Goal: Task Accomplishment & Management: Manage account settings

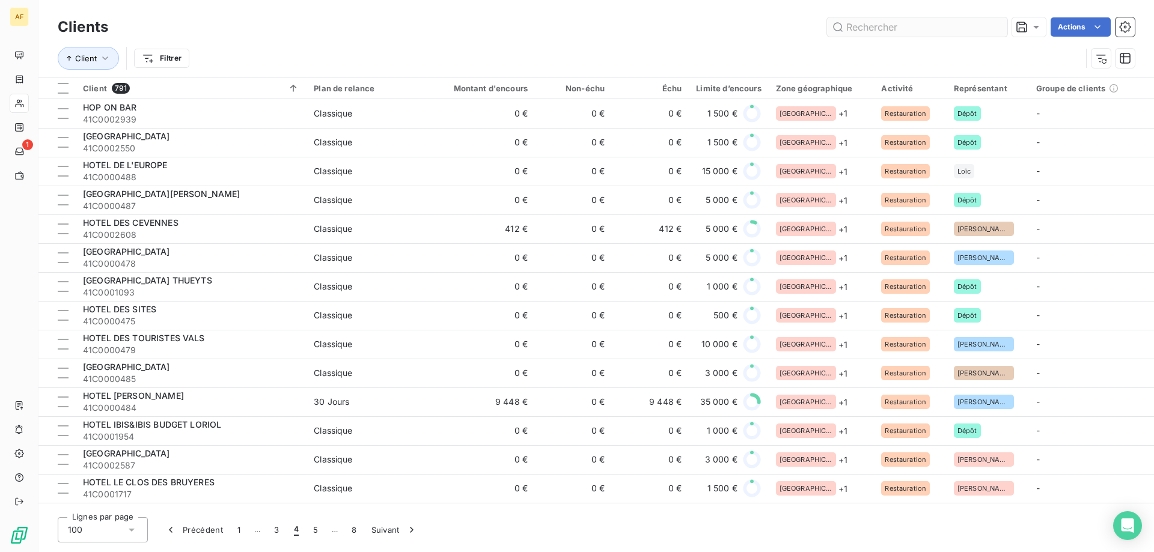
click at [869, 29] on input "text" at bounding box center [917, 26] width 180 height 19
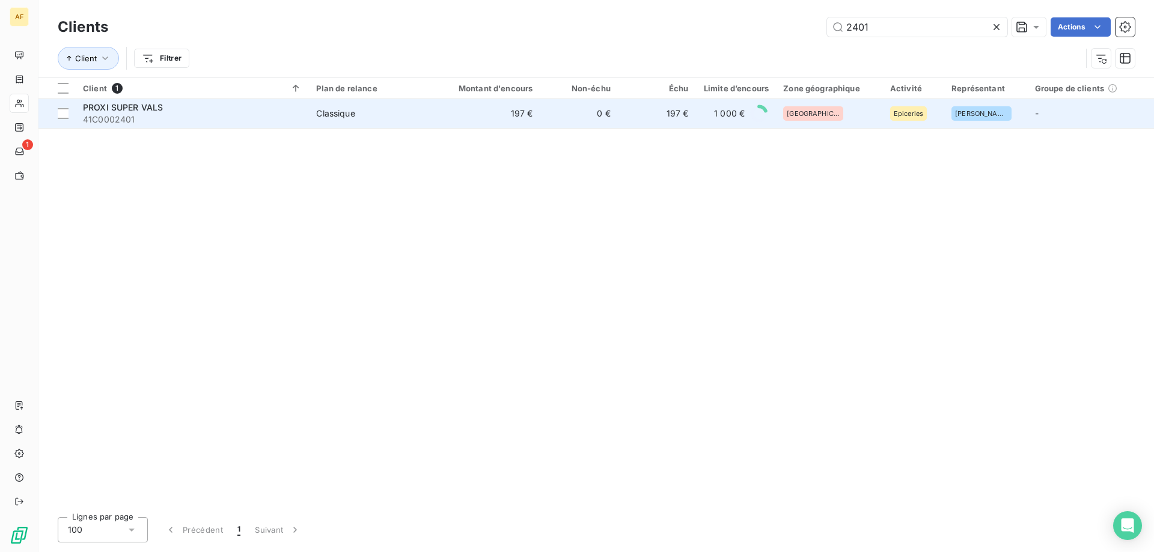
type input "2401"
click at [641, 121] on td "197 €" at bounding box center [657, 113] width 78 height 29
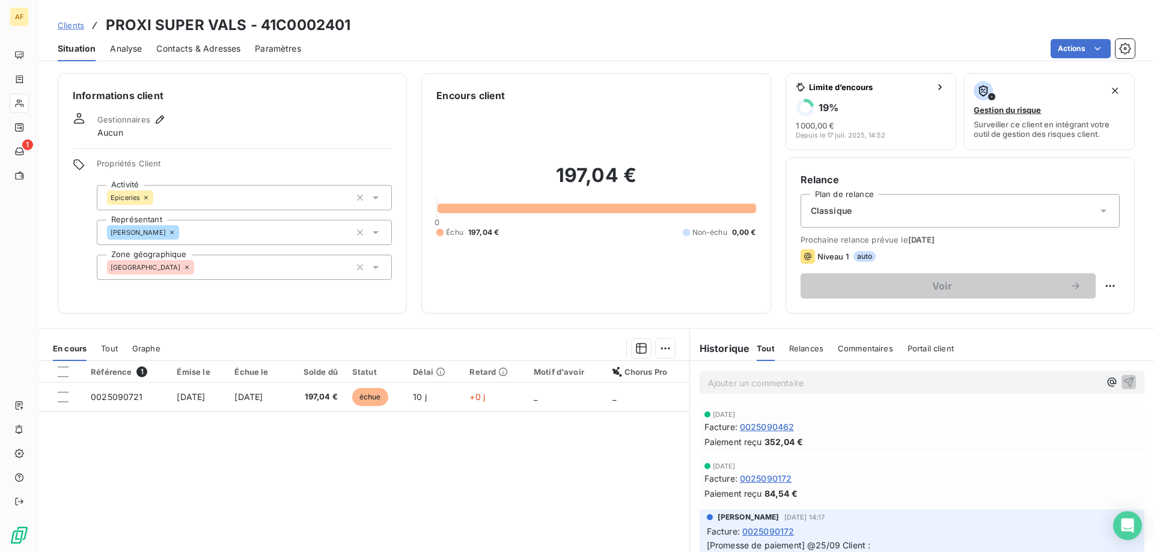
click at [74, 27] on span "Clients" at bounding box center [71, 25] width 26 height 10
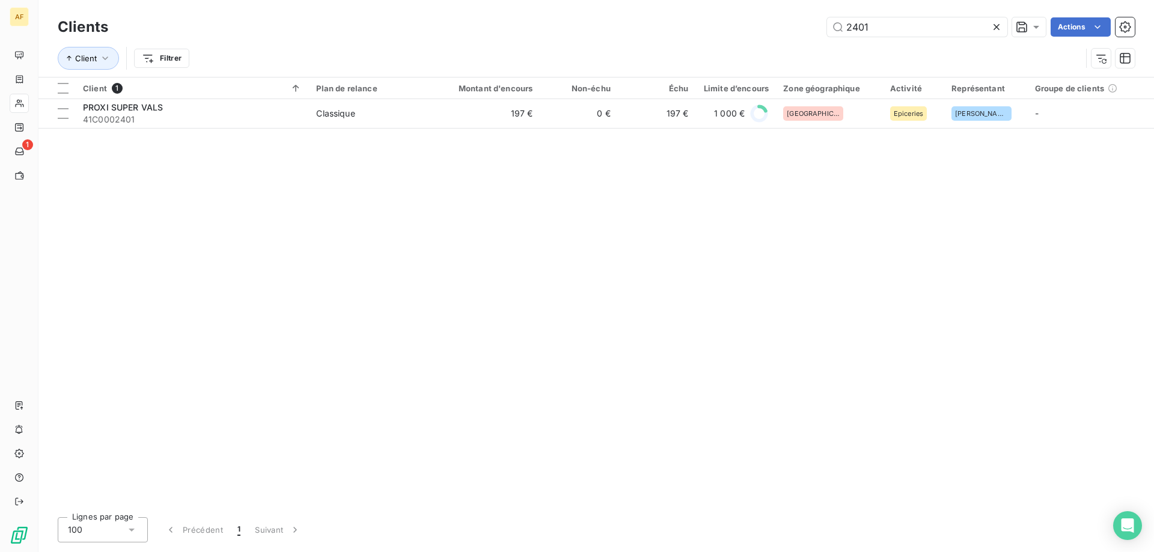
click at [998, 26] on icon at bounding box center [997, 27] width 6 height 6
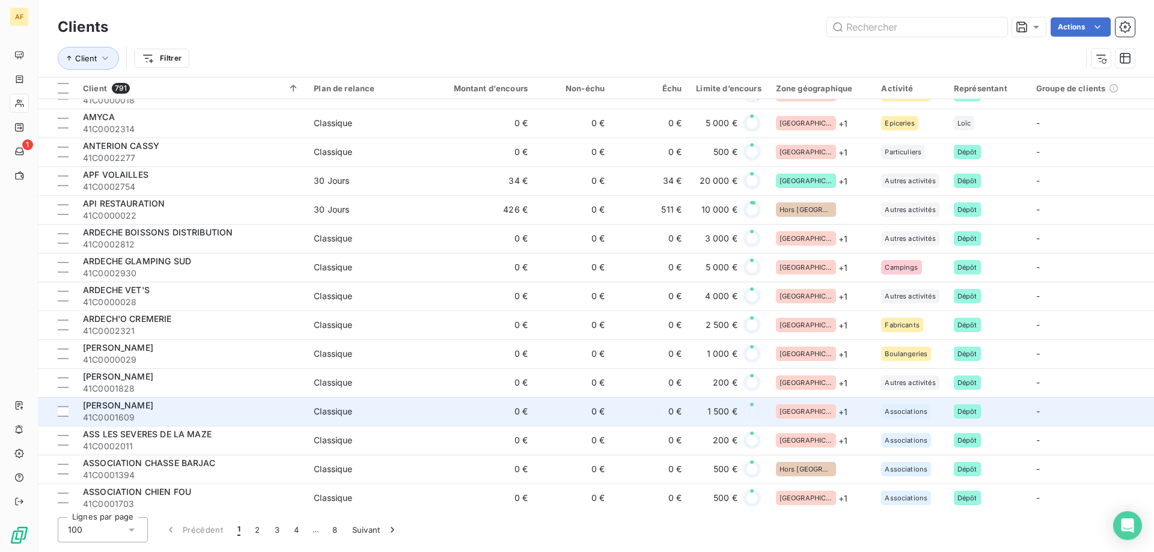
scroll to position [601, 0]
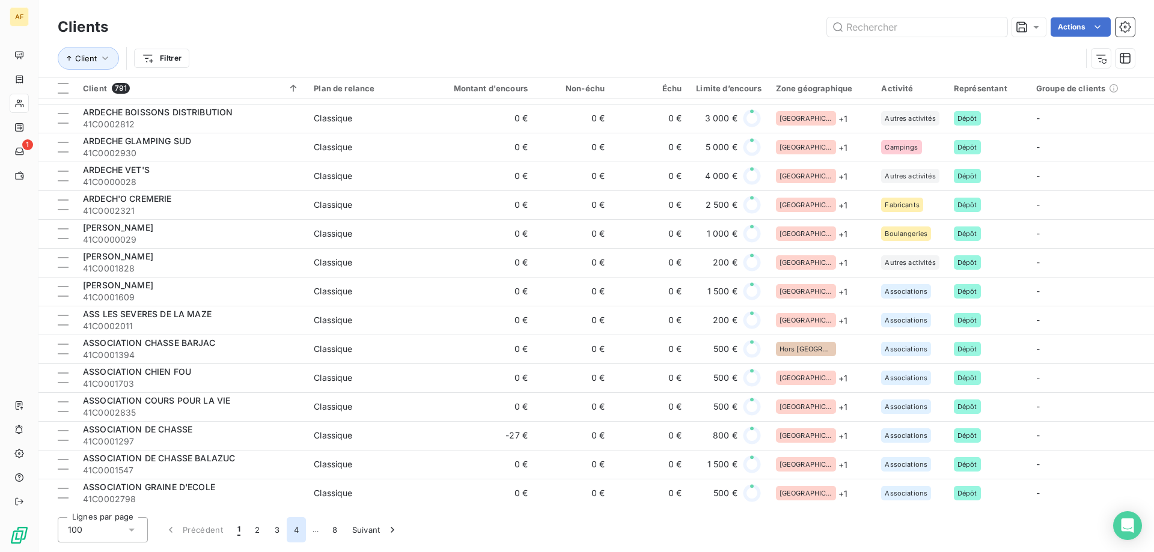
click at [301, 531] on button "4" at bounding box center [296, 530] width 19 height 25
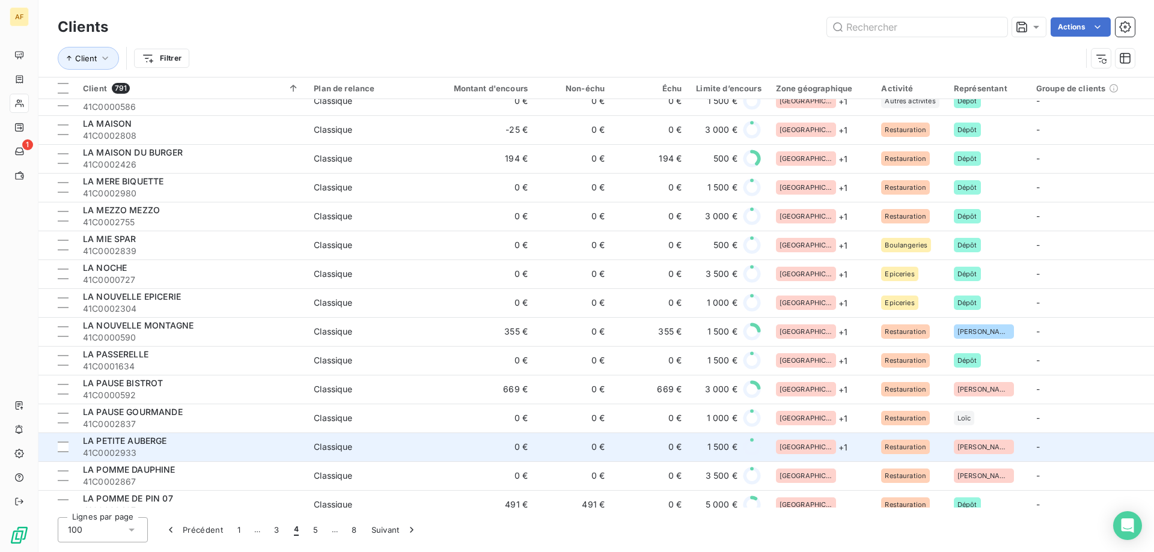
scroll to position [2482, 0]
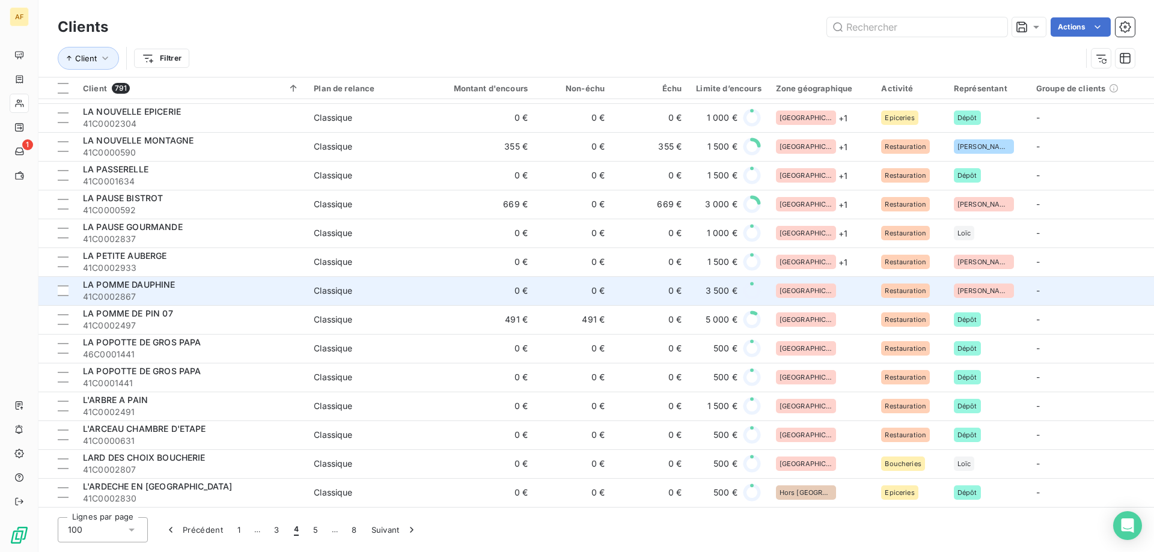
click at [811, 284] on div "[GEOGRAPHIC_DATA]" at bounding box center [821, 291] width 91 height 14
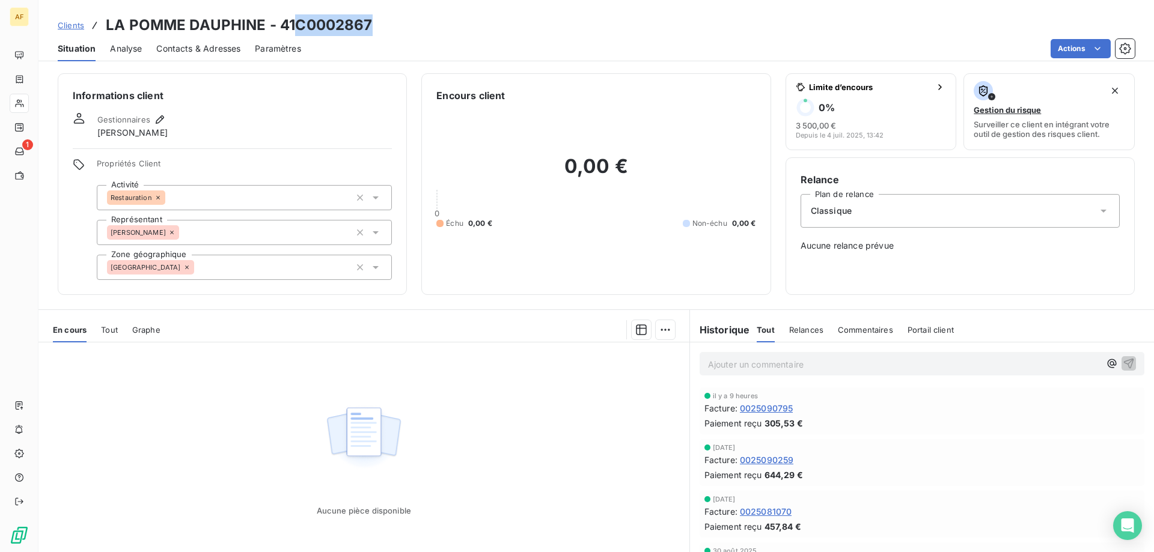
drag, startPoint x: 292, startPoint y: 20, endPoint x: 398, endPoint y: 27, distance: 106.0
click at [398, 27] on div "Clients LA POMME DAUPHINE - 41C0002867" at bounding box center [596, 25] width 1116 height 22
copy h3 "C0002867"
click at [228, 270] on div "[GEOGRAPHIC_DATA]" at bounding box center [244, 267] width 295 height 25
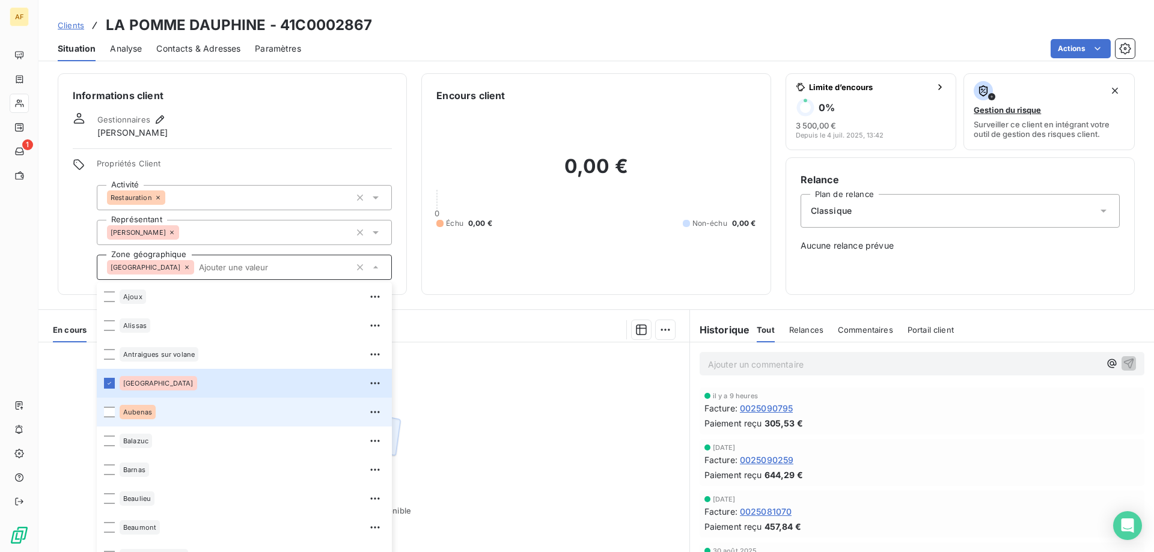
click at [160, 417] on div "Aubenas" at bounding box center [252, 412] width 265 height 19
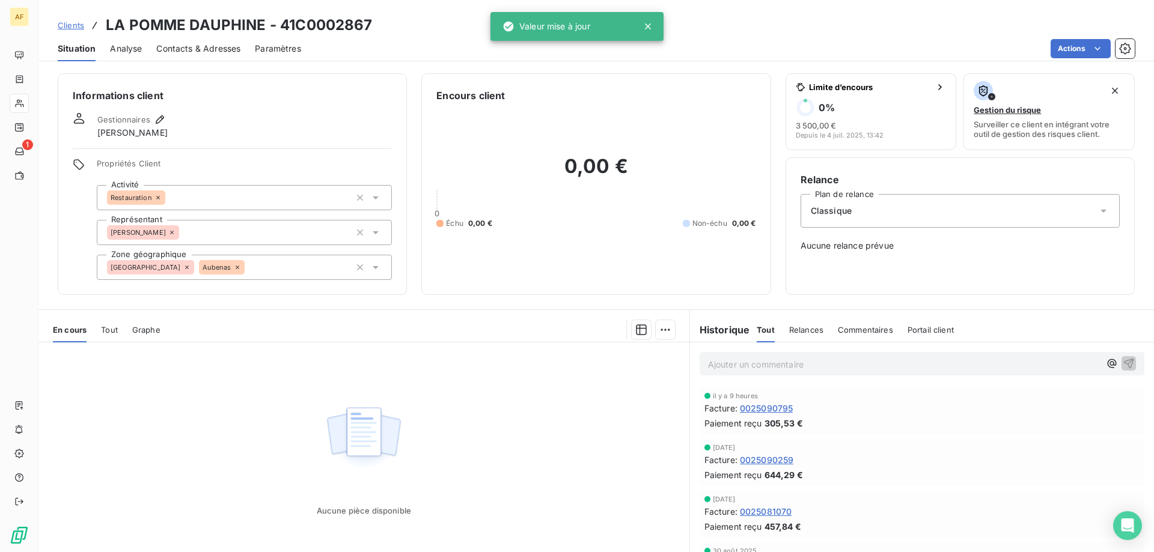
click at [66, 26] on span "Clients" at bounding box center [71, 25] width 26 height 10
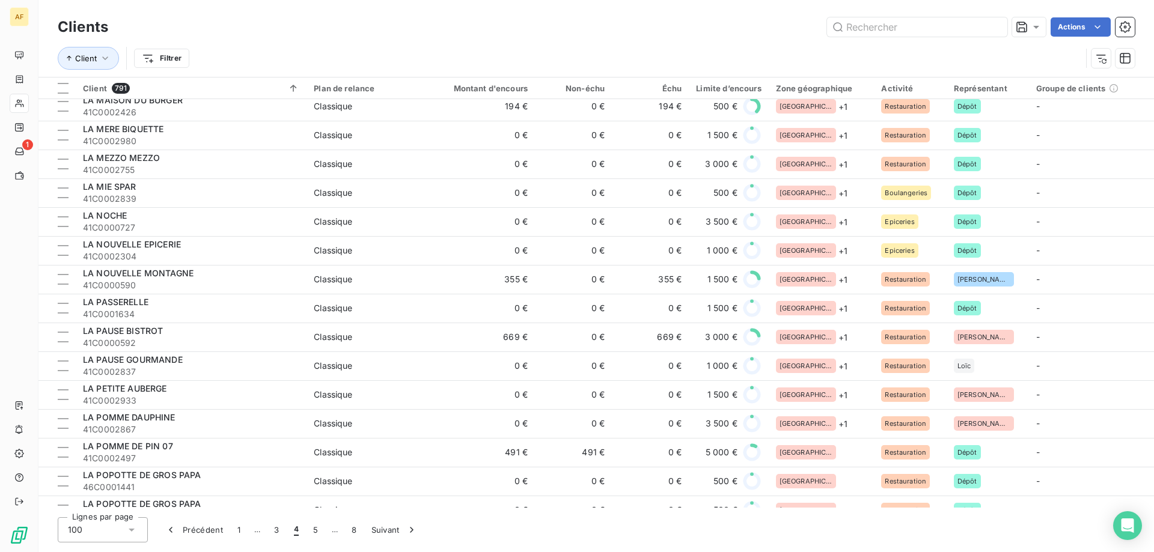
scroll to position [2482, 0]
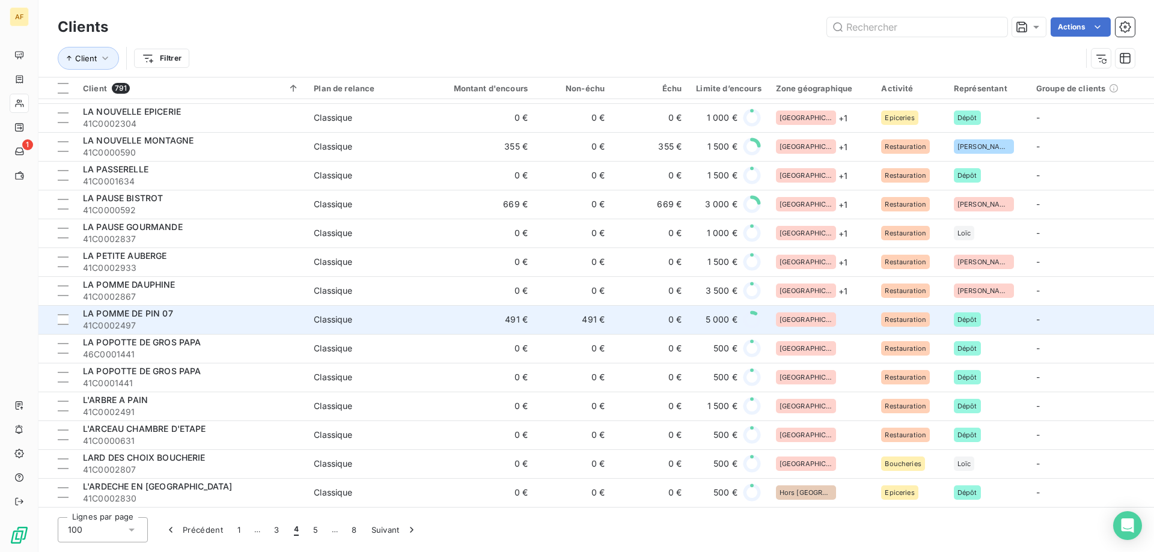
click at [827, 313] on div "[GEOGRAPHIC_DATA]" at bounding box center [821, 320] width 91 height 14
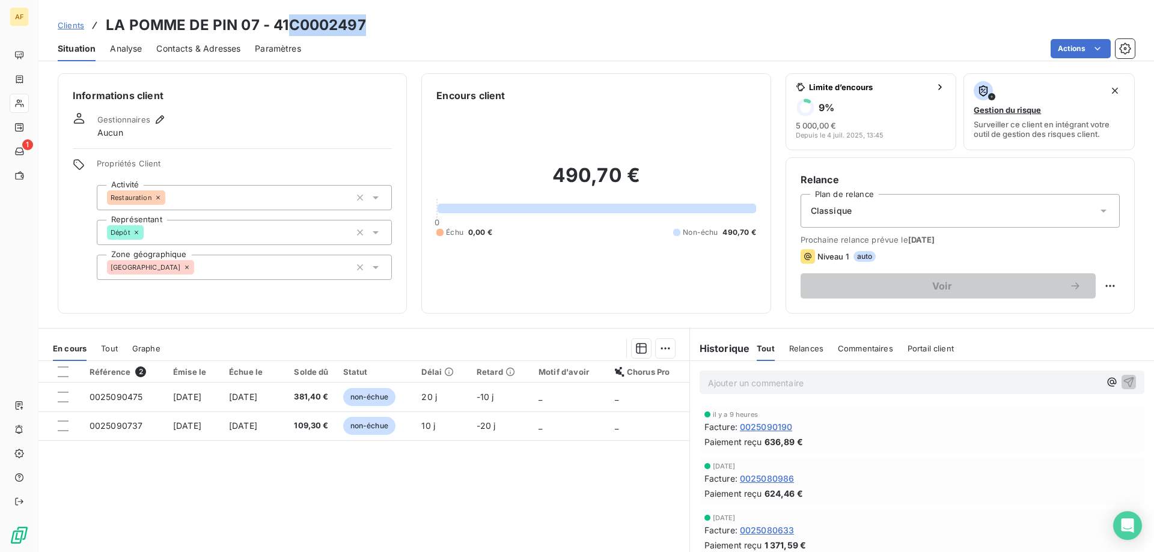
drag, startPoint x: 292, startPoint y: 20, endPoint x: 374, endPoint y: 23, distance: 82.4
click at [374, 23] on div "Clients LA POMME DE PIN 07 - 41C0002497" at bounding box center [596, 25] width 1116 height 22
copy h3 "C0002497"
click at [253, 273] on div "[GEOGRAPHIC_DATA]" at bounding box center [244, 267] width 295 height 25
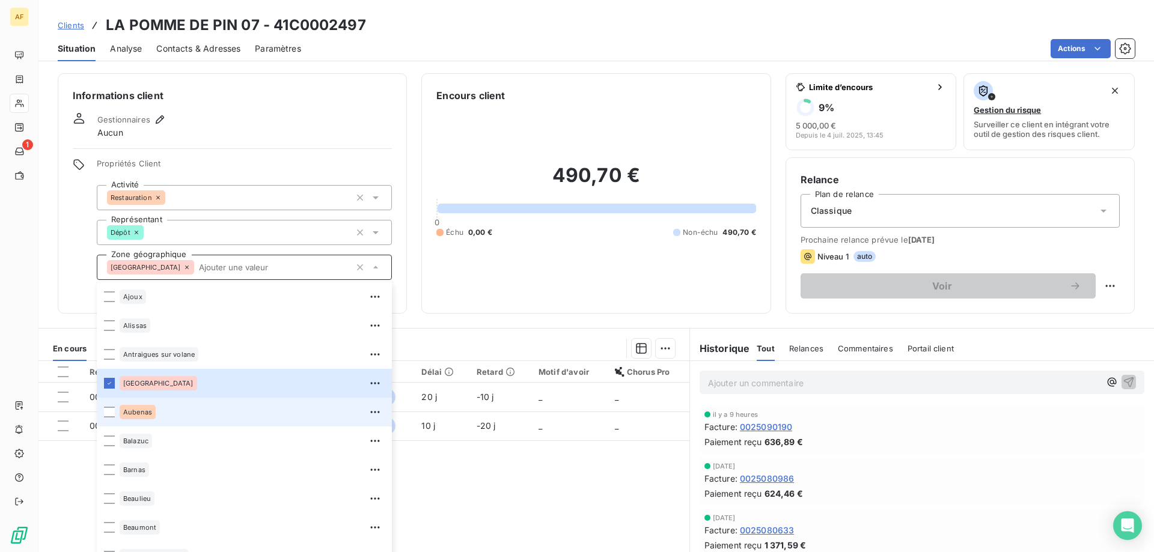
click at [189, 418] on div "Aubenas" at bounding box center [252, 412] width 265 height 19
click at [525, 502] on div "Référence 2 Émise le Échue le Solde dû Statut Délai Retard Motif d'avoir Chorus…" at bounding box center [363, 476] width 651 height 231
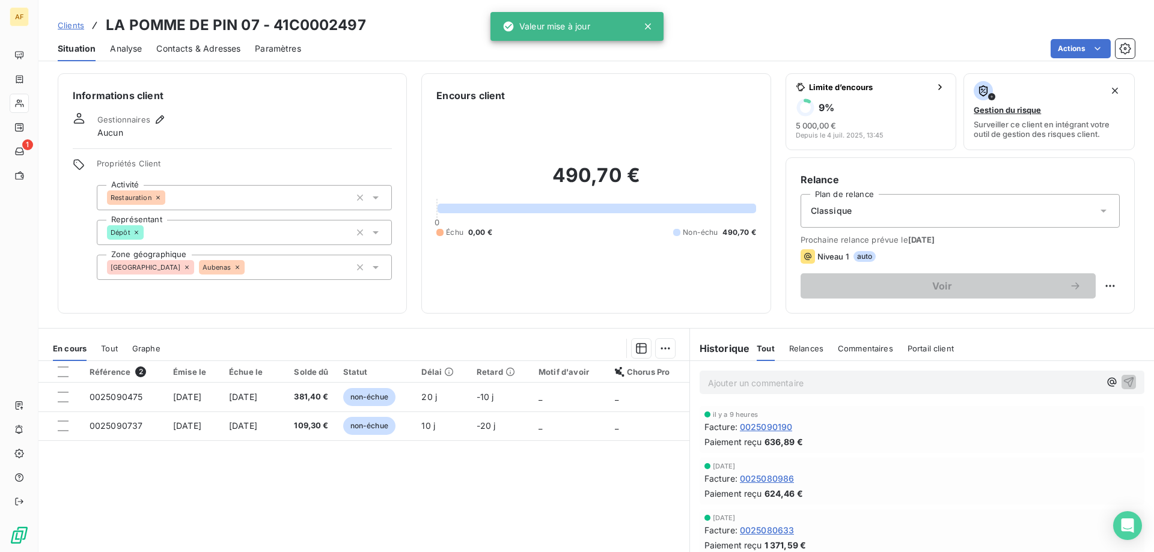
click at [73, 29] on span "Clients" at bounding box center [71, 25] width 26 height 10
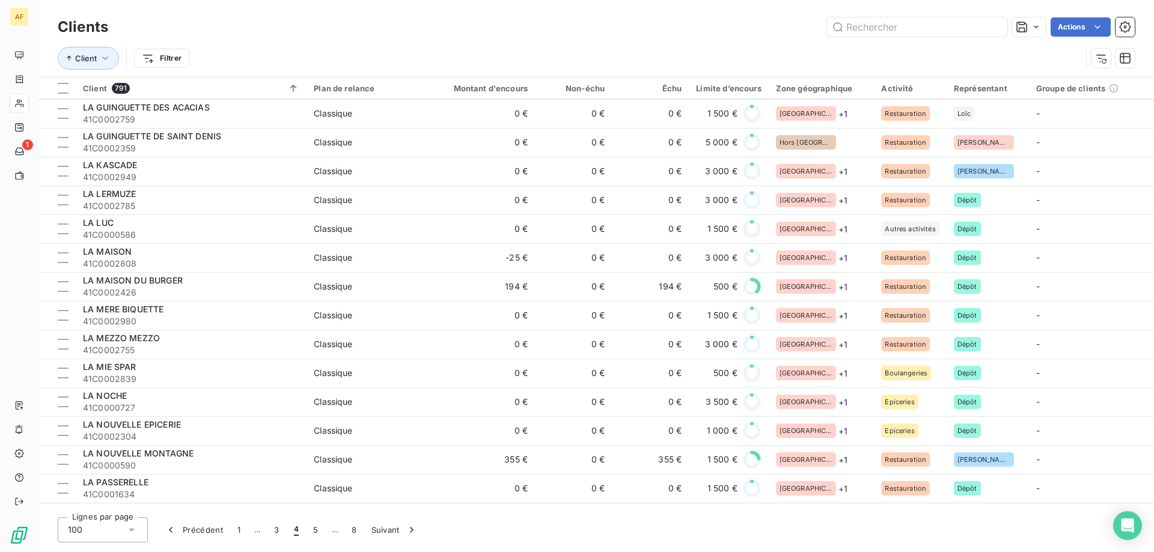
scroll to position [2482, 0]
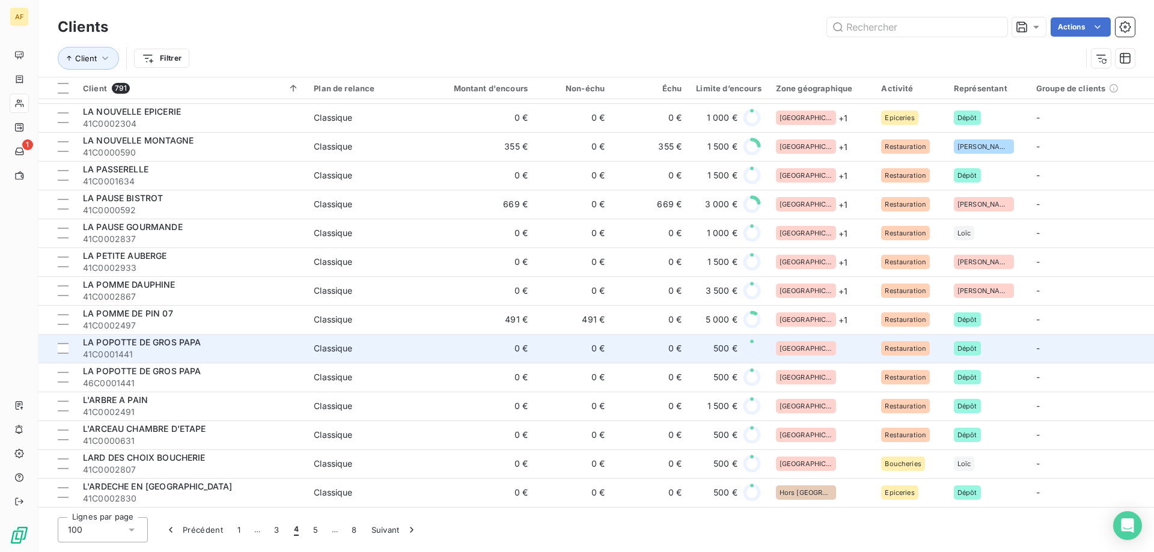
click at [841, 341] on div "[GEOGRAPHIC_DATA]" at bounding box center [821, 348] width 91 height 14
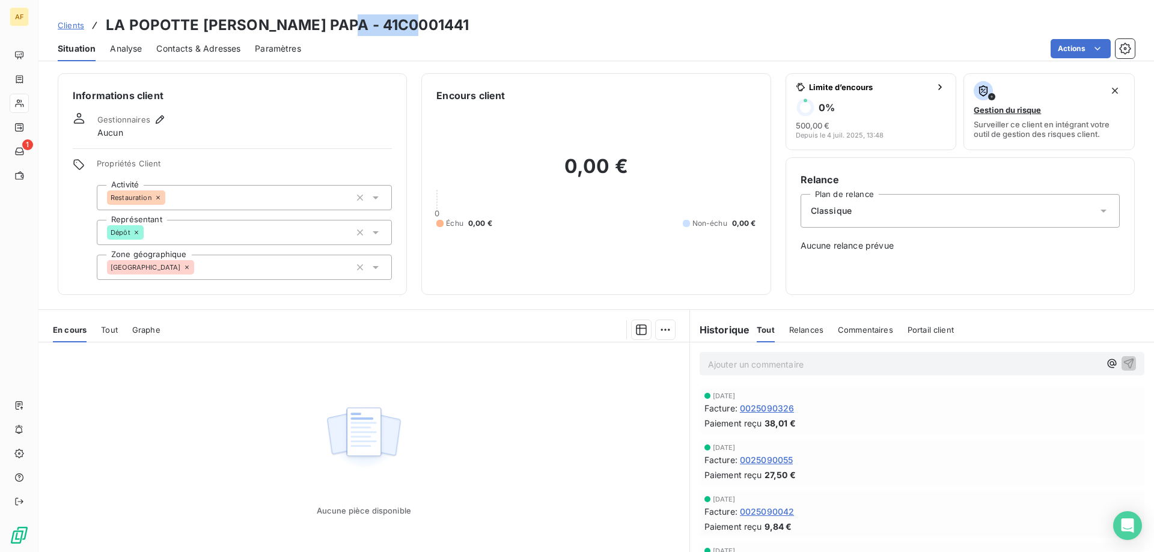
drag, startPoint x: 337, startPoint y: 25, endPoint x: 418, endPoint y: 26, distance: 80.6
click at [418, 26] on div "Clients LA POPOTTE DE GROS PAPA - 41C0001441" at bounding box center [596, 25] width 1116 height 22
copy h3 "C0001441"
click at [276, 278] on div "[GEOGRAPHIC_DATA]" at bounding box center [244, 267] width 295 height 25
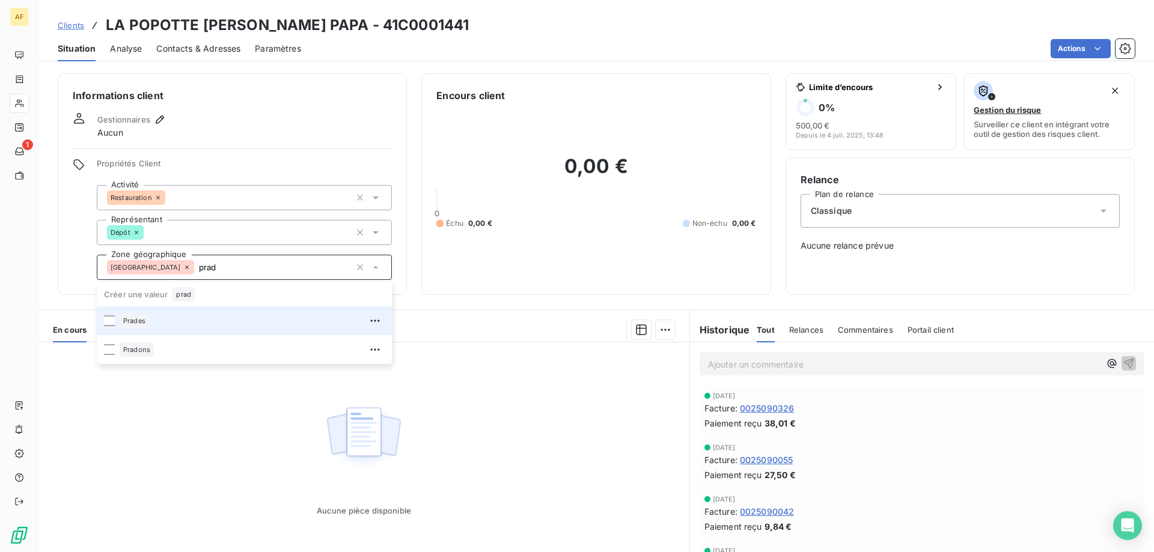
click at [239, 329] on div "Prades" at bounding box center [252, 320] width 265 height 19
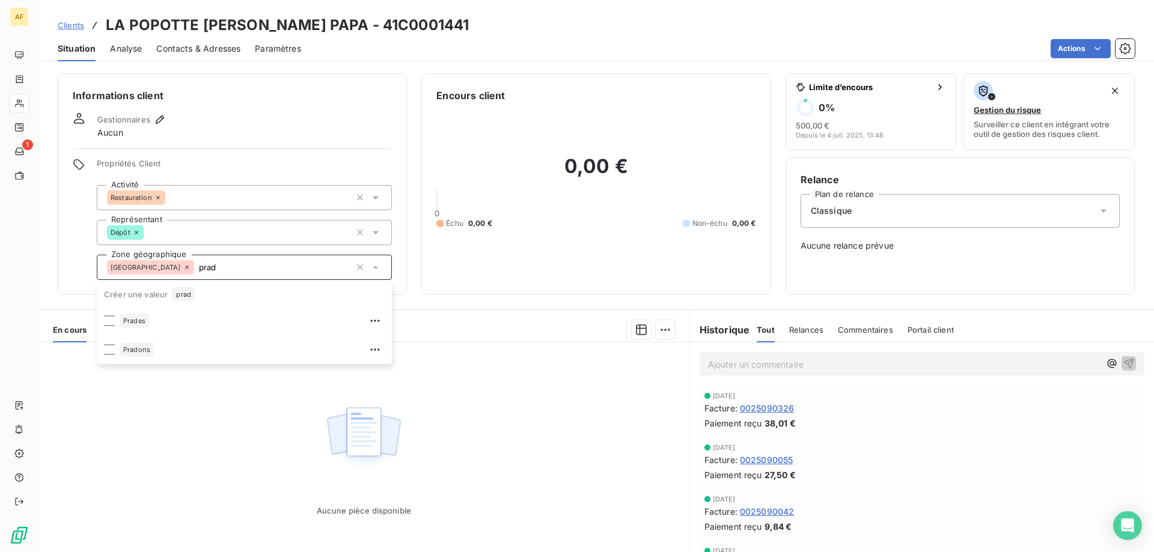
click at [169, 484] on div "Aucune pièce disponible" at bounding box center [363, 458] width 651 height 231
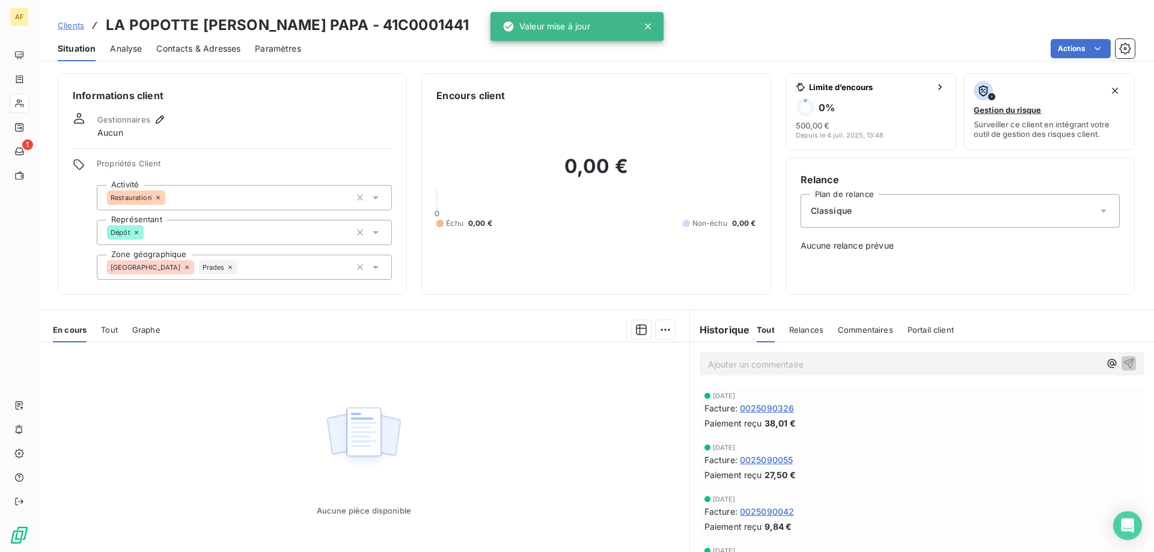
click at [227, 267] on icon at bounding box center [230, 267] width 7 height 7
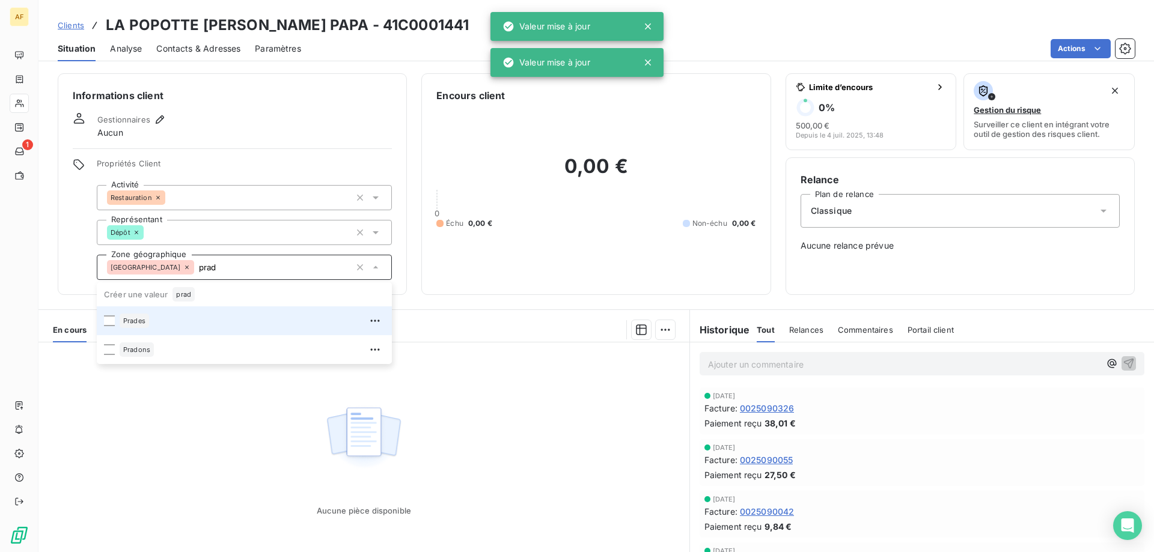
click at [147, 331] on li "Prades" at bounding box center [244, 321] width 295 height 29
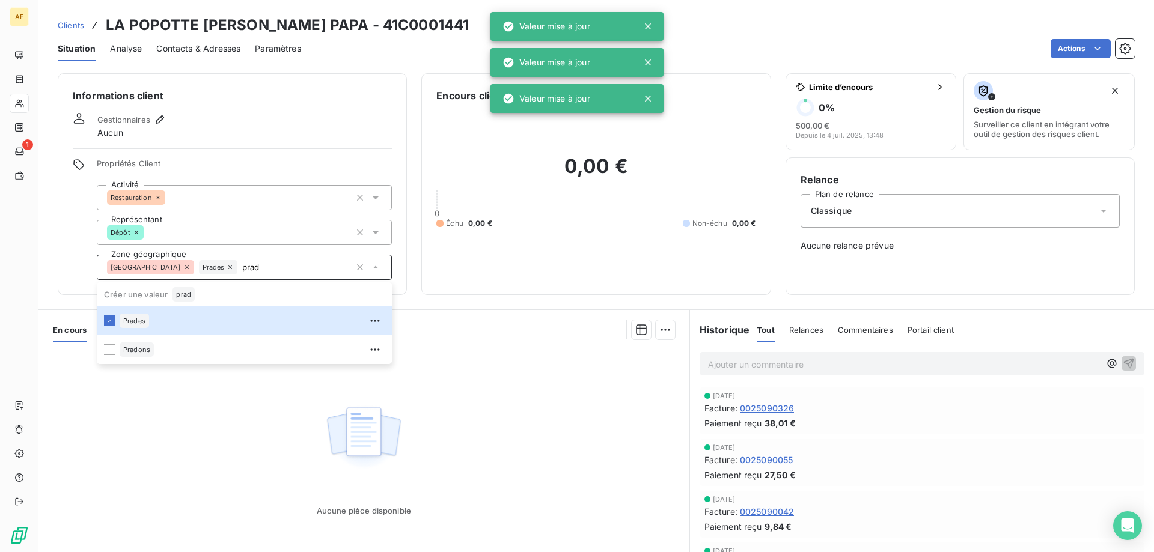
type input "prad"
click at [153, 407] on div "Aucune pièce disponible" at bounding box center [363, 458] width 651 height 231
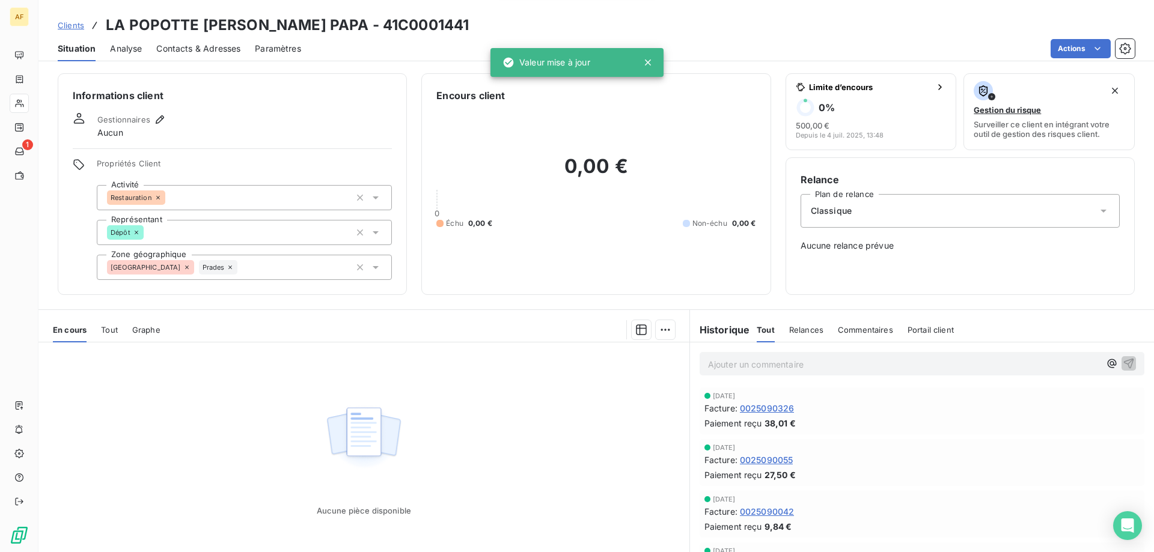
click at [75, 25] on span "Clients" at bounding box center [71, 25] width 26 height 10
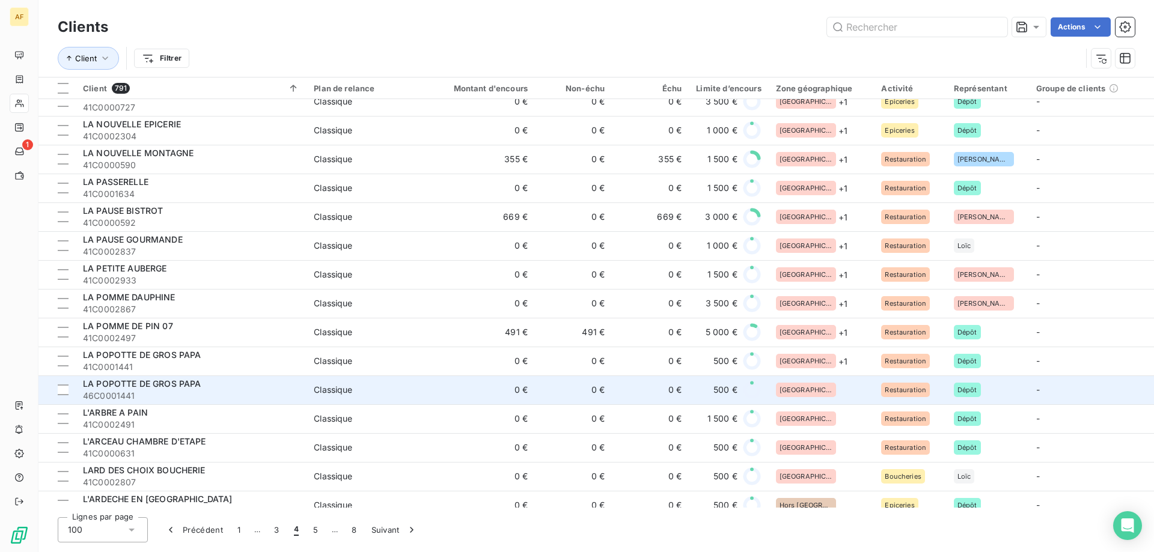
scroll to position [2482, 0]
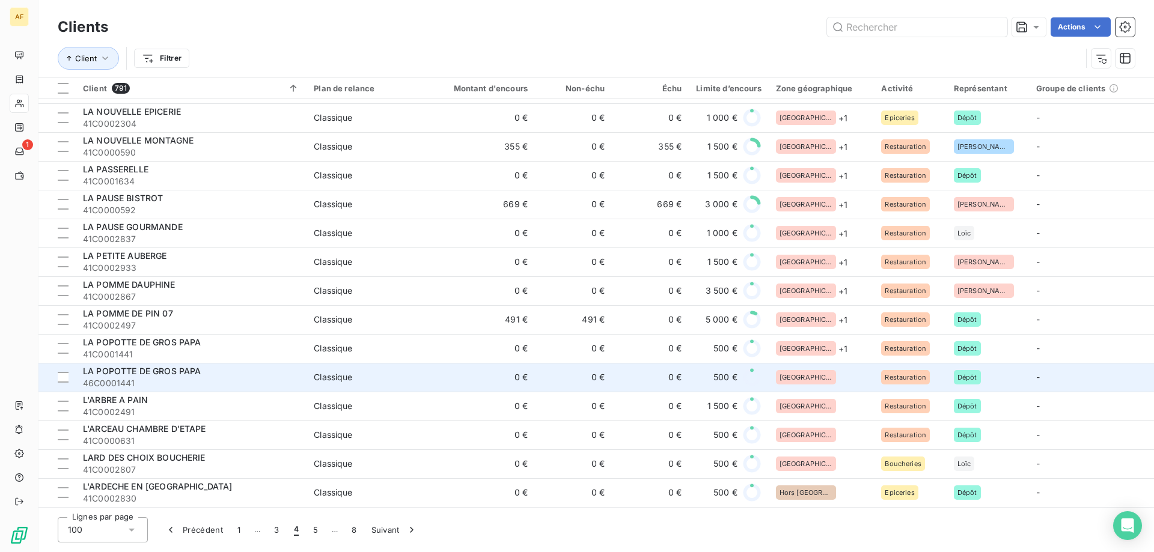
click at [824, 371] on div "[GEOGRAPHIC_DATA]" at bounding box center [821, 377] width 91 height 14
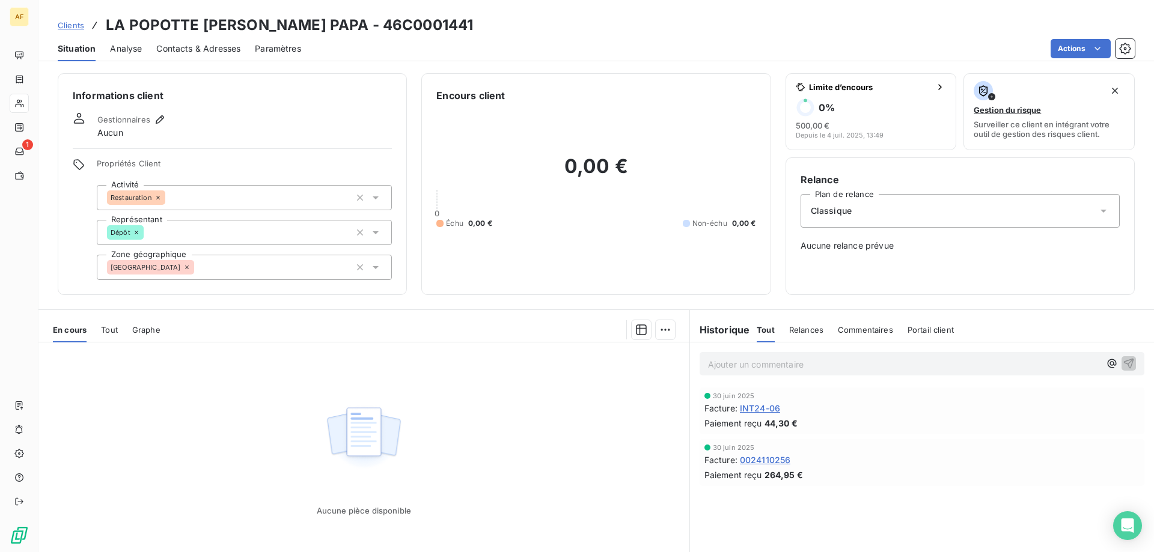
click at [273, 266] on div "[GEOGRAPHIC_DATA]" at bounding box center [244, 267] width 295 height 25
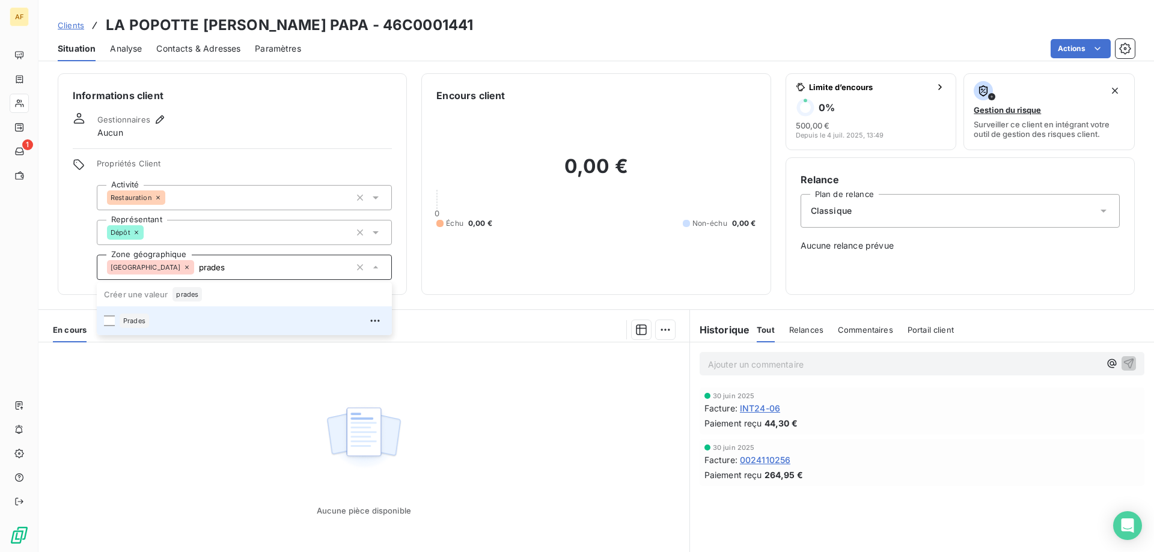
click at [250, 323] on div "Prades" at bounding box center [252, 320] width 265 height 19
type input "prades"
click at [249, 430] on div "Aucune pièce disponible" at bounding box center [363, 458] width 651 height 231
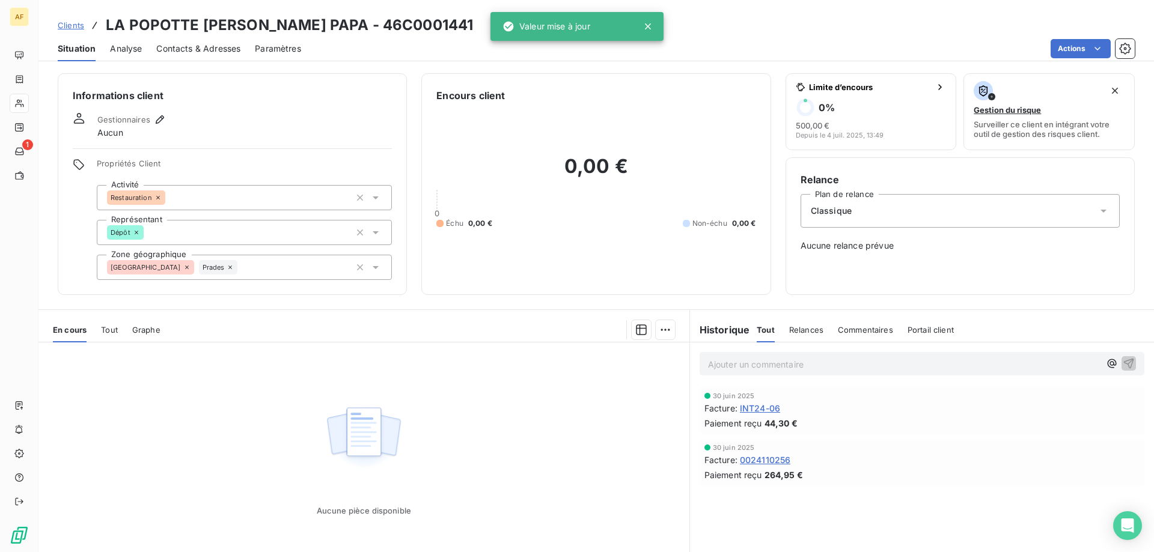
click at [79, 25] on span "Clients" at bounding box center [71, 25] width 26 height 10
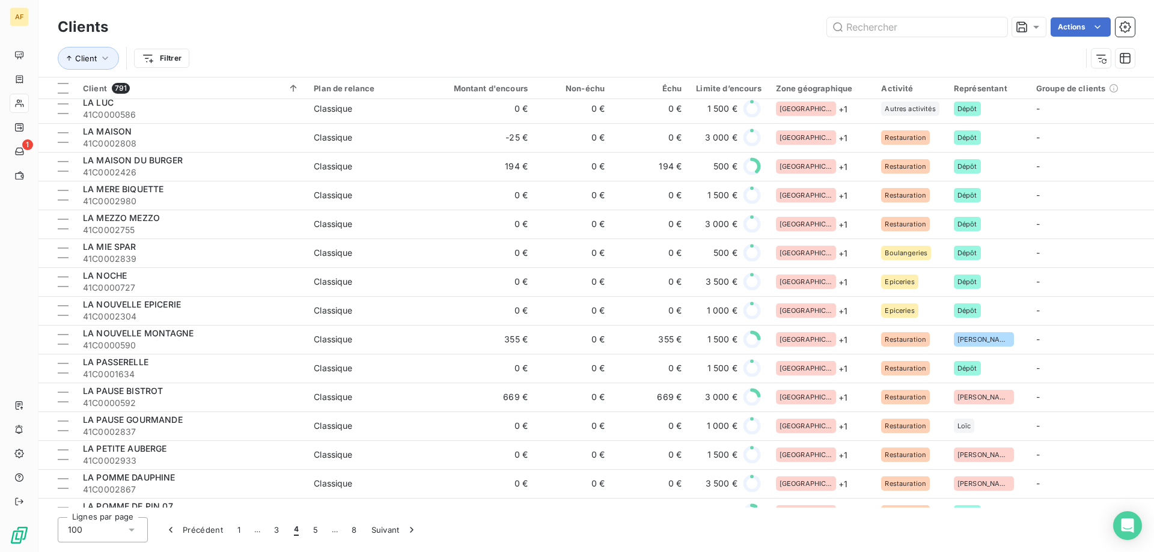
scroll to position [2482, 0]
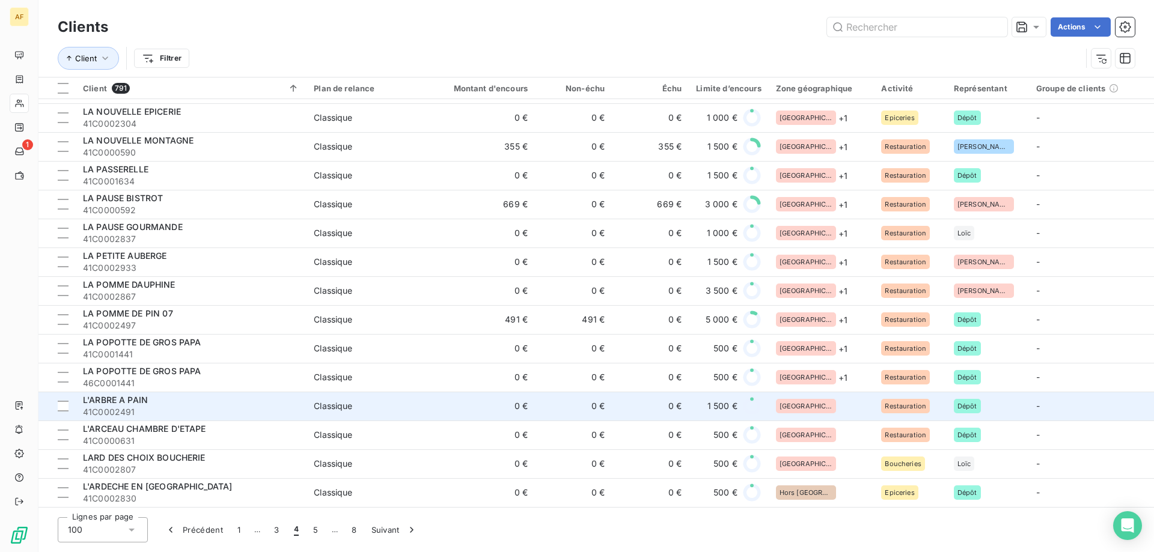
click at [823, 405] on div "[GEOGRAPHIC_DATA]" at bounding box center [821, 406] width 91 height 14
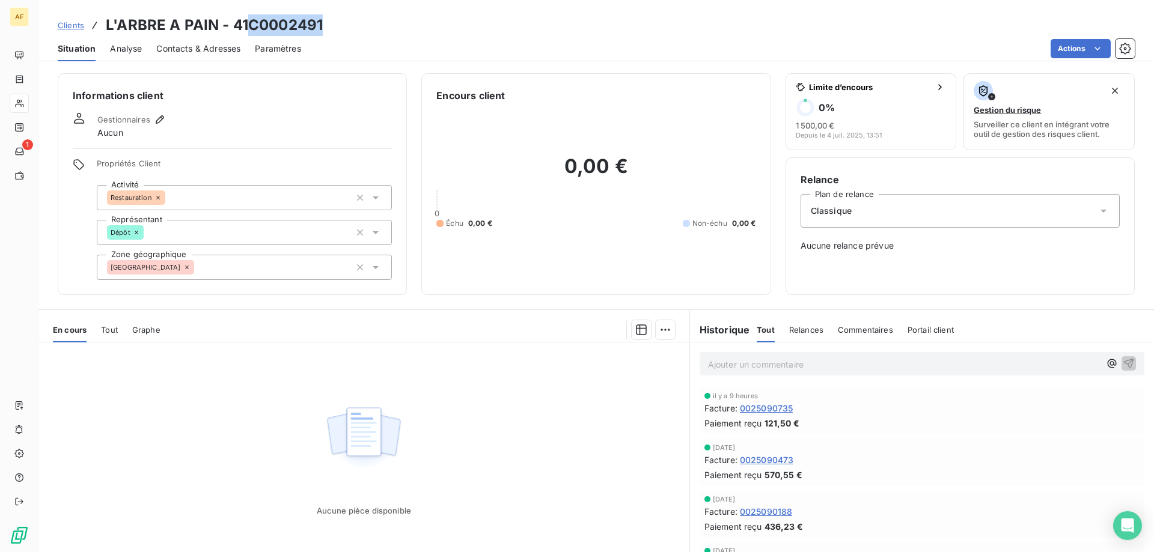
drag, startPoint x: 250, startPoint y: 21, endPoint x: 380, endPoint y: 24, distance: 129.9
click at [380, 24] on div "Clients L'ARBRE A PAIN - 41C0002491" at bounding box center [596, 25] width 1116 height 22
copy h3 "C0002491"
click at [248, 264] on div "[GEOGRAPHIC_DATA]" at bounding box center [244, 267] width 295 height 25
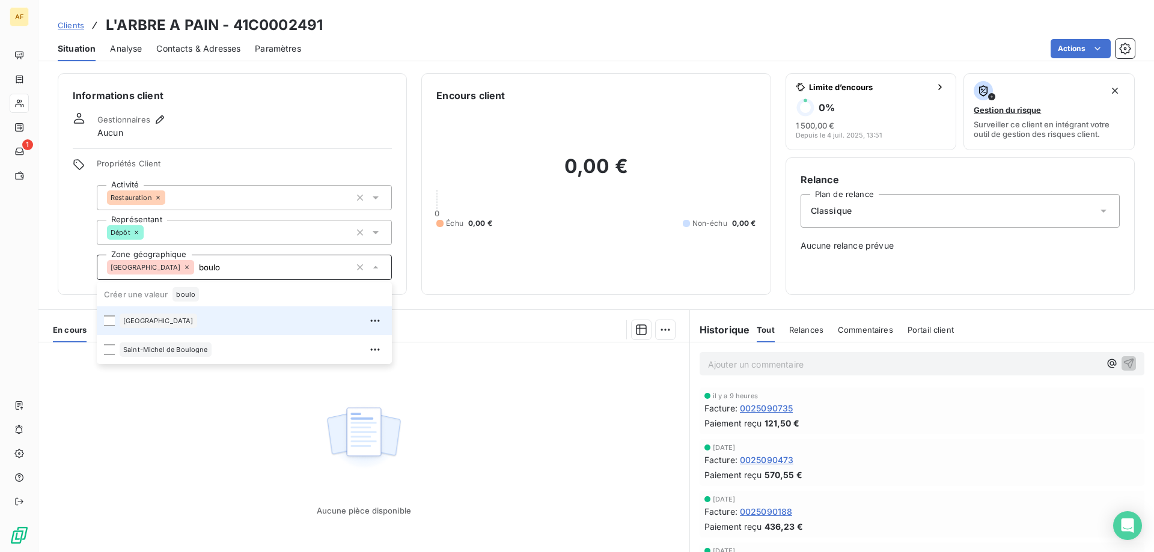
click at [222, 316] on div "[GEOGRAPHIC_DATA]" at bounding box center [252, 320] width 265 height 19
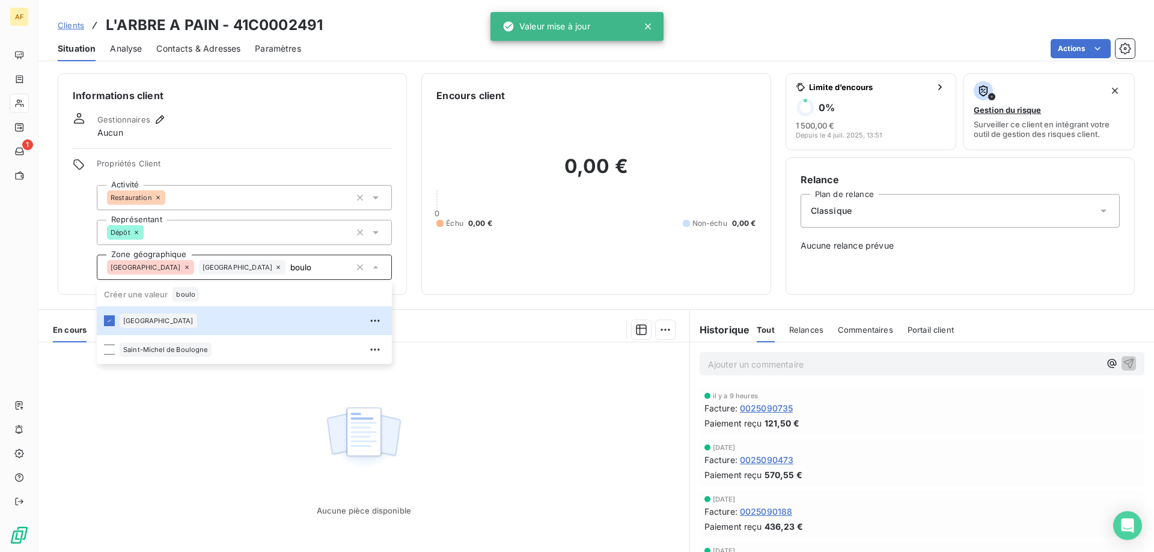
type input "boulo"
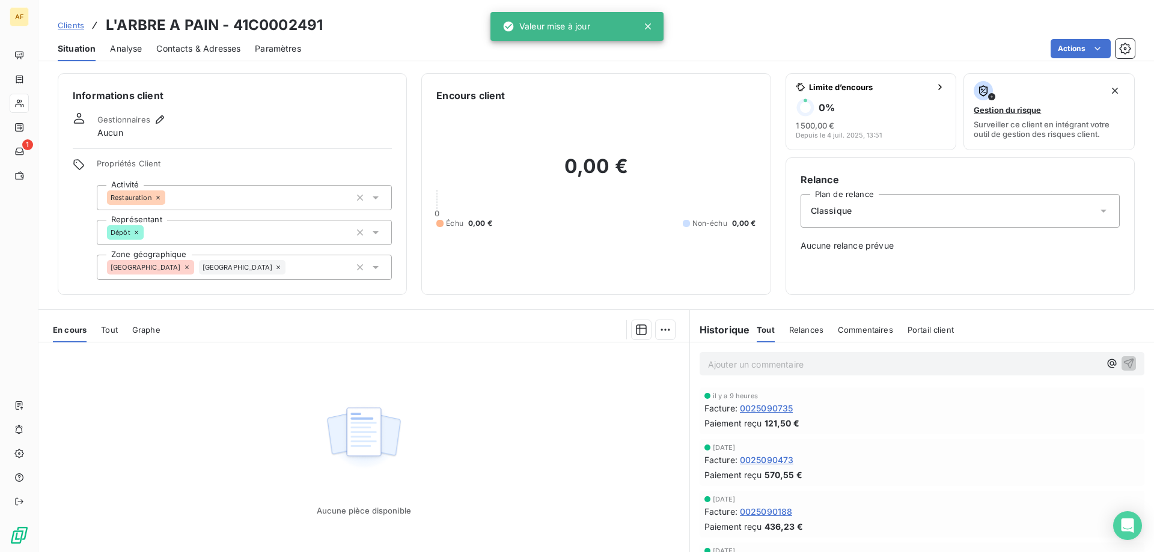
click at [549, 379] on div "Aucune pièce disponible" at bounding box center [363, 458] width 651 height 231
click at [69, 27] on span "Clients" at bounding box center [71, 25] width 26 height 10
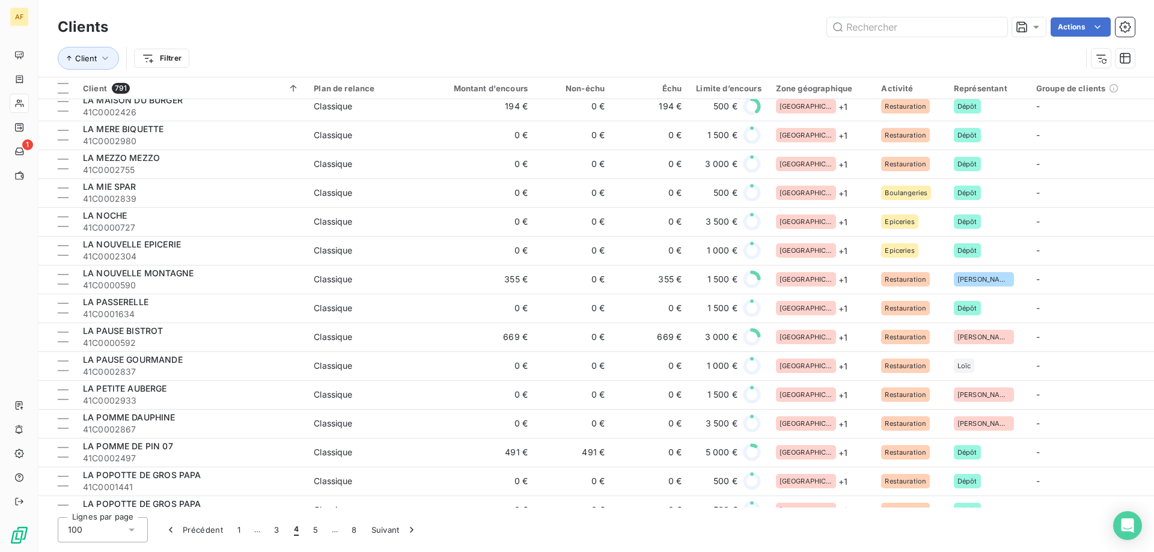
scroll to position [2482, 0]
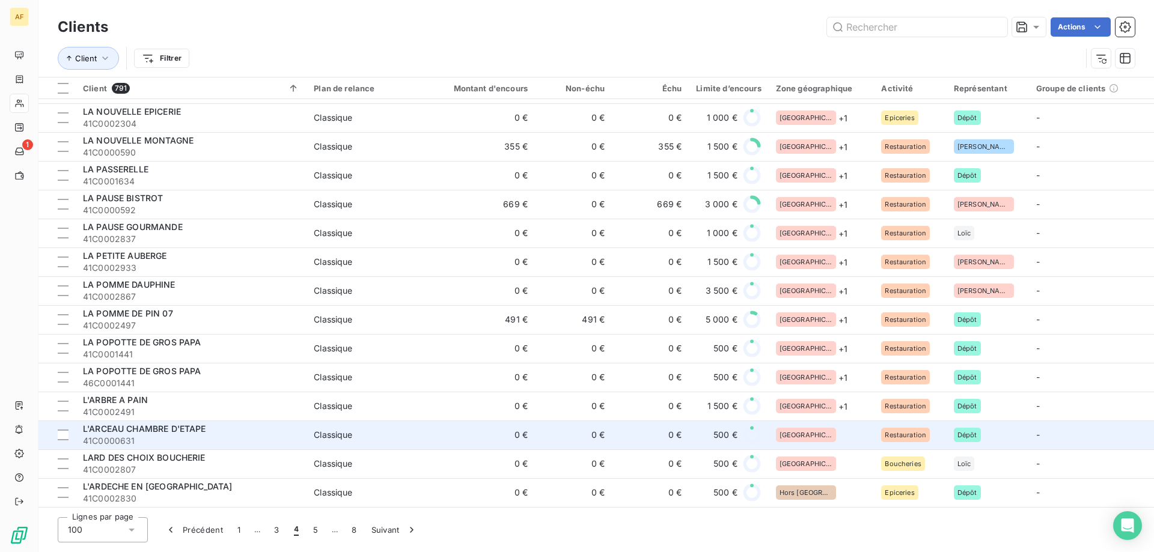
click at [830, 430] on div "[GEOGRAPHIC_DATA]" at bounding box center [821, 435] width 91 height 14
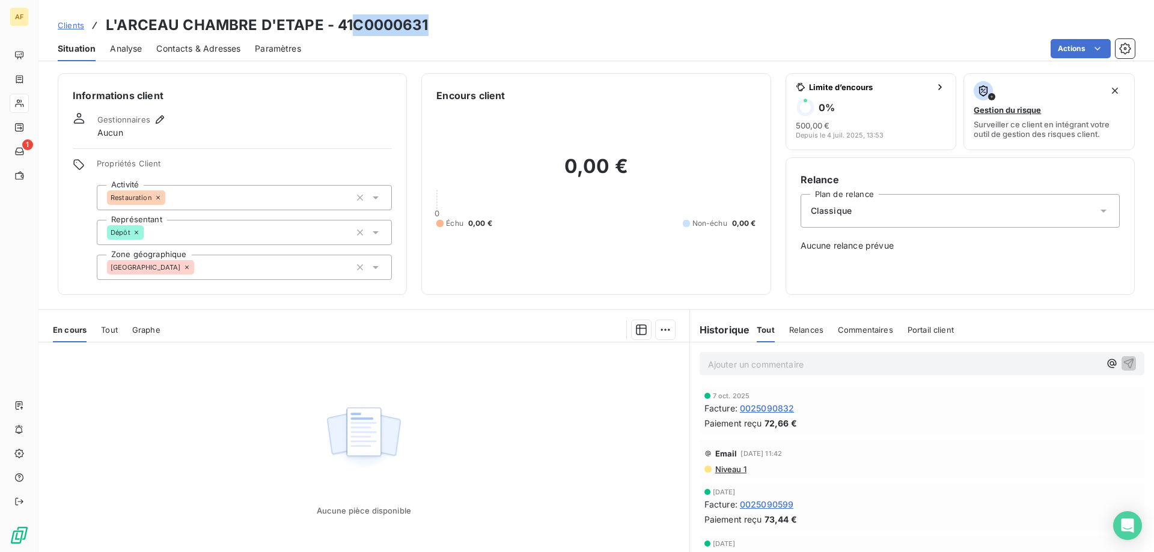
drag, startPoint x: 355, startPoint y: 20, endPoint x: 458, endPoint y: 20, distance: 103.4
click at [458, 20] on div "Clients L'ARCEAU CHAMBRE D'ETAPE - 41C0000631" at bounding box center [596, 25] width 1116 height 22
copy h3 "C0000631"
click at [314, 267] on div "[GEOGRAPHIC_DATA]" at bounding box center [244, 267] width 295 height 25
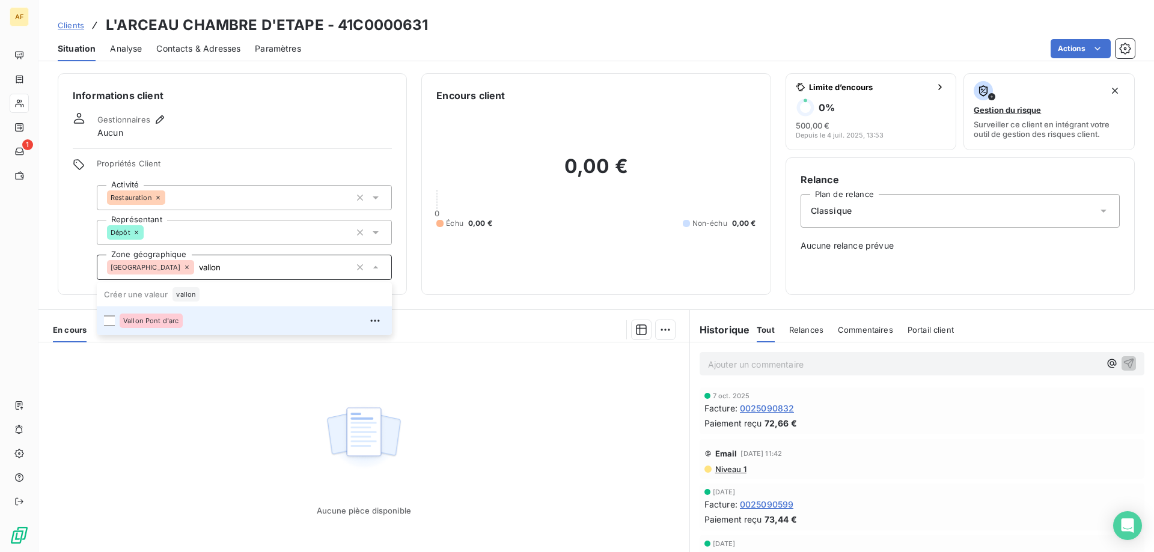
click at [213, 325] on div "Vallon Pont d'arc" at bounding box center [252, 320] width 265 height 19
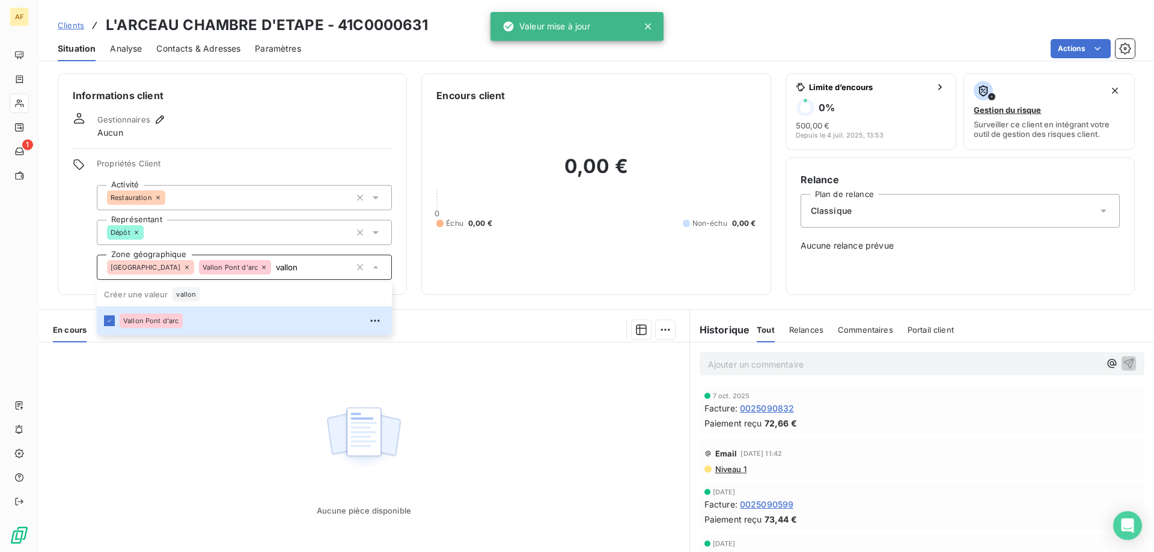
type input "vallon"
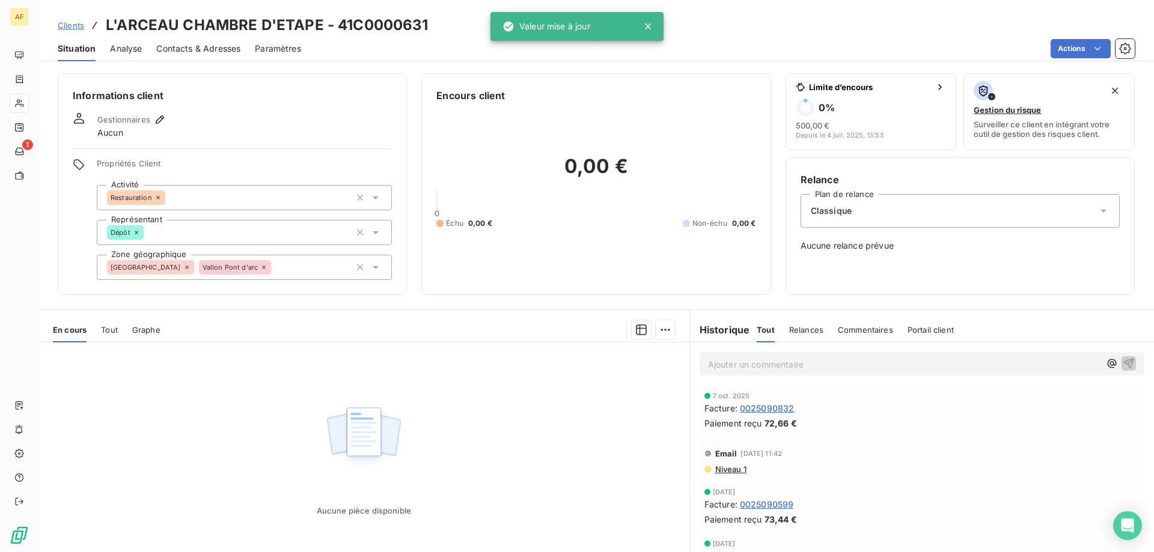
click at [209, 380] on div "Aucune pièce disponible" at bounding box center [363, 458] width 651 height 231
click at [76, 28] on span "Clients" at bounding box center [71, 25] width 26 height 10
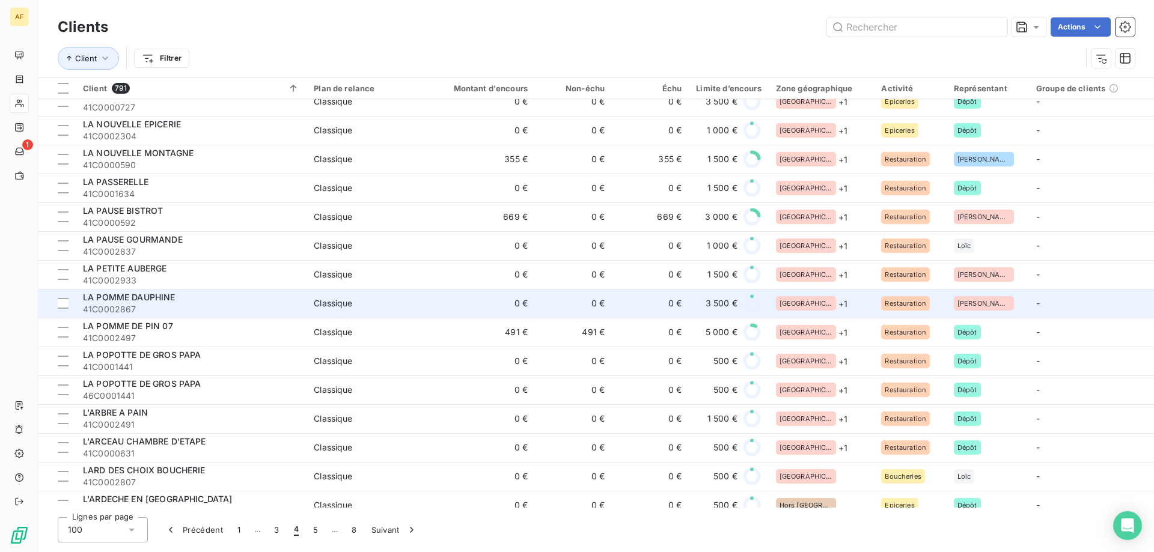
scroll to position [2482, 0]
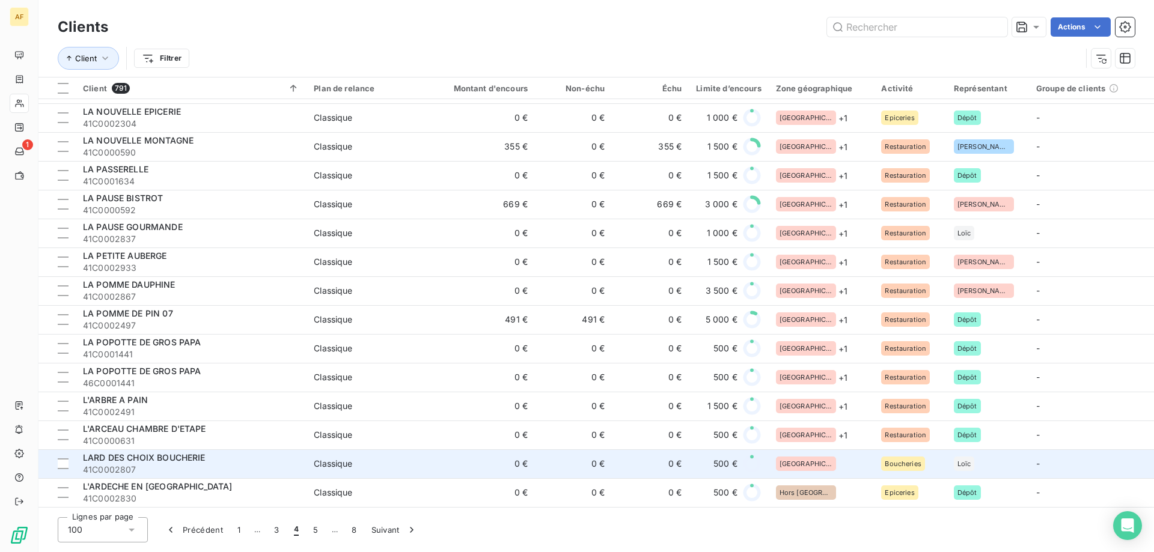
click at [810, 457] on div "[GEOGRAPHIC_DATA]" at bounding box center [821, 464] width 91 height 14
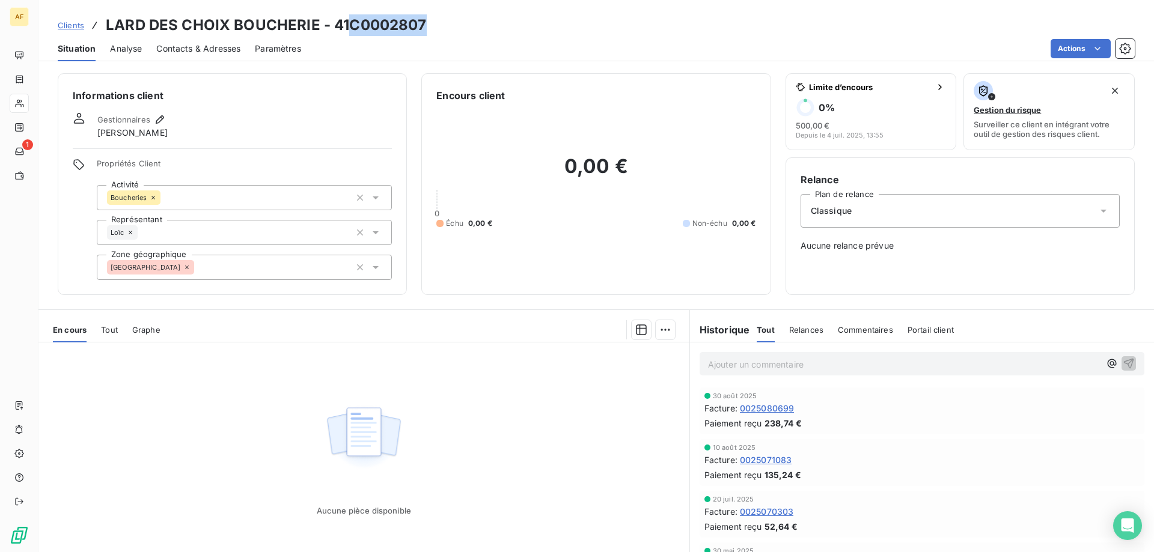
drag, startPoint x: 352, startPoint y: 25, endPoint x: 444, endPoint y: 24, distance: 92.0
click at [444, 24] on div "Clients LARD DES CHOIX BOUCHERIE - 41C0002807" at bounding box center [596, 25] width 1116 height 22
copy h3 "C0002807"
click at [246, 276] on div "[GEOGRAPHIC_DATA]" at bounding box center [244, 267] width 295 height 25
click at [213, 336] on div at bounding box center [425, 329] width 500 height 19
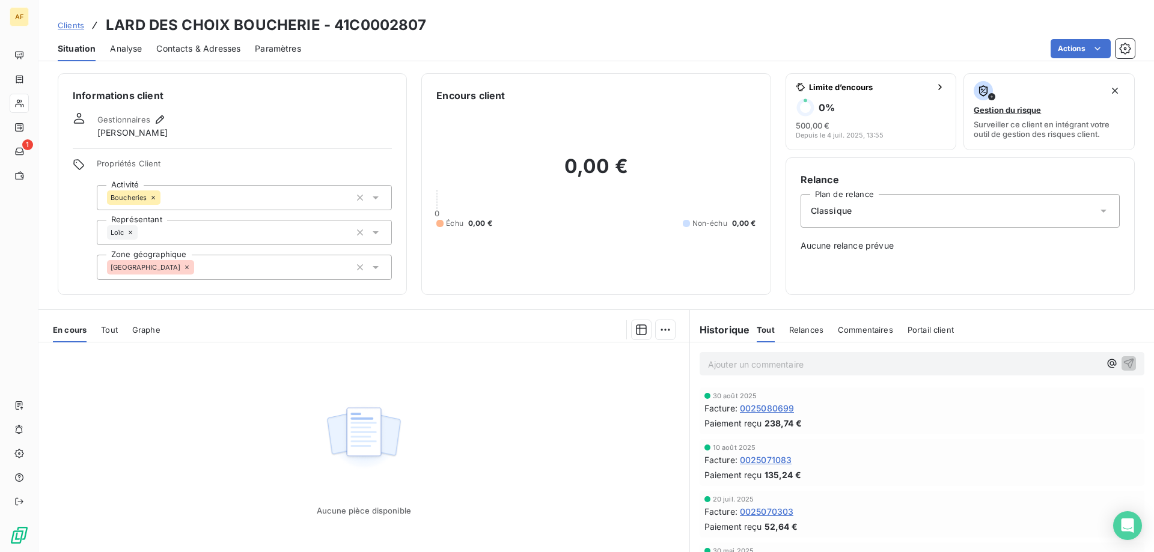
click at [197, 270] on div "Ardèche joye" at bounding box center [244, 267] width 295 height 25
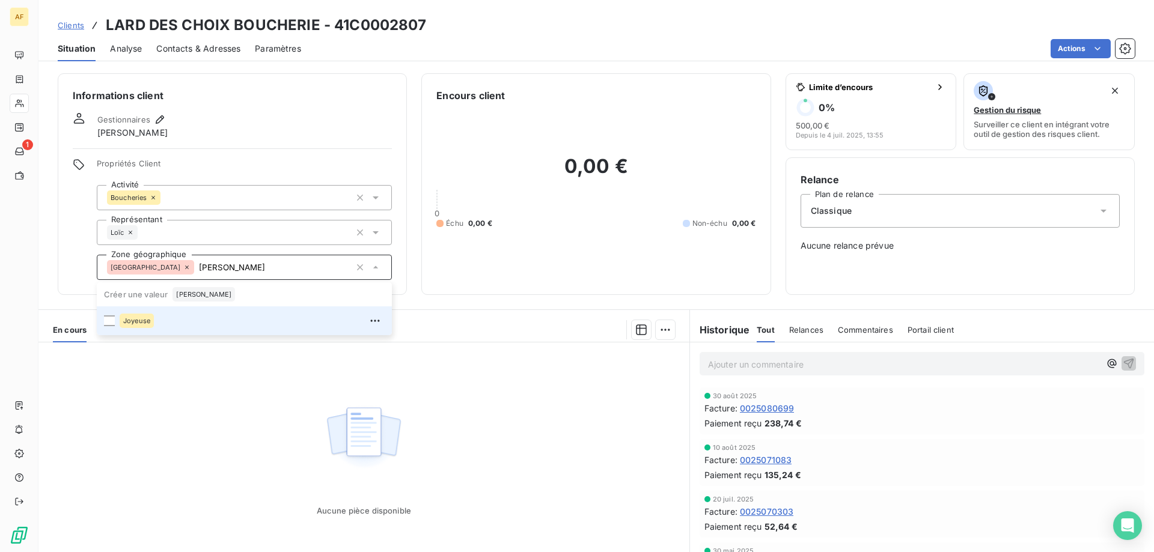
click at [173, 319] on div "Joyeuse" at bounding box center [252, 320] width 265 height 19
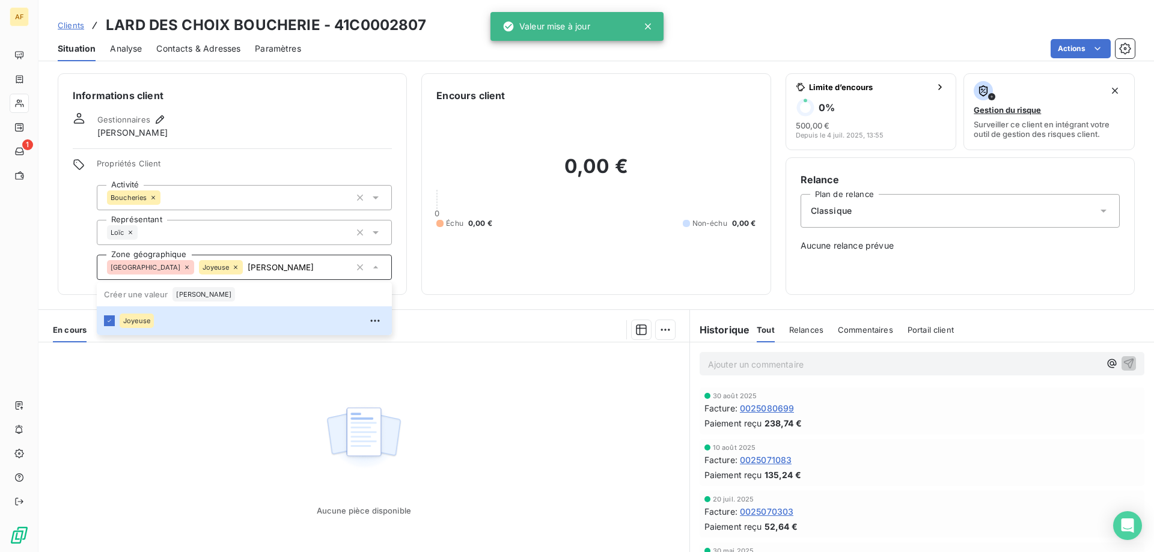
type input "joye"
click at [157, 390] on div "Aucune pièce disponible" at bounding box center [363, 458] width 651 height 231
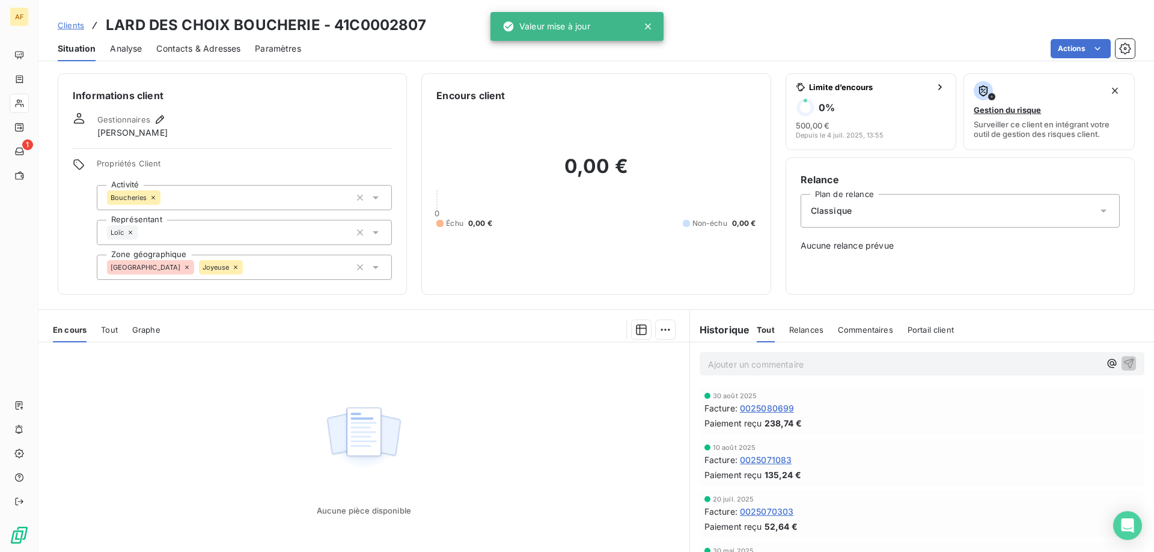
click at [81, 23] on span "Clients" at bounding box center [71, 25] width 26 height 10
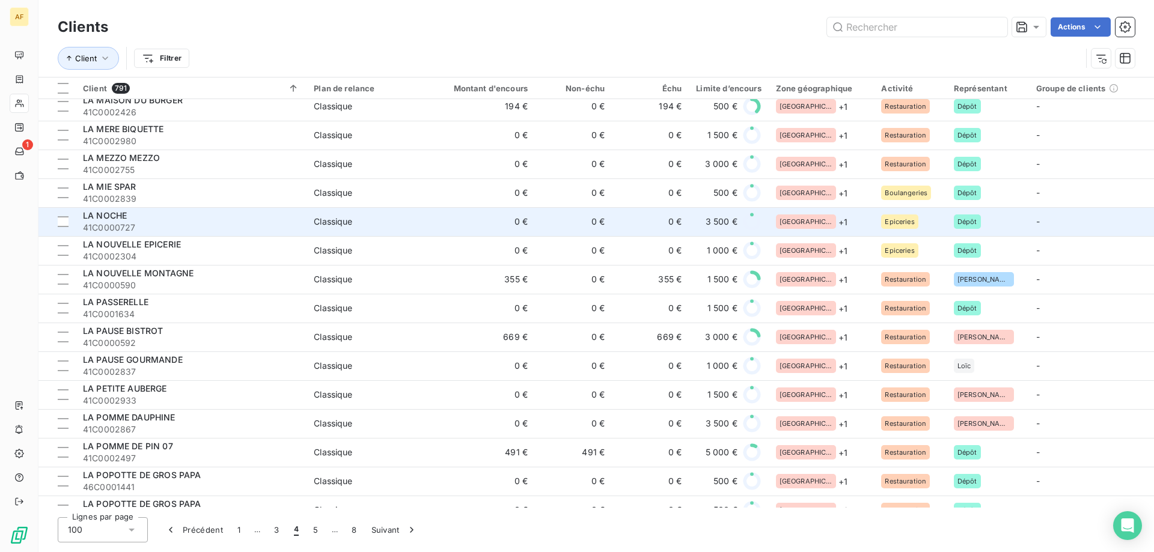
scroll to position [2482, 0]
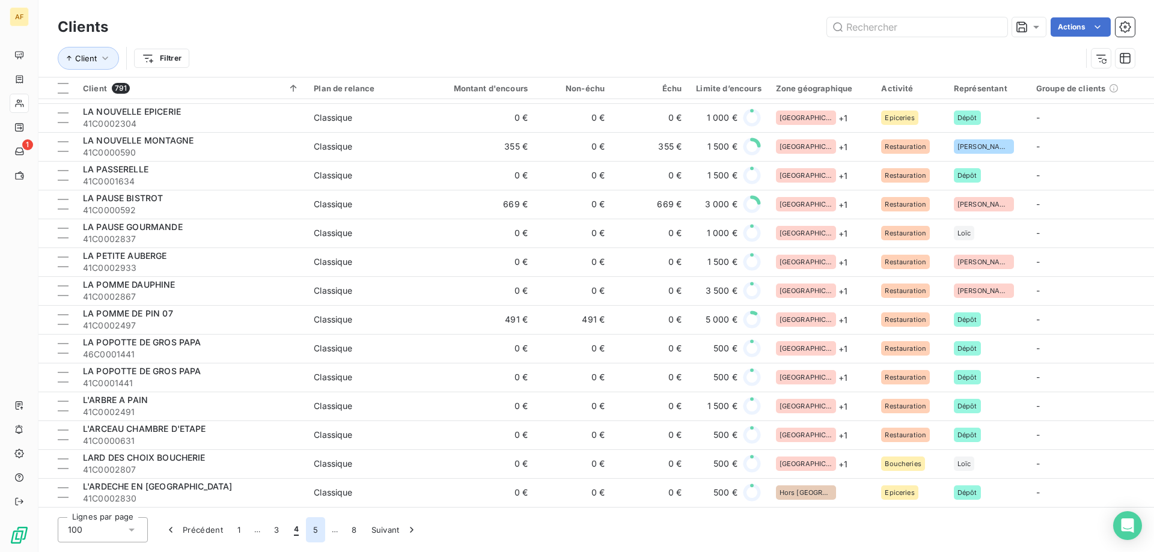
click at [313, 534] on button "5" at bounding box center [315, 530] width 19 height 25
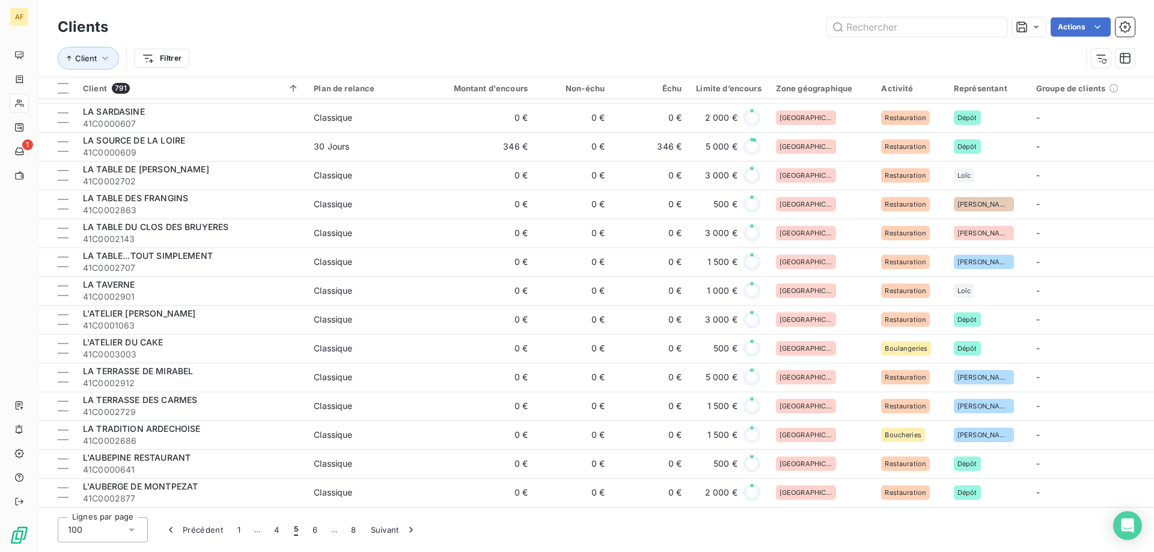
scroll to position [0, 0]
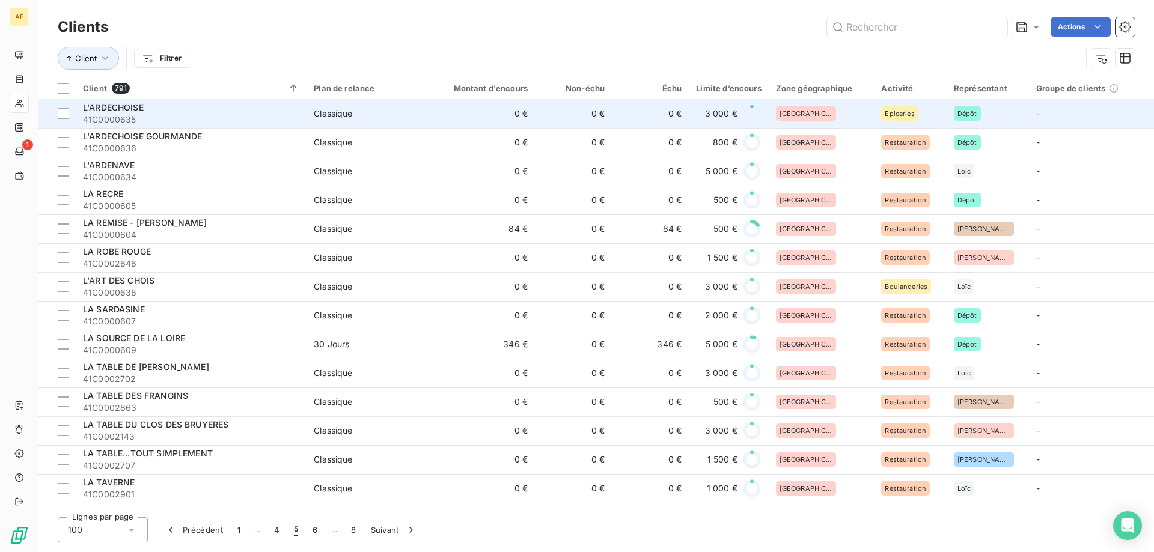
click at [587, 117] on td "0 €" at bounding box center [573, 113] width 77 height 29
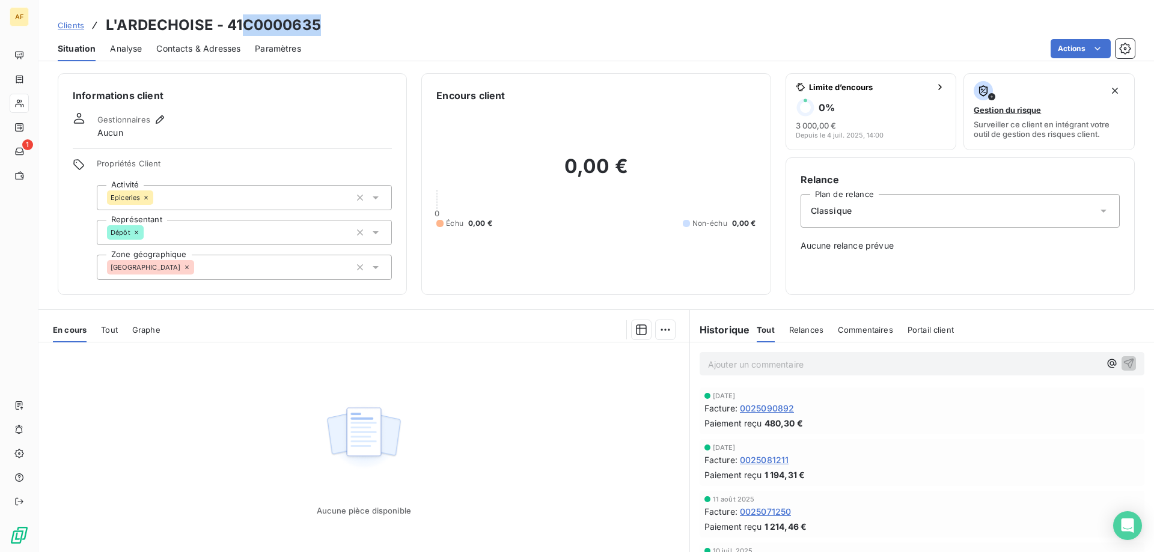
drag, startPoint x: 243, startPoint y: 20, endPoint x: 321, endPoint y: 24, distance: 77.6
click at [321, 24] on div "Clients L'ARDECHOISE - 41C0000635" at bounding box center [596, 25] width 1116 height 22
copy h3 "C0000635"
click at [269, 263] on div "[GEOGRAPHIC_DATA]" at bounding box center [244, 267] width 295 height 25
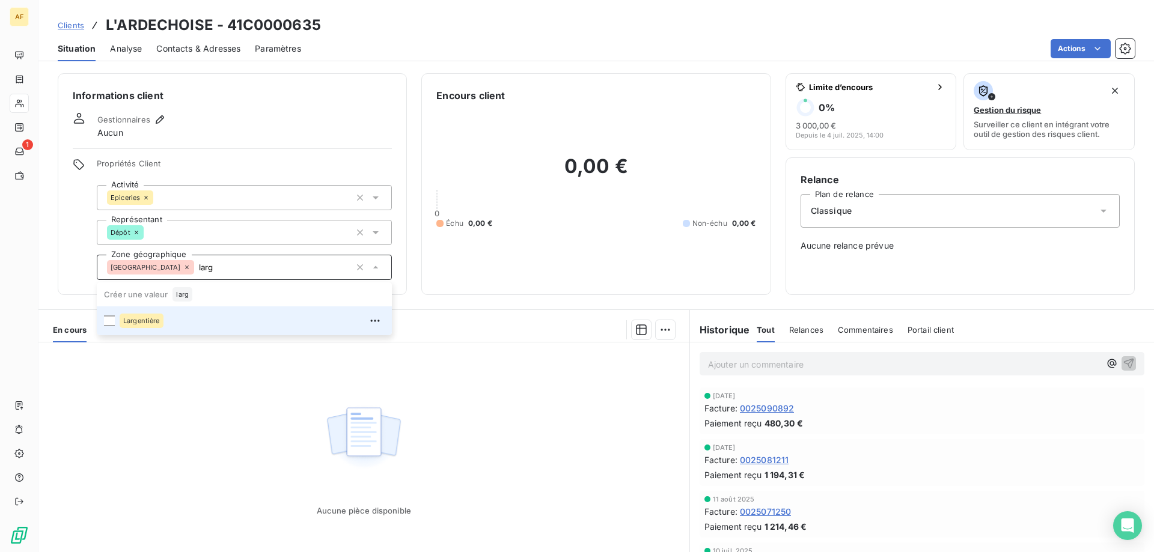
click at [243, 323] on div "Largentière" at bounding box center [252, 320] width 265 height 19
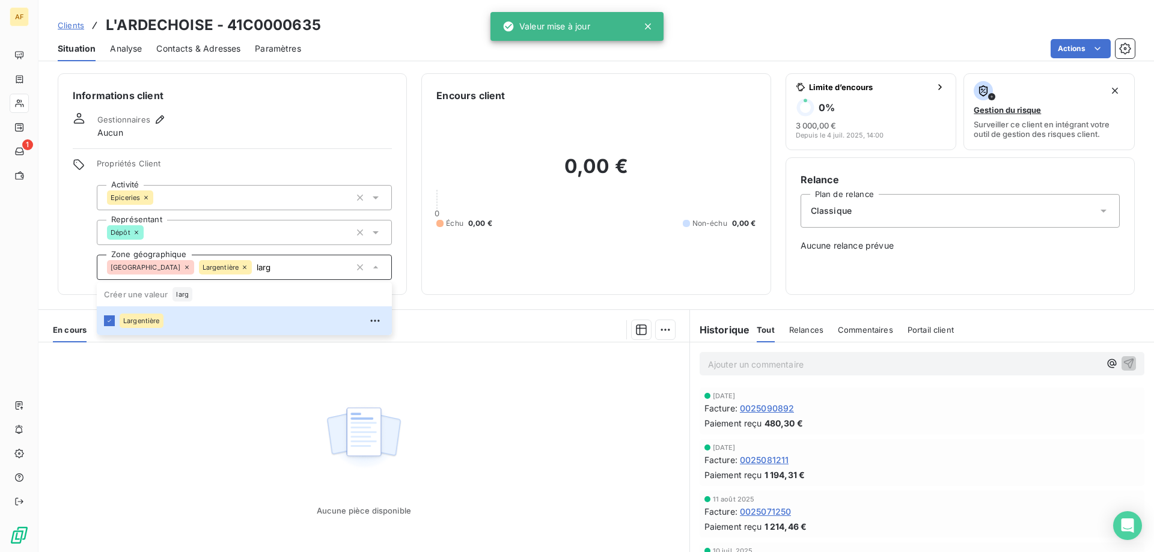
type input "larg"
click at [231, 392] on div "Aucune pièce disponible" at bounding box center [363, 458] width 651 height 231
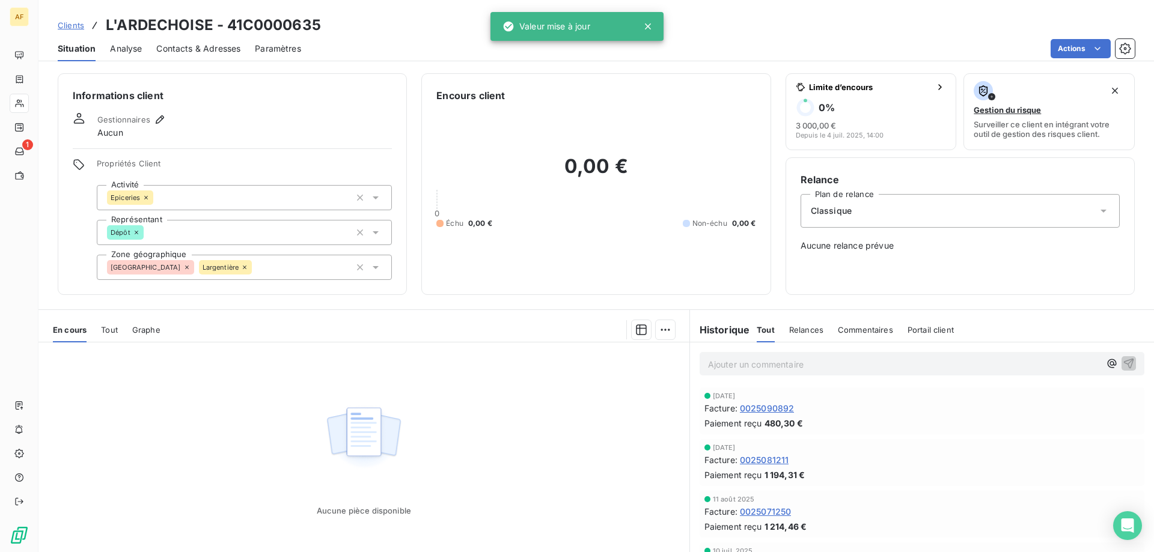
click at [72, 19] on link "Clients" at bounding box center [71, 25] width 26 height 12
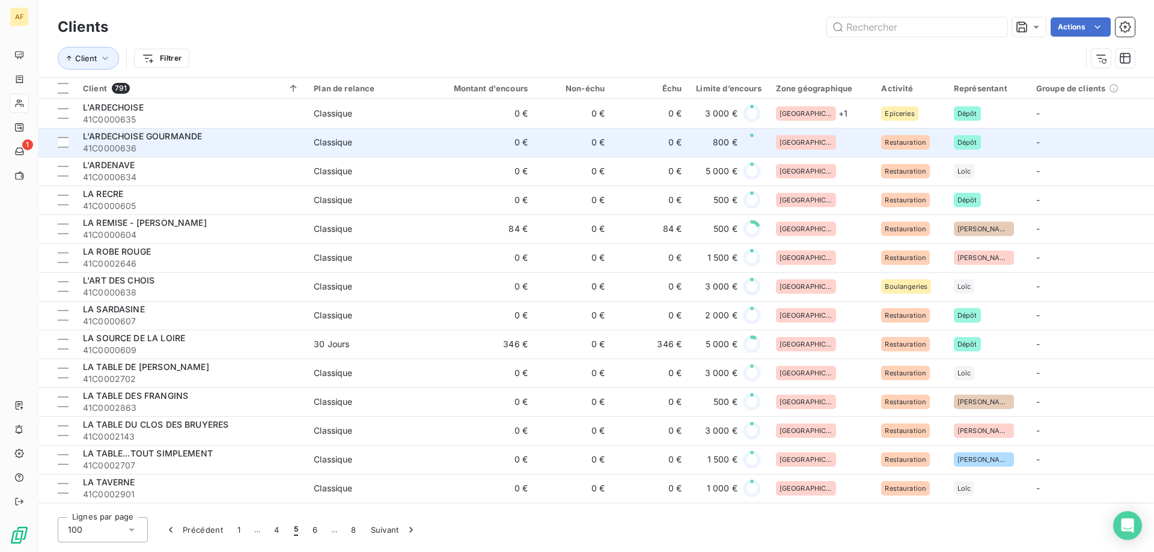
click at [318, 139] on div "Classique" at bounding box center [333, 142] width 38 height 12
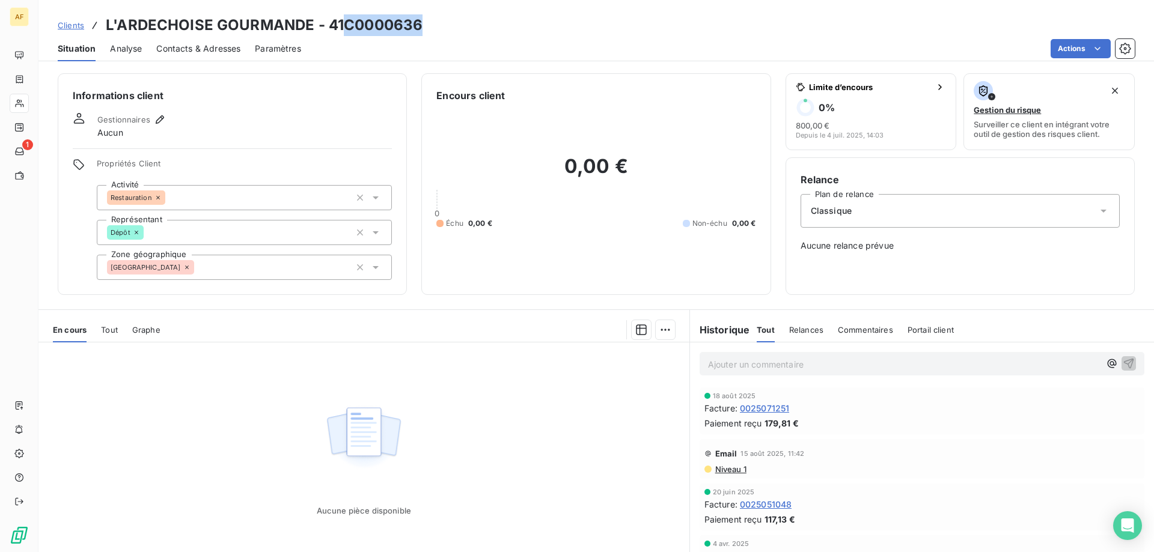
drag, startPoint x: 346, startPoint y: 20, endPoint x: 424, endPoint y: 23, distance: 78.8
click at [424, 23] on div "Clients L'ARDECHOISE GOURMANDE - 41C0000636" at bounding box center [596, 25] width 1116 height 22
copy h3 "C0000636"
click at [255, 276] on div "[GEOGRAPHIC_DATA]" at bounding box center [244, 267] width 295 height 25
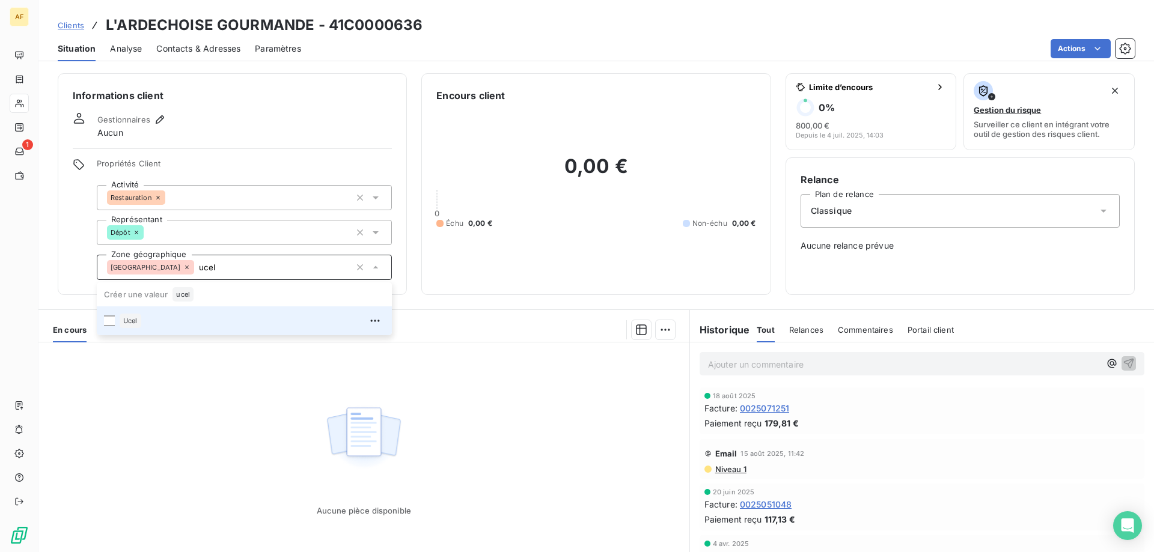
click at [234, 320] on div "Ucel" at bounding box center [252, 320] width 265 height 19
type input "ucel"
click at [233, 414] on div "Aucune pièce disponible" at bounding box center [363, 458] width 651 height 231
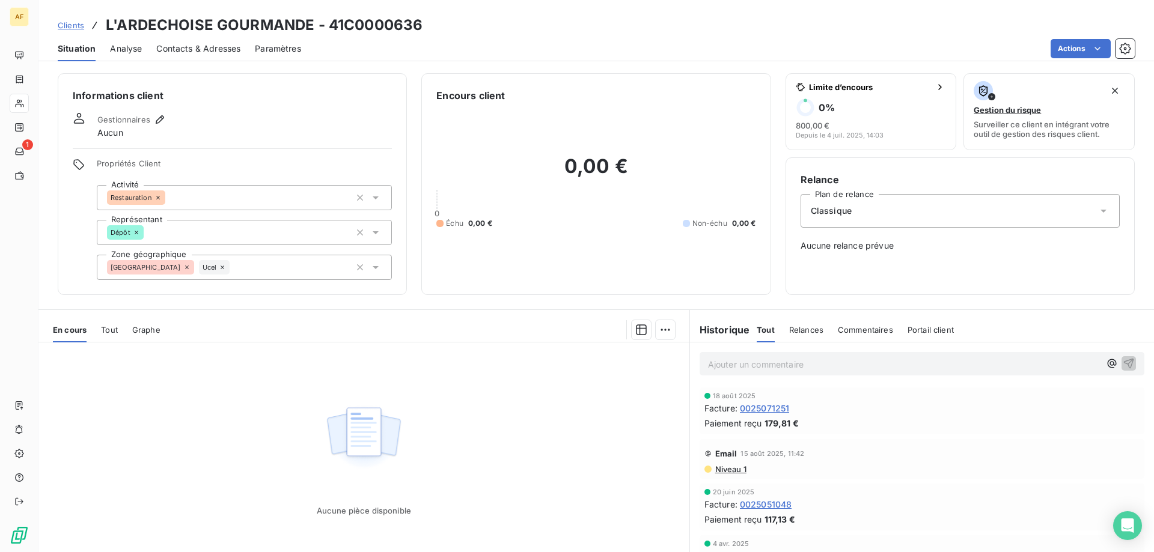
click at [65, 19] on link "Clients" at bounding box center [71, 25] width 26 height 12
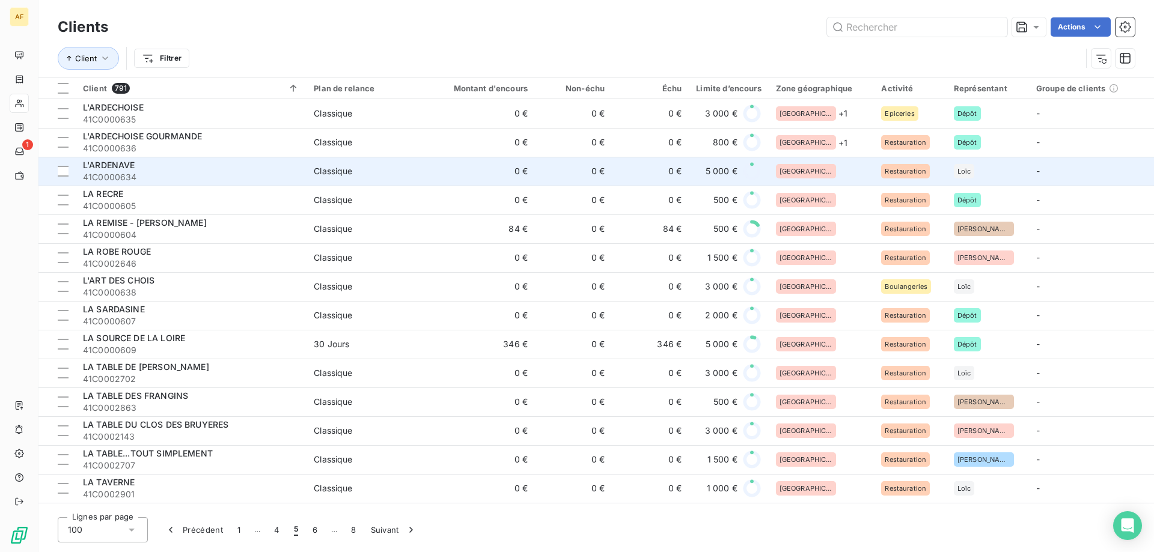
click at [450, 165] on td "0 €" at bounding box center [483, 171] width 103 height 29
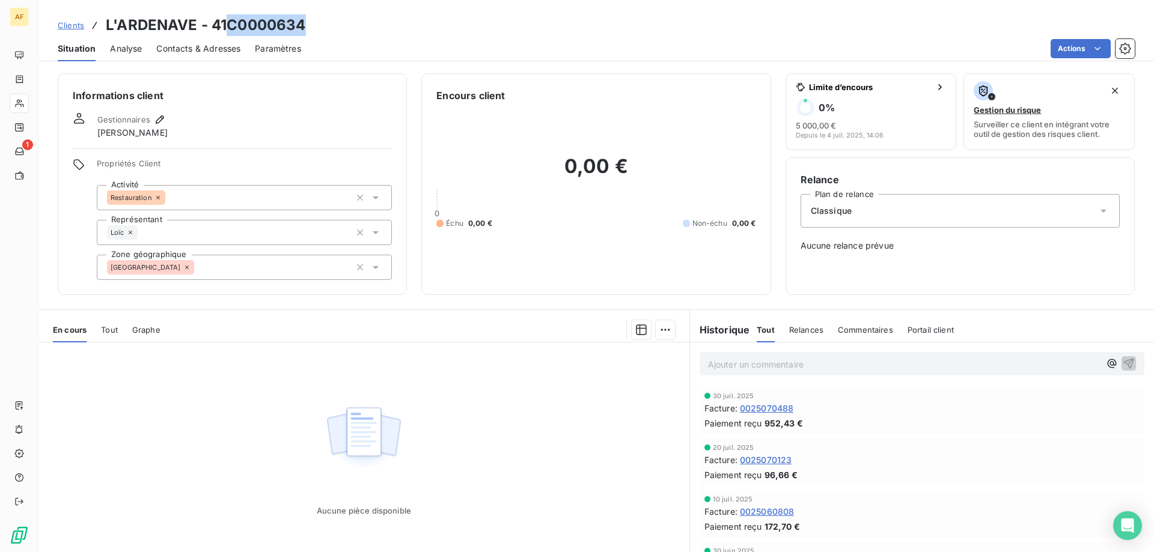
drag, startPoint x: 239, startPoint y: 25, endPoint x: 304, endPoint y: 23, distance: 64.3
click at [304, 23] on h3 "L'ARDENAVE - 41C0000634" at bounding box center [206, 25] width 200 height 22
copy h3 "C0000634"
click at [310, 263] on div "[GEOGRAPHIC_DATA]" at bounding box center [244, 267] width 295 height 25
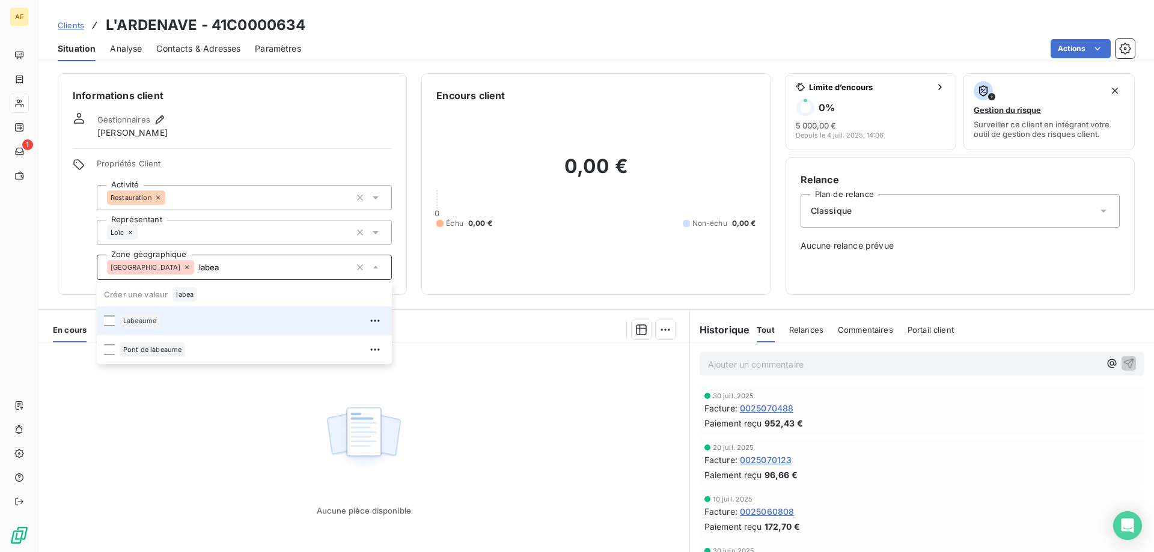
click at [294, 325] on div "Labeaume" at bounding box center [252, 320] width 265 height 19
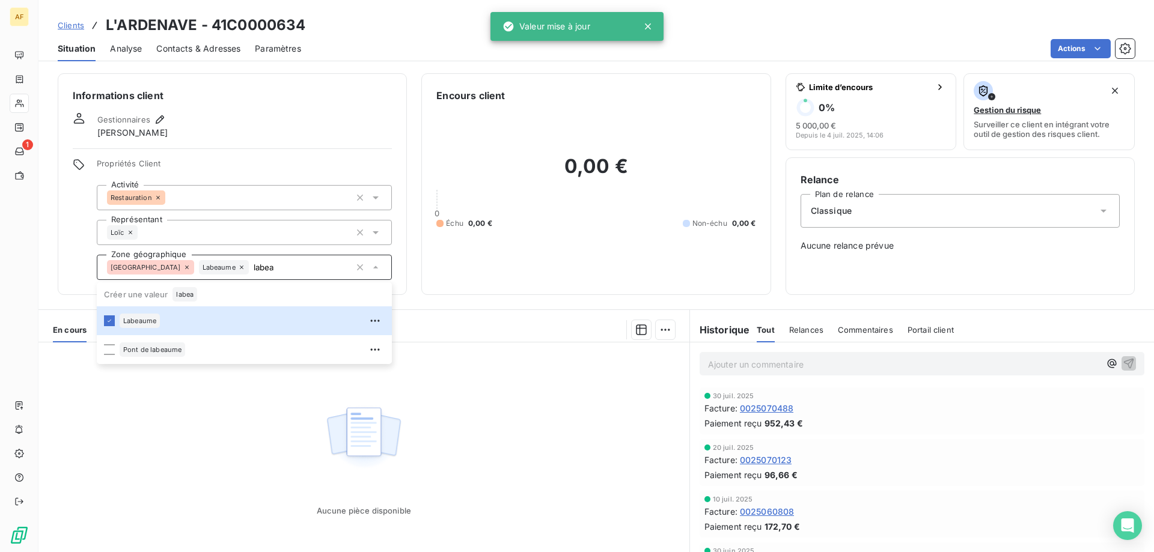
type input "labea"
click at [198, 445] on div "Aucune pièce disponible" at bounding box center [363, 458] width 651 height 231
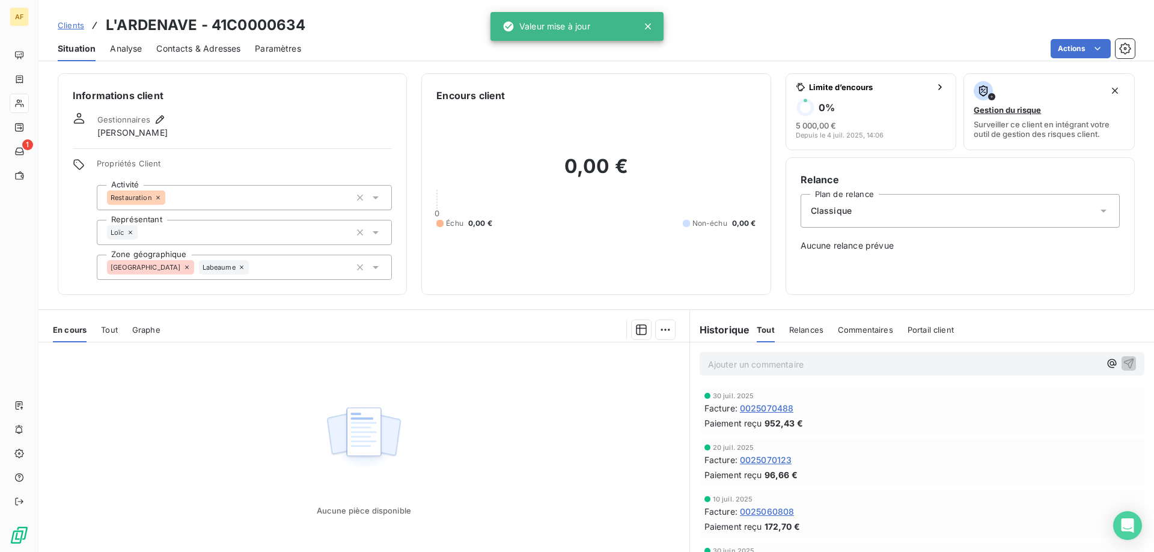
click at [83, 25] on span "Clients" at bounding box center [71, 25] width 26 height 10
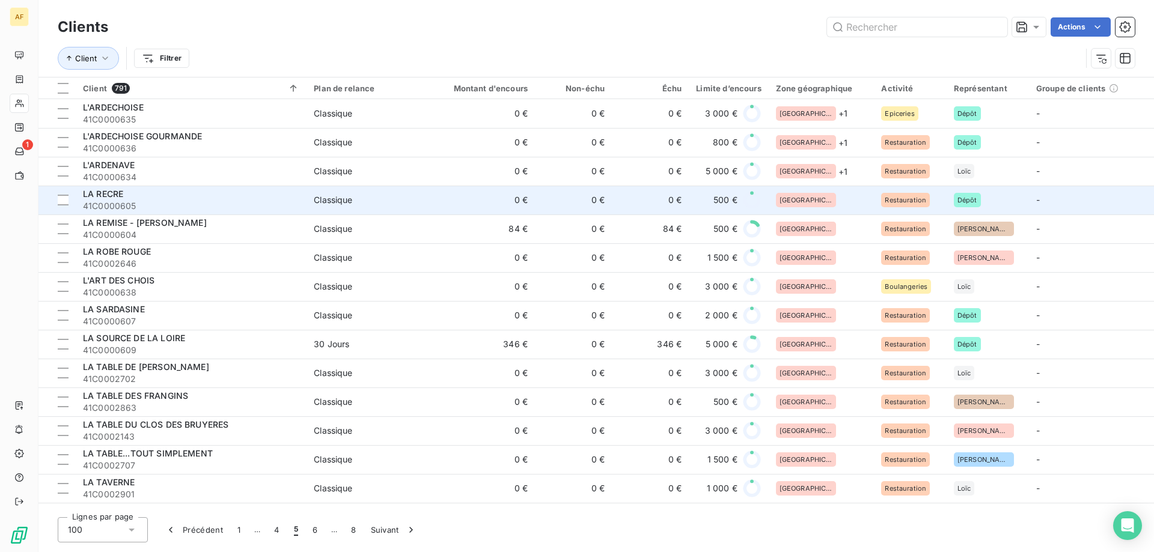
click at [690, 202] on td "500 €" at bounding box center [728, 200] width 79 height 29
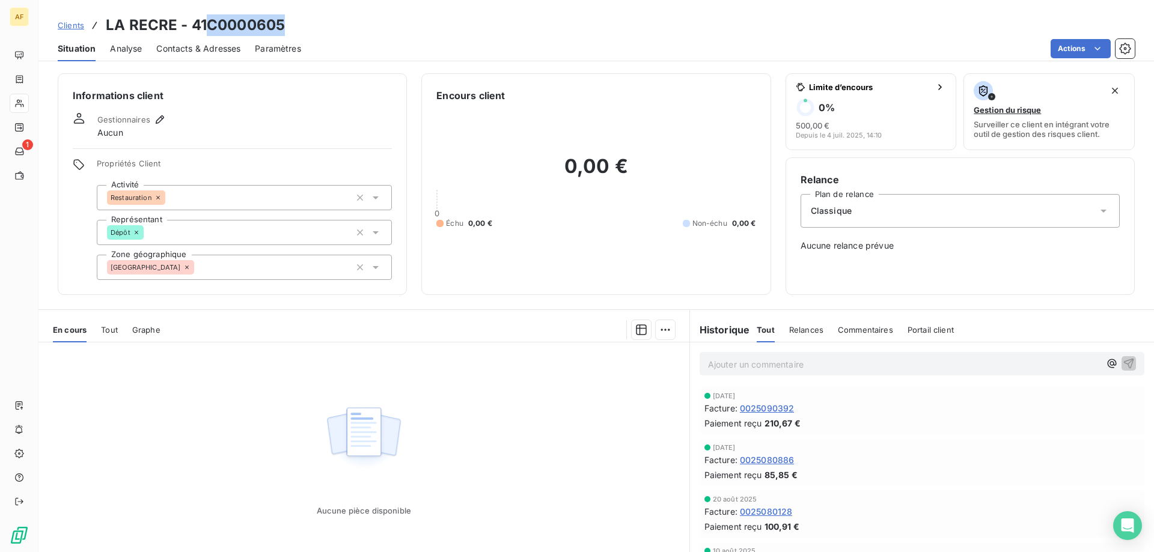
drag, startPoint x: 212, startPoint y: 25, endPoint x: 300, endPoint y: 18, distance: 88.6
click at [300, 18] on div "Clients LA RECRE - 41C0000605" at bounding box center [596, 25] width 1116 height 22
copy h3 "C0000605"
click at [295, 275] on div "[GEOGRAPHIC_DATA]" at bounding box center [244, 267] width 295 height 25
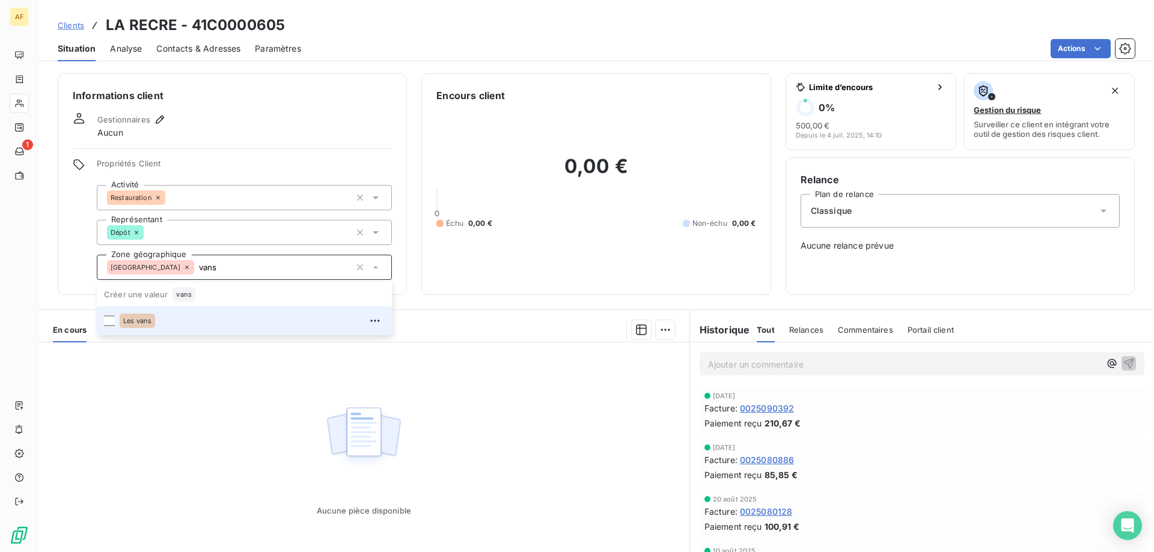
click at [257, 328] on div "Les vans" at bounding box center [252, 320] width 265 height 19
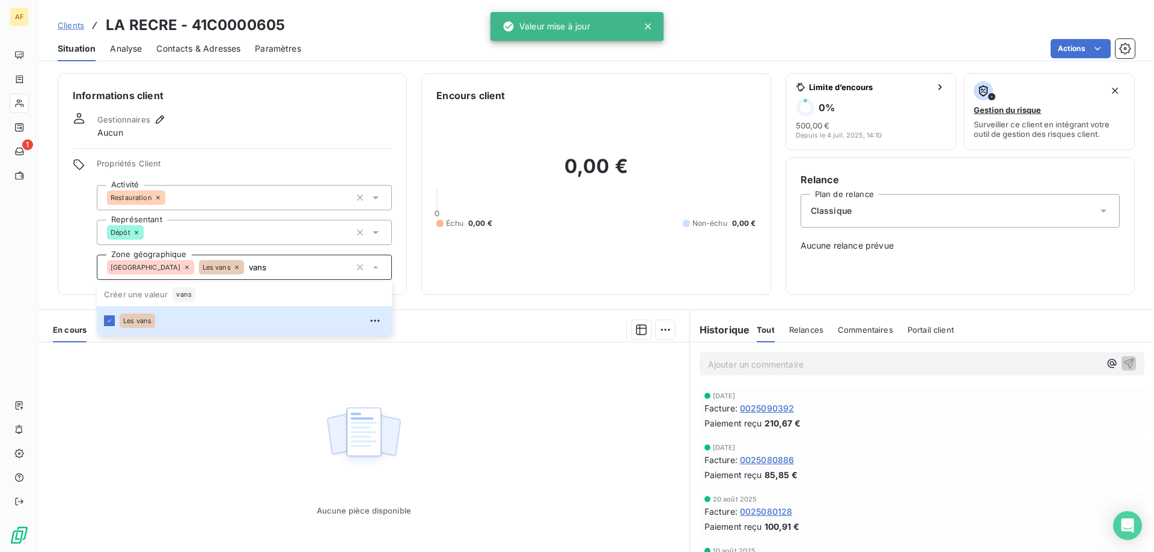
type input "vans"
click at [251, 406] on div "Aucune pièce disponible" at bounding box center [363, 458] width 651 height 231
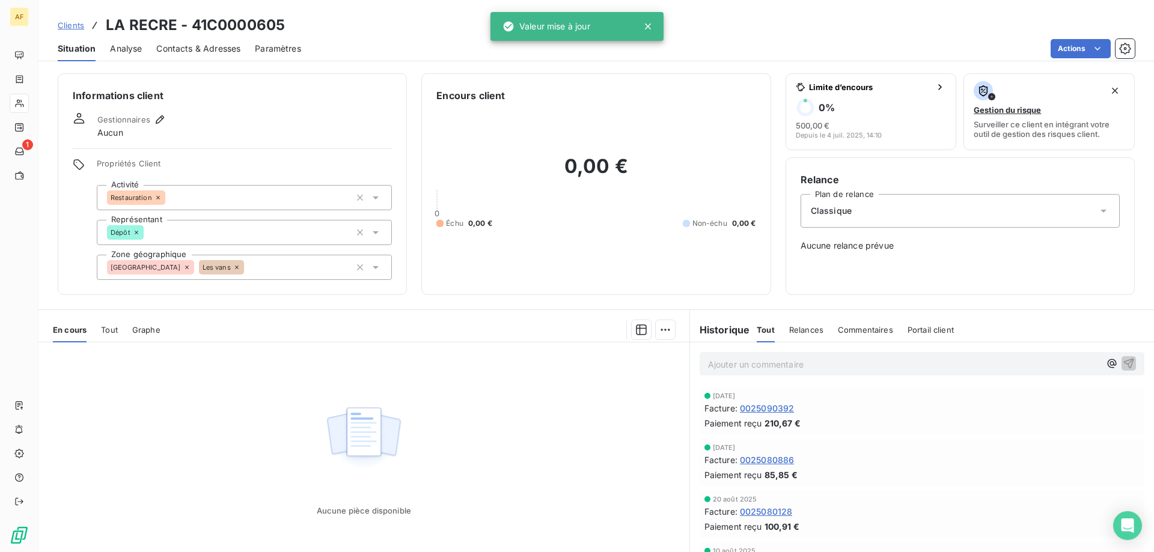
click at [84, 26] on span "Clients" at bounding box center [71, 25] width 26 height 10
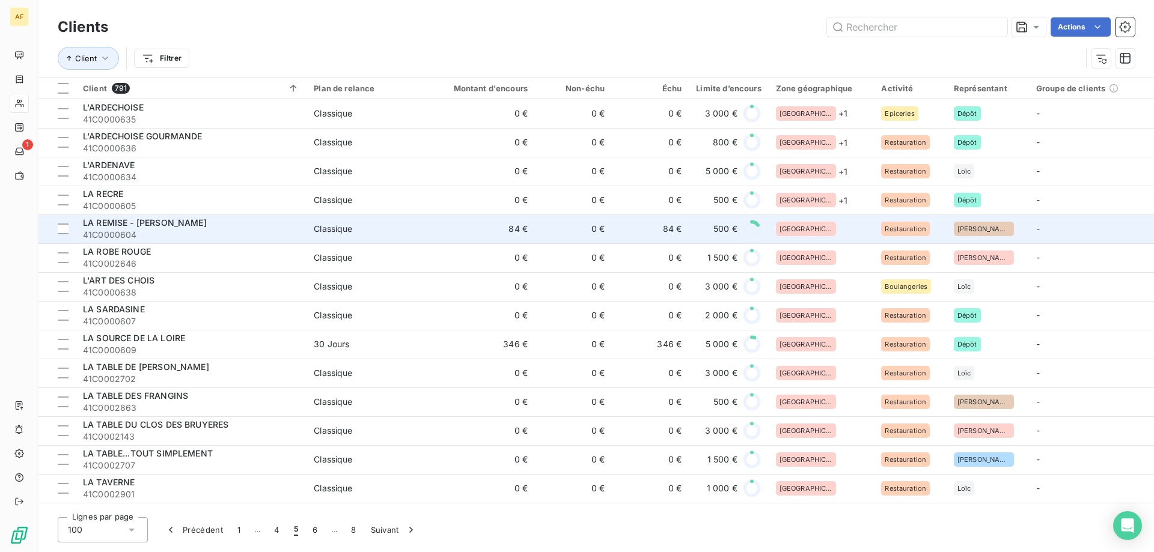
click at [587, 224] on td "0 €" at bounding box center [573, 229] width 77 height 29
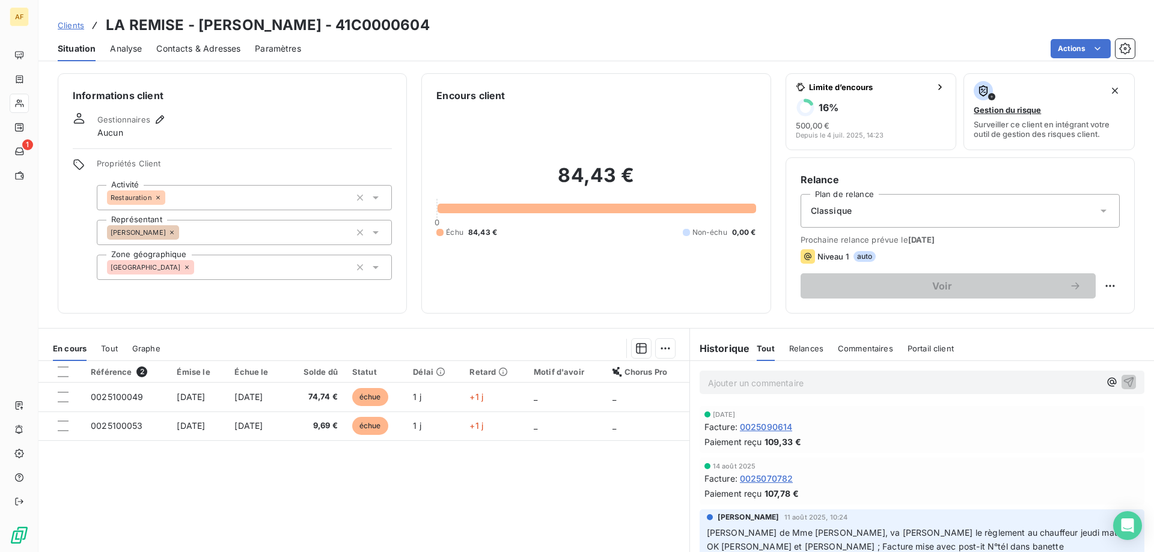
drag, startPoint x: 355, startPoint y: 23, endPoint x: 433, endPoint y: 25, distance: 78.8
click at [433, 25] on div "Clients LA REMISE - BELTRAN NICOLE - 41C0000604" at bounding box center [596, 25] width 1116 height 22
click at [254, 266] on div "[GEOGRAPHIC_DATA]" at bounding box center [244, 267] width 295 height 25
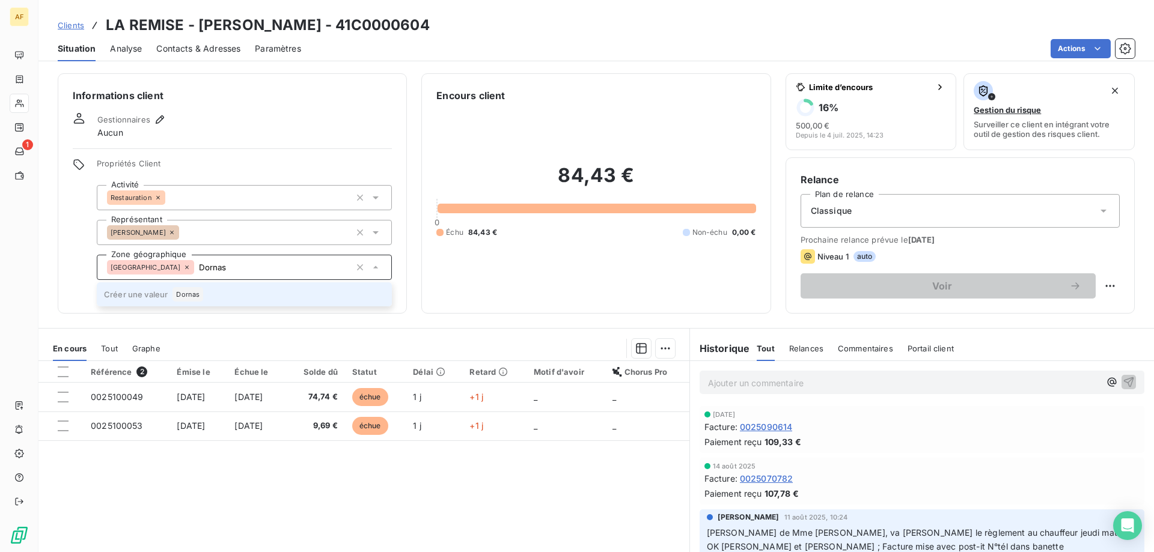
click at [204, 292] on li "Créer une valeur Dornas" at bounding box center [244, 294] width 295 height 24
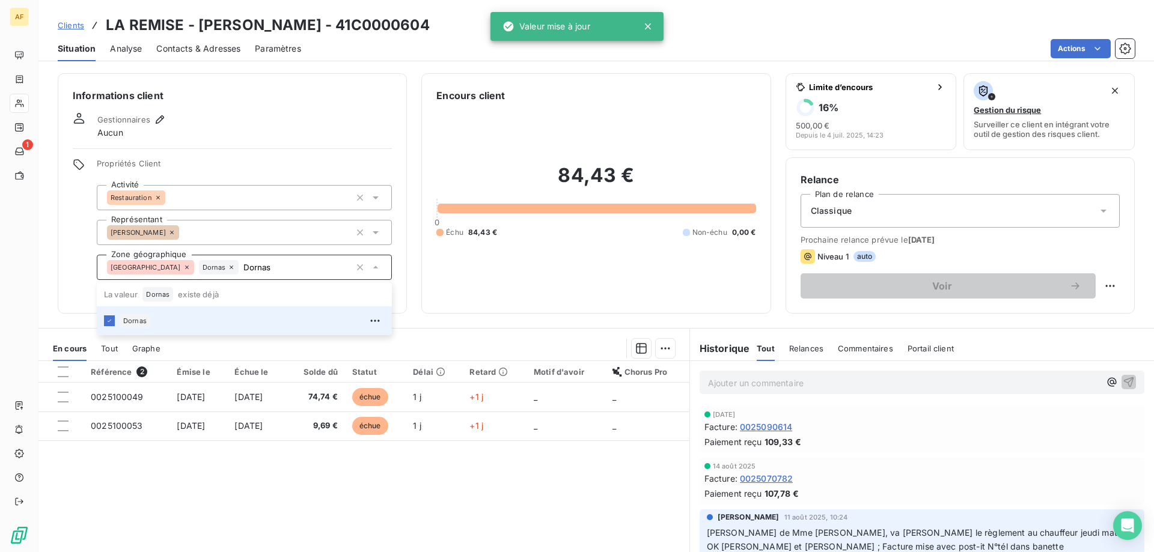
click at [76, 23] on span "Clients" at bounding box center [71, 25] width 26 height 10
type input "Dornas"
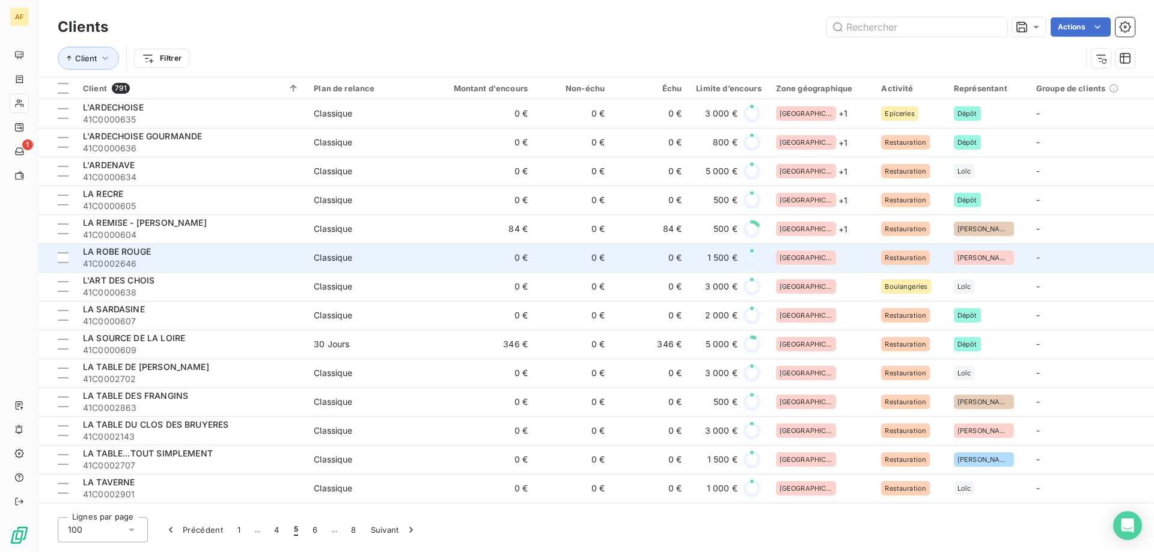
click at [781, 266] on td "[GEOGRAPHIC_DATA]" at bounding box center [822, 257] width 106 height 29
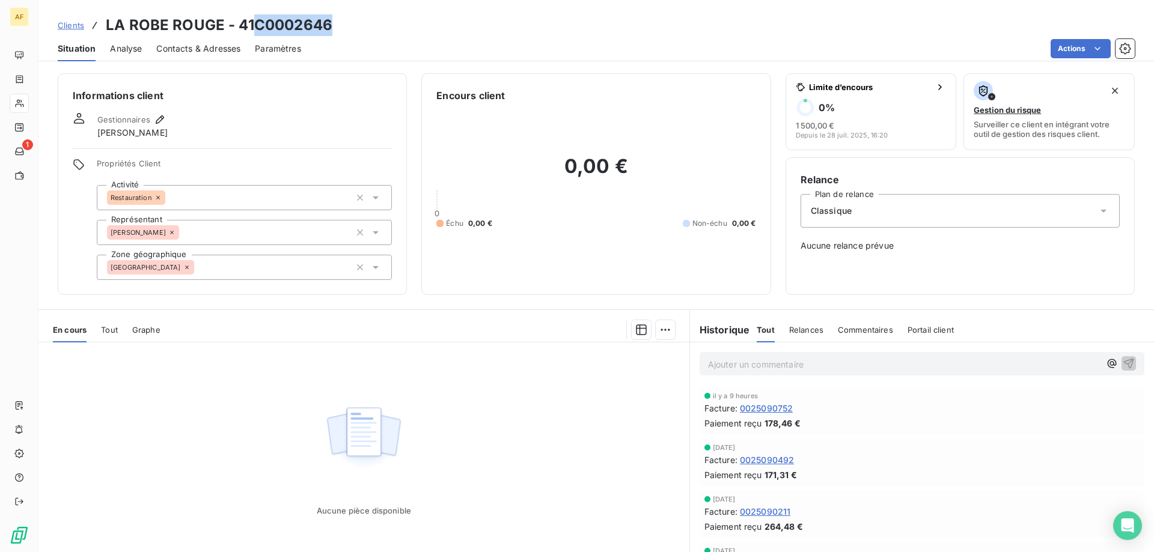
drag, startPoint x: 257, startPoint y: 22, endPoint x: 353, endPoint y: 23, distance: 96.2
click at [353, 23] on div "Clients LA ROBE ROUGE - 41C0002646" at bounding box center [596, 25] width 1116 height 22
click at [305, 275] on div "[GEOGRAPHIC_DATA]" at bounding box center [244, 267] width 295 height 25
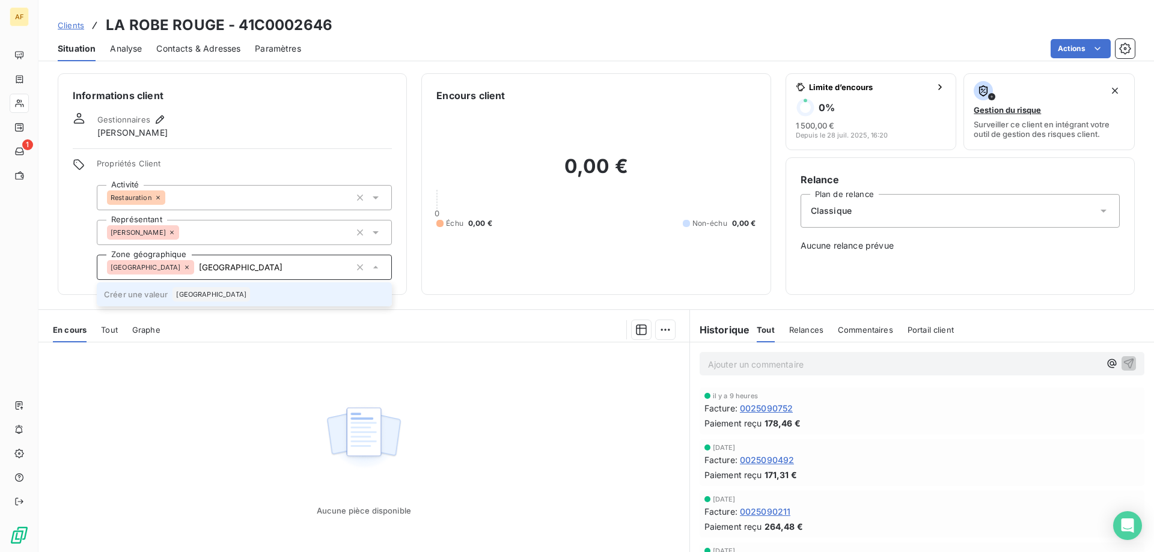
click at [214, 294] on span "[GEOGRAPHIC_DATA]" at bounding box center [211, 294] width 70 height 7
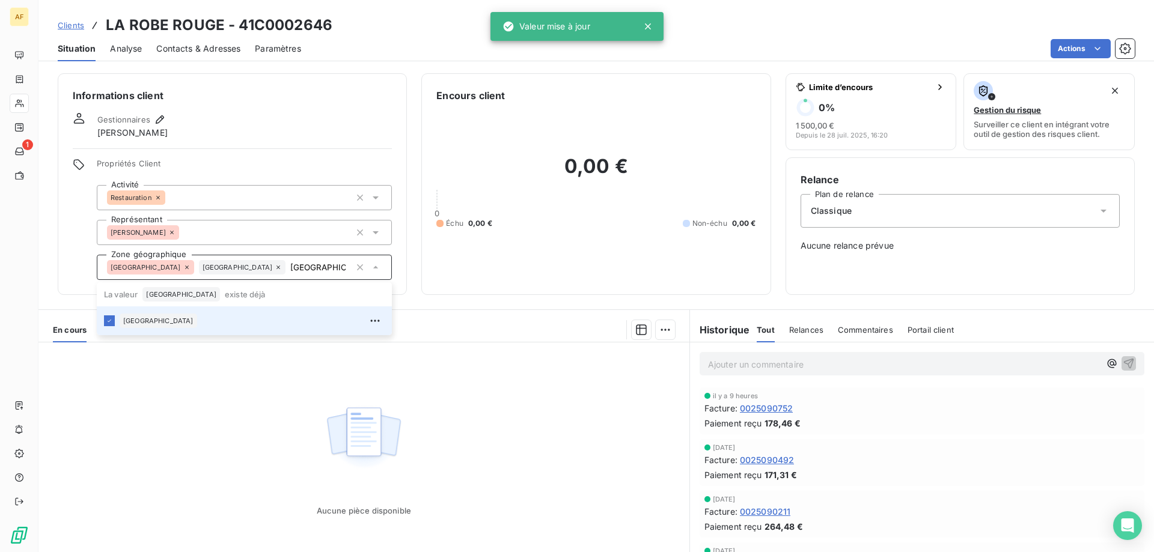
click at [225, 432] on div "Aucune pièce disponible" at bounding box center [363, 458] width 651 height 231
type input "[GEOGRAPHIC_DATA]"
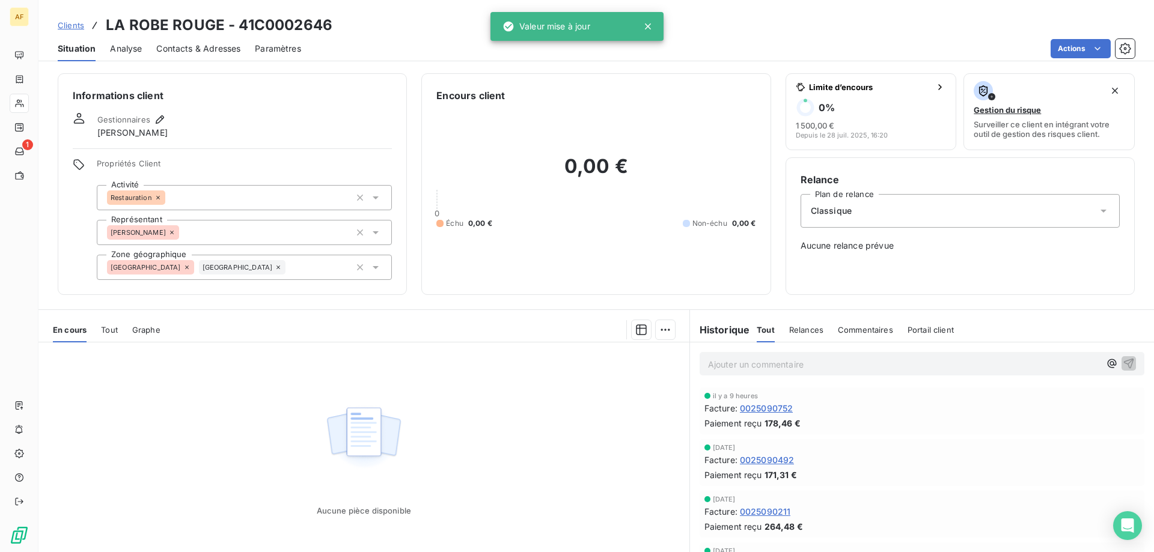
click at [68, 23] on span "Clients" at bounding box center [71, 25] width 26 height 10
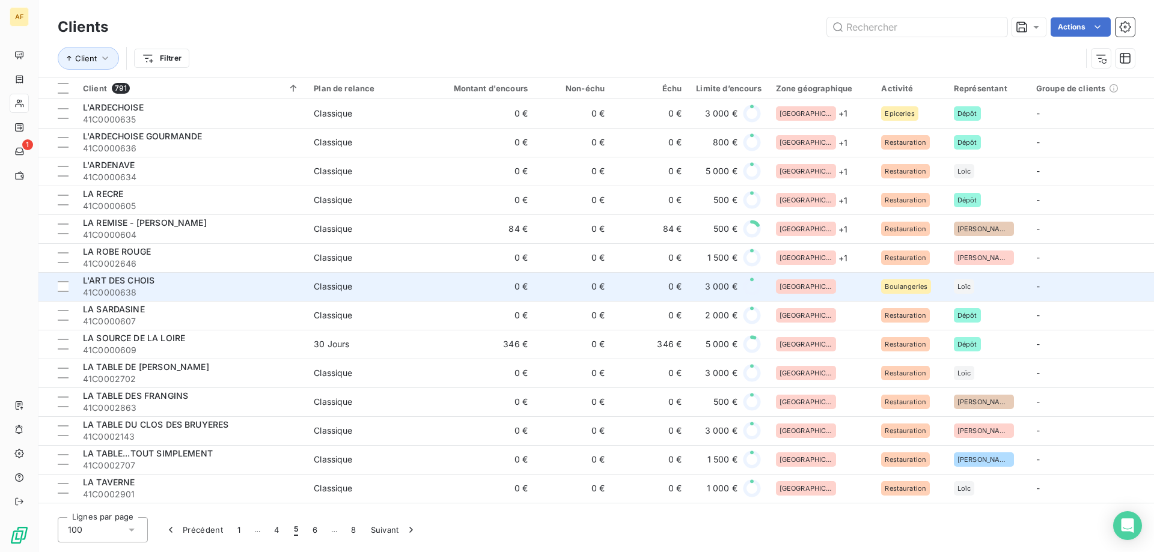
click at [832, 284] on div "[GEOGRAPHIC_DATA]" at bounding box center [821, 286] width 91 height 14
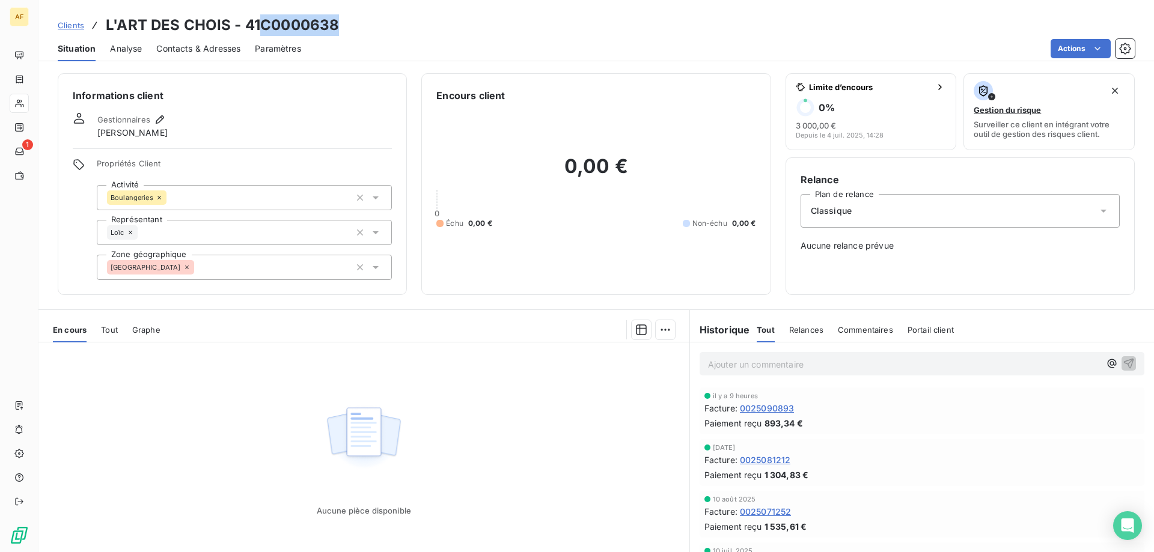
drag, startPoint x: 264, startPoint y: 22, endPoint x: 351, endPoint y: 23, distance: 86.6
click at [351, 23] on div "Clients L'ART DES CHOIS - 41C0000638" at bounding box center [596, 25] width 1116 height 22
click at [254, 270] on div "[GEOGRAPHIC_DATA]" at bounding box center [244, 267] width 295 height 25
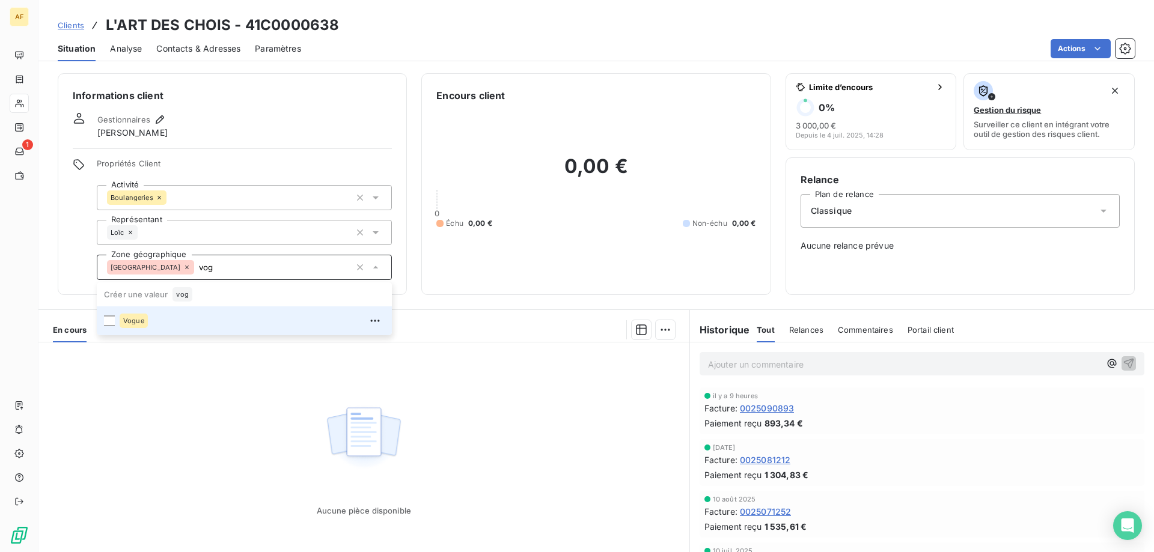
click at [193, 319] on div "Vogue" at bounding box center [252, 320] width 265 height 19
type input "vog"
click at [218, 433] on div "Aucune pièce disponible" at bounding box center [363, 458] width 651 height 231
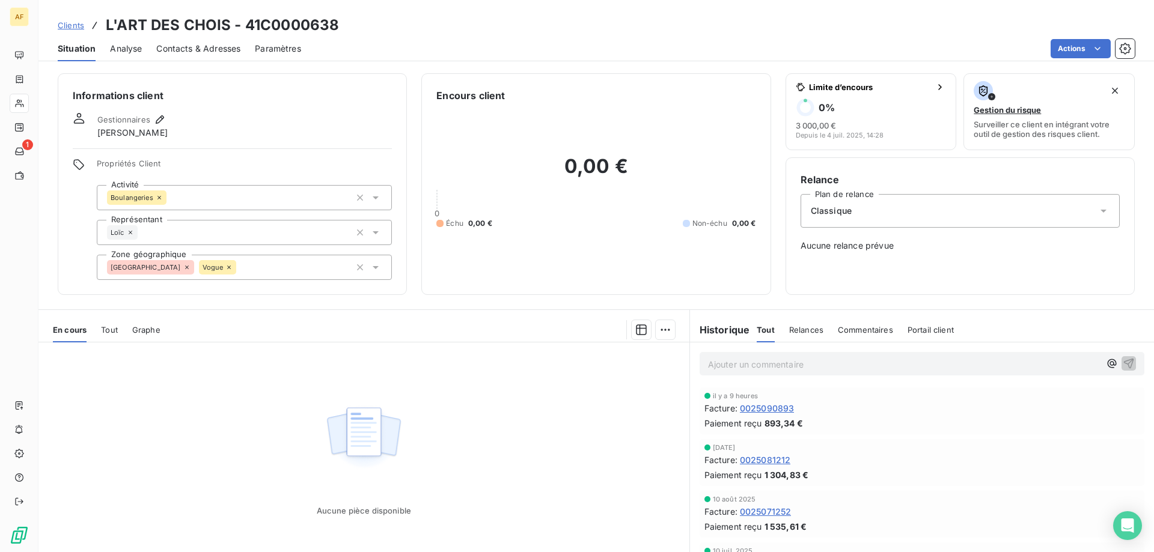
click at [75, 27] on span "Clients" at bounding box center [71, 25] width 26 height 10
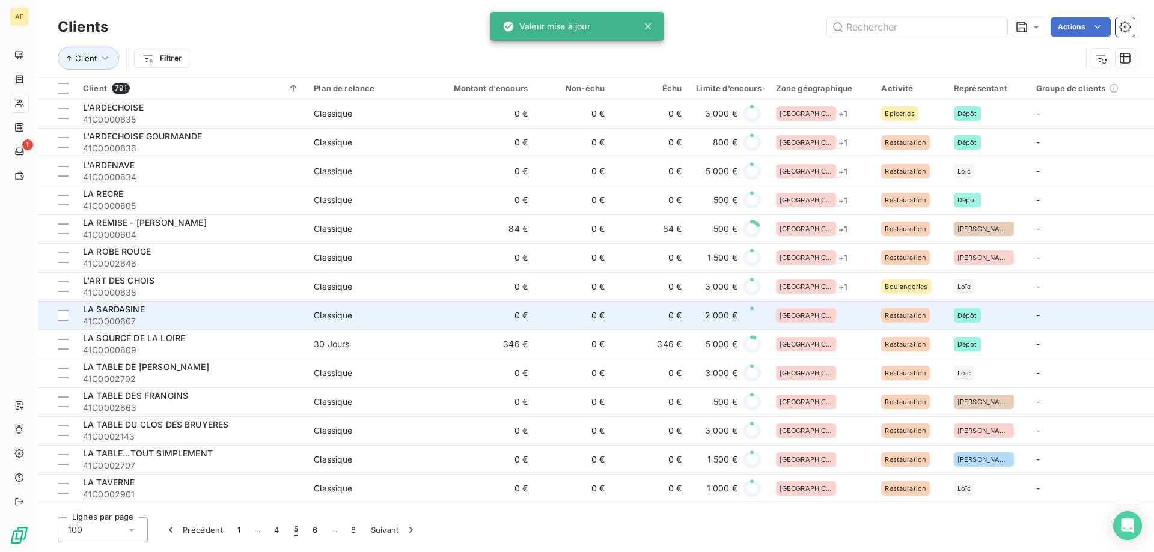
click at [833, 313] on div "[GEOGRAPHIC_DATA]" at bounding box center [821, 315] width 91 height 14
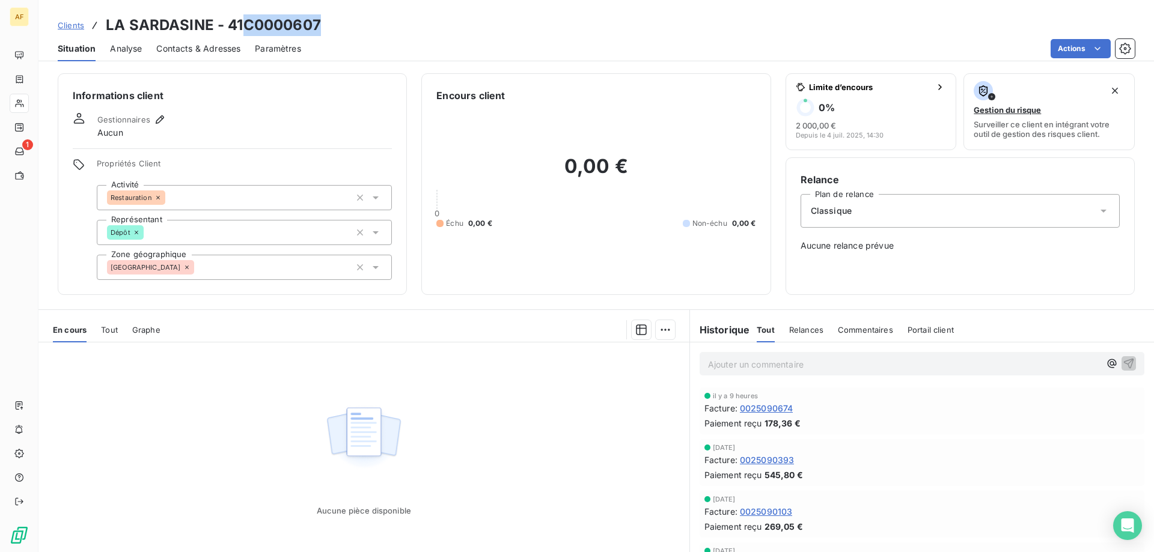
drag, startPoint x: 246, startPoint y: 26, endPoint x: 322, endPoint y: 28, distance: 75.8
click at [322, 28] on div "Clients LA SARDASINE - 41C0000607" at bounding box center [596, 25] width 1116 height 22
click at [308, 263] on div "[GEOGRAPHIC_DATA]" at bounding box center [244, 267] width 295 height 25
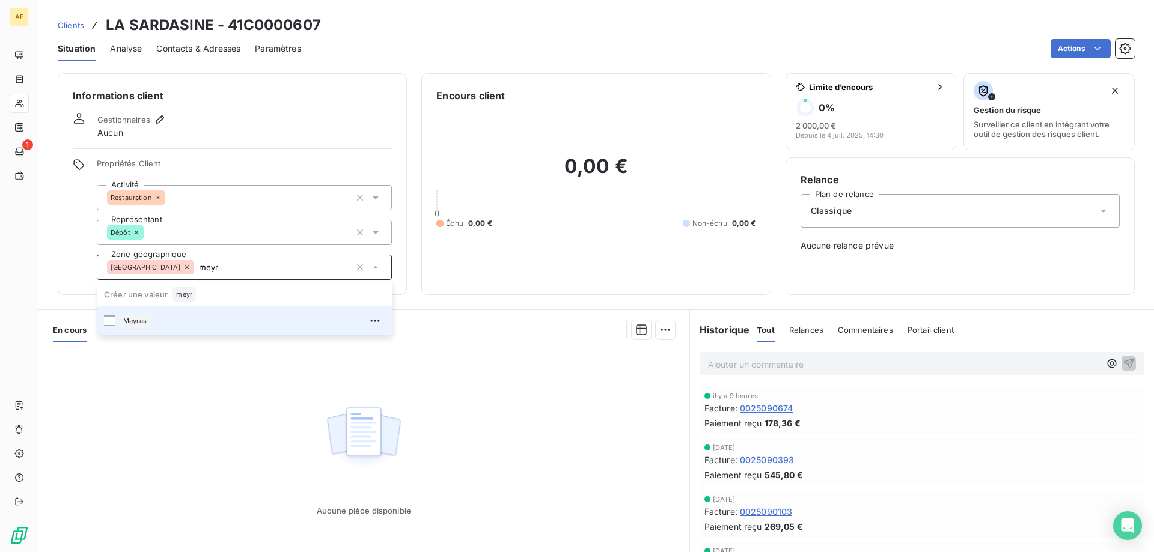
click at [268, 328] on div "Meyras" at bounding box center [252, 320] width 265 height 19
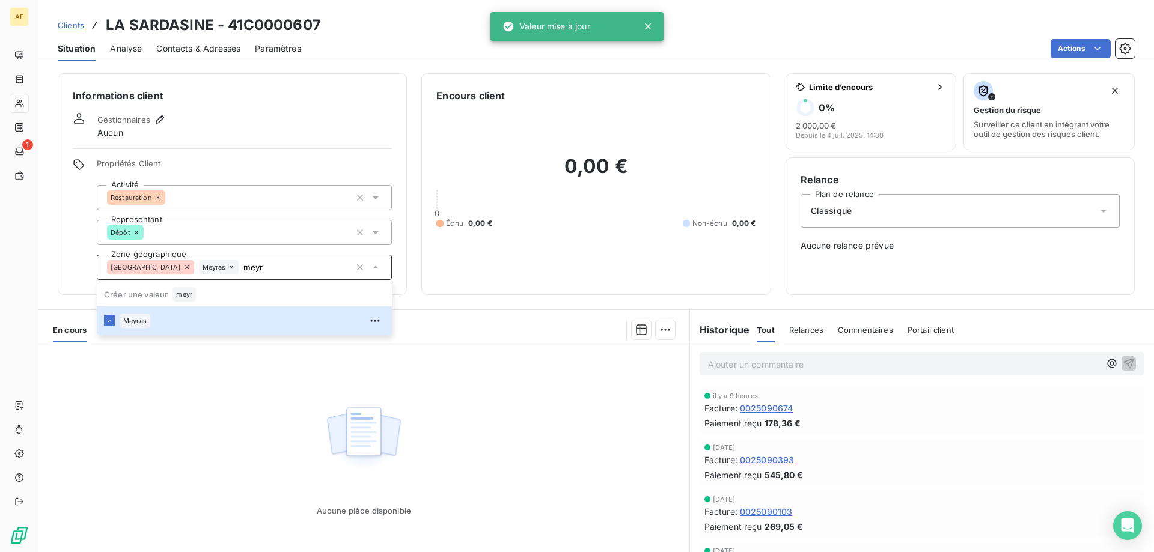
type input "meyr"
click at [234, 368] on div "Aucune pièce disponible" at bounding box center [363, 458] width 651 height 231
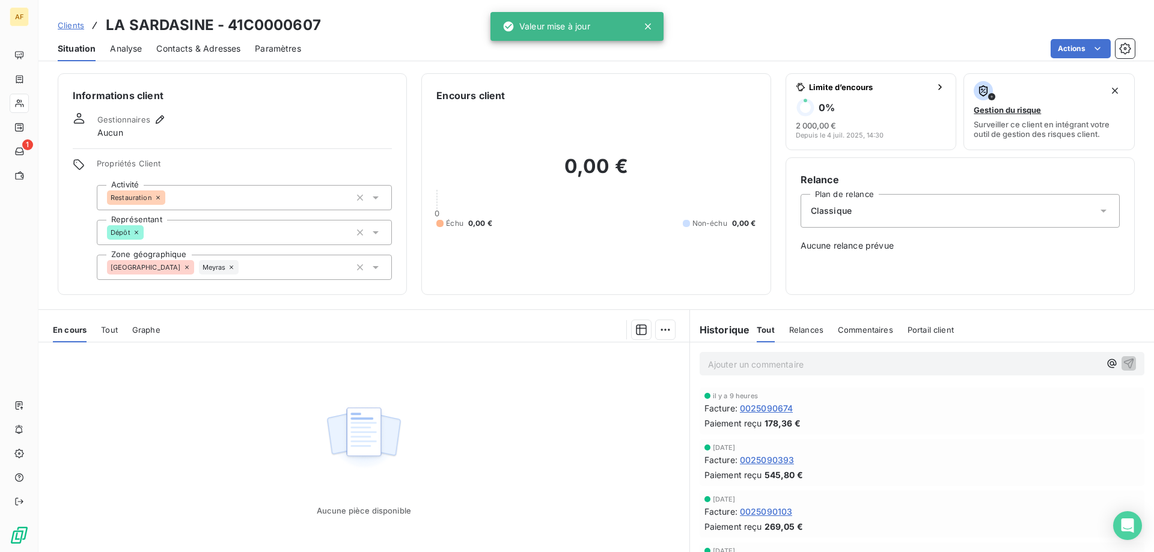
click at [77, 25] on span "Clients" at bounding box center [71, 25] width 26 height 10
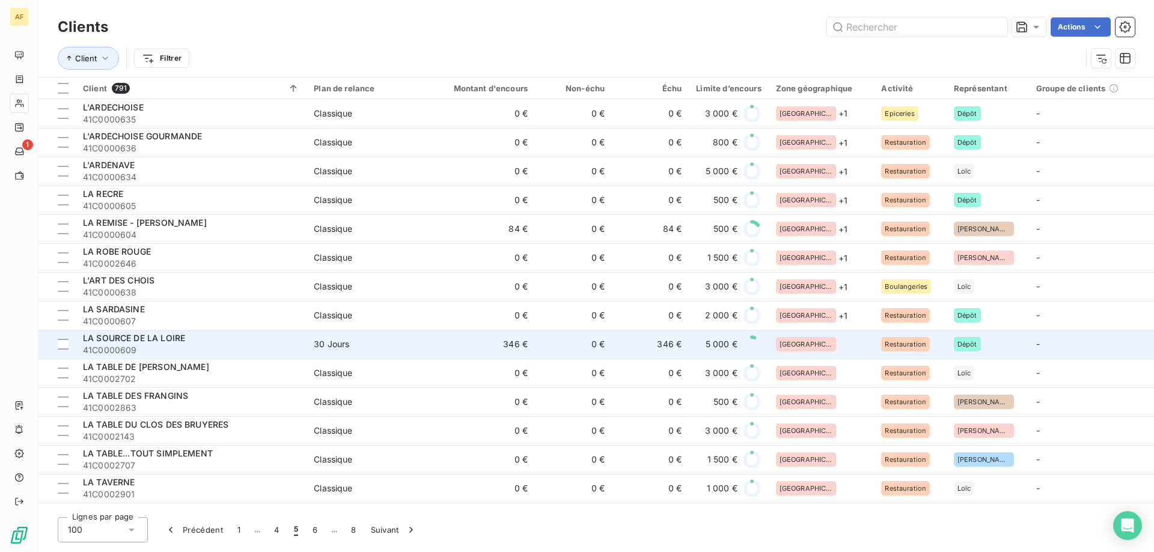
click at [394, 344] on span "30 Jours" at bounding box center [369, 344] width 111 height 12
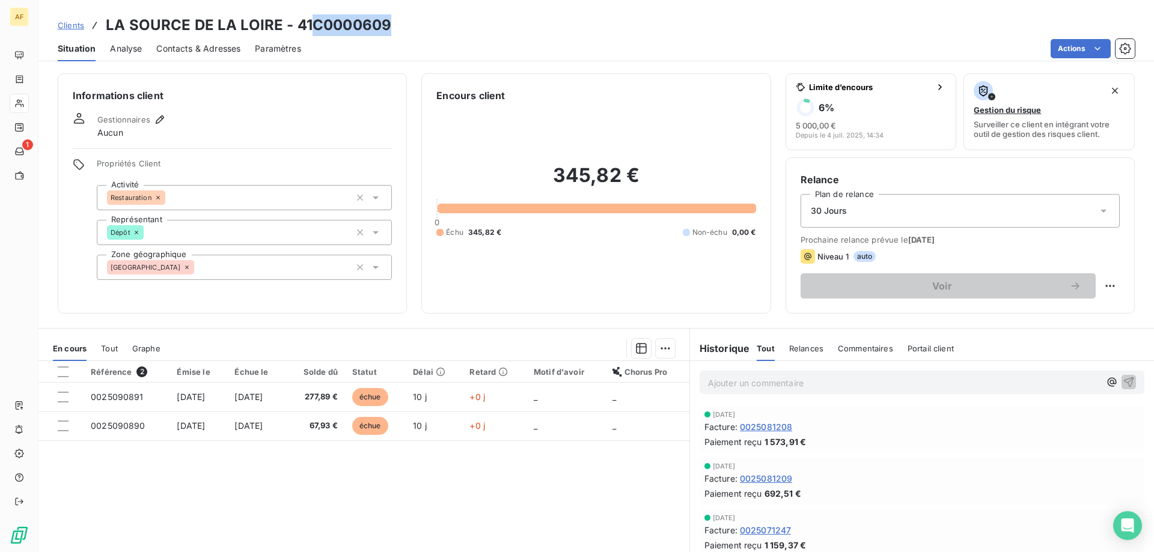
drag, startPoint x: 314, startPoint y: 17, endPoint x: 388, endPoint y: 25, distance: 74.3
click at [388, 25] on h3 "LA SOURCE DE LA LOIRE - 41C0000609" at bounding box center [249, 25] width 286 height 22
click at [230, 267] on div "[GEOGRAPHIC_DATA]" at bounding box center [244, 267] width 295 height 25
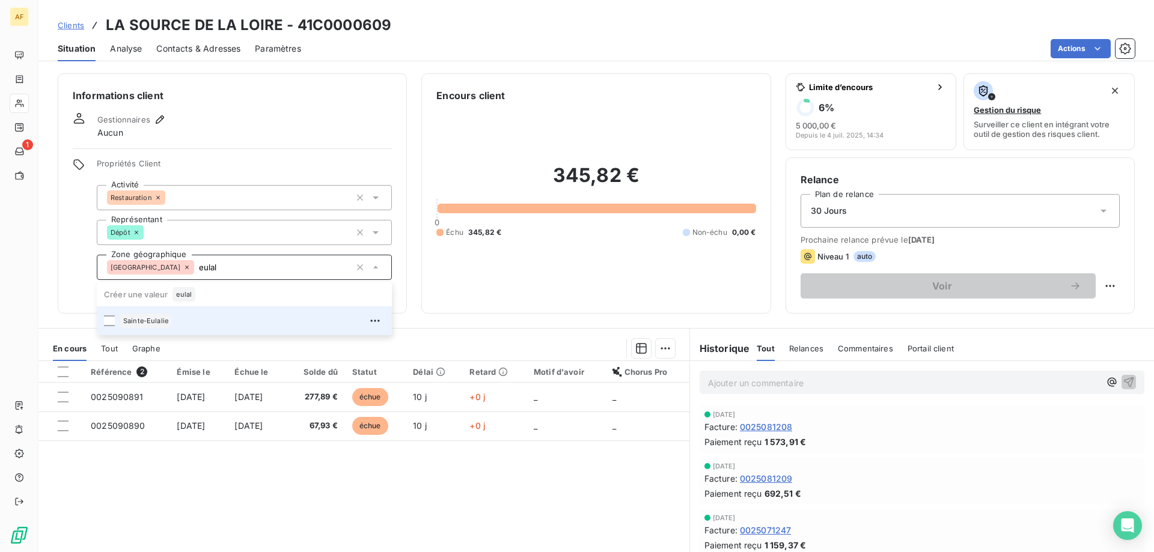
click at [207, 313] on div "Sainte-Eulalie" at bounding box center [252, 320] width 265 height 19
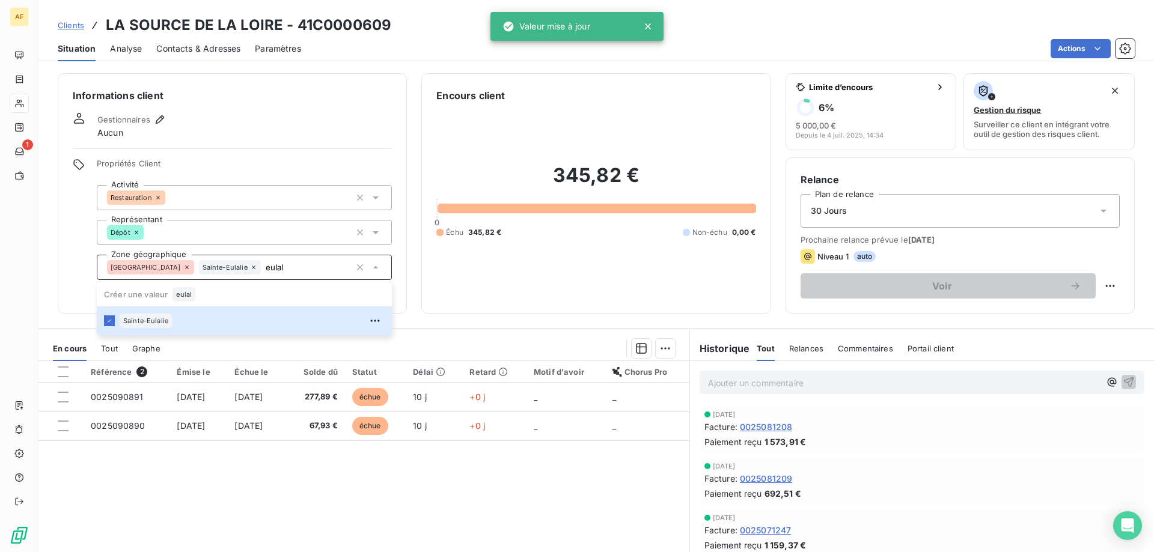
type input "eulal"
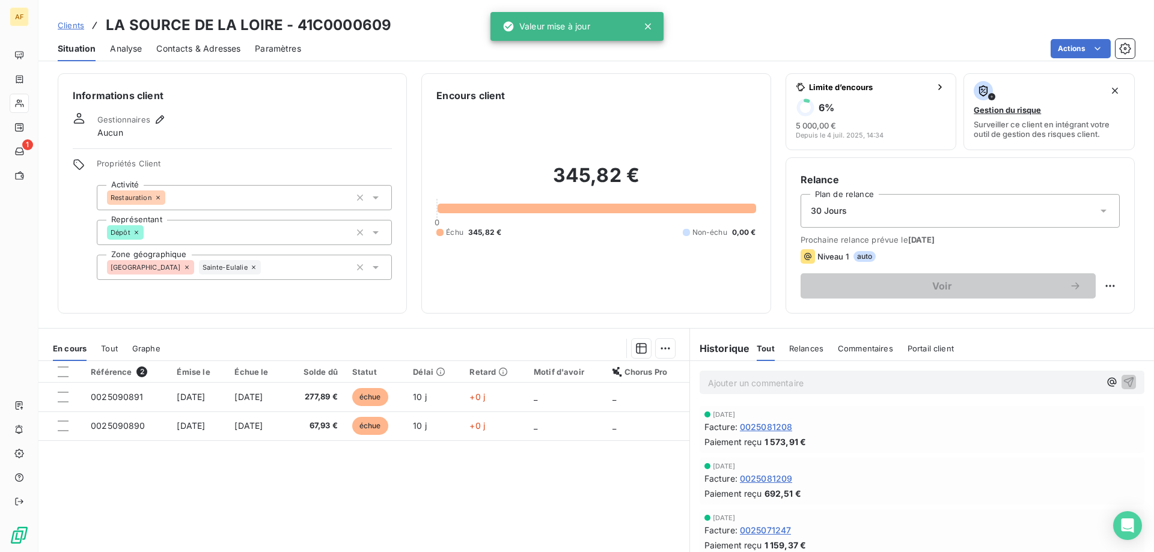
click at [185, 468] on div "Référence 2 Émise le Échue le Solde dû Statut Délai Retard Motif d'avoir Chorus…" at bounding box center [363, 476] width 651 height 231
click at [81, 25] on span "Clients" at bounding box center [71, 25] width 26 height 10
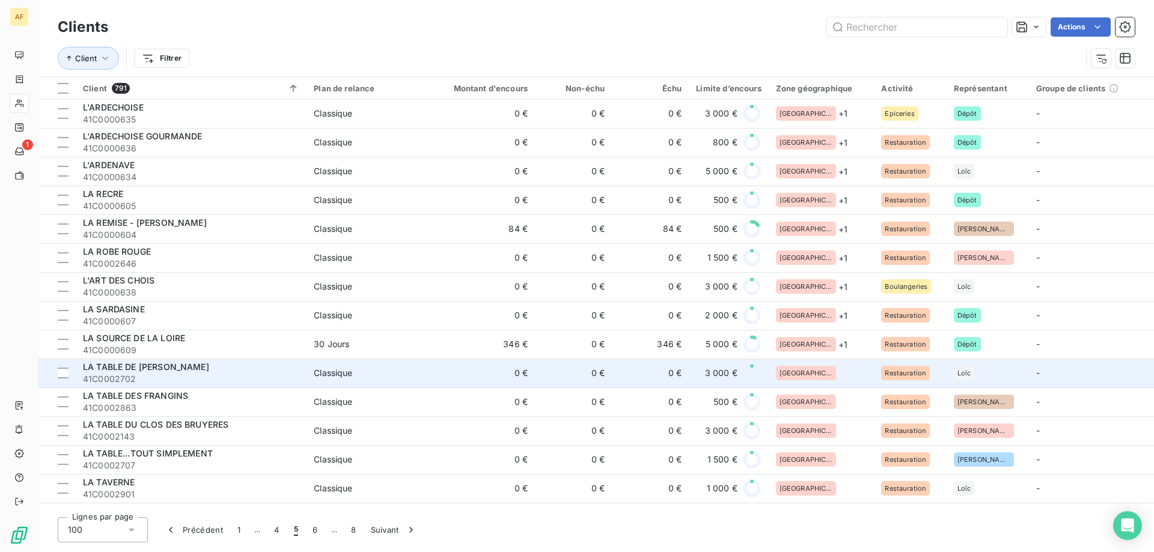
click at [826, 365] on td "[GEOGRAPHIC_DATA]" at bounding box center [822, 373] width 106 height 29
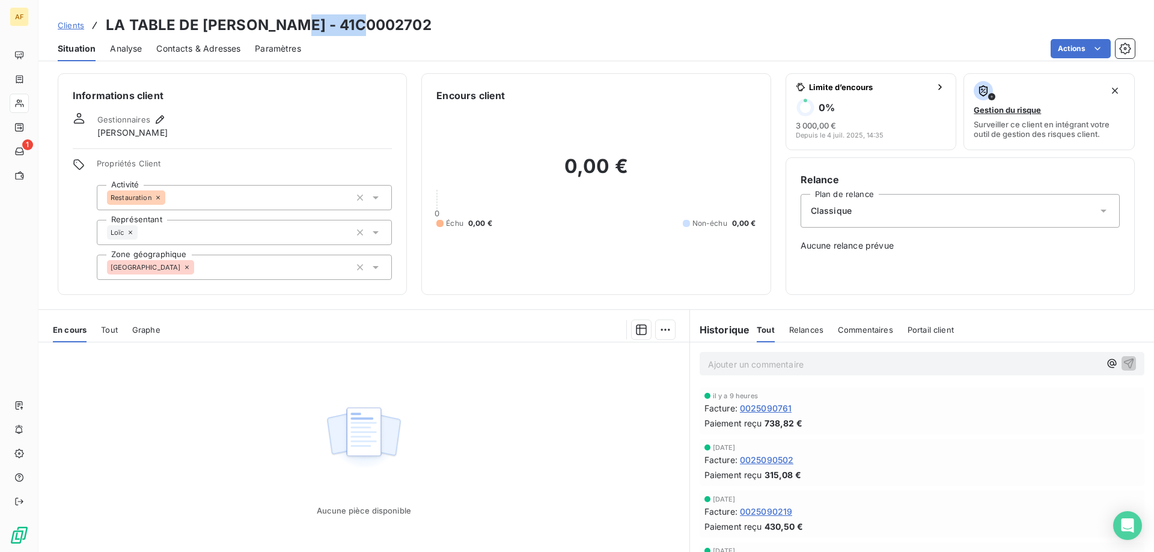
drag, startPoint x: 298, startPoint y: 23, endPoint x: 388, endPoint y: 60, distance: 97.7
click at [376, 26] on div "Clients LA TABLE DE DORIAN - 41C0002702" at bounding box center [596, 25] width 1116 height 22
click at [273, 264] on div "[GEOGRAPHIC_DATA]" at bounding box center [244, 267] width 295 height 25
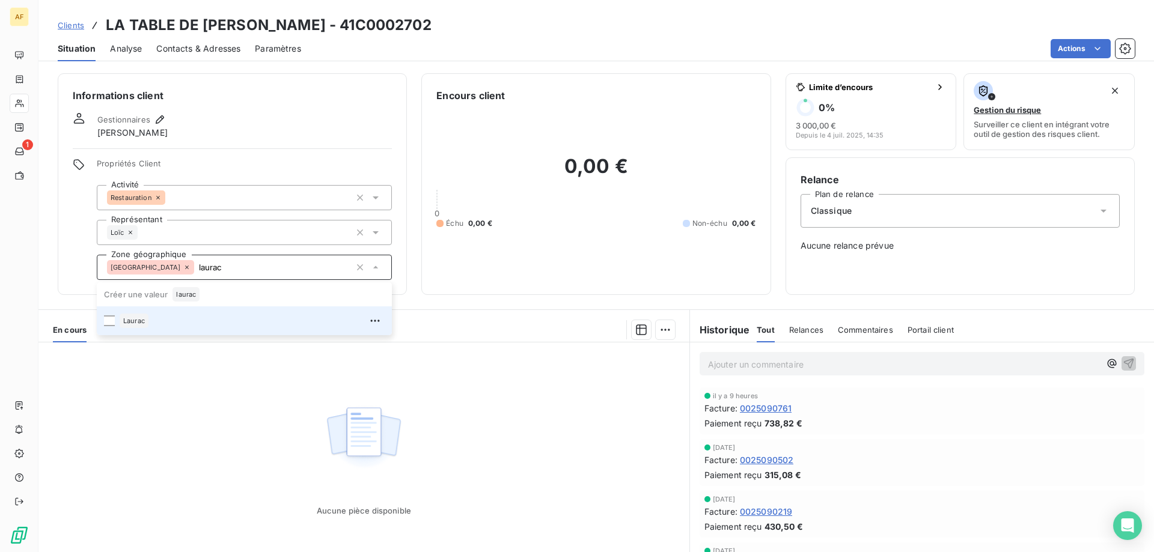
click at [231, 319] on div "Laurac" at bounding box center [252, 320] width 265 height 19
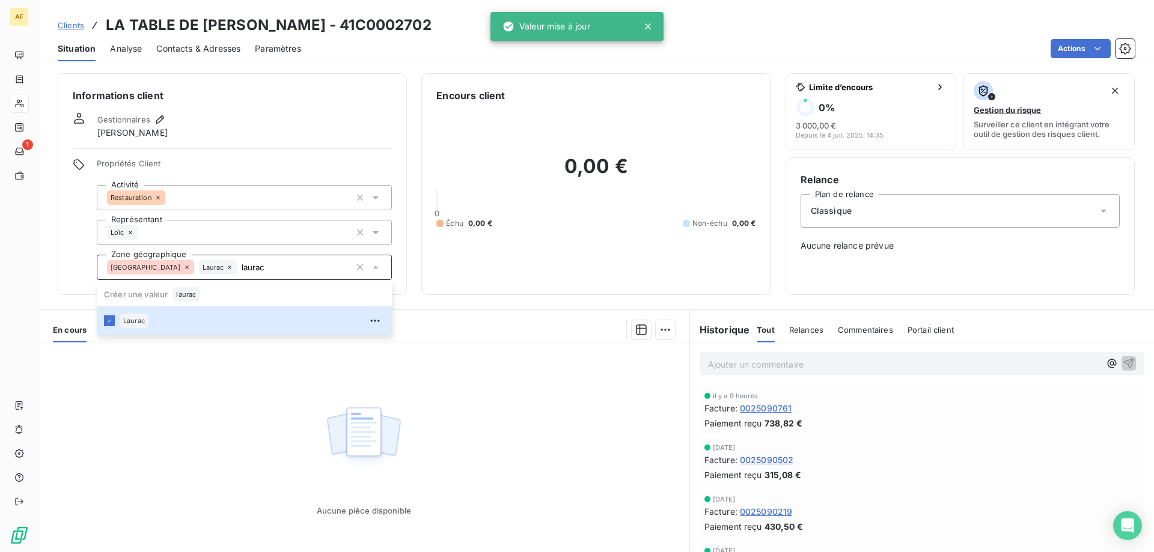
type input "laurac"
click at [252, 409] on div "Aucune pièce disponible" at bounding box center [363, 458] width 651 height 231
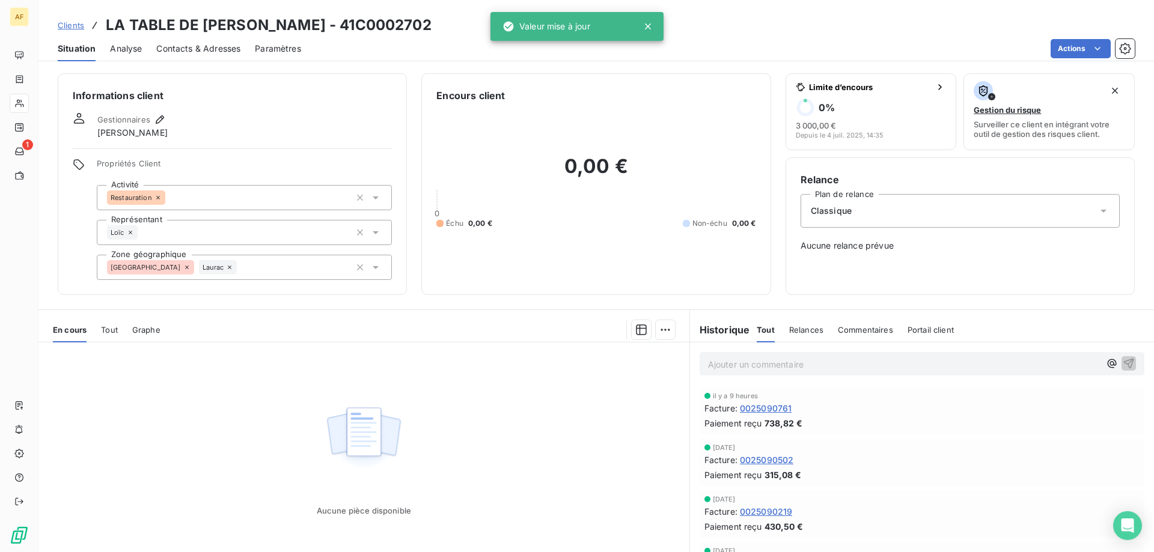
click at [73, 25] on span "Clients" at bounding box center [71, 25] width 26 height 10
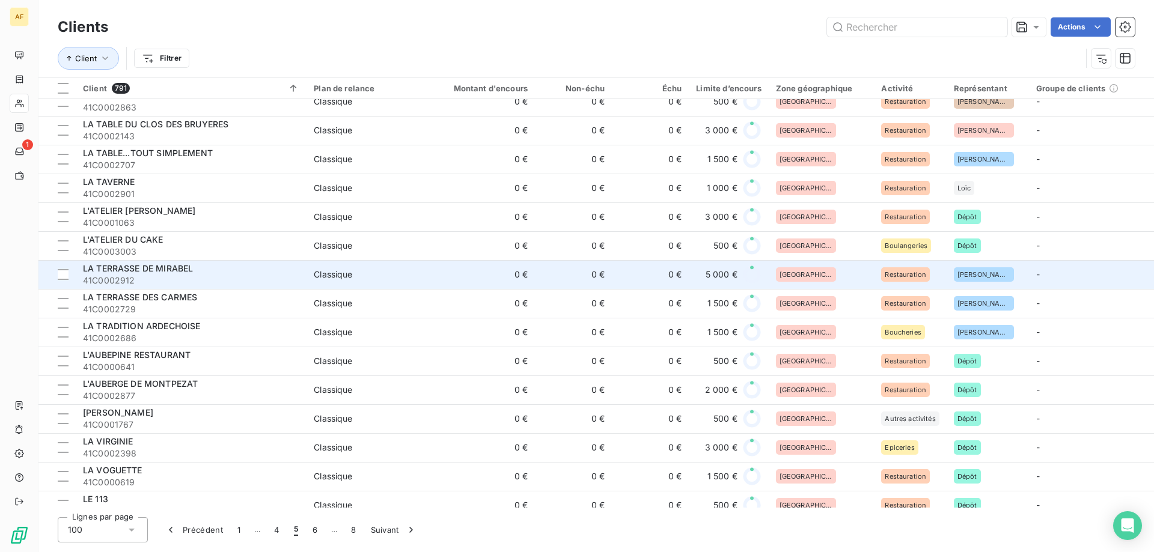
scroll to position [120, 0]
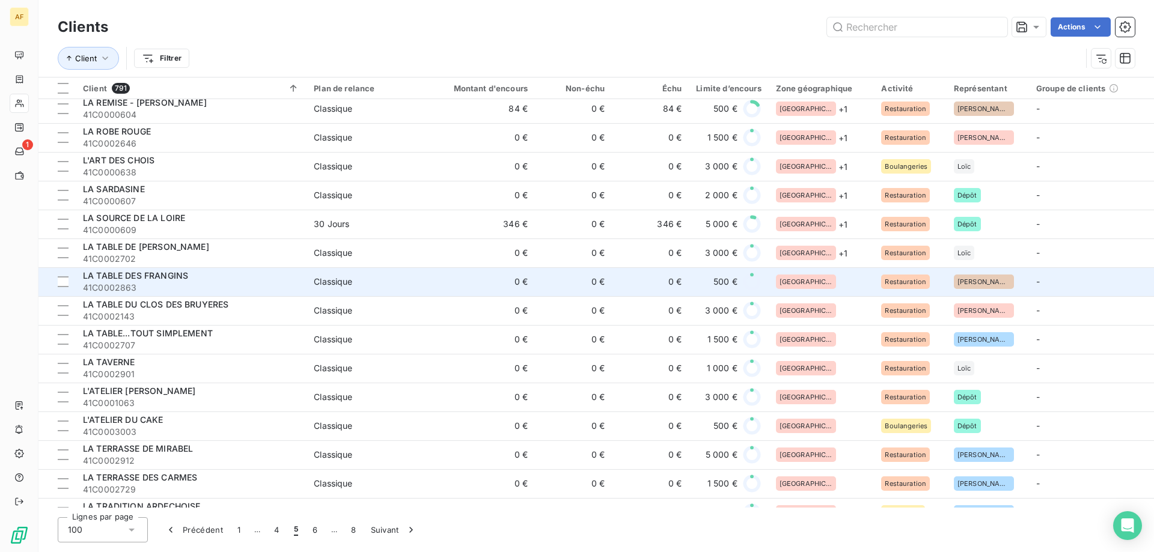
click at [833, 282] on div "[GEOGRAPHIC_DATA]" at bounding box center [821, 282] width 91 height 14
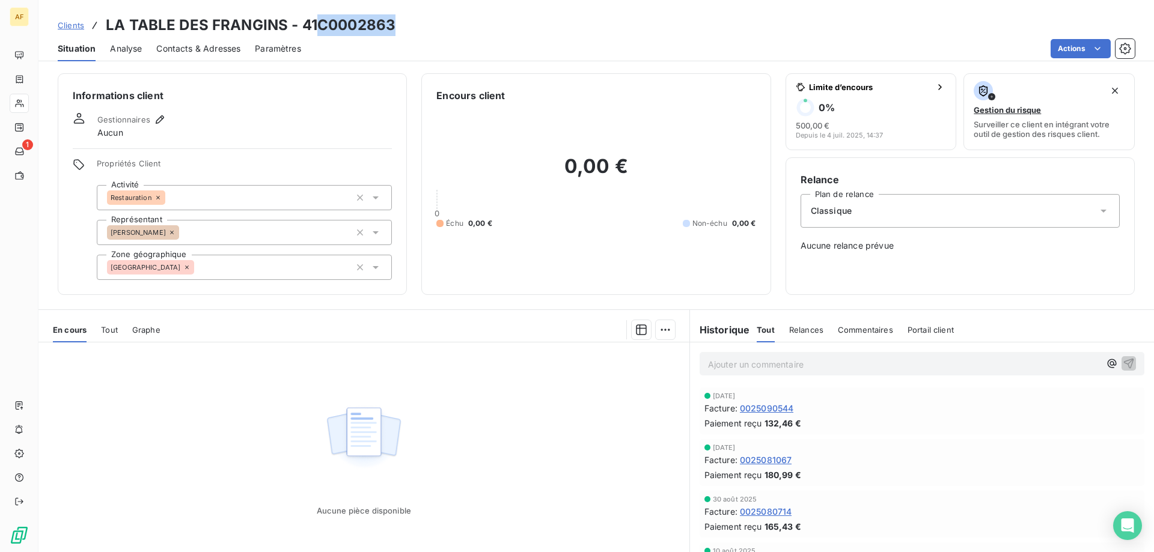
drag, startPoint x: 317, startPoint y: 22, endPoint x: 402, endPoint y: 46, distance: 87.5
click at [413, 22] on div "Clients LA TABLE DES FRANGINS - 41C0002863" at bounding box center [596, 25] width 1116 height 22
click at [320, 267] on div "[GEOGRAPHIC_DATA]" at bounding box center [244, 267] width 295 height 25
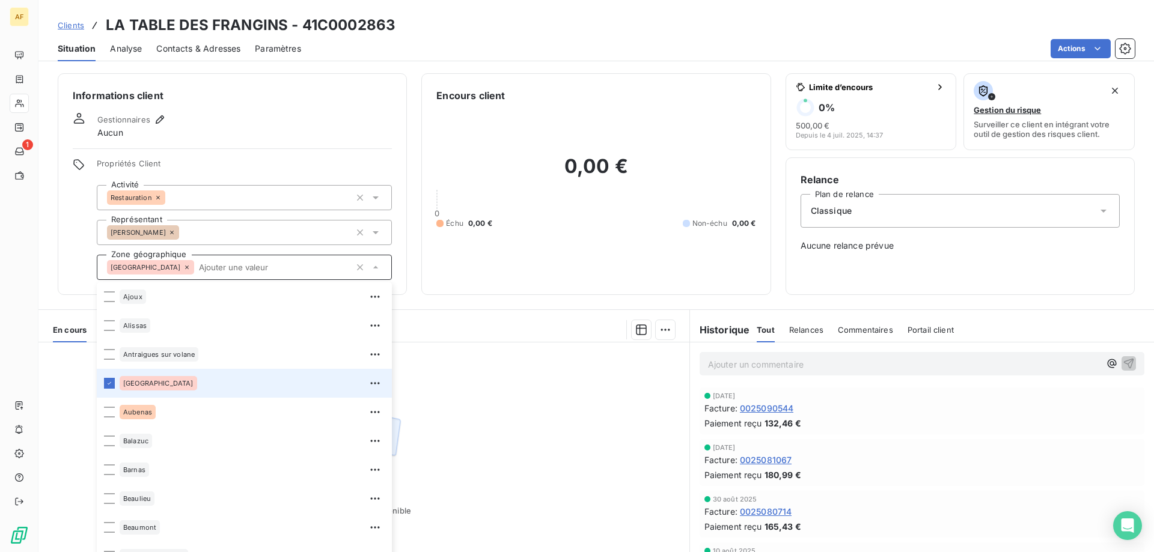
type input "e"
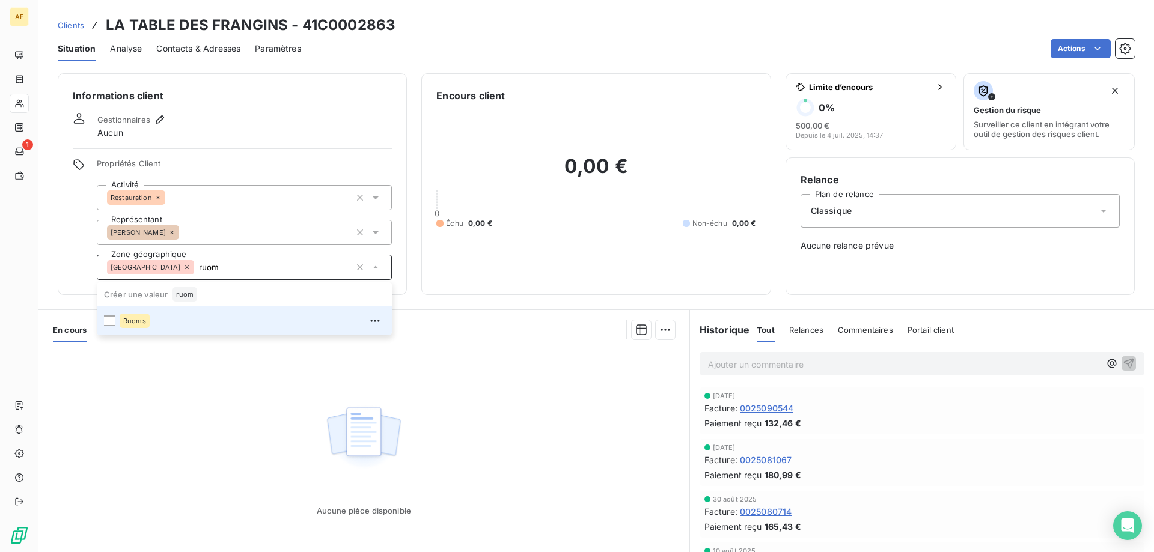
click at [284, 319] on div "Ruoms" at bounding box center [252, 320] width 265 height 19
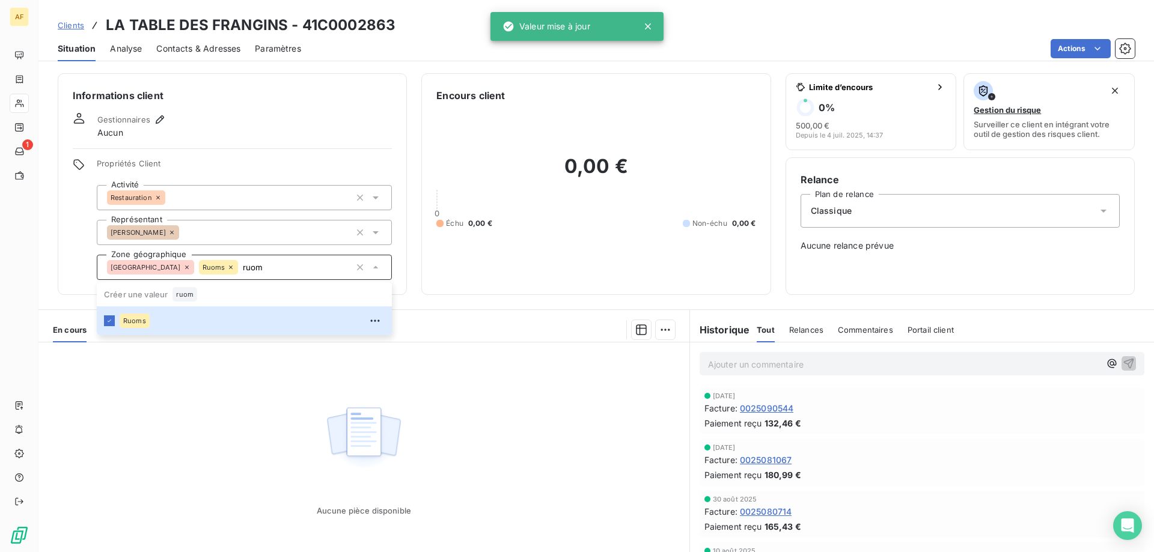
type input "ruom"
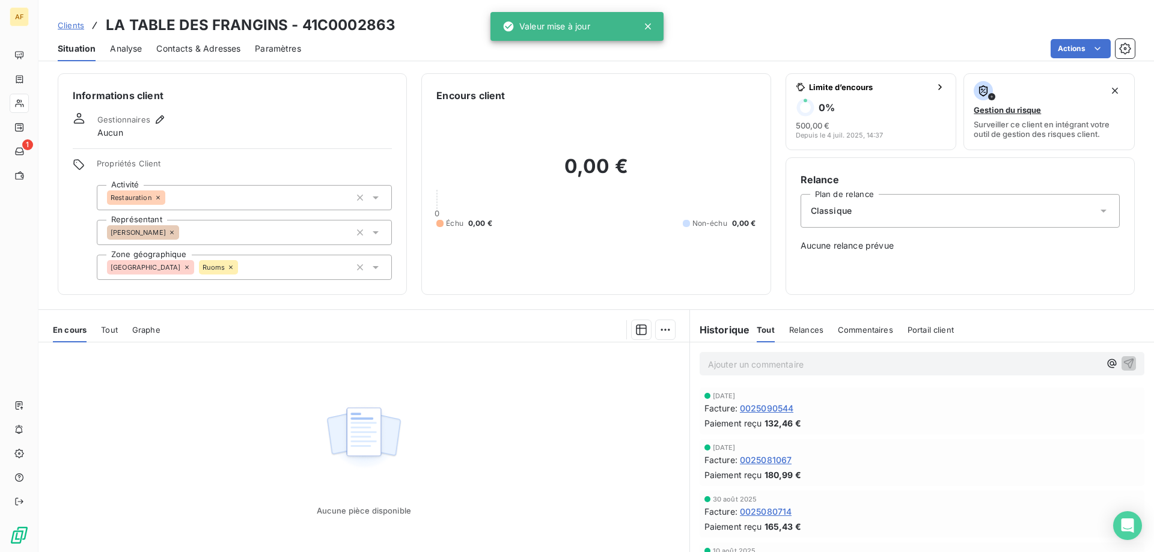
click at [243, 411] on div "Aucune pièce disponible" at bounding box center [363, 458] width 651 height 231
click at [68, 25] on span "Clients" at bounding box center [71, 25] width 26 height 10
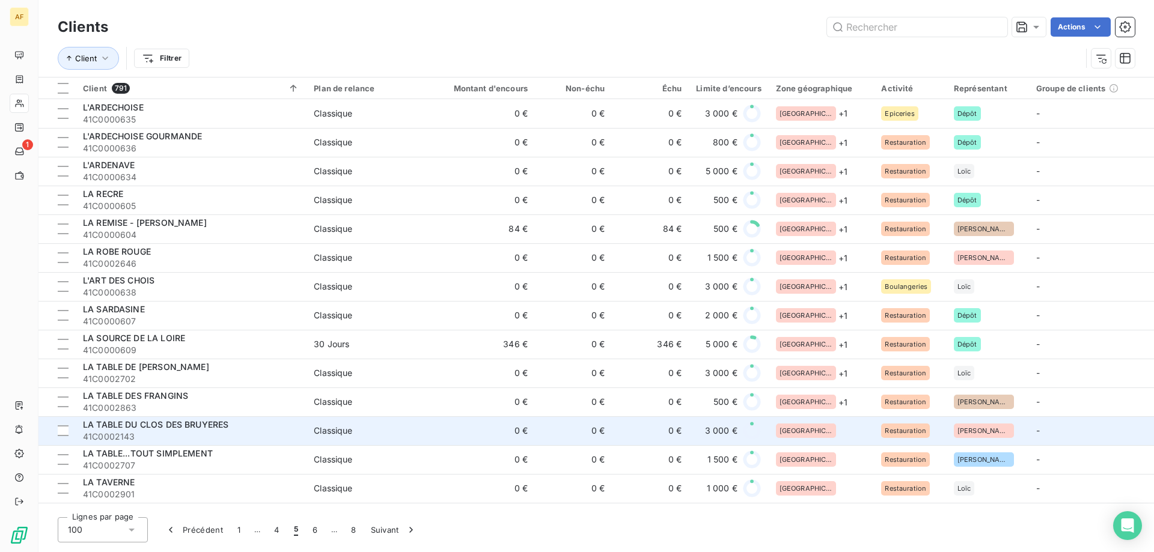
click at [838, 435] on div "[GEOGRAPHIC_DATA]" at bounding box center [821, 431] width 91 height 14
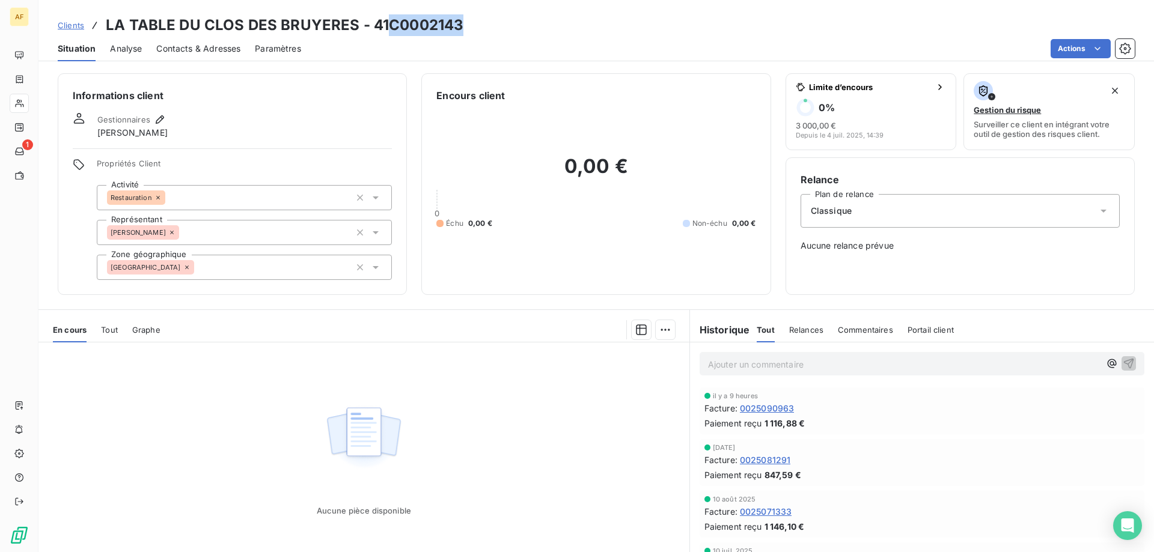
drag, startPoint x: 393, startPoint y: 23, endPoint x: 492, endPoint y: 21, distance: 98.6
click at [489, 21] on div "Clients LA TABLE DU CLOS DES BRUYERES - 41C0002143" at bounding box center [596, 25] width 1116 height 22
click at [304, 270] on div "[GEOGRAPHIC_DATA]" at bounding box center [244, 267] width 295 height 25
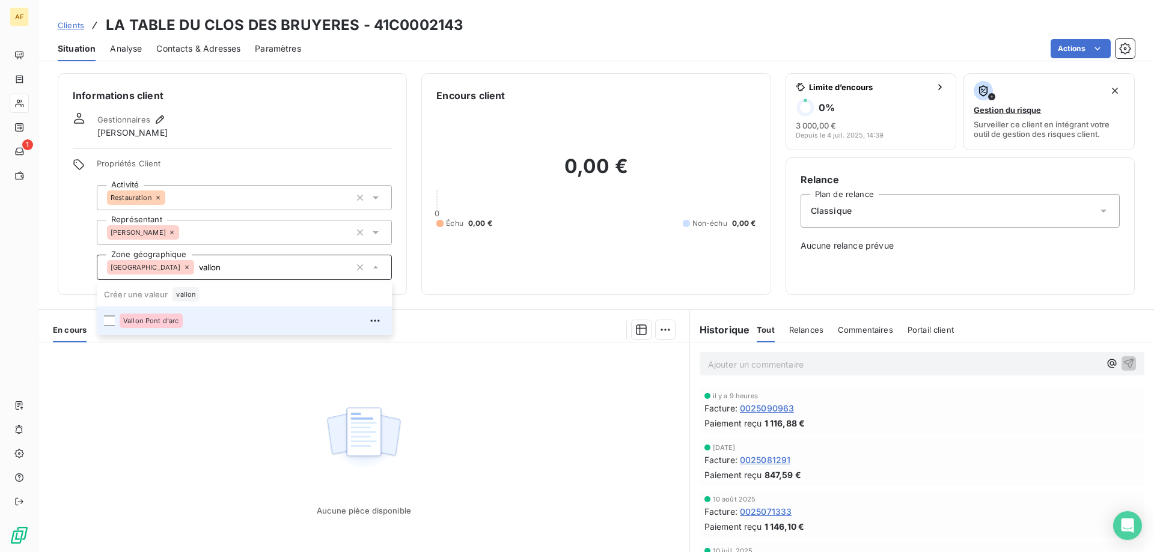
click at [256, 325] on div "Vallon Pont d'arc" at bounding box center [252, 320] width 265 height 19
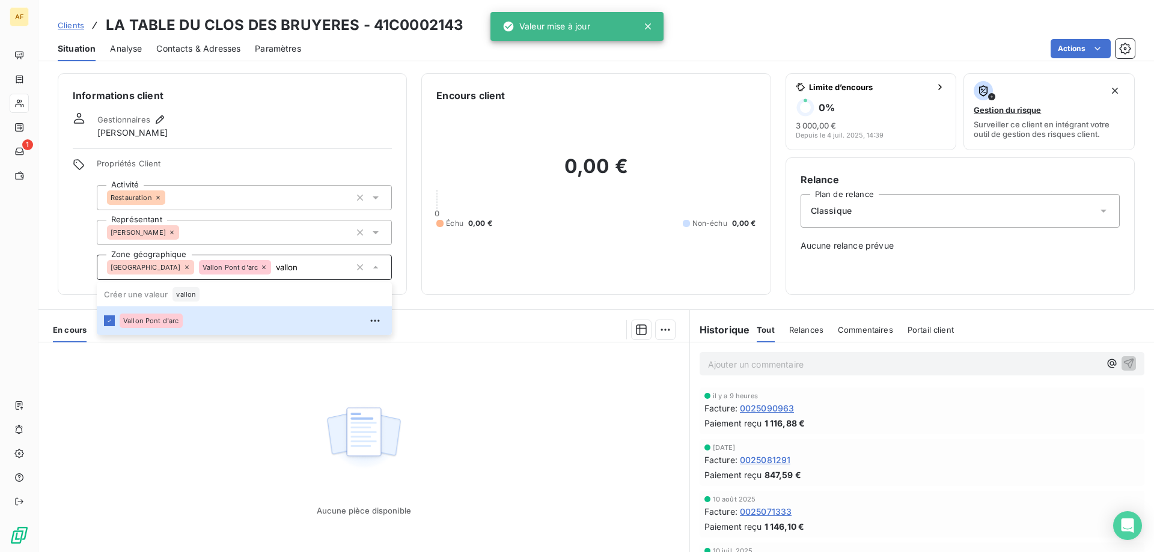
type input "vallon"
click at [222, 417] on div "Aucune pièce disponible" at bounding box center [363, 458] width 651 height 231
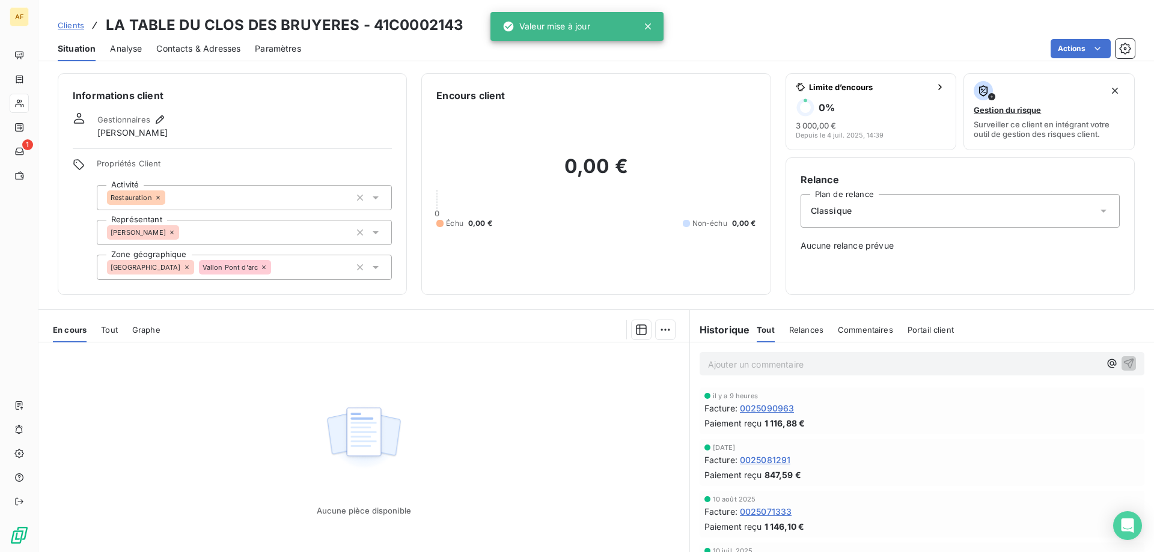
click at [79, 26] on span "Clients" at bounding box center [71, 25] width 26 height 10
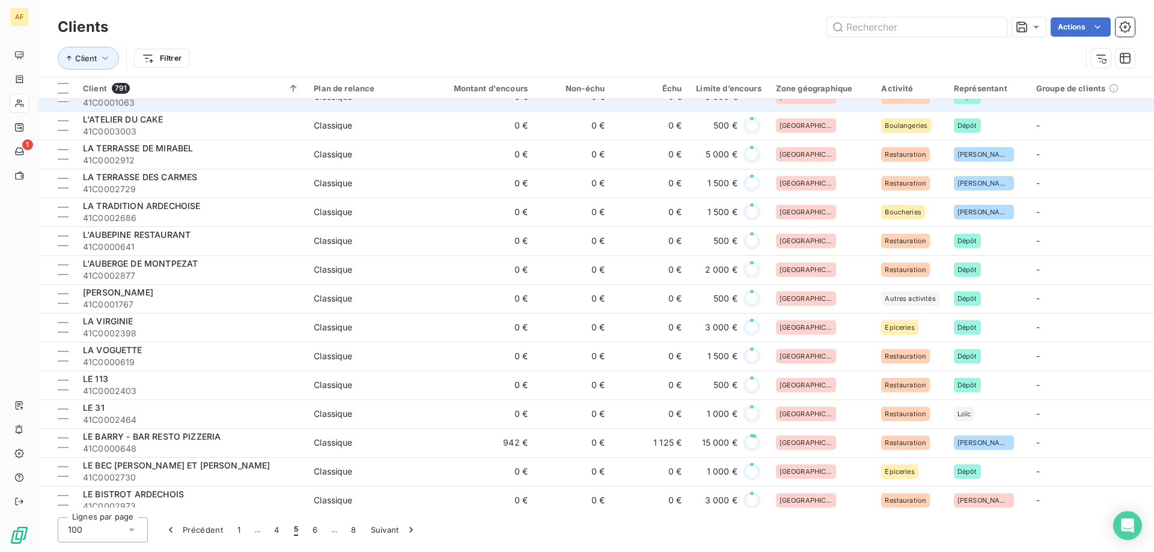
scroll to position [301, 0]
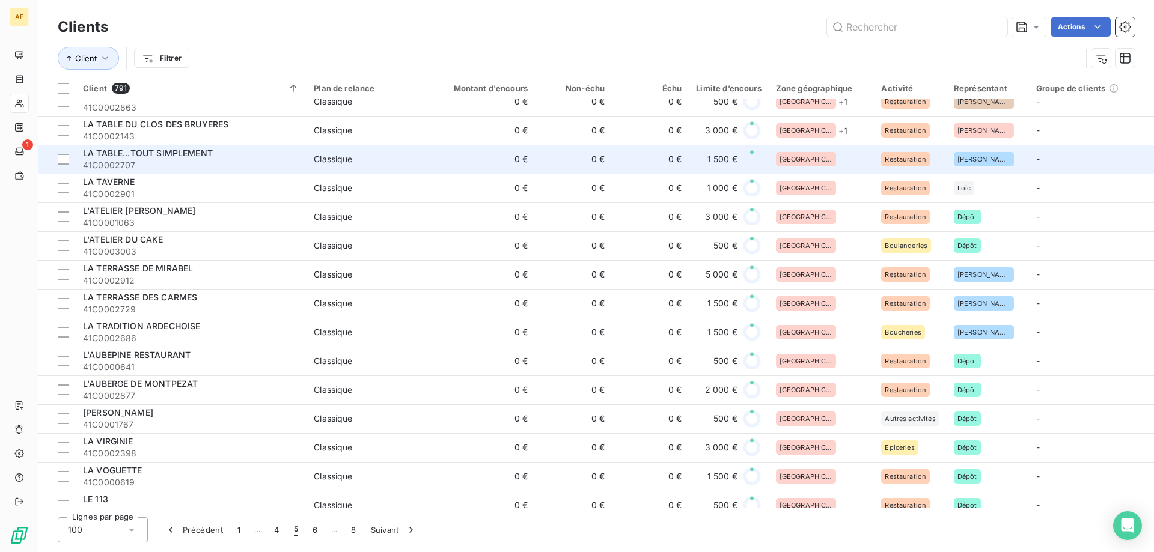
click at [834, 157] on div "[GEOGRAPHIC_DATA]" at bounding box center [821, 159] width 91 height 14
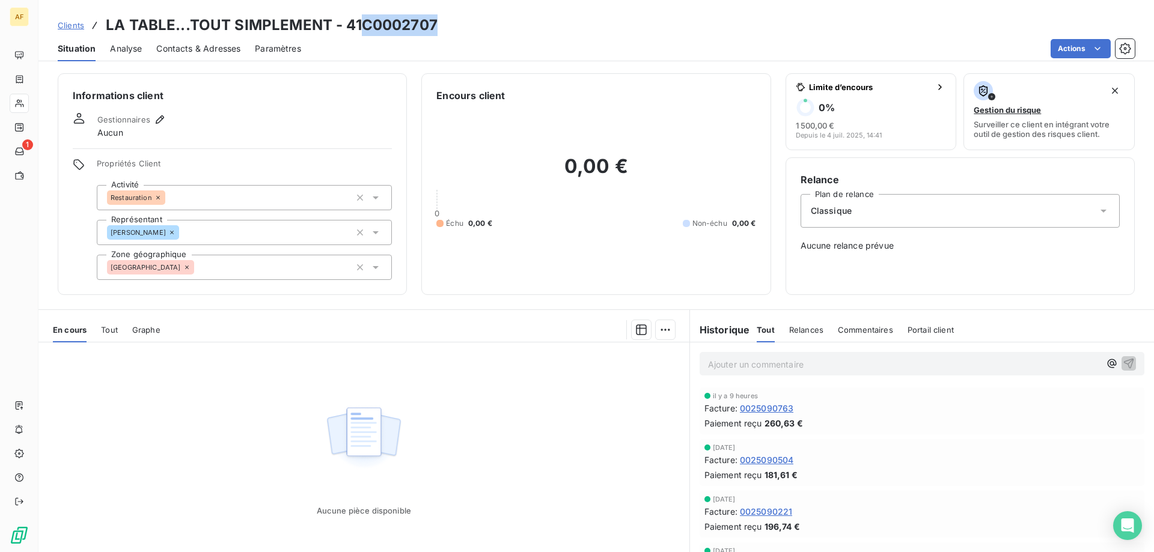
drag, startPoint x: 363, startPoint y: 24, endPoint x: 436, endPoint y: 26, distance: 73.4
click at [436, 26] on h3 "LA TABLE...TOUT SIMPLEMENT - 41C0002707" at bounding box center [272, 25] width 332 height 22
click at [266, 261] on div "[GEOGRAPHIC_DATA]" at bounding box center [244, 267] width 295 height 25
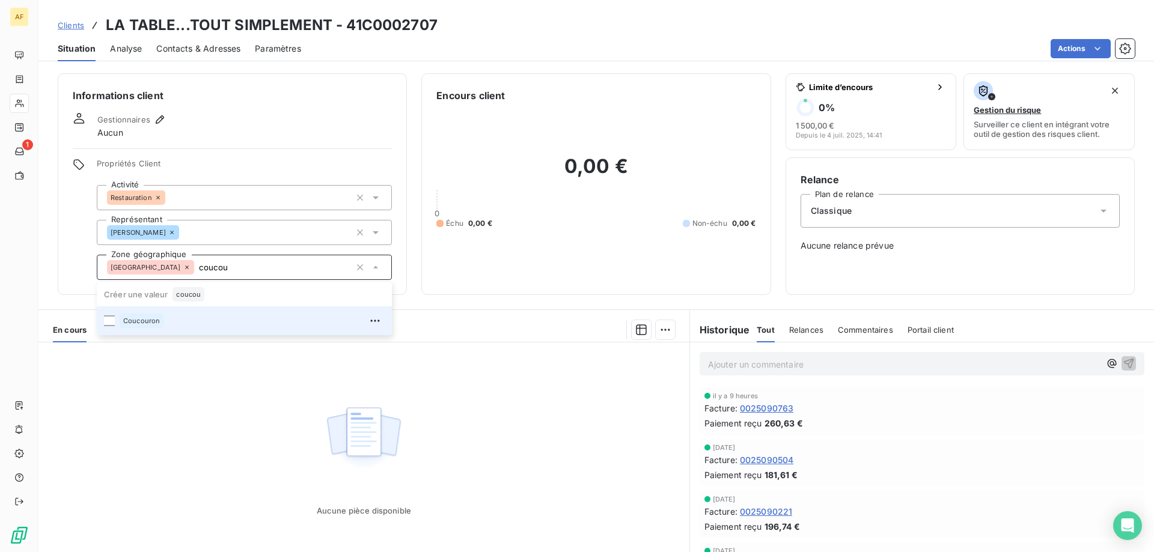
click at [246, 323] on div "Coucouron" at bounding box center [252, 320] width 265 height 19
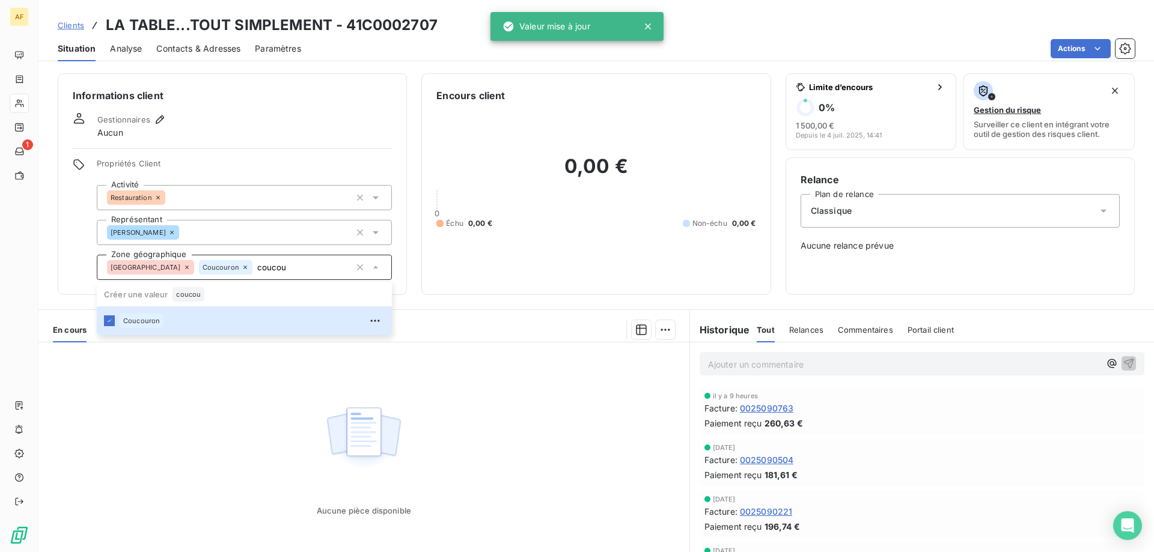
type input "coucou"
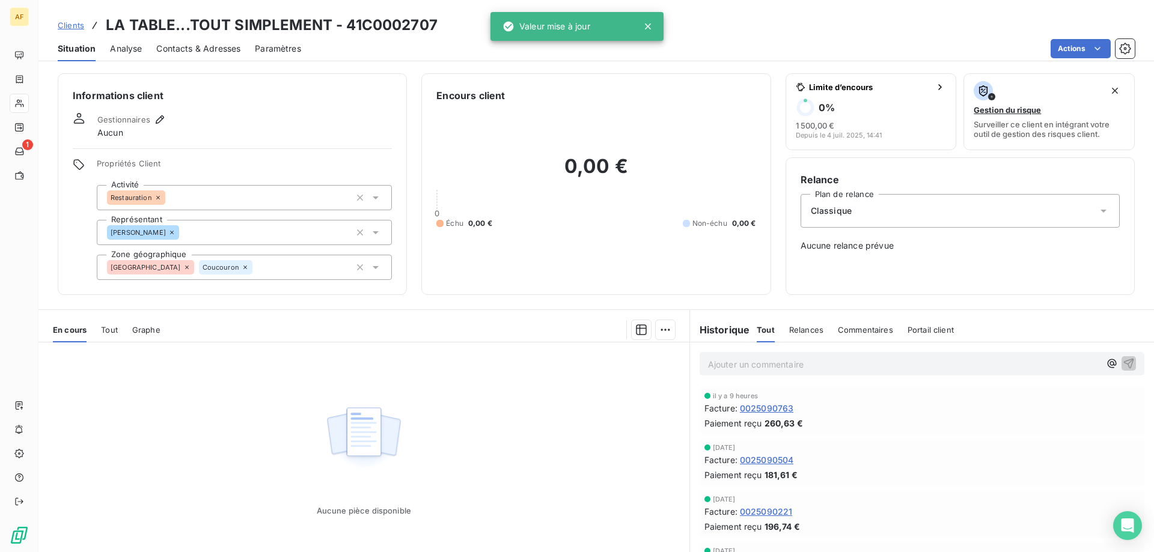
click at [519, 378] on div "Aucune pièce disponible" at bounding box center [363, 458] width 651 height 231
click at [70, 21] on span "Clients" at bounding box center [71, 25] width 26 height 10
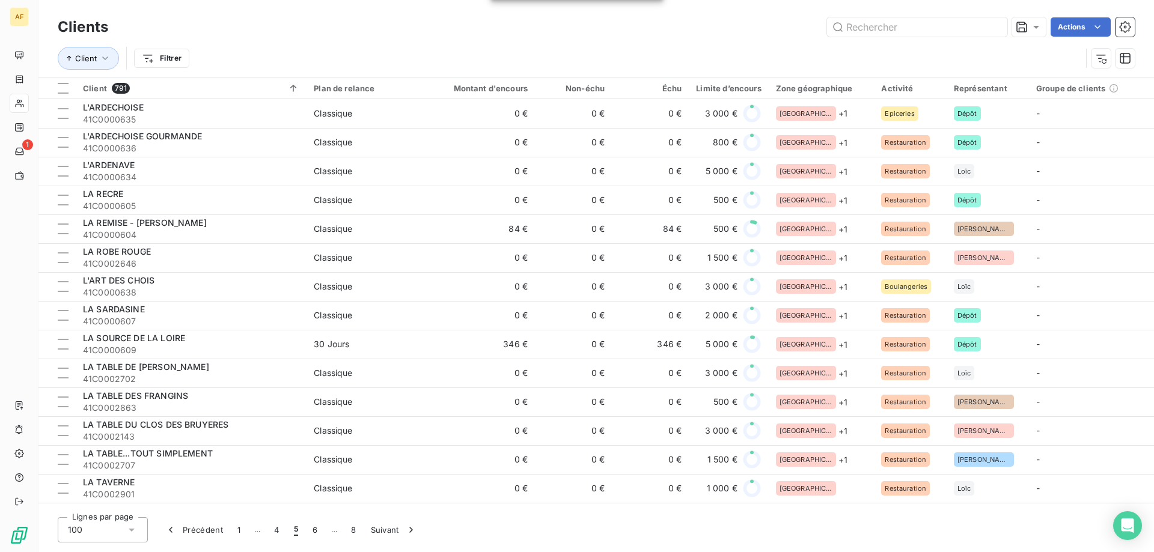
scroll to position [174, 0]
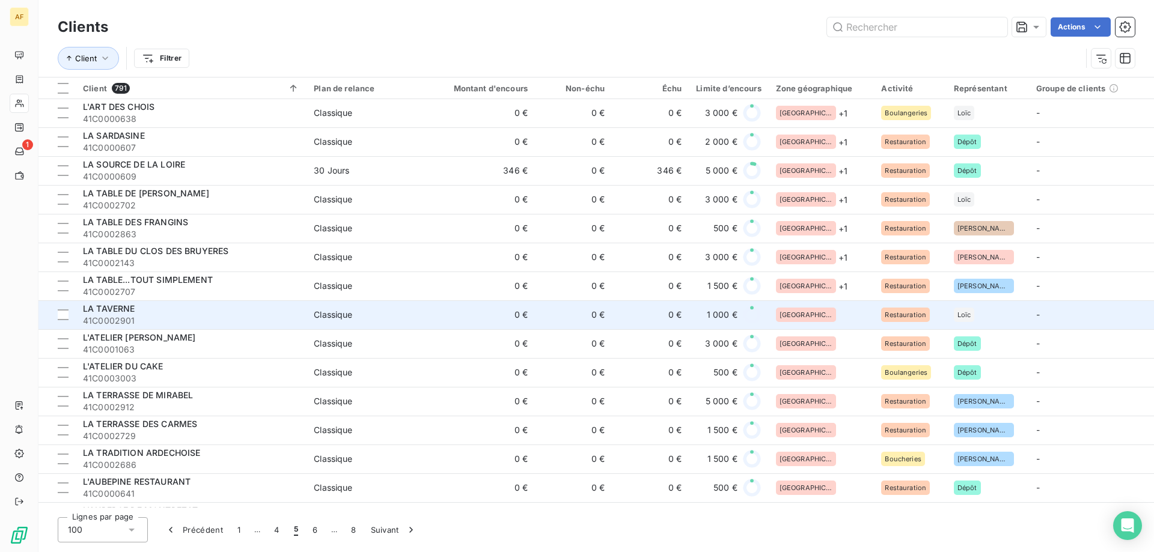
click at [825, 310] on div "[GEOGRAPHIC_DATA]" at bounding box center [821, 315] width 91 height 14
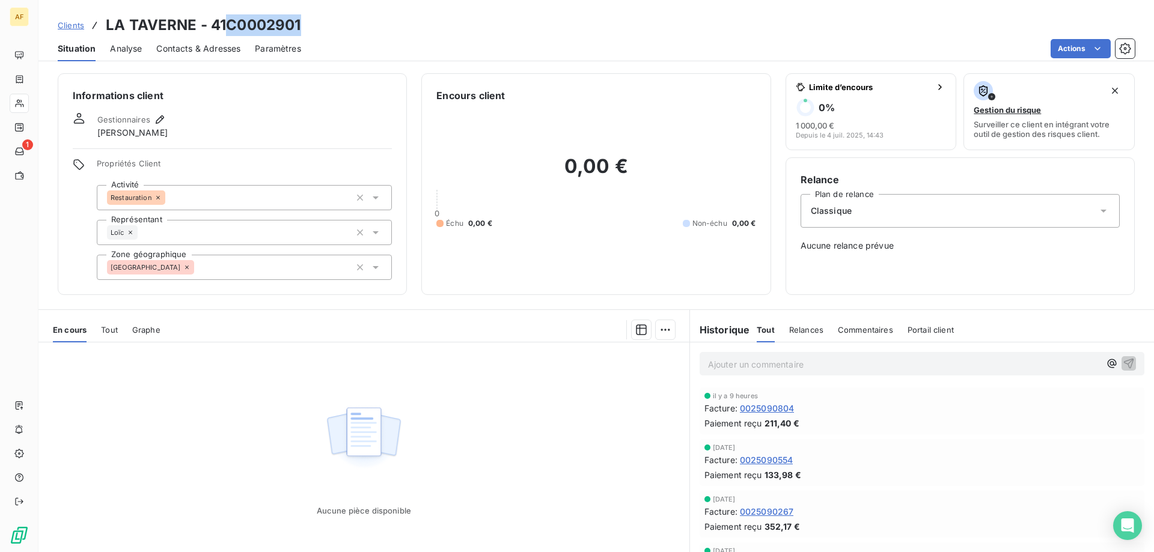
drag, startPoint x: 228, startPoint y: 22, endPoint x: 313, endPoint y: 26, distance: 84.8
click at [313, 26] on div "Clients LA TAVERNE - 41C0002901" at bounding box center [596, 25] width 1116 height 22
click at [264, 266] on div "[GEOGRAPHIC_DATA]" at bounding box center [244, 267] width 295 height 25
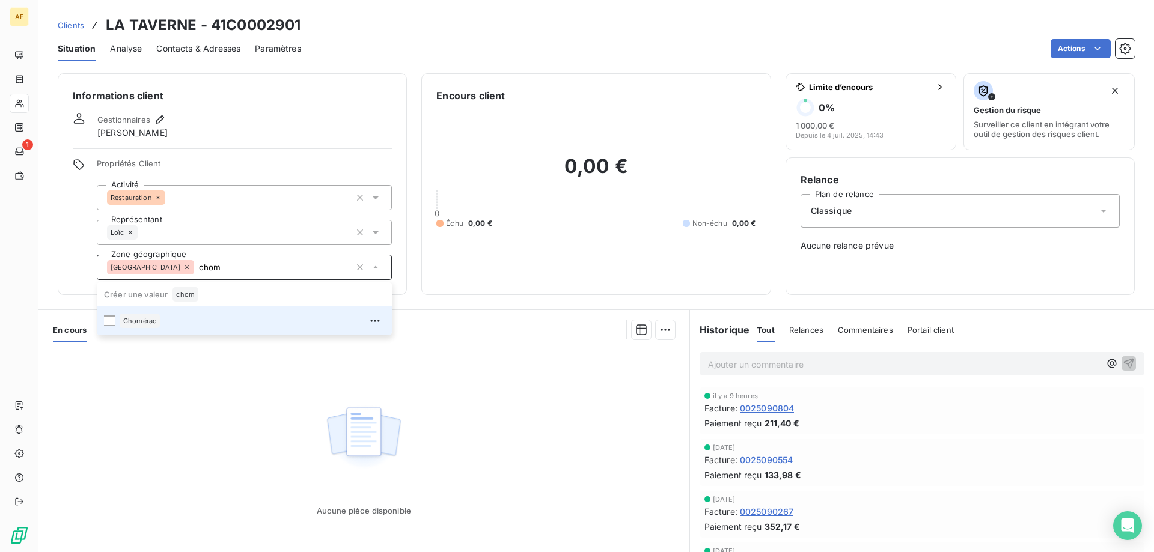
click at [234, 314] on div "Chomérac" at bounding box center [252, 320] width 265 height 19
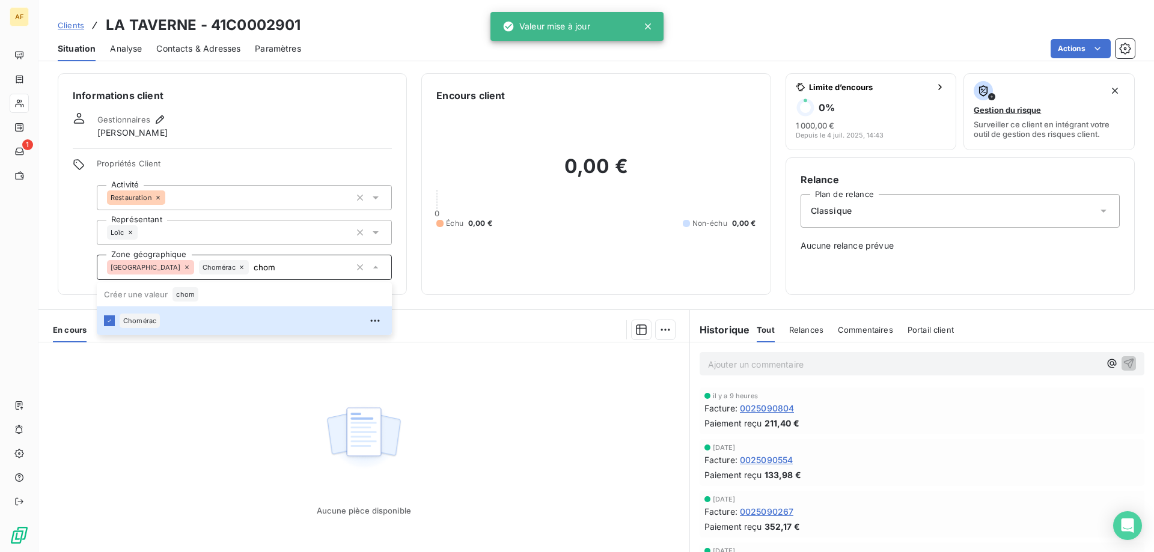
type input "chom"
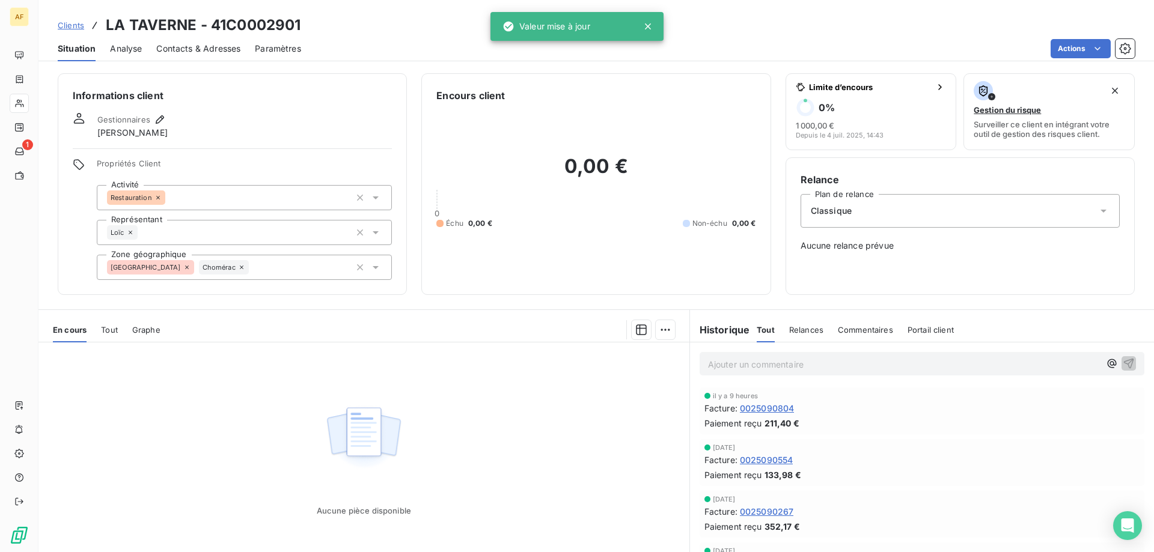
click at [237, 402] on div "Aucune pièce disponible" at bounding box center [363, 458] width 651 height 231
click at [67, 27] on span "Clients" at bounding box center [71, 25] width 26 height 10
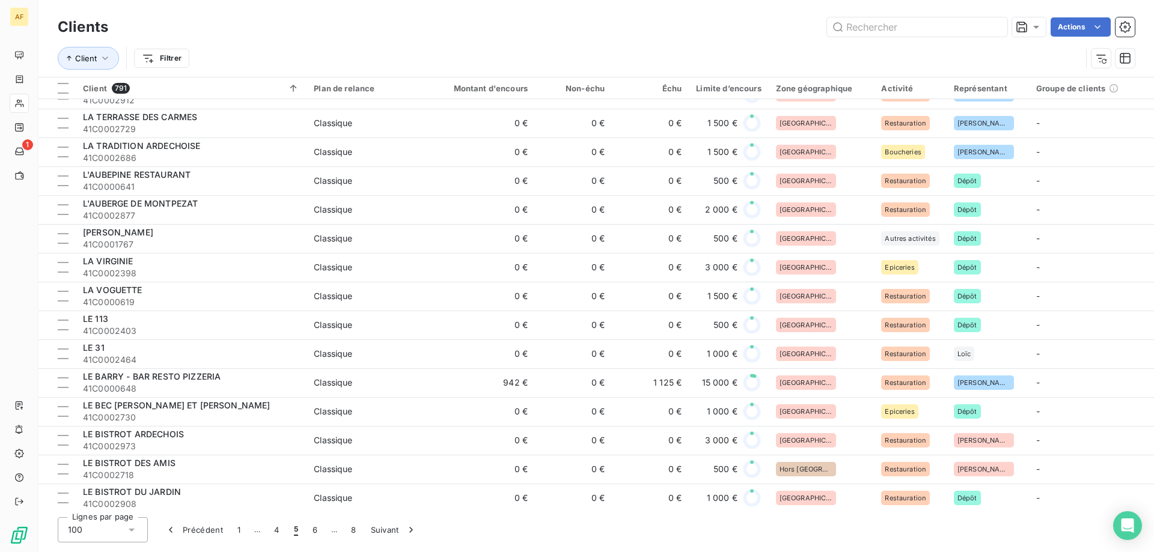
scroll to position [120, 0]
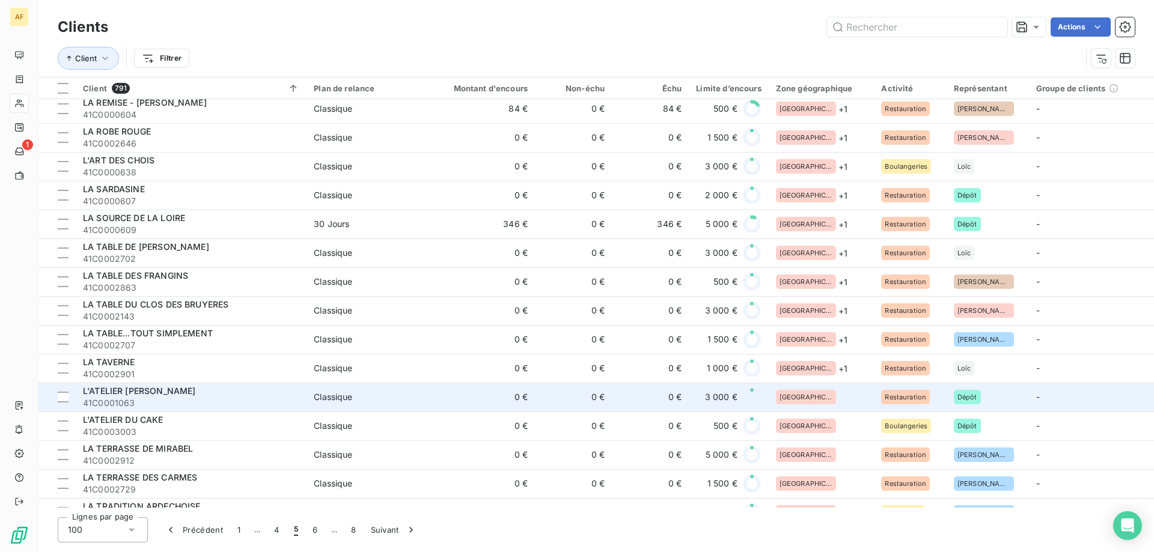
click at [826, 402] on div "[GEOGRAPHIC_DATA]" at bounding box center [821, 397] width 91 height 14
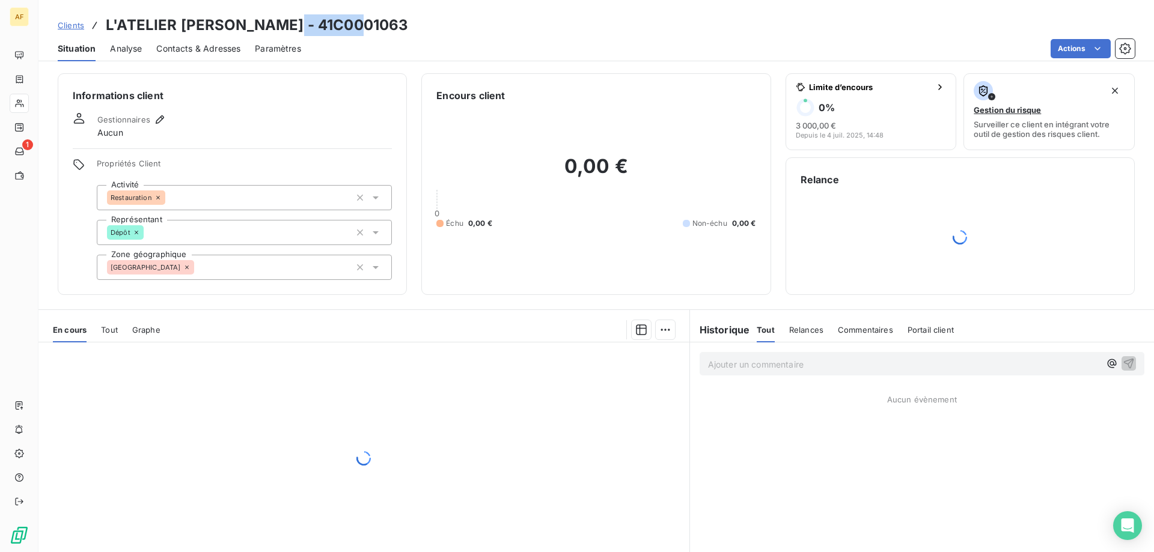
drag, startPoint x: 276, startPoint y: 25, endPoint x: 383, endPoint y: 10, distance: 108.0
click at [383, 10] on div "Clients L'ATELIER DE FELIX - 41C0001063 Situation Analyse Contacts & Adresses P…" at bounding box center [596, 30] width 1116 height 61
click at [245, 270] on div "[GEOGRAPHIC_DATA]" at bounding box center [244, 267] width 295 height 25
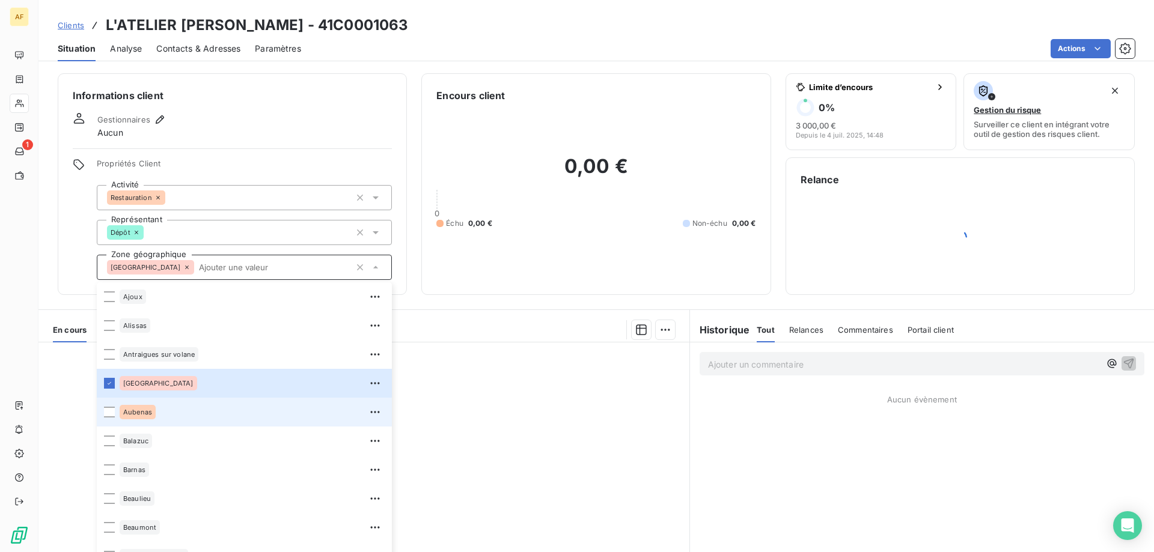
click at [179, 412] on div "Aubenas" at bounding box center [252, 412] width 265 height 19
click at [512, 412] on div at bounding box center [363, 458] width 651 height 231
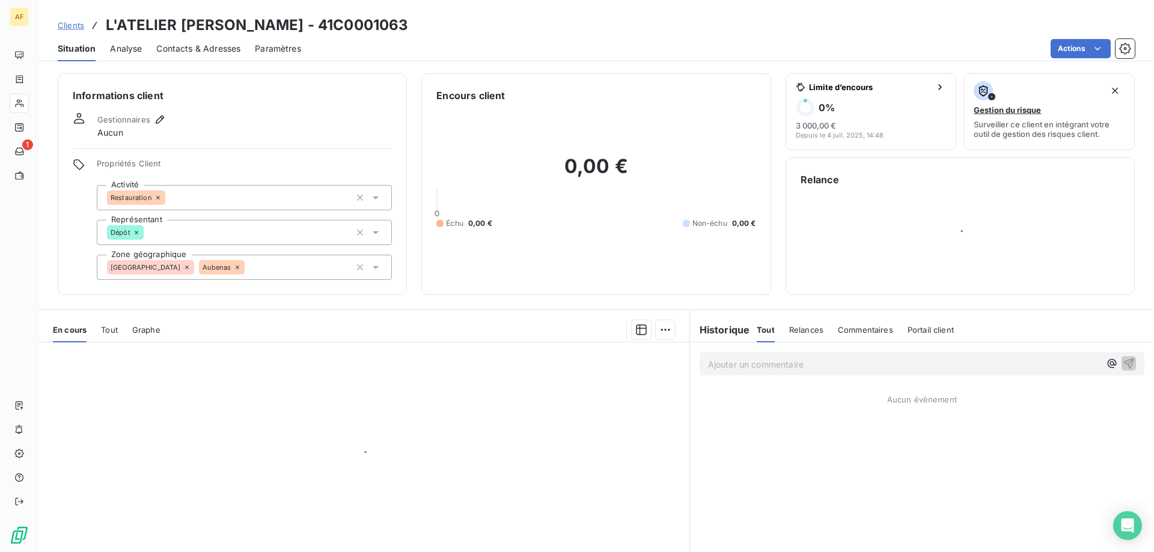
click at [84, 27] on div "Clients L'ATELIER DE FELIX - 41C0001063" at bounding box center [233, 25] width 350 height 22
click at [79, 25] on span "Clients" at bounding box center [71, 25] width 26 height 10
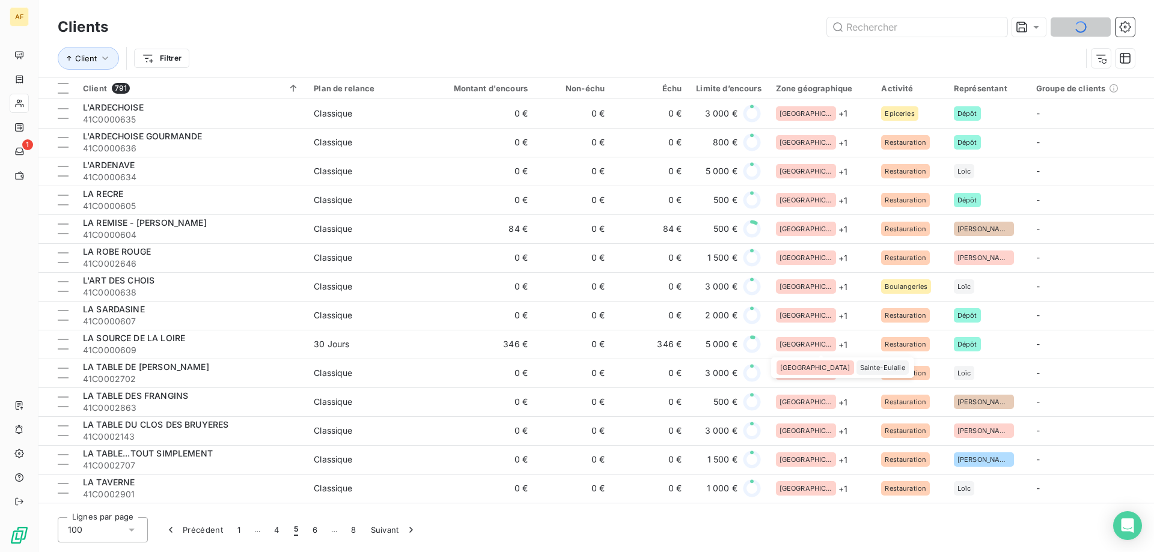
scroll to position [361, 0]
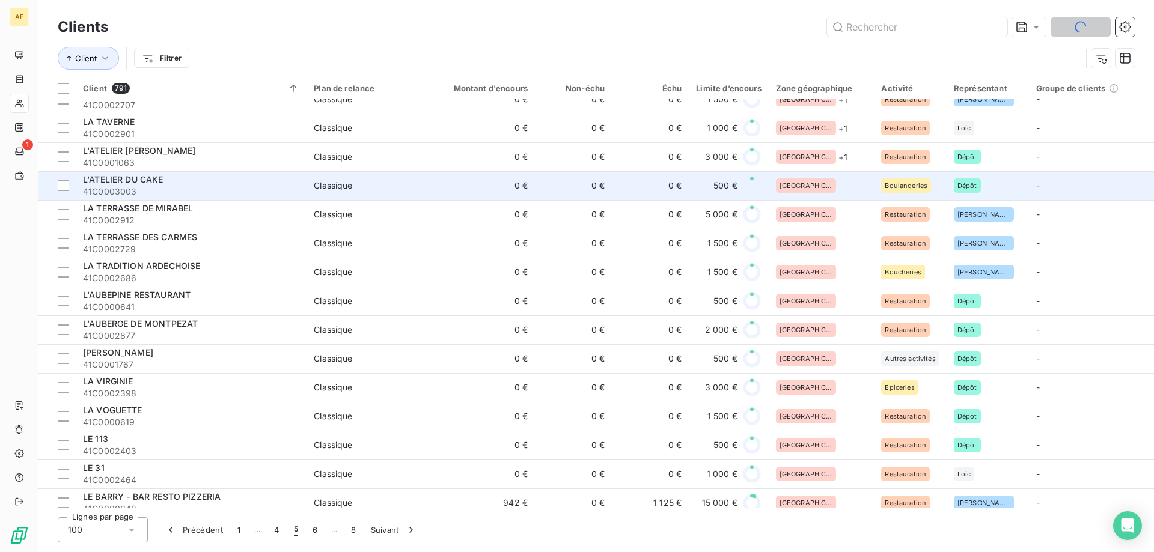
click at [838, 187] on div "[GEOGRAPHIC_DATA]" at bounding box center [821, 186] width 91 height 14
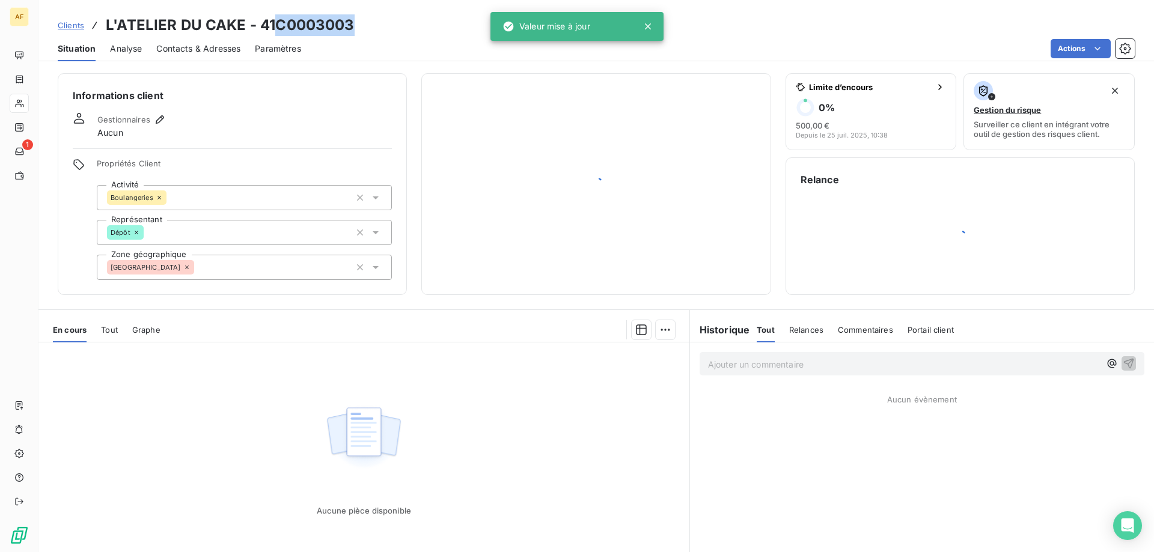
drag, startPoint x: 279, startPoint y: 27, endPoint x: 386, endPoint y: 26, distance: 107.6
click at [386, 26] on div "Clients L'ATELIER DU CAKE - 41C0003003" at bounding box center [596, 25] width 1116 height 22
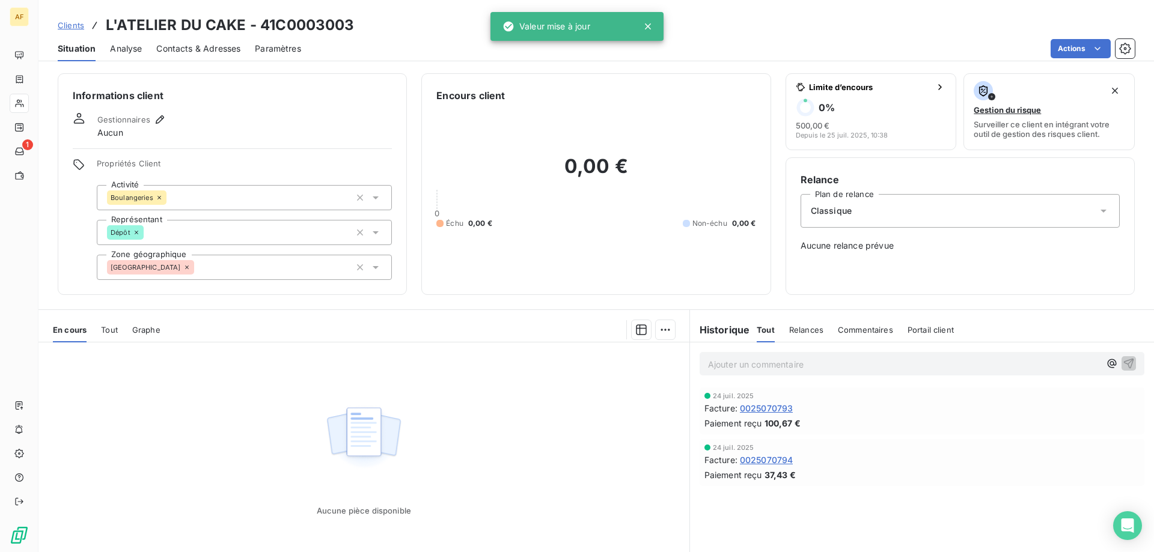
click at [284, 261] on div "[GEOGRAPHIC_DATA]" at bounding box center [244, 267] width 295 height 25
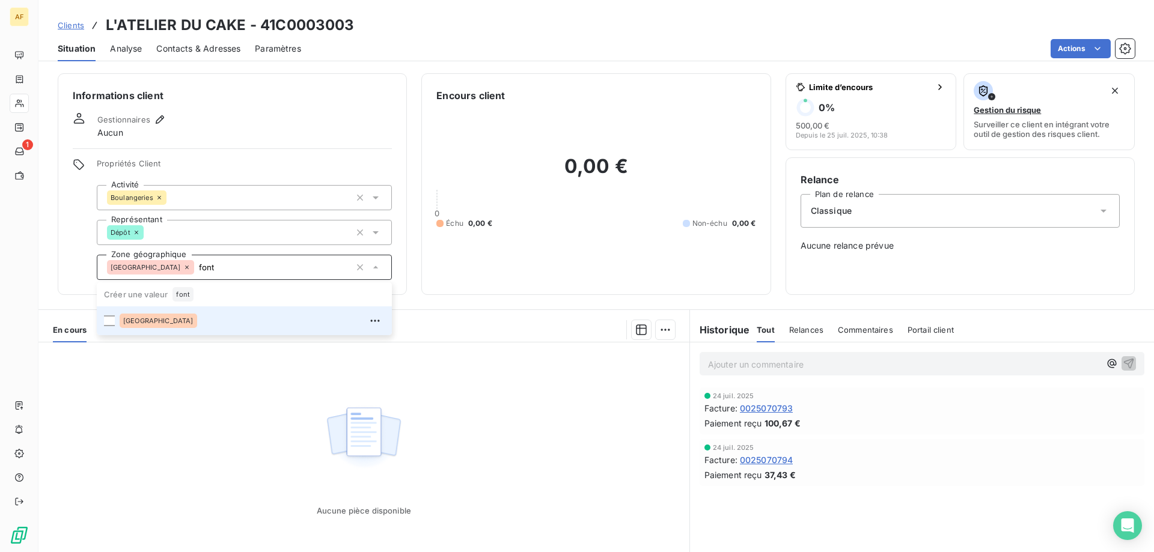
click at [221, 321] on div "[GEOGRAPHIC_DATA]" at bounding box center [252, 320] width 265 height 19
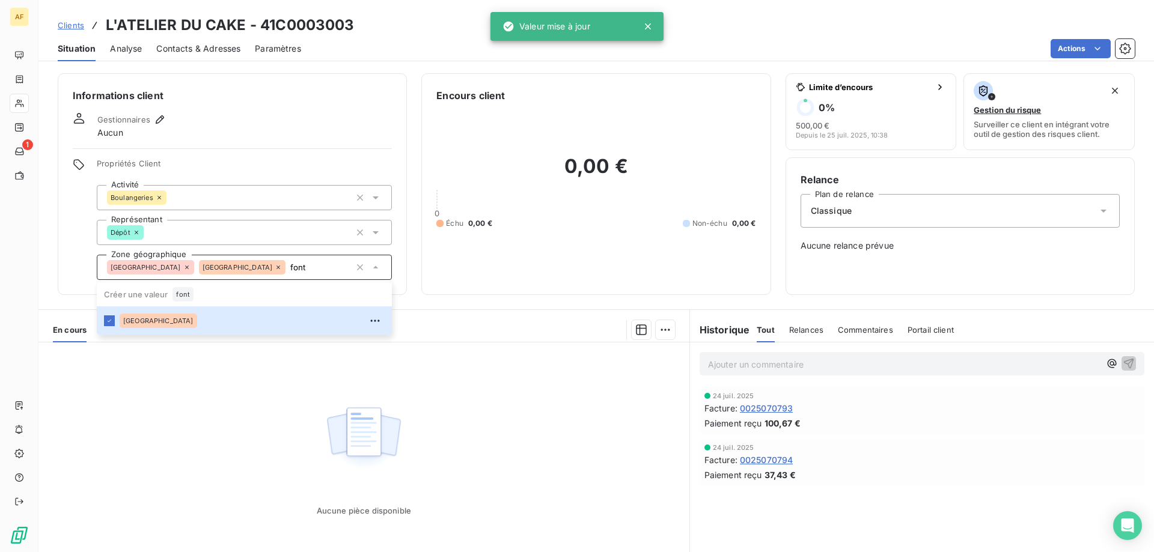
type input "font"
click at [207, 406] on div "Aucune pièce disponible" at bounding box center [363, 458] width 651 height 231
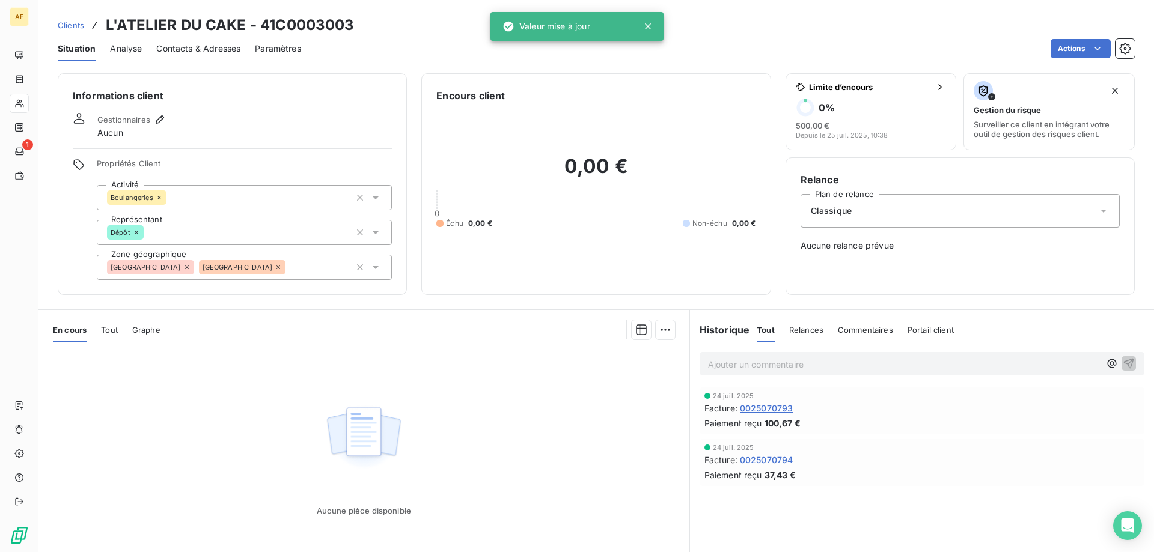
click at [74, 17] on div "Clients L'ATELIER DU CAKE - 41C0003003" at bounding box center [206, 25] width 297 height 22
click at [74, 22] on span "Clients" at bounding box center [71, 25] width 26 height 10
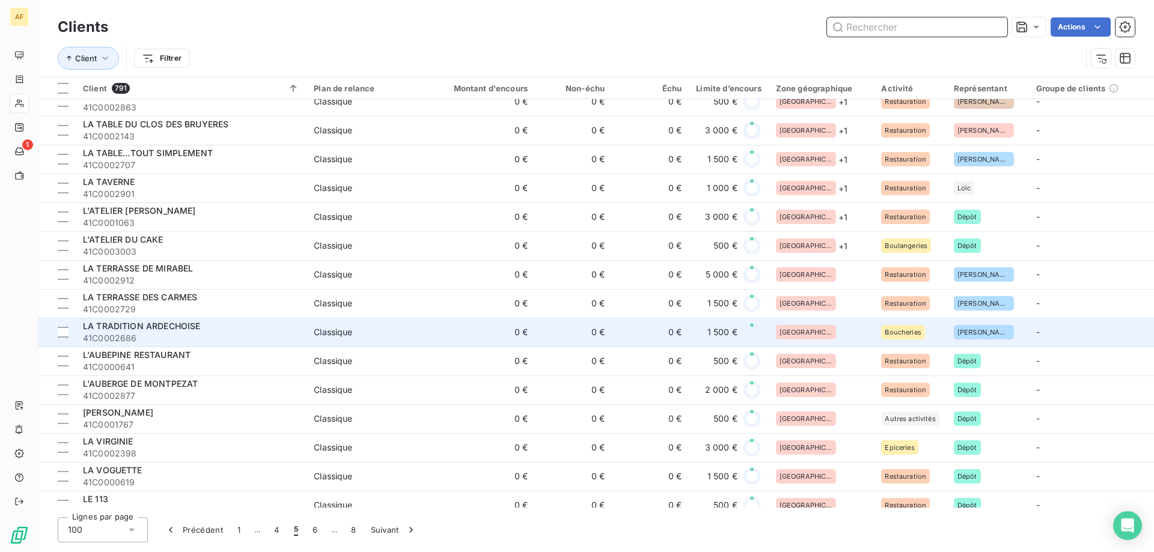
scroll to position [361, 0]
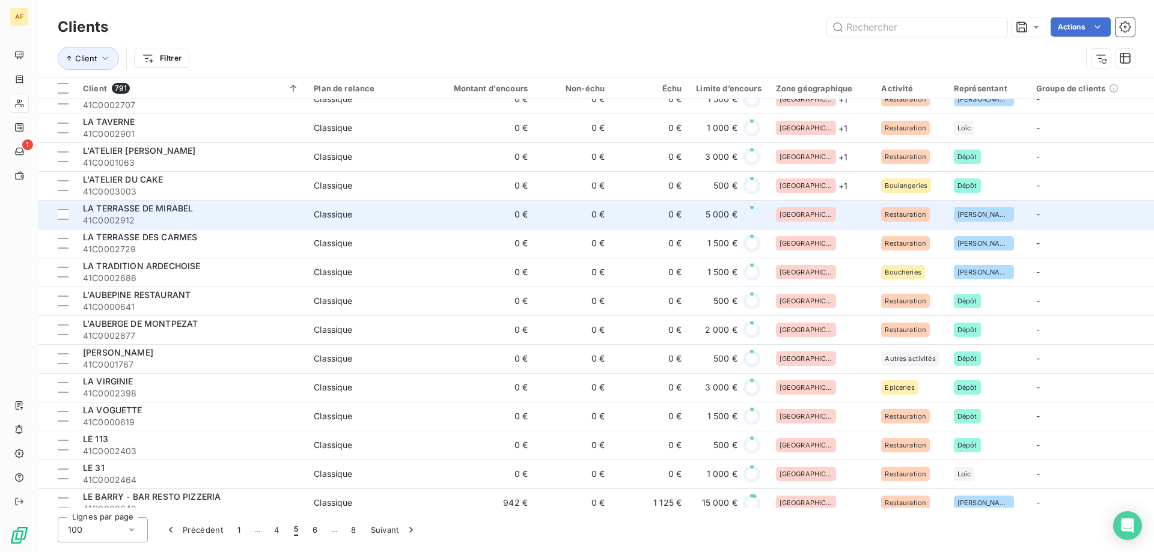
click at [836, 211] on div "[GEOGRAPHIC_DATA]" at bounding box center [821, 214] width 91 height 14
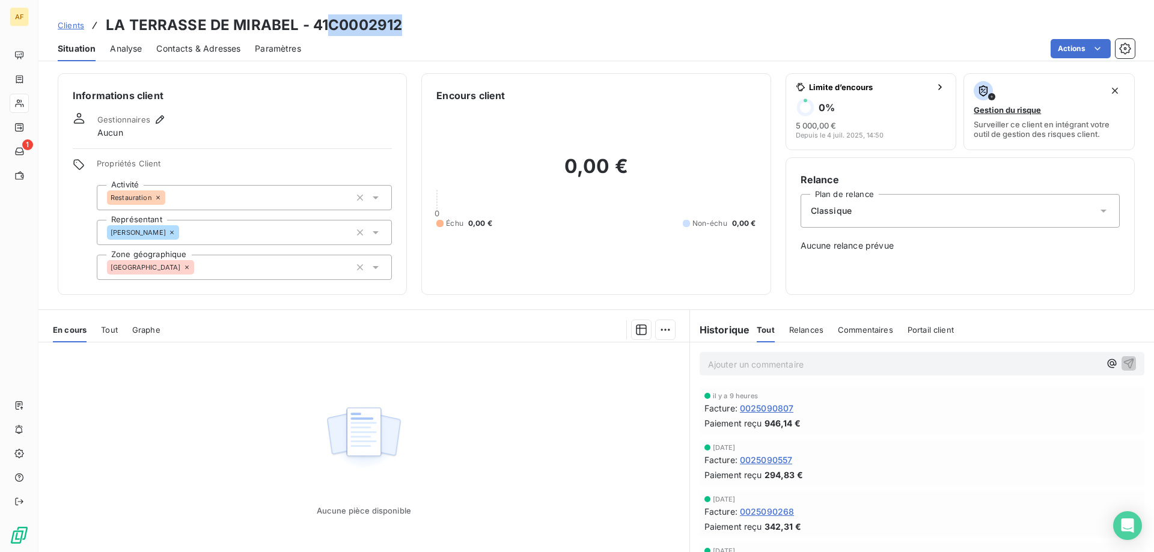
drag, startPoint x: 328, startPoint y: 25, endPoint x: 430, endPoint y: 25, distance: 102.2
click at [430, 25] on div "Clients LA TERRASSE DE MIRABEL - 41C0002912" at bounding box center [596, 25] width 1116 height 22
click at [293, 266] on div "[GEOGRAPHIC_DATA]" at bounding box center [244, 267] width 295 height 25
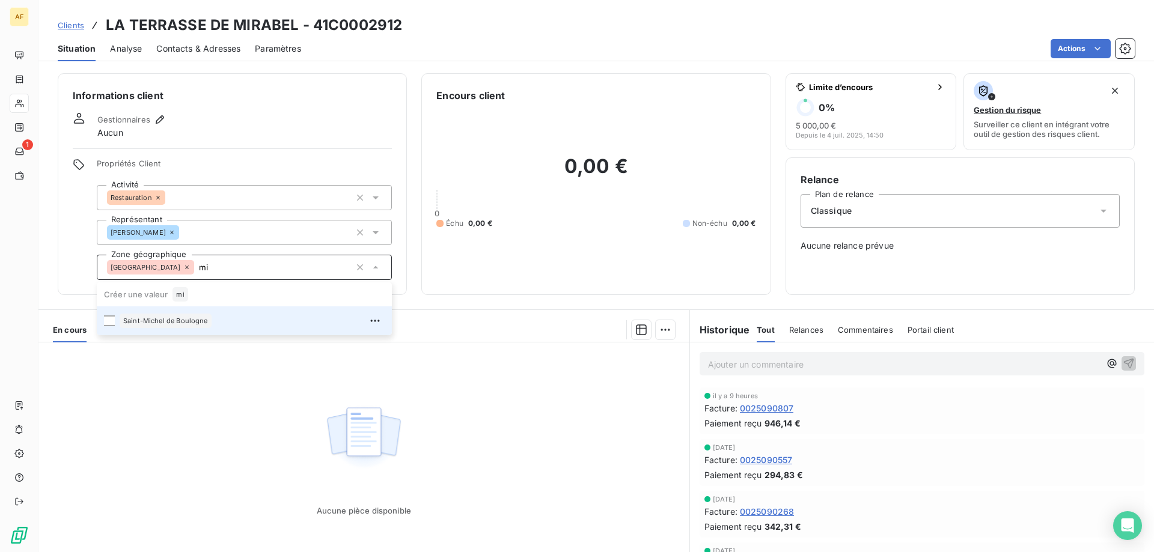
type input "m"
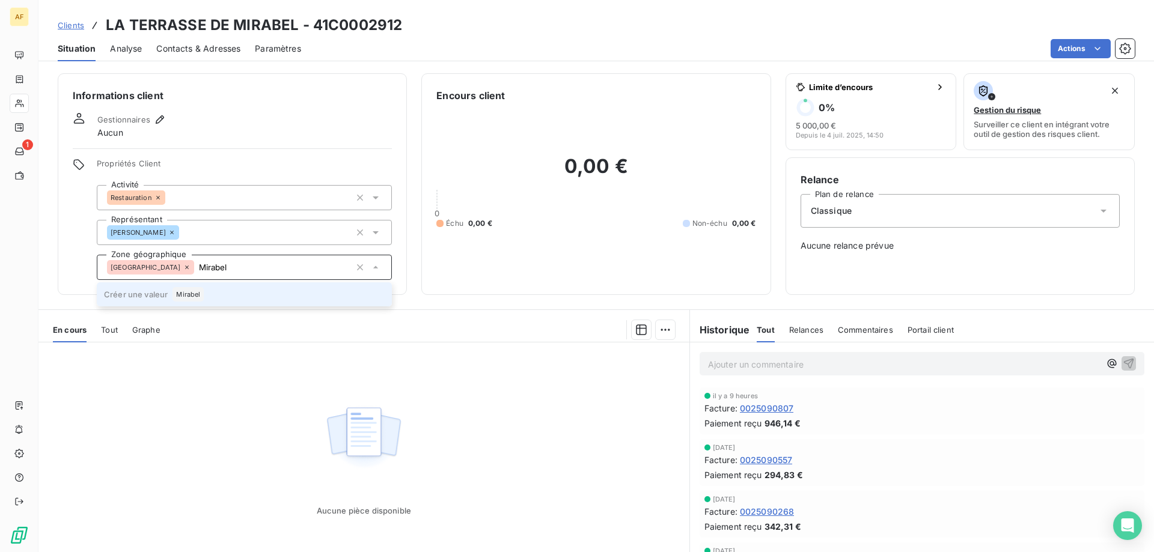
click at [183, 295] on span "Mirabel" at bounding box center [188, 294] width 24 height 7
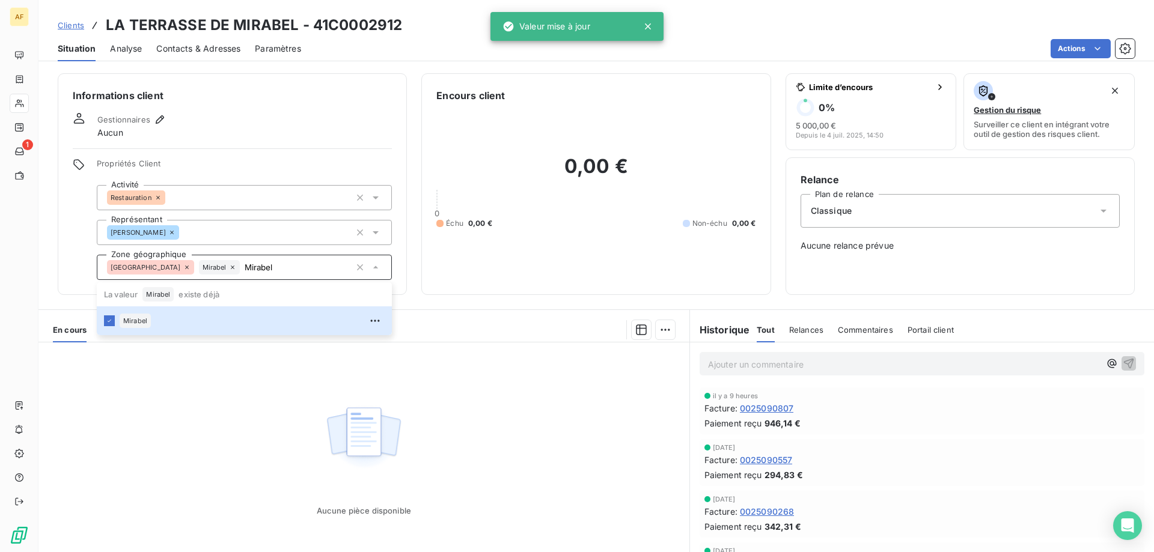
click at [589, 421] on div "Aucune pièce disponible" at bounding box center [363, 458] width 651 height 231
type input "Mirabel"
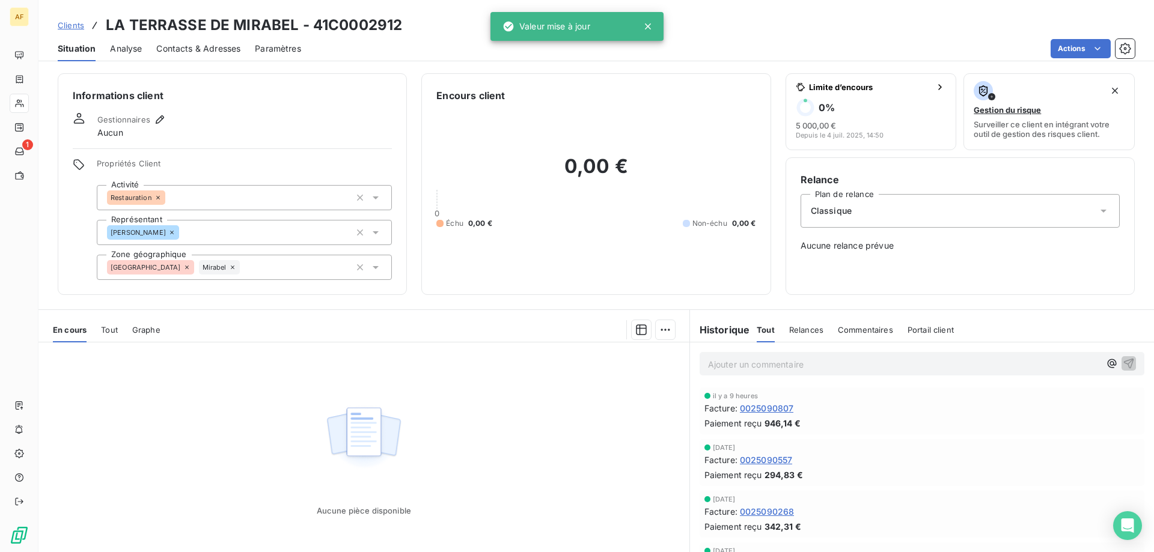
click at [63, 29] on span "Clients" at bounding box center [71, 25] width 26 height 10
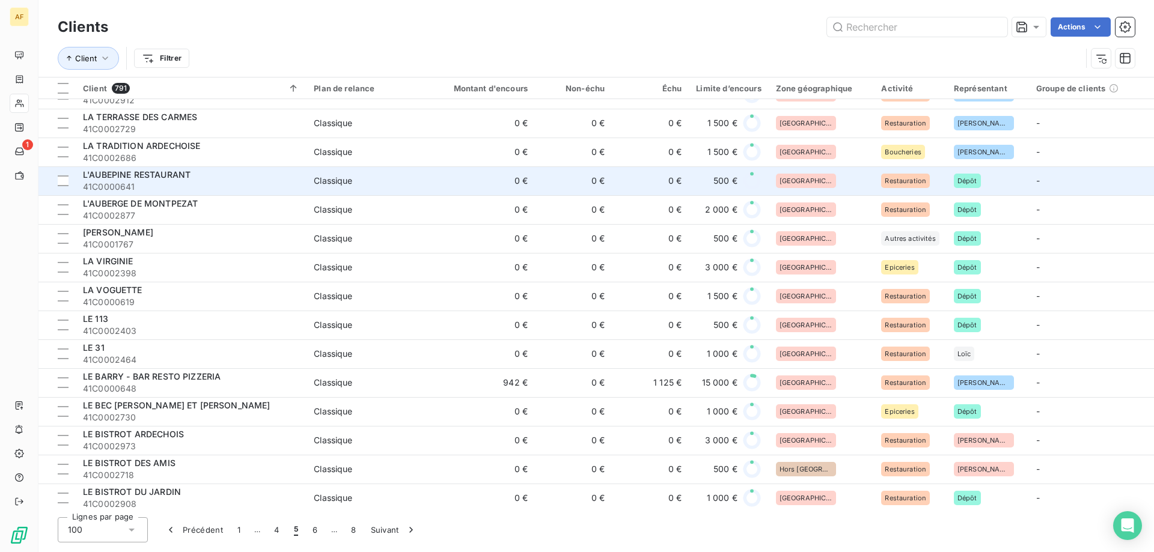
scroll to position [421, 0]
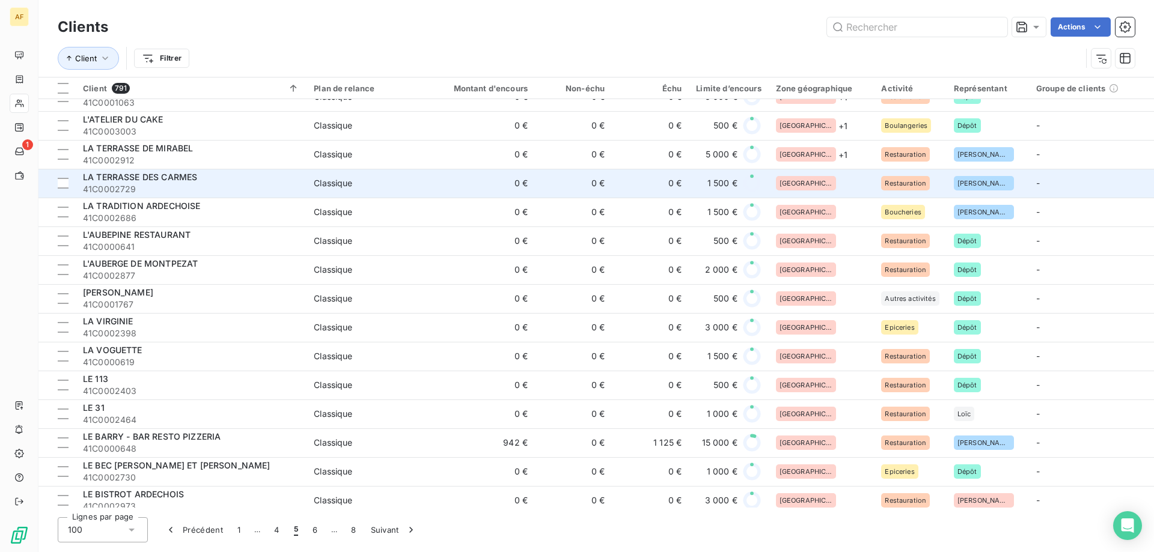
click at [825, 179] on div "[GEOGRAPHIC_DATA]" at bounding box center [821, 183] width 91 height 14
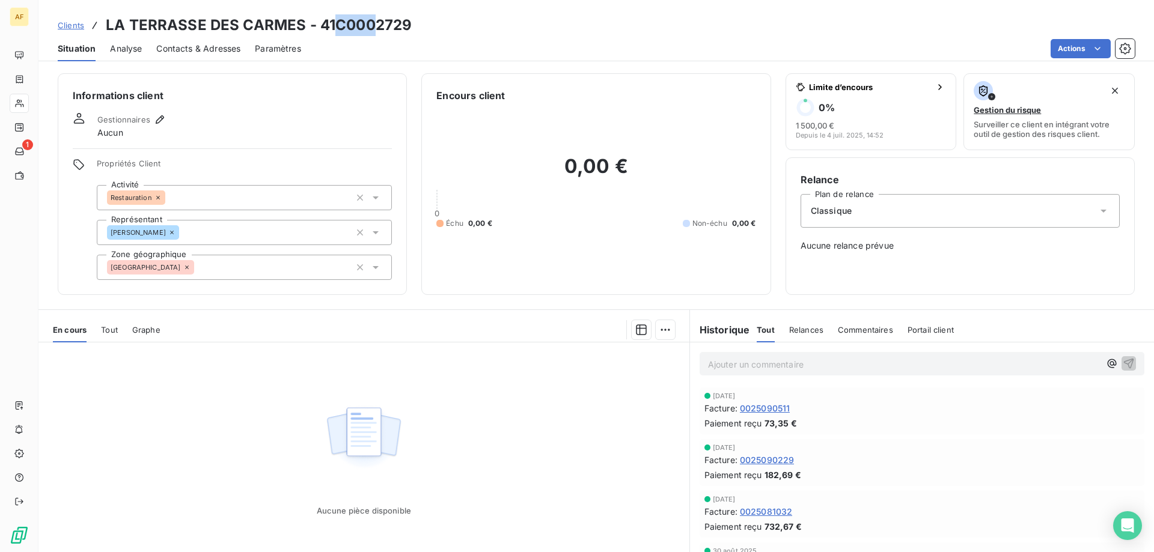
drag, startPoint x: 337, startPoint y: 25, endPoint x: 447, endPoint y: 21, distance: 110.7
click at [447, 21] on div "Clients LA TERRASSE DES CARMES - 41C0002729" at bounding box center [596, 25] width 1116 height 22
click at [270, 269] on div "[GEOGRAPHIC_DATA]" at bounding box center [244, 267] width 295 height 25
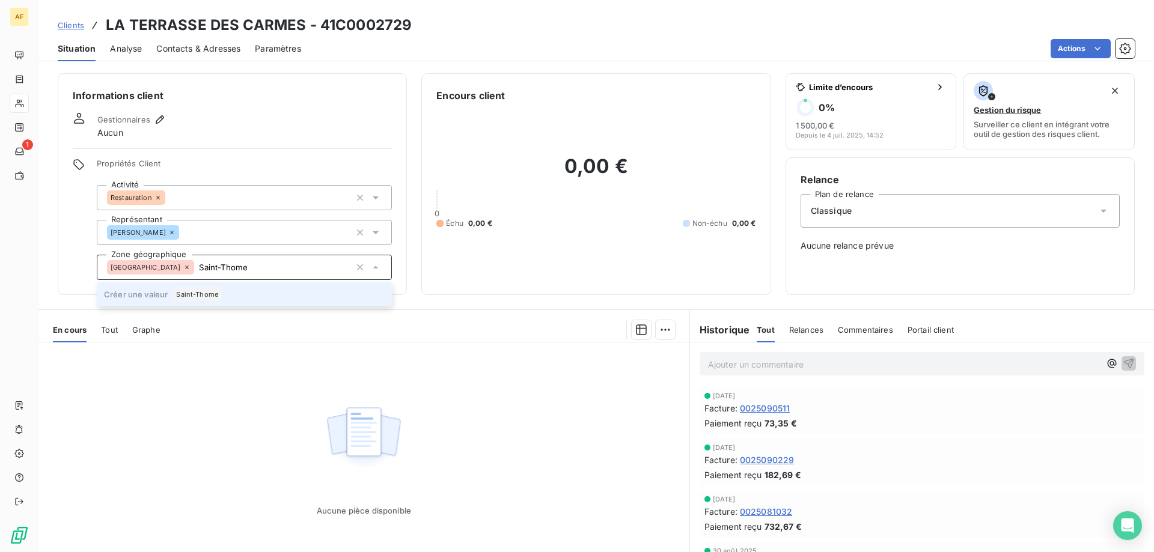
click at [200, 296] on span "Saint-Thome" at bounding box center [197, 294] width 42 height 7
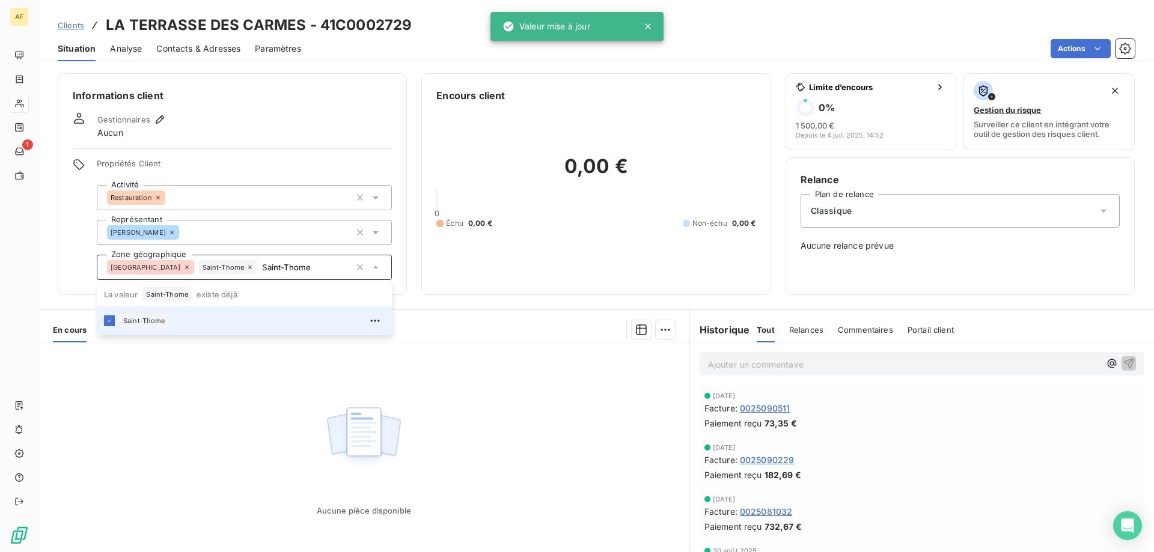
click at [233, 397] on div "Aucune pièce disponible" at bounding box center [363, 458] width 651 height 231
type input "Saint-Thome"
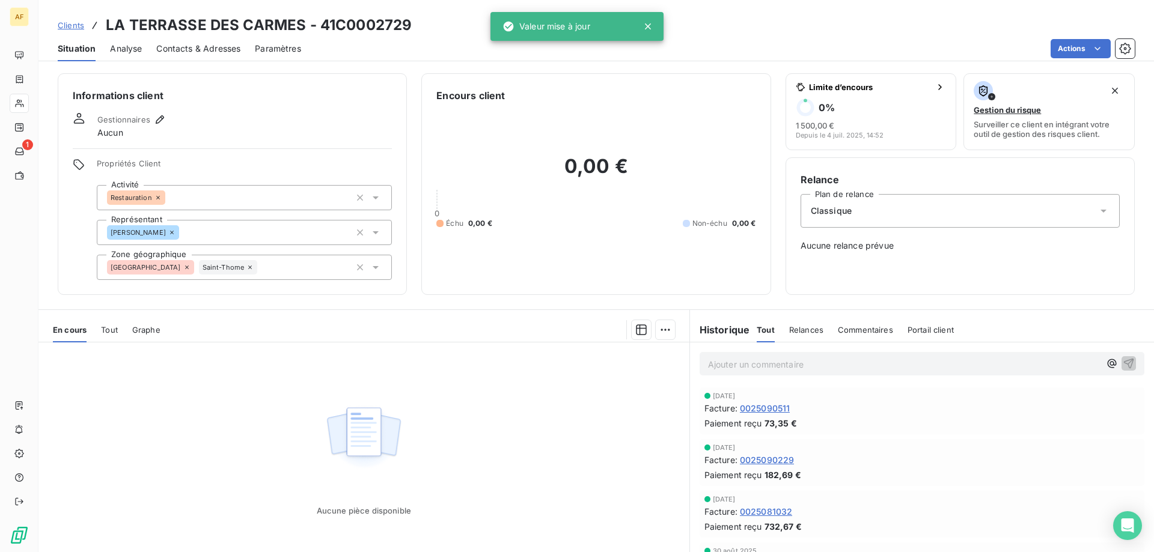
click at [77, 25] on span "Clients" at bounding box center [71, 25] width 26 height 10
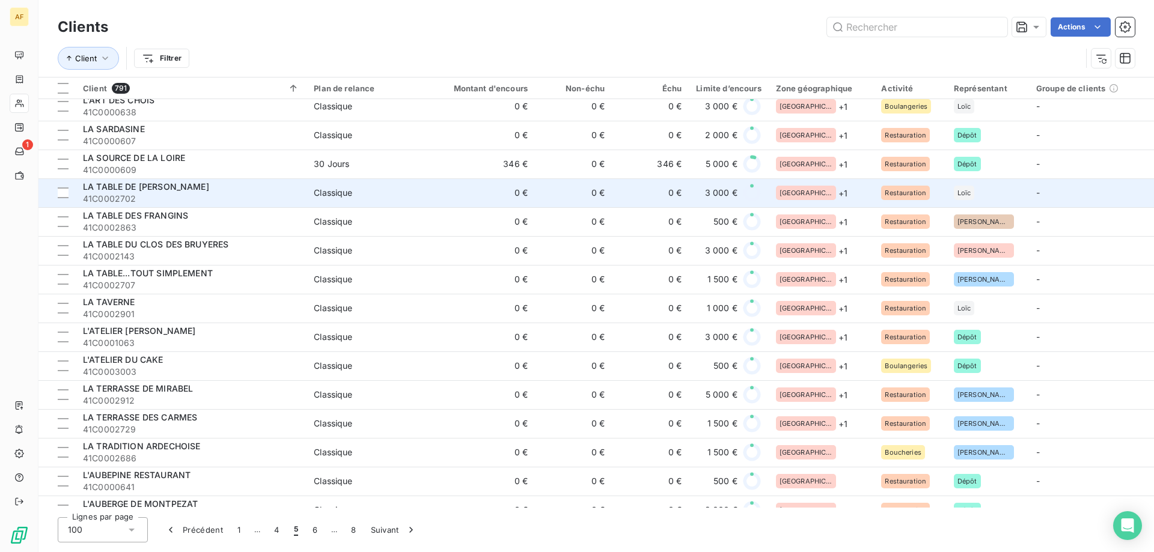
scroll to position [301, 0]
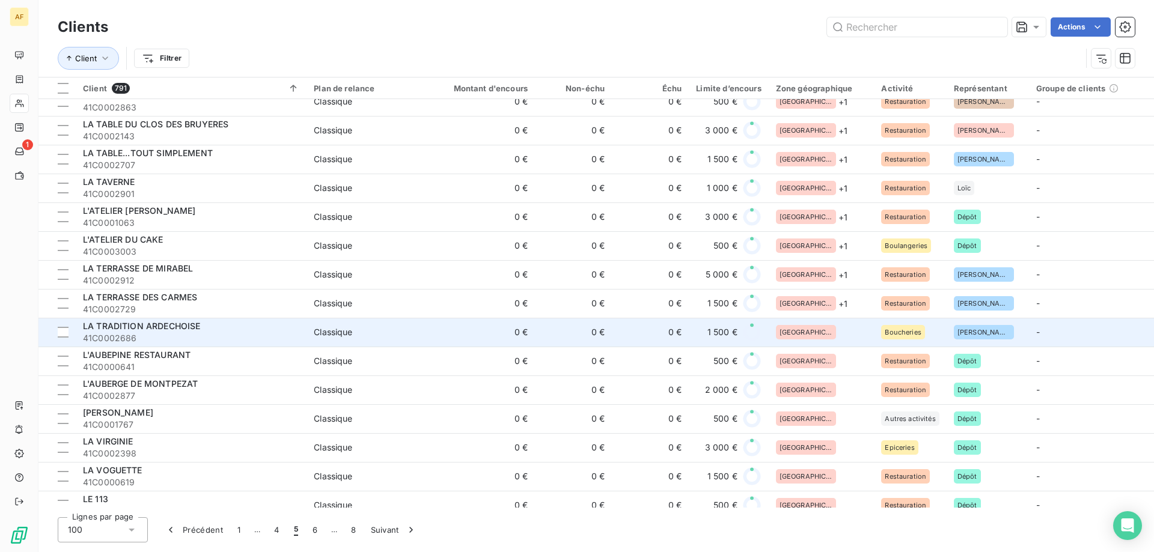
click at [823, 335] on div "[GEOGRAPHIC_DATA]" at bounding box center [821, 332] width 91 height 14
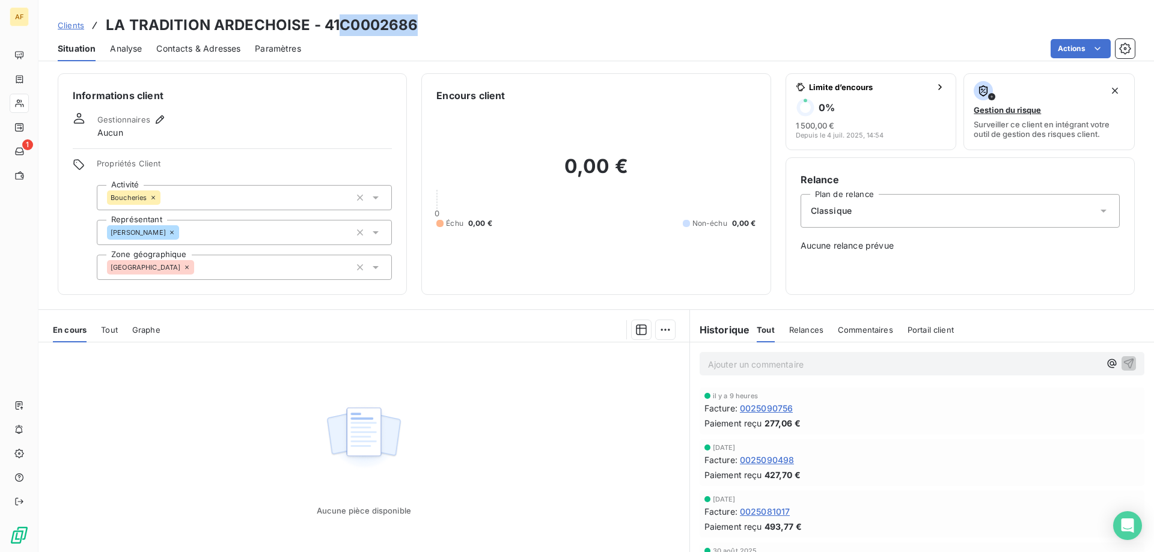
drag, startPoint x: 338, startPoint y: 23, endPoint x: 422, endPoint y: 23, distance: 83.5
click at [421, 23] on div "Clients LA TRADITION ARDECHOISE - 41C0002686" at bounding box center [596, 25] width 1116 height 22
click at [219, 266] on div "[GEOGRAPHIC_DATA]" at bounding box center [244, 267] width 295 height 25
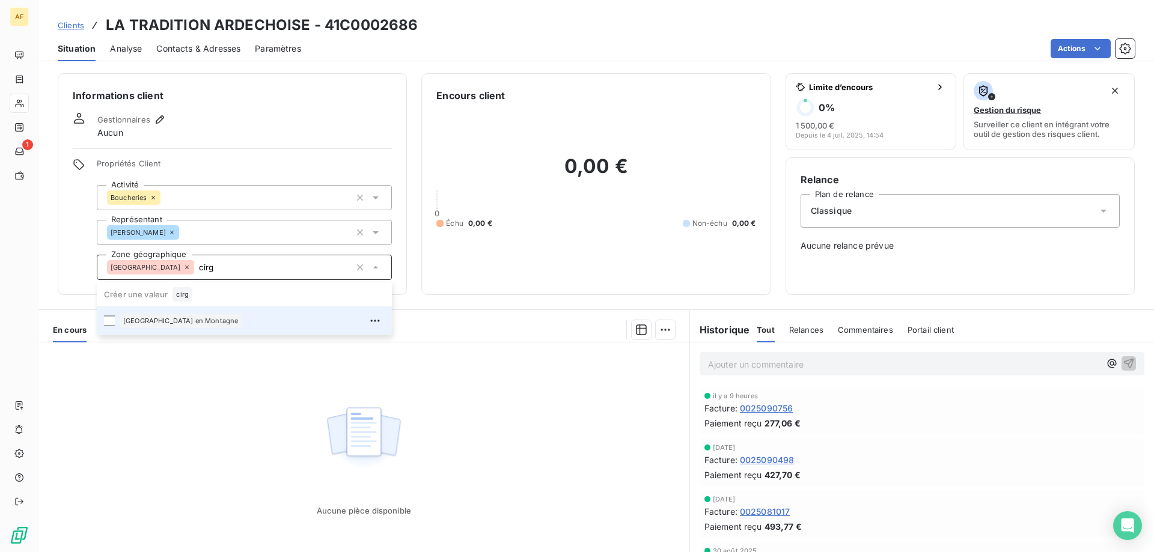
click at [212, 326] on div "[GEOGRAPHIC_DATA] en Montagne" at bounding box center [181, 321] width 122 height 14
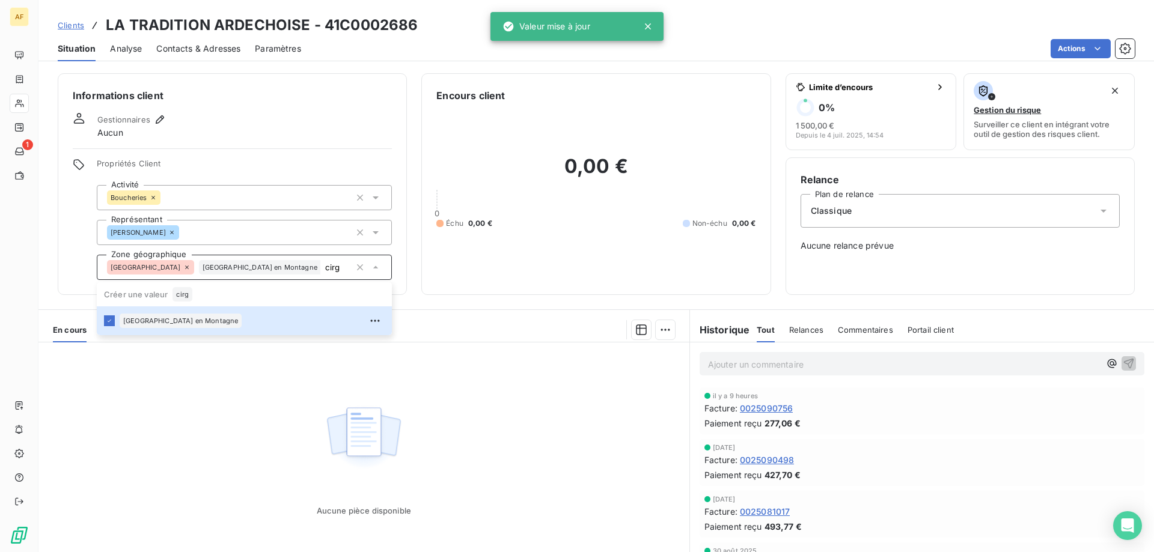
type input "cirg"
click at [207, 395] on div "Aucune pièce disponible" at bounding box center [363, 458] width 651 height 231
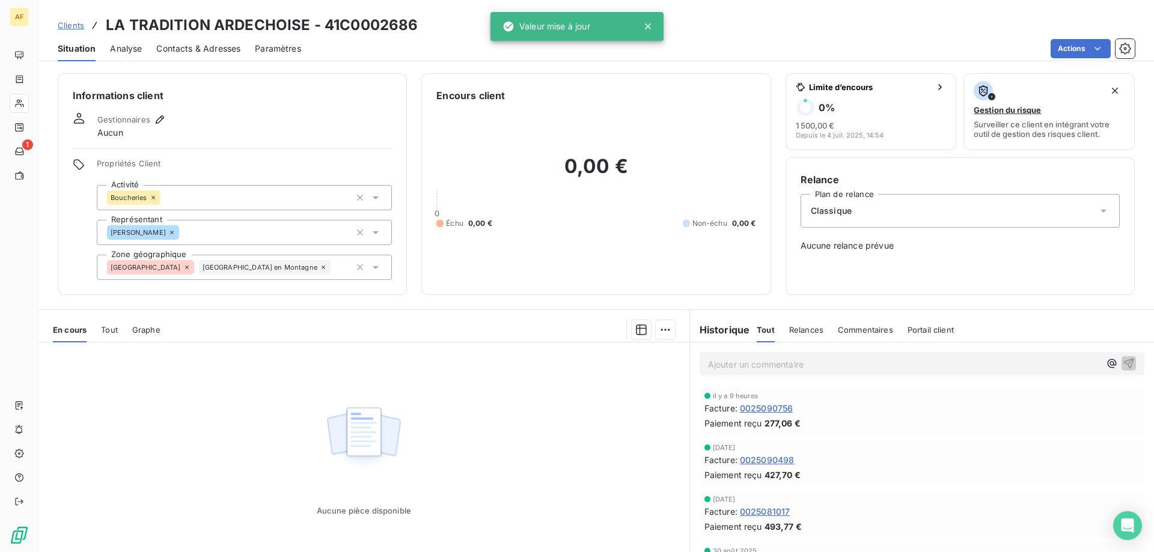
click at [76, 26] on span "Clients" at bounding box center [71, 25] width 26 height 10
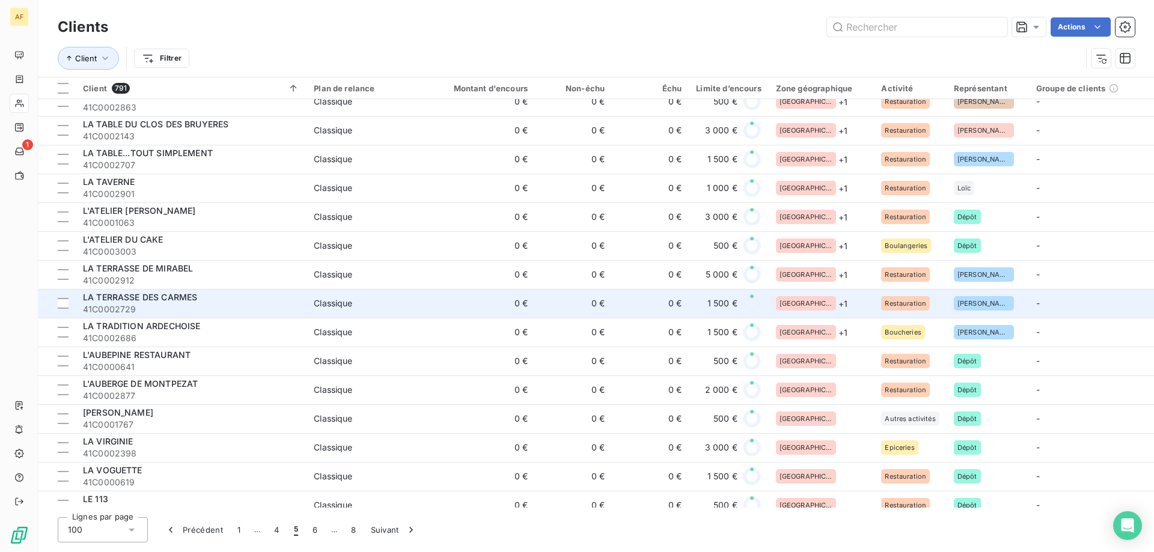
scroll to position [421, 0]
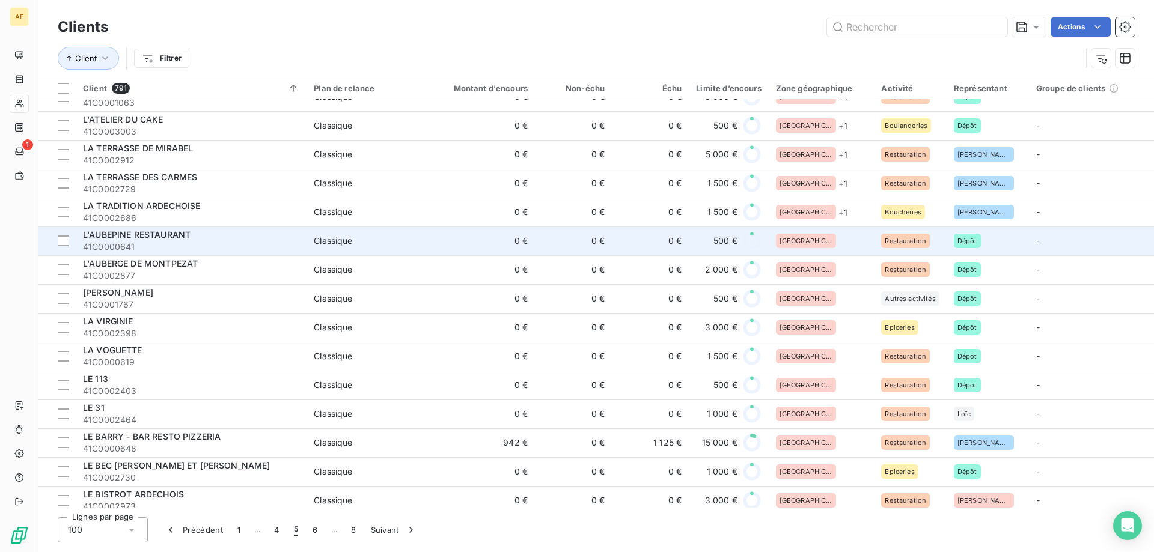
click at [766, 240] on td "500 €" at bounding box center [728, 241] width 79 height 29
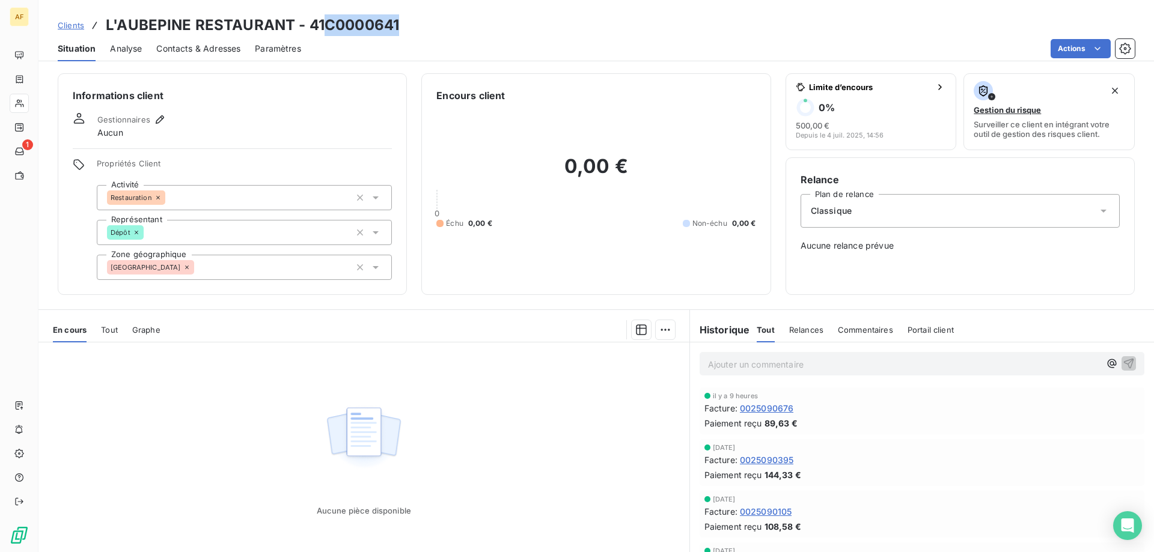
drag, startPoint x: 326, startPoint y: 23, endPoint x: 445, endPoint y: 24, distance: 119.6
click at [445, 24] on div "Clients L'AUBEPINE RESTAURANT - 41C0000641" at bounding box center [596, 25] width 1116 height 22
click at [286, 266] on div "[GEOGRAPHIC_DATA]" at bounding box center [244, 267] width 295 height 25
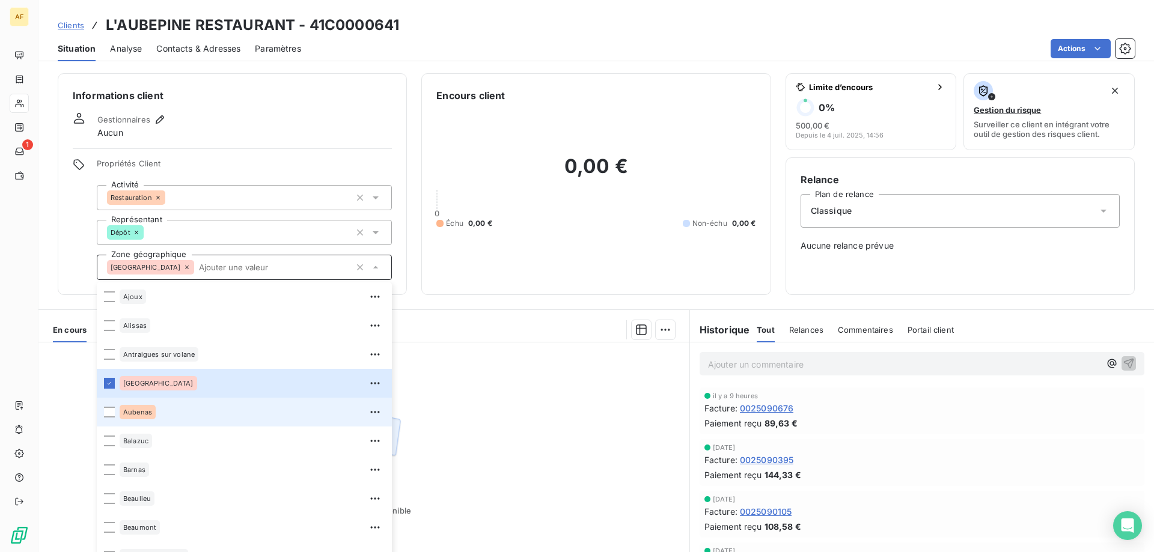
click at [184, 414] on div "Aubenas" at bounding box center [252, 412] width 265 height 19
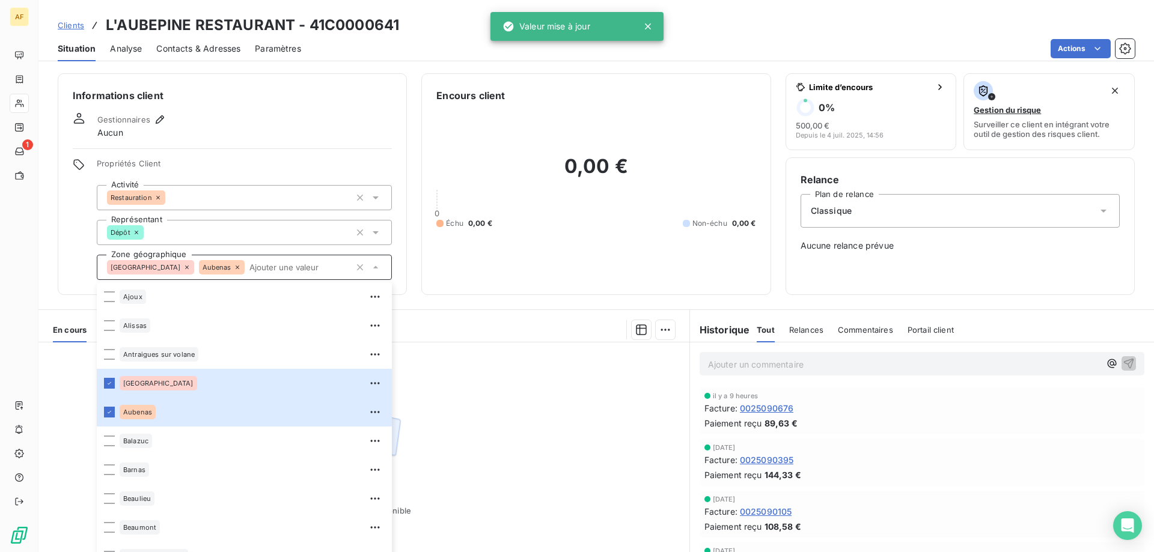
click at [585, 405] on div "Aucune pièce disponible" at bounding box center [363, 458] width 651 height 231
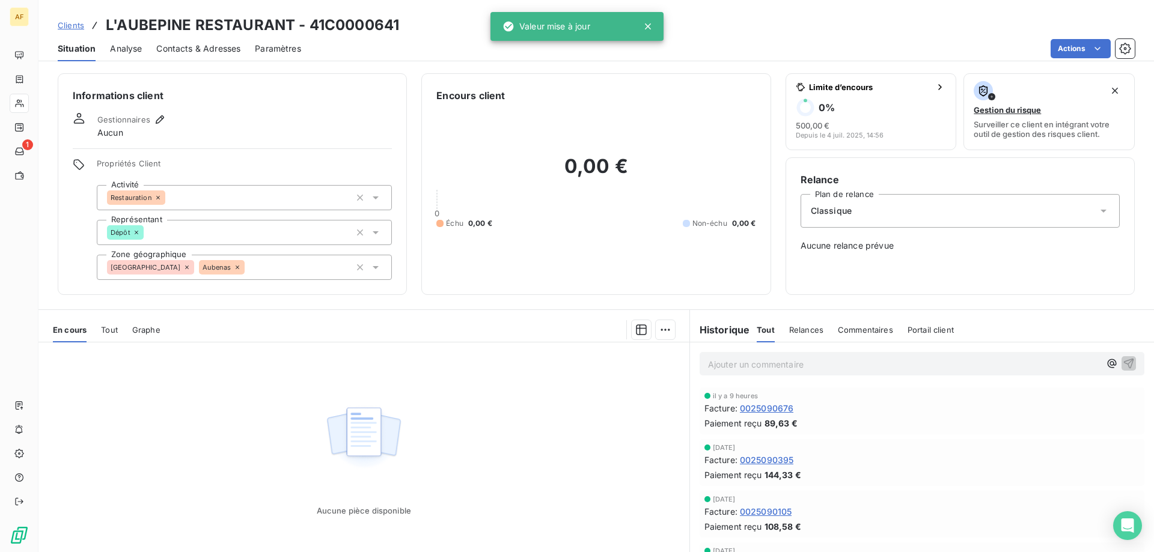
click at [69, 26] on span "Clients" at bounding box center [71, 25] width 26 height 10
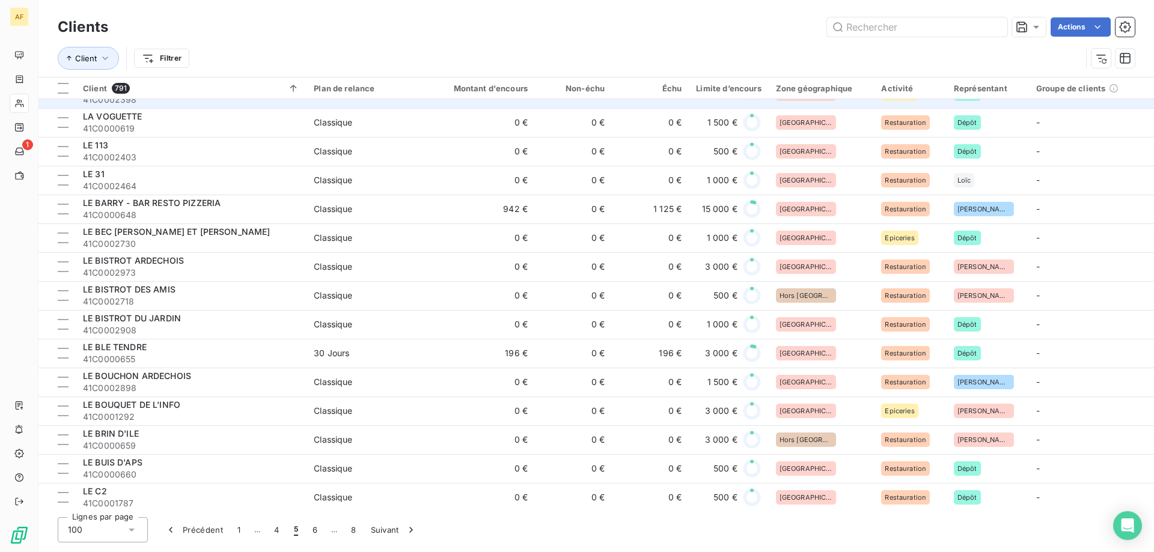
scroll to position [414, 0]
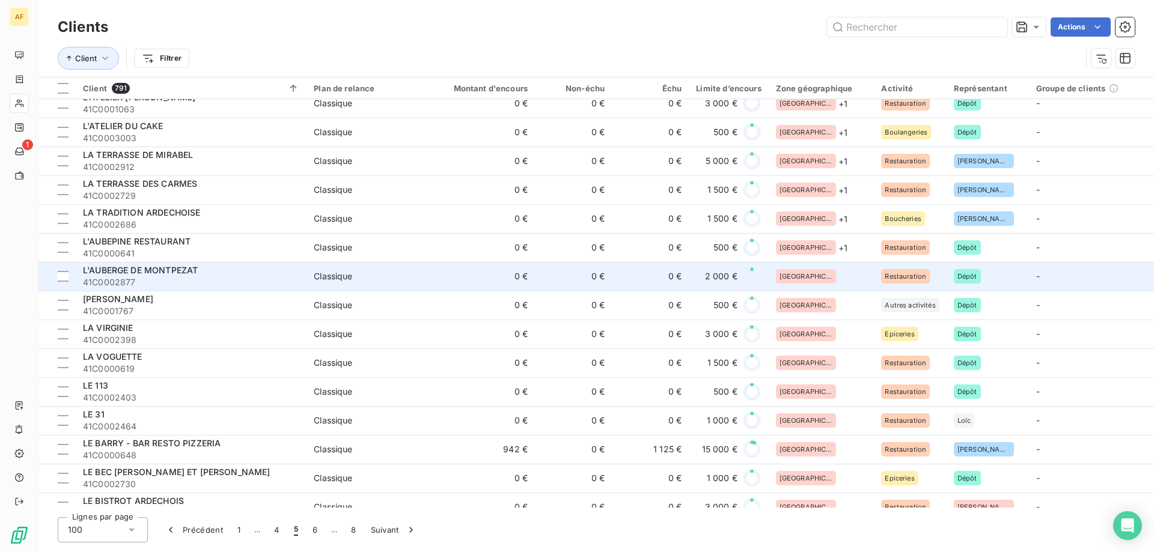
click at [830, 284] on td "[GEOGRAPHIC_DATA]" at bounding box center [822, 276] width 106 height 29
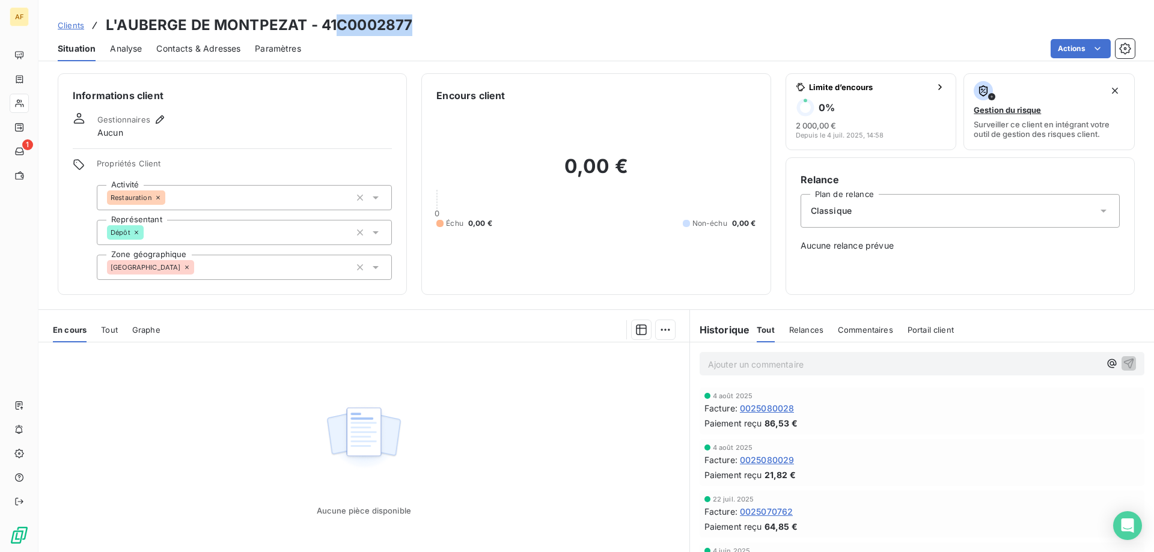
drag, startPoint x: 338, startPoint y: 22, endPoint x: 439, endPoint y: 23, distance: 100.4
click at [438, 23] on div "Clients L'AUBERGE DE MONTPEZAT - 41C0002877" at bounding box center [596, 25] width 1116 height 22
click at [236, 270] on div "[GEOGRAPHIC_DATA]" at bounding box center [244, 267] width 295 height 25
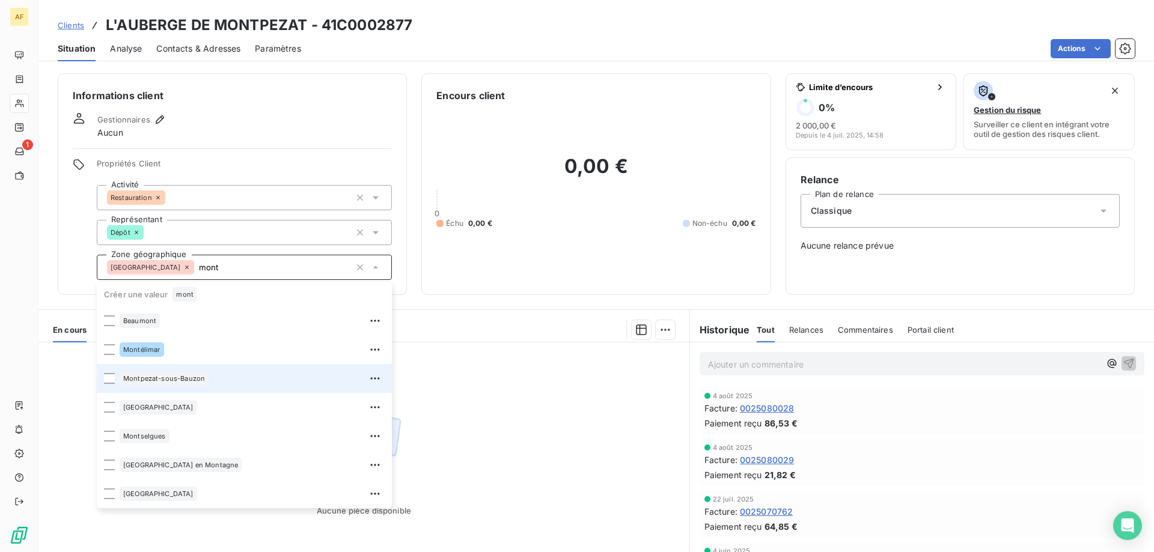
click at [199, 373] on div "Montpezat-sous-Bauzon" at bounding box center [164, 378] width 89 height 14
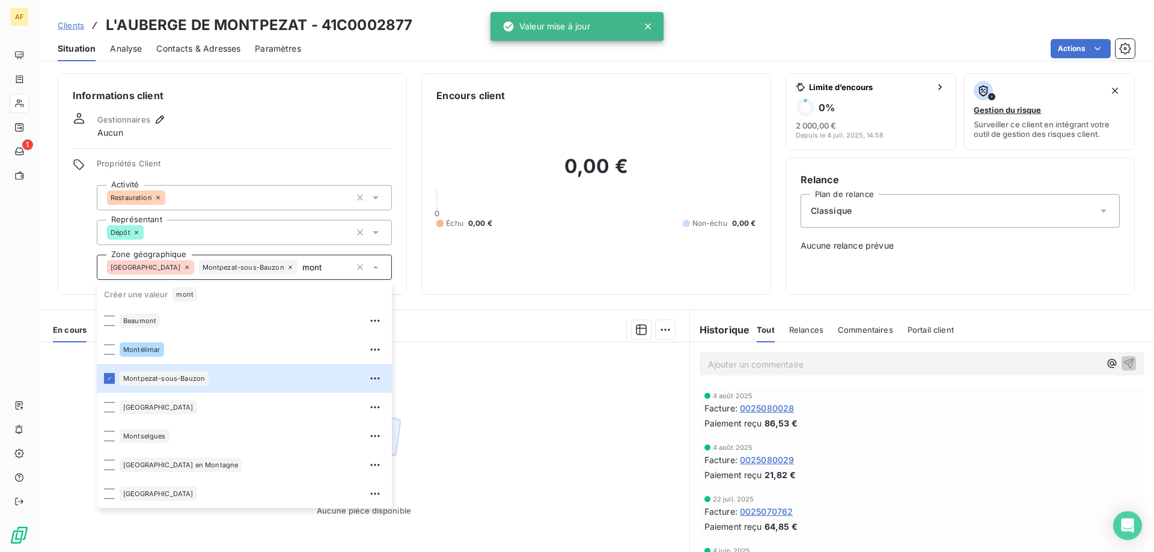
type input "mont"
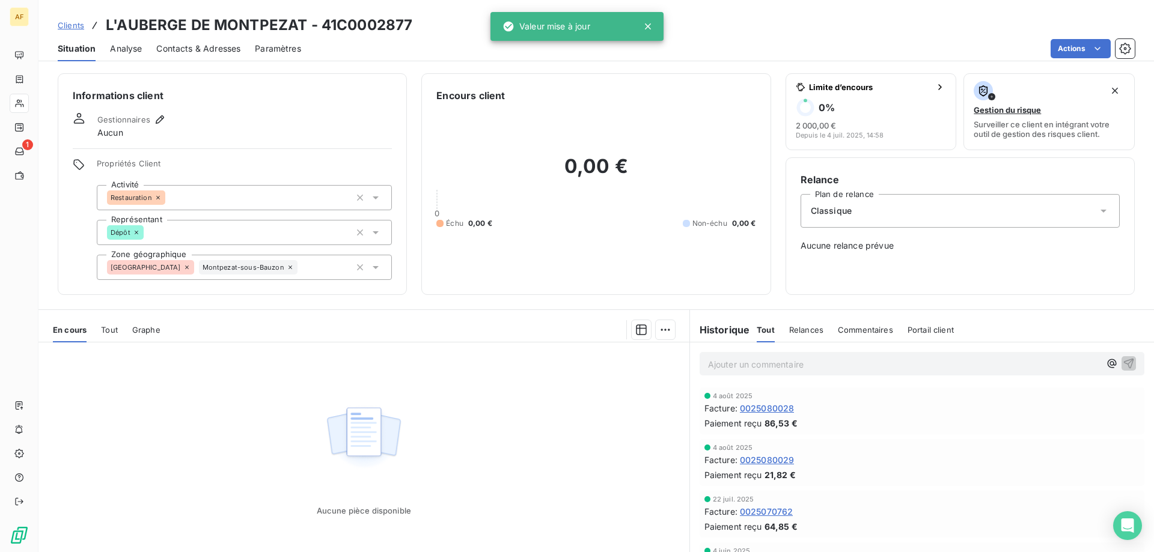
click at [468, 393] on div "Aucune pièce disponible" at bounding box center [363, 458] width 651 height 231
click at [77, 23] on span "Clients" at bounding box center [71, 25] width 26 height 10
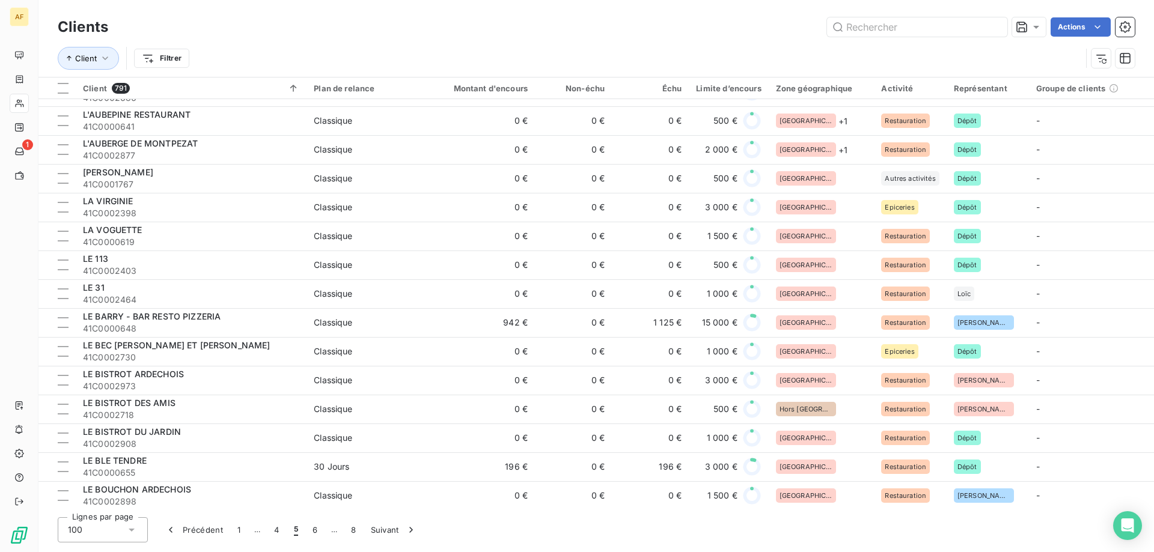
scroll to position [421, 0]
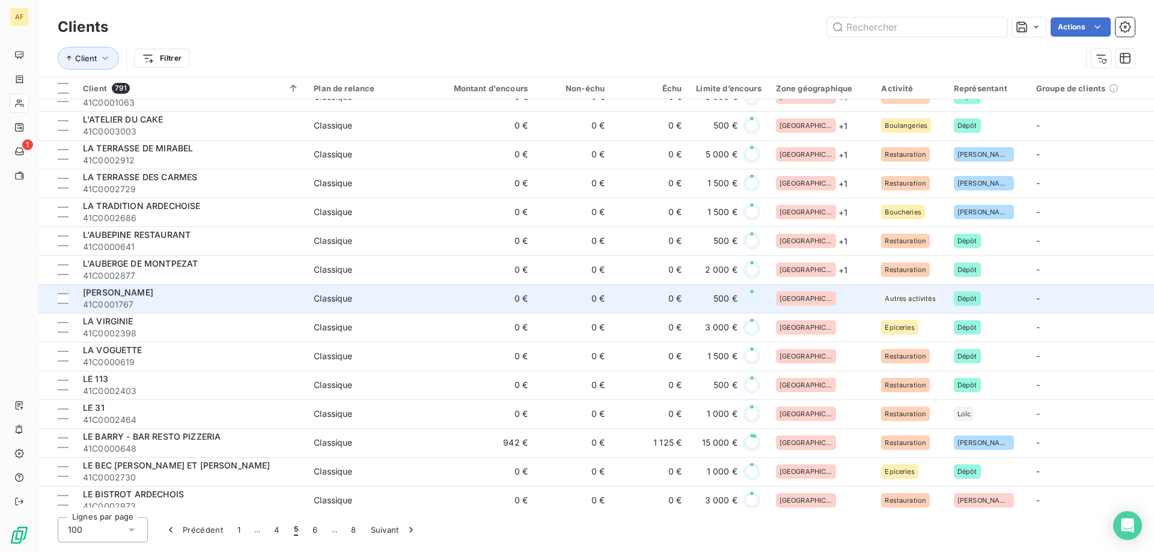
click at [839, 306] on td "[GEOGRAPHIC_DATA]" at bounding box center [822, 298] width 106 height 29
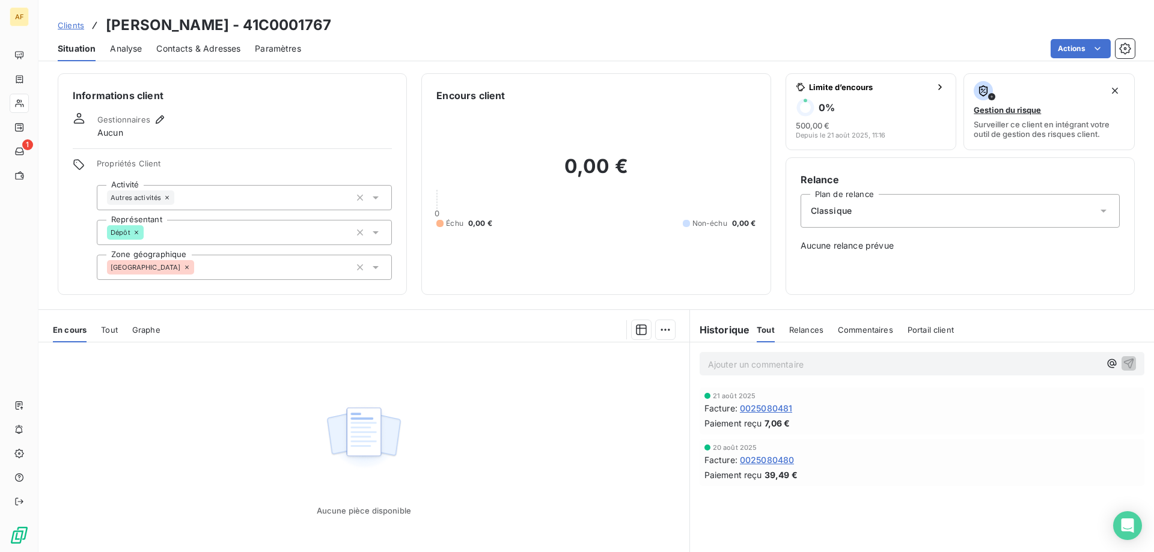
drag, startPoint x: 302, startPoint y: 24, endPoint x: 420, endPoint y: 23, distance: 117.8
click at [419, 23] on div "Clients LAURENT JACQUELINE - 41C0001767" at bounding box center [596, 25] width 1116 height 22
click at [218, 276] on div "[GEOGRAPHIC_DATA]" at bounding box center [244, 267] width 295 height 25
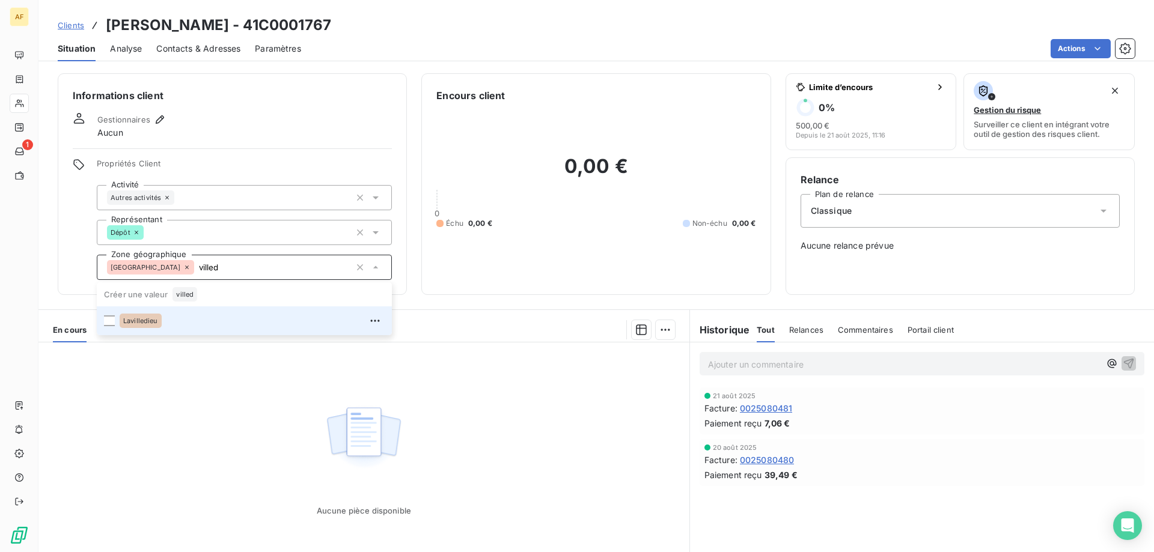
click at [203, 314] on div "Lavilledieu" at bounding box center [252, 320] width 265 height 19
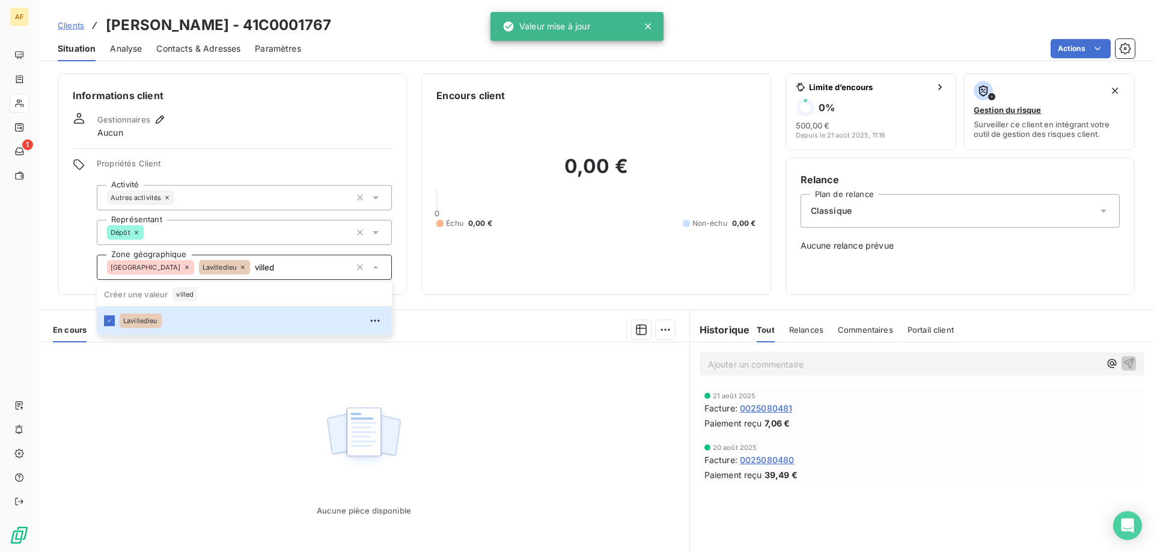
type input "villed"
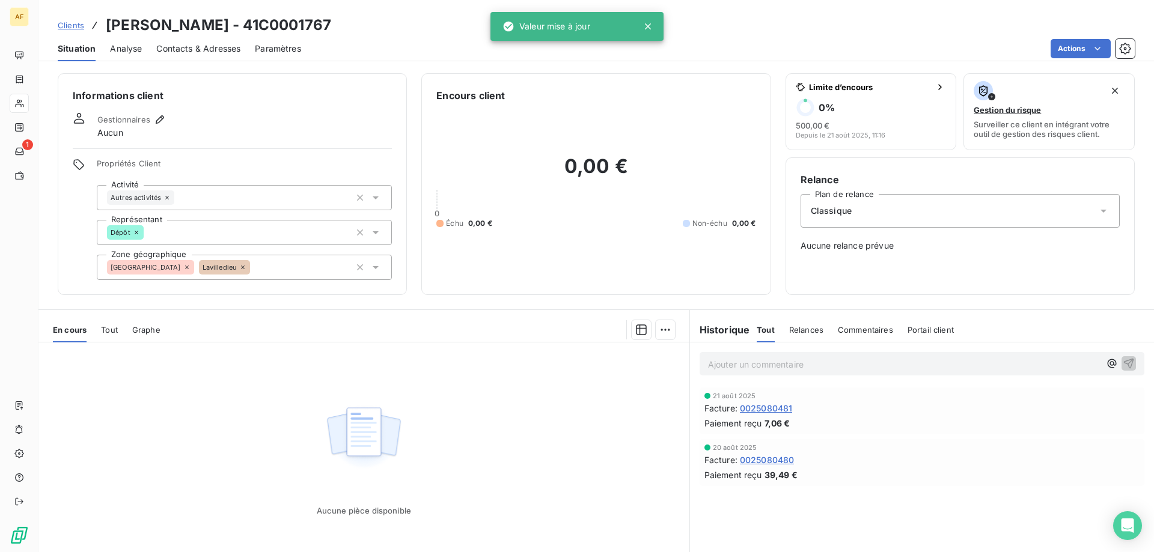
click at [270, 359] on div "Aucune pièce disponible" at bounding box center [363, 458] width 651 height 231
click at [79, 26] on span "Clients" at bounding box center [71, 25] width 26 height 10
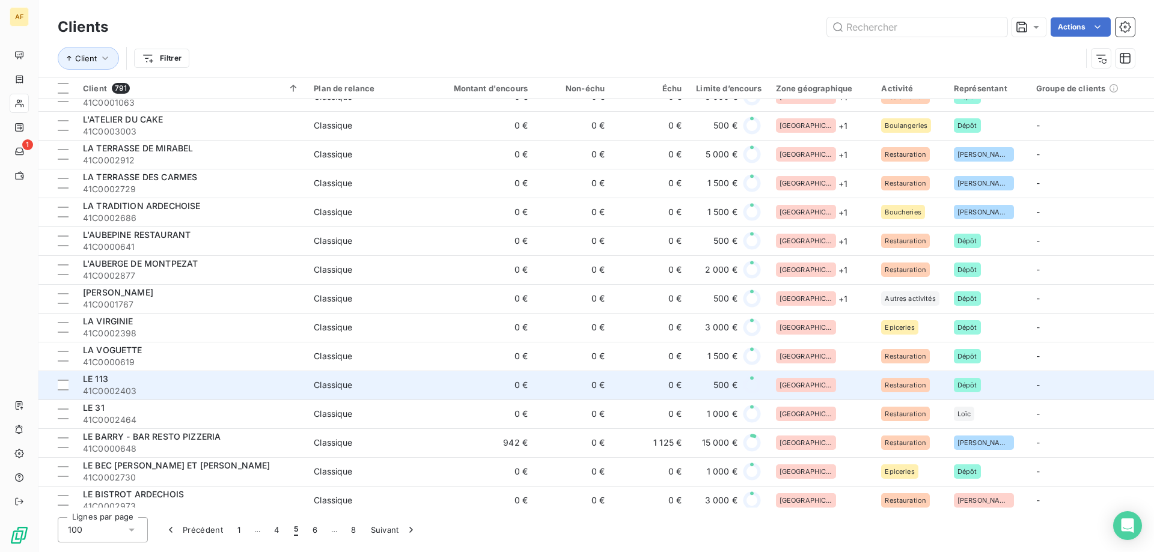
scroll to position [481, 0]
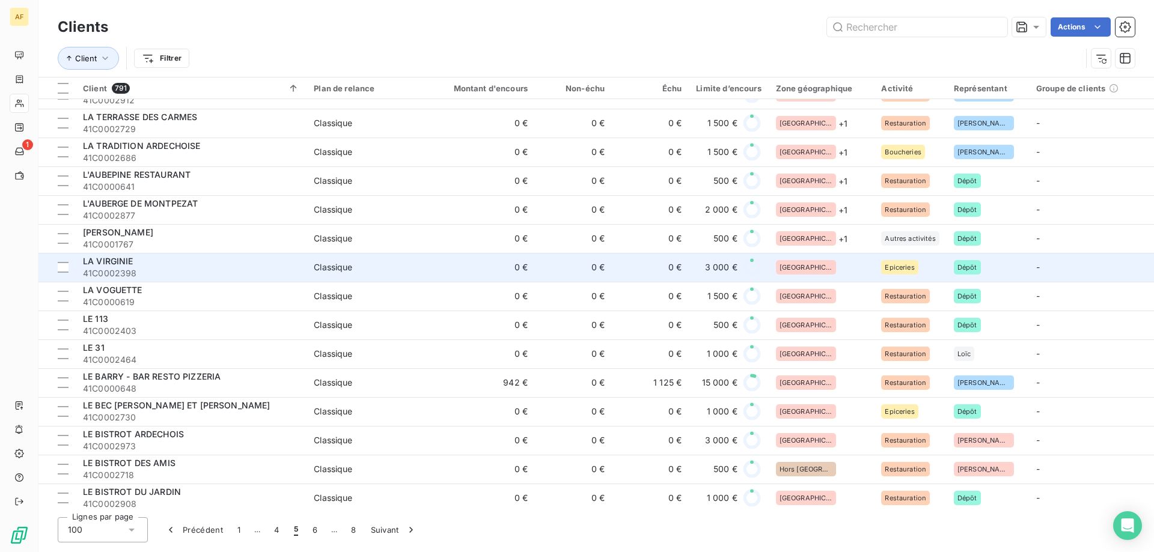
click at [799, 270] on span "[GEOGRAPHIC_DATA]" at bounding box center [806, 267] width 53 height 7
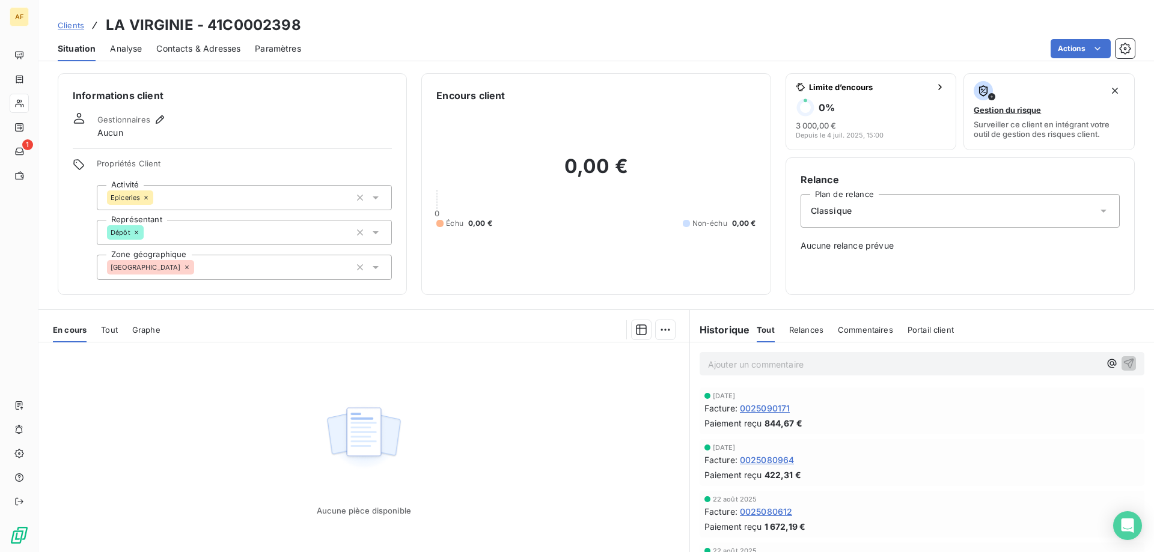
click at [235, 23] on h3 "LA VIRGINIE - 41C0002398" at bounding box center [203, 25] width 195 height 22
drag, startPoint x: 226, startPoint y: 26, endPoint x: 308, endPoint y: 25, distance: 82.3
click at [308, 26] on div "Clients LA VIRGINIE - 41C0002398" at bounding box center [596, 25] width 1116 height 22
click at [258, 272] on div "[GEOGRAPHIC_DATA]" at bounding box center [244, 267] width 295 height 25
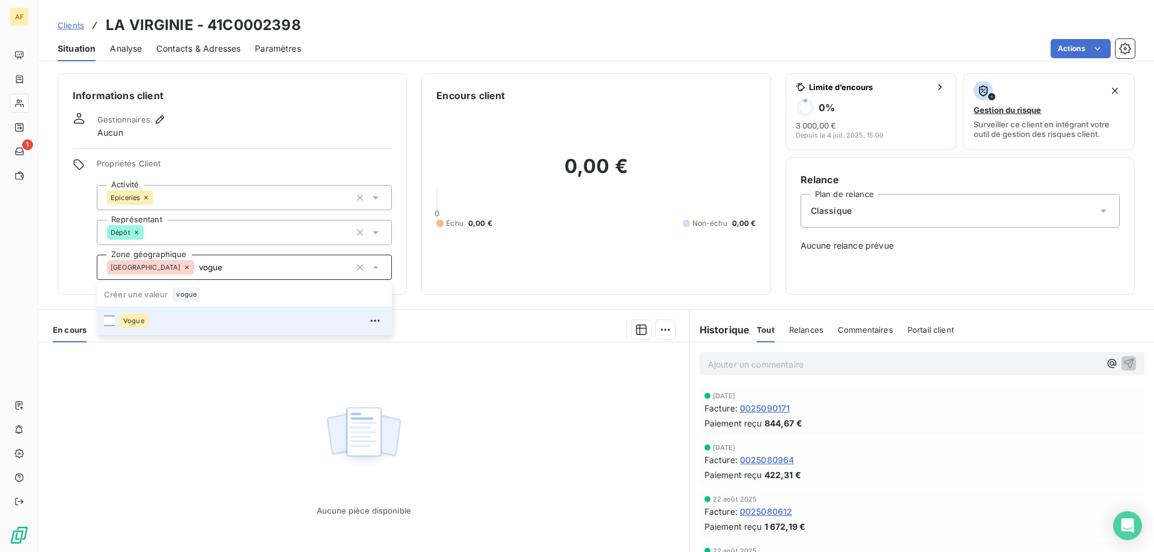
click at [220, 323] on div "Vogue" at bounding box center [252, 320] width 265 height 19
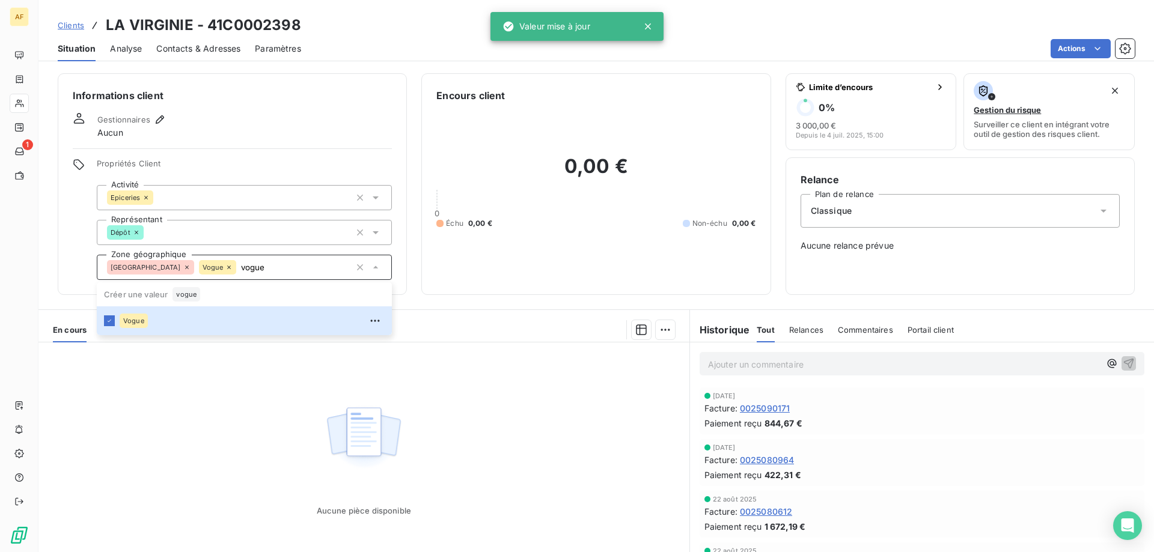
type input "vogue"
click at [217, 413] on div "Aucune pièce disponible" at bounding box center [363, 458] width 651 height 231
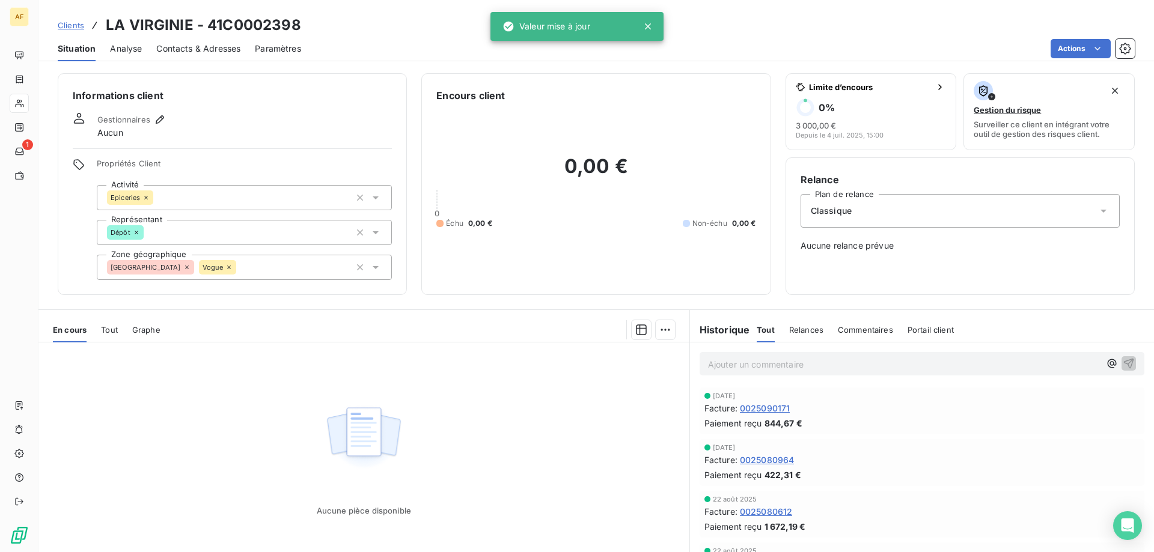
click at [70, 22] on span "Clients" at bounding box center [71, 25] width 26 height 10
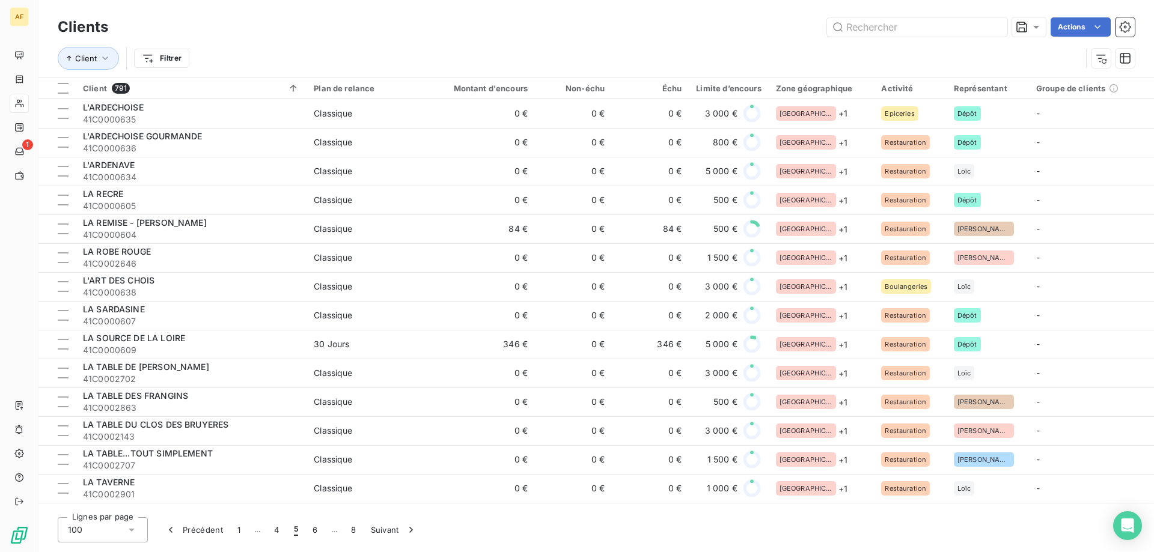
scroll to position [361, 0]
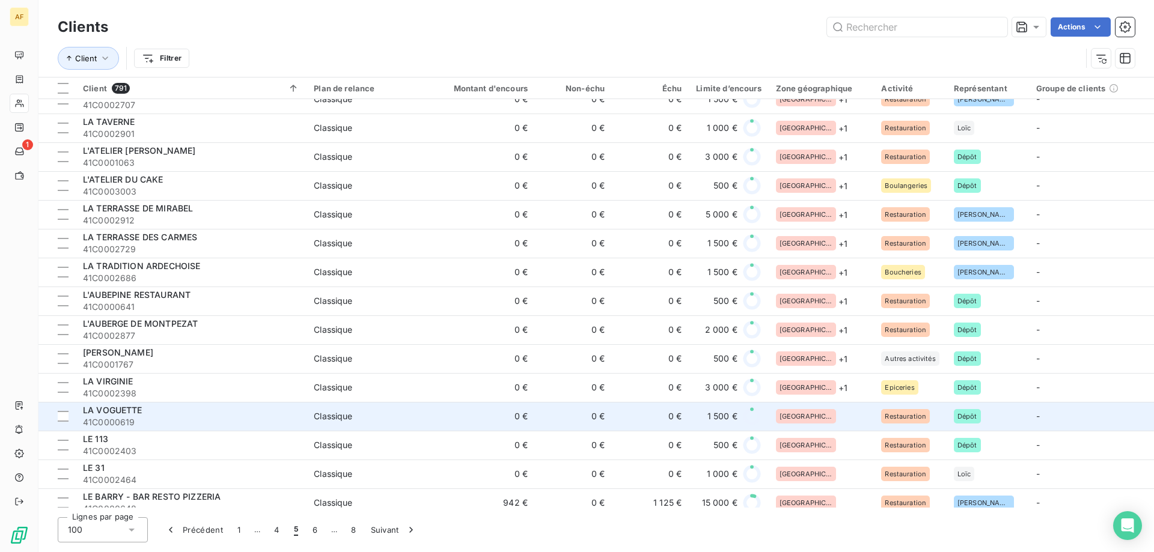
click at [831, 417] on div "[GEOGRAPHIC_DATA]" at bounding box center [821, 416] width 91 height 14
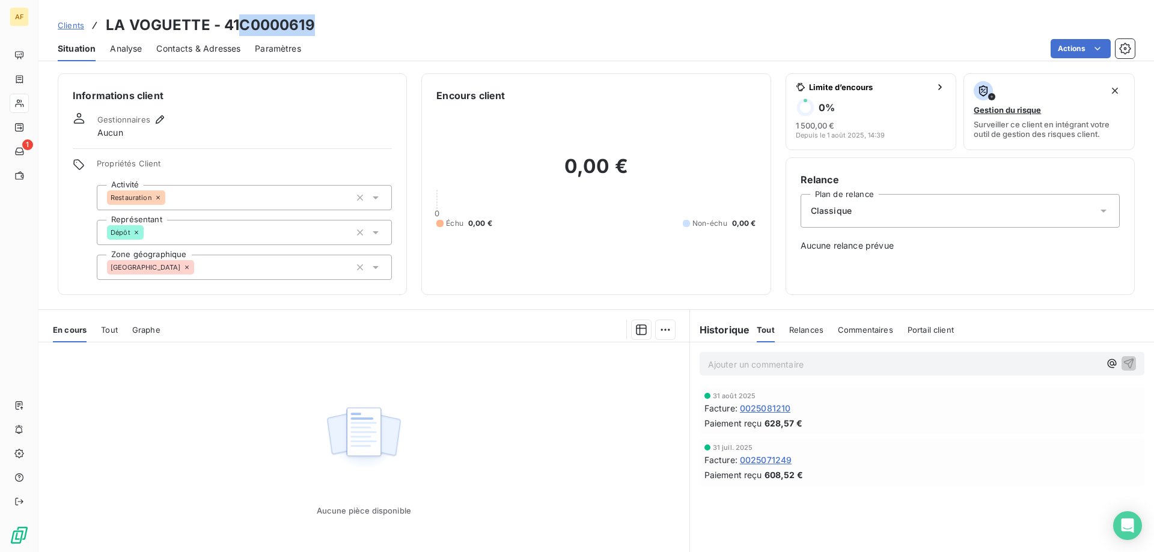
drag, startPoint x: 242, startPoint y: 22, endPoint x: 391, endPoint y: 23, distance: 149.1
click at [391, 23] on div "Clients LA VOGUETTE - 41C0000619" at bounding box center [596, 25] width 1116 height 22
click at [302, 269] on div "[GEOGRAPHIC_DATA]" at bounding box center [244, 267] width 295 height 25
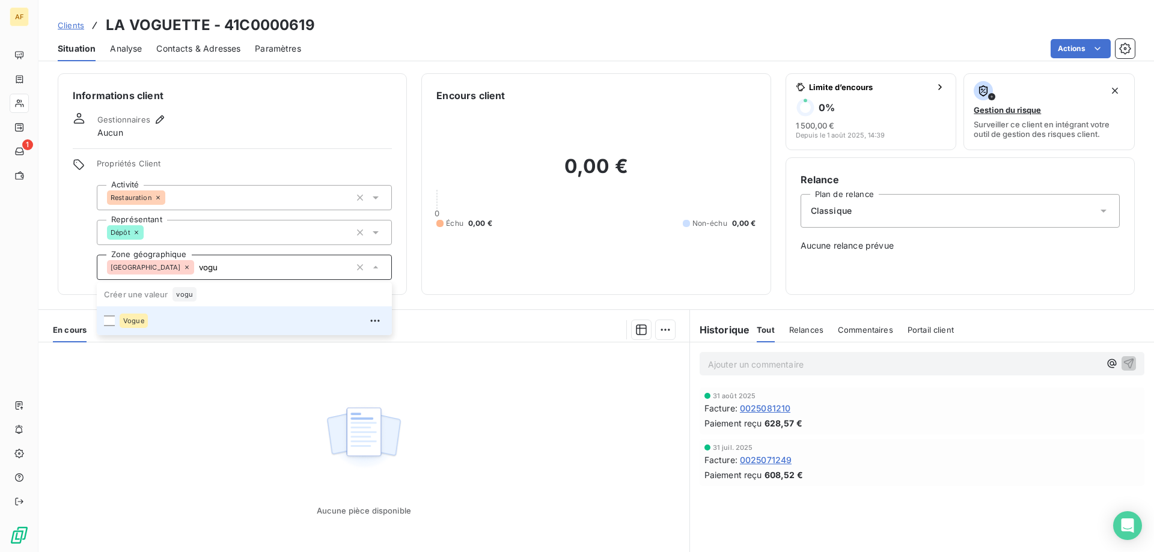
click at [200, 316] on div "Vogue" at bounding box center [252, 320] width 265 height 19
type input "vogu"
click at [211, 412] on div "Aucune pièce disponible" at bounding box center [363, 458] width 651 height 231
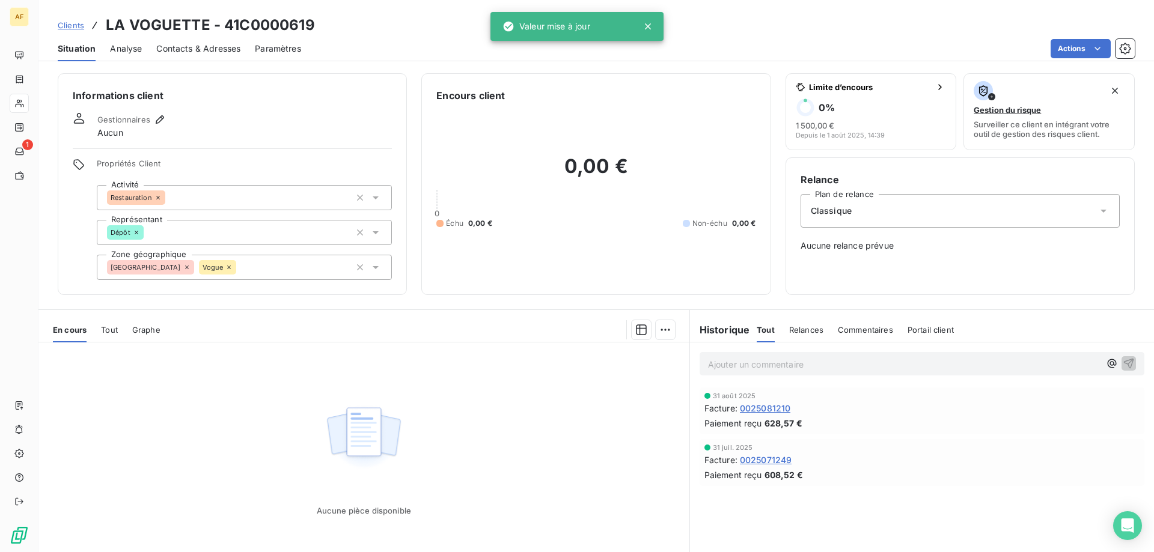
click at [70, 24] on span "Clients" at bounding box center [71, 25] width 26 height 10
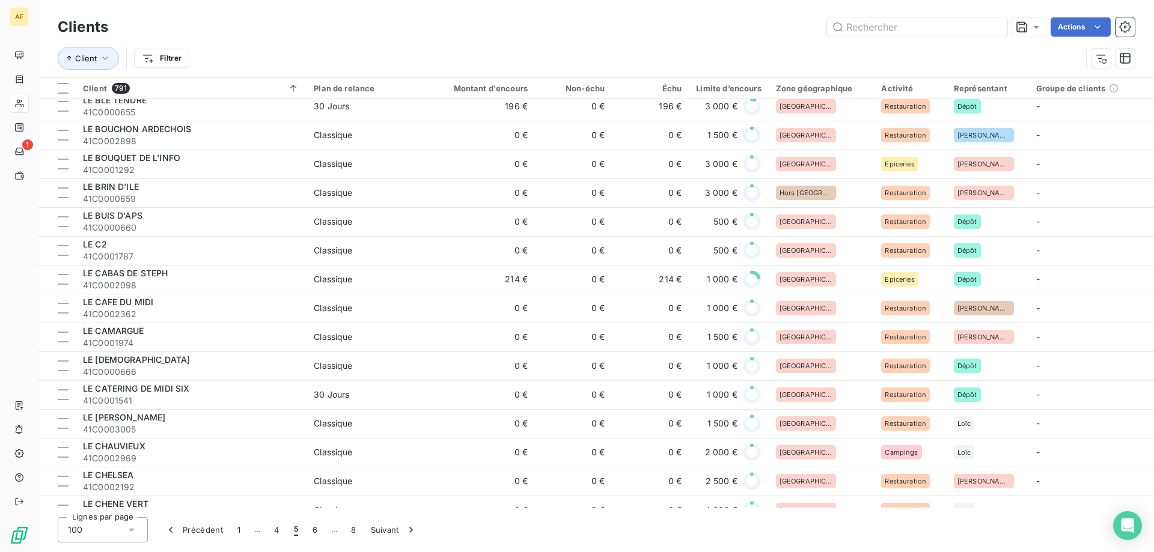
scroll to position [601, 0]
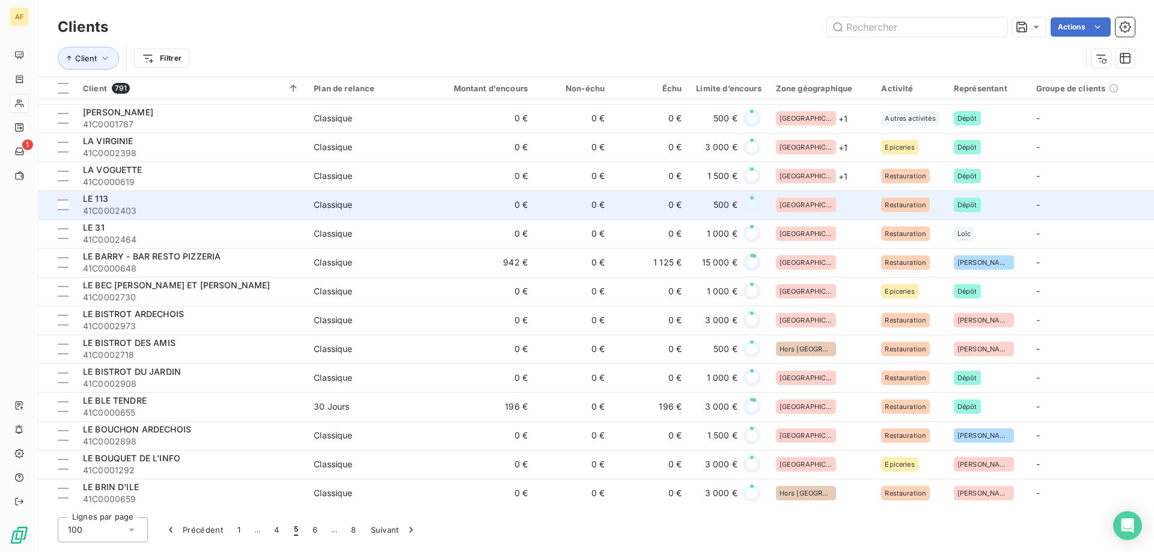
click at [823, 212] on div "[GEOGRAPHIC_DATA]" at bounding box center [821, 205] width 91 height 14
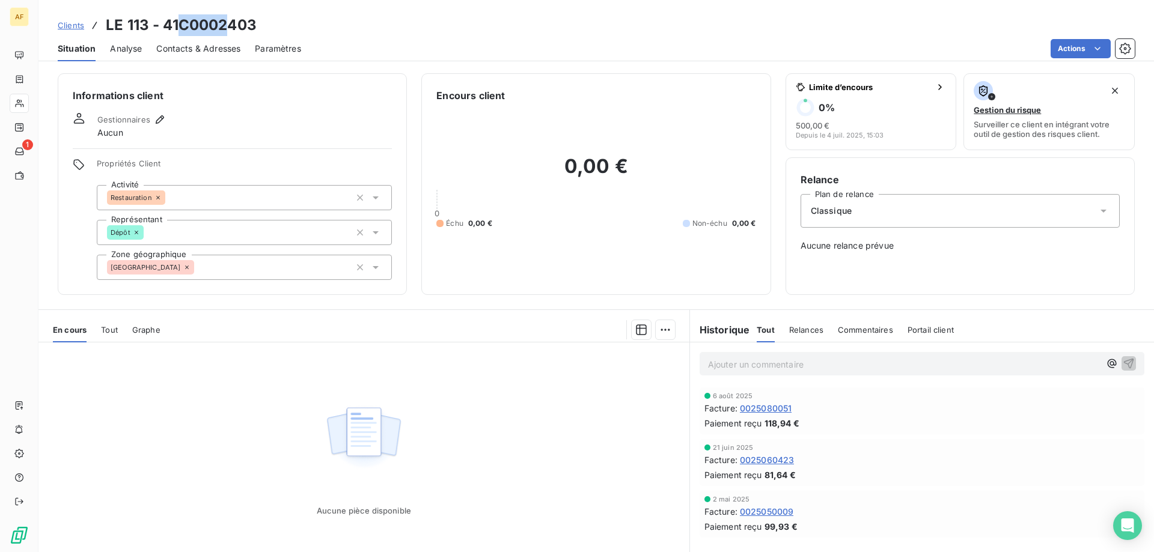
drag, startPoint x: 183, startPoint y: 27, endPoint x: 296, endPoint y: 22, distance: 112.5
click at [282, 20] on div "Clients LE 113 - 41C0002403" at bounding box center [596, 25] width 1116 height 22
click at [209, 264] on div "[GEOGRAPHIC_DATA]" at bounding box center [244, 267] width 295 height 25
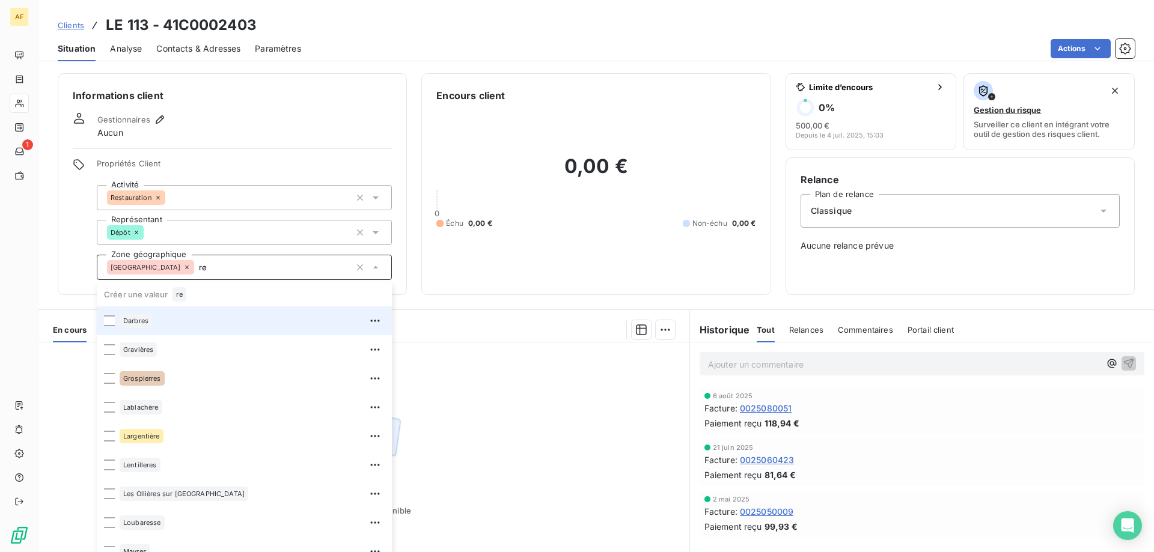
type input "r"
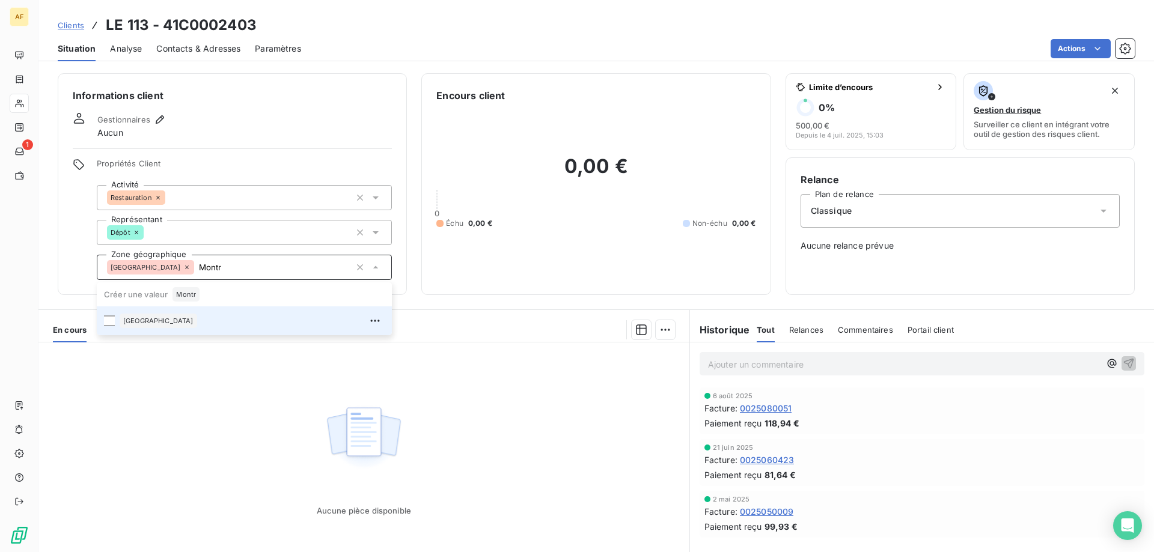
click at [203, 327] on div "[GEOGRAPHIC_DATA]" at bounding box center [252, 320] width 265 height 19
click at [148, 322] on span "[GEOGRAPHIC_DATA]" at bounding box center [158, 320] width 70 height 7
click at [135, 321] on span "[GEOGRAPHIC_DATA]" at bounding box center [158, 320] width 70 height 7
type input "Montr"
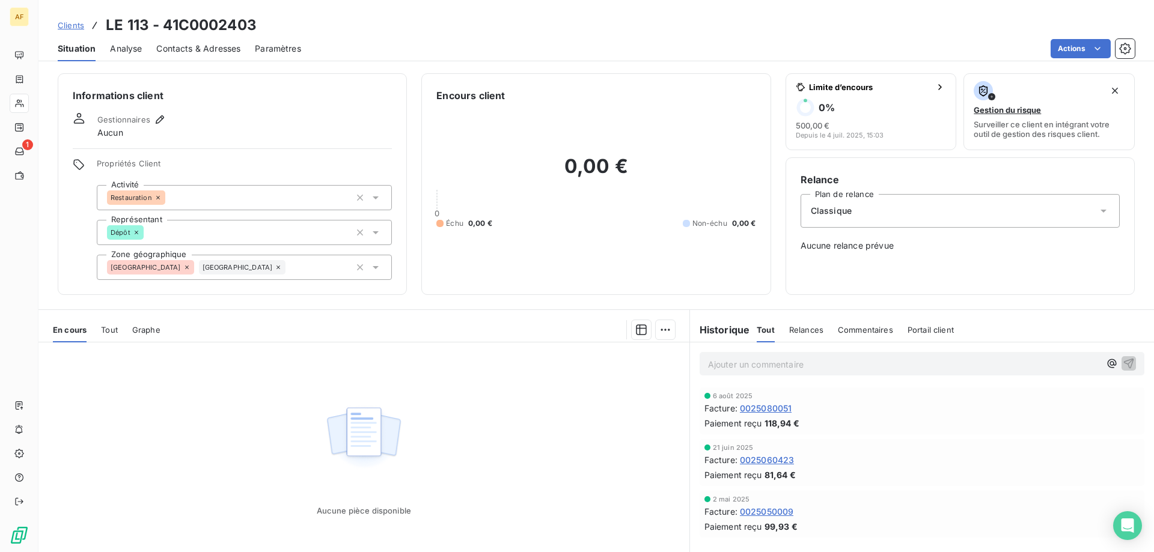
click at [139, 395] on div "Aucune pièce disponible" at bounding box center [363, 458] width 651 height 231
click at [73, 25] on span "Clients" at bounding box center [71, 25] width 26 height 10
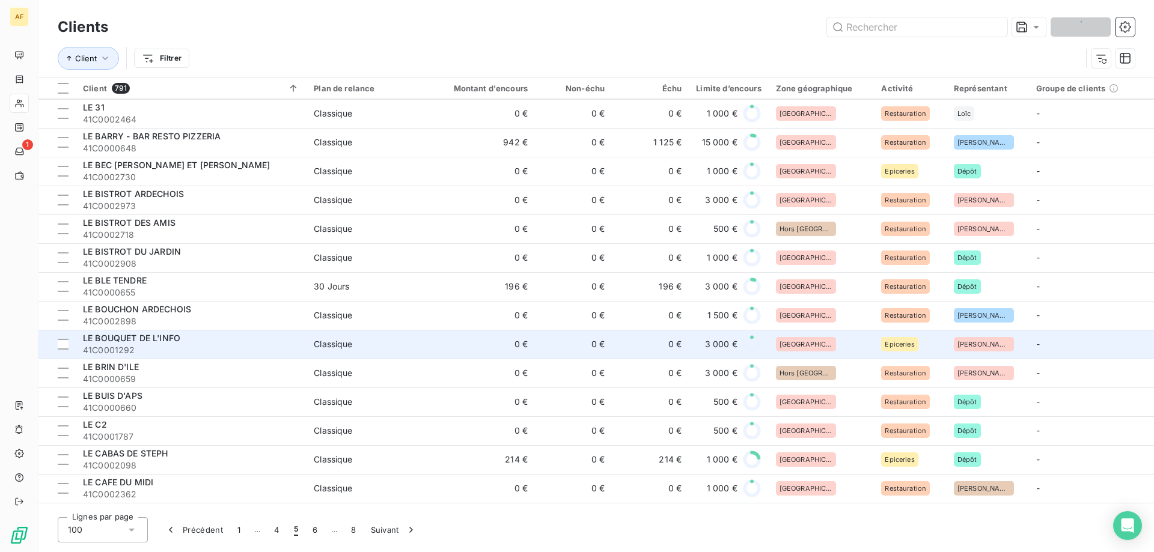
scroll to position [541, 0]
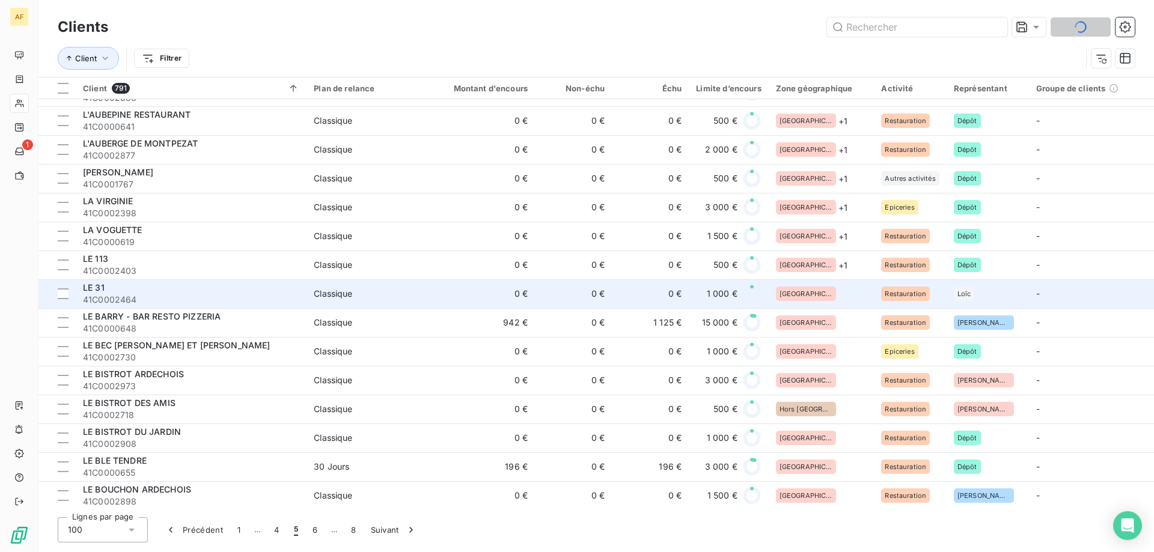
click at [817, 292] on div "[GEOGRAPHIC_DATA]" at bounding box center [821, 294] width 91 height 14
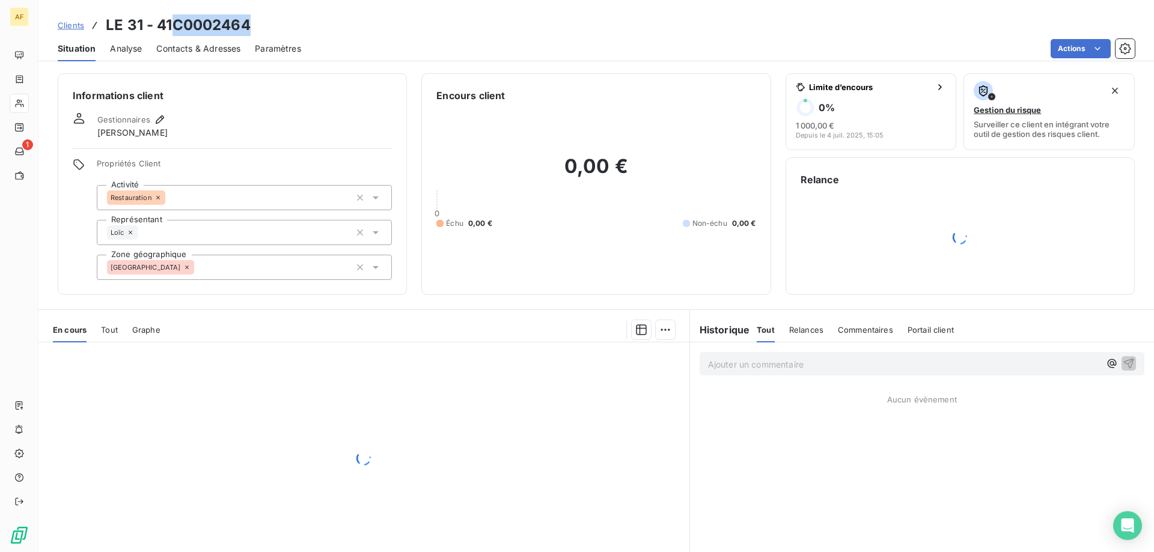
drag, startPoint x: 174, startPoint y: 26, endPoint x: 264, endPoint y: 28, distance: 90.2
click at [263, 28] on div "Clients LE 31 - 41C0002464" at bounding box center [596, 25] width 1116 height 22
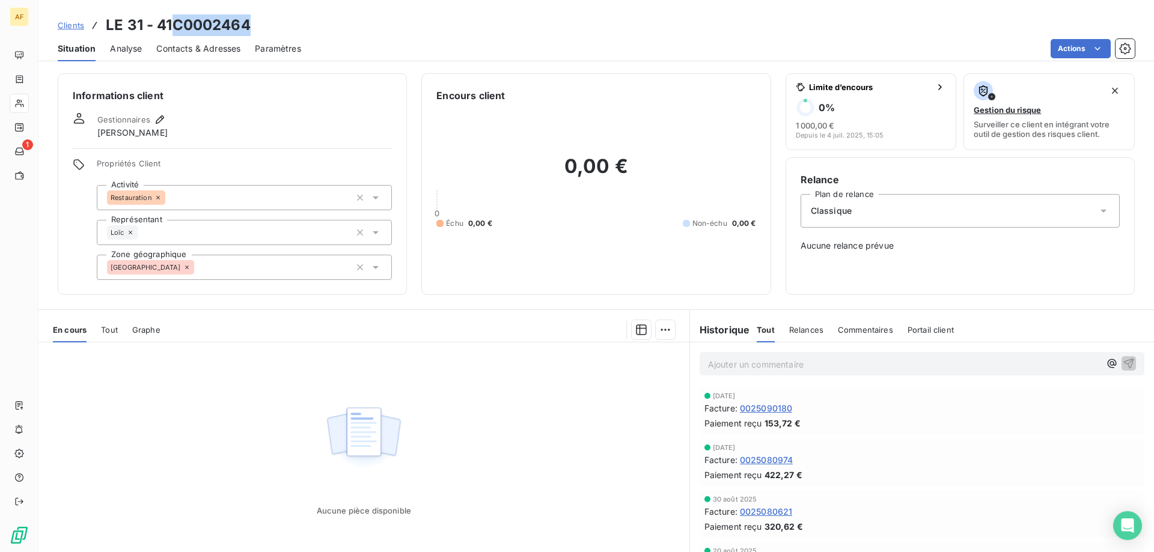
click at [213, 266] on div "[GEOGRAPHIC_DATA]" at bounding box center [244, 267] width 295 height 25
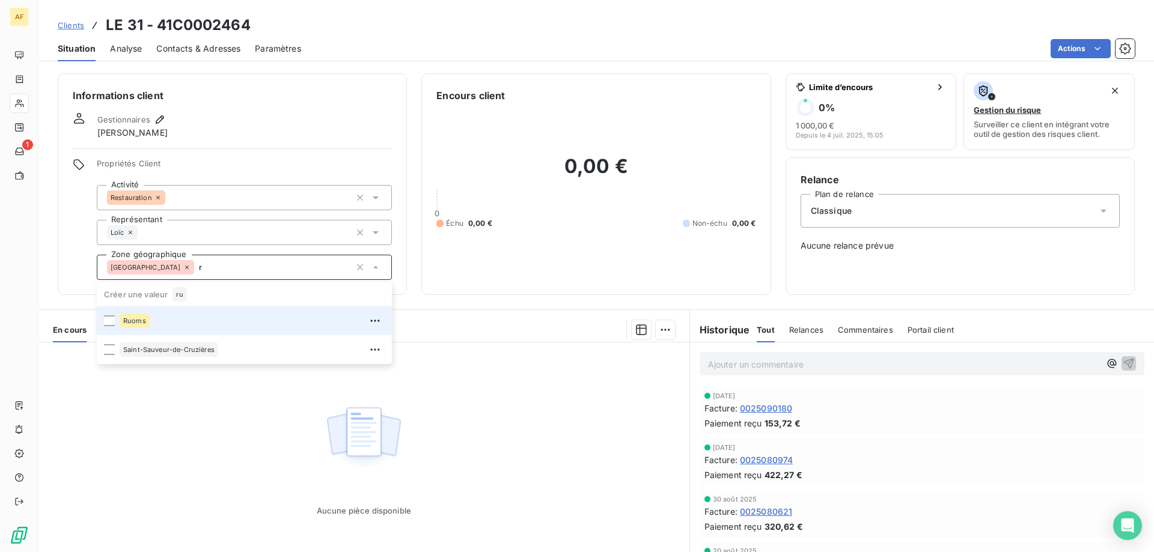
type input "ru"
click at [198, 326] on div "Ruoms" at bounding box center [252, 320] width 265 height 19
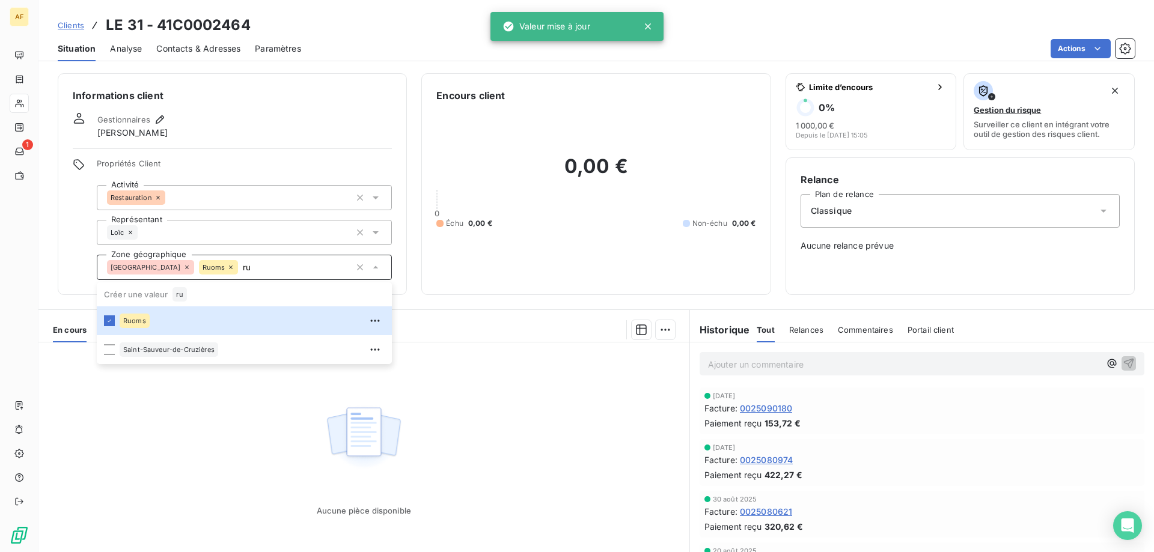
type input "ru"
click at [209, 432] on div "Aucune pièce disponible" at bounding box center [363, 458] width 651 height 231
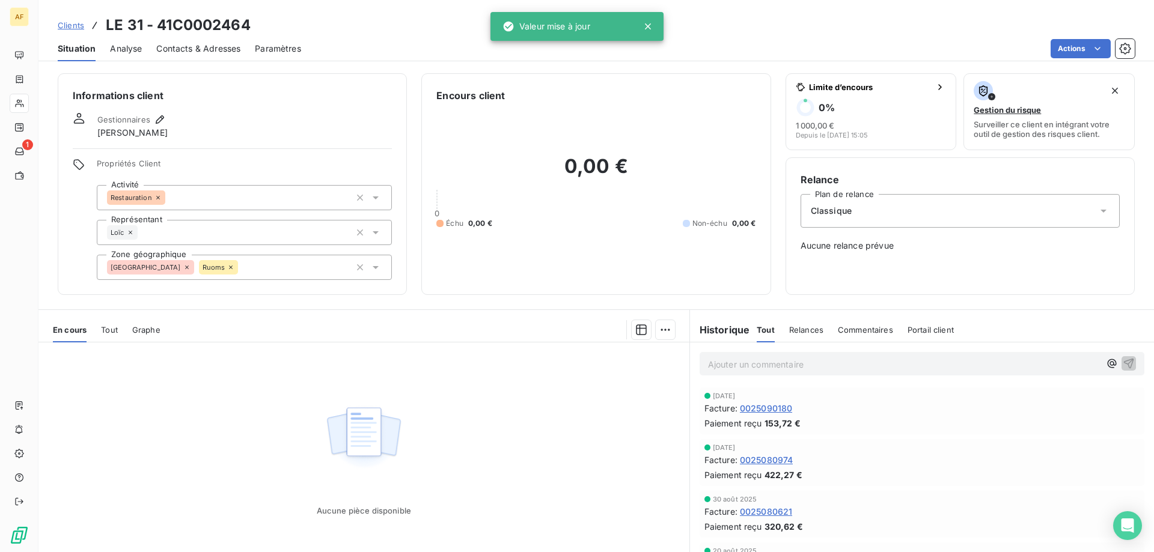
click at [83, 26] on span "Clients" at bounding box center [71, 25] width 26 height 10
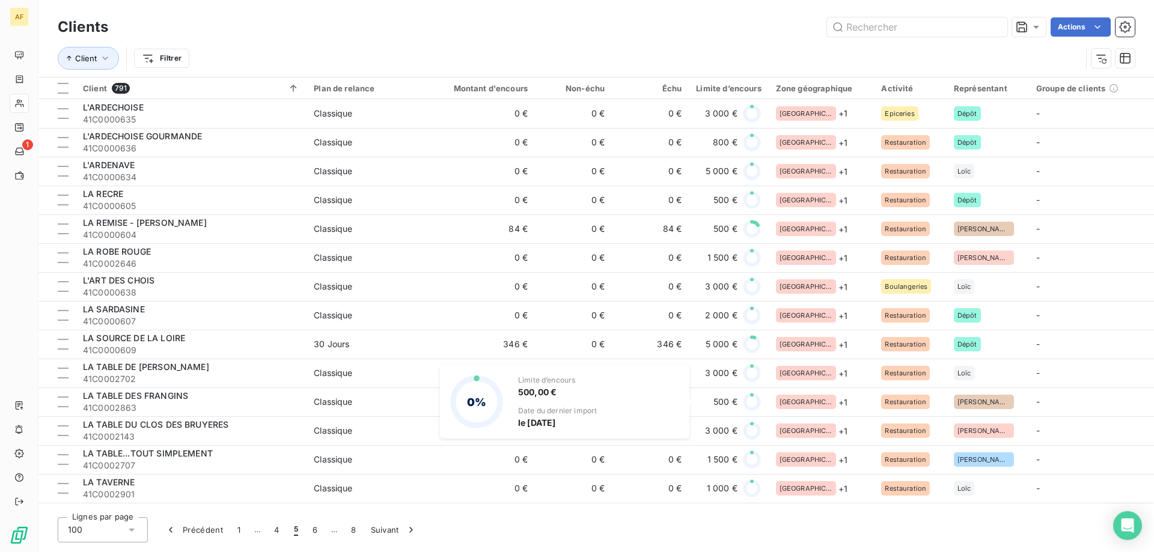
scroll to position [601, 0]
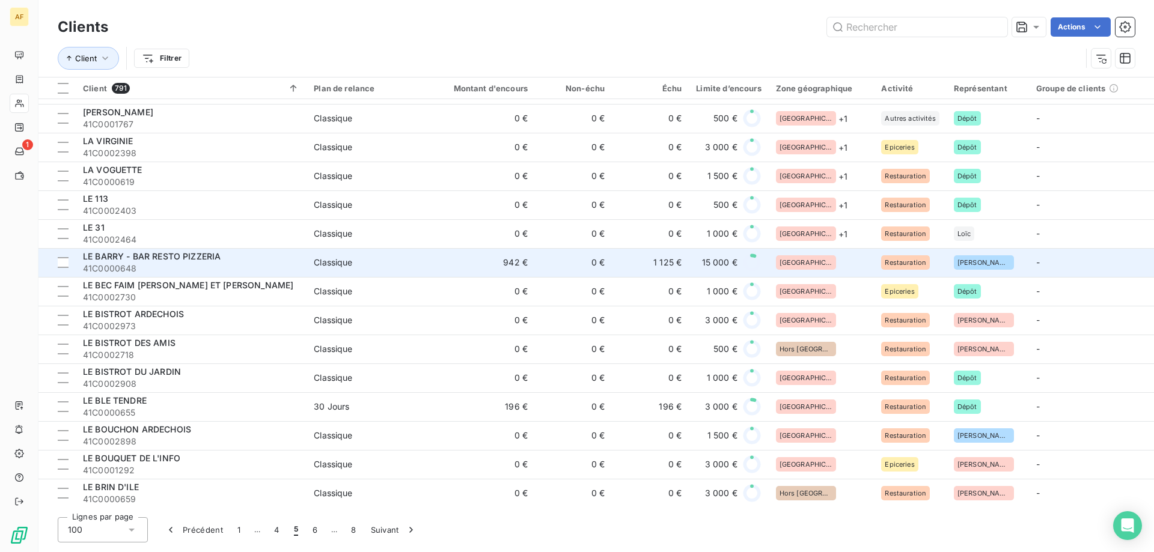
click at [834, 269] on div "[GEOGRAPHIC_DATA]" at bounding box center [821, 262] width 91 height 14
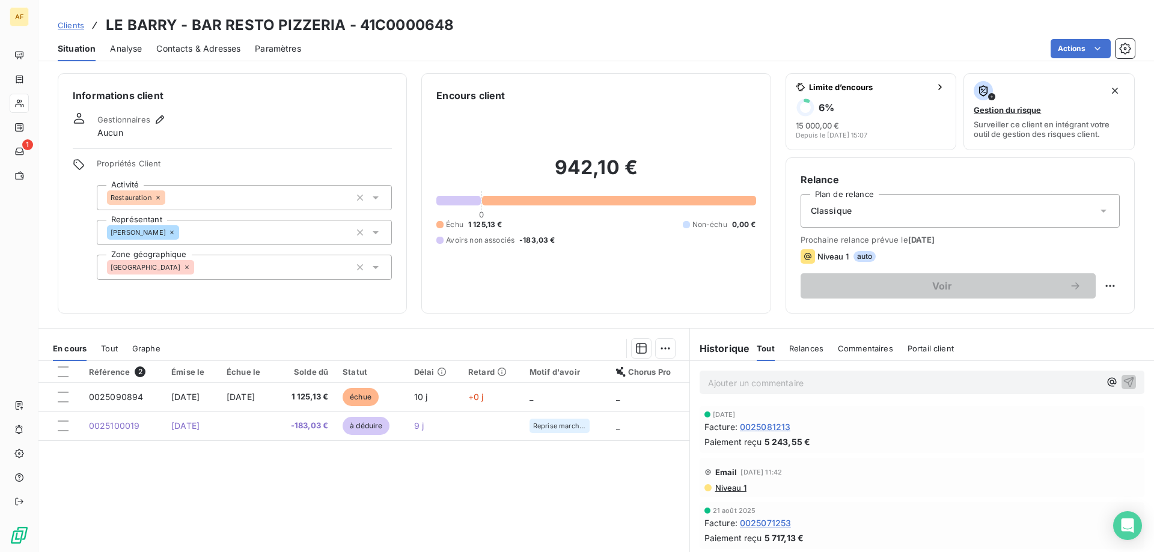
click at [376, 23] on h3 "LE BARRY - BAR RESTO PIZZERIA - 41C0000648" at bounding box center [280, 25] width 348 height 22
drag, startPoint x: 378, startPoint y: 23, endPoint x: 452, endPoint y: 25, distance: 73.9
click at [451, 25] on h3 "LE BARRY - BAR RESTO PIZZERIA - 41C0000648" at bounding box center [280, 25] width 348 height 22
copy h3 "C0000648"
click at [299, 273] on div "[GEOGRAPHIC_DATA]" at bounding box center [244, 267] width 295 height 25
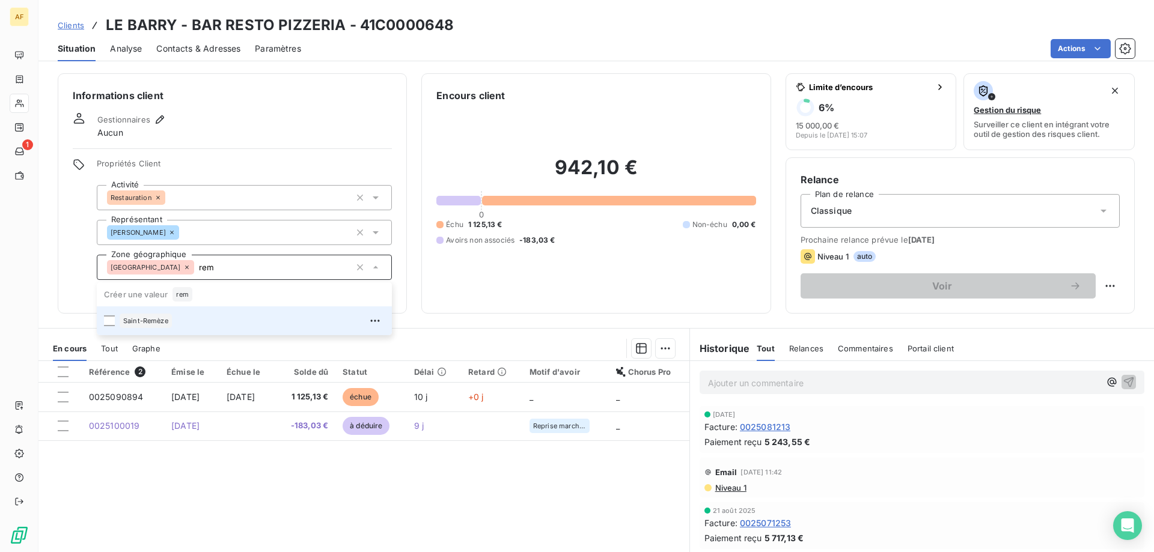
click at [165, 316] on div "Saint-Remèze" at bounding box center [146, 321] width 52 height 14
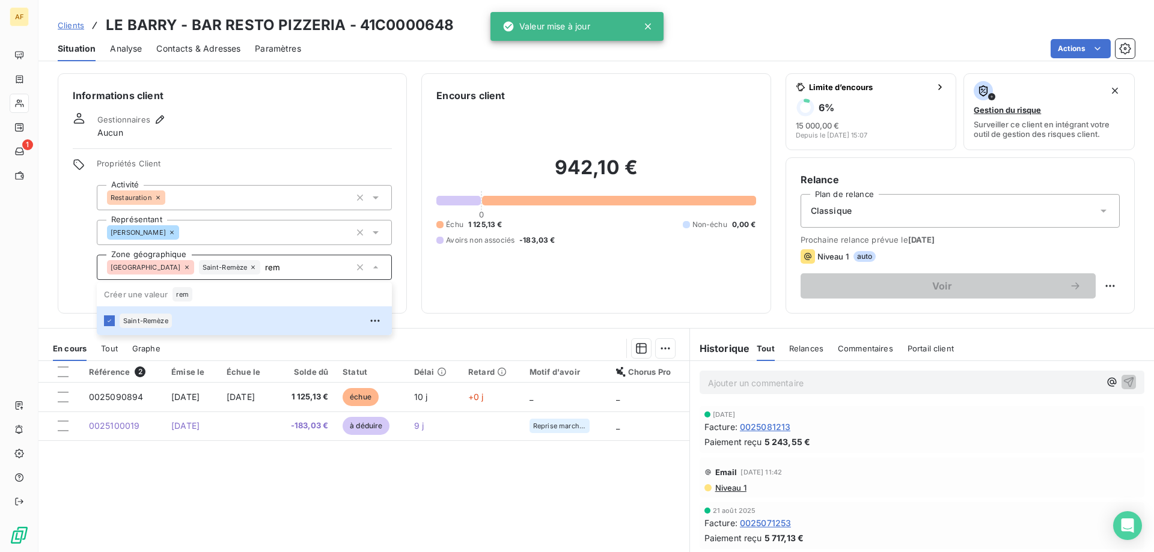
type input "rem"
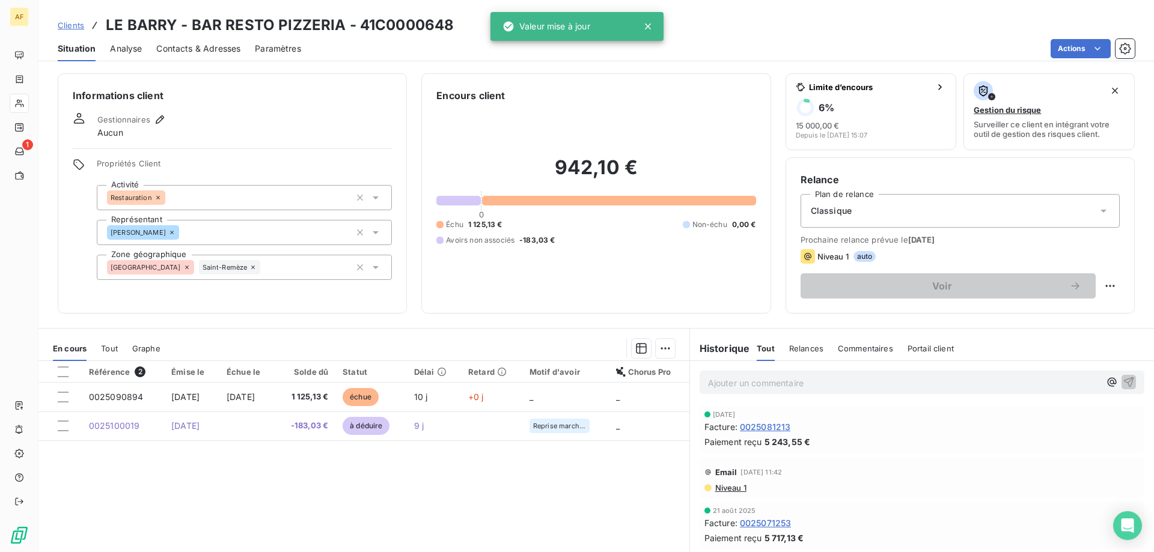
click at [210, 489] on div "Référence 2 Émise le Échue le Solde dû Statut Délai Retard Motif d'avoir Chorus…" at bounding box center [363, 476] width 651 height 231
click at [64, 24] on span "Clients" at bounding box center [71, 25] width 26 height 10
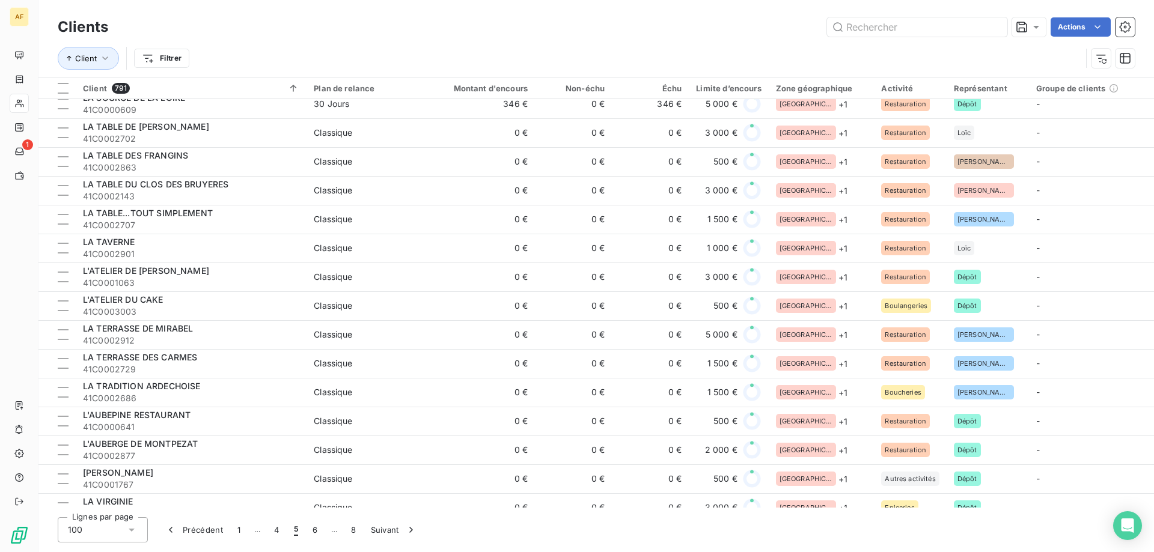
scroll to position [661, 0]
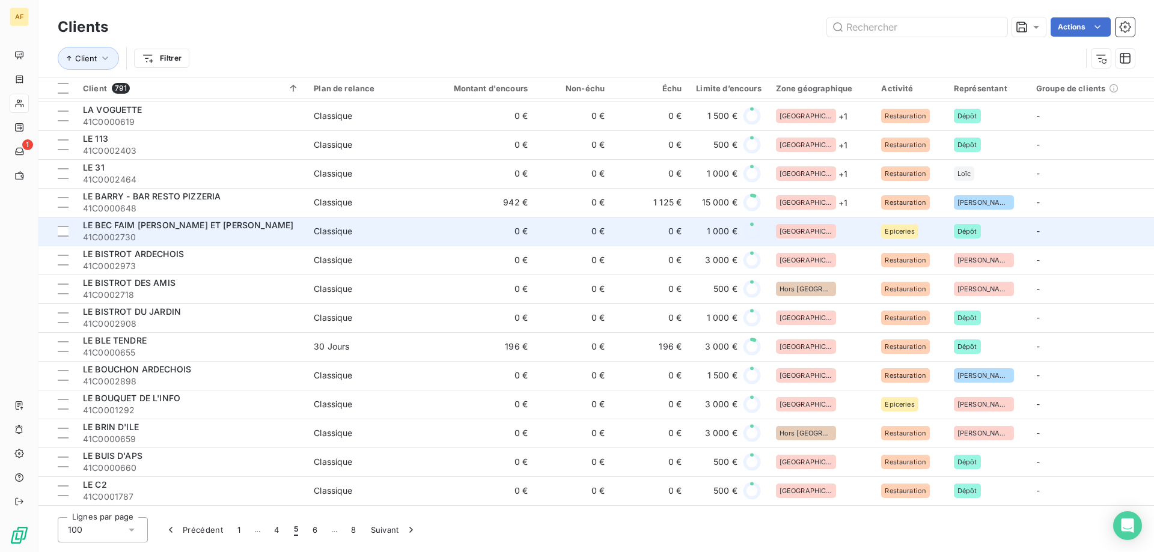
click at [843, 225] on div "[GEOGRAPHIC_DATA]" at bounding box center [821, 231] width 91 height 14
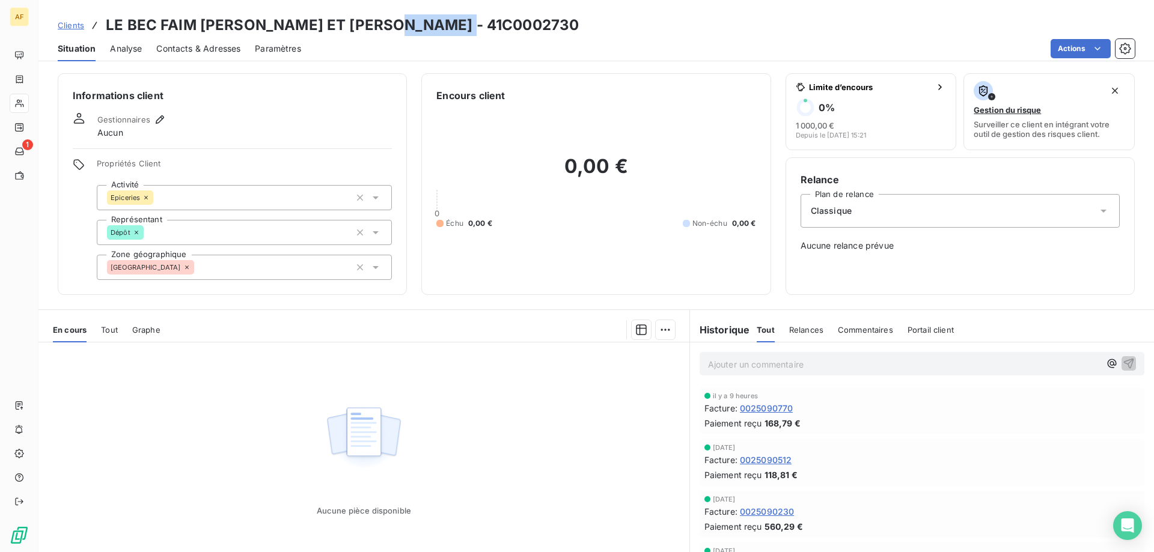
drag, startPoint x: 414, startPoint y: 24, endPoint x: 498, endPoint y: 23, distance: 83.5
click at [498, 23] on div "Clients LE BEC FAIM MANON ET VALENTINA - 41C0002730" at bounding box center [596, 25] width 1116 height 22
copy h3 "C0002730"
click at [219, 269] on div "[GEOGRAPHIC_DATA]" at bounding box center [244, 267] width 295 height 25
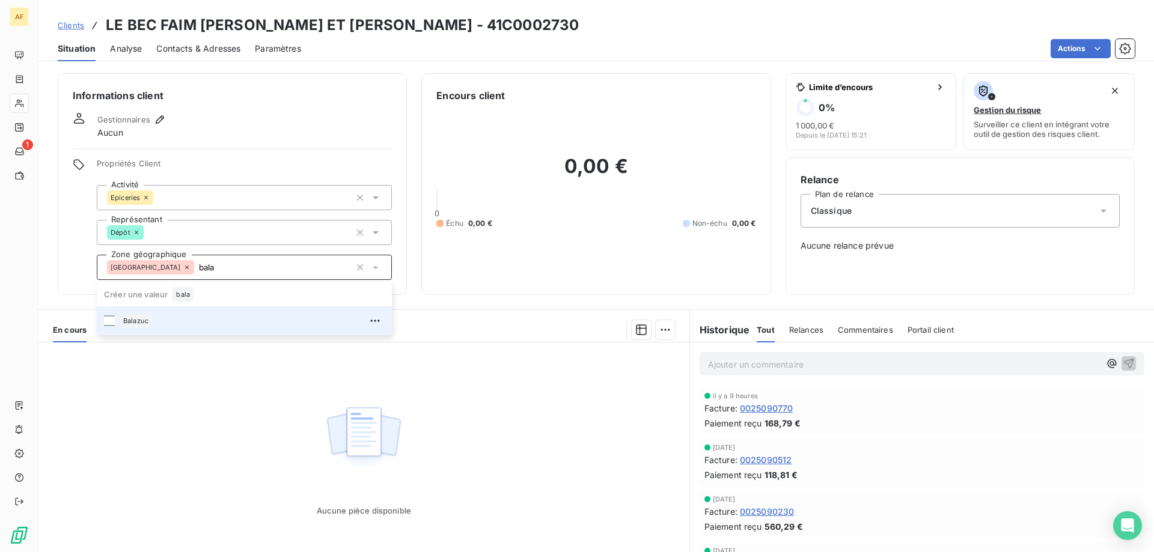
click at [188, 334] on li "Balazuc" at bounding box center [244, 321] width 295 height 29
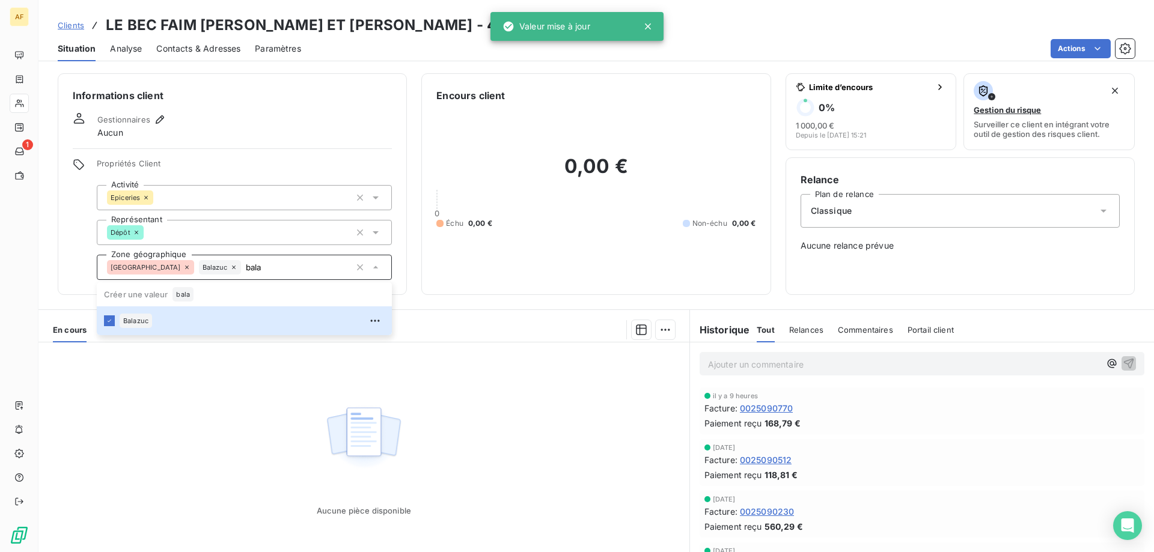
type input "bala"
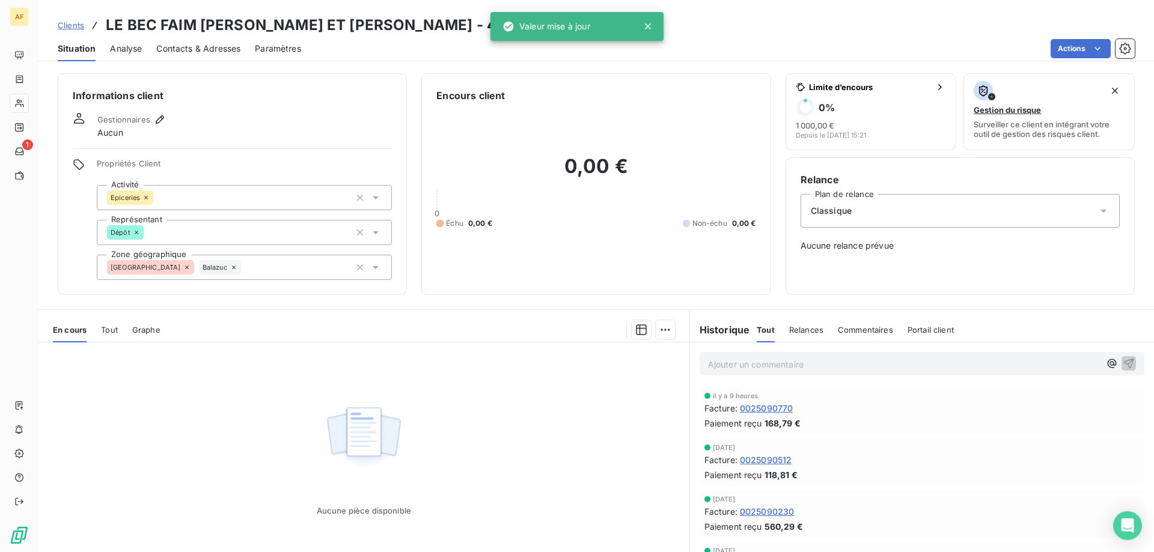
click at [180, 425] on div "Aucune pièce disponible" at bounding box center [363, 458] width 651 height 231
click at [77, 25] on span "Clients" at bounding box center [71, 25] width 26 height 10
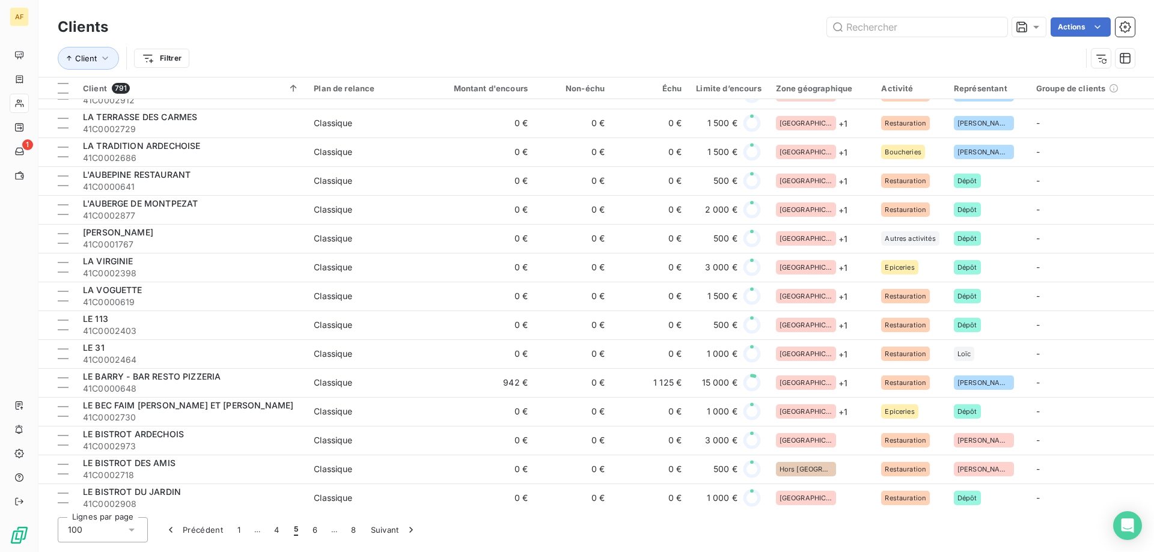
scroll to position [601, 0]
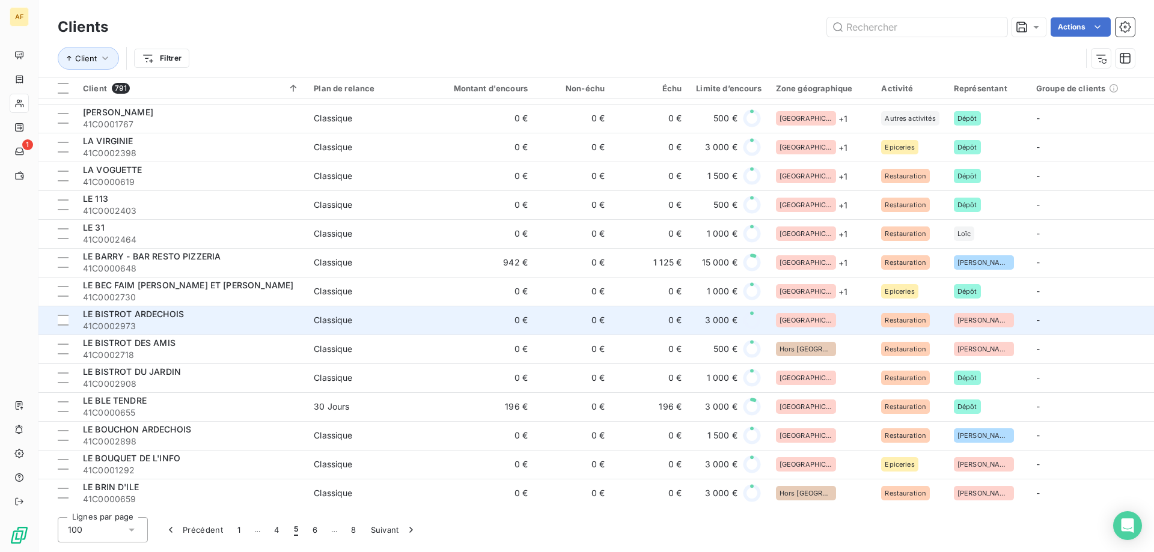
click at [830, 314] on div "[GEOGRAPHIC_DATA]" at bounding box center [821, 320] width 91 height 14
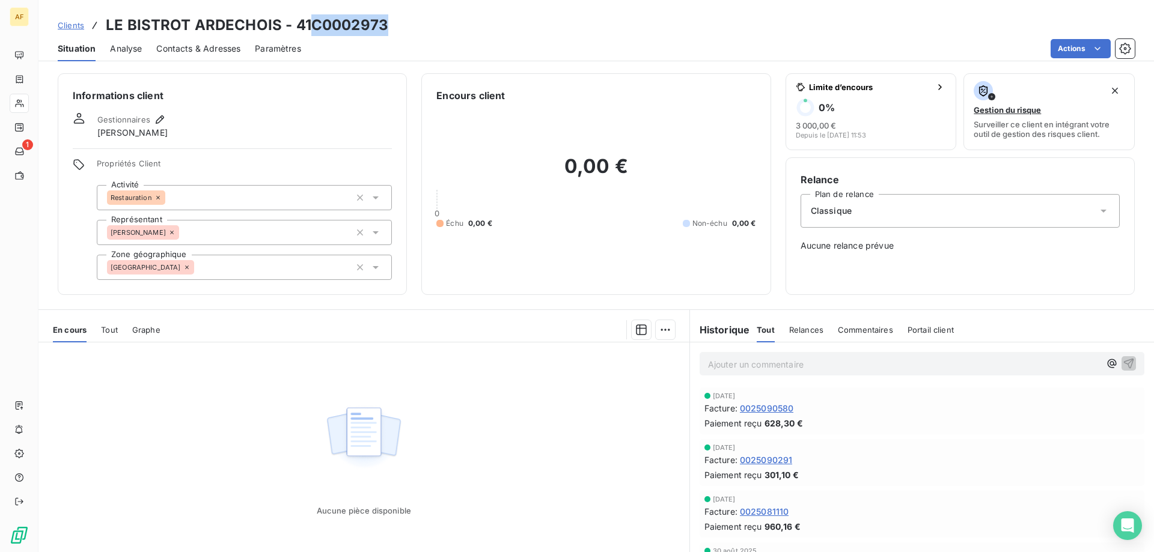
drag, startPoint x: 315, startPoint y: 23, endPoint x: 445, endPoint y: 23, distance: 129.8
click at [445, 23] on div "Clients LE BISTROT ARDECHOIS - 41C0002973" at bounding box center [596, 25] width 1116 height 22
copy h3 "C0002973"
click at [236, 264] on div "[GEOGRAPHIC_DATA]" at bounding box center [244, 267] width 295 height 25
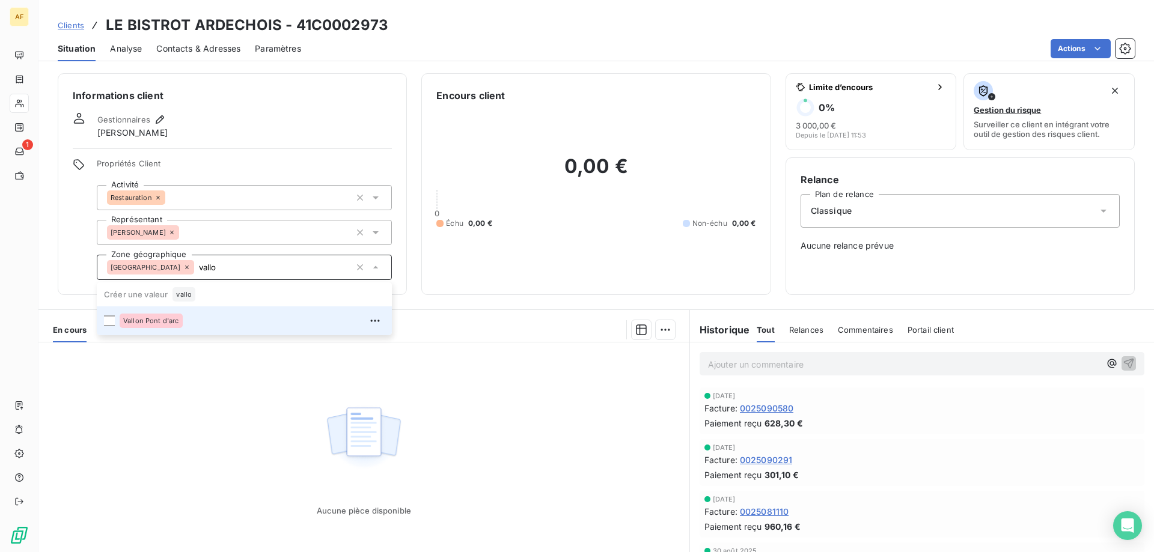
click at [202, 332] on li "Vallon Pont d'arc" at bounding box center [244, 321] width 295 height 29
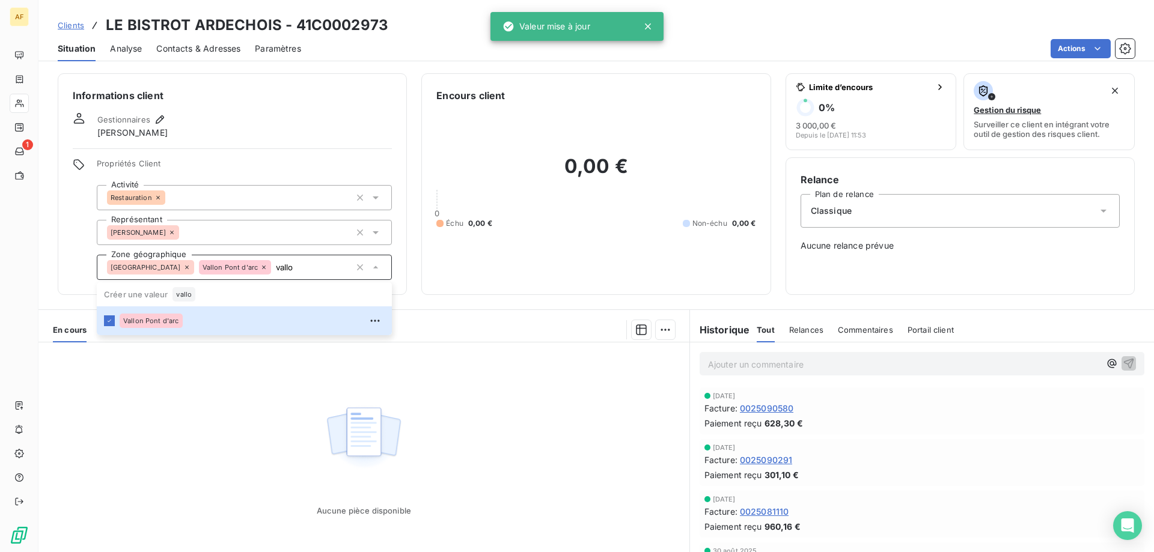
type input "vallo"
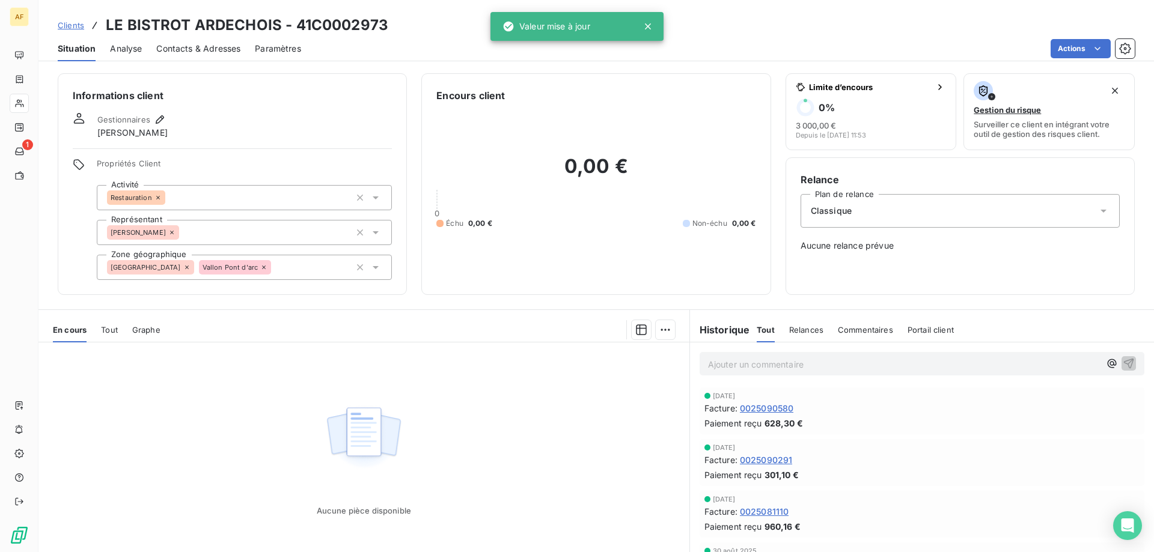
click at [216, 420] on div "Aucune pièce disponible" at bounding box center [363, 458] width 651 height 231
click at [76, 29] on span "Clients" at bounding box center [71, 25] width 26 height 10
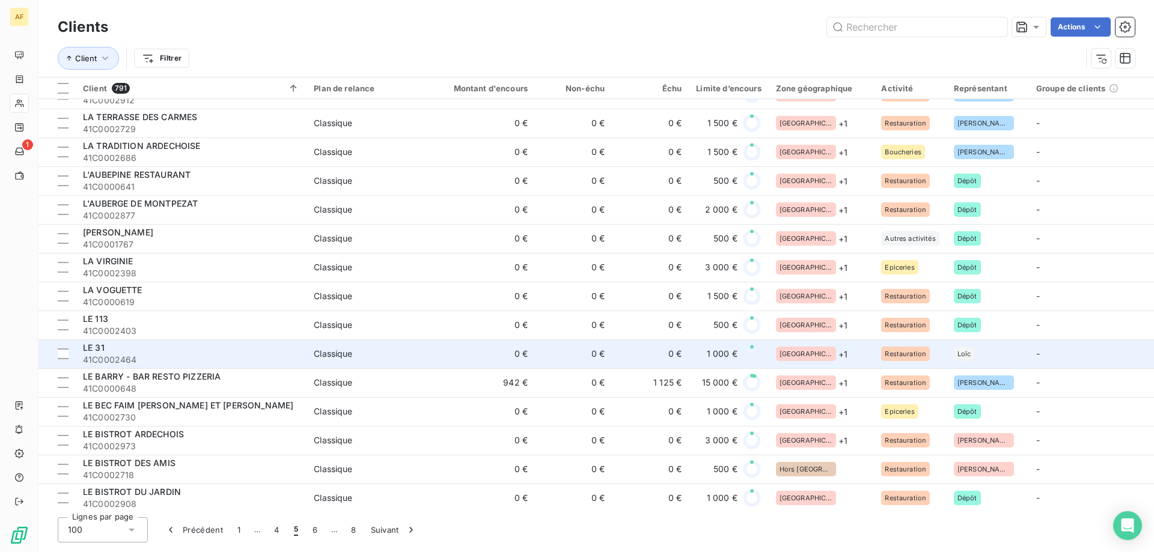
scroll to position [541, 0]
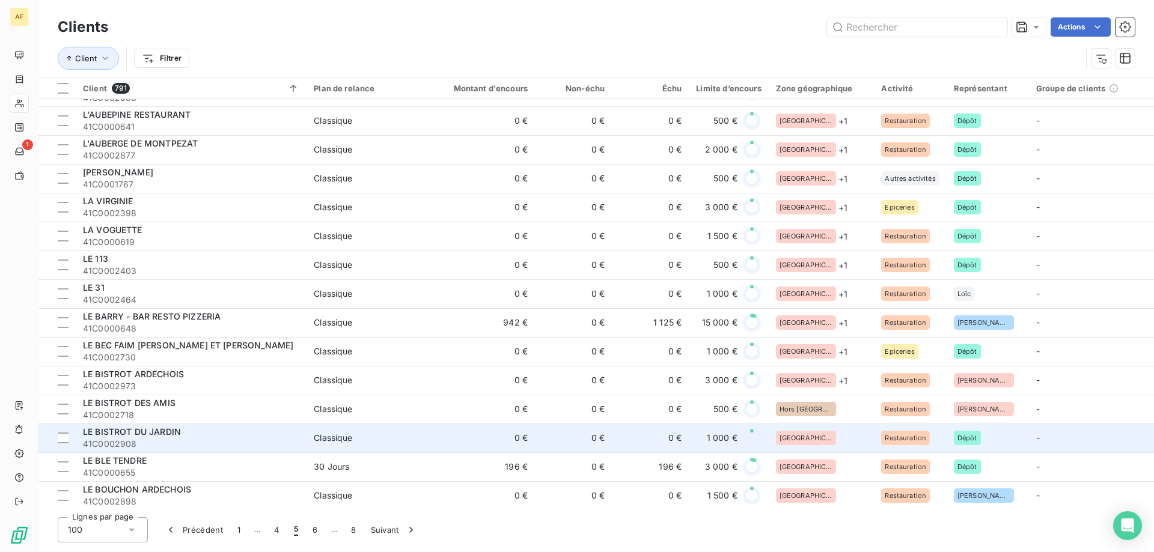
click at [822, 435] on div "[GEOGRAPHIC_DATA]" at bounding box center [821, 438] width 91 height 14
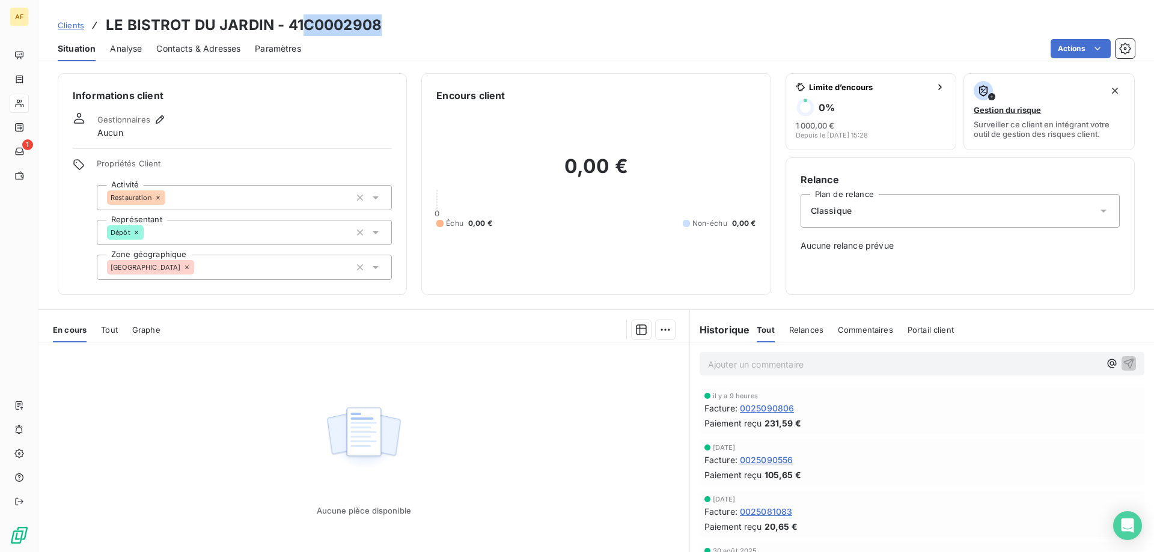
drag, startPoint x: 308, startPoint y: 25, endPoint x: 469, endPoint y: 41, distance: 162.4
click at [441, 31] on div "Clients LE BISTROT DU JARDIN - 41C0002908" at bounding box center [596, 25] width 1116 height 22
copy h3 "C0002908"
click at [267, 268] on div "[GEOGRAPHIC_DATA]" at bounding box center [244, 267] width 295 height 25
type input "f"
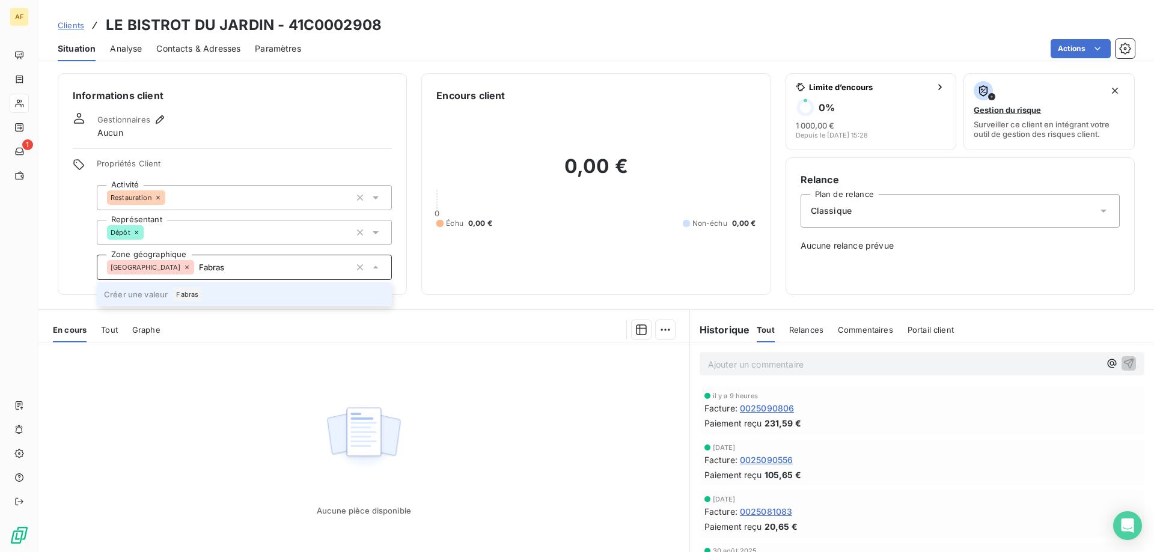
click at [207, 293] on li "Créer une valeur Fabras" at bounding box center [244, 294] width 295 height 24
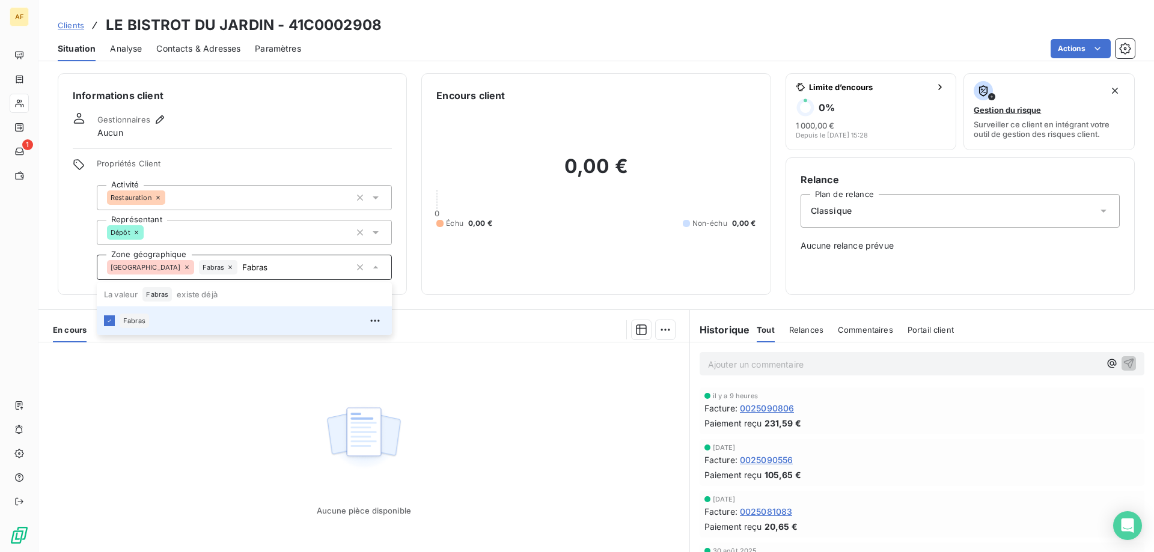
click at [198, 403] on div "Aucune pièce disponible" at bounding box center [363, 458] width 651 height 231
type input "Fabras"
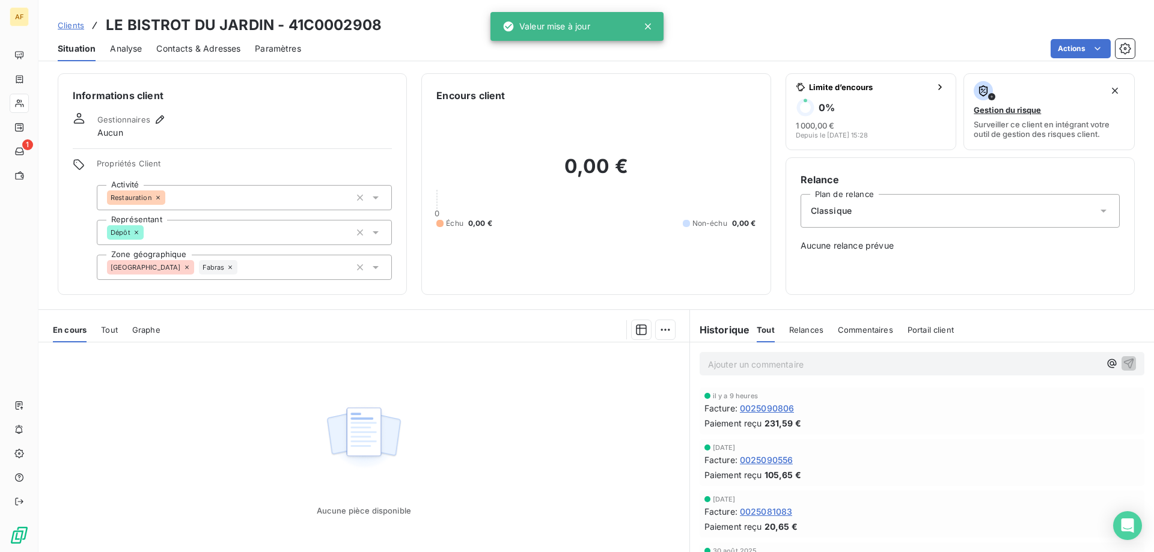
click at [70, 19] on link "Clients" at bounding box center [71, 25] width 26 height 12
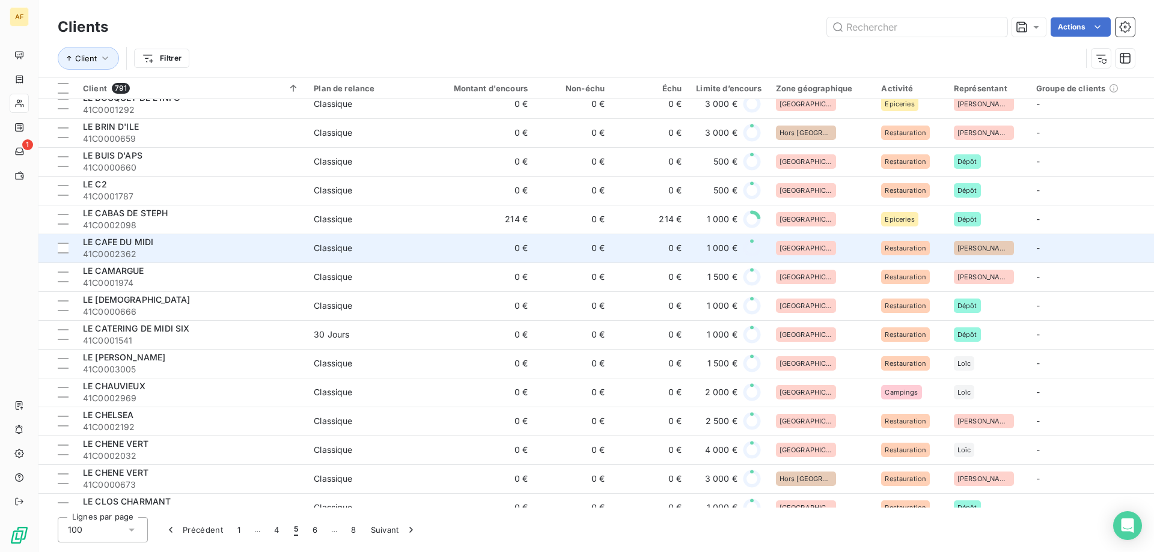
scroll to position [841, 0]
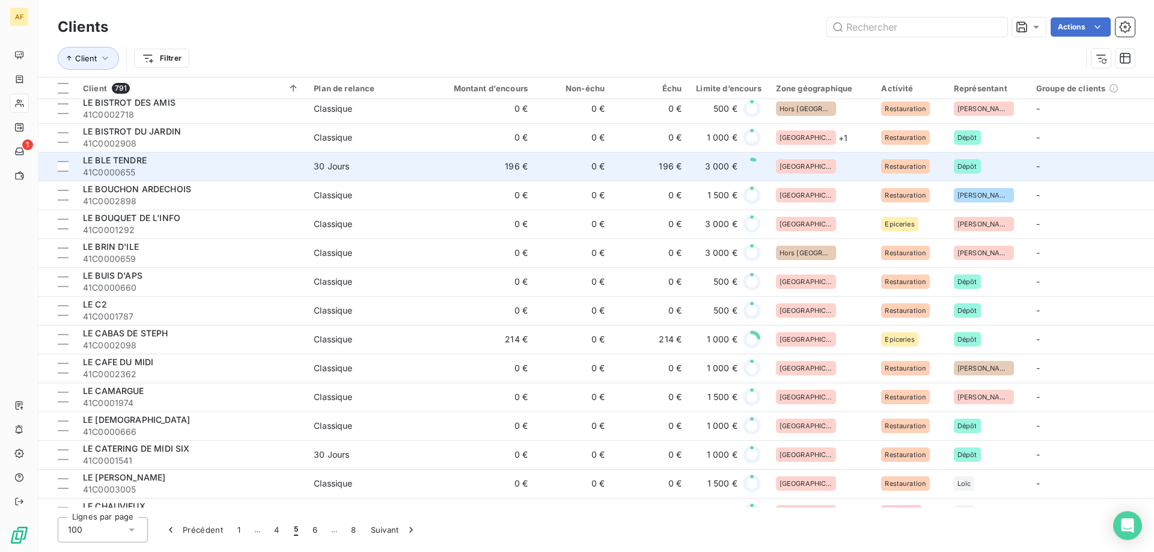
click at [825, 166] on div "[GEOGRAPHIC_DATA]" at bounding box center [821, 166] width 91 height 14
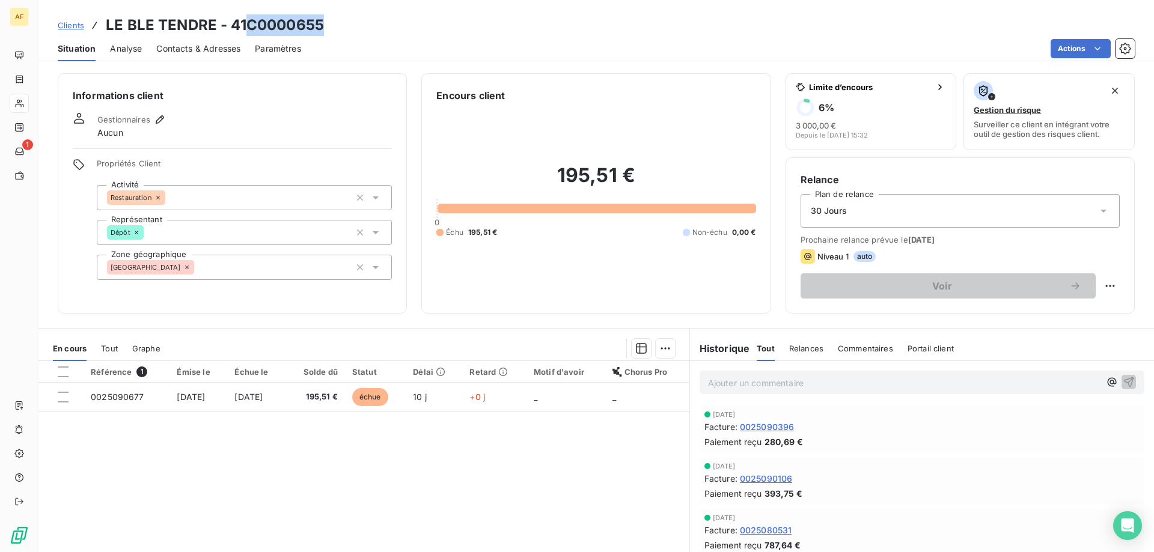
drag, startPoint x: 248, startPoint y: 22, endPoint x: 389, endPoint y: 20, distance: 141.3
click at [392, 11] on div "Clients LE BLE TENDRE - 41C0000655 Situation Analyse Contacts & Adresses Paramè…" at bounding box center [596, 30] width 1116 height 61
copy h3 "C0000655"
click at [279, 269] on div "[GEOGRAPHIC_DATA]" at bounding box center [244, 267] width 295 height 25
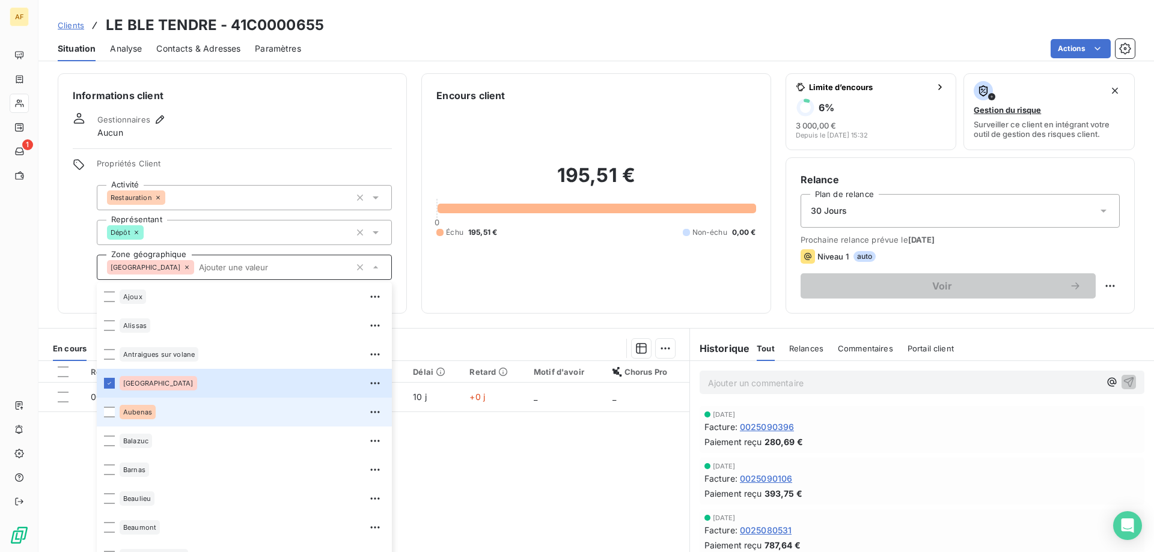
click at [177, 413] on div "Aubenas" at bounding box center [252, 412] width 265 height 19
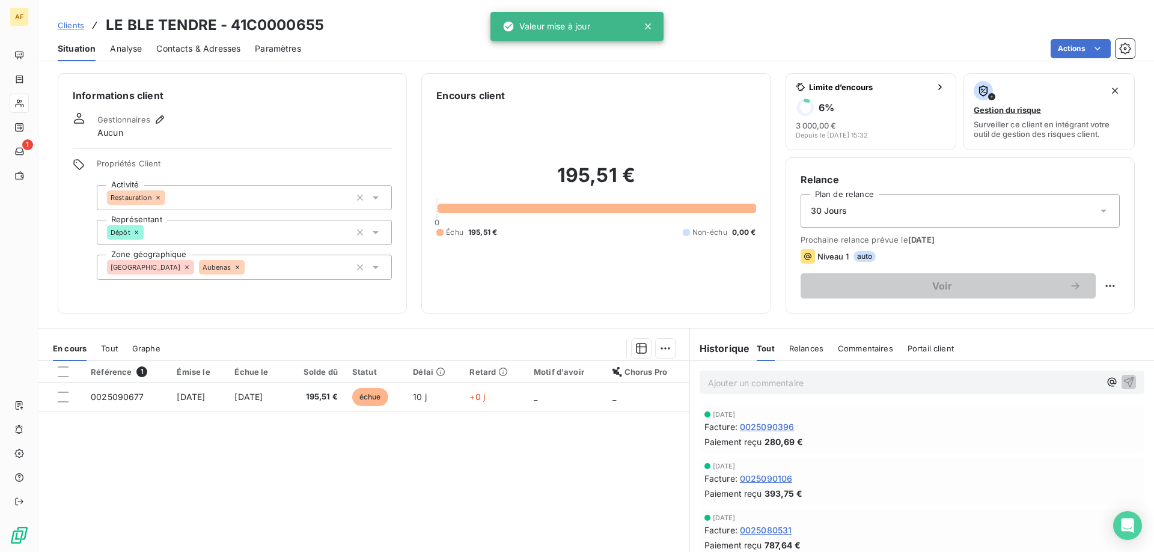
click at [450, 462] on div "Référence 1 Émise le Échue le Solde dû Statut Délai Retard Motif d'avoir Chorus…" at bounding box center [363, 476] width 651 height 231
click at [78, 22] on span "Clients" at bounding box center [71, 25] width 26 height 10
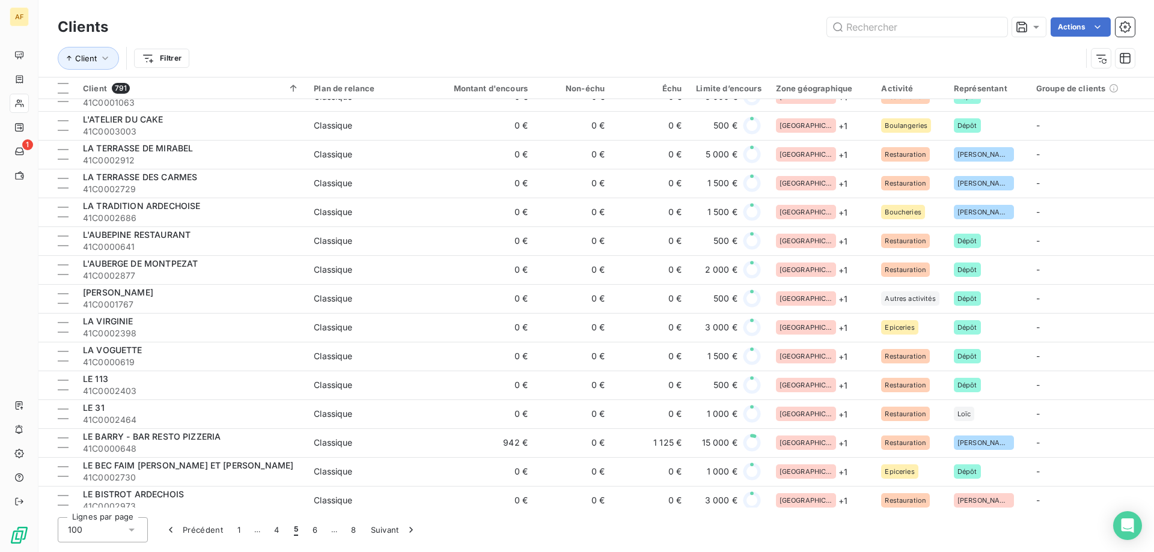
scroll to position [841, 0]
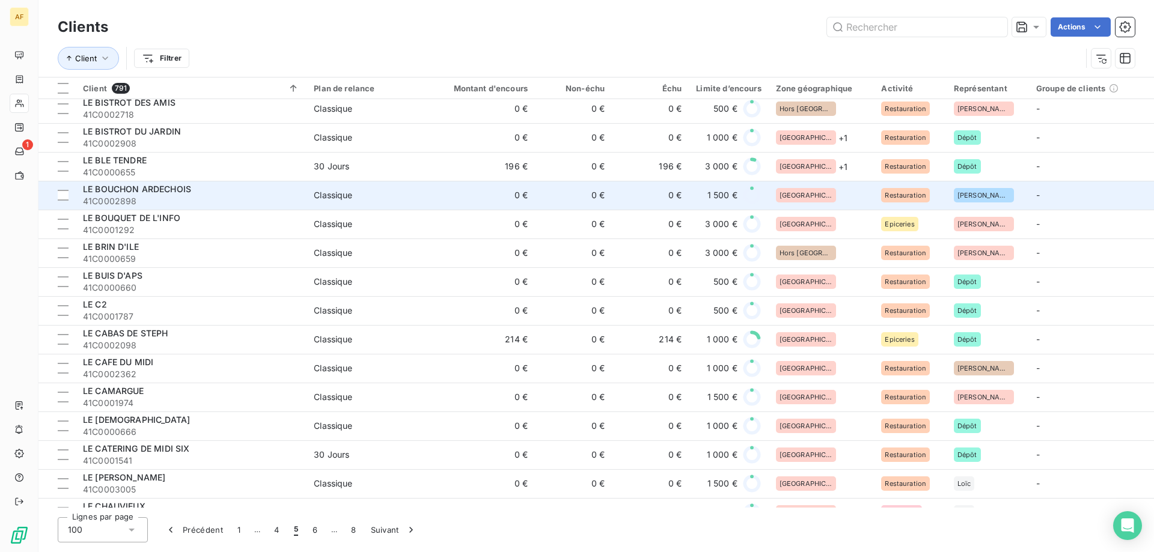
click at [825, 191] on div "[GEOGRAPHIC_DATA]" at bounding box center [821, 195] width 91 height 14
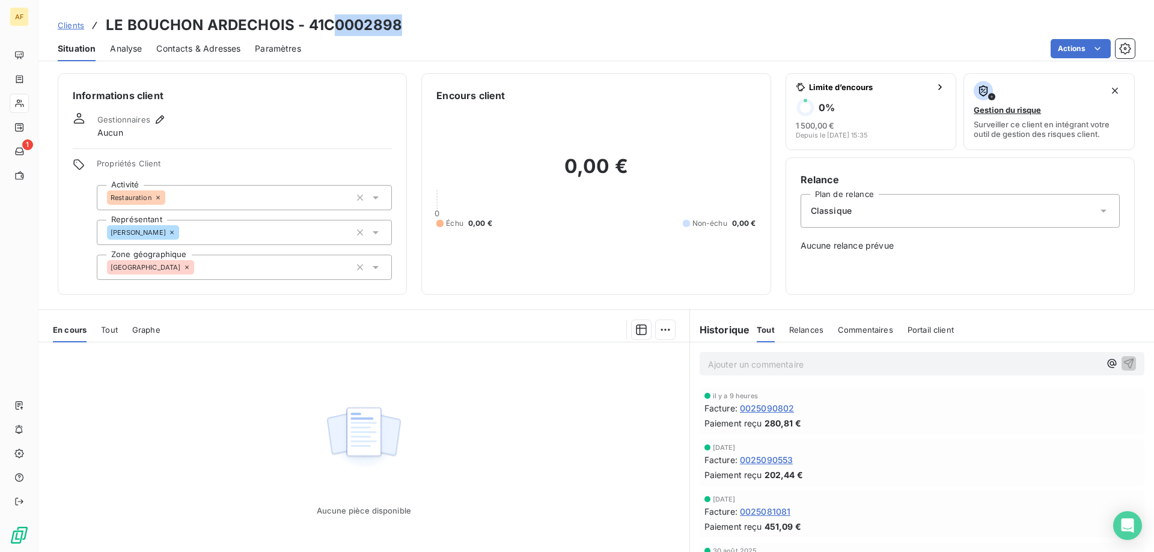
drag, startPoint x: 329, startPoint y: 24, endPoint x: 412, endPoint y: 25, distance: 82.9
click at [412, 25] on div "Clients LE BOUCHON ARDECHOIS - 41C0002898" at bounding box center [596, 25] width 1116 height 22
drag, startPoint x: 328, startPoint y: 20, endPoint x: 480, endPoint y: 24, distance: 152.7
click at [473, 23] on div "Clients LE BOUCHON ARDECHOIS - 41C0002898" at bounding box center [596, 25] width 1116 height 22
copy h3 "C0002898"
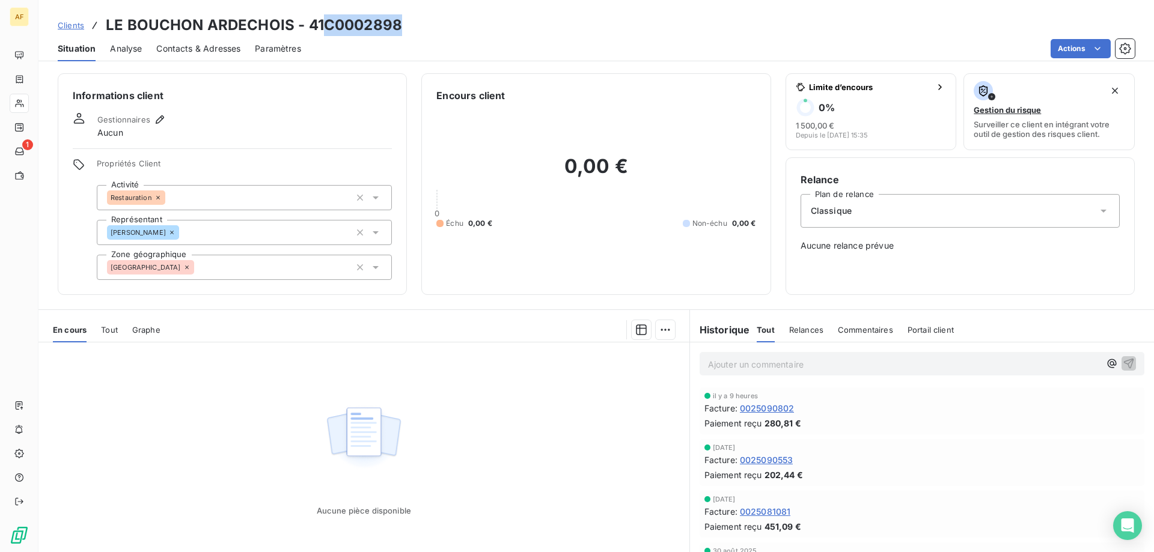
click at [252, 270] on div "[GEOGRAPHIC_DATA]" at bounding box center [244, 267] width 295 height 25
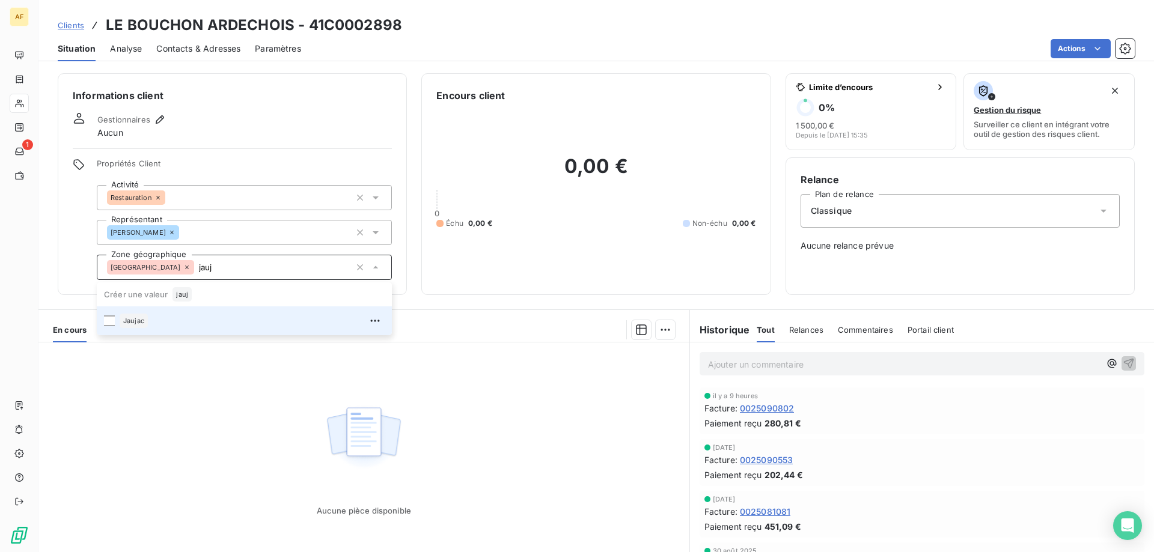
click at [227, 319] on div "Jaujac" at bounding box center [252, 320] width 265 height 19
type input "jauj"
click at [237, 411] on div "Aucune pièce disponible" at bounding box center [363, 458] width 651 height 231
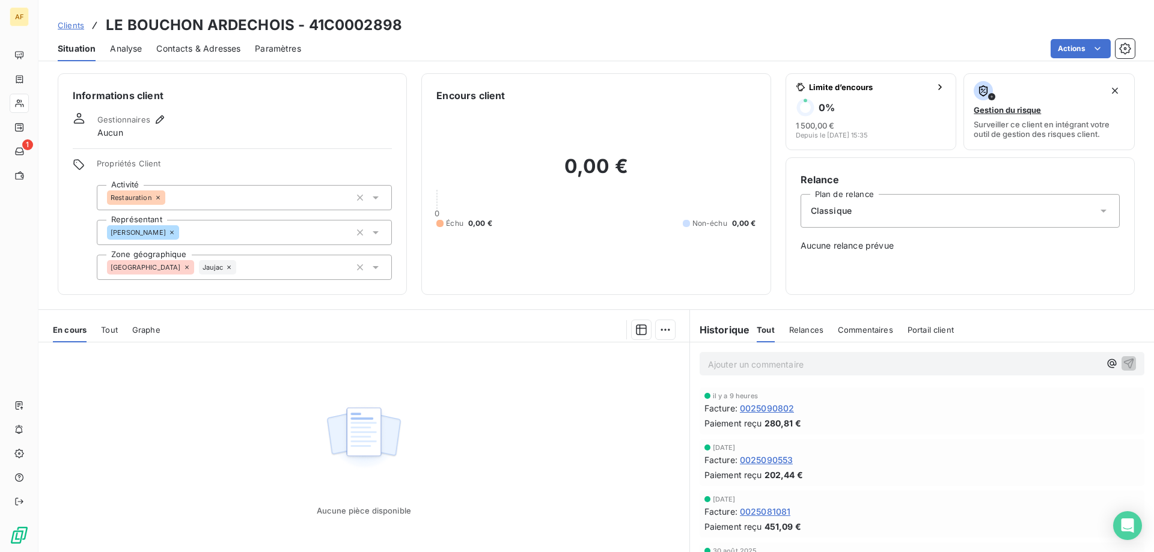
click at [74, 24] on span "Clients" at bounding box center [71, 25] width 26 height 10
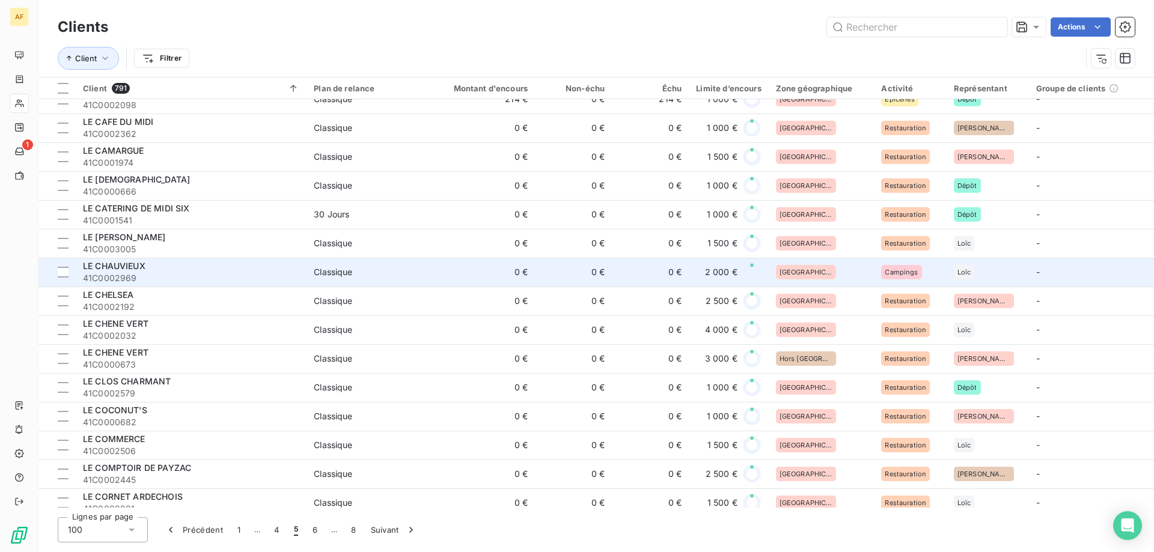
scroll to position [841, 0]
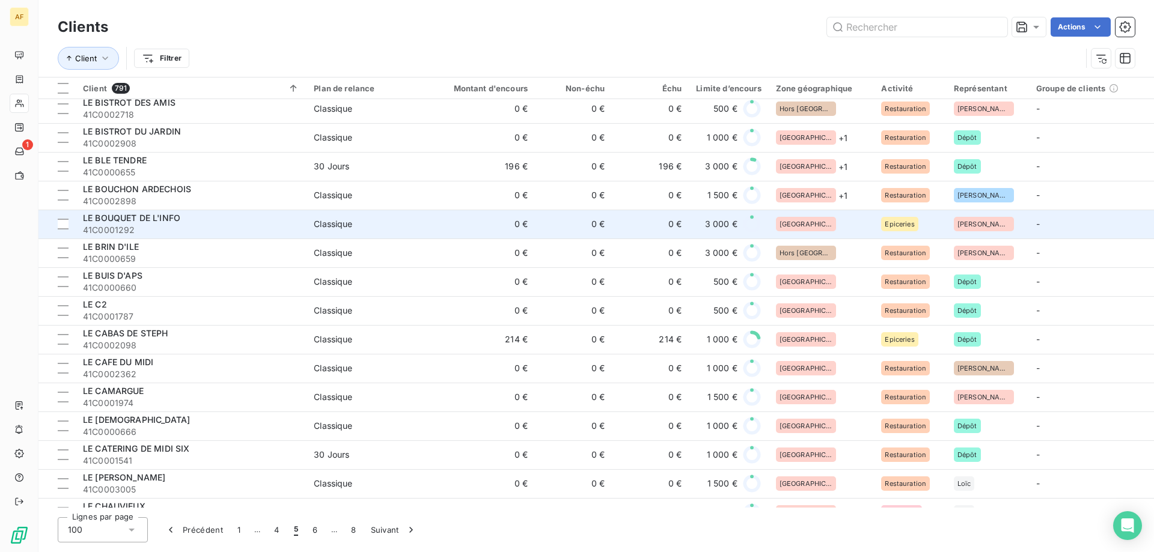
click at [820, 223] on div "[GEOGRAPHIC_DATA]" at bounding box center [821, 224] width 91 height 14
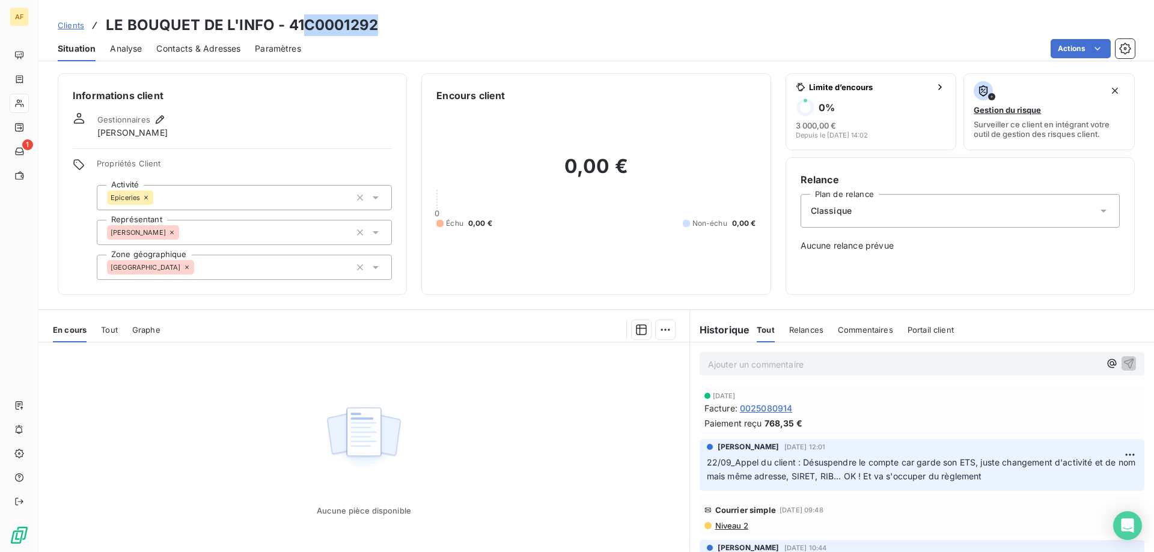
drag, startPoint x: 309, startPoint y: 21, endPoint x: 403, endPoint y: 22, distance: 93.8
click at [403, 22] on div "Clients LE BOUQUET DE L'INFO - 41C0001292" at bounding box center [596, 25] width 1116 height 22
copy h3 "C0001292"
click at [243, 272] on div "[GEOGRAPHIC_DATA]" at bounding box center [244, 267] width 295 height 25
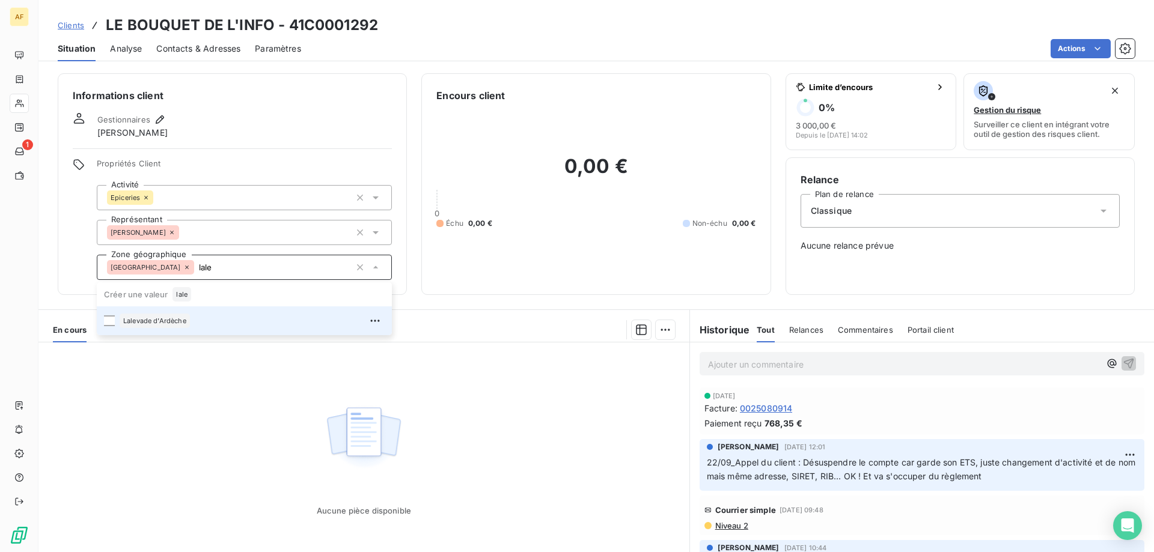
click at [221, 319] on div "Lalevade d'Ardèche" at bounding box center [252, 320] width 265 height 19
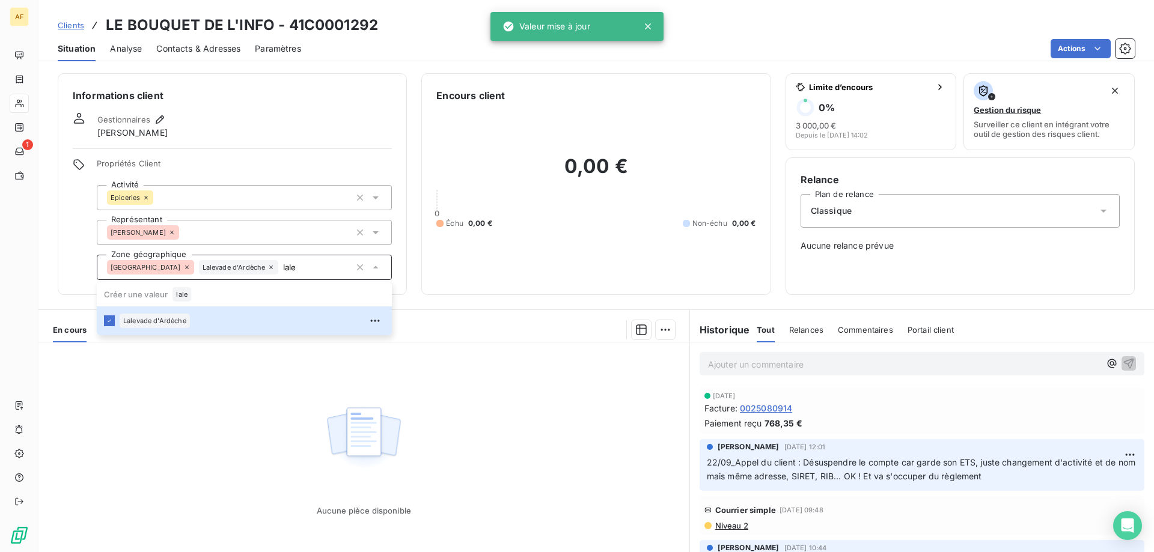
type input "lale"
click at [192, 412] on div "Aucune pièce disponible" at bounding box center [363, 458] width 651 height 231
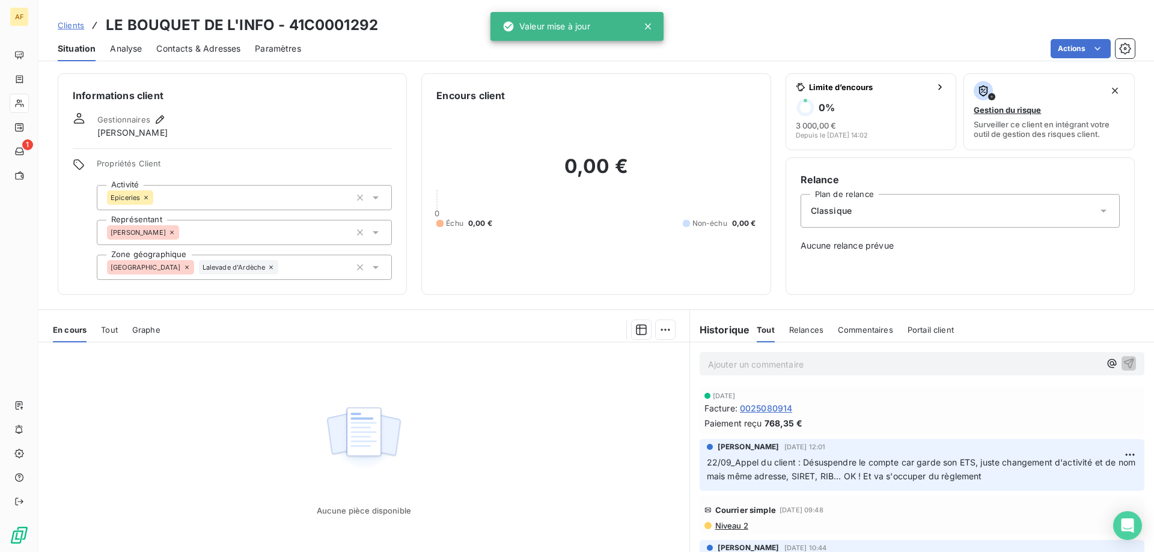
click at [72, 25] on span "Clients" at bounding box center [71, 25] width 26 height 10
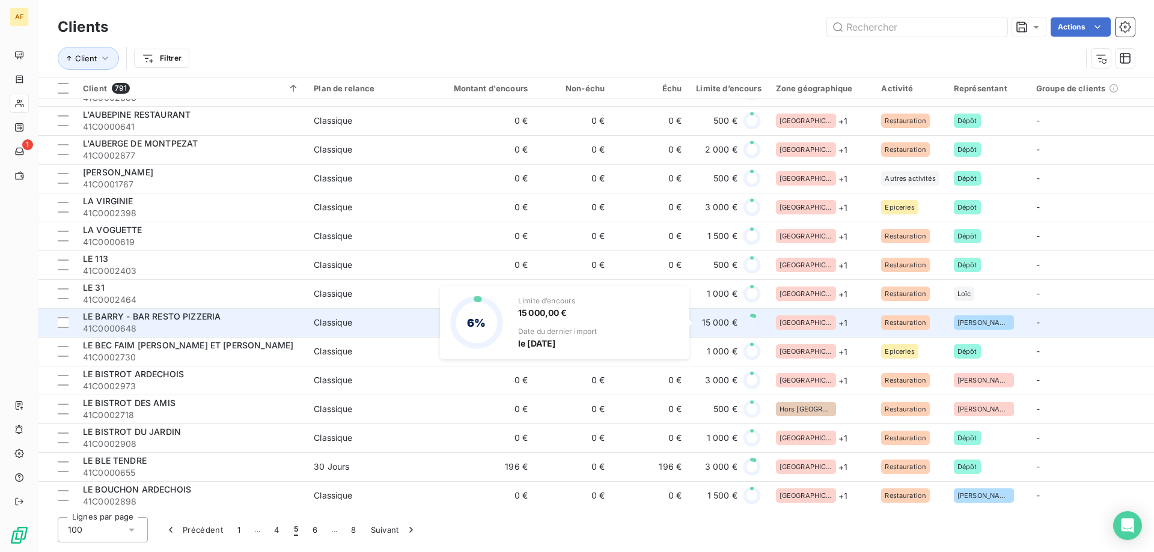
scroll to position [841, 0]
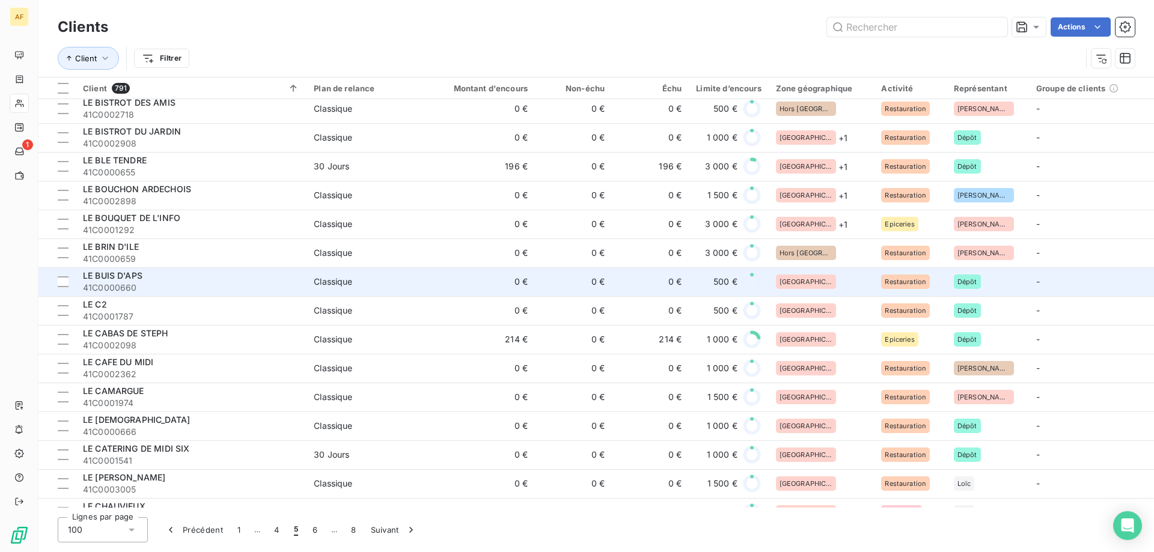
click at [822, 282] on div "[GEOGRAPHIC_DATA]" at bounding box center [821, 282] width 91 height 14
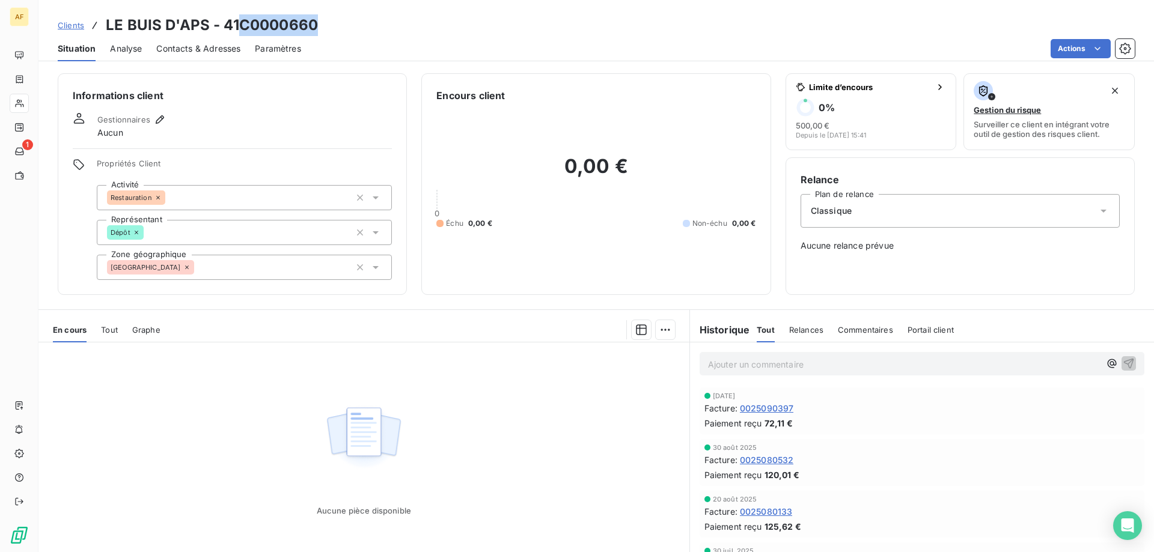
drag, startPoint x: 243, startPoint y: 26, endPoint x: 322, endPoint y: 29, distance: 78.8
click at [322, 29] on div "Clients LE BUIS D'APS - 41C0000660" at bounding box center [596, 25] width 1116 height 22
copy h3 "C0000660"
click at [244, 275] on div "[GEOGRAPHIC_DATA]" at bounding box center [244, 267] width 295 height 25
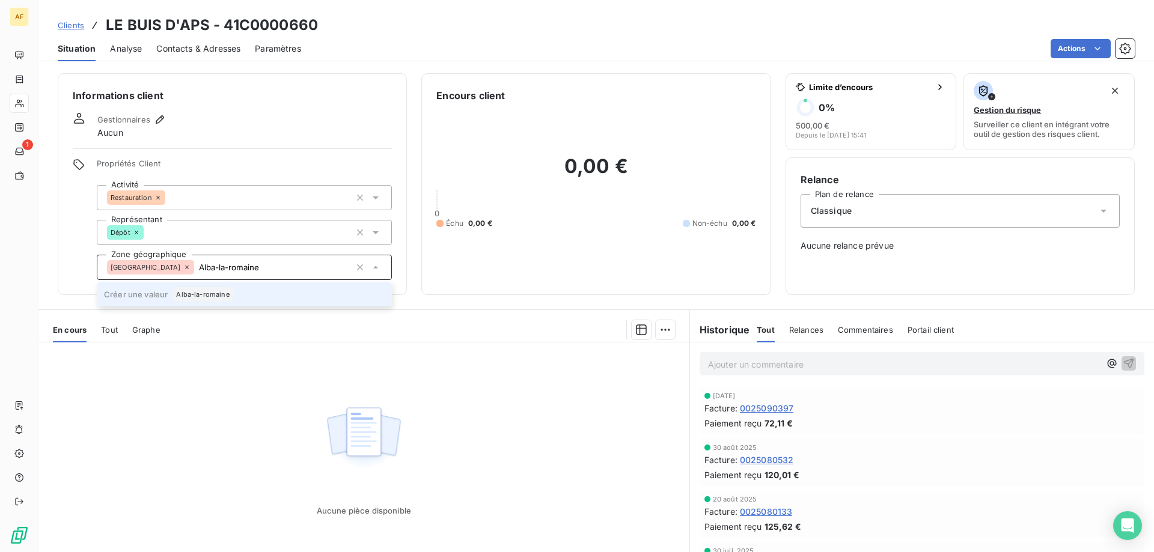
click at [217, 292] on span "Alba-la-romaine" at bounding box center [202, 294] width 53 height 7
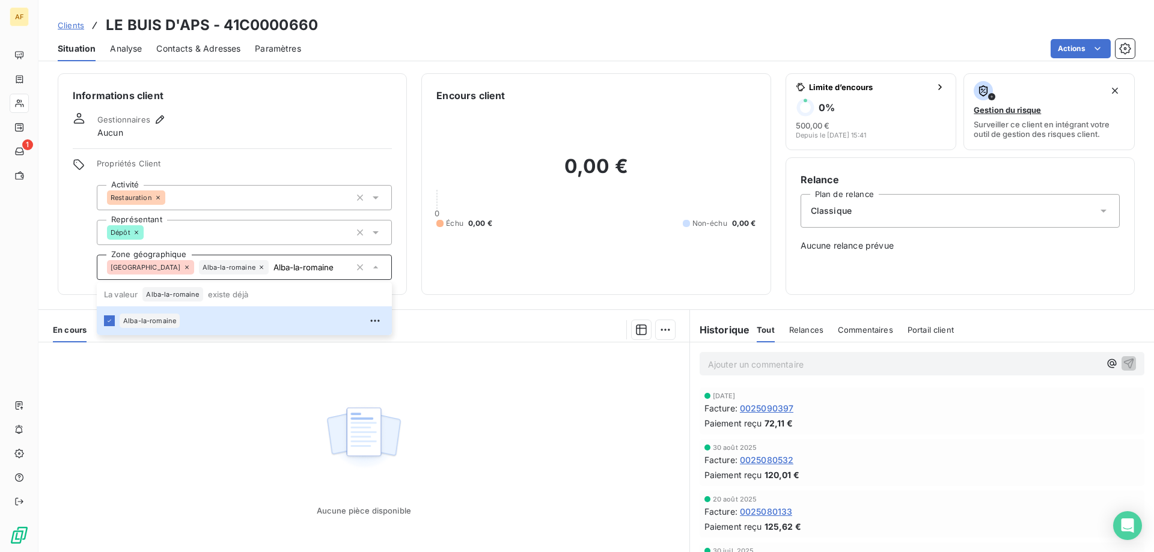
click at [223, 397] on div "Aucune pièce disponible" at bounding box center [363, 458] width 651 height 231
type input "Alba-la-romaine"
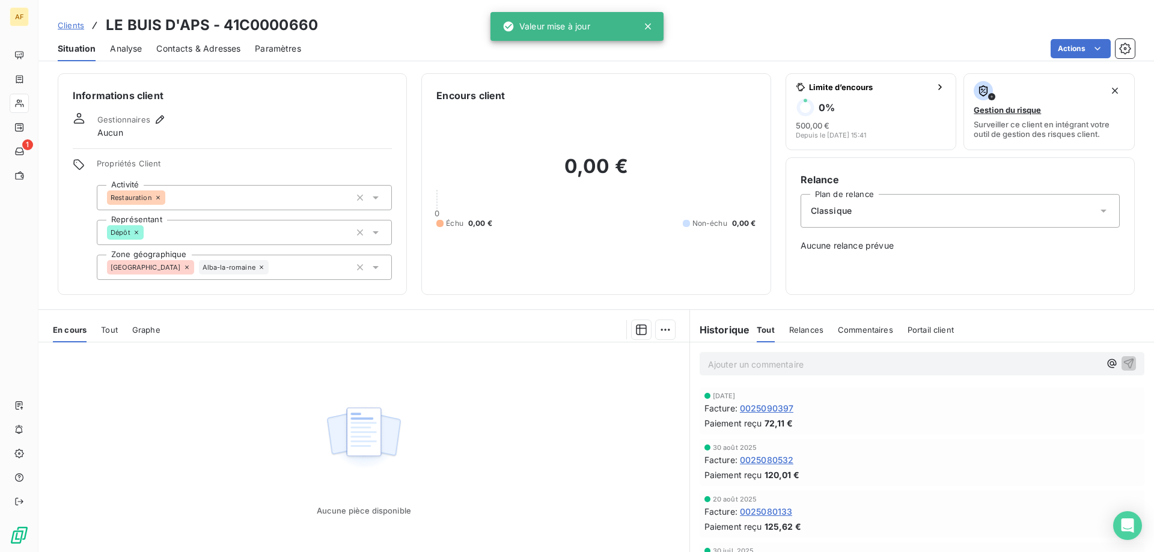
click at [70, 26] on span "Clients" at bounding box center [71, 25] width 26 height 10
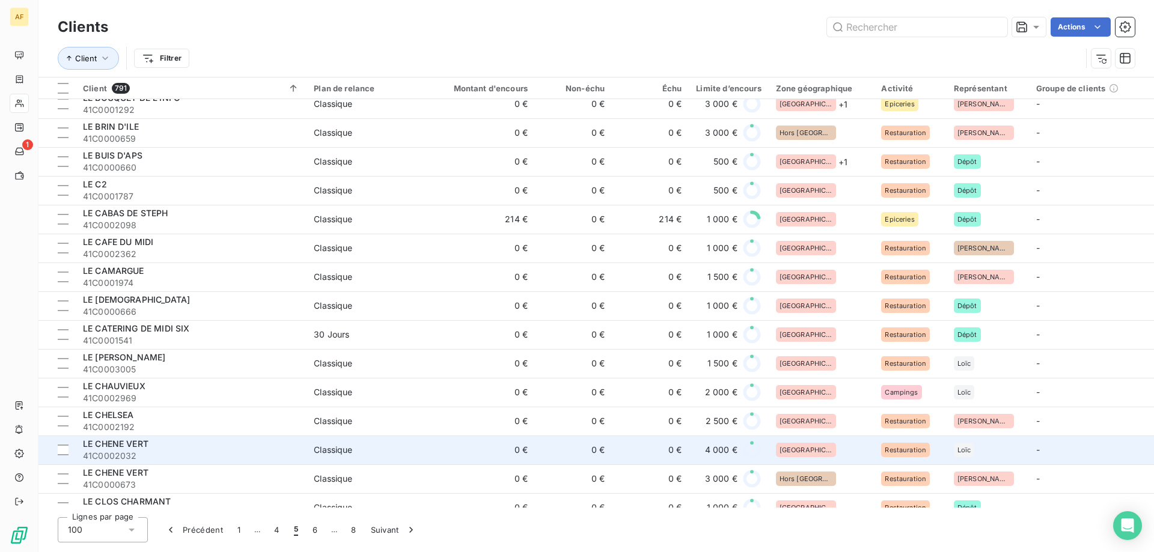
scroll to position [781, 0]
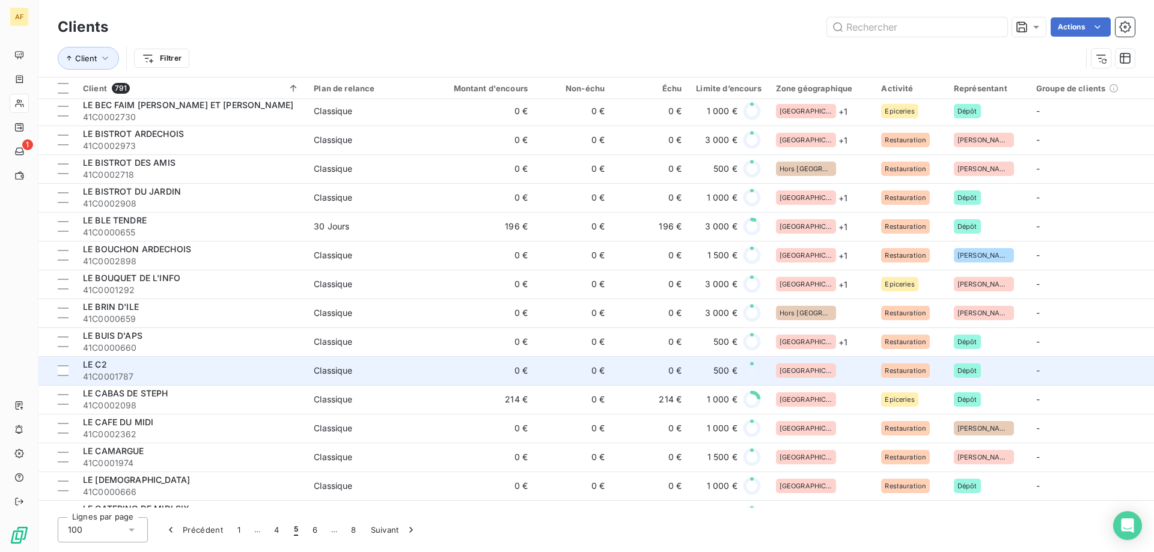
click at [826, 368] on div "[GEOGRAPHIC_DATA]" at bounding box center [821, 371] width 91 height 14
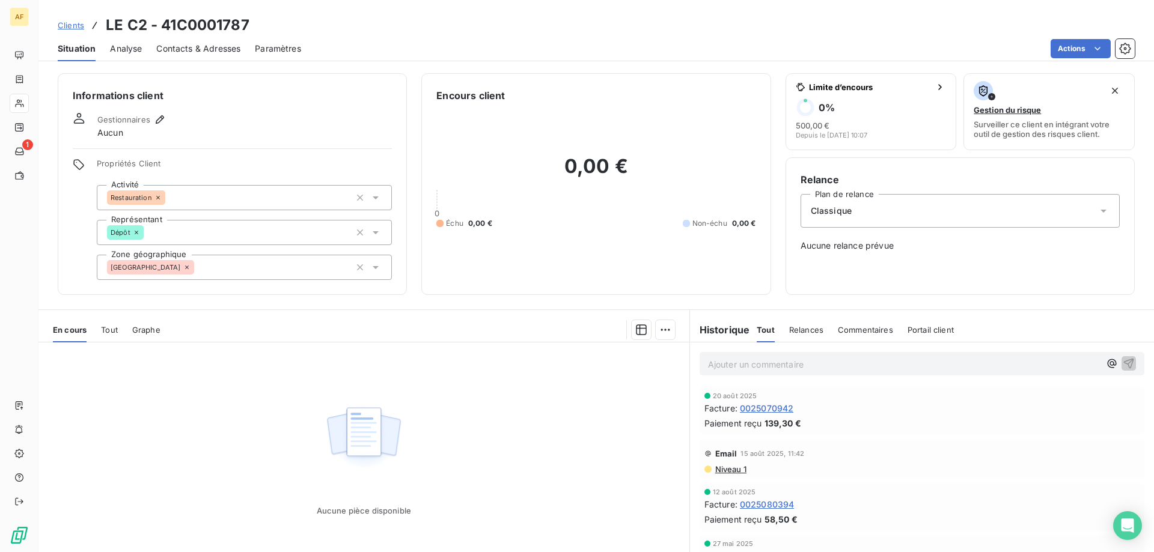
click at [172, 26] on h3 "LE C2 - 41C0001787" at bounding box center [178, 25] width 144 height 22
drag, startPoint x: 176, startPoint y: 25, endPoint x: 275, endPoint y: 14, distance: 100.3
click at [271, 15] on div "Clients LE C2 - 41C0001787" at bounding box center [596, 25] width 1116 height 22
copy h3 "C0001787"
click at [313, 269] on div "[GEOGRAPHIC_DATA]" at bounding box center [244, 267] width 295 height 25
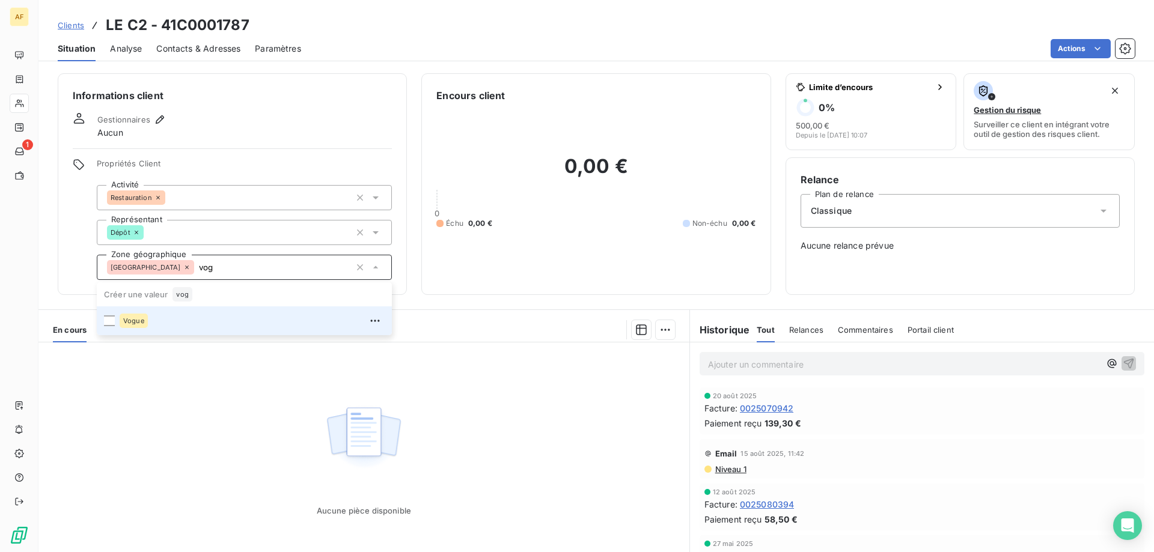
click at [251, 318] on div "Vogue" at bounding box center [252, 320] width 265 height 19
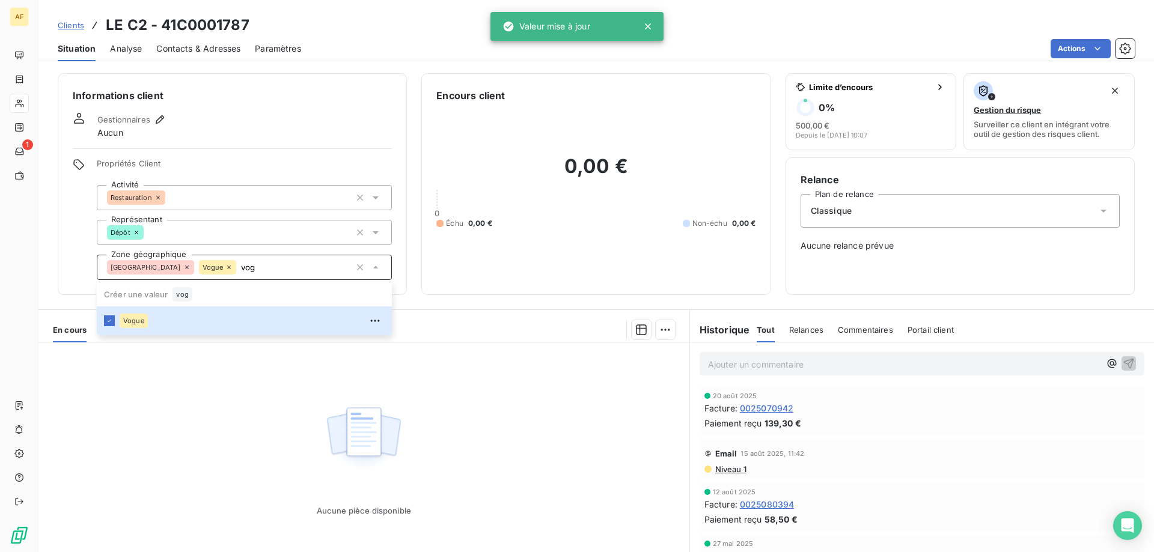
type input "vog"
click at [247, 388] on div "Aucune pièce disponible" at bounding box center [363, 458] width 651 height 231
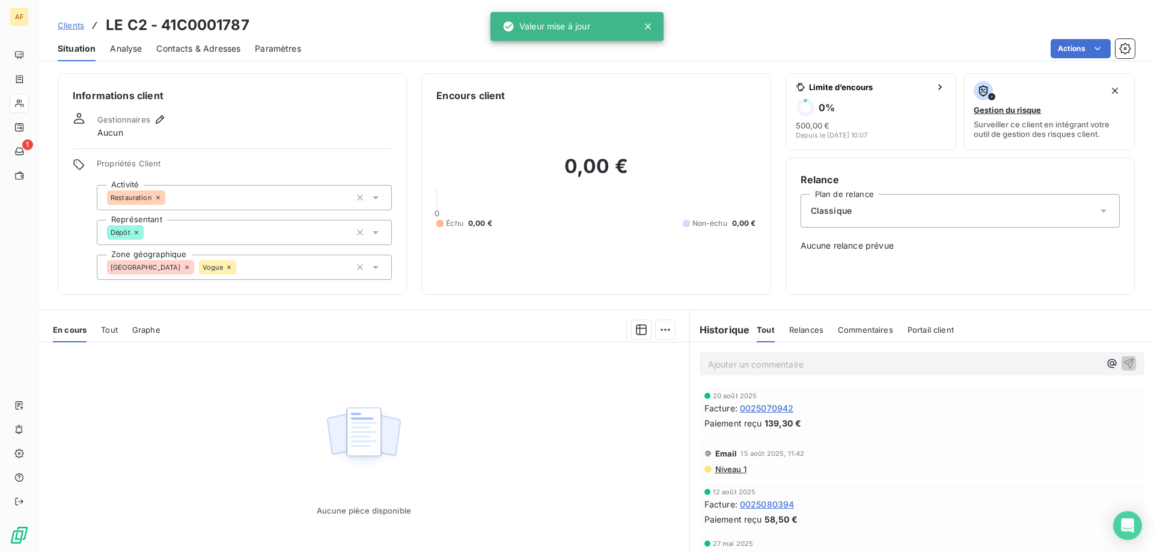
click at [73, 25] on span "Clients" at bounding box center [71, 25] width 26 height 10
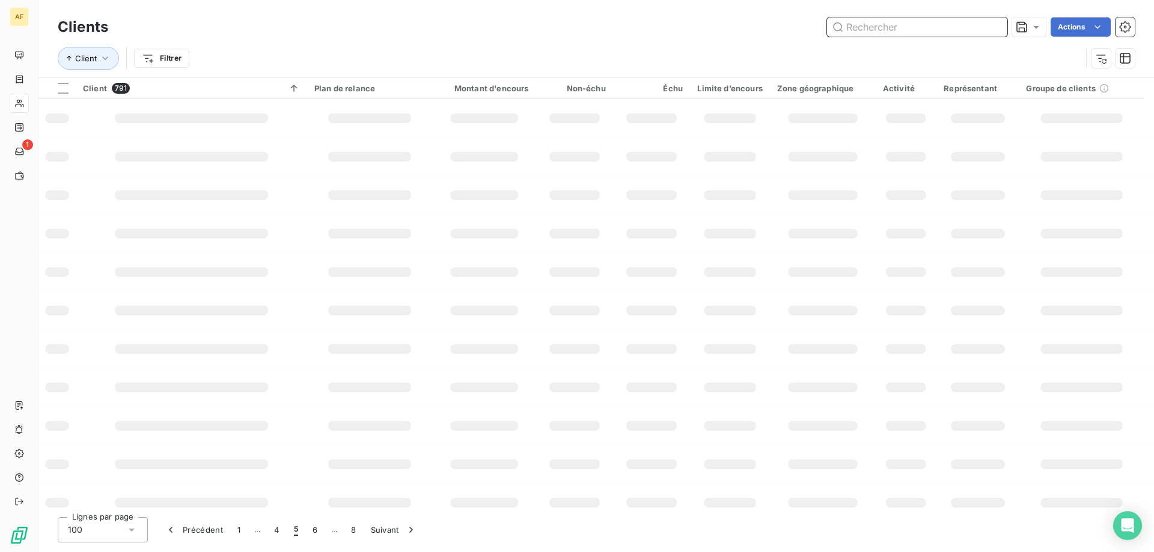
click at [901, 30] on input "text" at bounding box center [917, 26] width 180 height 19
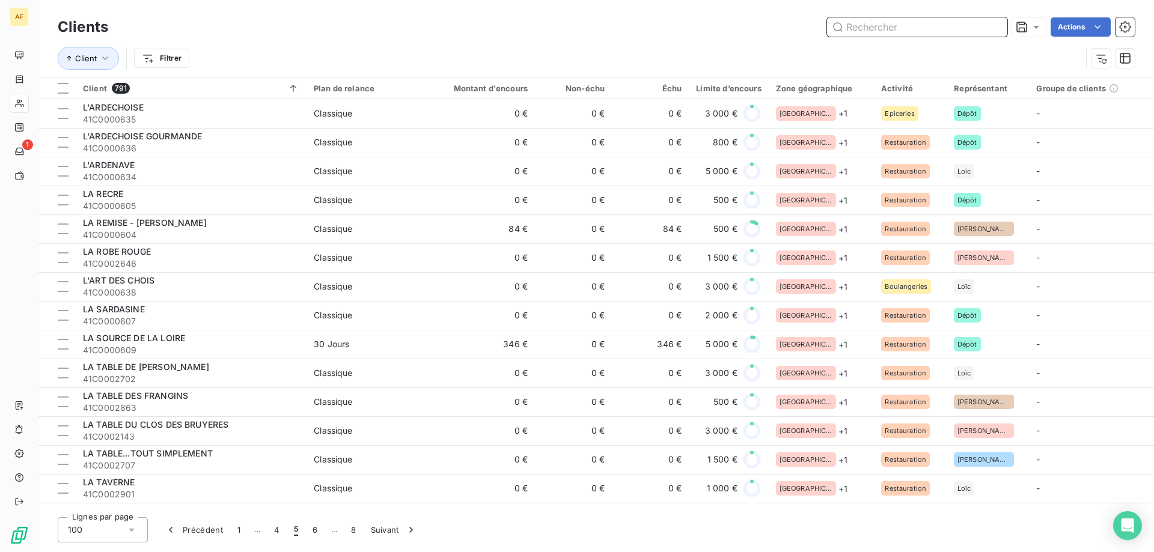
click at [881, 24] on input "text" at bounding box center [917, 26] width 180 height 19
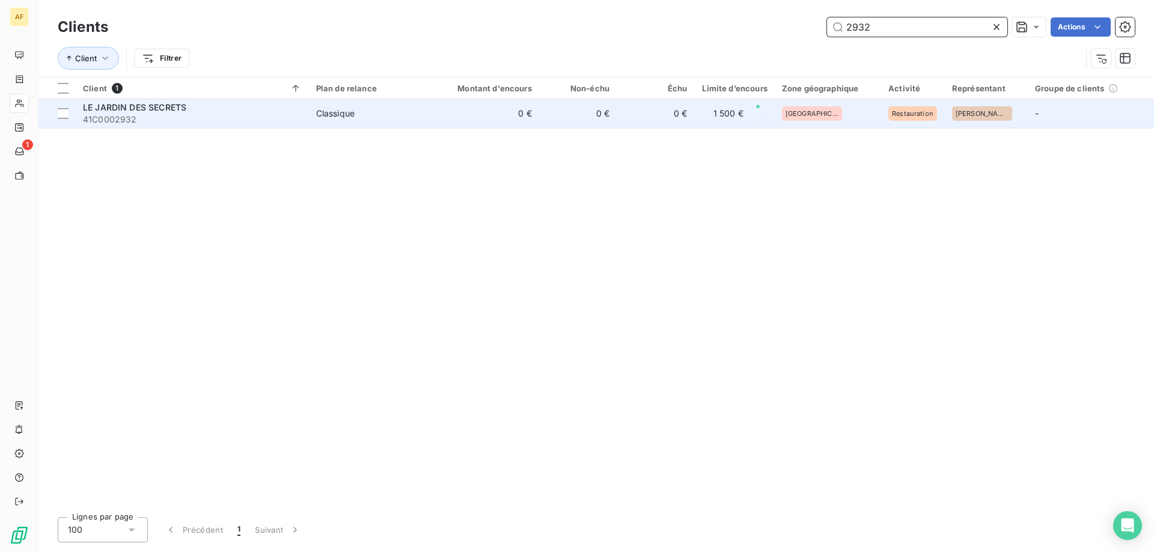
type input "2932"
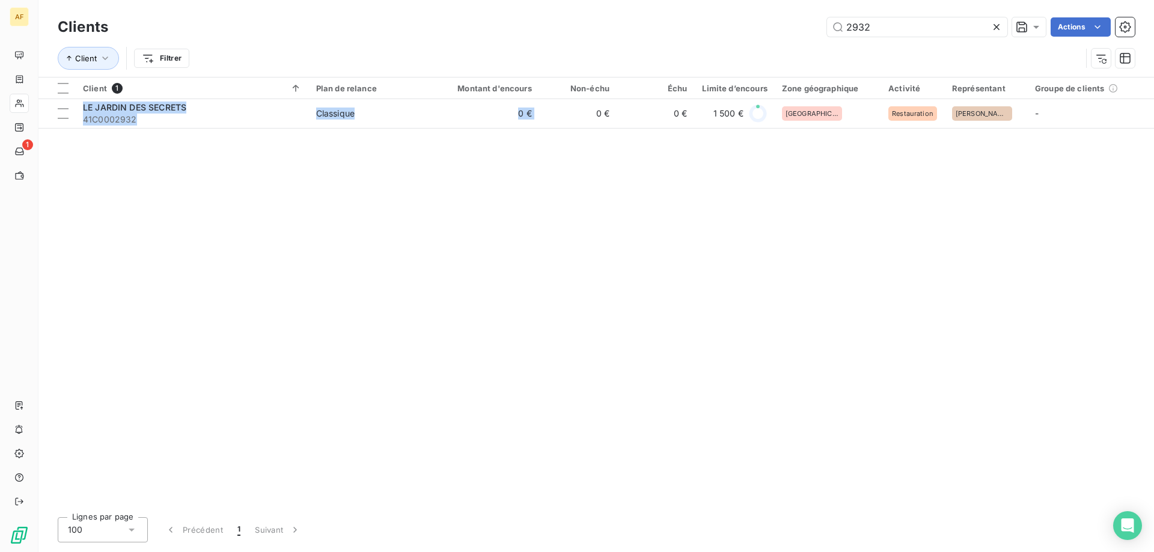
click at [566, 129] on div "Client 1 Plan de relance Montant d'encours Non-échu Échu Limite d’encours Zone …" at bounding box center [596, 293] width 1116 height 430
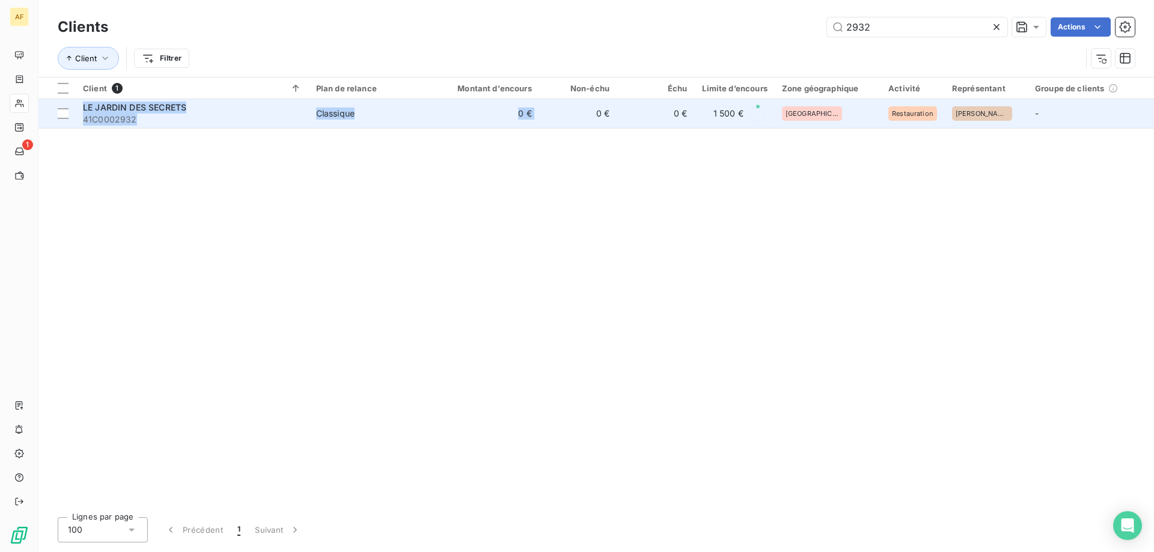
click at [565, 125] on td "0 €" at bounding box center [578, 113] width 78 height 29
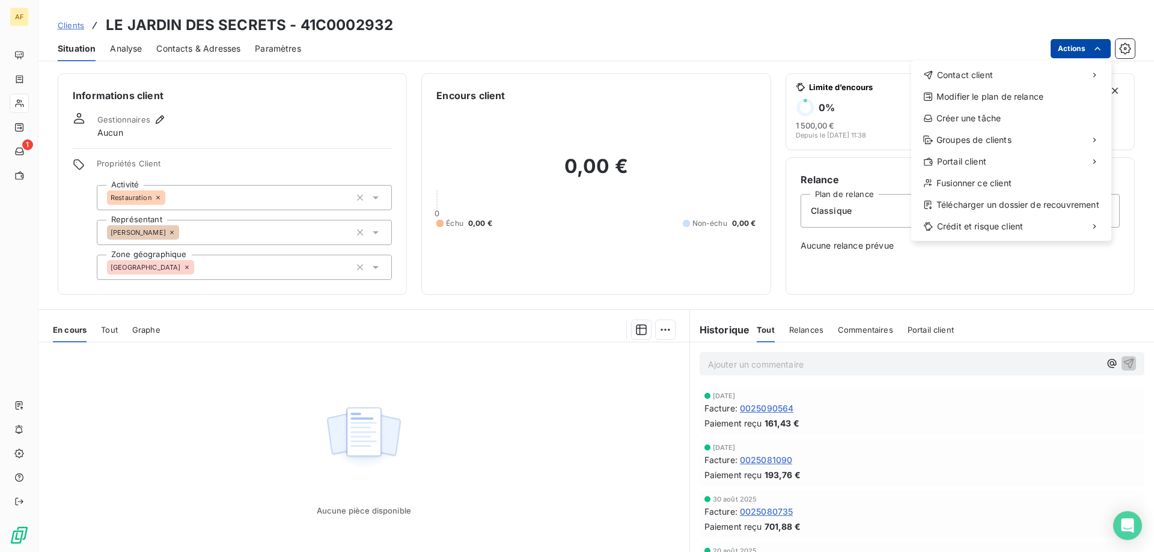
click at [1066, 53] on html "AF 1 Clients LE JARDIN DES SECRETS - 41C0002932 Situation Analyse Contacts & Ad…" at bounding box center [577, 276] width 1154 height 552
click at [868, 166] on div "Accéder au portail" at bounding box center [836, 166] width 136 height 19
click at [875, 189] on div "Copier le lien vers le portail" at bounding box center [836, 188] width 136 height 19
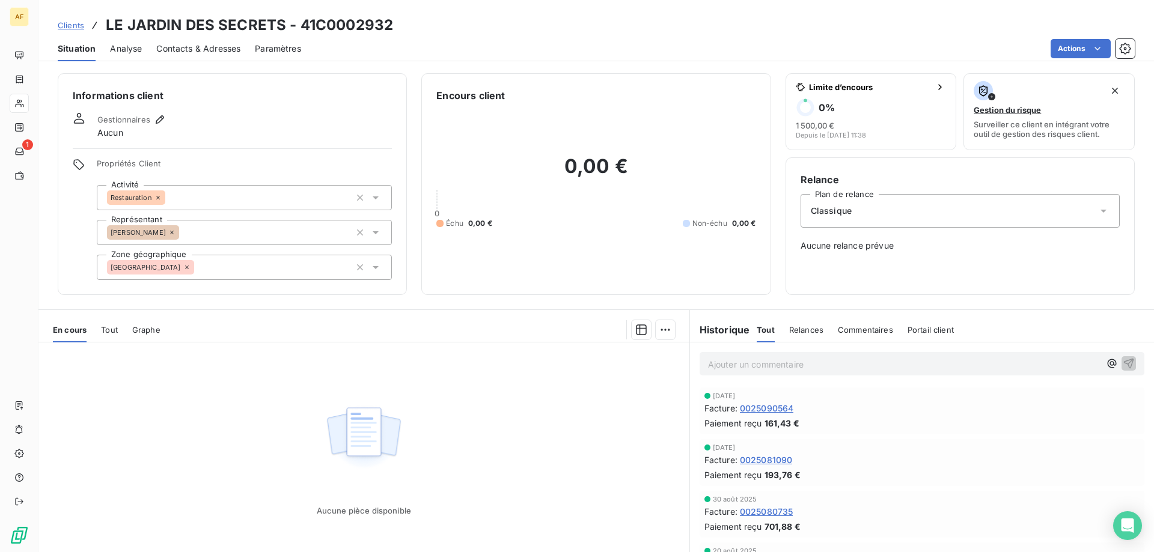
click at [78, 24] on span "Clients" at bounding box center [71, 25] width 26 height 10
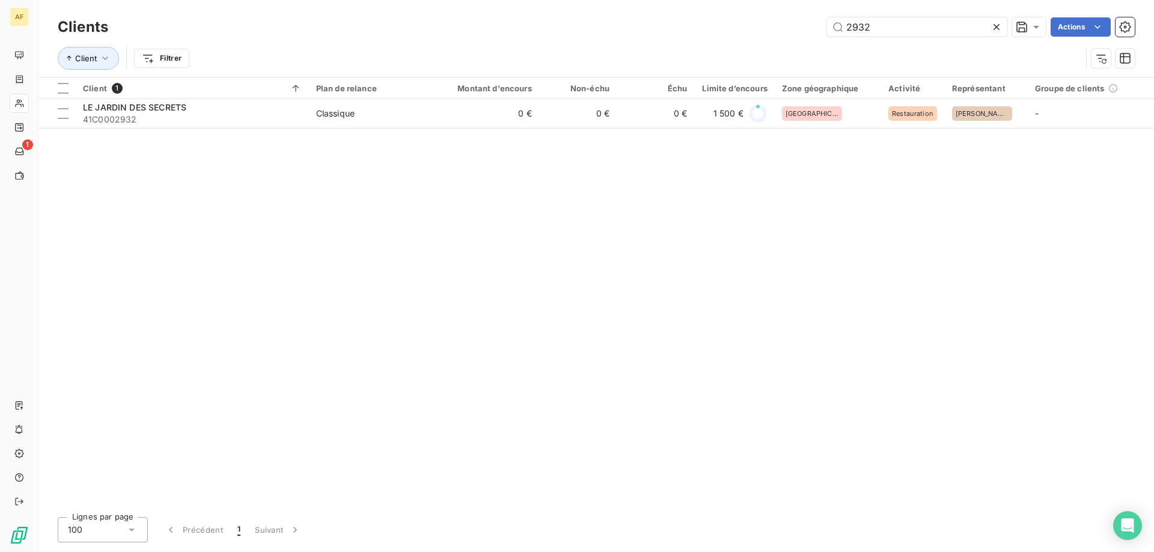
click at [994, 27] on icon at bounding box center [997, 27] width 12 height 12
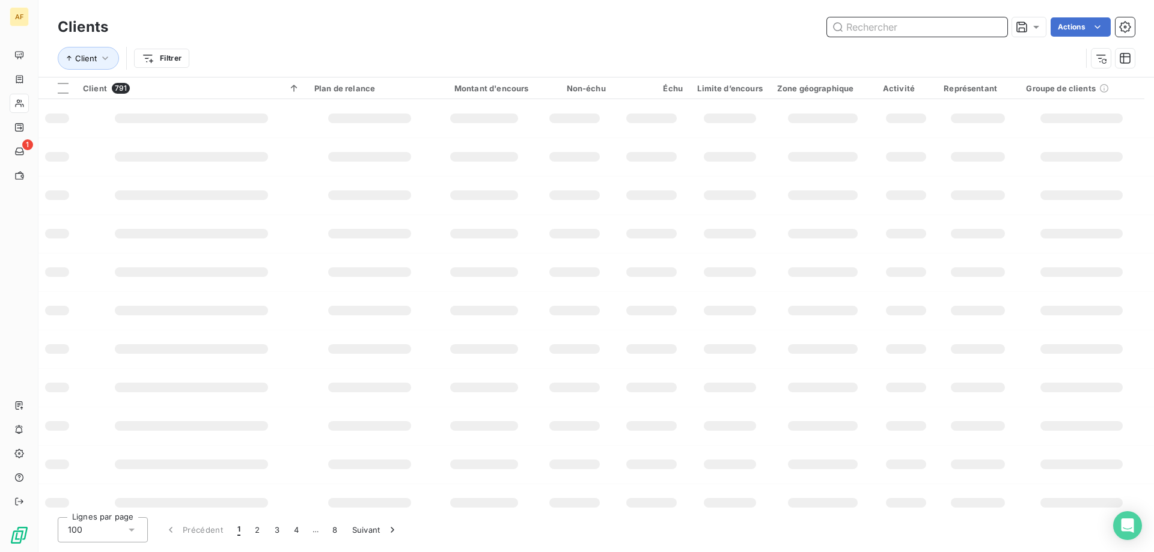
click at [902, 27] on input "text" at bounding box center [917, 26] width 180 height 19
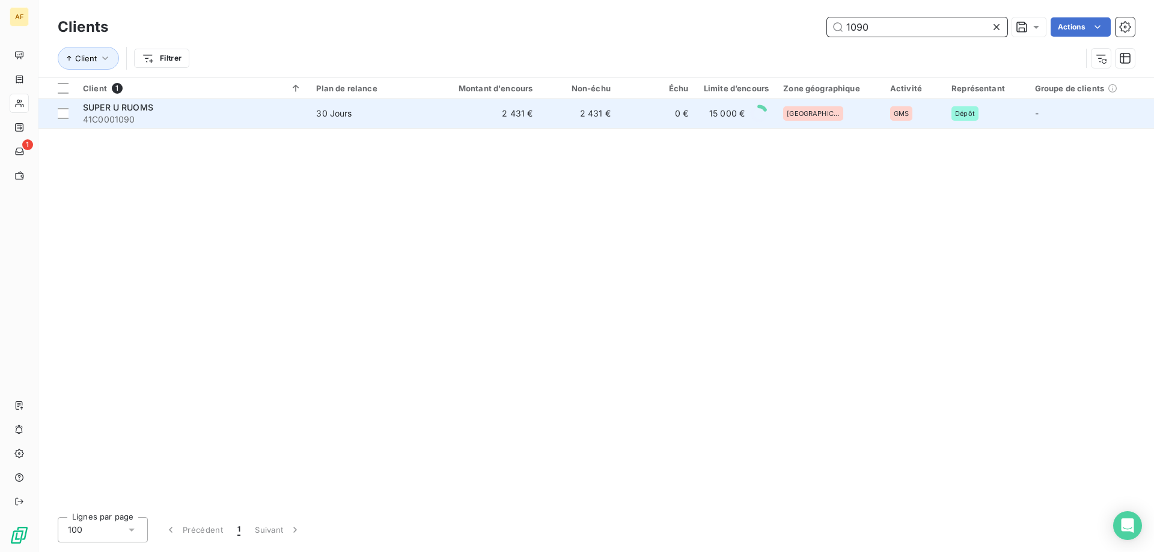
type input "1090"
click at [685, 115] on td "0 €" at bounding box center [657, 113] width 78 height 29
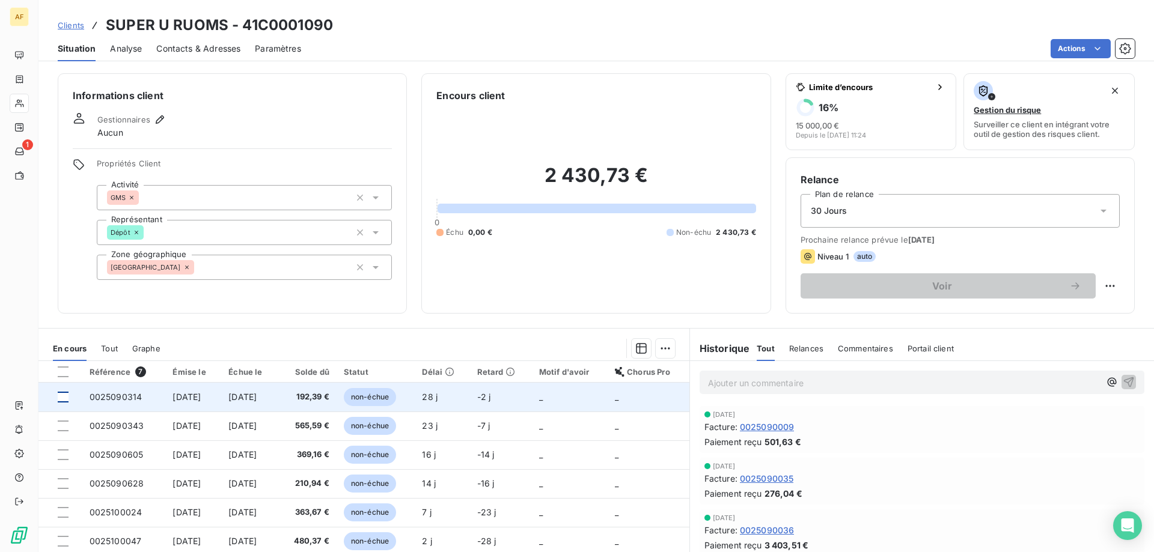
click at [64, 398] on div at bounding box center [63, 397] width 11 height 11
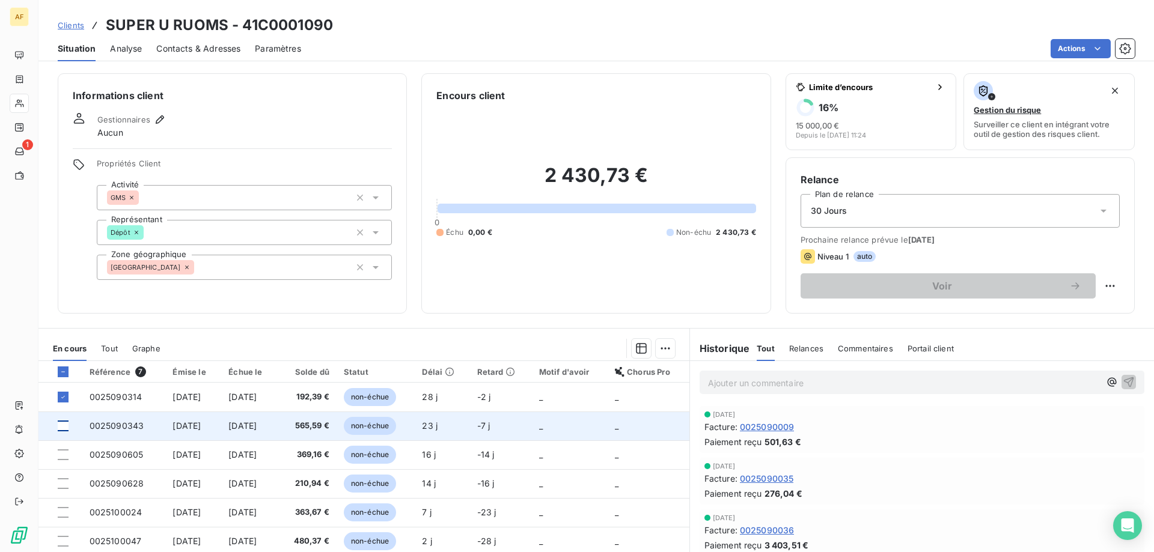
click at [61, 422] on div at bounding box center [63, 426] width 11 height 11
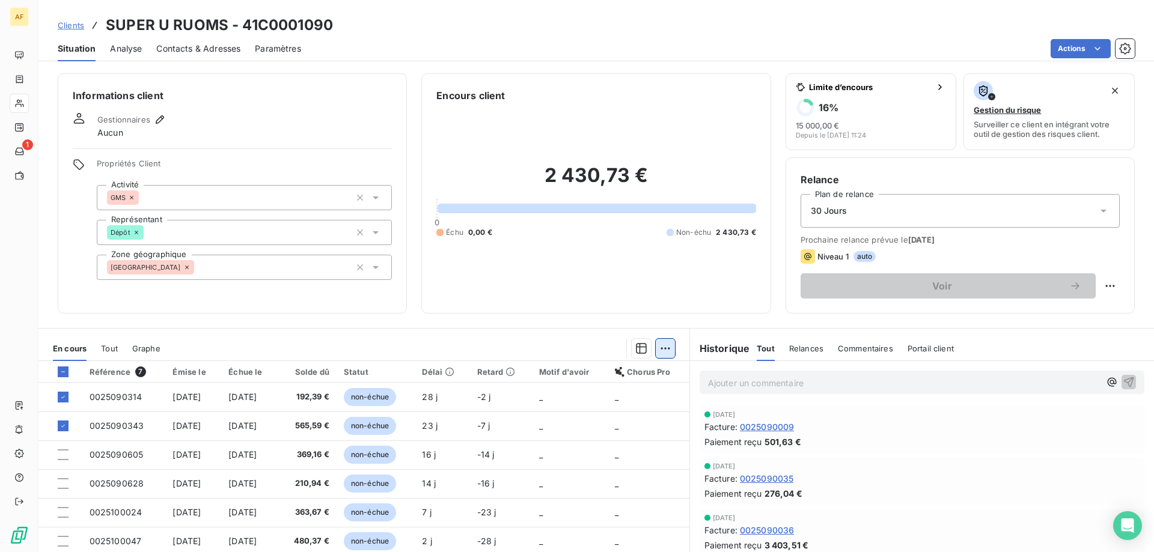
click at [652, 353] on html "AF 1 Clients SUPER U RUOMS - 41C0001090 Situation Analyse Contacts & Adresses P…" at bounding box center [577, 276] width 1154 height 552
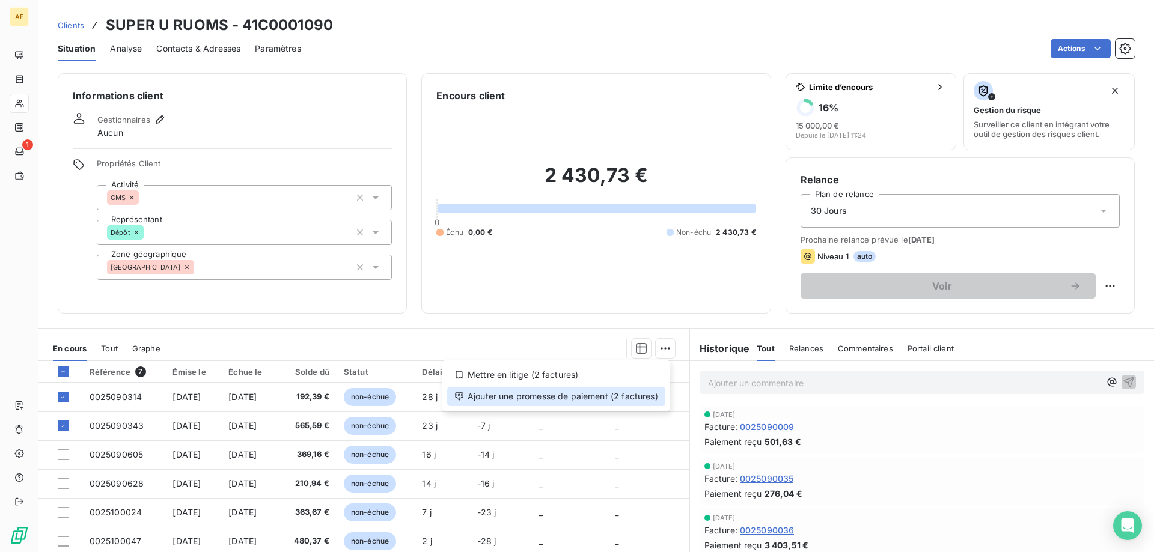
click at [627, 397] on div "Ajouter une promesse de paiement (2 factures)" at bounding box center [556, 396] width 218 height 19
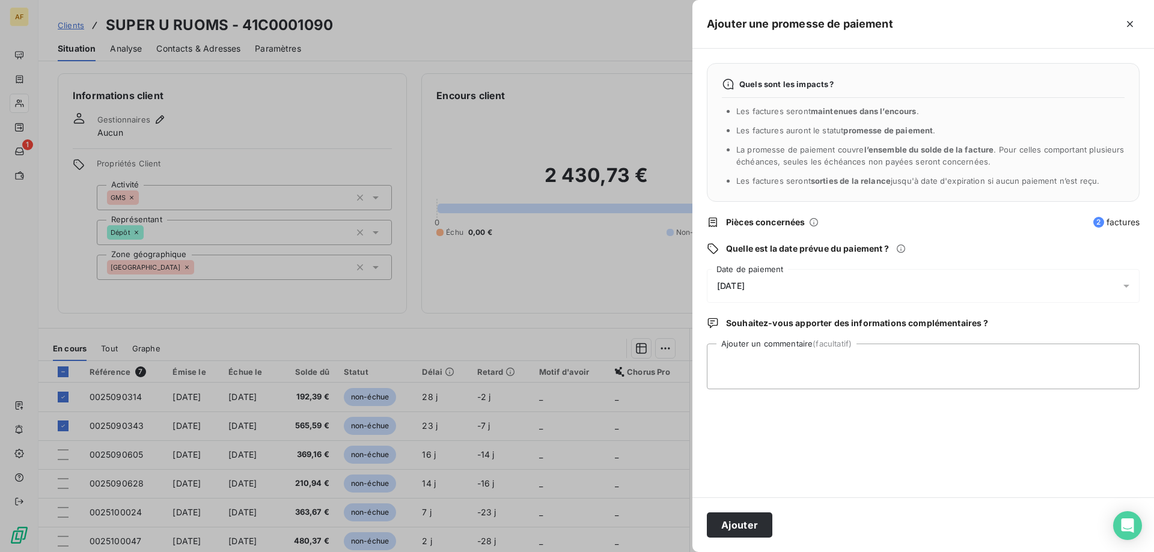
click at [784, 293] on div "11/10/2025" at bounding box center [923, 286] width 433 height 34
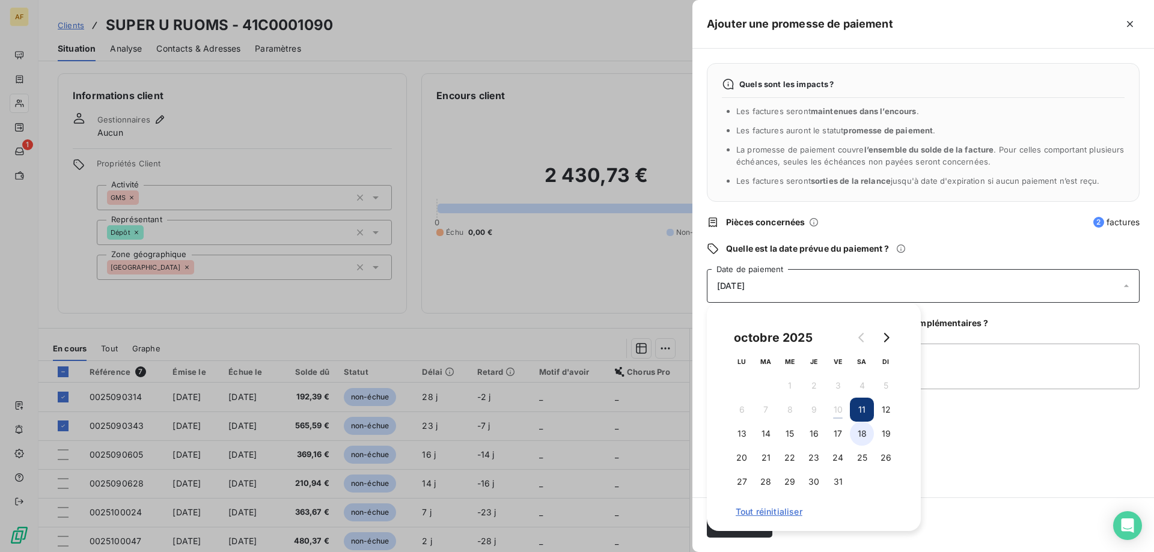
click at [863, 432] on button "18" at bounding box center [862, 434] width 24 height 24
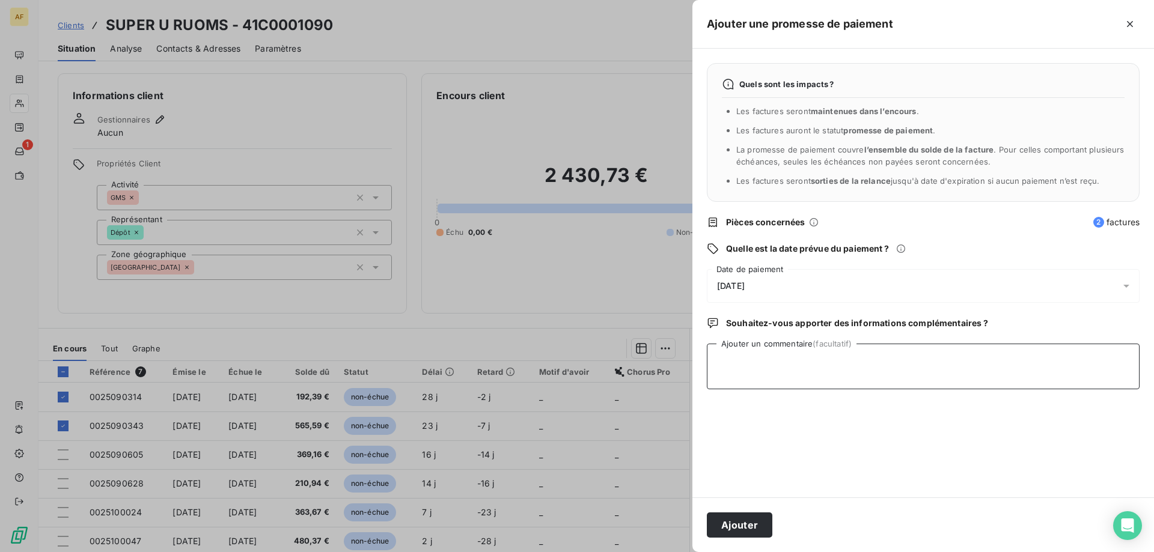
click at [1010, 375] on textarea "Ajouter un commentaire (facultatif)" at bounding box center [923, 367] width 433 height 46
type textarea "11/10_Avis de virement au 10/10"
click at [749, 523] on button "Ajouter" at bounding box center [740, 525] width 66 height 25
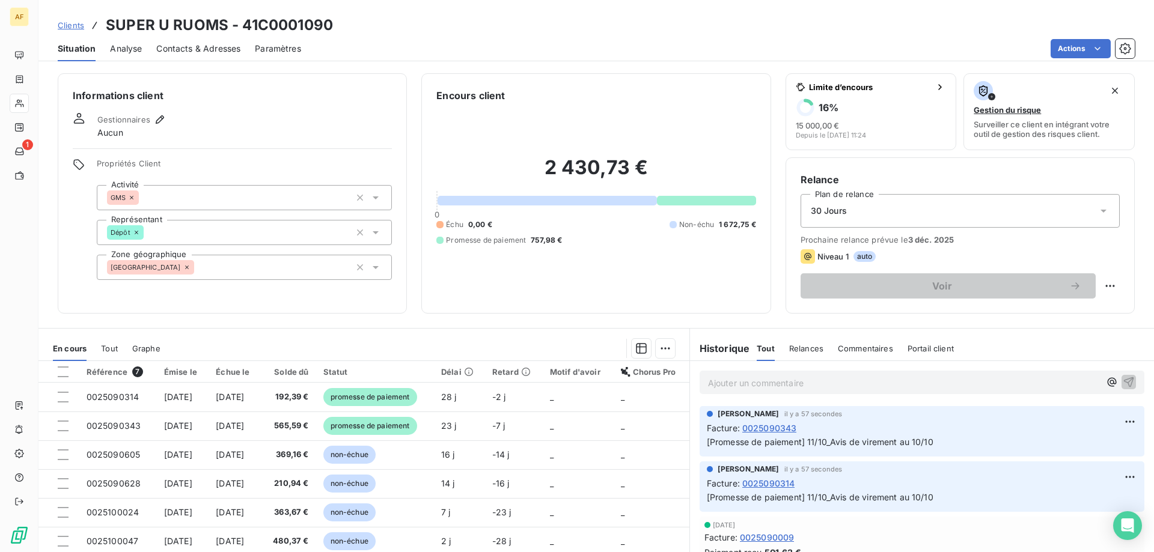
click at [79, 28] on span "Clients" at bounding box center [71, 25] width 26 height 10
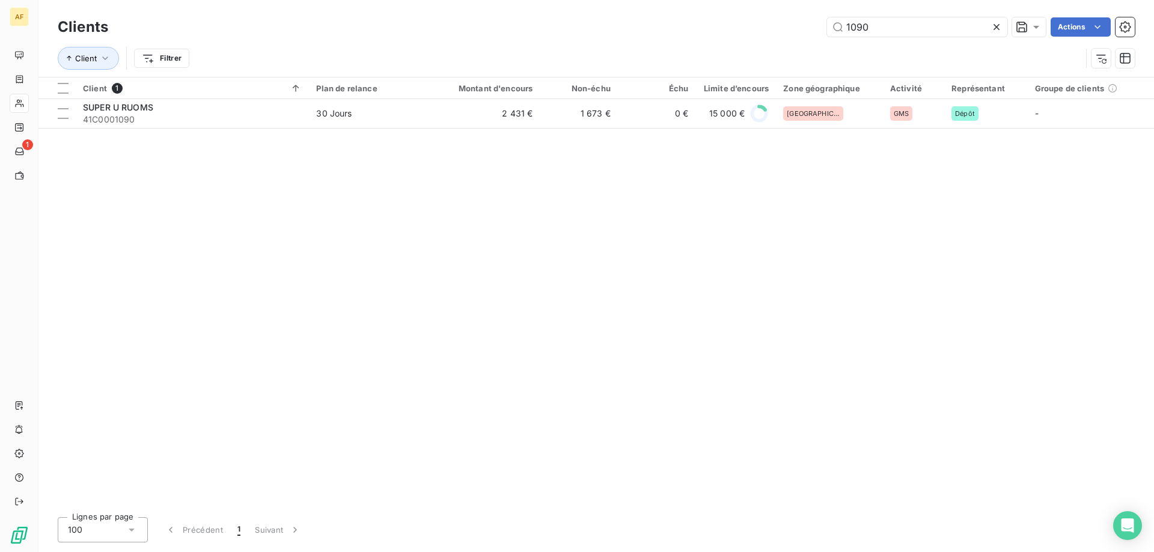
click at [999, 28] on icon at bounding box center [997, 27] width 12 height 12
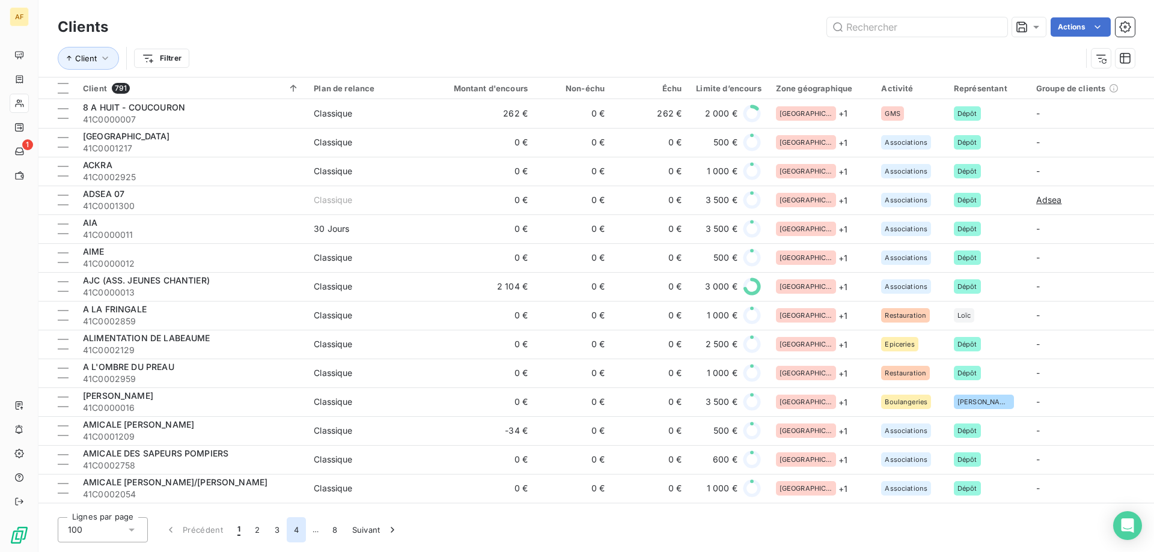
click at [300, 529] on button "4" at bounding box center [296, 530] width 19 height 25
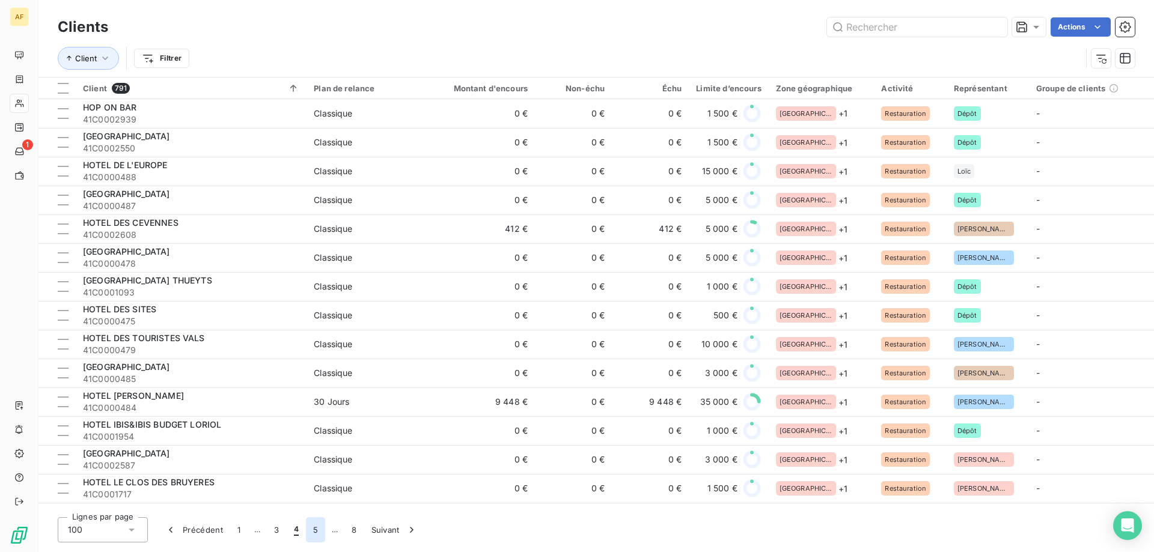
click at [312, 531] on button "5" at bounding box center [315, 530] width 19 height 25
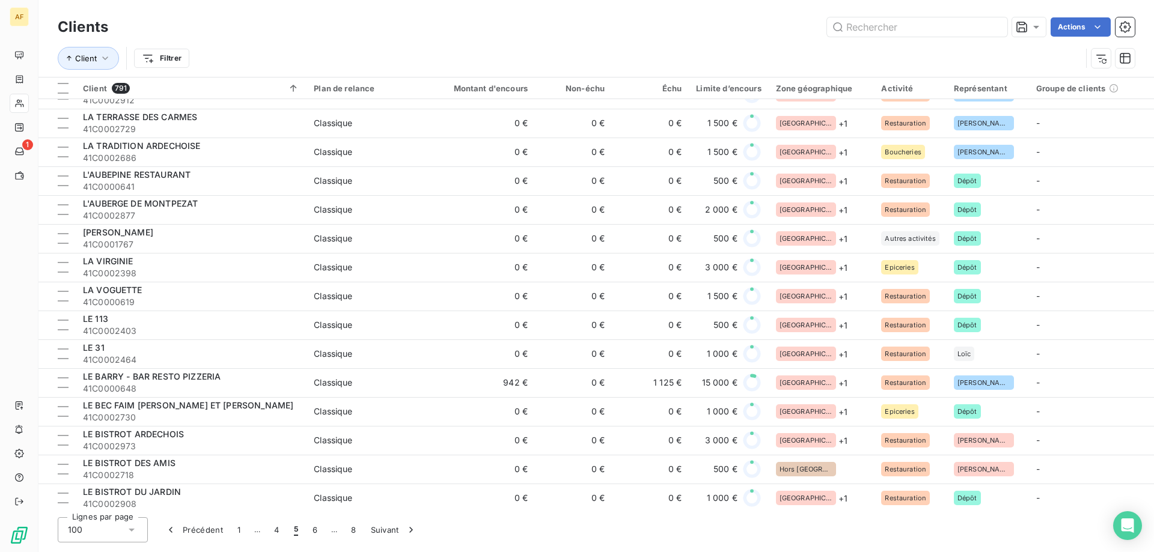
scroll to position [962, 0]
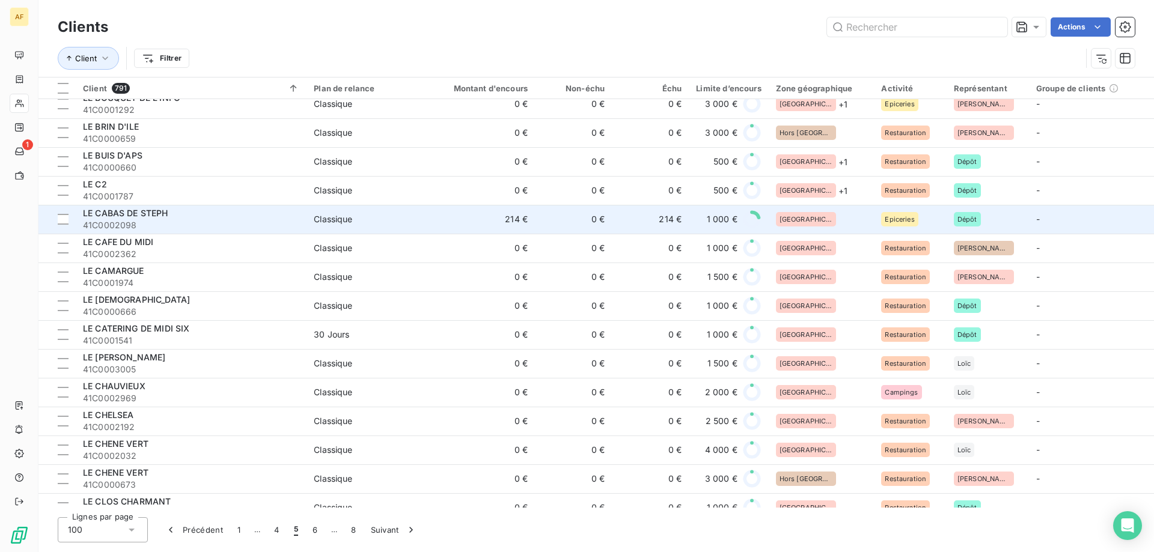
click at [839, 217] on div "[GEOGRAPHIC_DATA]" at bounding box center [821, 219] width 91 height 14
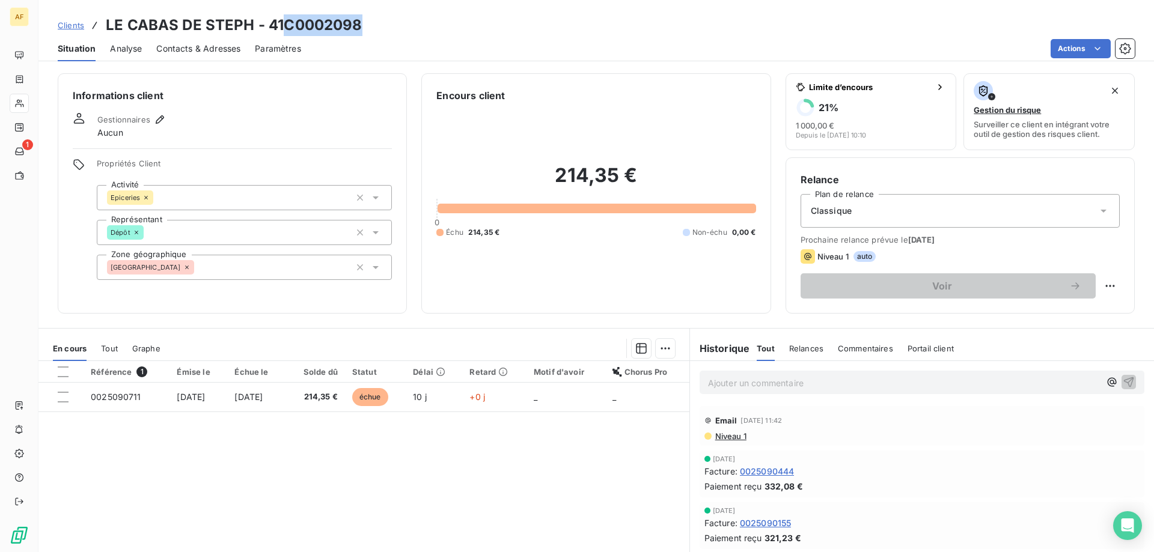
drag, startPoint x: 284, startPoint y: 26, endPoint x: 411, endPoint y: 85, distance: 139.6
click at [391, 23] on div "Clients LE CABAS DE STEPH - 41C0002098" at bounding box center [596, 25] width 1116 height 22
copy h3 "C0002098"
click at [228, 267] on div "[GEOGRAPHIC_DATA]" at bounding box center [244, 267] width 295 height 25
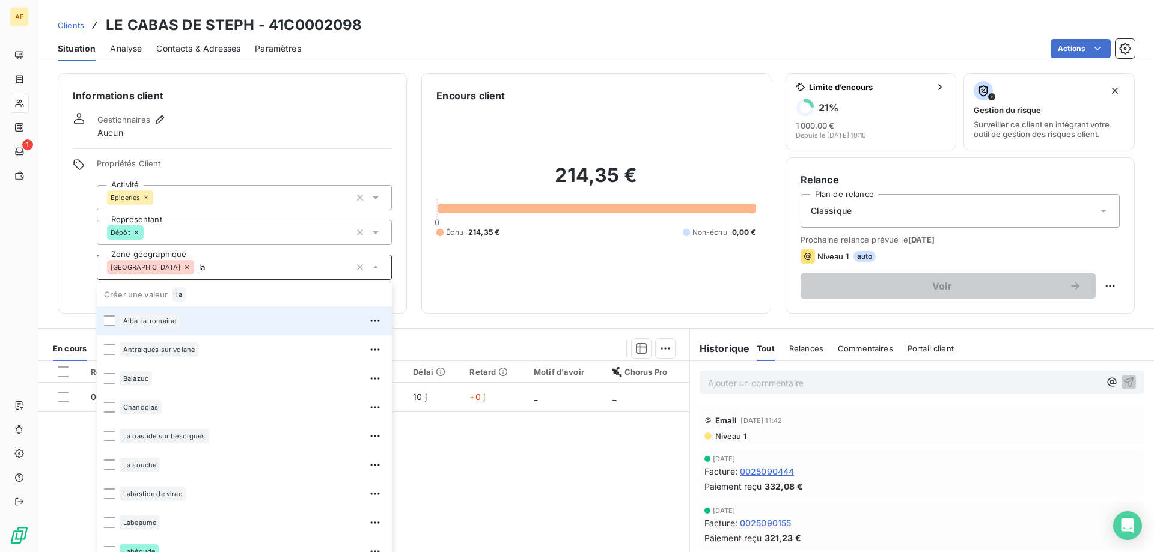
type input "l"
type input "L"
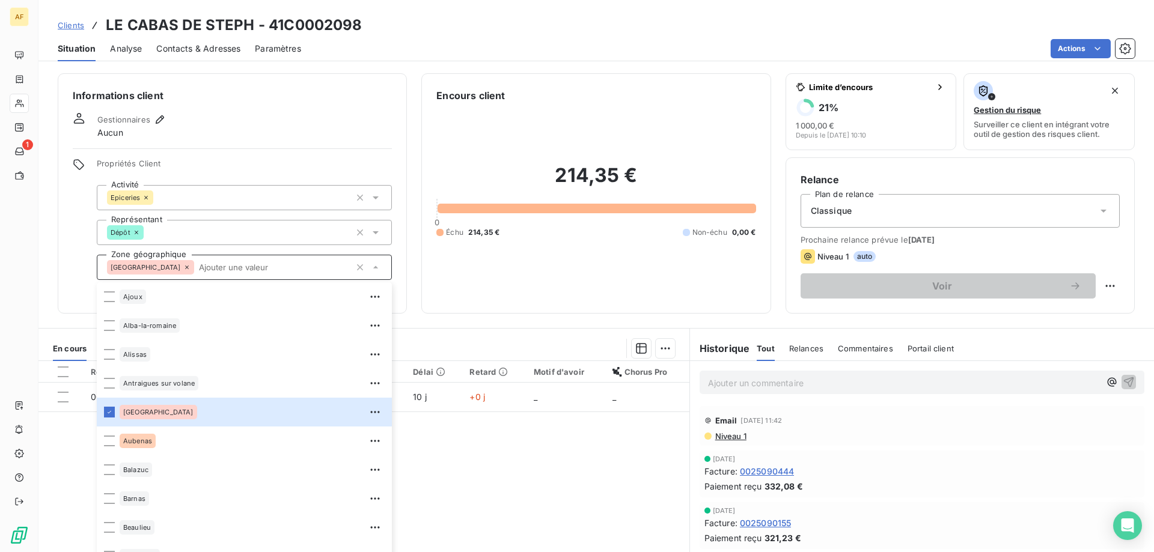
click at [471, 490] on div "Référence 1 Émise le Échue le Solde dû Statut Délai Retard Motif d'avoir Chorus…" at bounding box center [363, 476] width 651 height 231
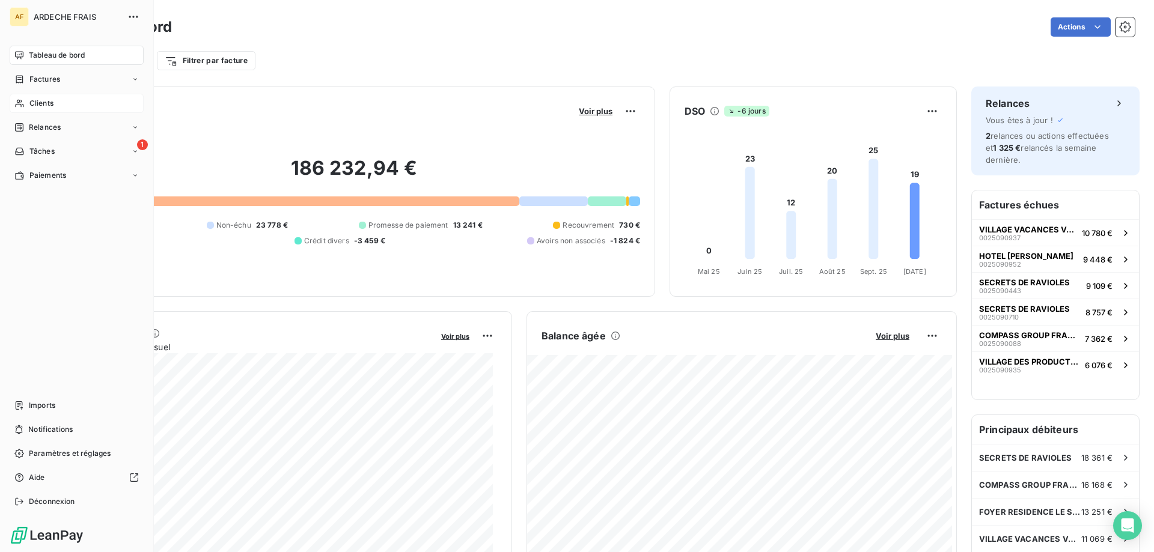
click at [46, 103] on span "Clients" at bounding box center [41, 103] width 24 height 11
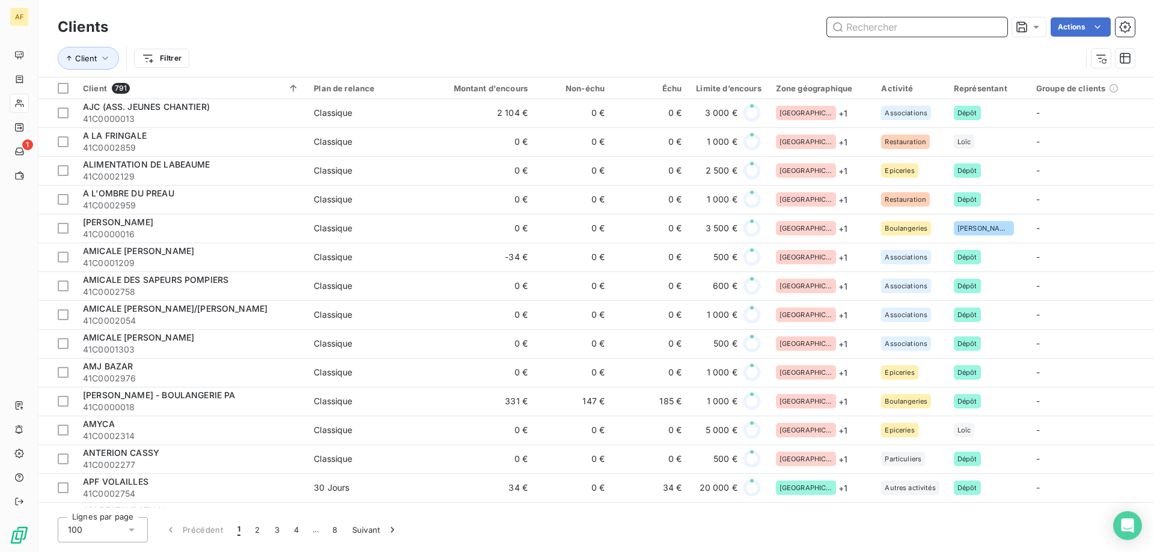
scroll to position [1803, 0]
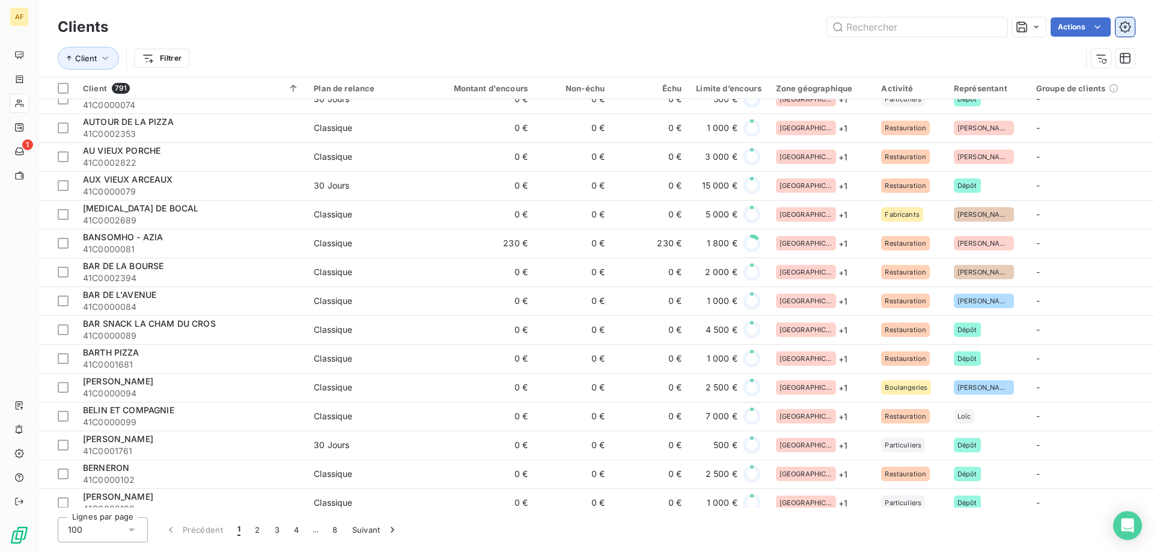
click at [1134, 26] on button "button" at bounding box center [1125, 26] width 19 height 19
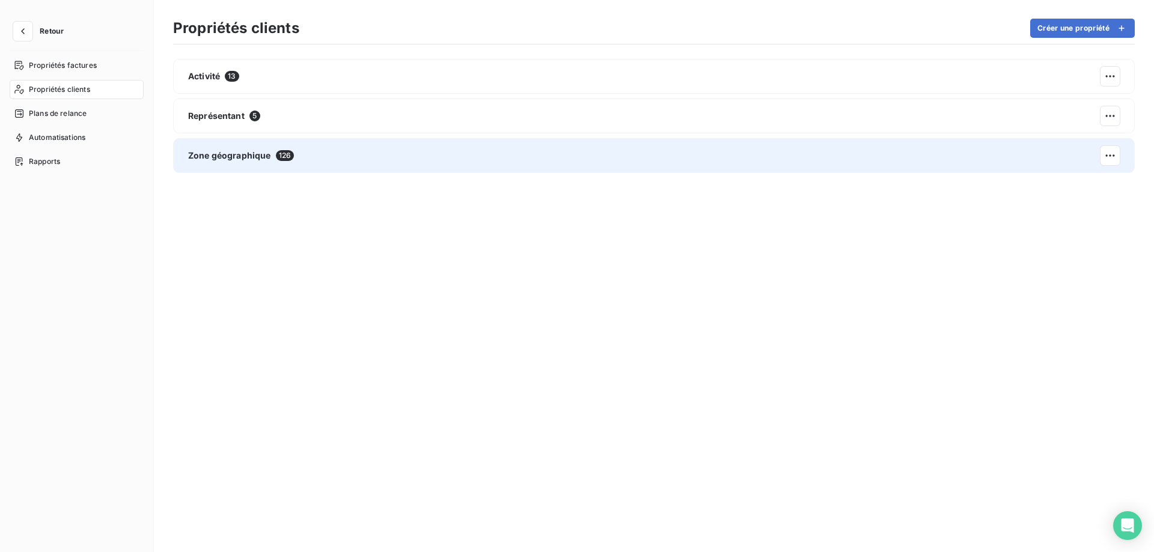
click at [284, 163] on div "Zone géographique 126" at bounding box center [654, 155] width 962 height 35
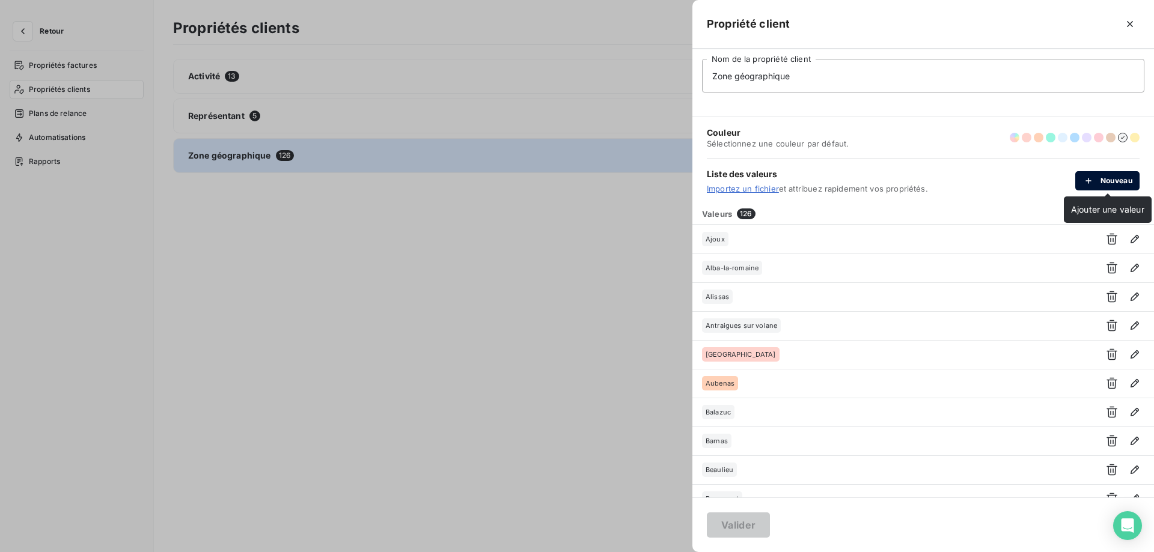
click at [1110, 189] on button "Nouveau" at bounding box center [1107, 180] width 64 height 19
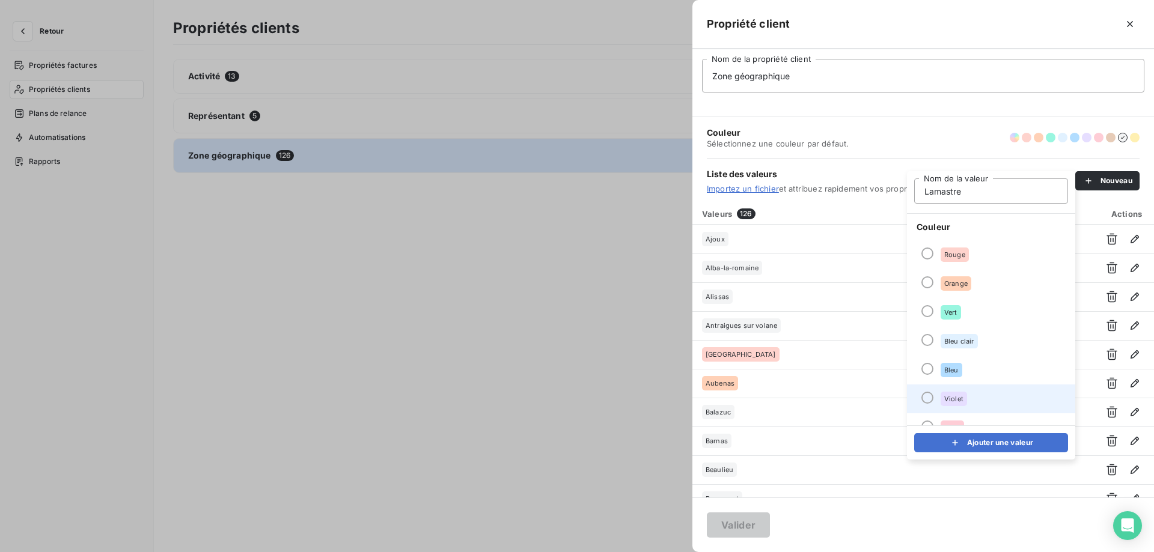
type input "Lamastre"
click at [1003, 396] on li "Violet" at bounding box center [991, 399] width 168 height 29
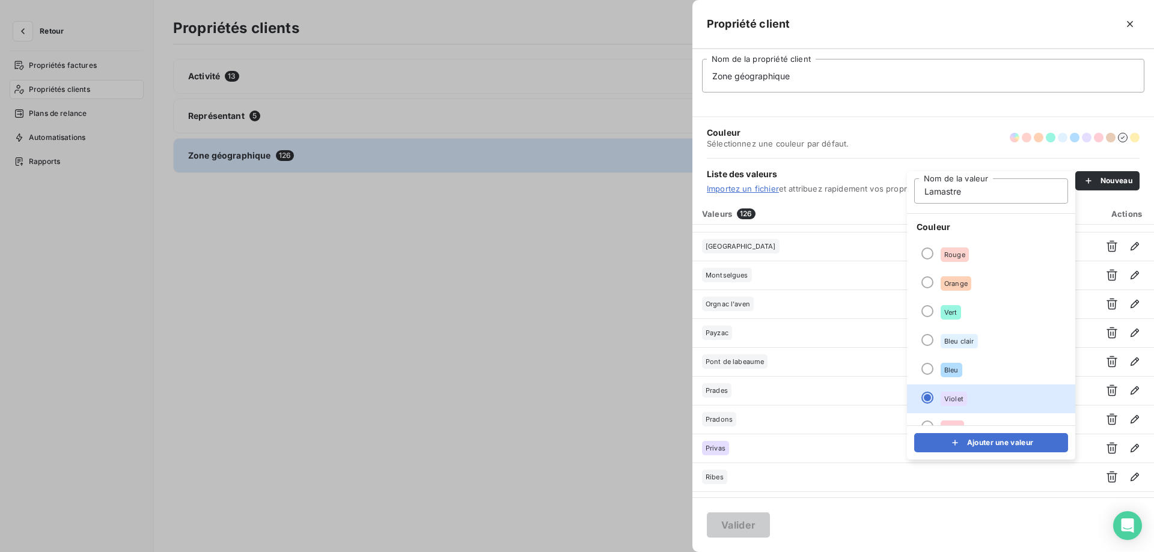
scroll to position [2344, 0]
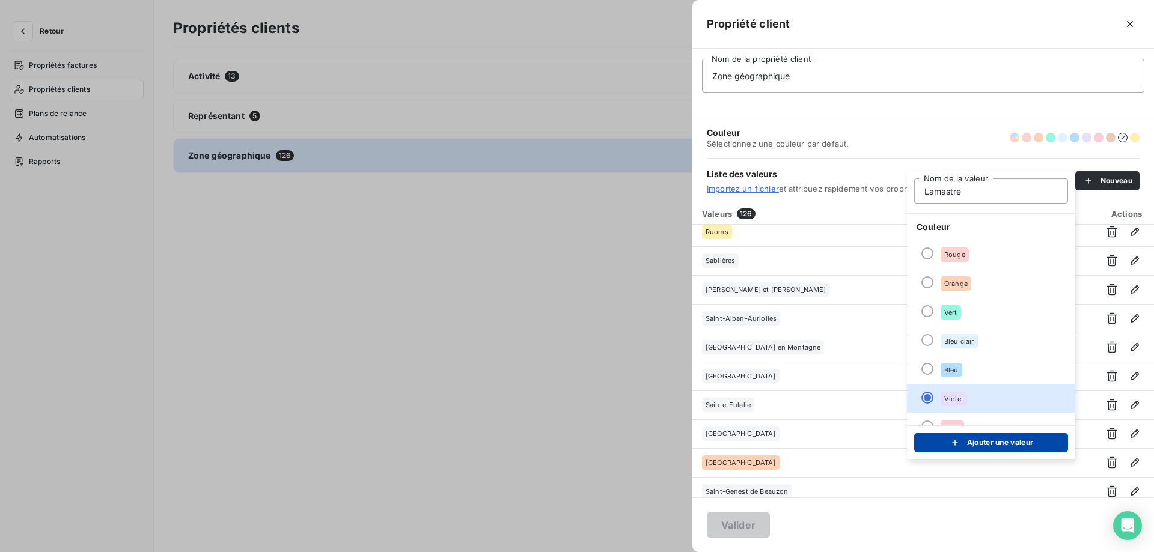
click at [954, 443] on icon "submit" at bounding box center [955, 443] width 6 height 6
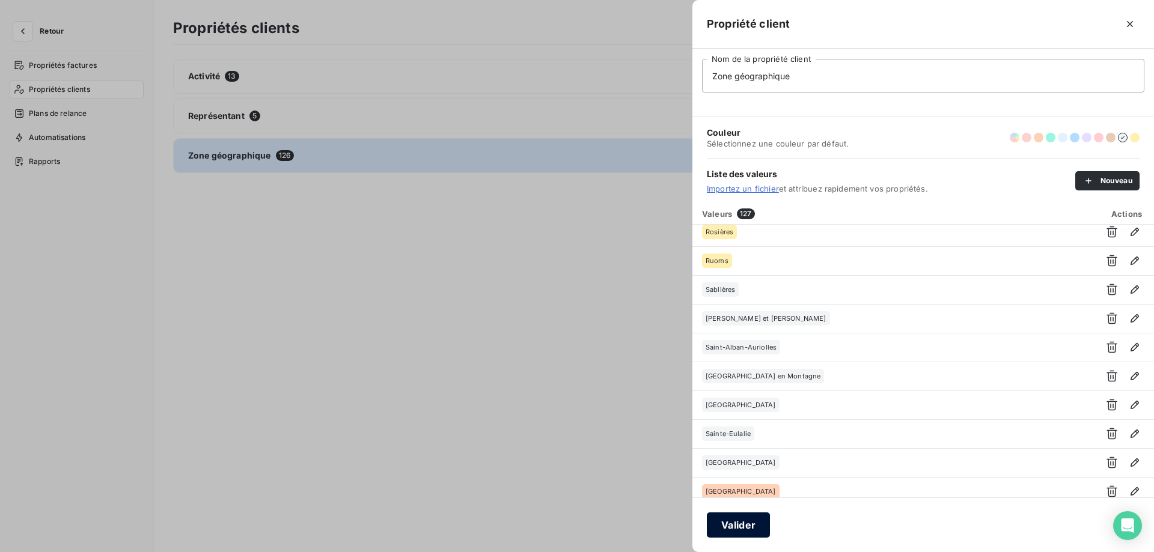
click at [758, 531] on button "Valider" at bounding box center [738, 525] width 63 height 25
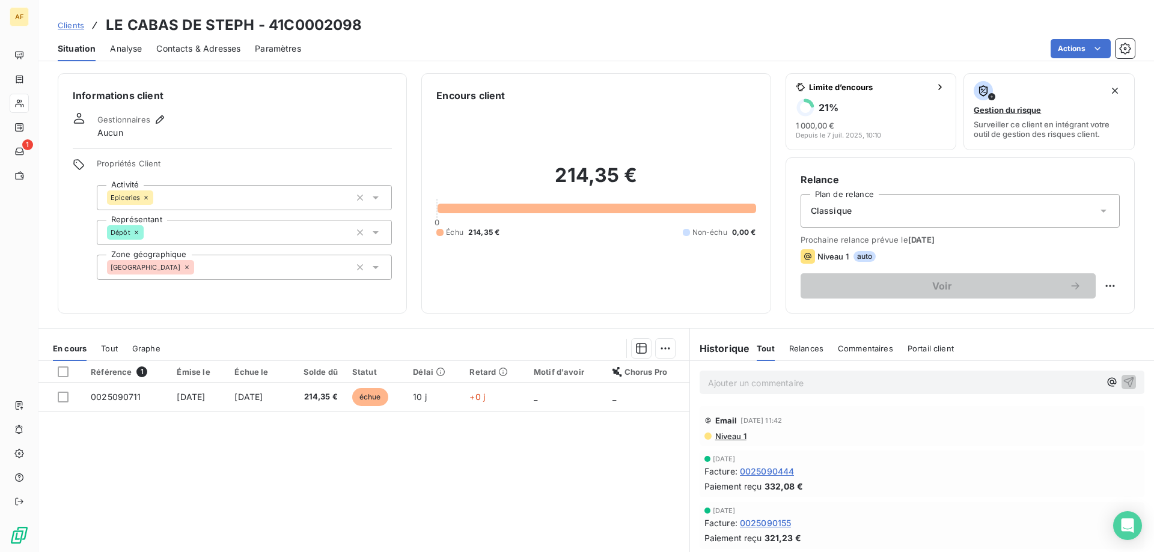
click at [276, 276] on div "[GEOGRAPHIC_DATA]" at bounding box center [244, 267] width 295 height 25
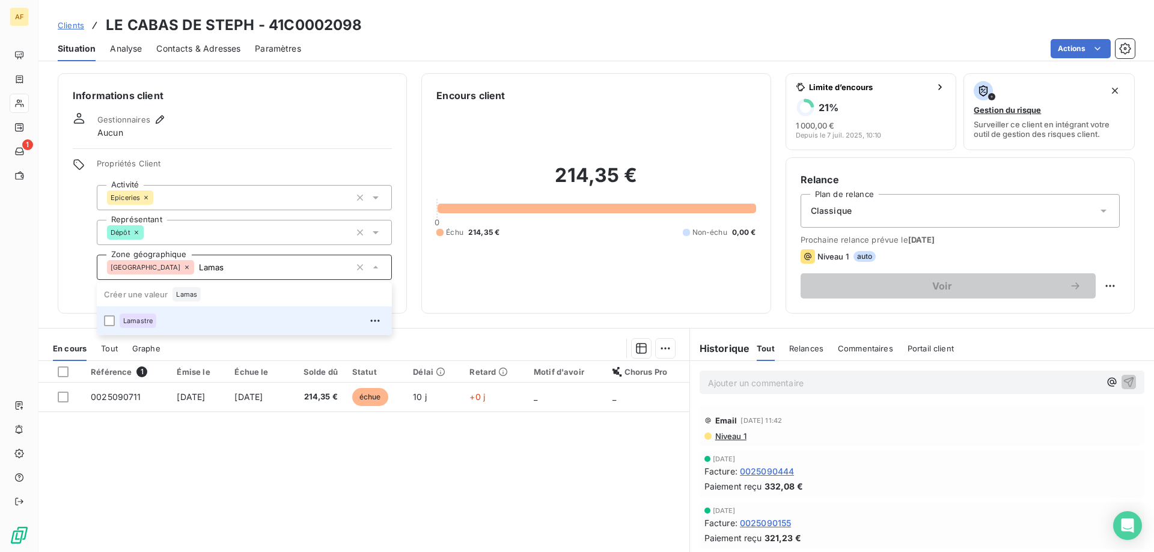
click at [259, 324] on div "Lamastre" at bounding box center [252, 320] width 265 height 19
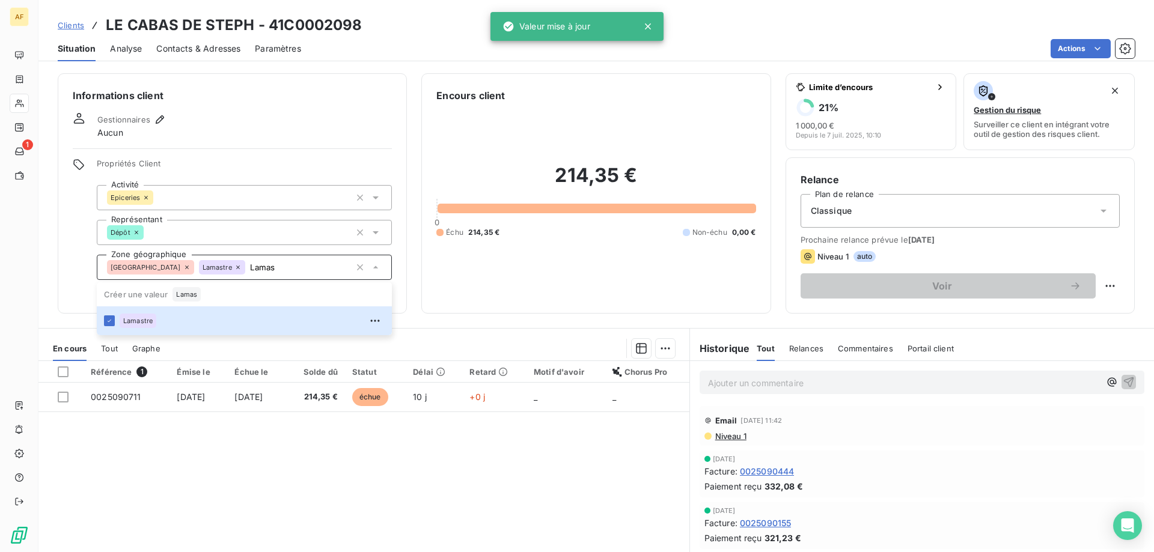
type input "Lamas"
click at [335, 464] on div "Référence 1 Émise le Échue le Solde dû Statut Délai Retard Motif d'avoir Chorus…" at bounding box center [363, 476] width 651 height 231
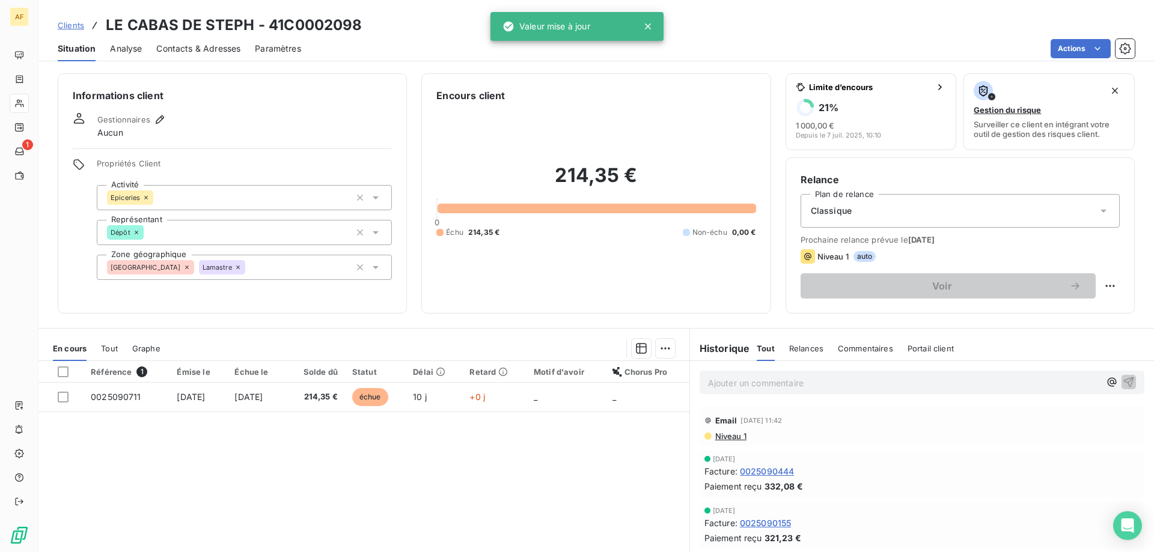
click at [75, 28] on span "Clients" at bounding box center [71, 25] width 26 height 10
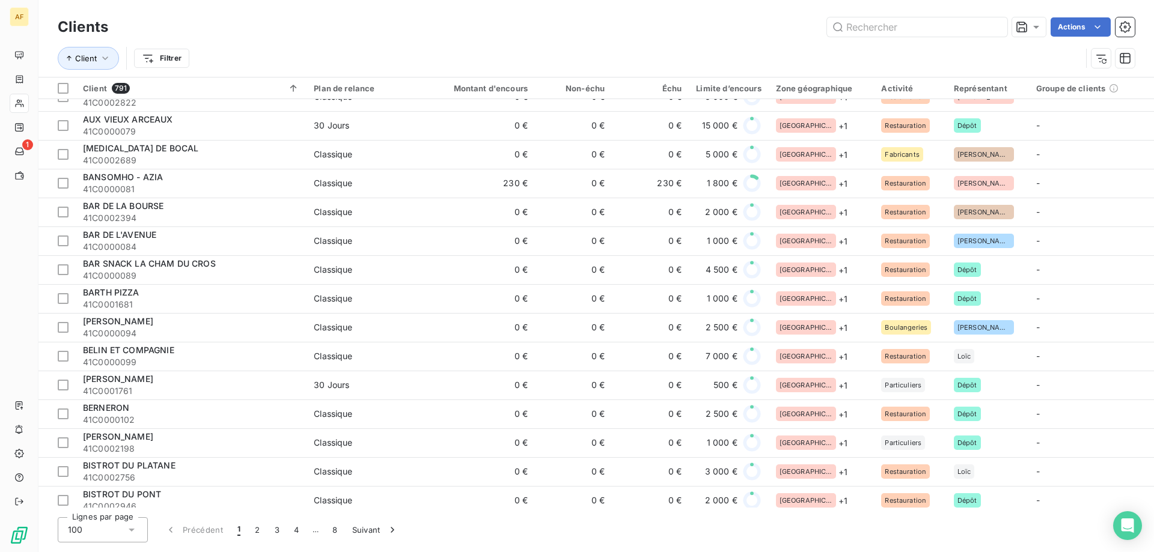
scroll to position [2344, 0]
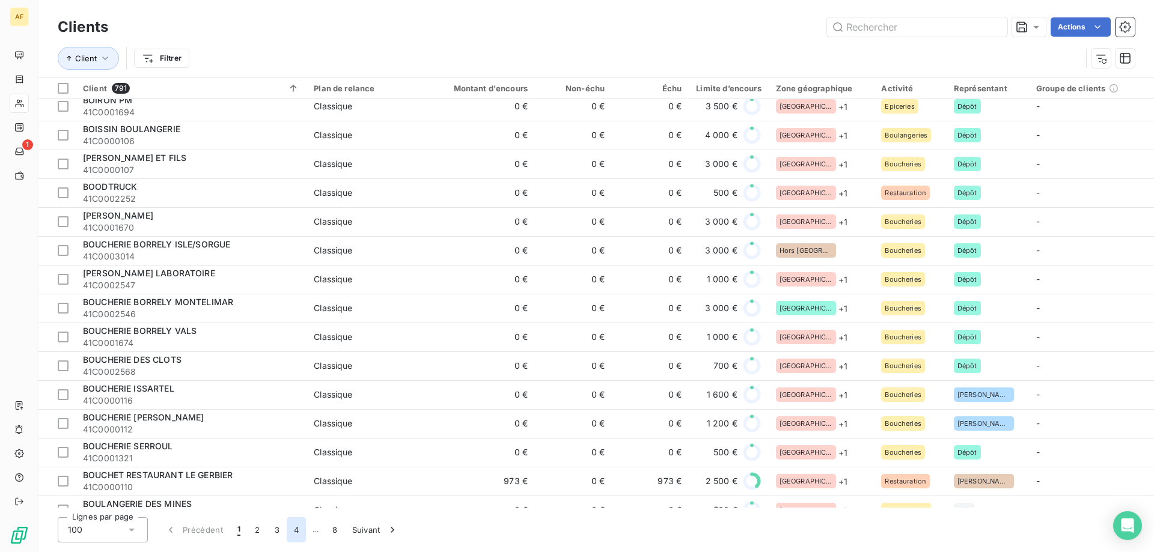
click at [303, 530] on button "4" at bounding box center [296, 530] width 19 height 25
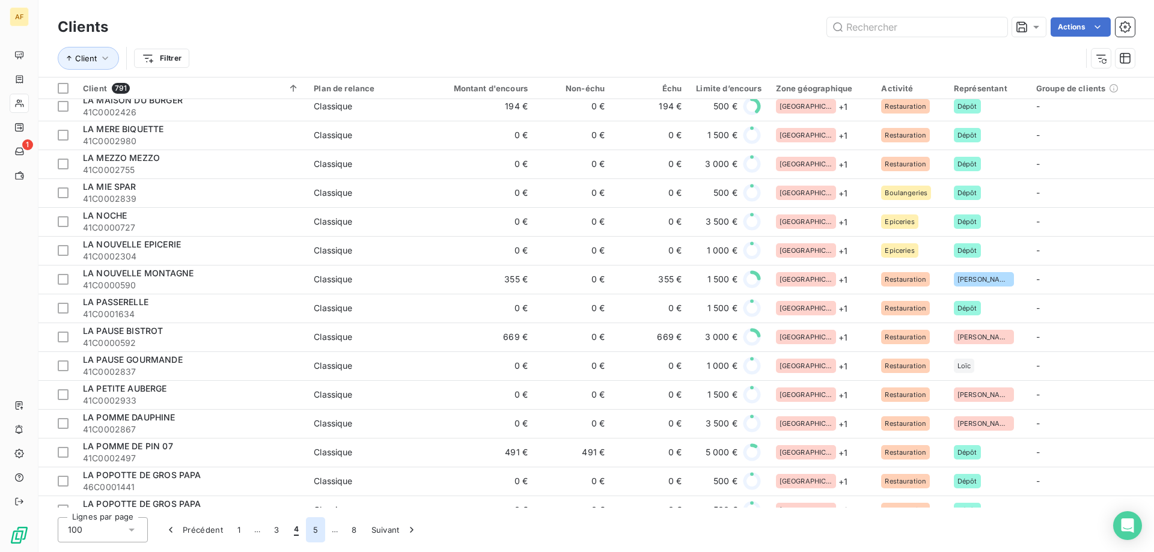
click at [317, 526] on button "5" at bounding box center [315, 530] width 19 height 25
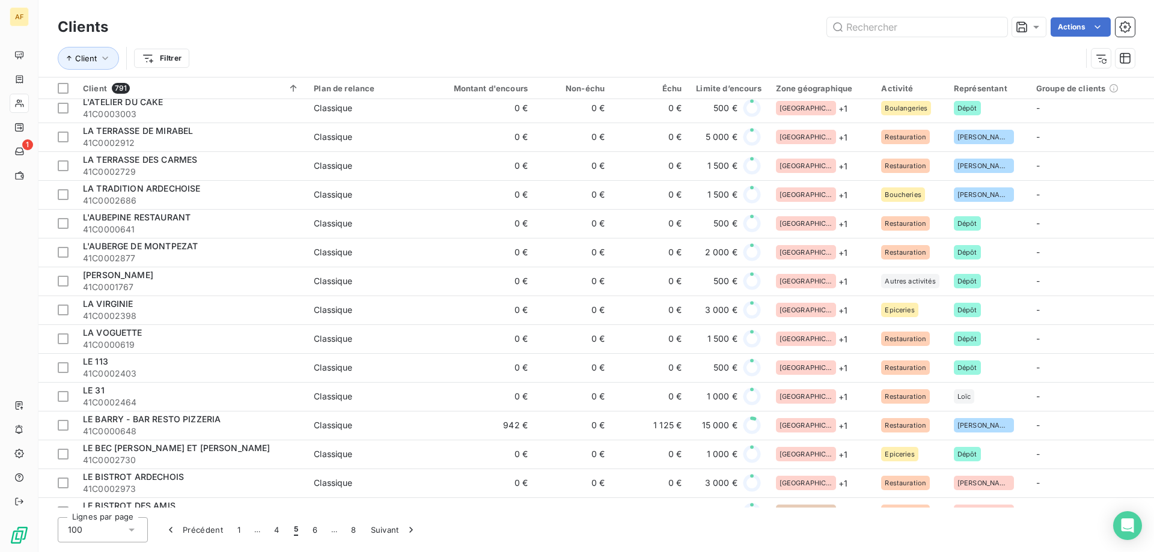
scroll to position [919, 0]
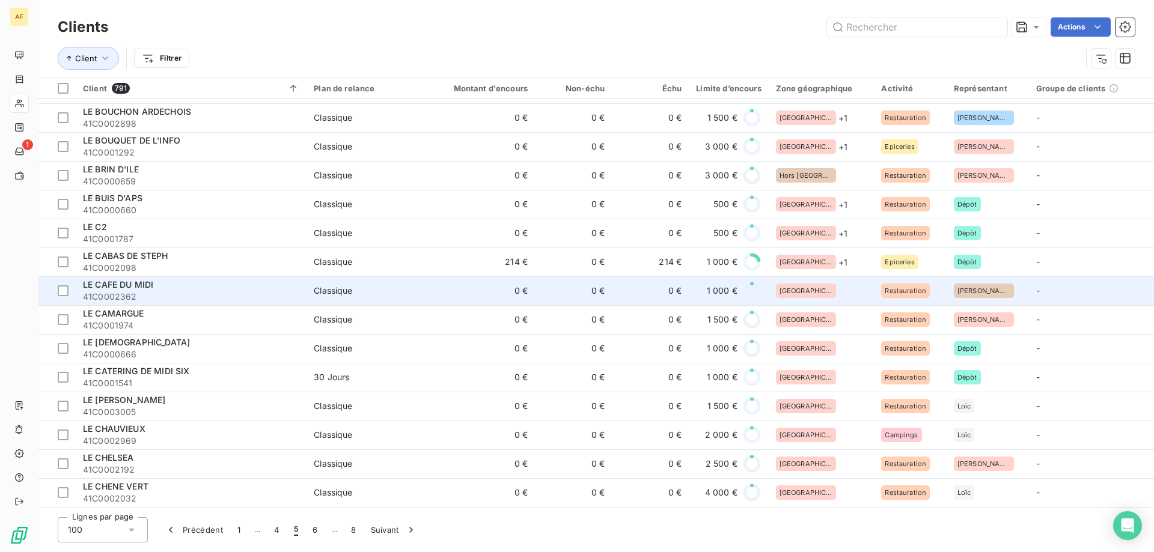
click at [829, 296] on div "[GEOGRAPHIC_DATA]" at bounding box center [821, 291] width 91 height 14
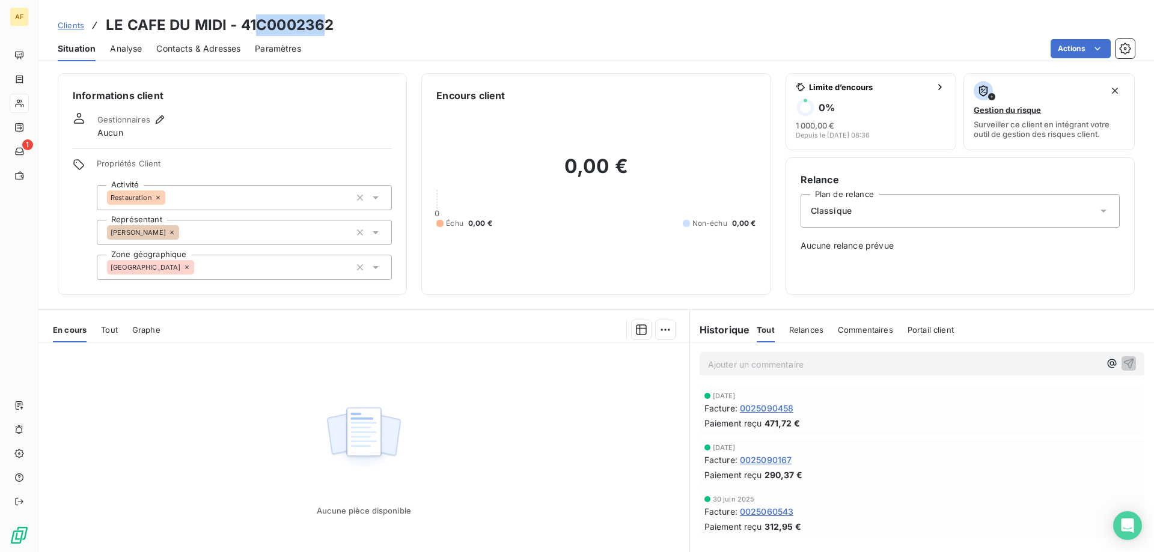
drag, startPoint x: 260, startPoint y: 25, endPoint x: 330, endPoint y: 29, distance: 70.4
click at [328, 29] on h3 "LE CAFE DU MIDI - 41C0002362" at bounding box center [220, 25] width 228 height 22
click at [290, 26] on h3 "LE CAFE DU MIDI - 41C0002362" at bounding box center [220, 25] width 228 height 22
drag, startPoint x: 258, startPoint y: 22, endPoint x: 353, endPoint y: 47, distance: 98.4
click at [345, 23] on div "Clients LE CAFE DU MIDI - 41C0002362" at bounding box center [596, 25] width 1116 height 22
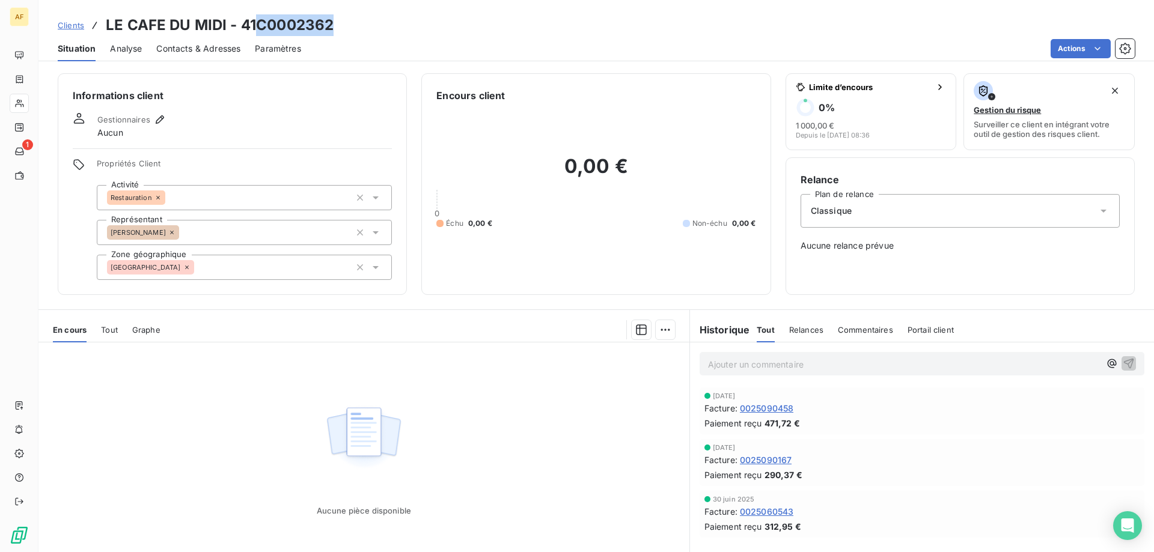
copy h3 "C0002362"
click at [217, 273] on div "[GEOGRAPHIC_DATA]" at bounding box center [244, 267] width 295 height 25
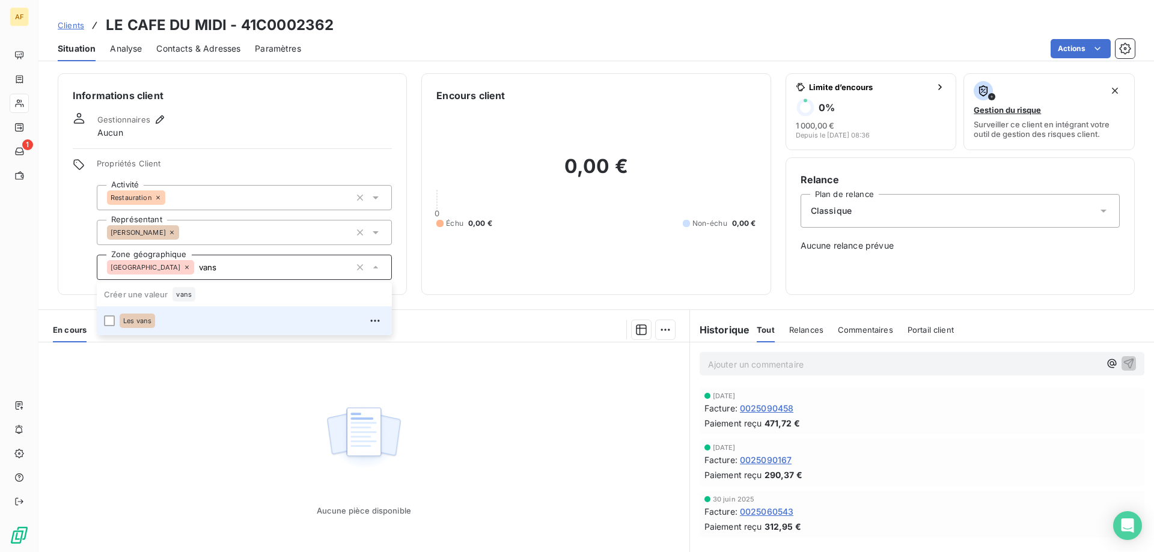
click at [147, 317] on div "Les vans" at bounding box center [137, 321] width 35 height 14
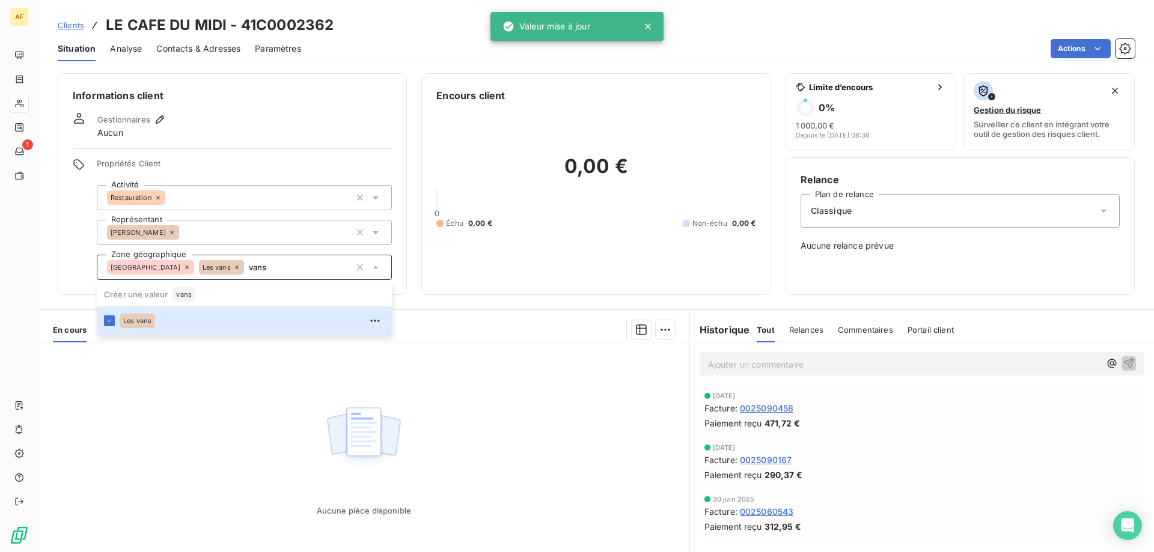
type input "vans"
click at [154, 405] on div "Aucune pièce disponible" at bounding box center [363, 458] width 651 height 231
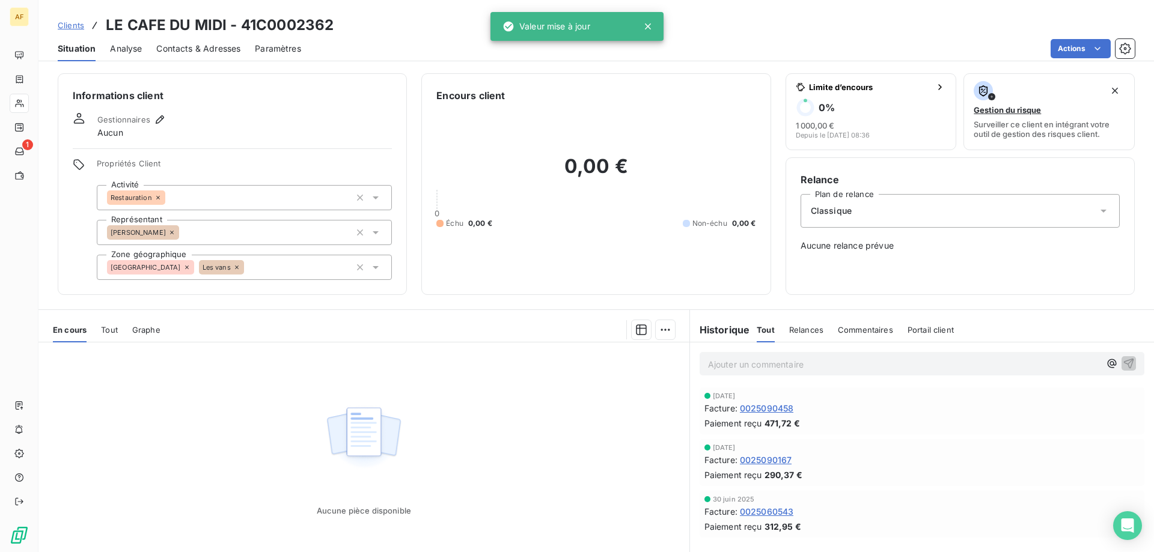
click at [72, 23] on span "Clients" at bounding box center [71, 25] width 26 height 10
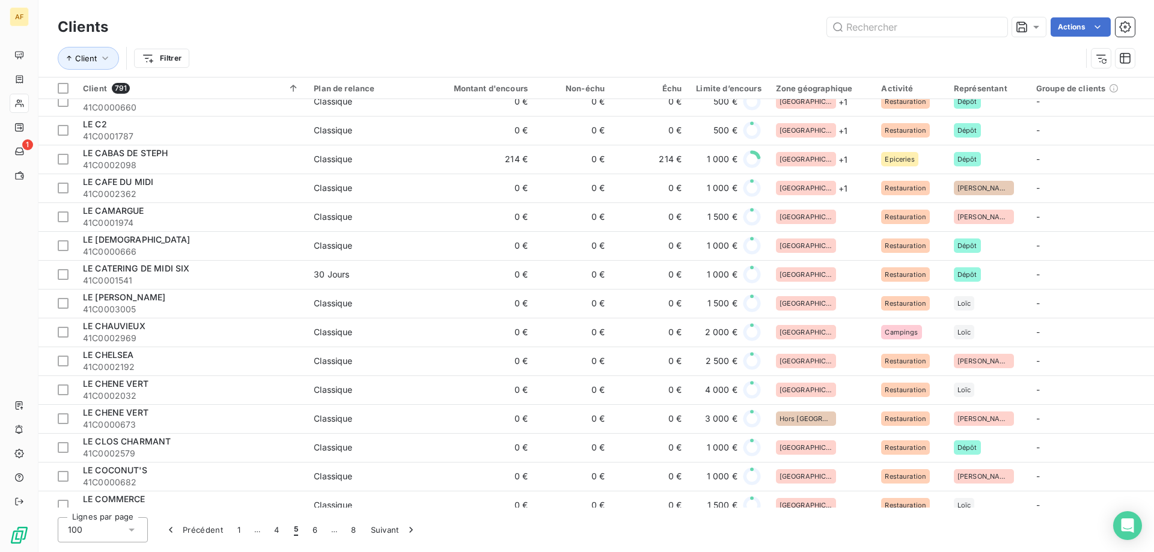
scroll to position [902, 0]
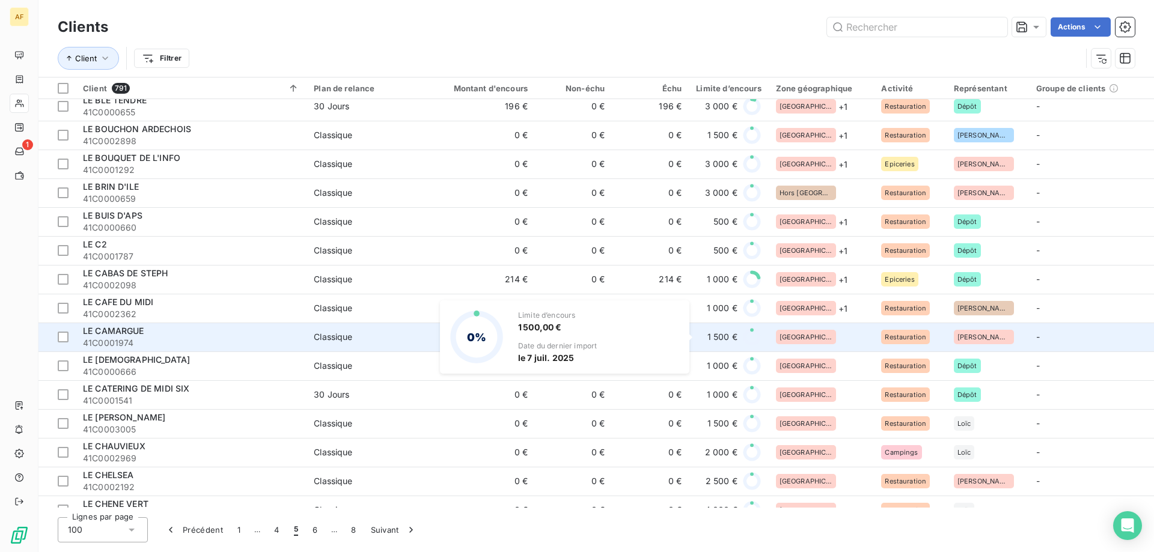
click at [727, 345] on div "1 500 €" at bounding box center [728, 337] width 65 height 19
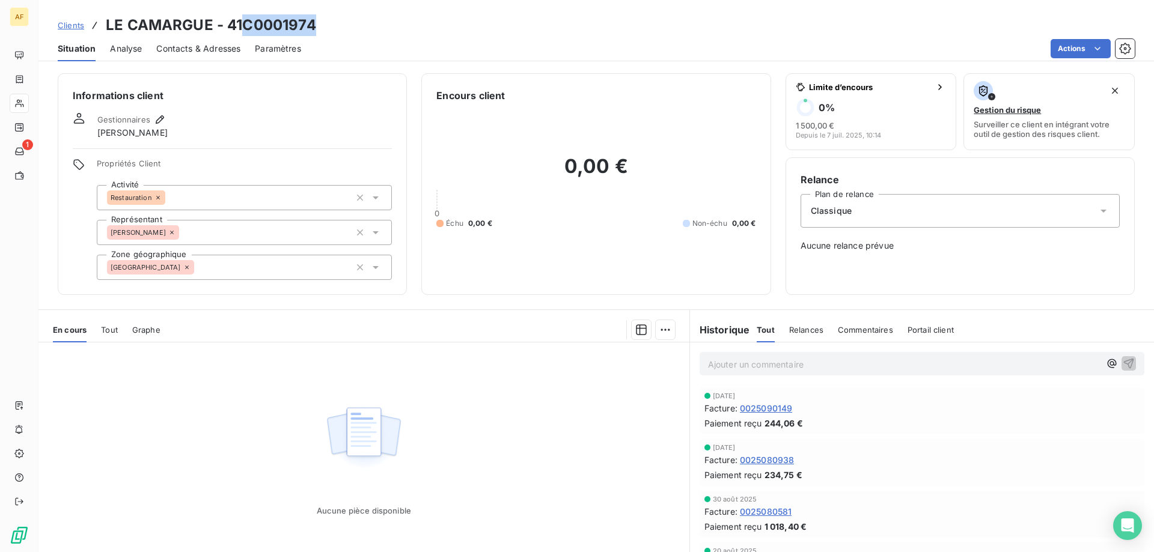
drag, startPoint x: 247, startPoint y: 20, endPoint x: 402, endPoint y: 14, distance: 154.6
click at [391, 14] on div "Clients LE CAMARGUE - 41C0001974" at bounding box center [596, 25] width 1116 height 22
copy h3 "C0001974"
click at [276, 276] on div "[GEOGRAPHIC_DATA]" at bounding box center [244, 267] width 295 height 25
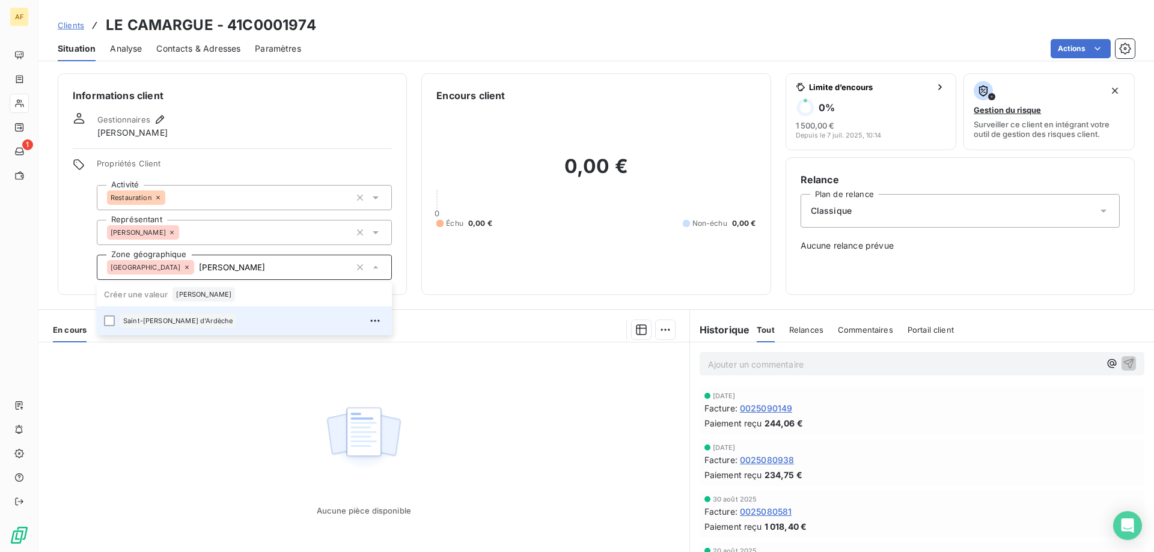
click at [249, 323] on div "Saint-[PERSON_NAME] d'Ardèche" at bounding box center [252, 320] width 265 height 19
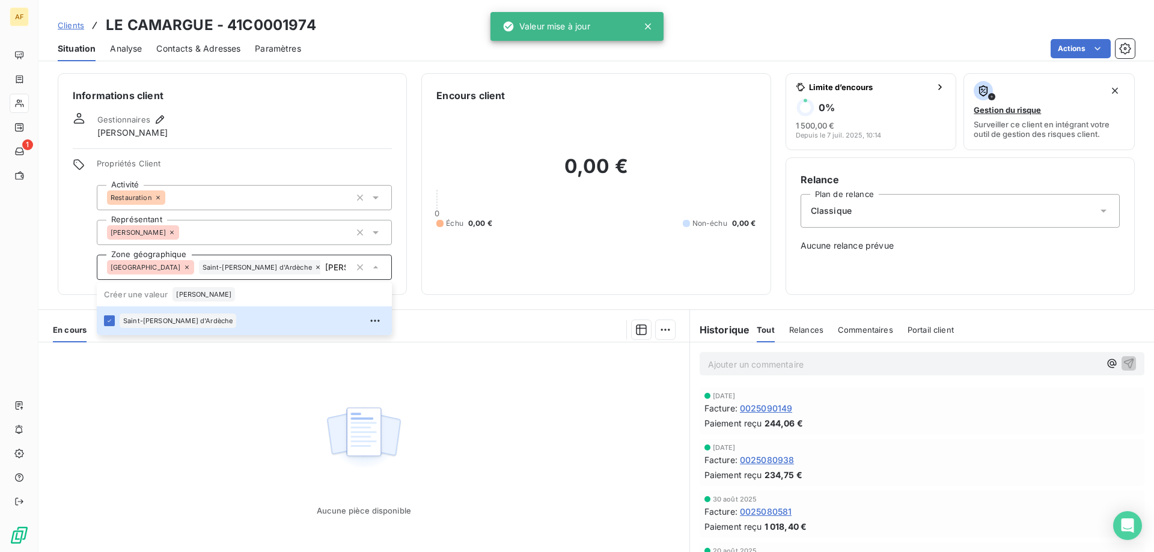
type input "[PERSON_NAME]"
click at [179, 411] on div "Aucune pièce disponible" at bounding box center [363, 458] width 651 height 231
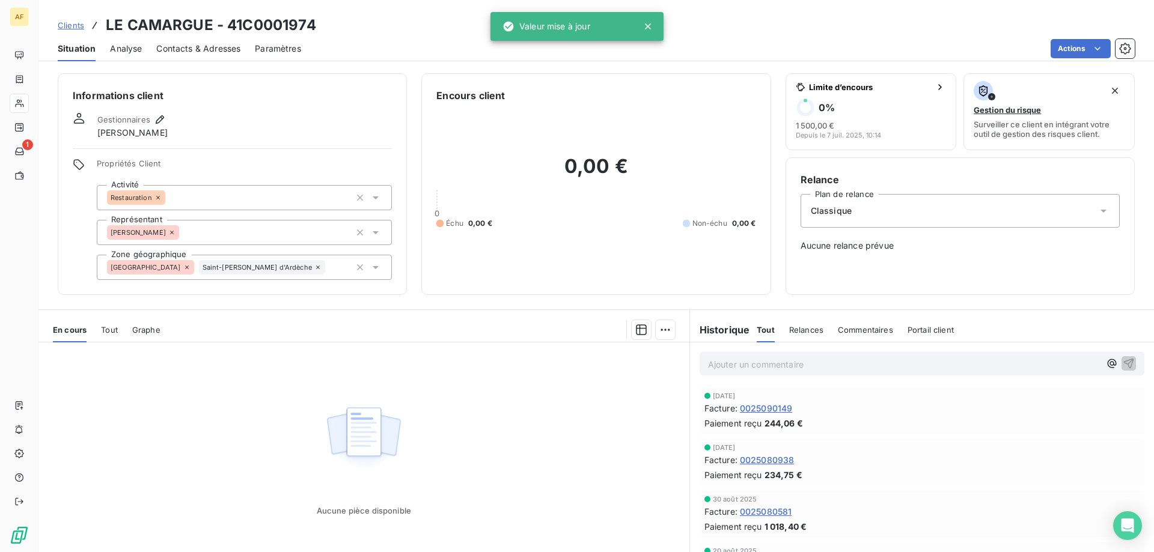
click at [77, 28] on span "Clients" at bounding box center [71, 25] width 26 height 10
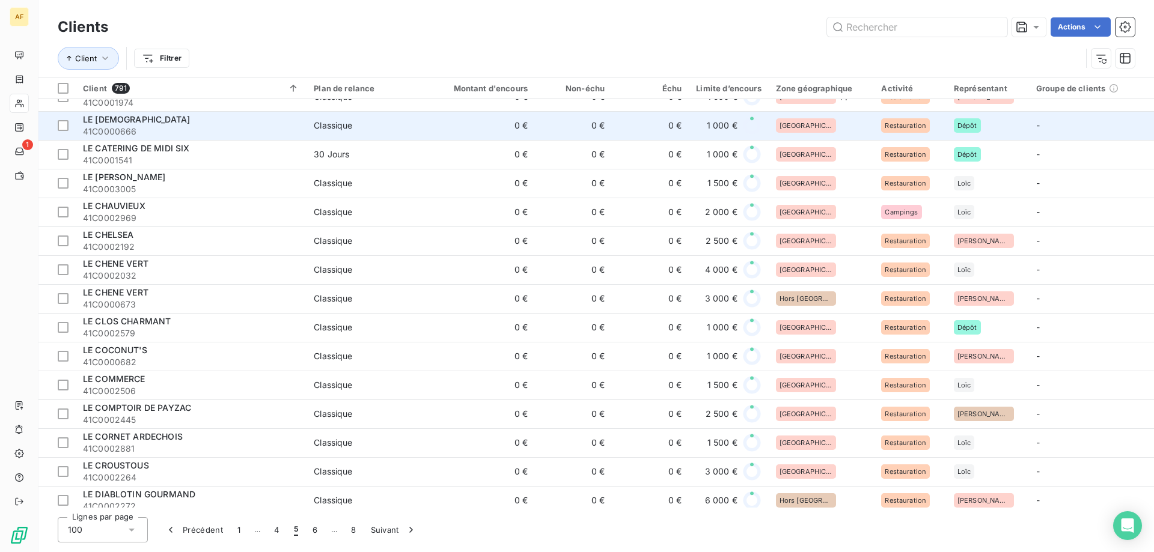
scroll to position [1022, 0]
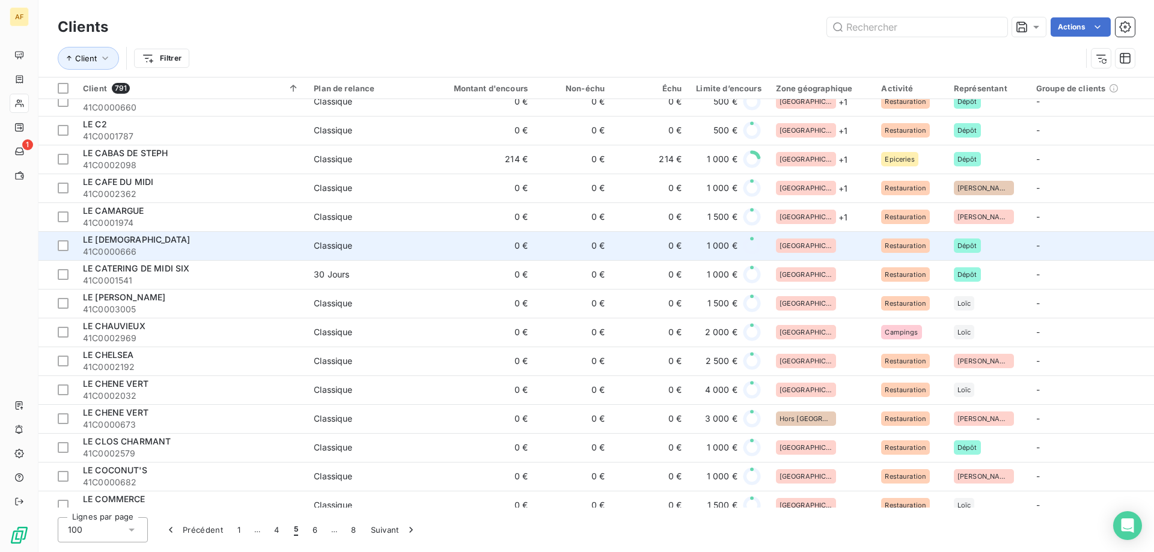
click at [829, 246] on div "[GEOGRAPHIC_DATA]" at bounding box center [821, 246] width 91 height 14
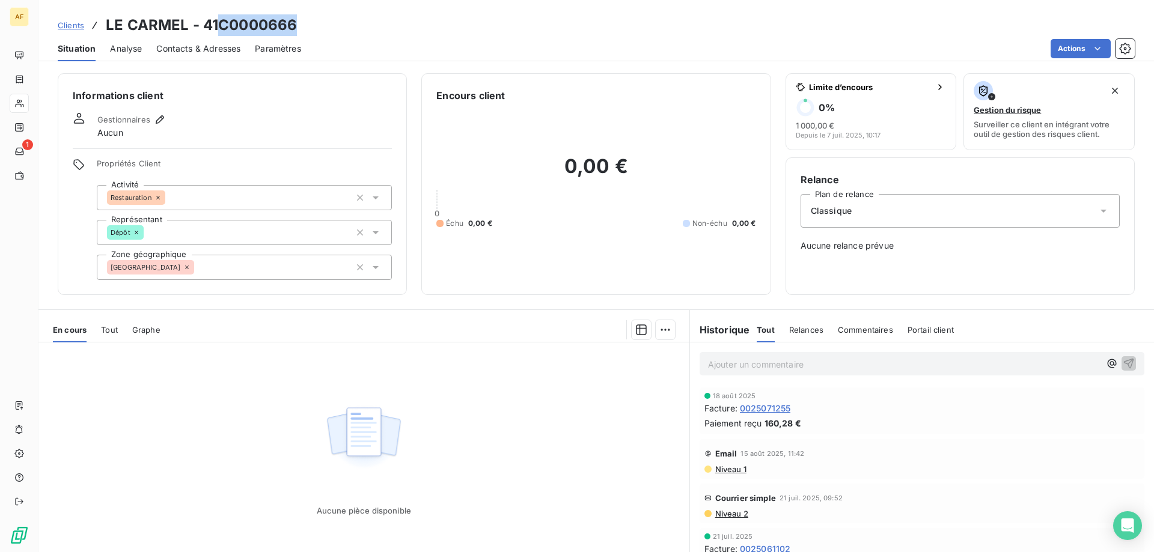
drag, startPoint x: 221, startPoint y: 23, endPoint x: 305, endPoint y: 35, distance: 84.4
click at [305, 35] on div "Clients LE CARMEL - 41C0000666" at bounding box center [596, 25] width 1116 height 22
copy h3 "C0000666"
click at [252, 267] on div "[GEOGRAPHIC_DATA]" at bounding box center [244, 267] width 295 height 25
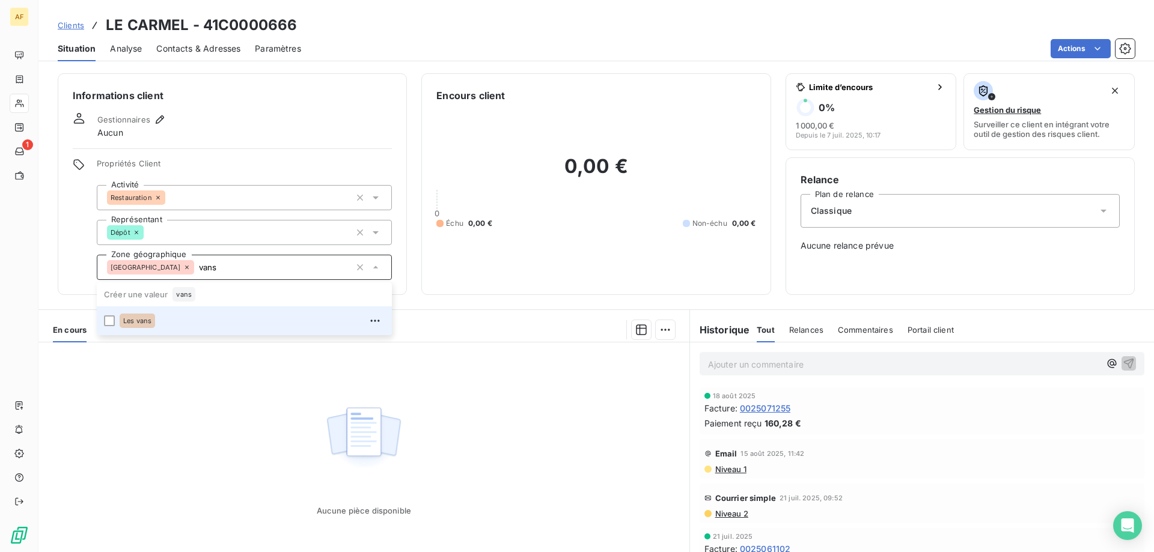
click at [221, 328] on div "Les vans" at bounding box center [252, 320] width 265 height 19
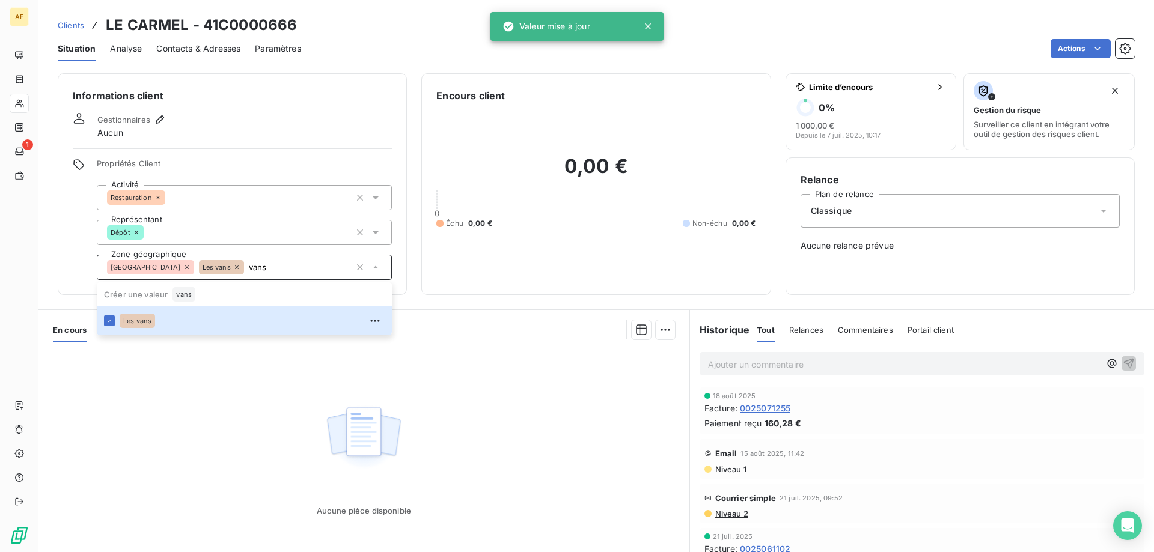
type input "vans"
click at [216, 405] on div "Aucune pièce disponible" at bounding box center [363, 458] width 651 height 231
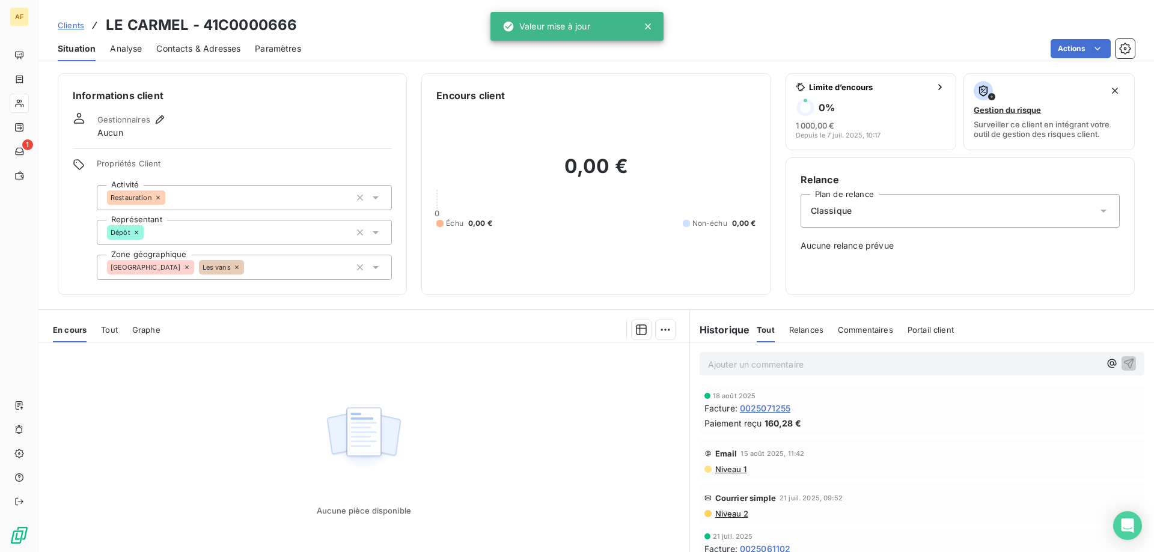
click at [79, 29] on span "Clients" at bounding box center [71, 25] width 26 height 10
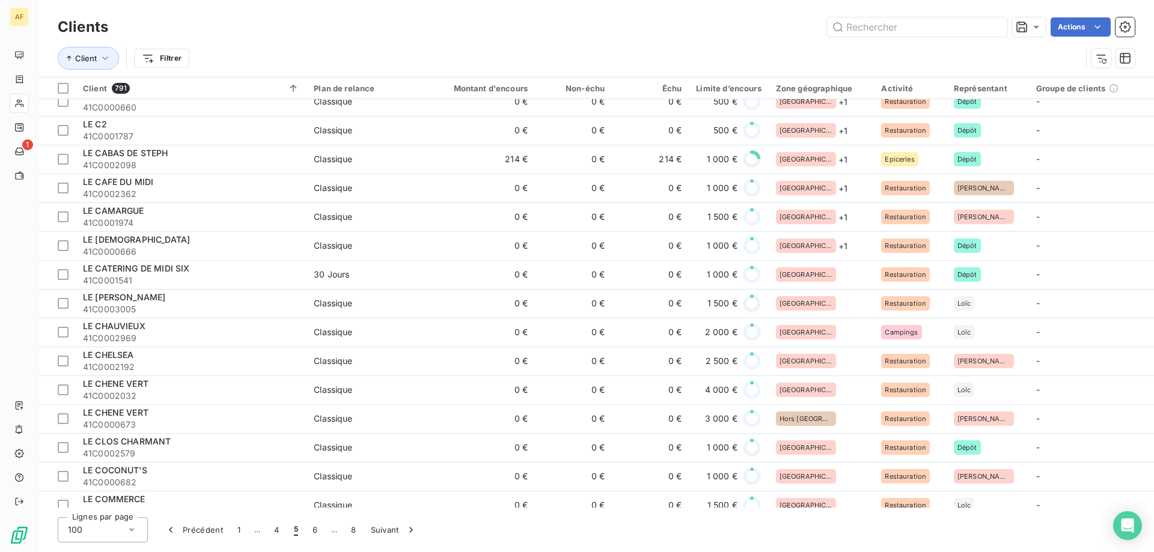
scroll to position [1142, 0]
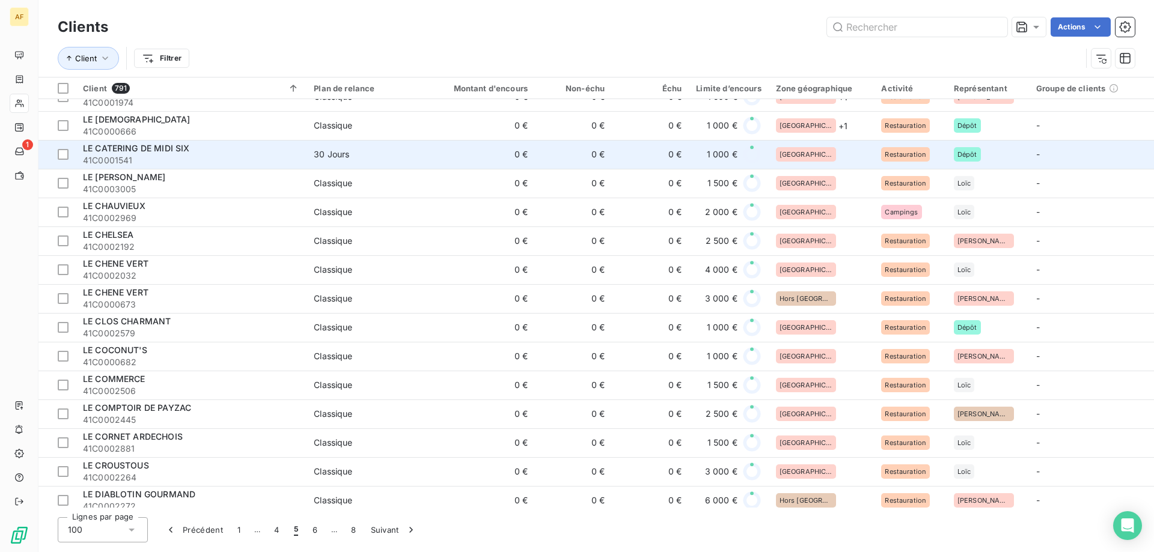
click at [825, 151] on div "[GEOGRAPHIC_DATA]" at bounding box center [821, 154] width 91 height 14
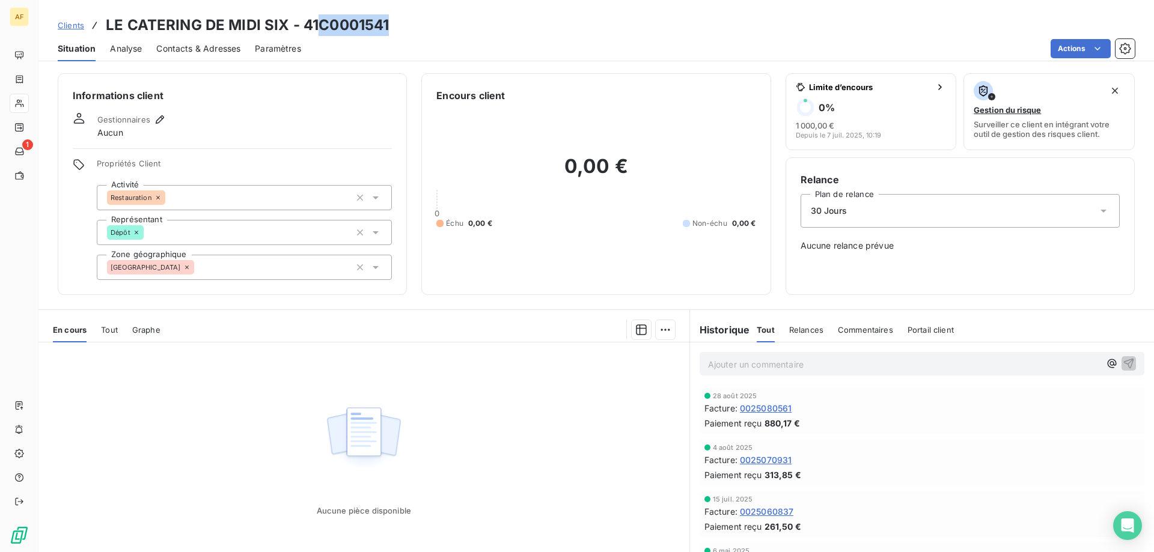
drag, startPoint x: 319, startPoint y: 21, endPoint x: 413, endPoint y: 27, distance: 94.0
click at [413, 27] on div "Clients LE CATERING DE MIDI SIX - 41C0001541" at bounding box center [596, 25] width 1116 height 22
copy h3 "C0001541"
click at [246, 272] on div "[GEOGRAPHIC_DATA]" at bounding box center [244, 267] width 295 height 25
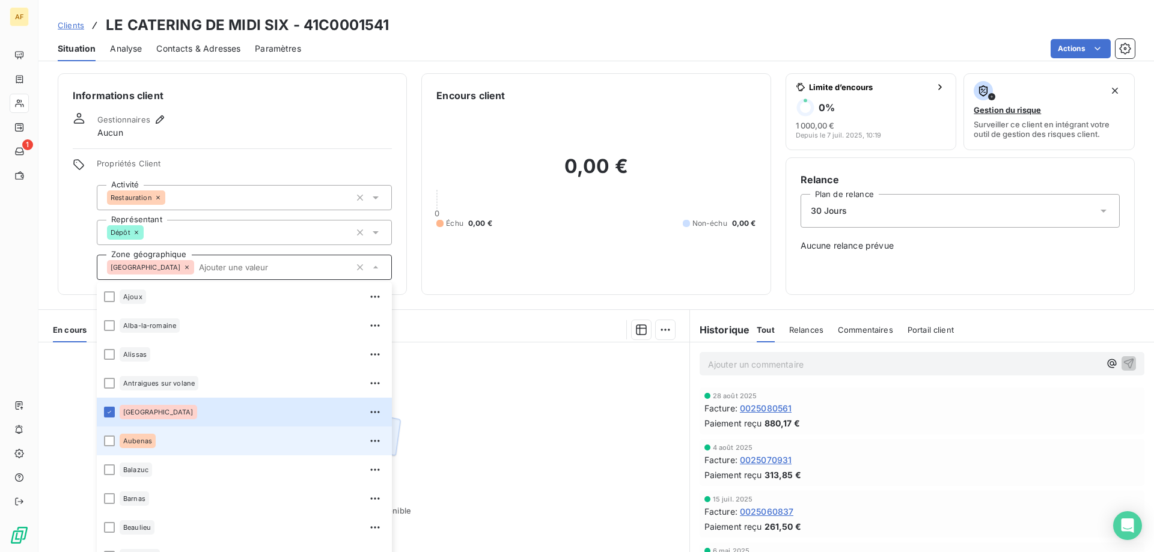
click at [150, 448] on div "Aubenas" at bounding box center [252, 441] width 265 height 19
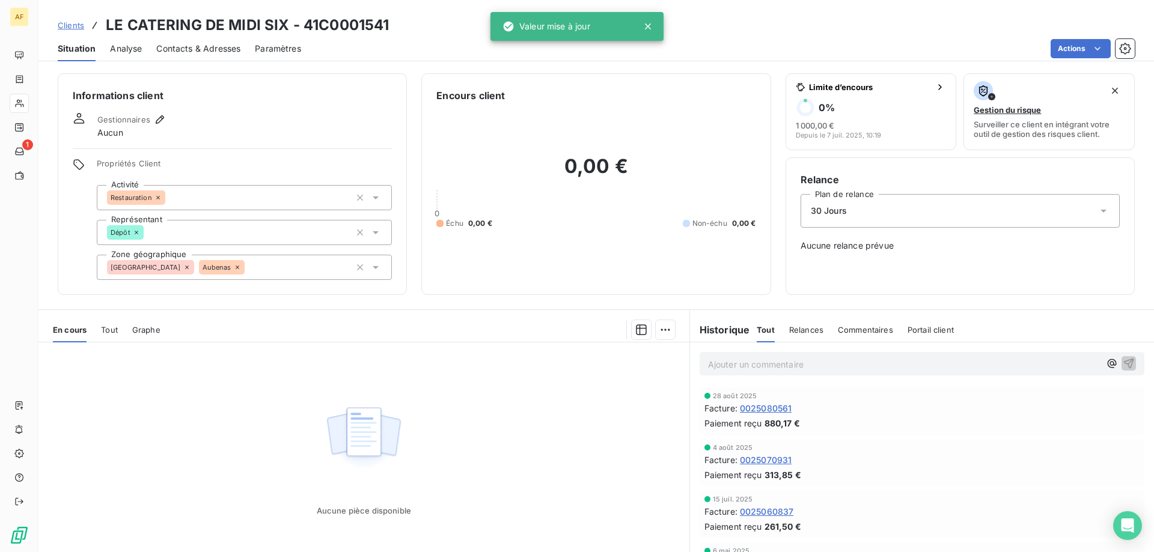
click at [542, 435] on div "Aucune pièce disponible" at bounding box center [363, 458] width 651 height 231
click at [79, 26] on span "Clients" at bounding box center [71, 25] width 26 height 10
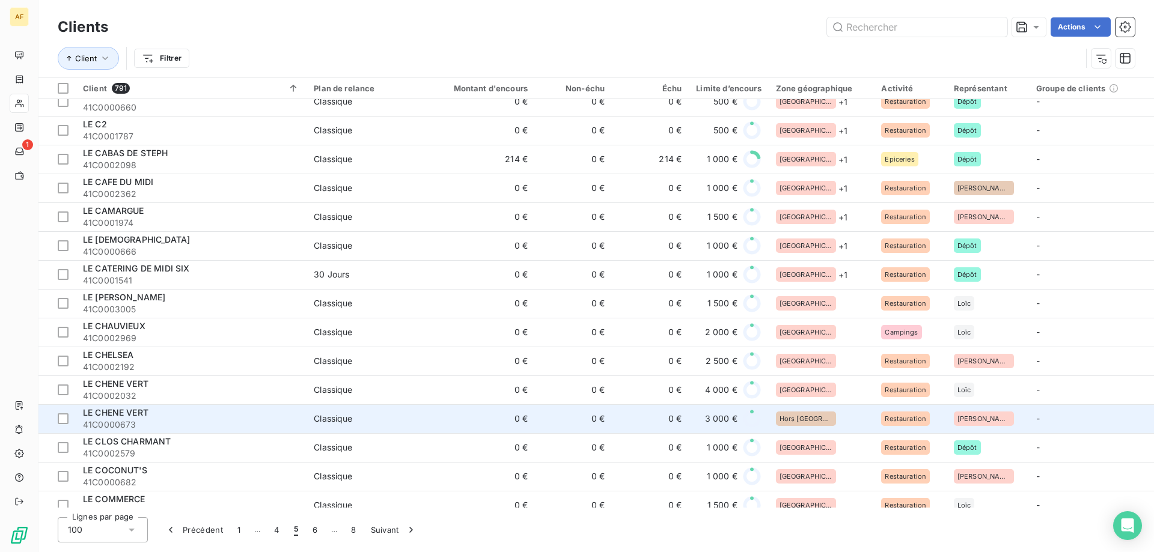
scroll to position [1082, 0]
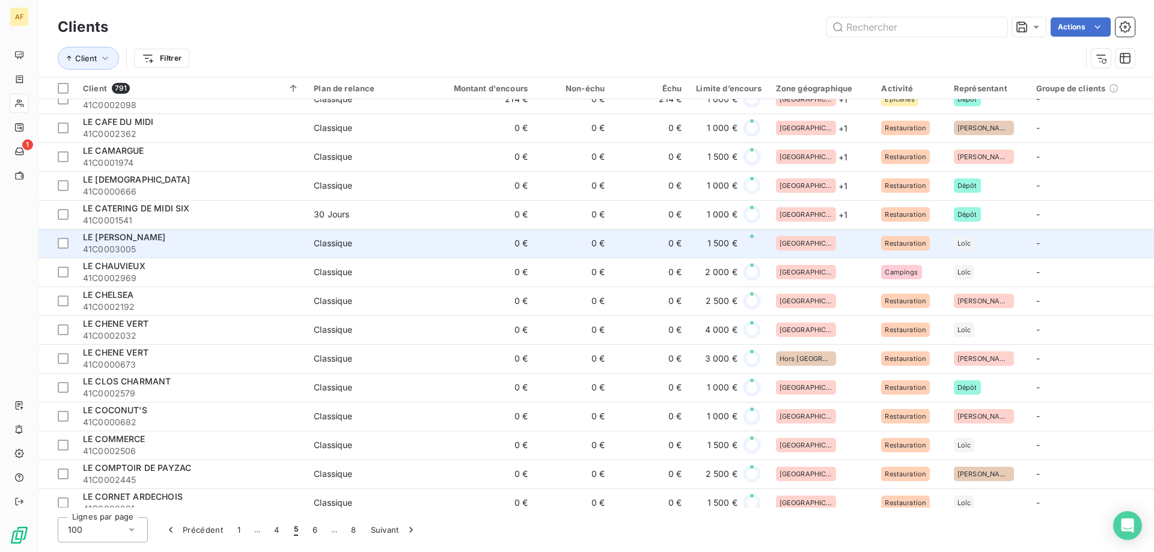
click at [839, 246] on div "[GEOGRAPHIC_DATA]" at bounding box center [821, 243] width 91 height 14
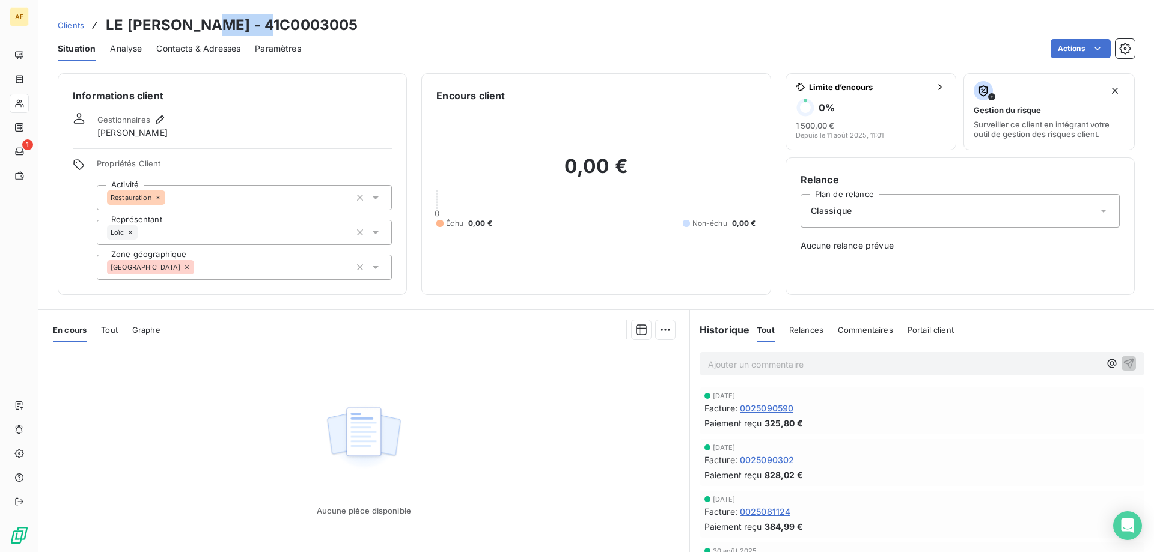
drag, startPoint x: 206, startPoint y: 21, endPoint x: 283, endPoint y: 22, distance: 77.5
click at [281, 22] on h3 "LE [PERSON_NAME] - 41C0003005" at bounding box center [232, 25] width 252 height 22
copy h3 "C0003005"
click at [204, 266] on div "[GEOGRAPHIC_DATA]" at bounding box center [244, 267] width 295 height 25
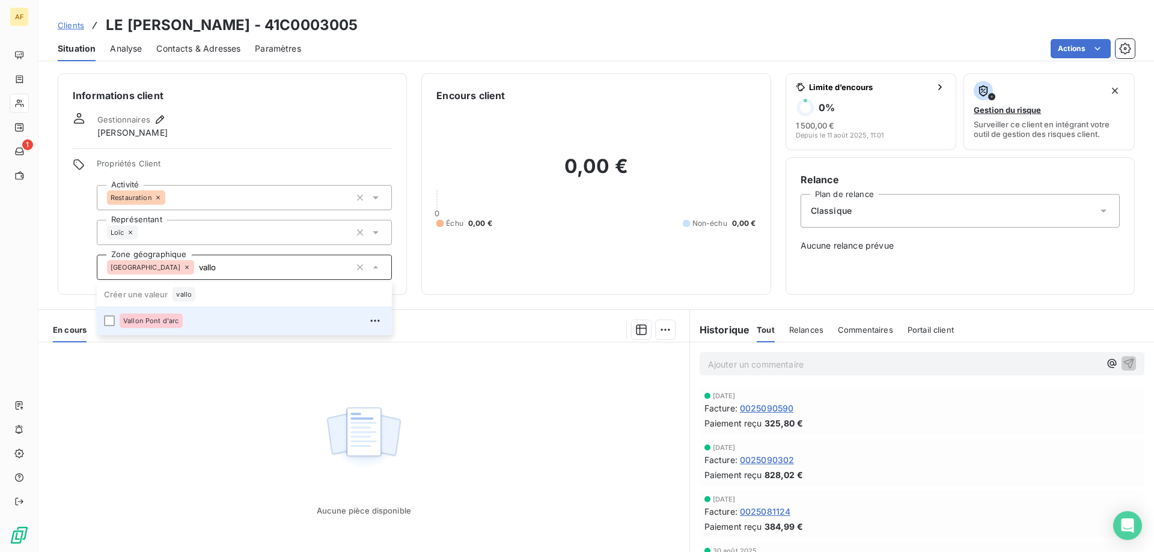
click at [200, 327] on div "Vallon Pont d'arc" at bounding box center [252, 320] width 265 height 19
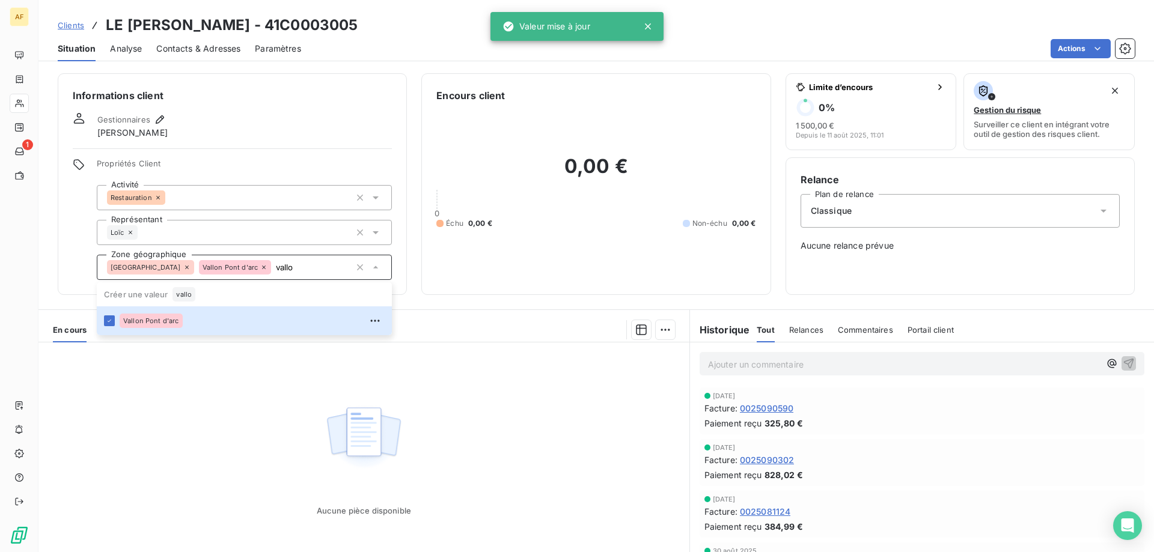
type input "vallo"
click at [217, 429] on div "Aucune pièce disponible" at bounding box center [363, 458] width 651 height 231
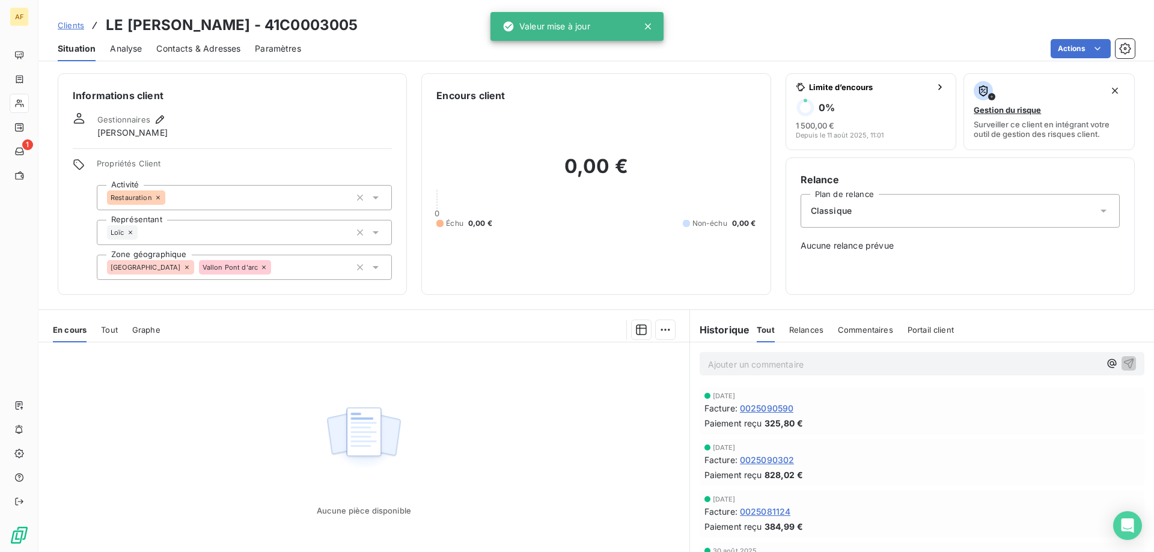
click at [78, 30] on link "Clients" at bounding box center [71, 25] width 26 height 12
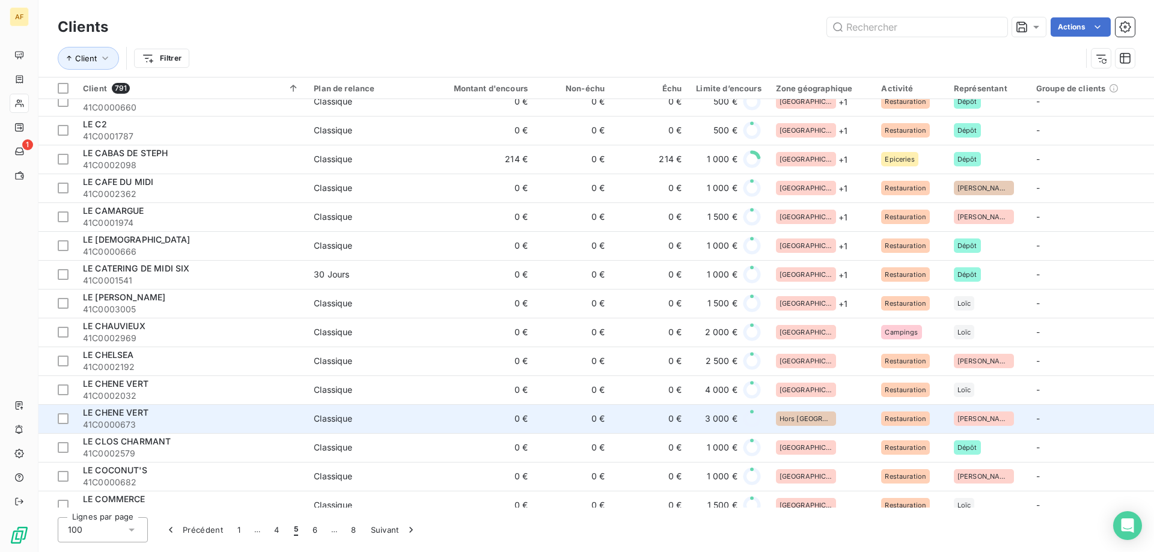
scroll to position [1082, 0]
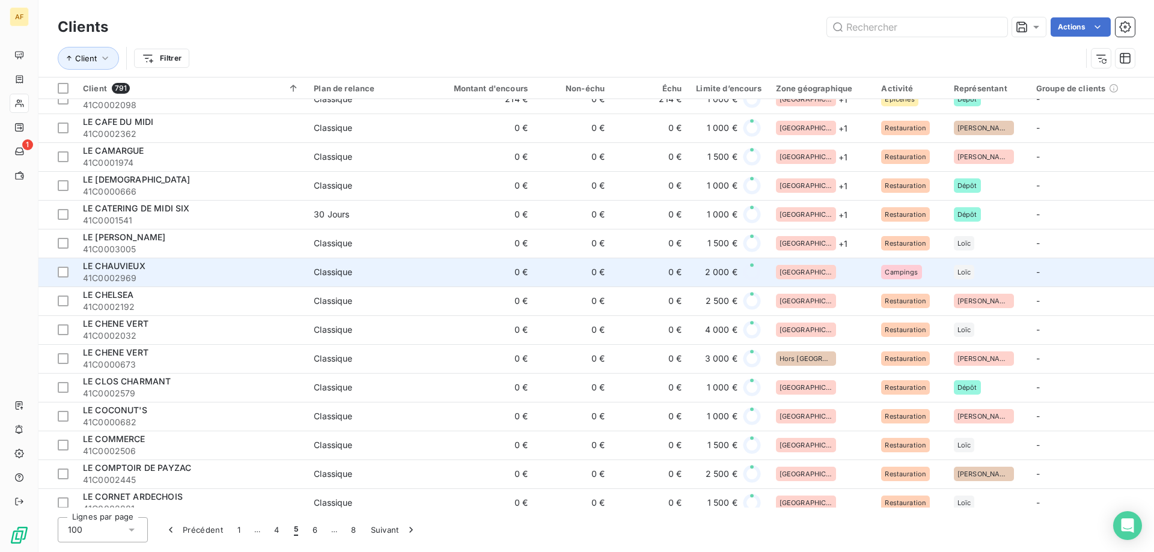
click at [836, 272] on div "[GEOGRAPHIC_DATA]" at bounding box center [821, 272] width 91 height 14
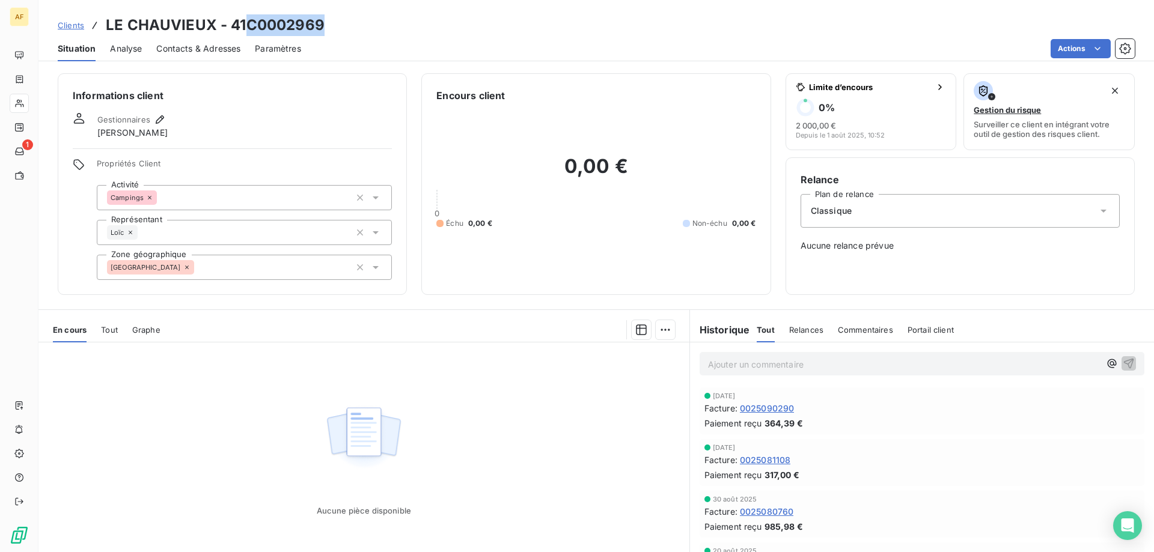
drag, startPoint x: 249, startPoint y: 23, endPoint x: 327, endPoint y: 33, distance: 78.2
click at [327, 33] on div "Clients LE CHAUVIEUX - 41C0002969" at bounding box center [596, 25] width 1116 height 22
copy h3 "C0002969"
drag, startPoint x: 224, startPoint y: 252, endPoint x: 227, endPoint y: 260, distance: 8.2
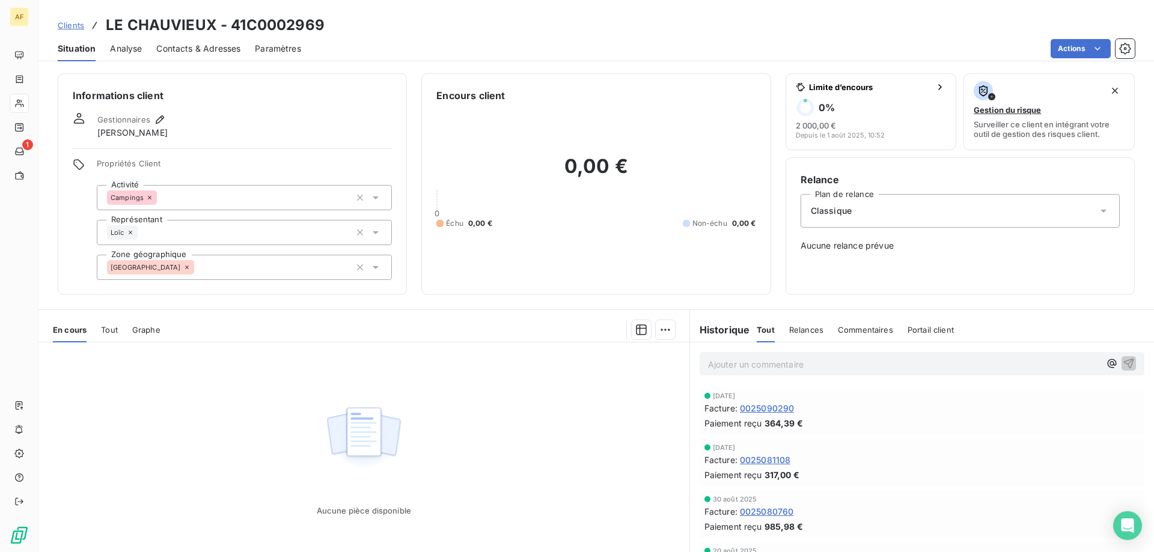
click at [225, 254] on div "Propriétés Client Activité Campings Représentant Loïc Zone géographique [GEOGRA…" at bounding box center [244, 219] width 295 height 121
click at [228, 263] on div "[GEOGRAPHIC_DATA]" at bounding box center [244, 267] width 295 height 25
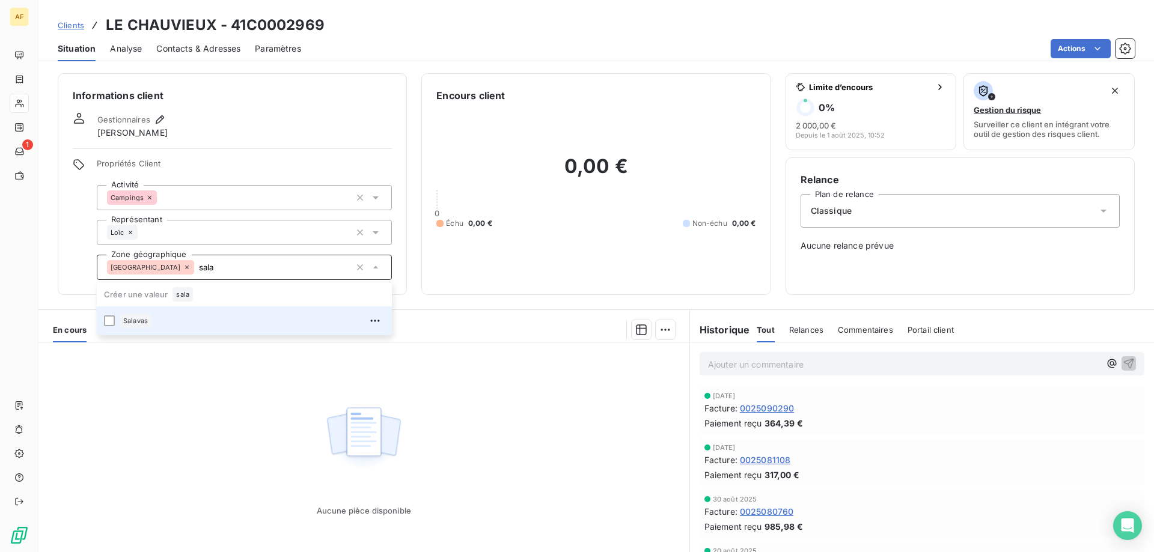
click at [191, 316] on div "Salavas" at bounding box center [252, 320] width 265 height 19
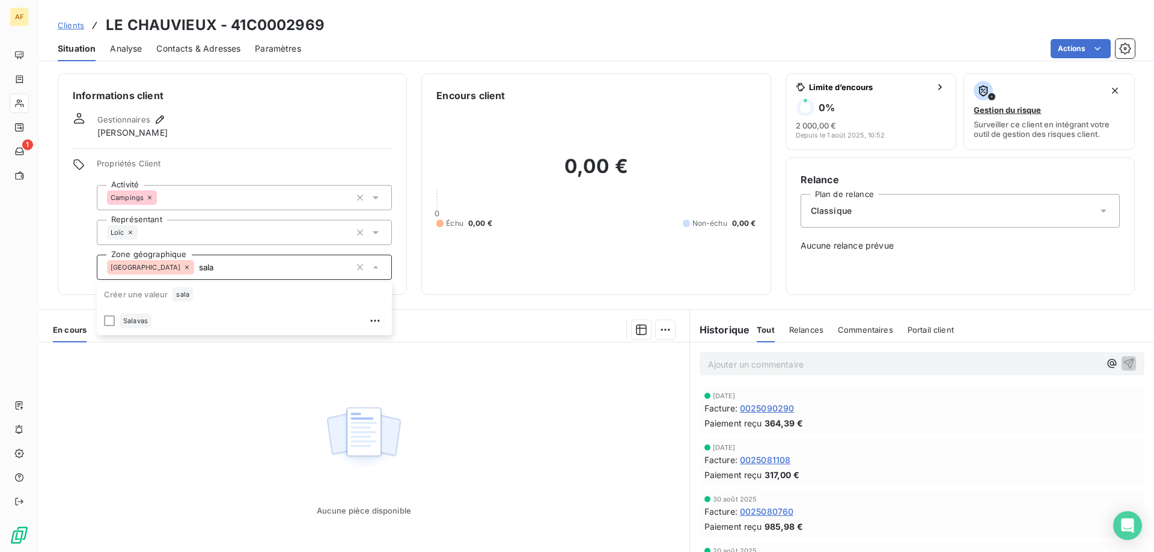
type input "sala"
click at [184, 414] on div "Aucune pièce disponible" at bounding box center [363, 458] width 651 height 231
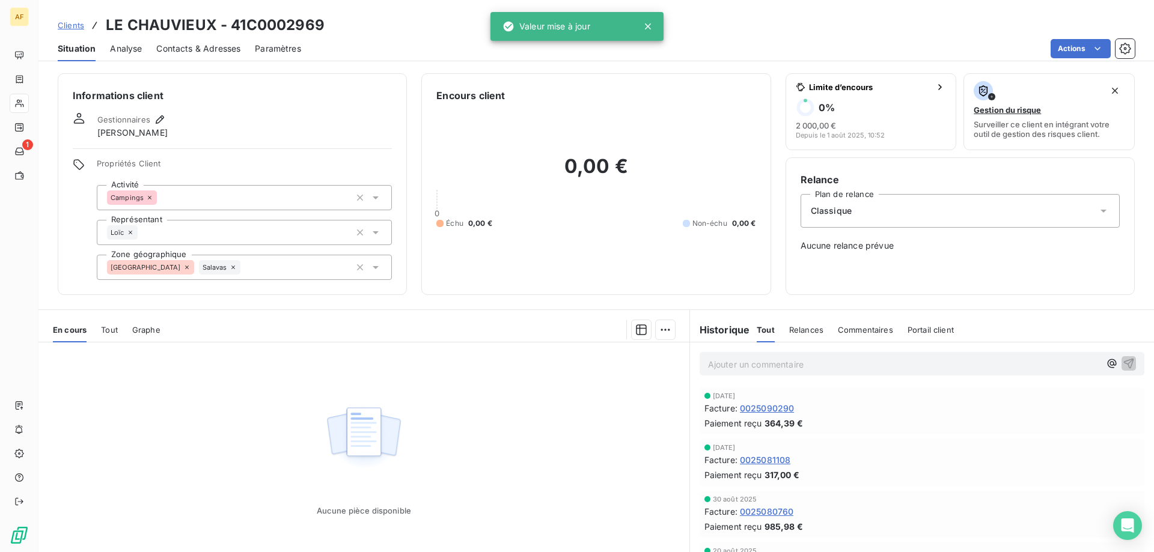
click at [75, 28] on span "Clients" at bounding box center [71, 25] width 26 height 10
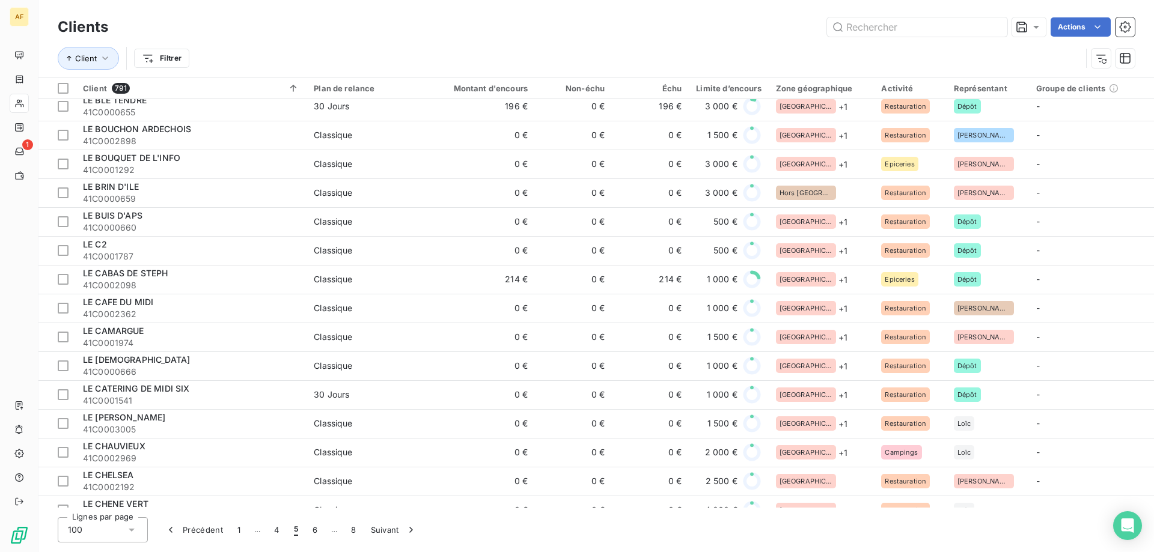
scroll to position [962, 0]
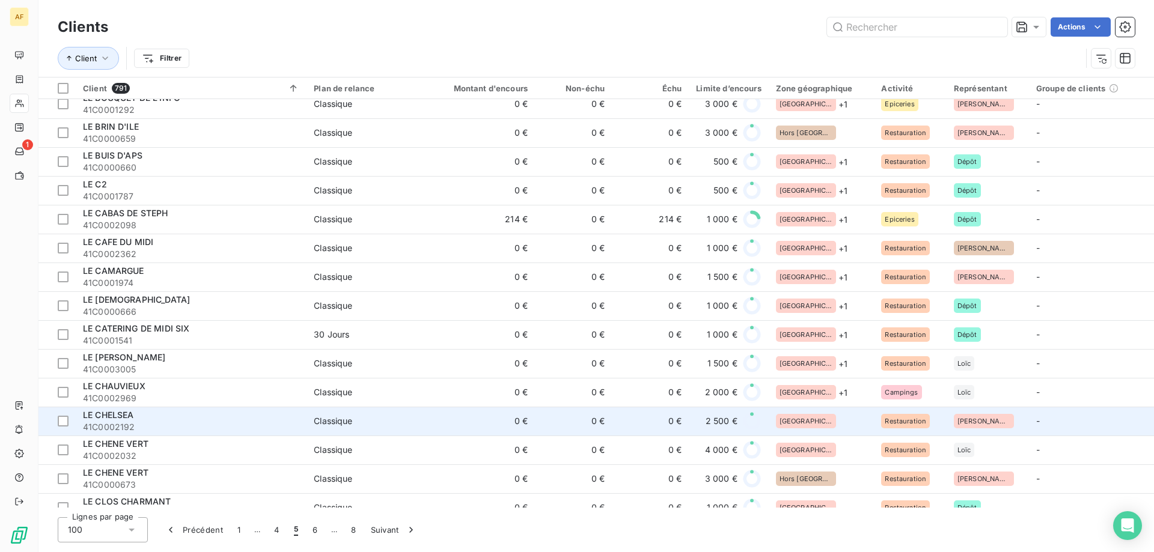
click at [813, 421] on div "[GEOGRAPHIC_DATA]" at bounding box center [821, 421] width 91 height 14
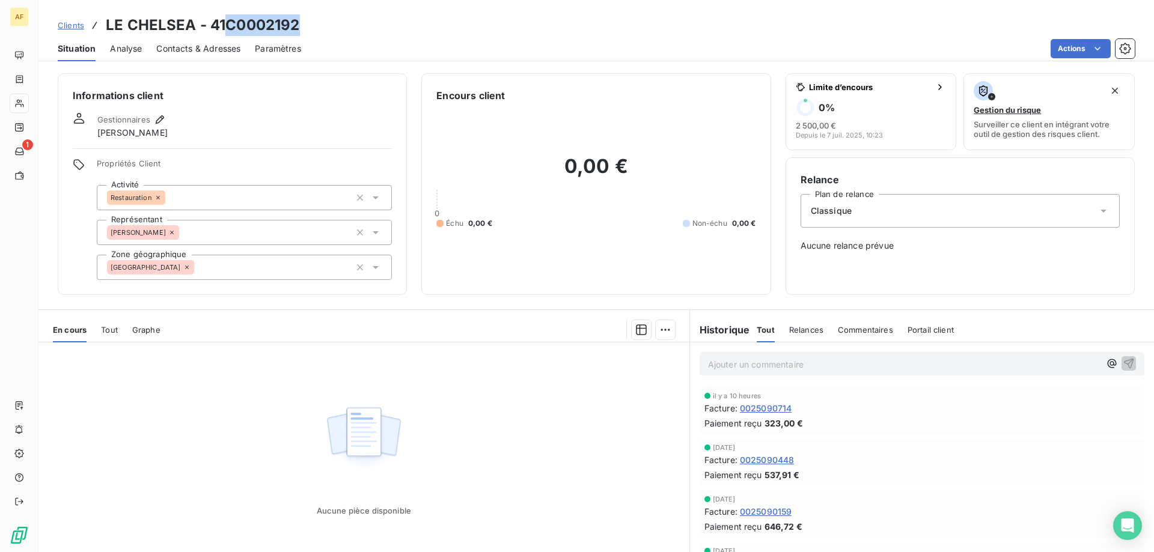
drag, startPoint x: 228, startPoint y: 23, endPoint x: 298, endPoint y: 23, distance: 69.7
click at [297, 23] on h3 "LE CHELSEA - 41C0002192" at bounding box center [203, 25] width 194 height 22
copy h3 "C0002192"
click at [253, 269] on div "[GEOGRAPHIC_DATA]" at bounding box center [244, 267] width 295 height 25
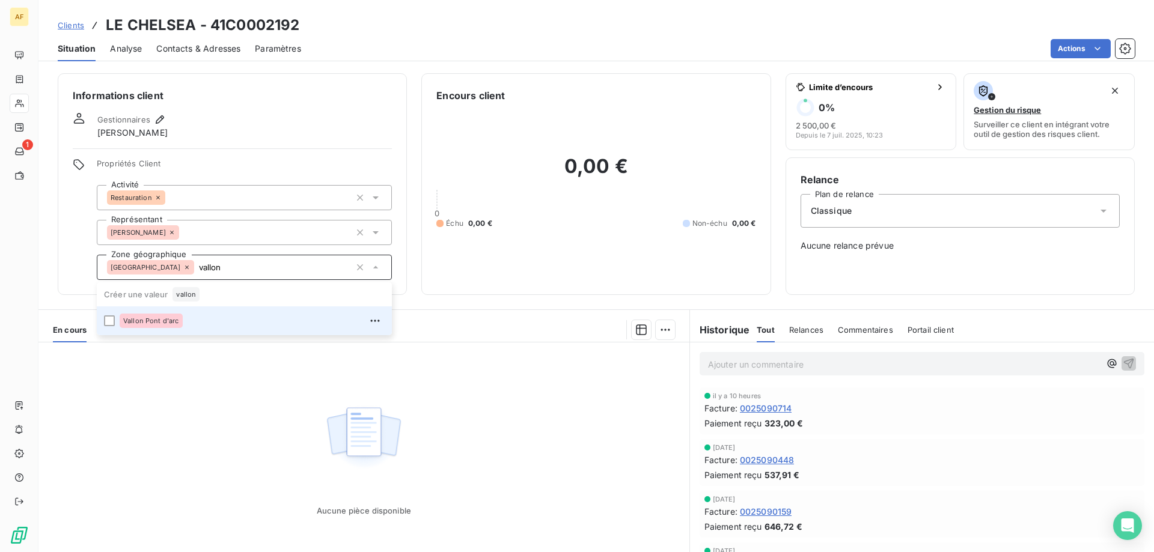
click at [221, 315] on div "Vallon Pont d'arc" at bounding box center [252, 320] width 265 height 19
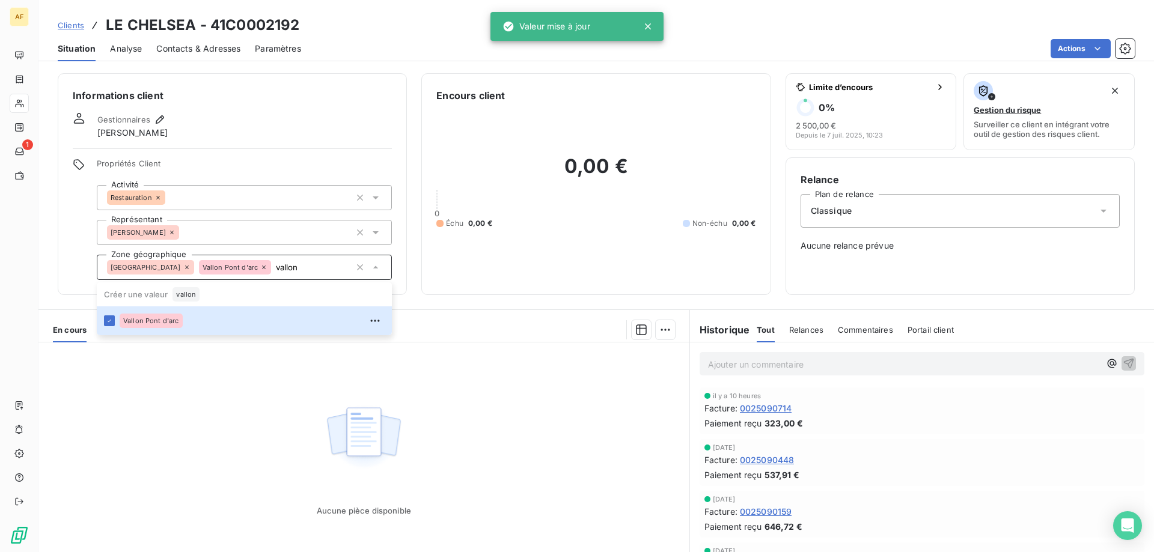
type input "vallon"
click at [218, 411] on div "Aucune pièce disponible" at bounding box center [363, 458] width 651 height 231
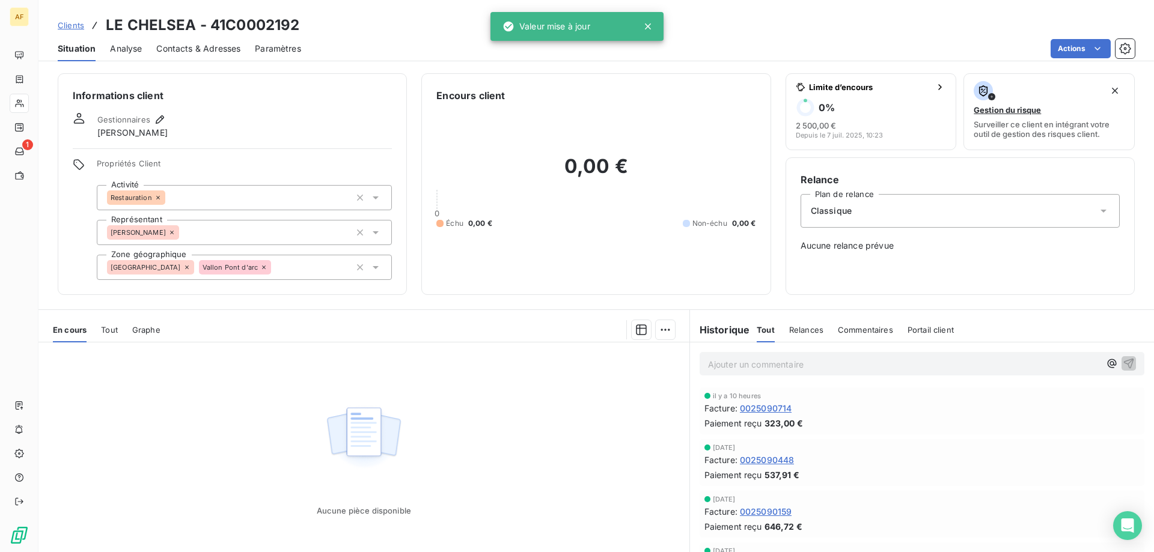
click at [70, 23] on span "Clients" at bounding box center [71, 25] width 26 height 10
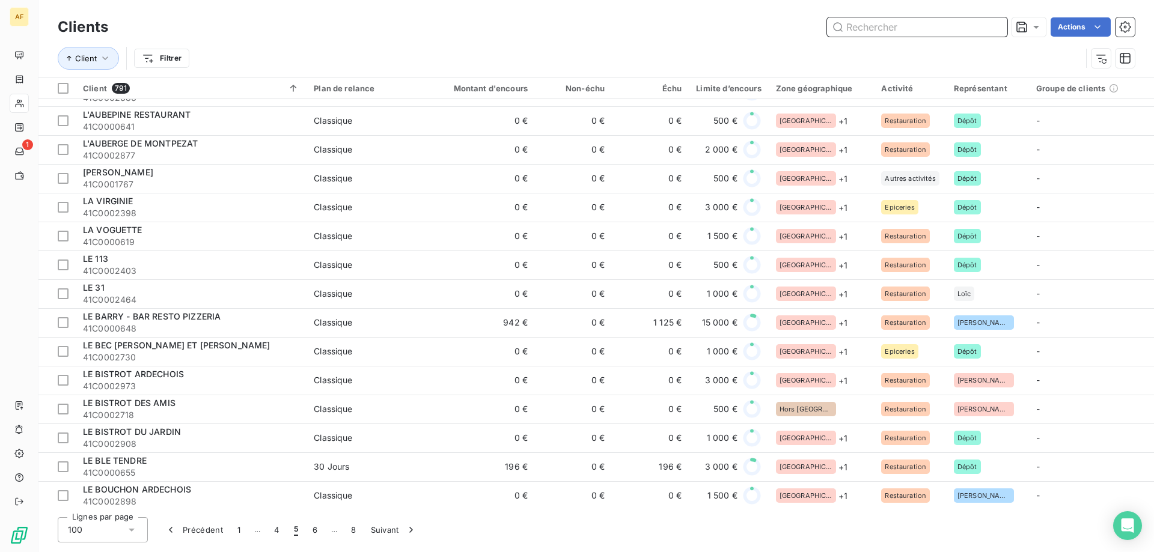
scroll to position [1022, 0]
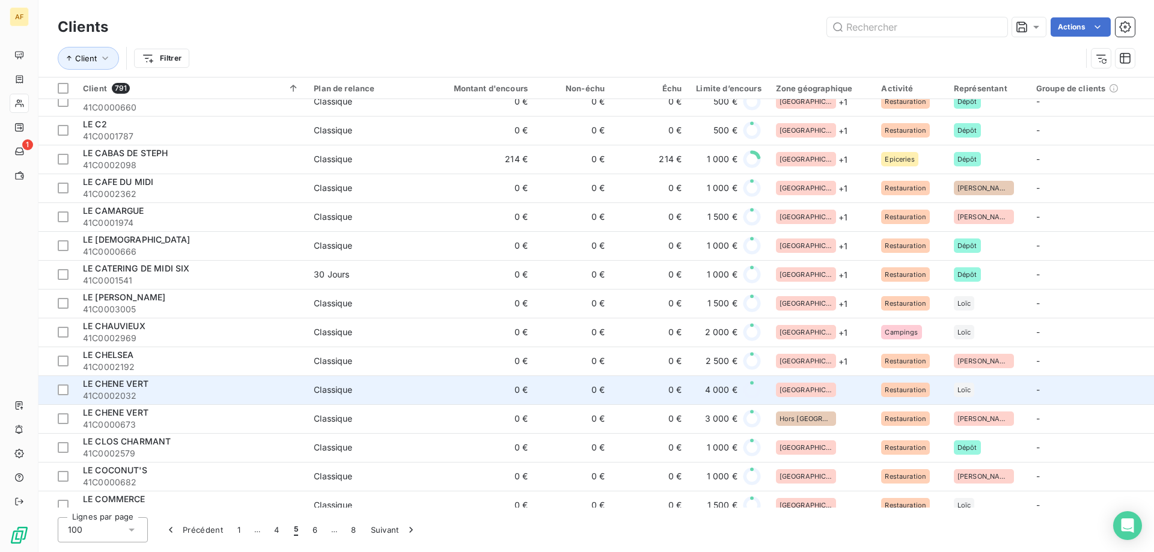
click at [831, 395] on div "[GEOGRAPHIC_DATA]" at bounding box center [821, 390] width 91 height 14
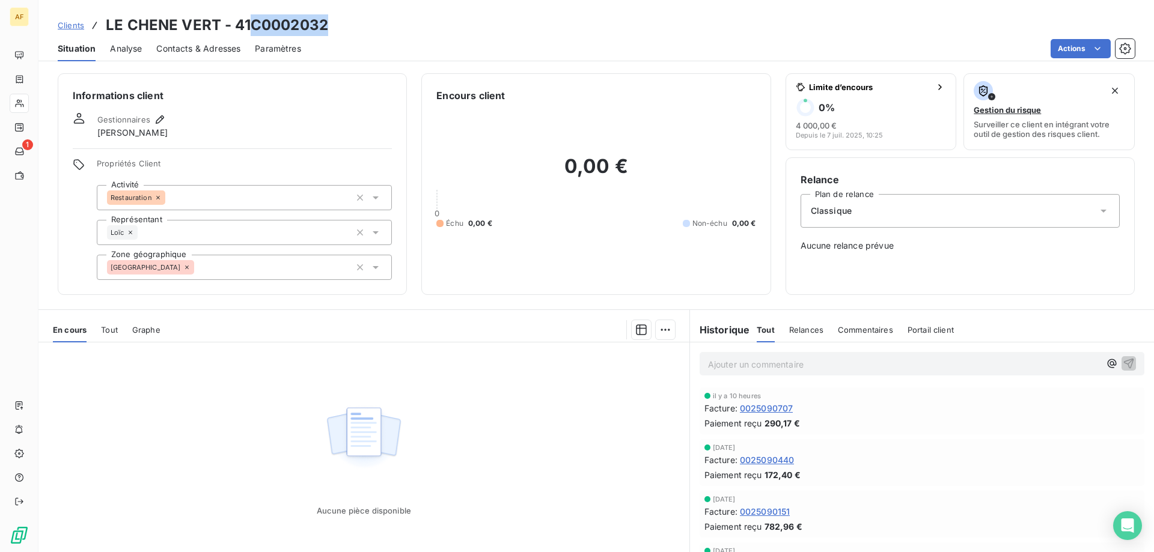
drag, startPoint x: 253, startPoint y: 21, endPoint x: 348, endPoint y: 26, distance: 95.1
click at [348, 26] on div "Clients LE CHENE VERT - 41C0002032" at bounding box center [596, 25] width 1116 height 22
copy h3 "C0002032"
click at [258, 279] on div "[GEOGRAPHIC_DATA]" at bounding box center [244, 267] width 295 height 25
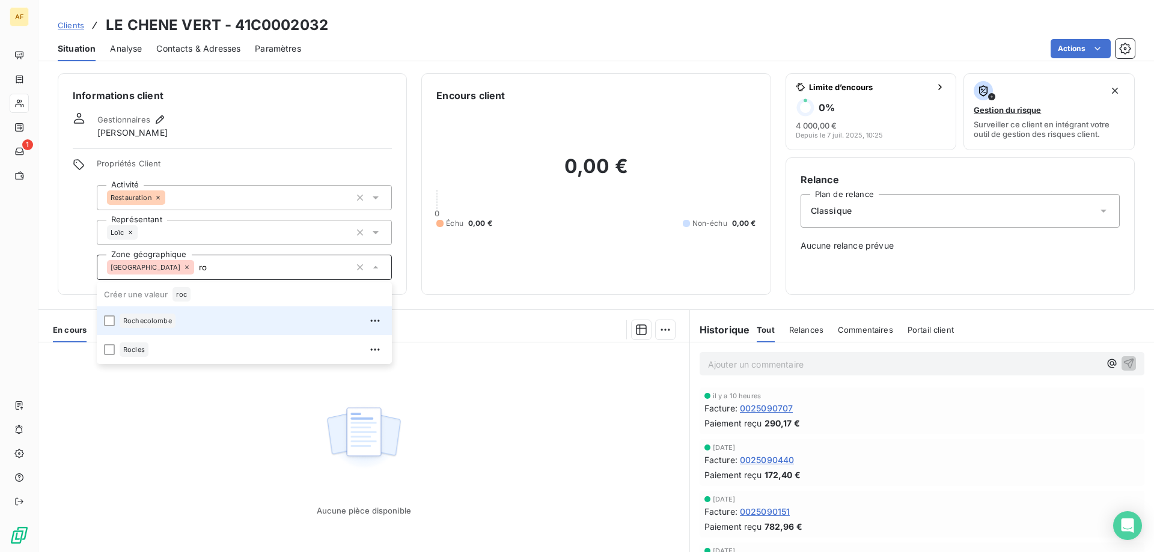
type input "r"
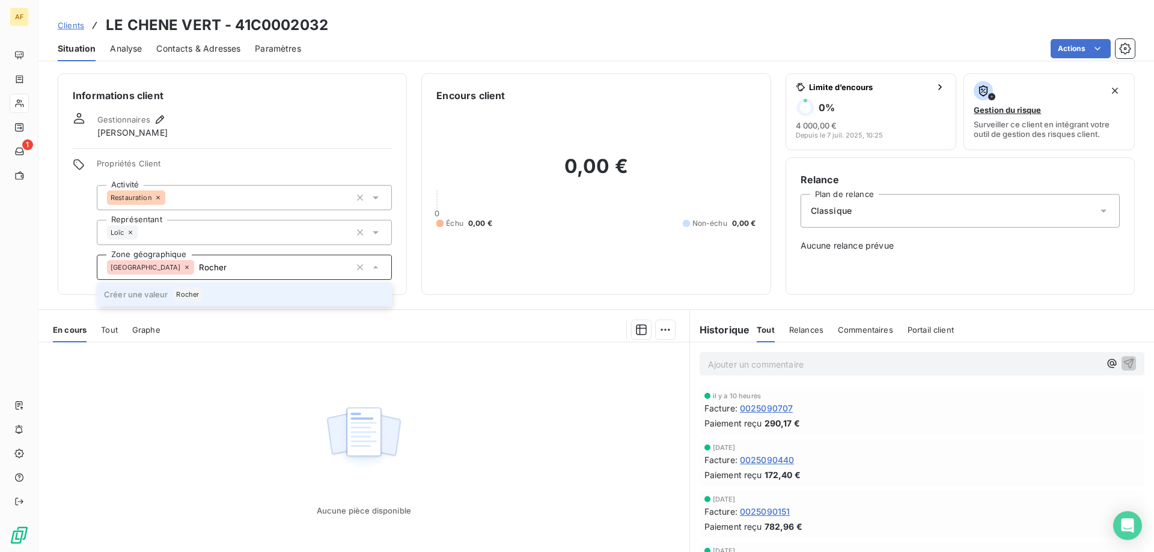
click at [198, 294] on span "Rocher" at bounding box center [187, 294] width 23 height 7
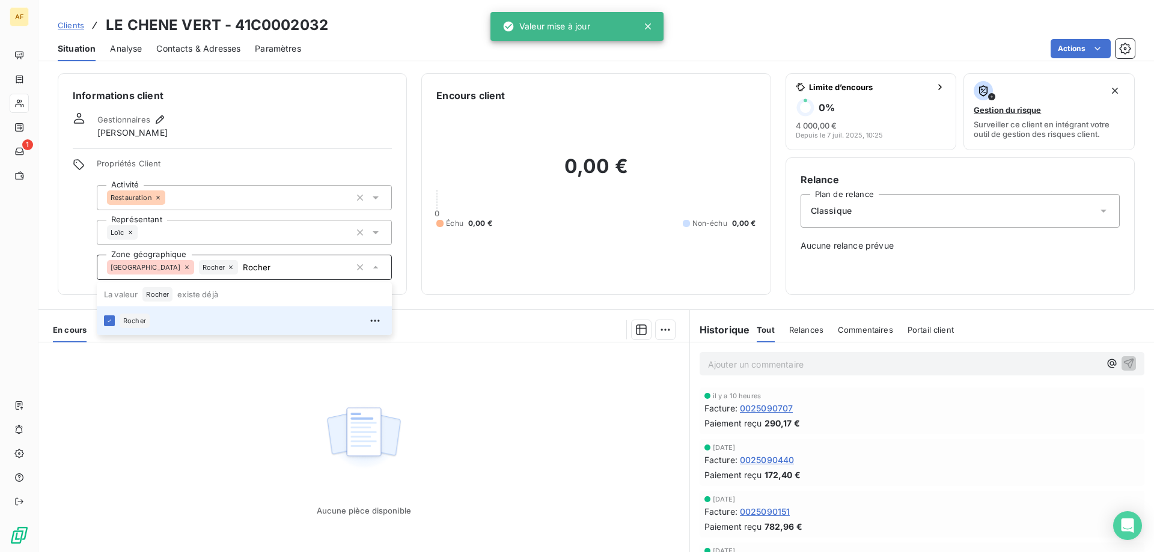
click at [182, 426] on div "Aucune pièce disponible" at bounding box center [363, 458] width 651 height 231
type input "Rocher"
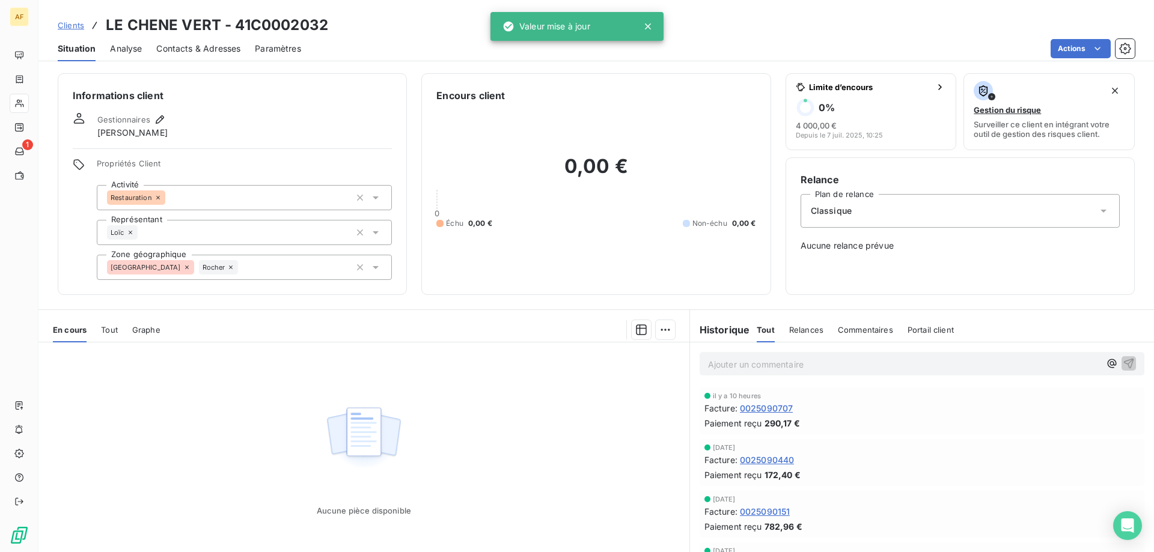
click at [87, 23] on div "Clients LE CHENE VERT - 41C0002032" at bounding box center [193, 25] width 270 height 22
click at [84, 23] on div "Clients LE CHENE VERT - 41C0002032" at bounding box center [193, 25] width 270 height 22
click at [75, 26] on span "Clients" at bounding box center [71, 25] width 26 height 10
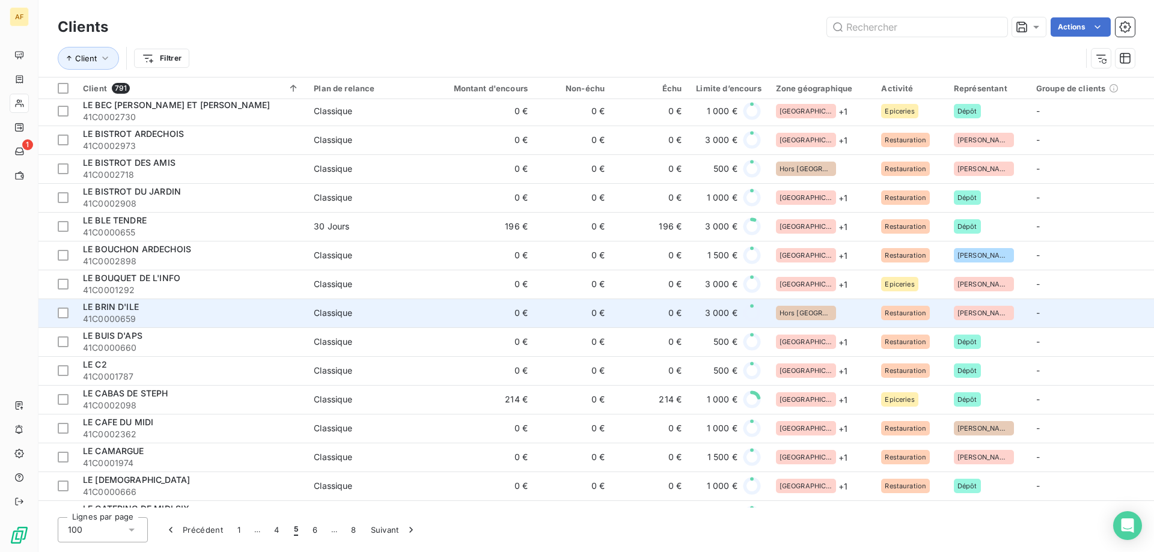
scroll to position [1202, 0]
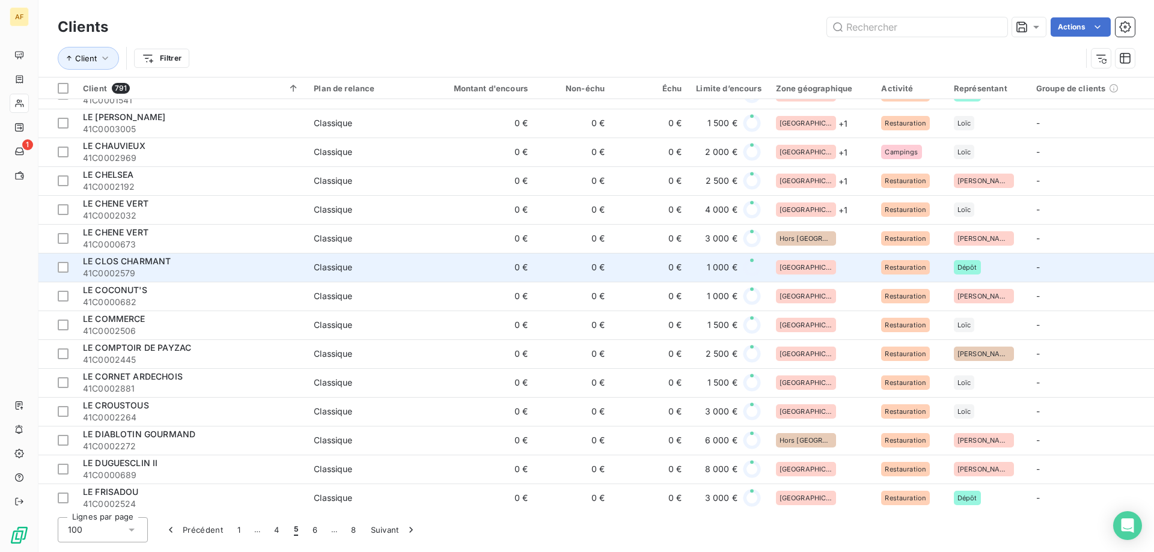
click at [818, 269] on div "[GEOGRAPHIC_DATA]" at bounding box center [821, 267] width 91 height 14
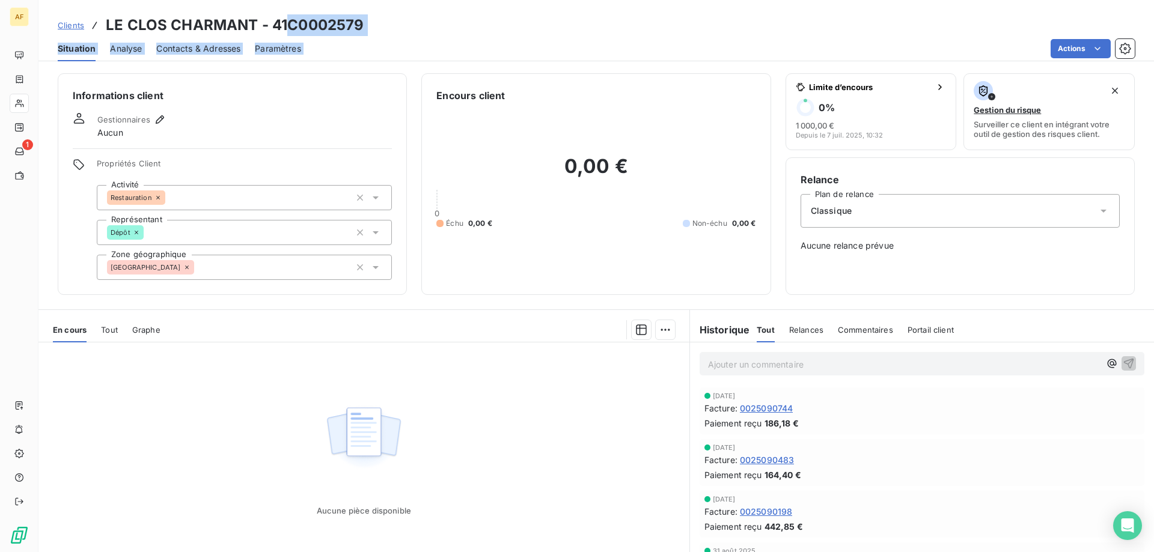
drag, startPoint x: 290, startPoint y: 21, endPoint x: 386, endPoint y: 37, distance: 98.1
click at [385, 38] on div "Clients LE CLOS CHARMANT - 41C0002579 Situation Analyse Contacts & Adresses Par…" at bounding box center [596, 30] width 1116 height 61
click at [350, 19] on h3 "LE CLOS CHARMANT - 41C0002579" at bounding box center [235, 25] width 258 height 22
drag, startPoint x: 293, startPoint y: 21, endPoint x: 394, endPoint y: 22, distance: 101.0
click at [394, 22] on div "Clients LE CLOS CHARMANT - 41C0002579" at bounding box center [596, 25] width 1116 height 22
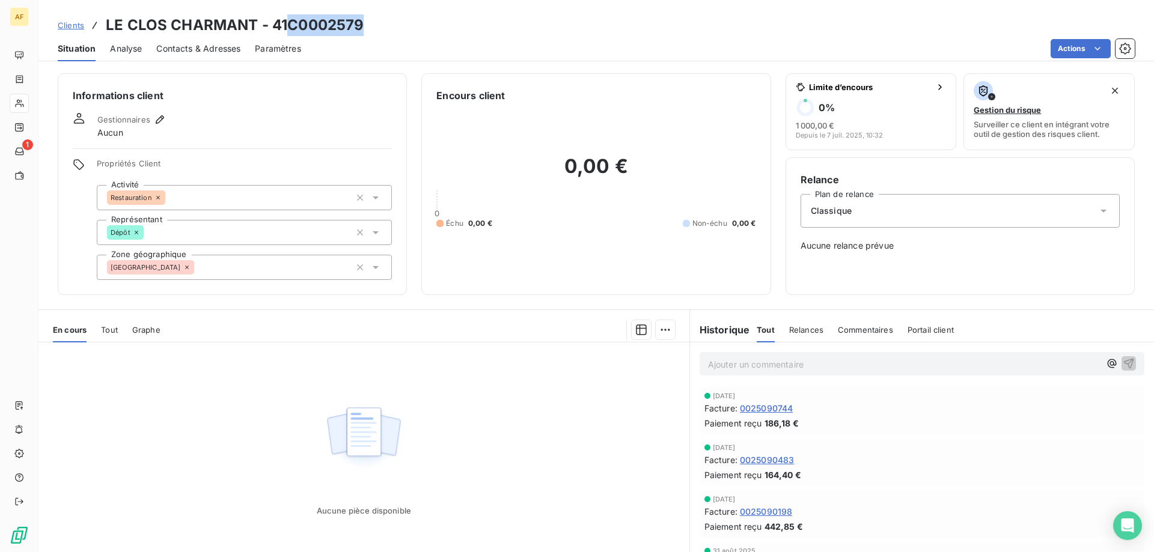
copy h3 "C0002579"
click at [230, 264] on div "[GEOGRAPHIC_DATA]" at bounding box center [244, 267] width 295 height 25
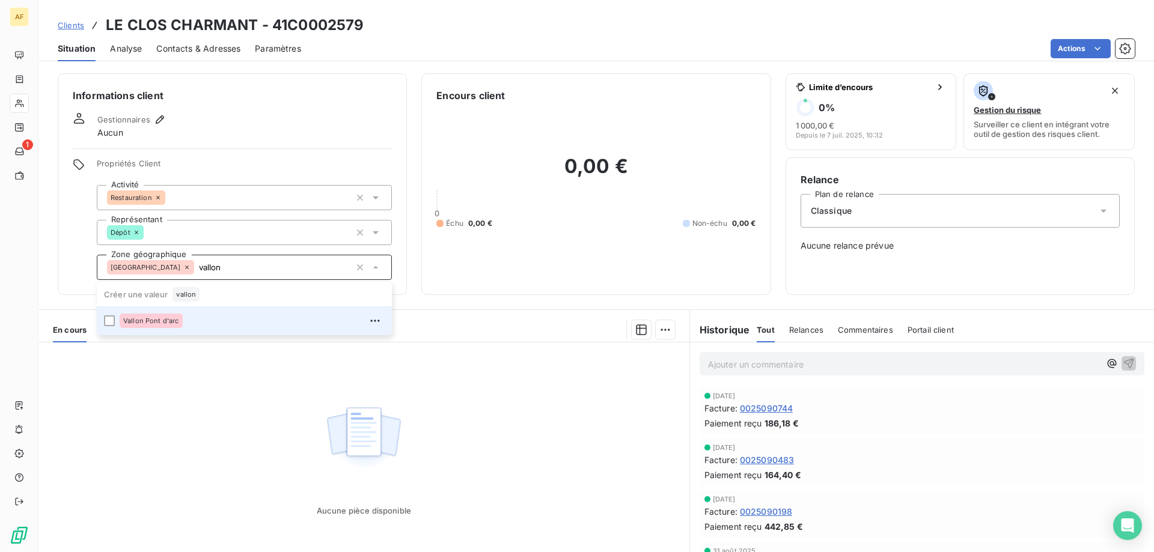
click at [198, 320] on div "Vallon Pont d'arc" at bounding box center [252, 320] width 265 height 19
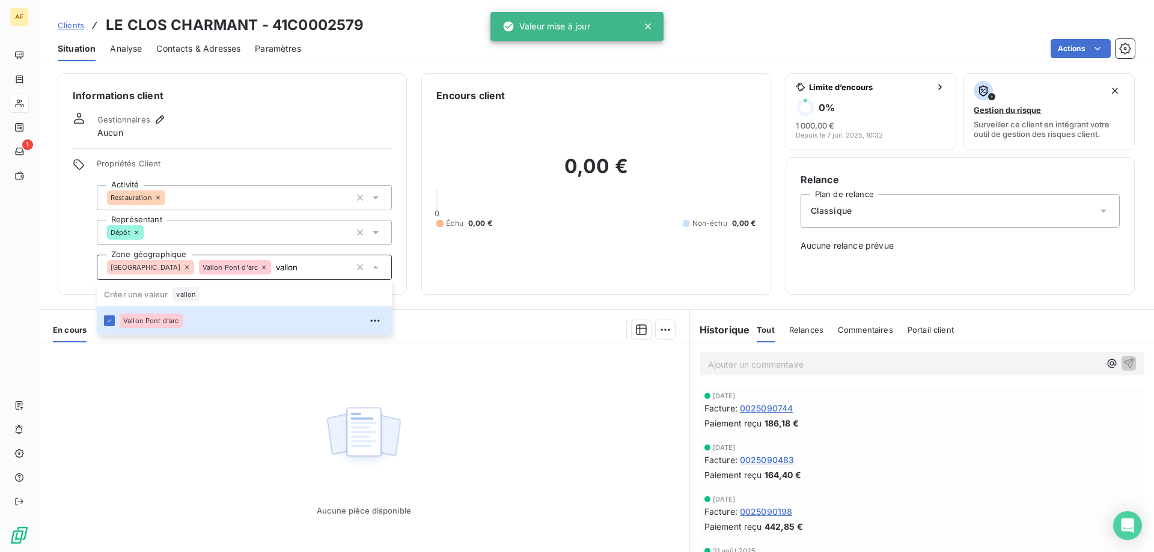
type input "vallon"
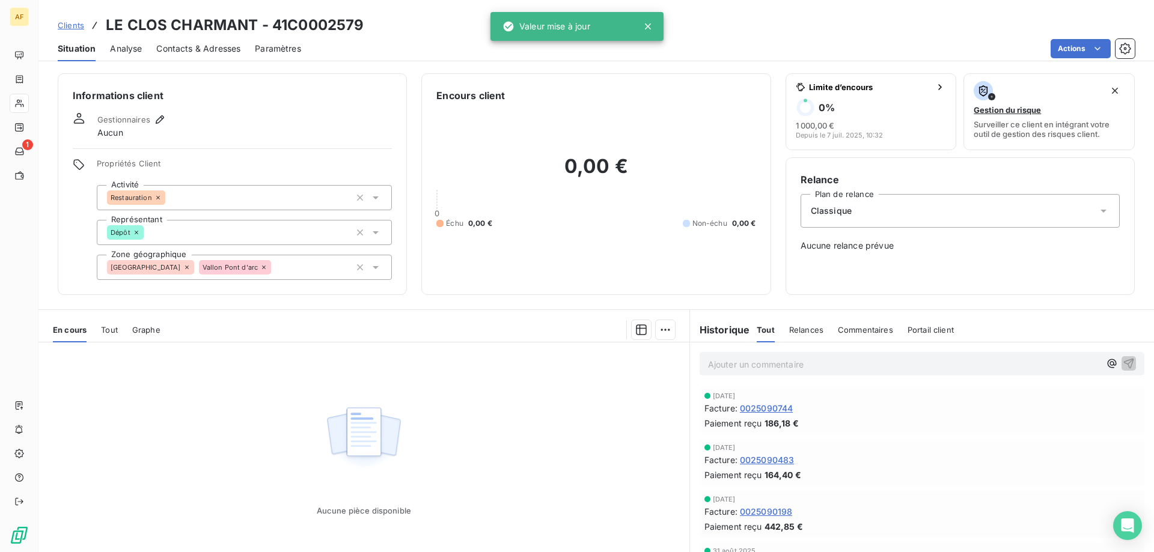
click at [201, 408] on div "Aucune pièce disponible" at bounding box center [363, 458] width 651 height 231
click at [67, 26] on span "Clients" at bounding box center [71, 25] width 26 height 10
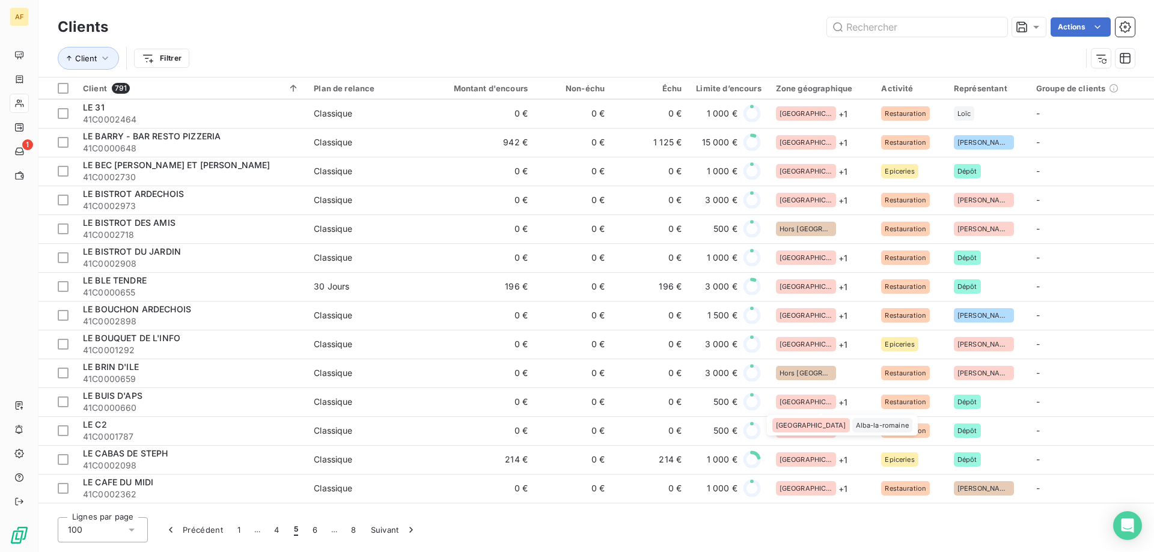
scroll to position [1082, 0]
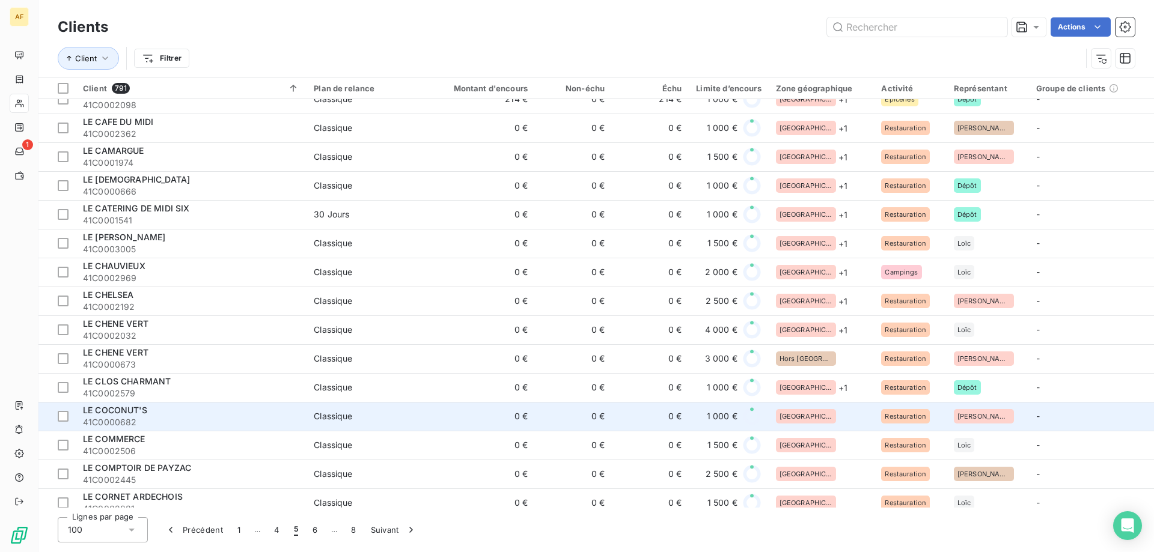
click at [817, 414] on div "[GEOGRAPHIC_DATA]" at bounding box center [821, 416] width 91 height 14
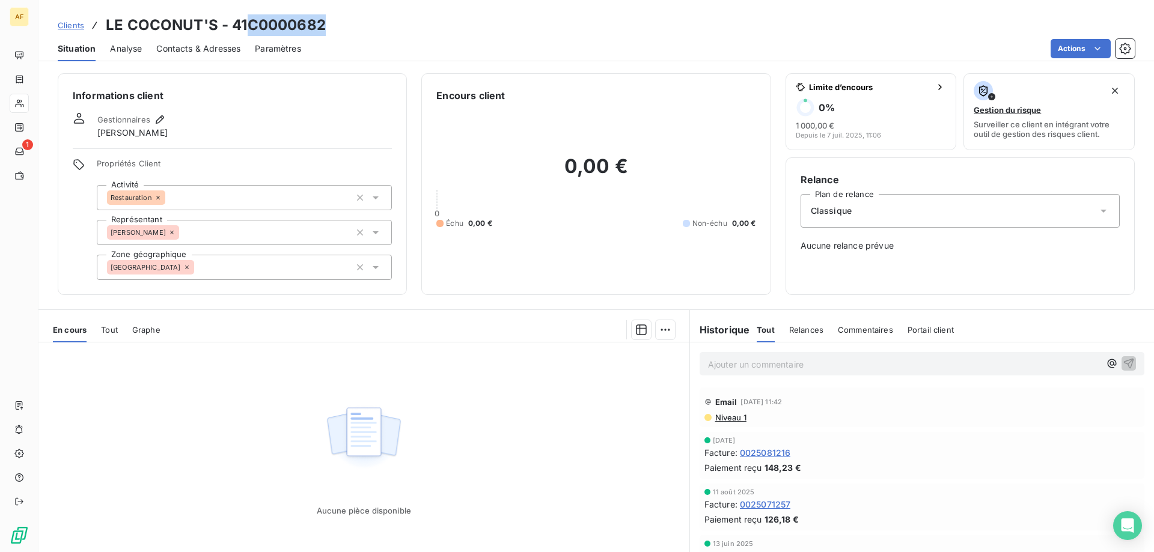
drag, startPoint x: 246, startPoint y: 23, endPoint x: 352, endPoint y: 50, distance: 109.2
click at [349, 29] on div "Clients LE COCONUT'S - 41C0000682" at bounding box center [596, 25] width 1116 height 22
click at [241, 275] on div "[GEOGRAPHIC_DATA]" at bounding box center [244, 267] width 295 height 25
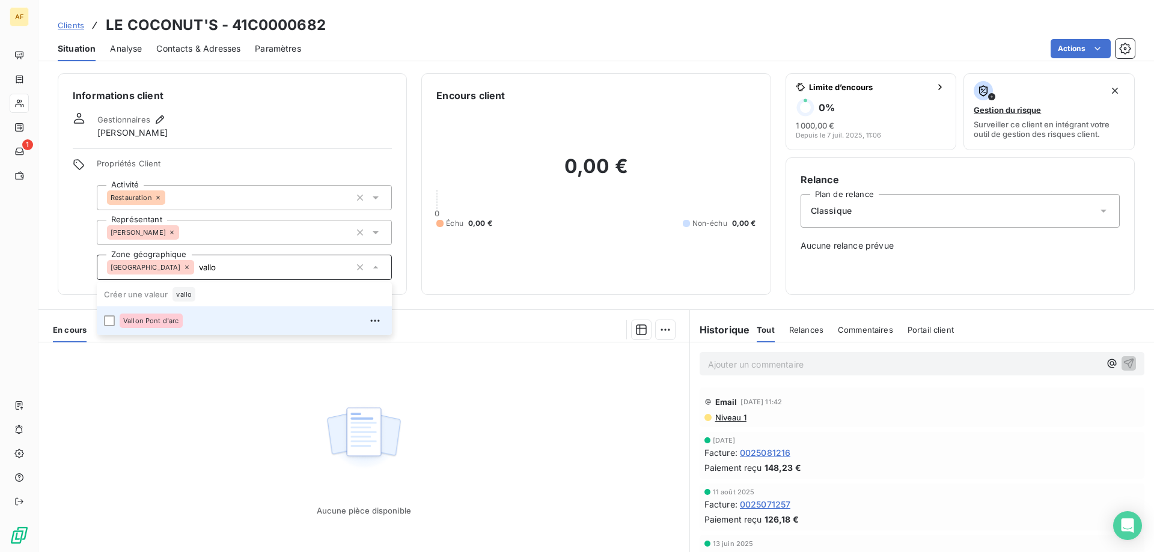
click at [232, 319] on div "Vallon Pont d'arc" at bounding box center [252, 320] width 265 height 19
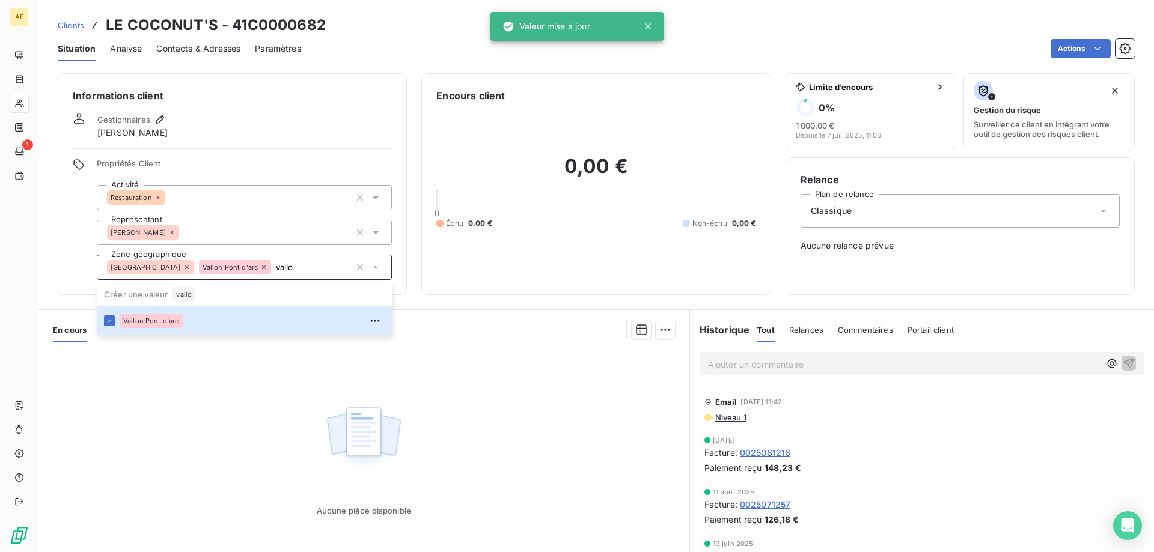
type input "vallo"
click at [203, 418] on div "Aucune pièce disponible" at bounding box center [363, 458] width 651 height 231
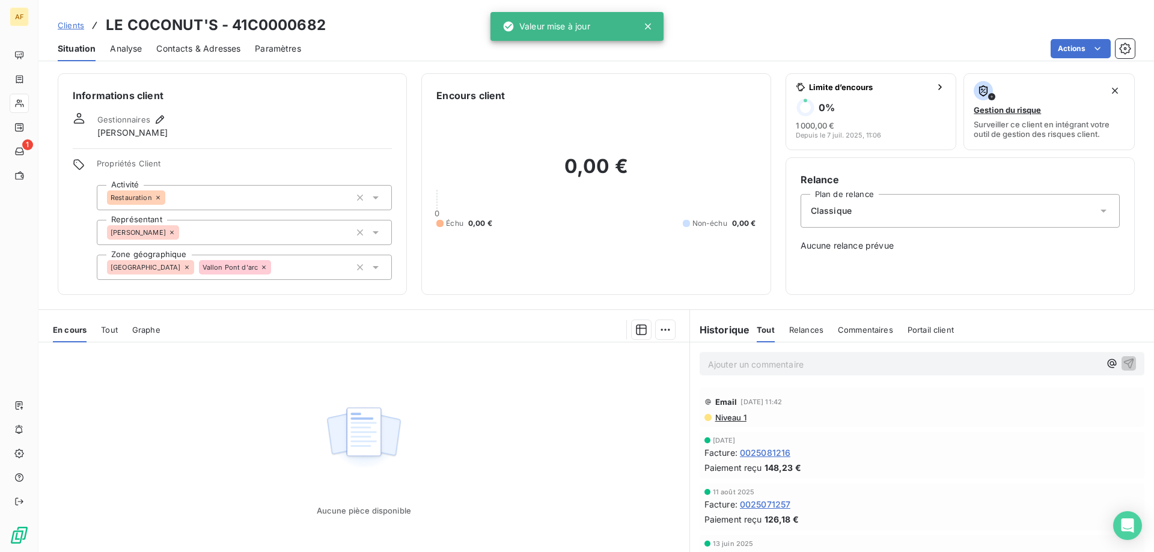
click at [81, 23] on span "Clients" at bounding box center [71, 25] width 26 height 10
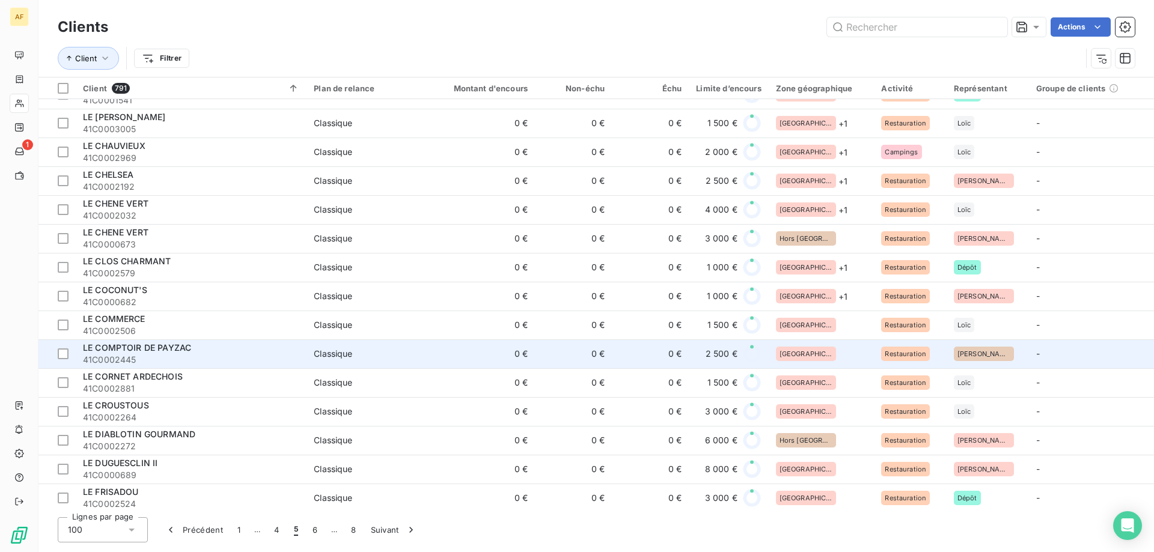
scroll to position [1322, 0]
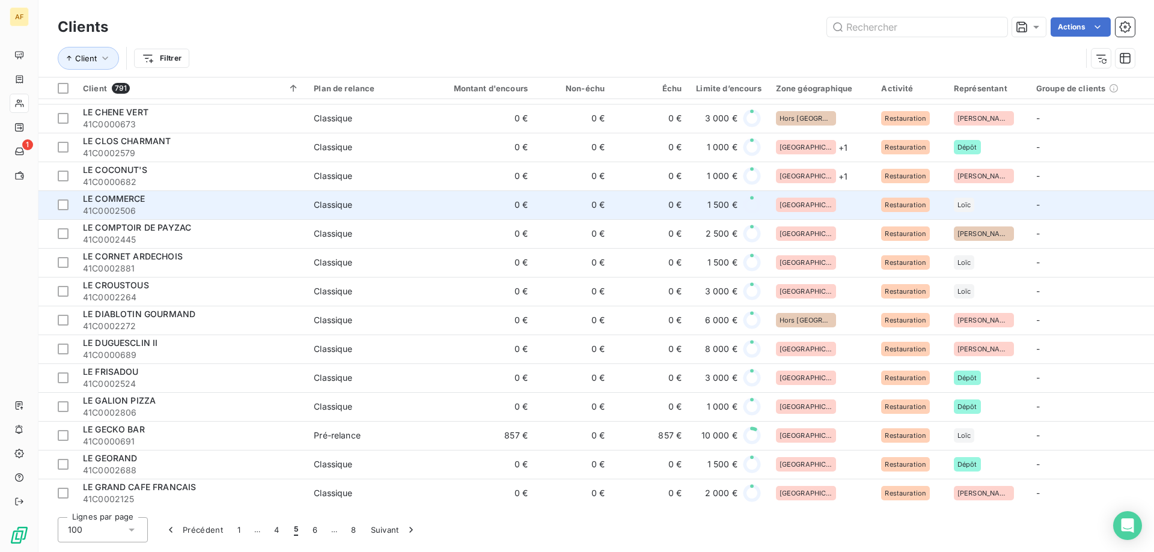
click at [837, 203] on div "[GEOGRAPHIC_DATA]" at bounding box center [821, 205] width 91 height 14
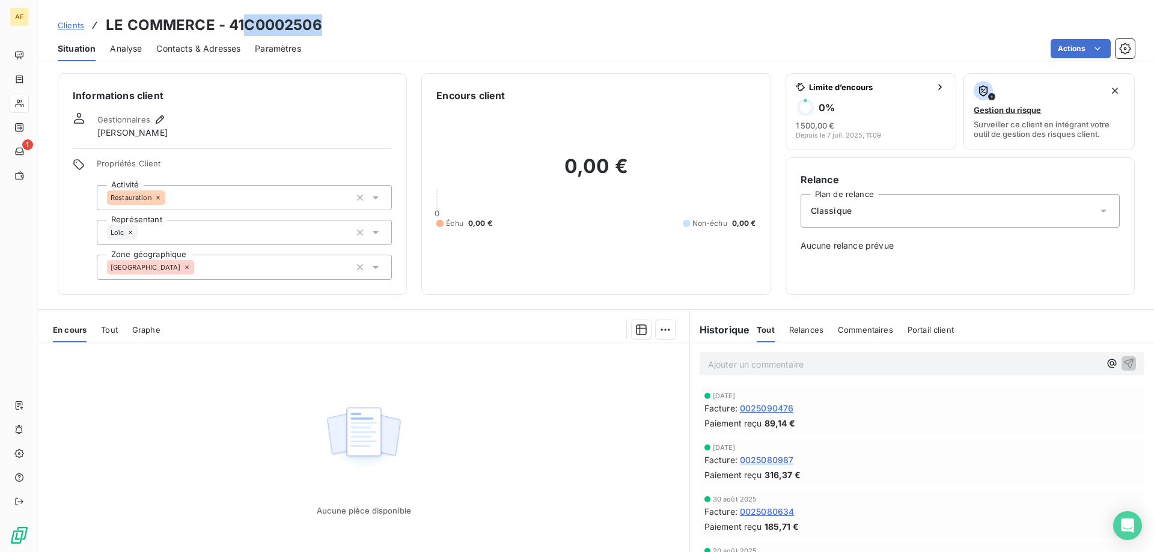
drag, startPoint x: 248, startPoint y: 22, endPoint x: 328, endPoint y: 26, distance: 80.1
click at [328, 26] on div "Clients LE COMMERCE - 41C0002506" at bounding box center [596, 25] width 1116 height 22
click at [262, 270] on div "[GEOGRAPHIC_DATA]" at bounding box center [244, 267] width 295 height 25
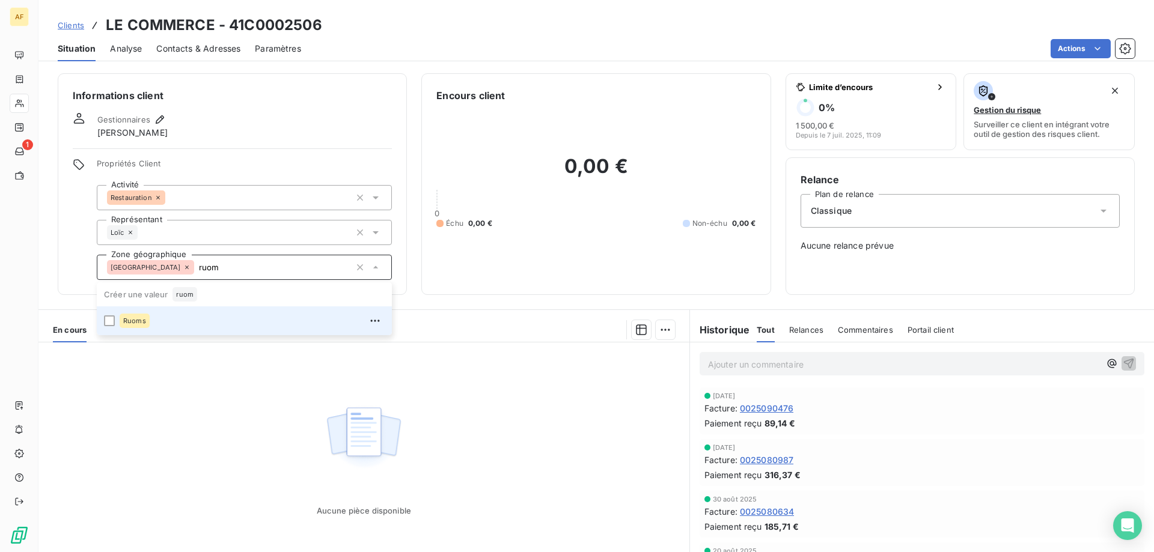
click at [230, 324] on div "Ruoms" at bounding box center [252, 320] width 265 height 19
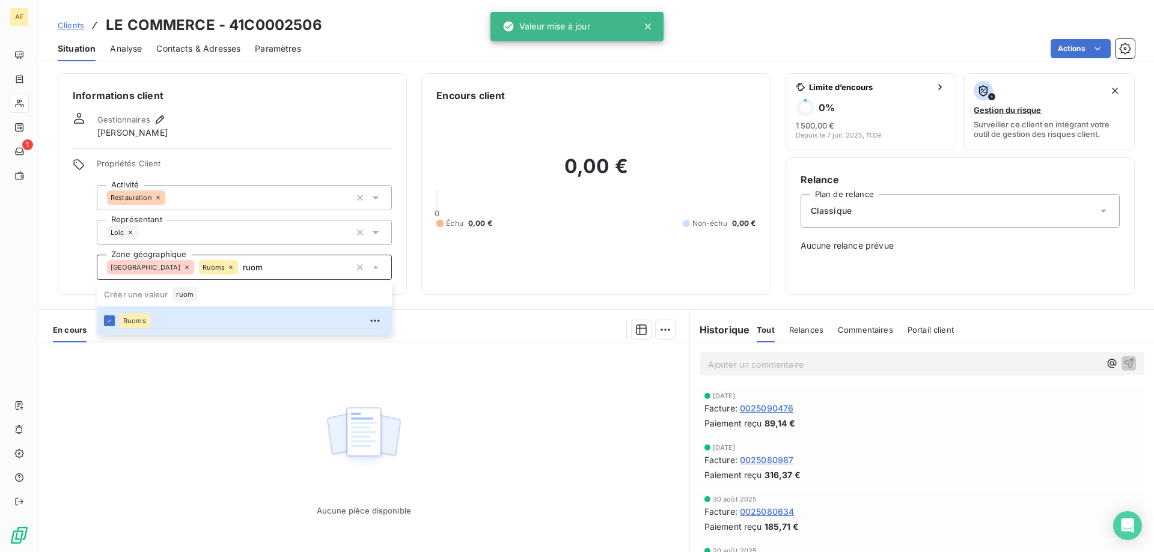
type input "ruom"
click at [222, 465] on div "Aucune pièce disponible" at bounding box center [363, 458] width 651 height 231
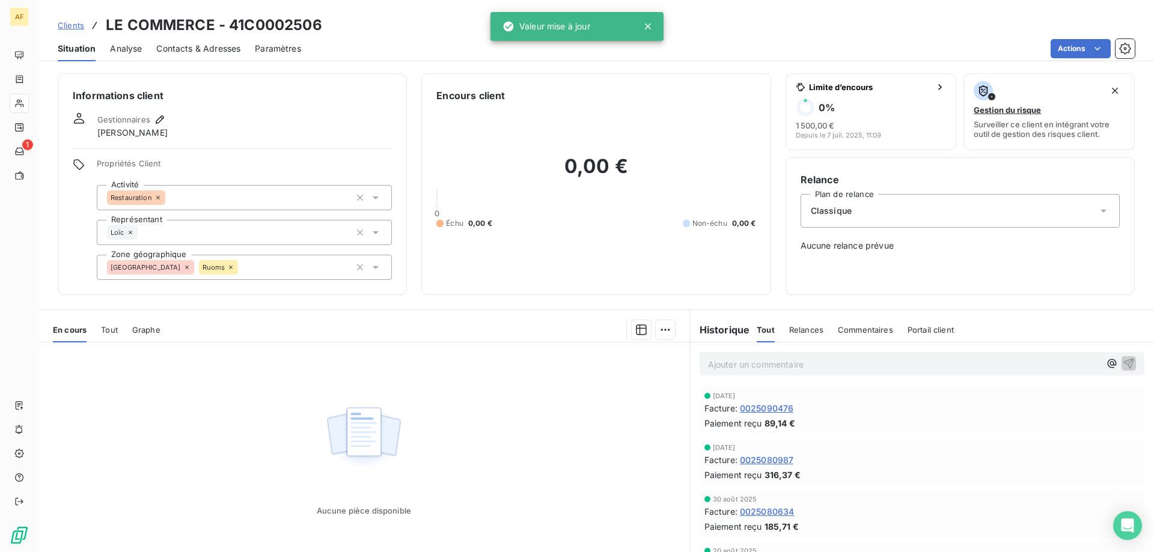
click at [72, 26] on span "Clients" at bounding box center [71, 25] width 26 height 10
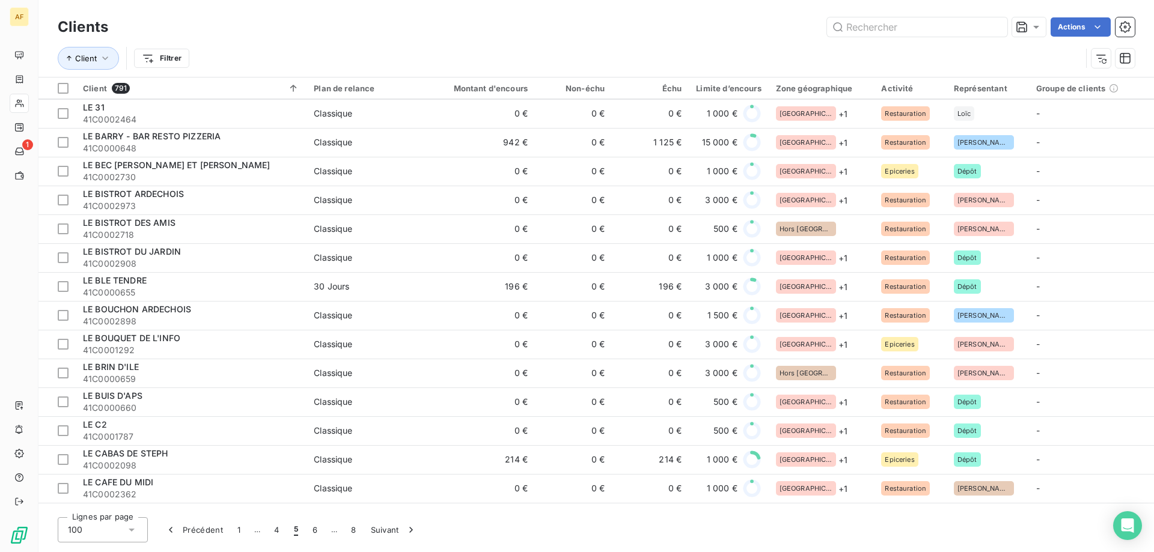
scroll to position [1142, 0]
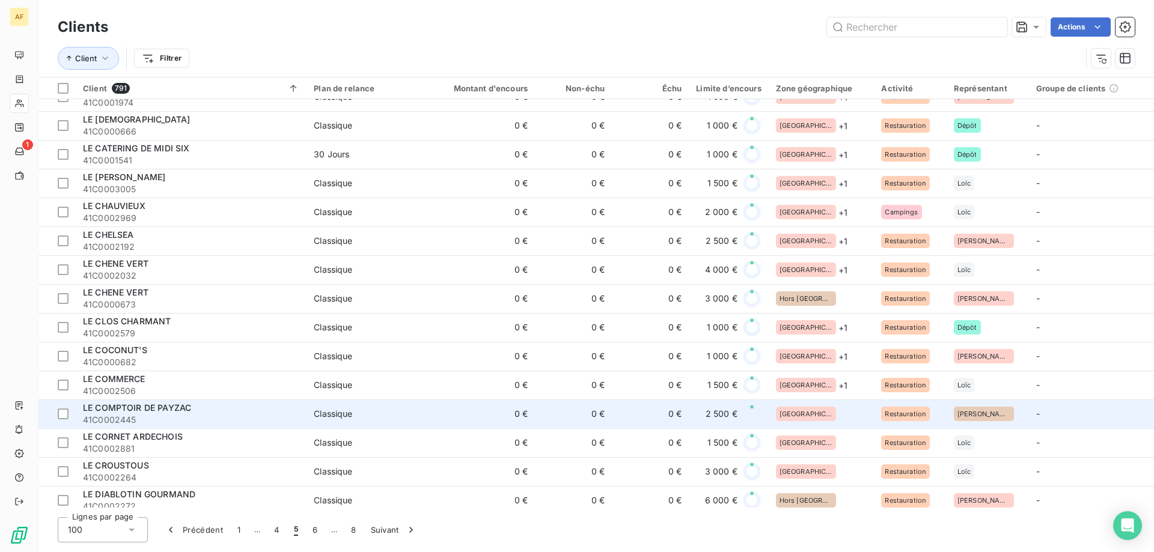
click at [833, 416] on div "[GEOGRAPHIC_DATA]" at bounding box center [821, 414] width 91 height 14
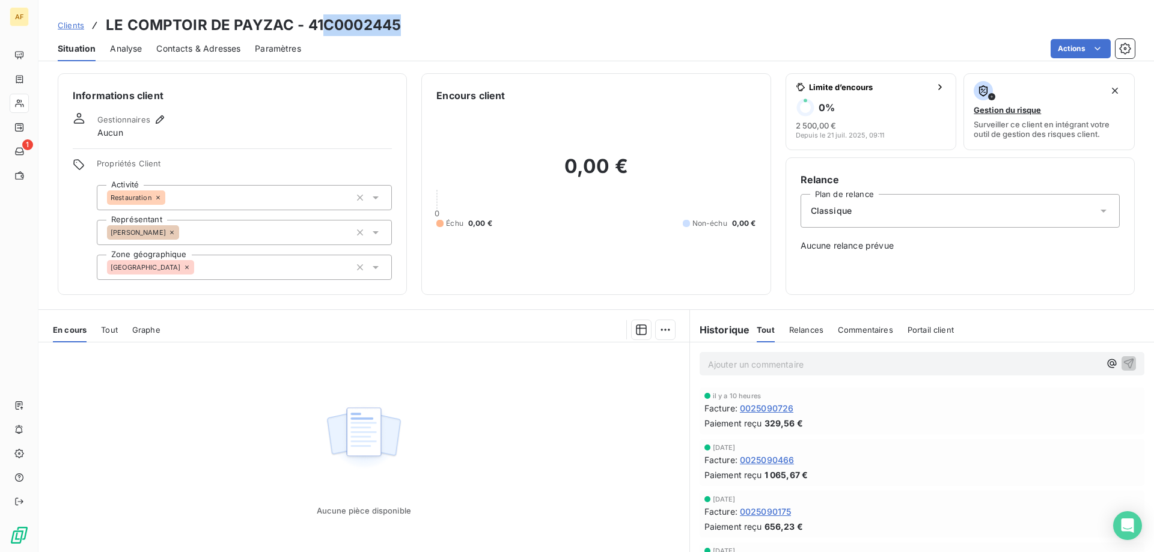
drag, startPoint x: 325, startPoint y: 22, endPoint x: 398, endPoint y: 32, distance: 73.4
click at [398, 22] on h3 "LE COMPTOIR DE PAYZAC - 41C0002445" at bounding box center [253, 25] width 295 height 22
click at [298, 271] on div "[GEOGRAPHIC_DATA]" at bounding box center [244, 267] width 295 height 25
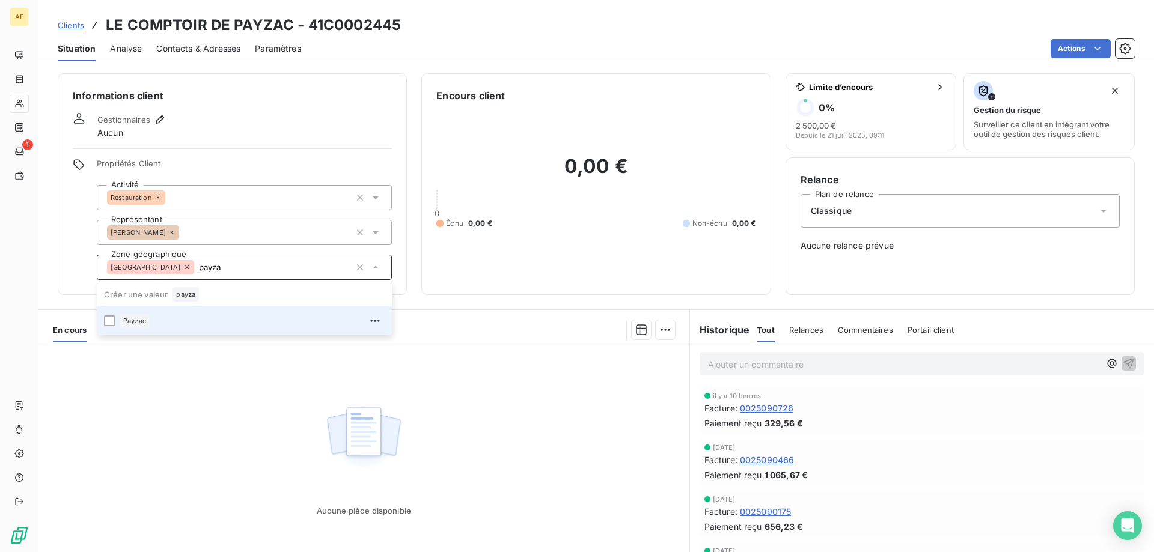
click at [216, 326] on div "Payzac" at bounding box center [252, 320] width 265 height 19
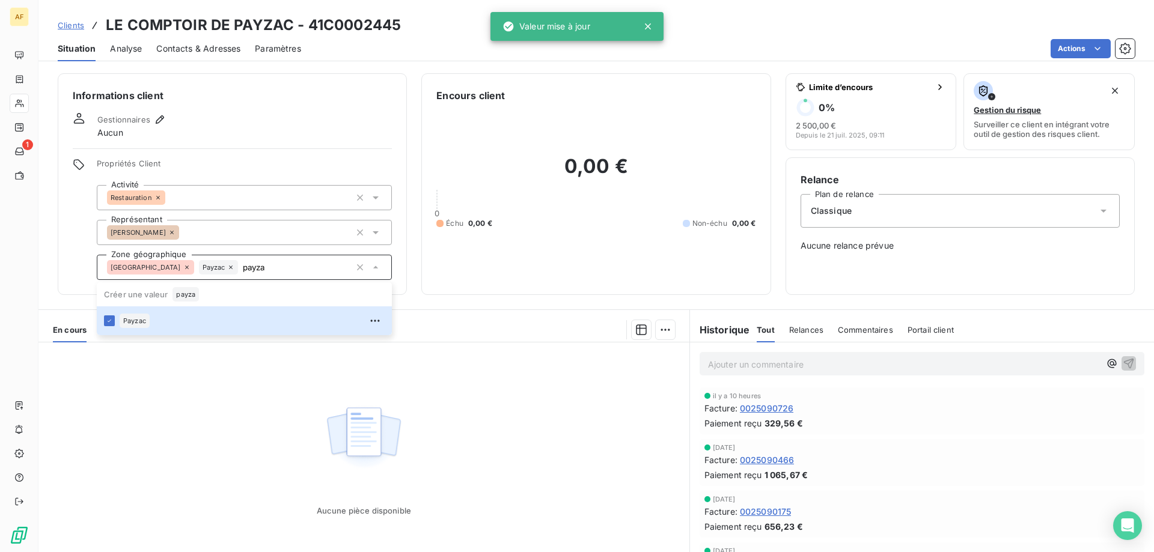
type input "payza"
click at [176, 412] on div "Aucune pièce disponible" at bounding box center [363, 458] width 651 height 231
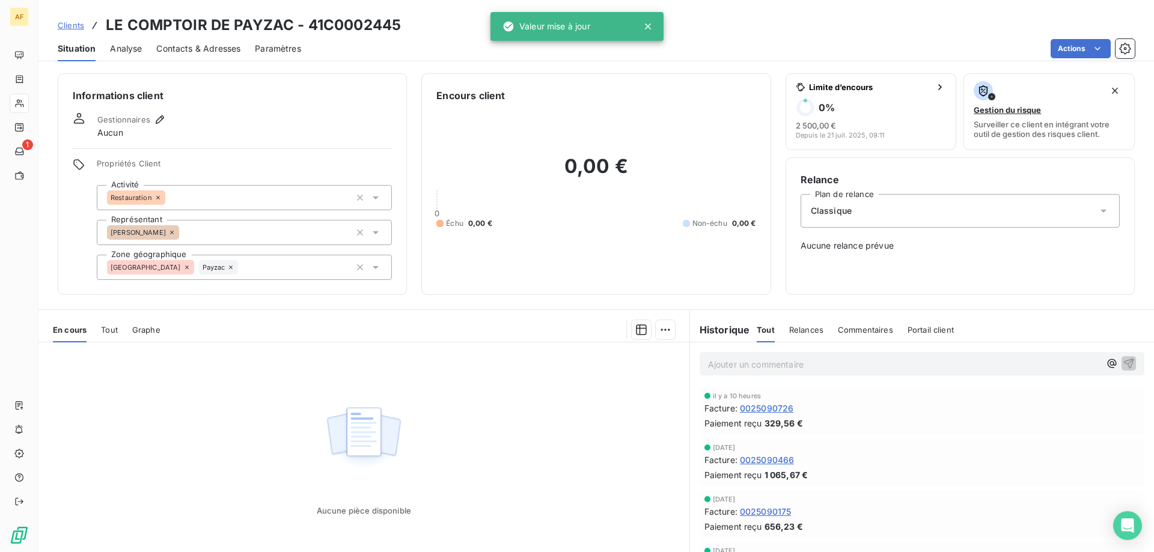
click at [75, 23] on span "Clients" at bounding box center [71, 25] width 26 height 10
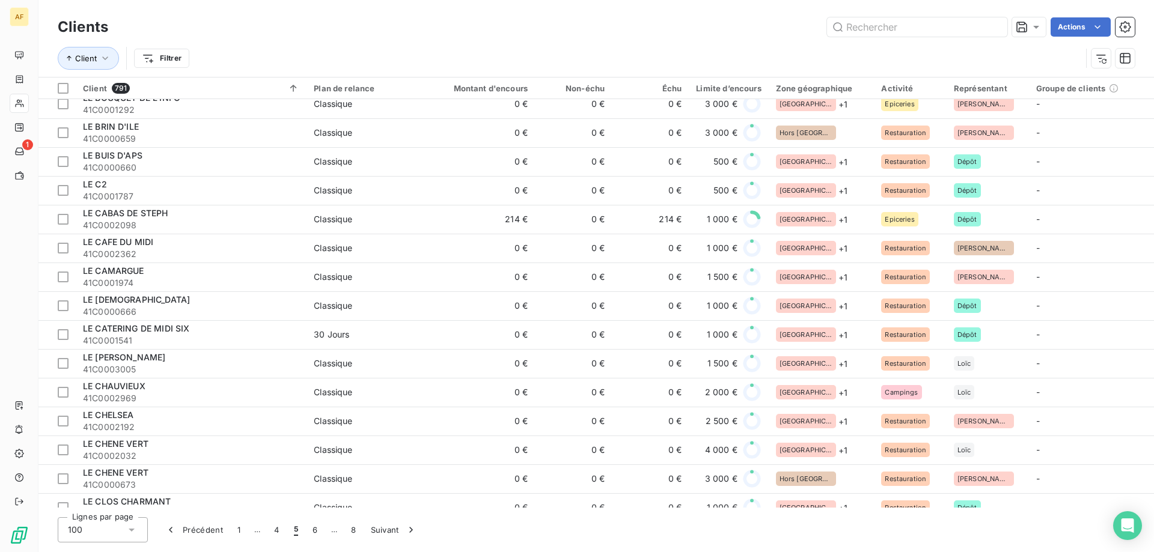
scroll to position [1443, 0]
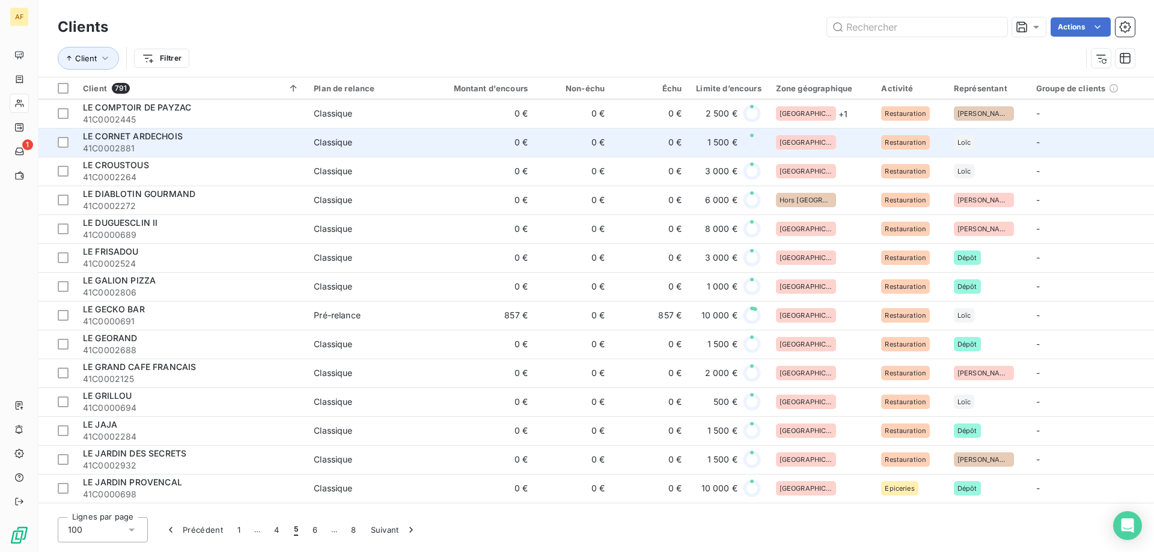
click at [832, 141] on div "[GEOGRAPHIC_DATA]" at bounding box center [821, 142] width 91 height 14
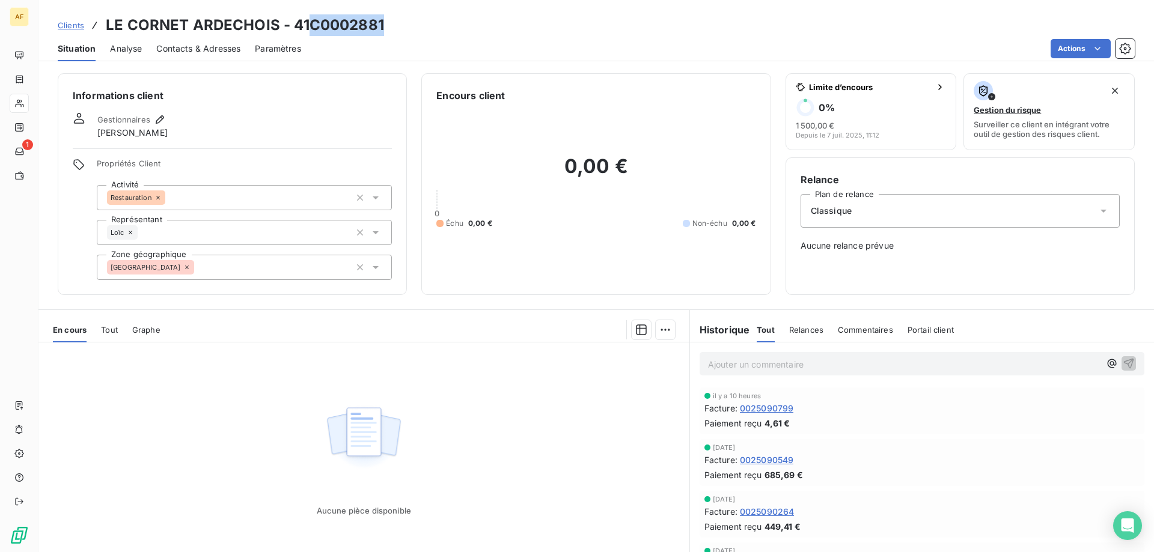
drag, startPoint x: 307, startPoint y: 23, endPoint x: 391, endPoint y: 25, distance: 83.6
click at [389, 24] on div "Clients LE CORNET ARDECHOIS - 41C0002881" at bounding box center [596, 25] width 1116 height 22
click at [221, 263] on div "[GEOGRAPHIC_DATA]" at bounding box center [244, 267] width 295 height 25
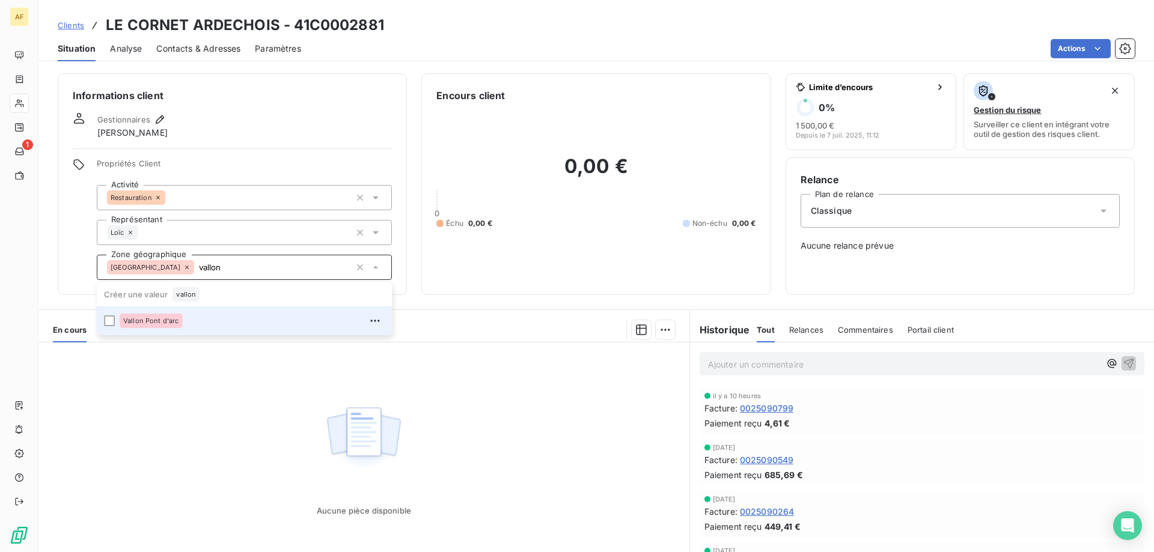
click at [200, 334] on li "Vallon Pont d'arc" at bounding box center [244, 321] width 295 height 29
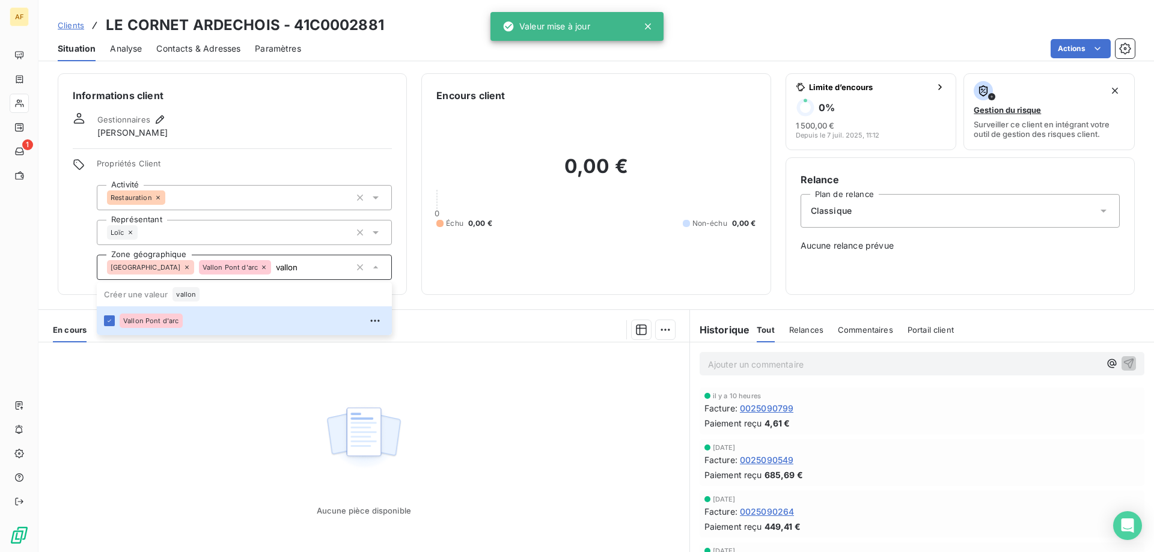
type input "vallon"
click at [292, 421] on div "Aucune pièce disponible" at bounding box center [363, 458] width 651 height 231
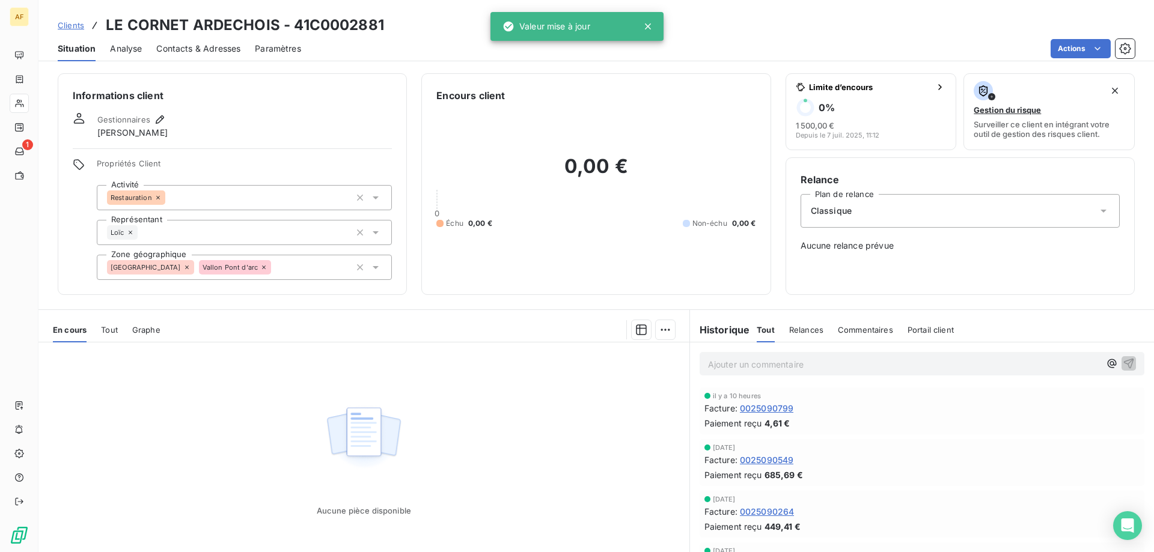
click at [68, 23] on span "Clients" at bounding box center [71, 25] width 26 height 10
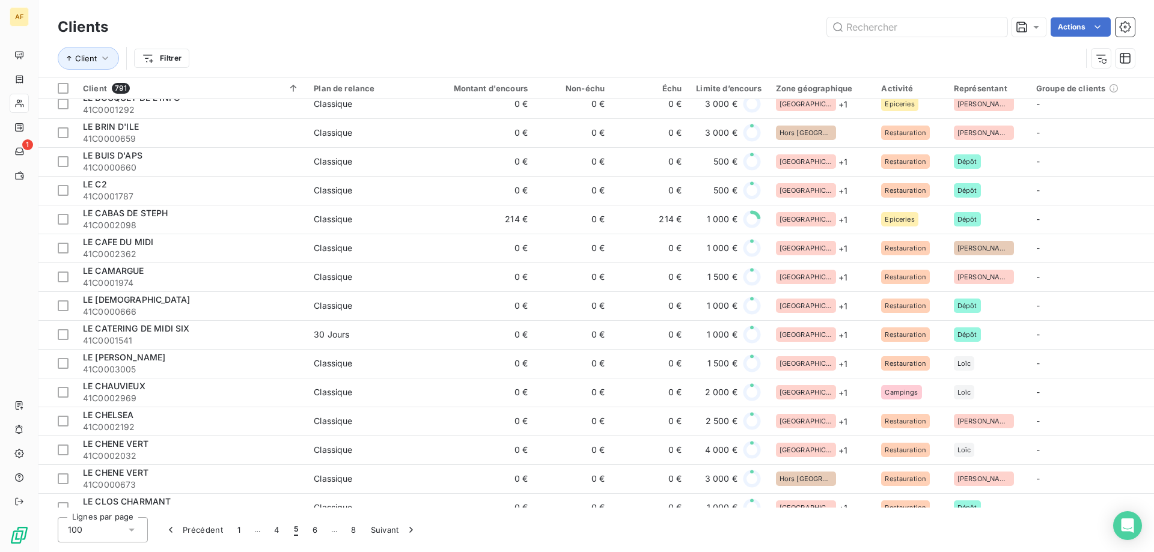
scroll to position [1202, 0]
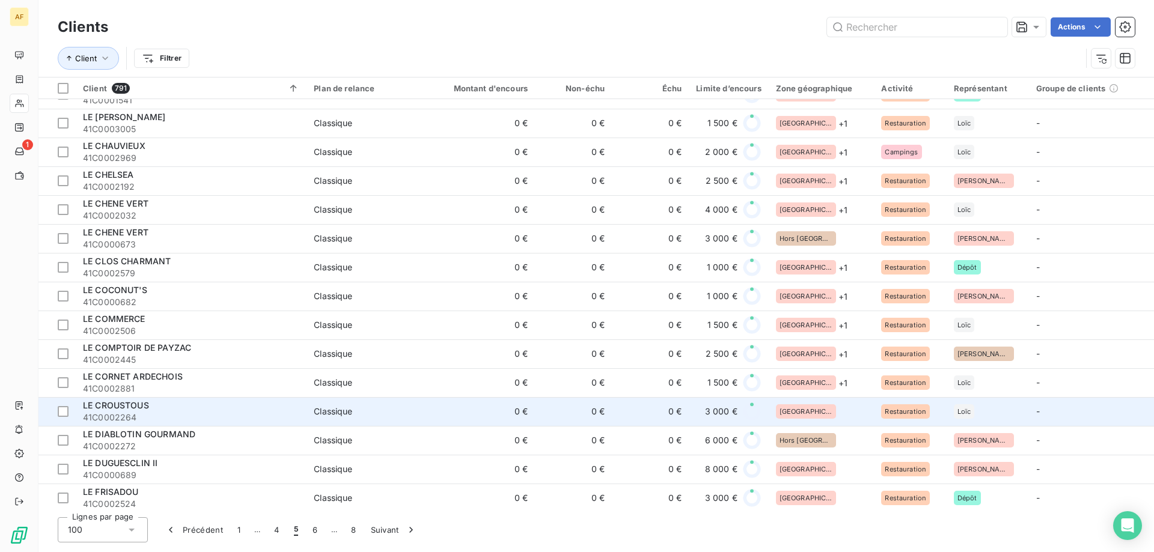
click at [832, 416] on div "[GEOGRAPHIC_DATA]" at bounding box center [821, 412] width 91 height 14
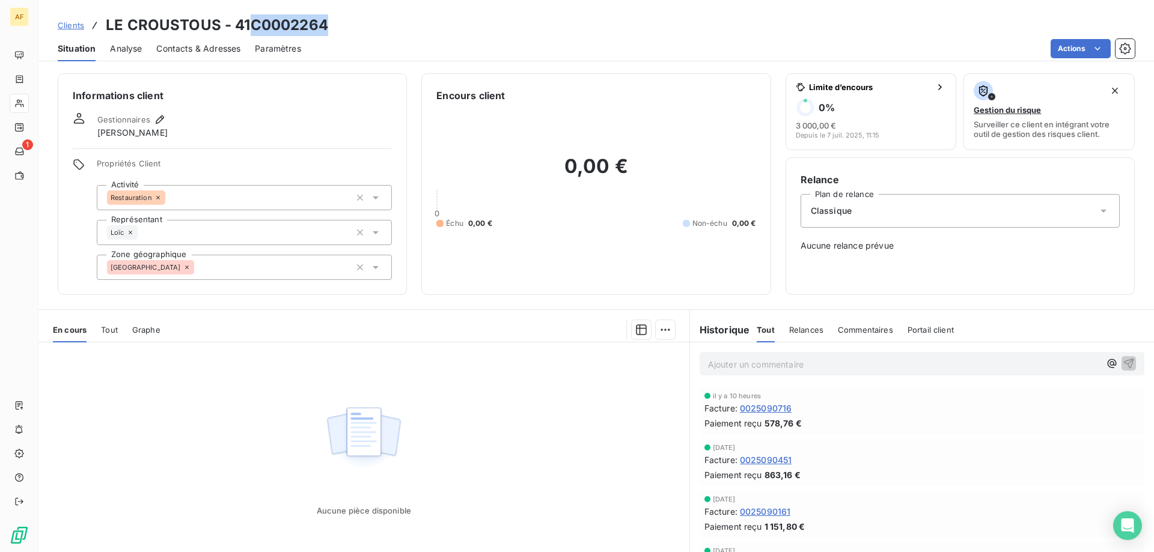
drag, startPoint x: 251, startPoint y: 25, endPoint x: 326, endPoint y: 23, distance: 75.2
click at [326, 23] on h3 "LE CROUSTOUS - 41C0002264" at bounding box center [217, 25] width 222 height 22
click at [627, 551] on div "Aucune pièce disponible" at bounding box center [363, 458] width 651 height 231
click at [228, 273] on div "[GEOGRAPHIC_DATA]" at bounding box center [244, 267] width 295 height 25
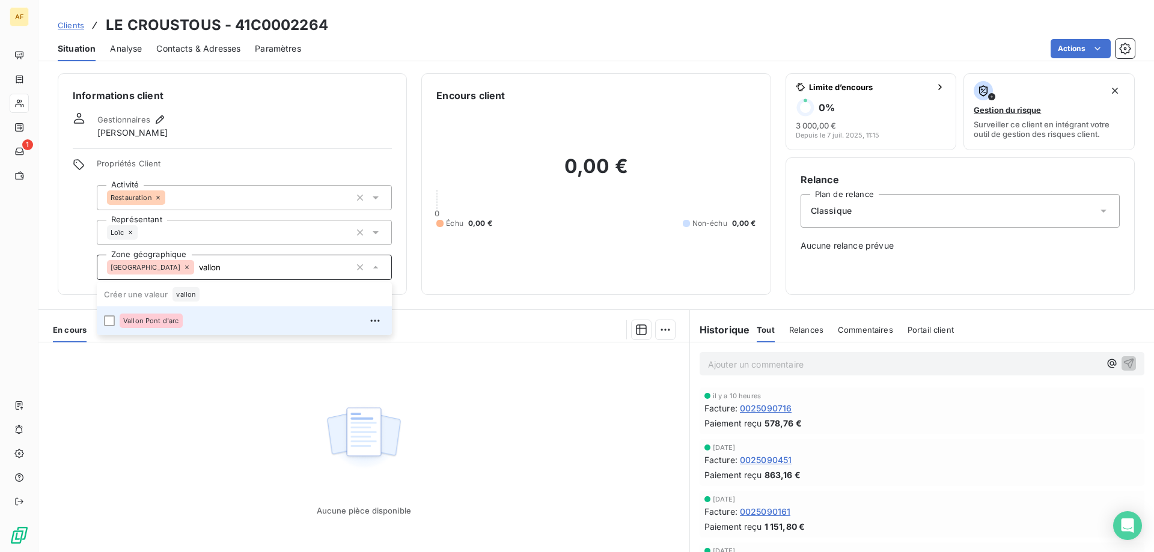
click at [237, 327] on div "Vallon Pont d'arc" at bounding box center [252, 320] width 265 height 19
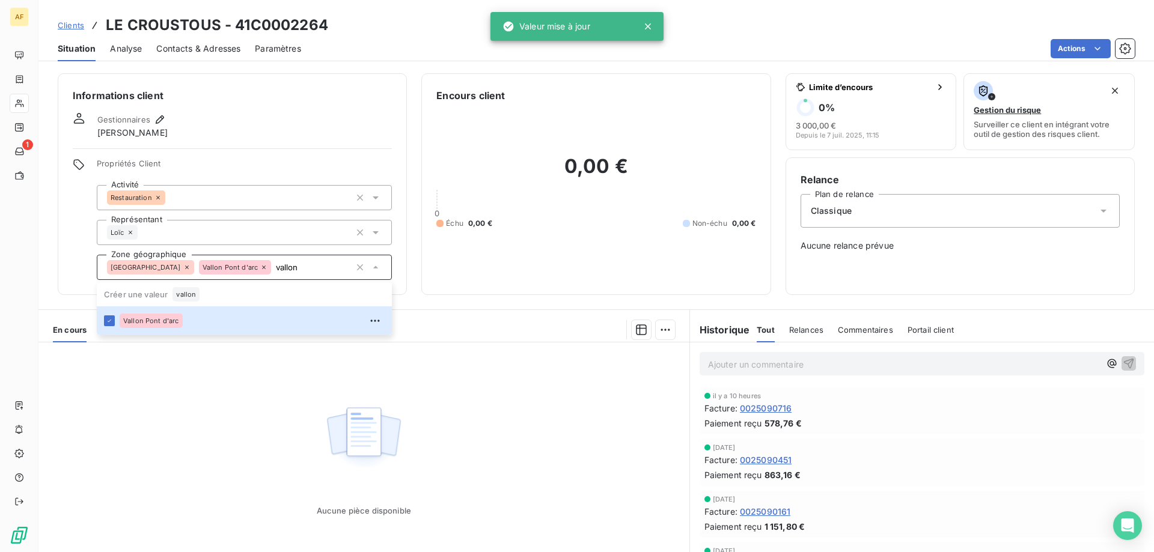
type input "vallon"
click at [179, 480] on div "Aucune pièce disponible" at bounding box center [363, 458] width 651 height 231
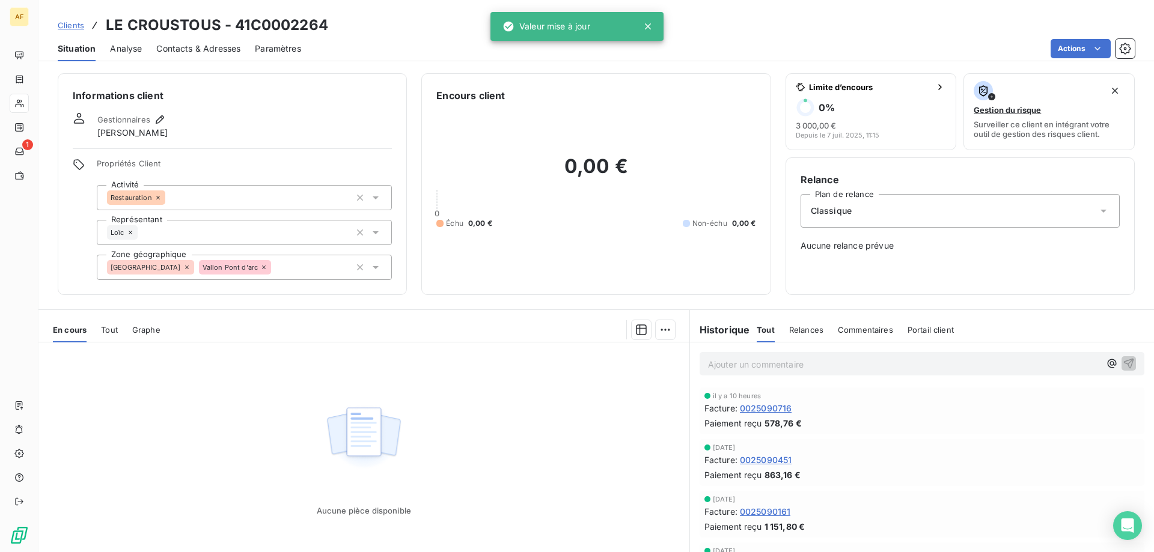
click at [79, 23] on span "Clients" at bounding box center [71, 25] width 26 height 10
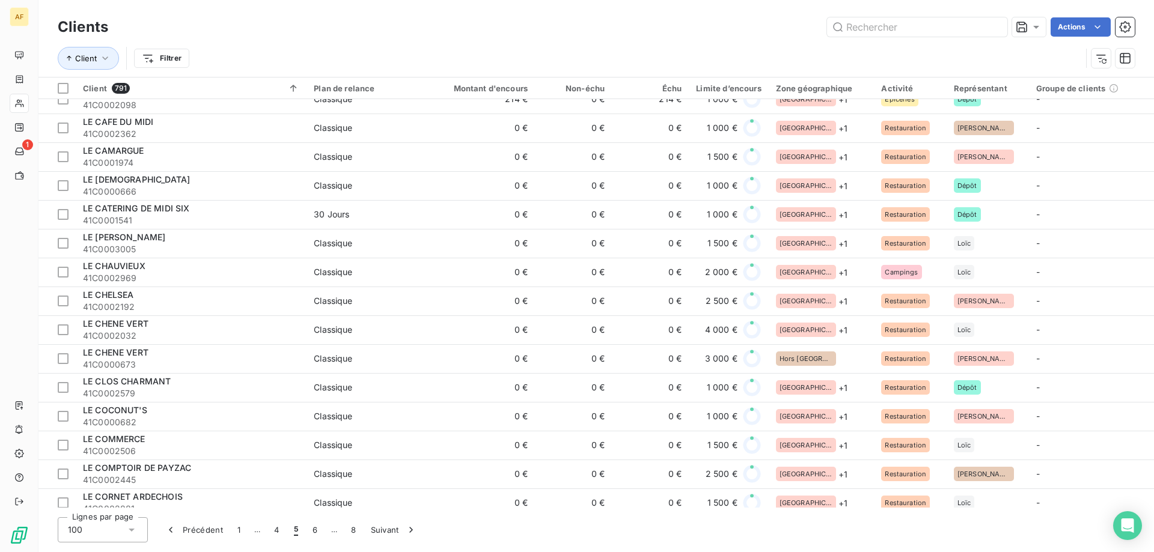
scroll to position [1503, 0]
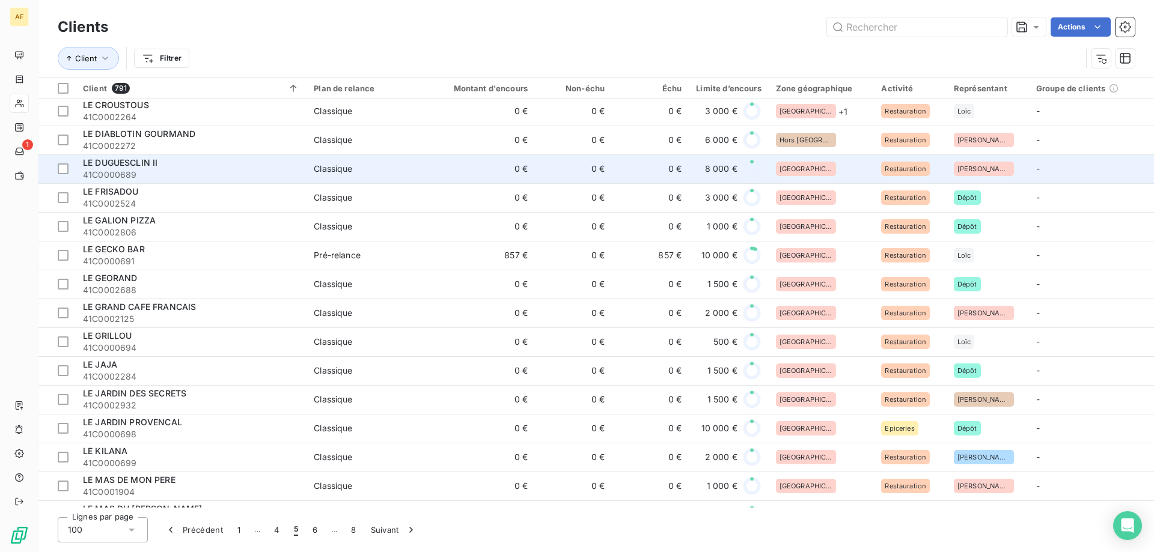
click at [816, 171] on div "[GEOGRAPHIC_DATA]" at bounding box center [821, 169] width 91 height 14
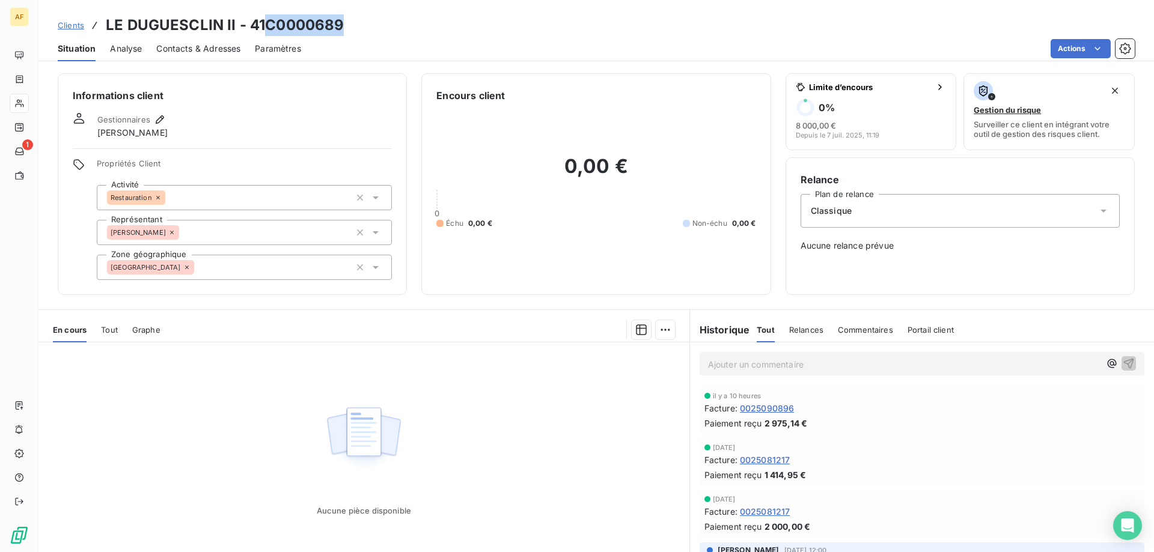
drag, startPoint x: 265, startPoint y: 22, endPoint x: 374, endPoint y: 19, distance: 109.4
click at [374, 20] on div "Clients LE DUGUESCLIN II - 41C0000689" at bounding box center [596, 25] width 1116 height 22
click at [275, 274] on div "[GEOGRAPHIC_DATA]" at bounding box center [244, 267] width 295 height 25
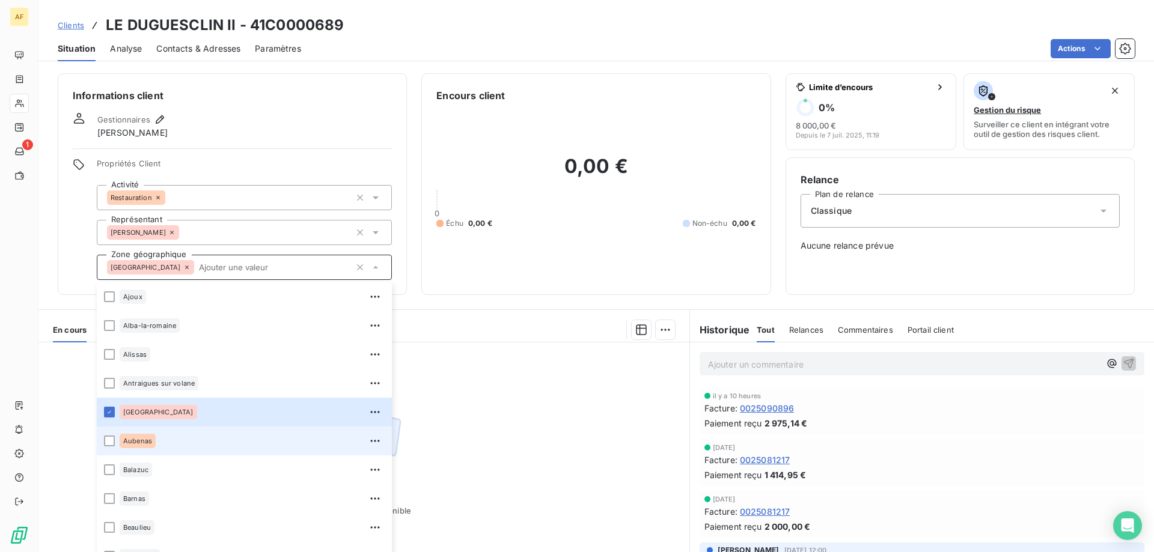
click at [159, 438] on div "Aubenas" at bounding box center [252, 441] width 265 height 19
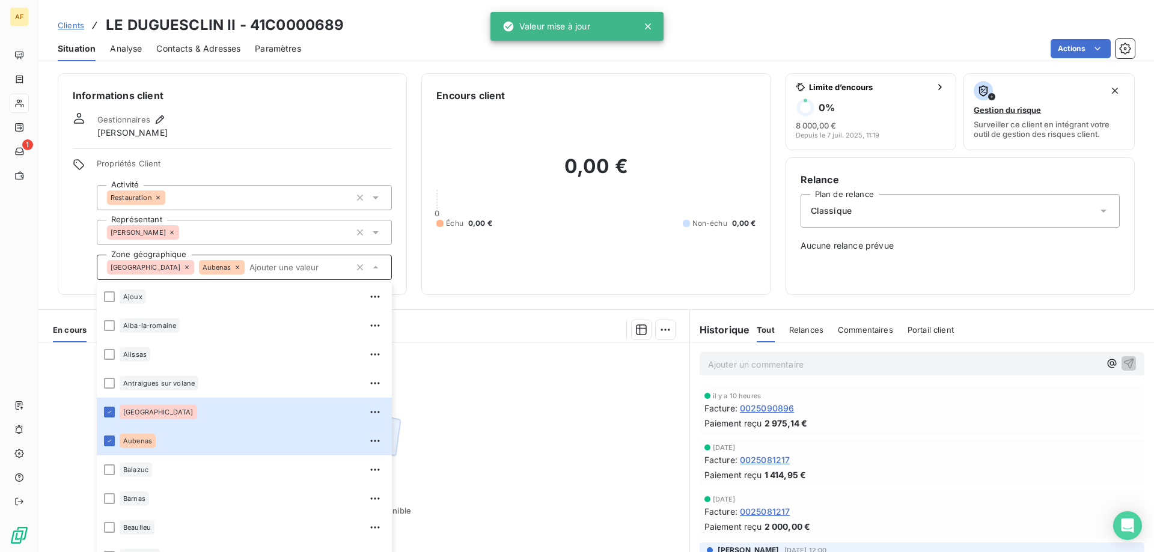
click at [462, 440] on div "Aucune pièce disponible" at bounding box center [363, 458] width 651 height 231
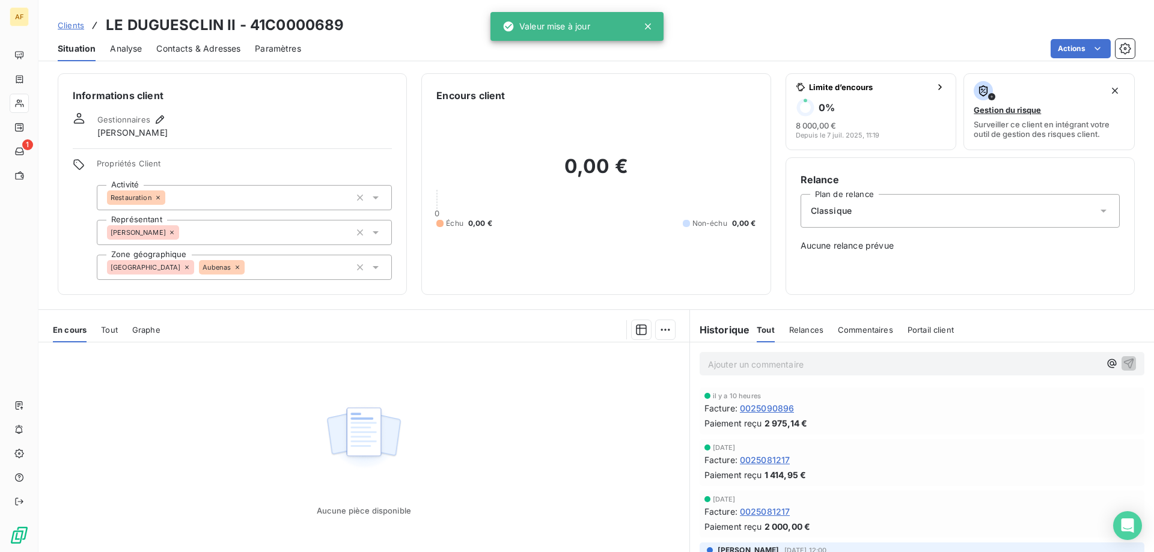
click at [73, 25] on span "Clients" at bounding box center [71, 25] width 26 height 10
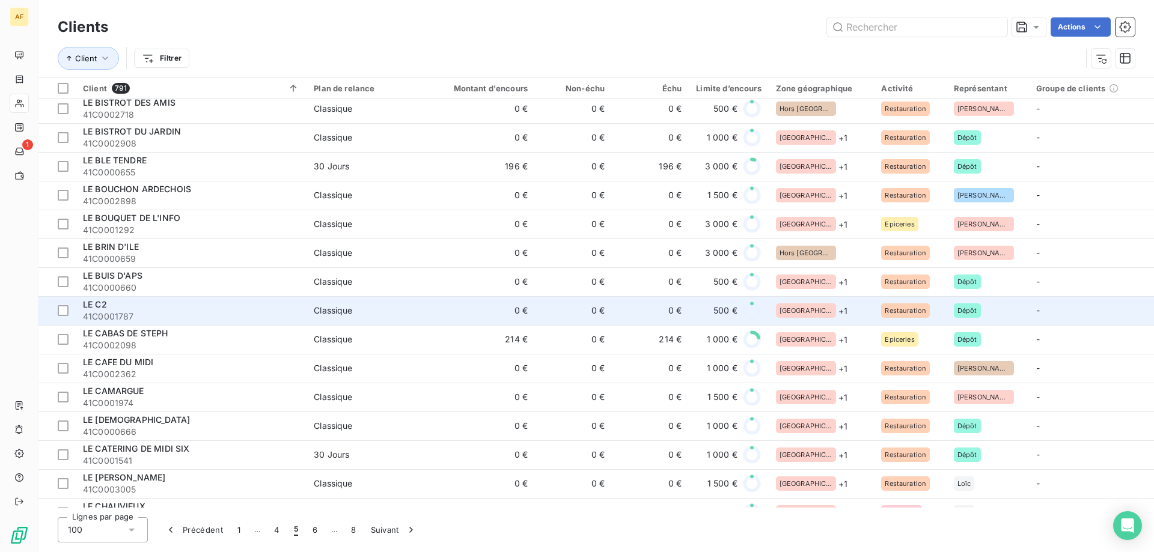
scroll to position [1322, 0]
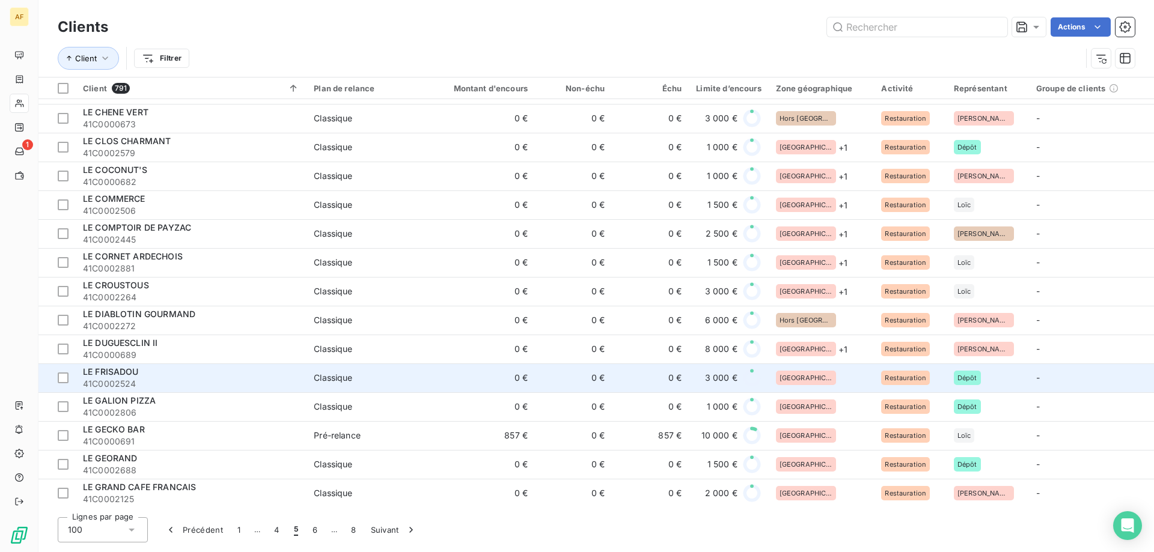
click at [822, 382] on div "[GEOGRAPHIC_DATA]" at bounding box center [821, 378] width 91 height 14
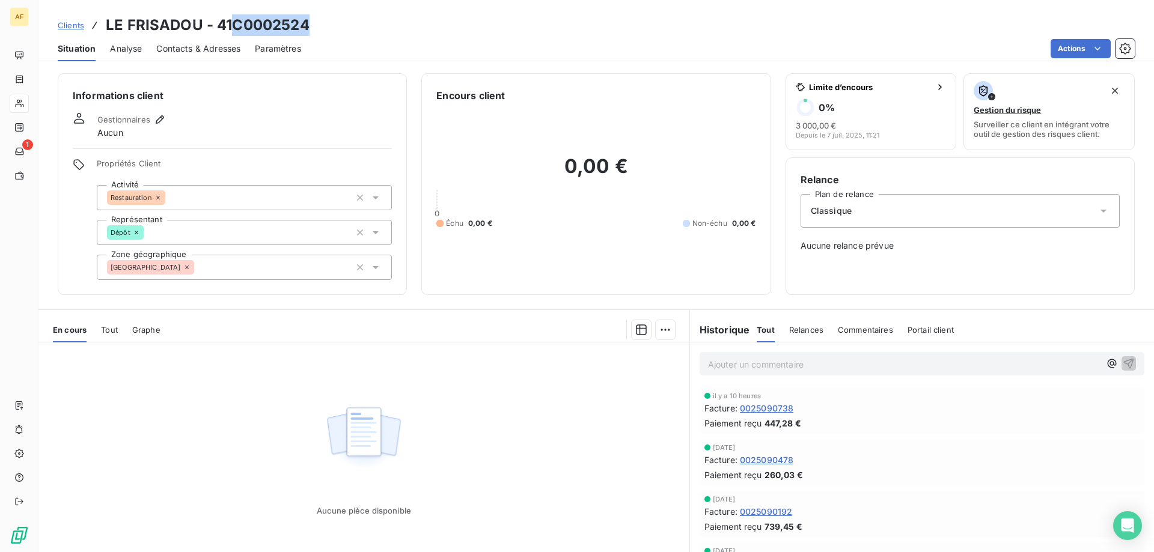
drag, startPoint x: 232, startPoint y: 20, endPoint x: 321, endPoint y: 31, distance: 89.6
click at [320, 31] on div "Clients LE FRISADOU - 41C0002524" at bounding box center [596, 25] width 1116 height 22
click at [304, 264] on div "[GEOGRAPHIC_DATA]" at bounding box center [244, 267] width 295 height 25
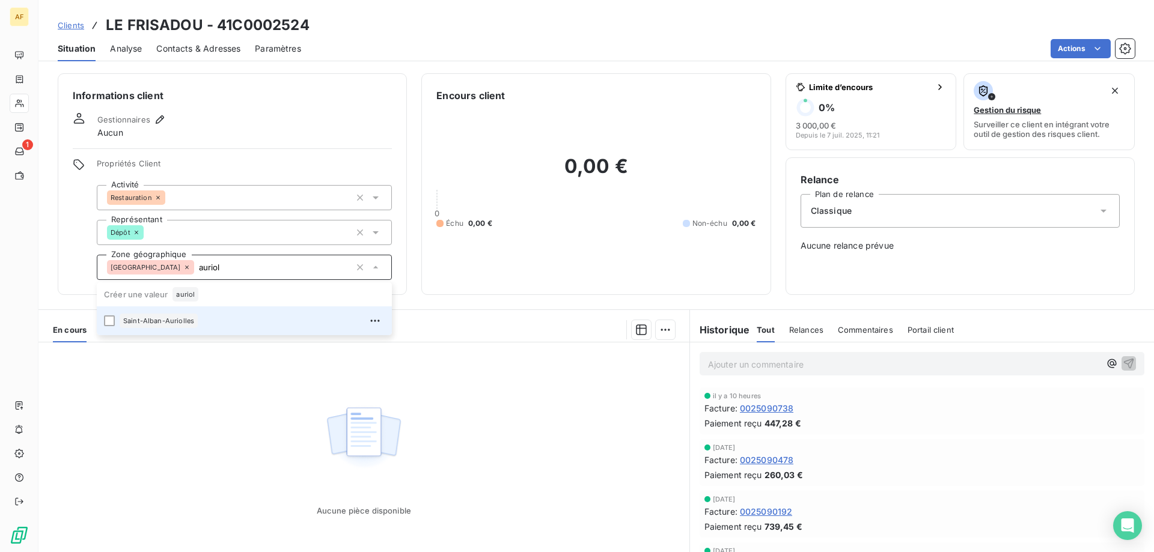
click at [241, 335] on li "Saint-Alban-Auriolles" at bounding box center [244, 321] width 295 height 29
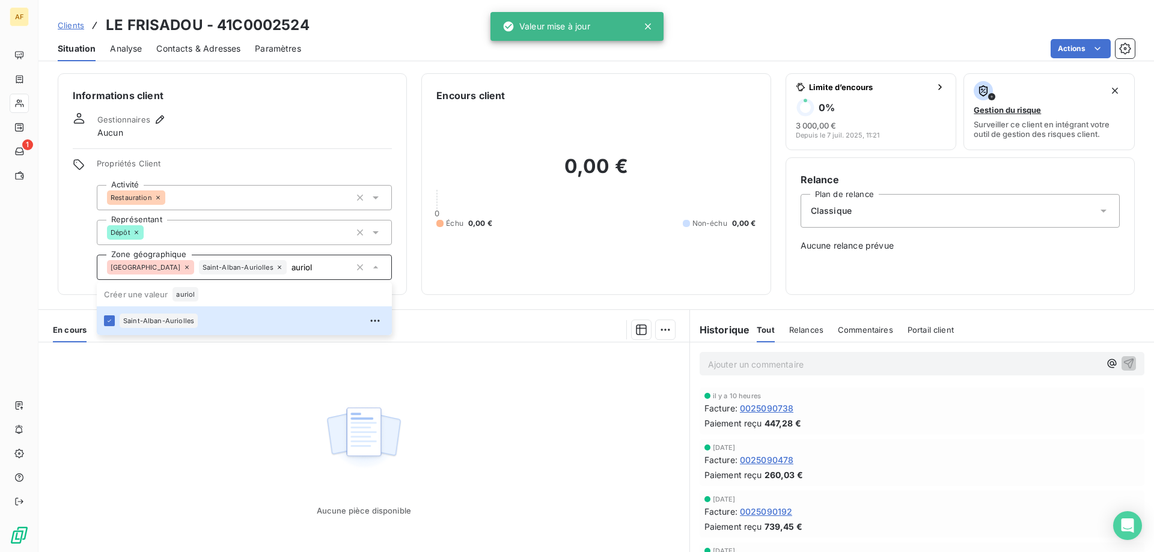
type input "auriol"
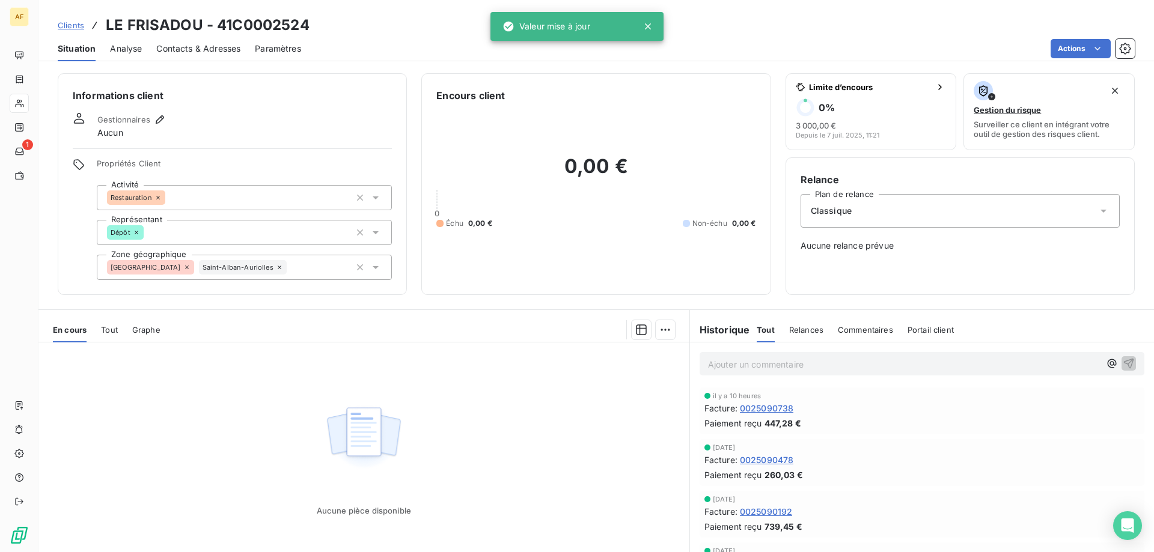
click at [233, 409] on div "Aucune pièce disponible" at bounding box center [363, 458] width 651 height 231
click at [69, 21] on span "Clients" at bounding box center [71, 25] width 26 height 10
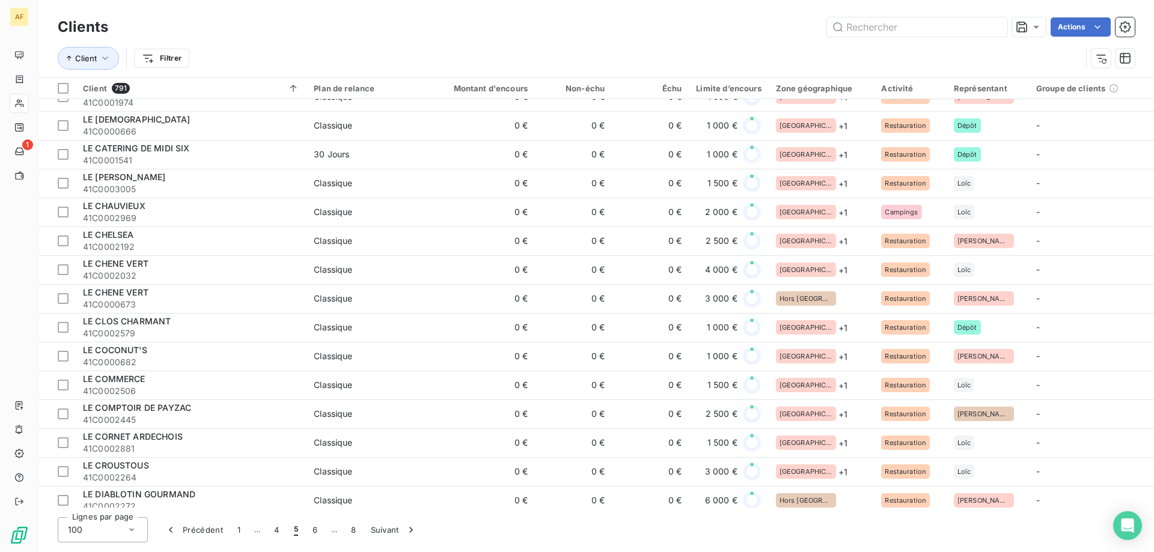
scroll to position [1563, 0]
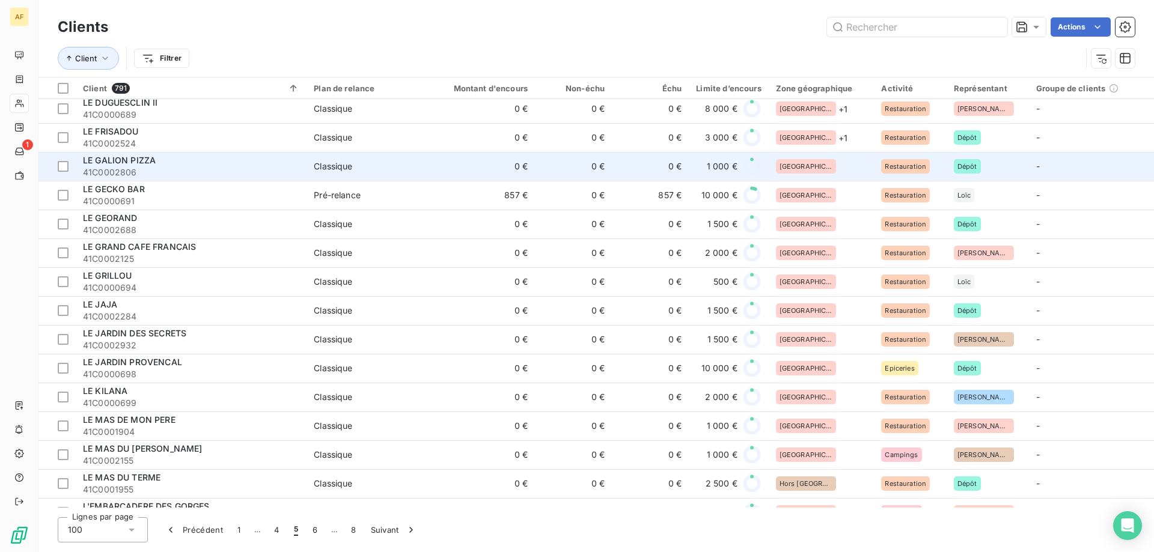
click at [833, 173] on div "[GEOGRAPHIC_DATA]" at bounding box center [821, 166] width 91 height 14
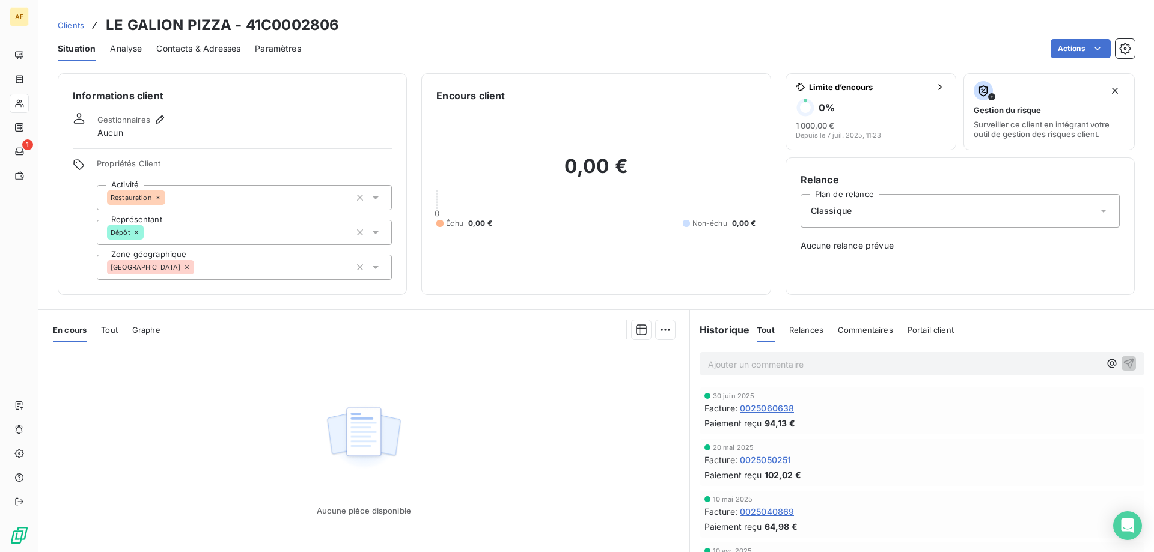
click at [260, 26] on h3 "LE GALION PIZZA - 41C0002806" at bounding box center [222, 25] width 233 height 22
drag, startPoint x: 263, startPoint y: 23, endPoint x: 380, endPoint y: 24, distance: 117.2
click at [379, 25] on div "Clients LE GALION PIZZA - 41C0002806" at bounding box center [596, 25] width 1116 height 22
click at [282, 269] on div "[GEOGRAPHIC_DATA]" at bounding box center [244, 267] width 295 height 25
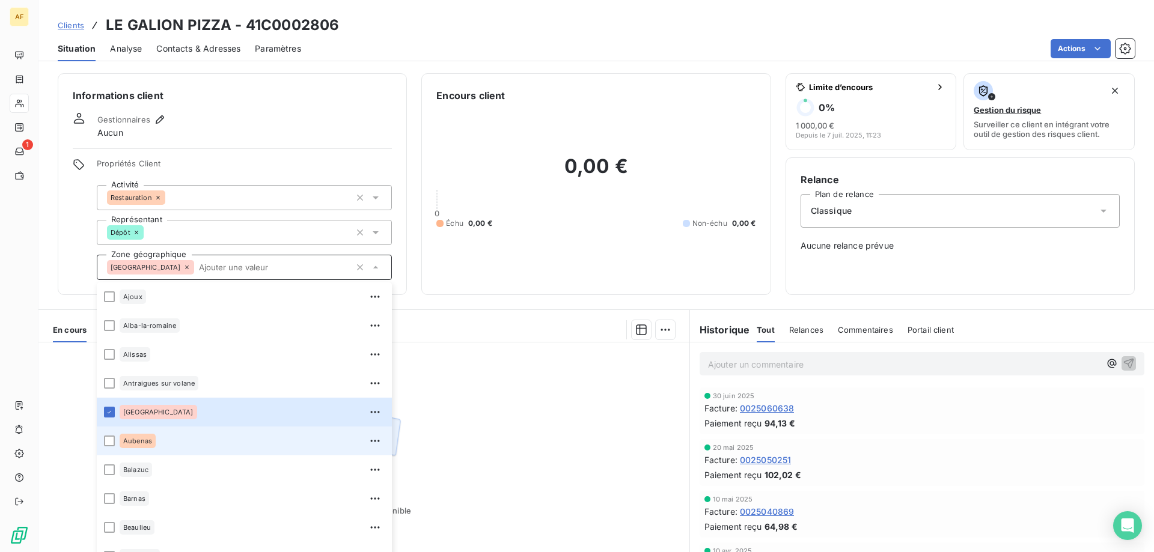
click at [193, 444] on div "Aubenas" at bounding box center [252, 441] width 265 height 19
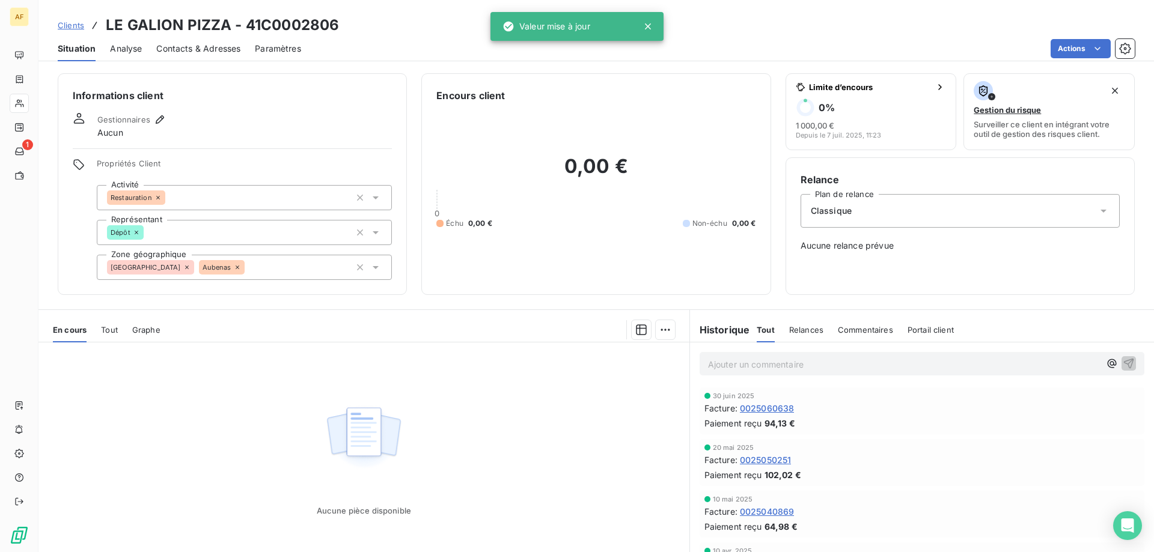
click at [501, 427] on div "Aucune pièce disponible" at bounding box center [363, 458] width 651 height 231
click at [73, 25] on span "Clients" at bounding box center [71, 25] width 26 height 10
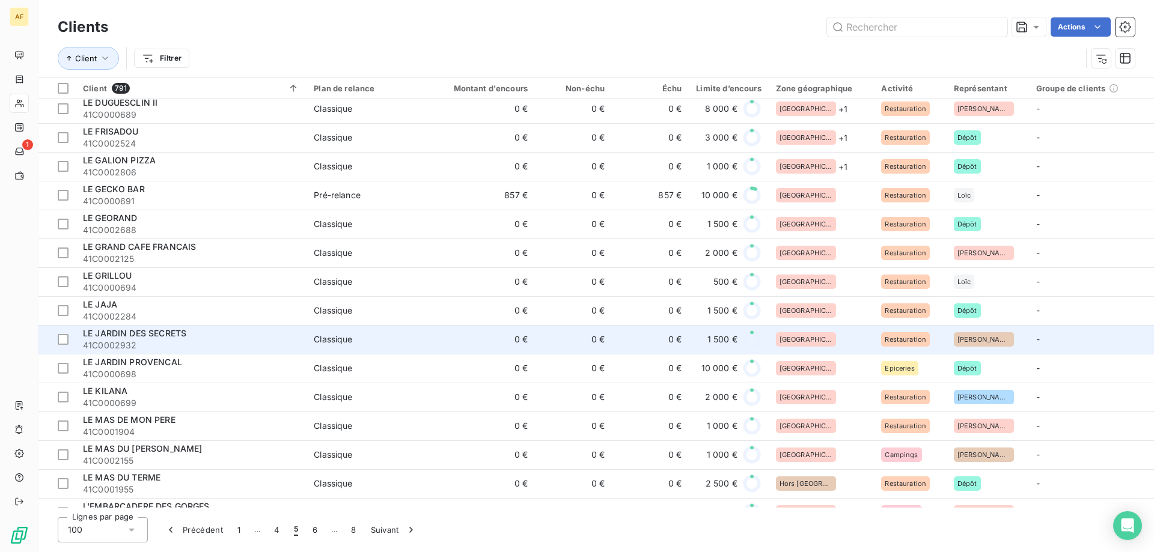
scroll to position [1382, 0]
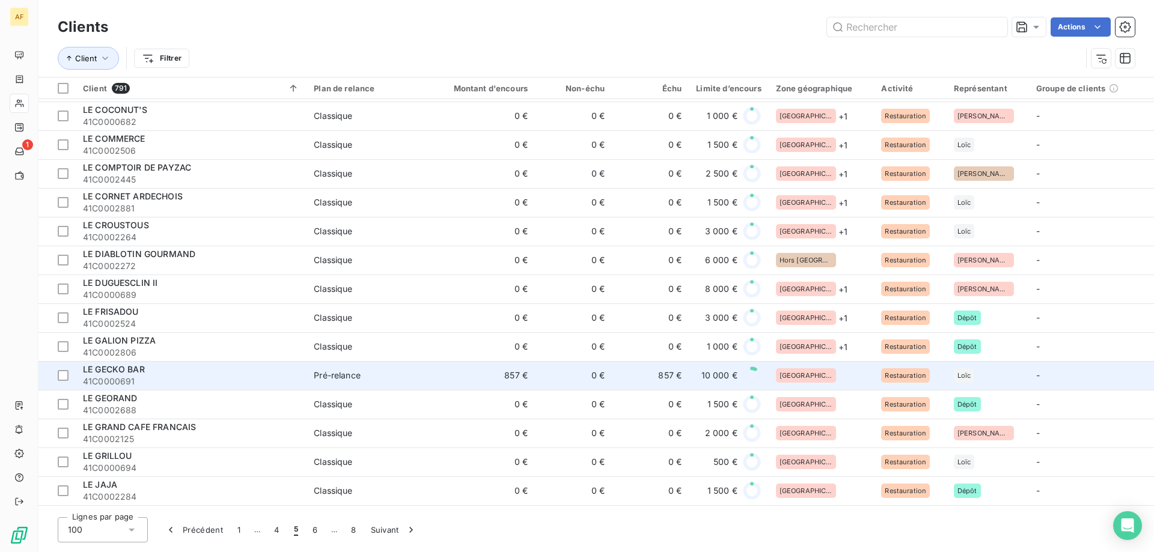
click at [821, 374] on div "[GEOGRAPHIC_DATA]" at bounding box center [821, 375] width 91 height 14
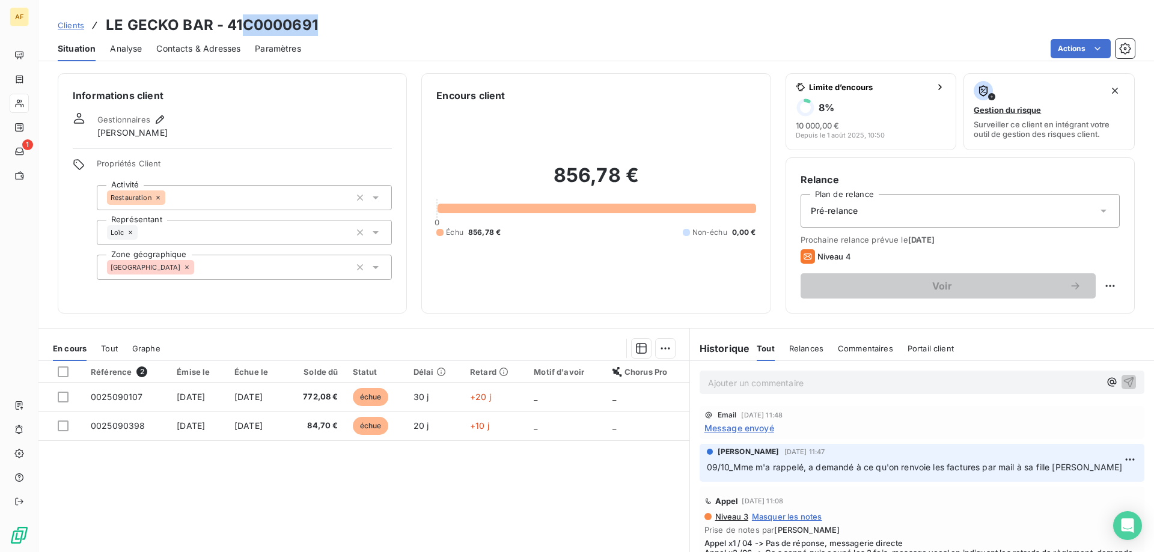
drag, startPoint x: 246, startPoint y: 24, endPoint x: 384, endPoint y: 23, distance: 137.6
click at [383, 23] on div "Clients LE GECKO BAR - 41C0000691" at bounding box center [596, 25] width 1116 height 22
click at [261, 264] on div "[GEOGRAPHIC_DATA]" at bounding box center [244, 267] width 295 height 25
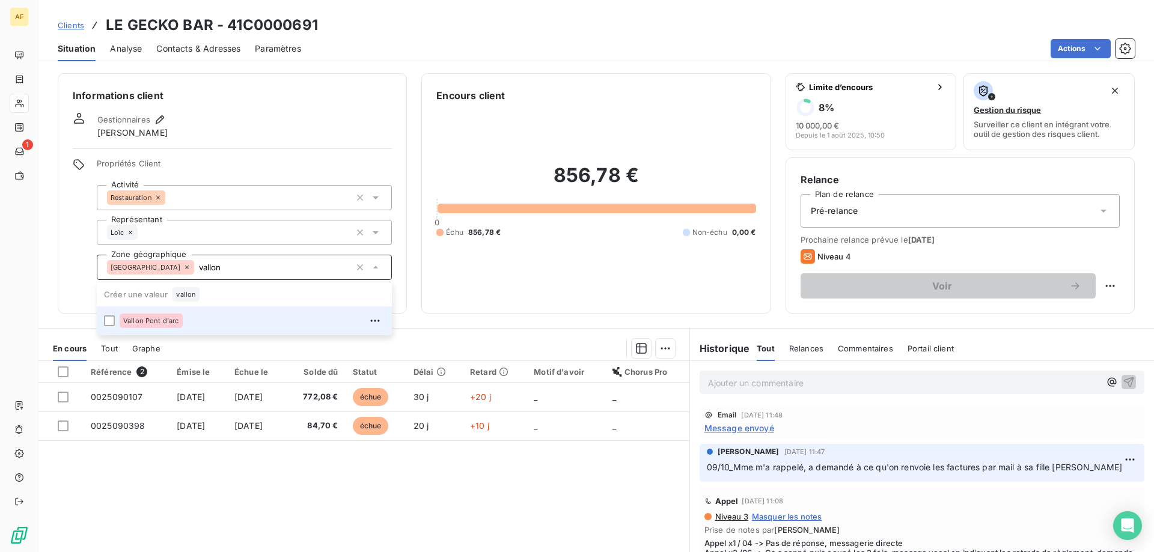
click at [240, 315] on div "Vallon Pont d'arc" at bounding box center [252, 320] width 265 height 19
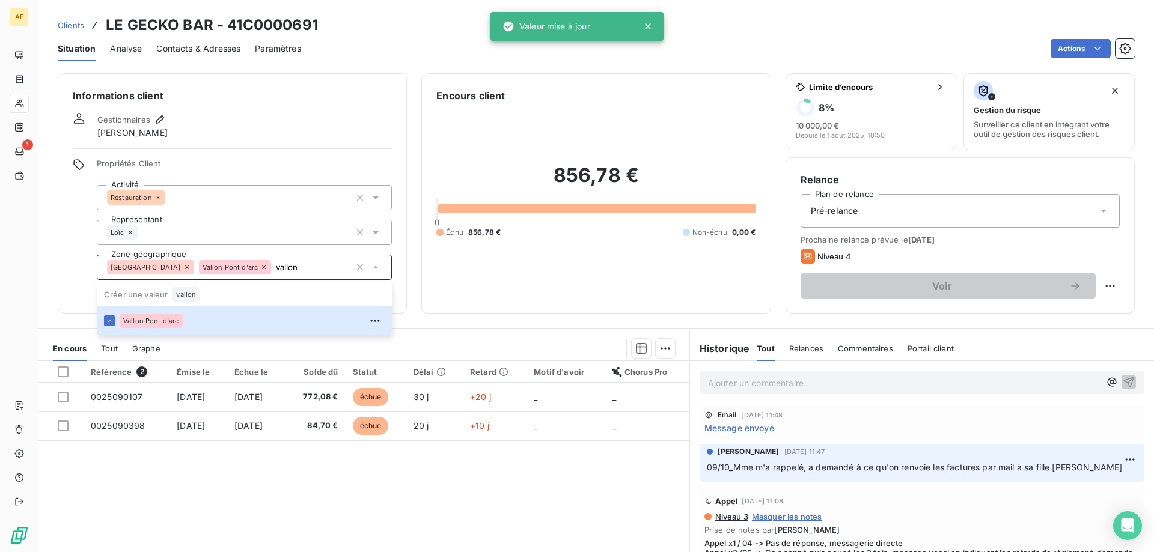
type input "vallon"
click at [232, 475] on div "Référence 2 Émise le Échue le Solde dû Statut Délai Retard Motif d'avoir Chorus…" at bounding box center [363, 476] width 651 height 231
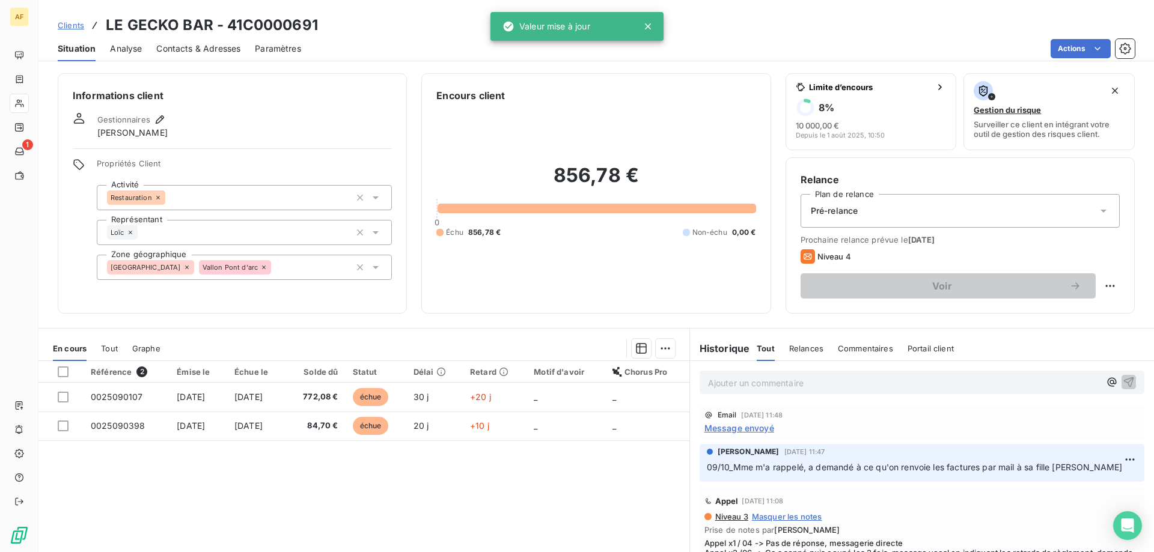
click at [70, 25] on span "Clients" at bounding box center [71, 25] width 26 height 10
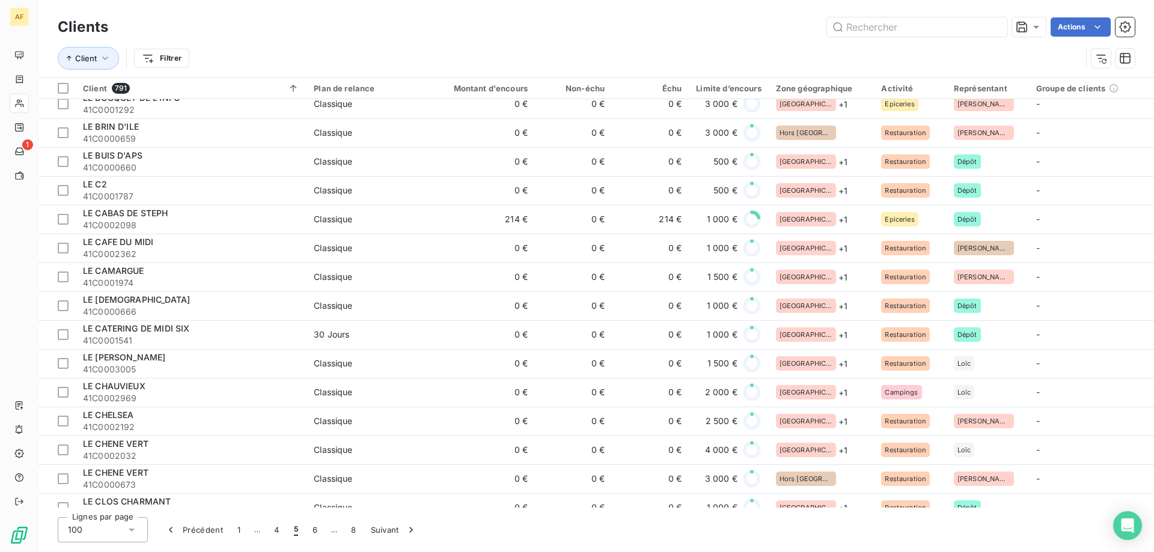
scroll to position [1443, 0]
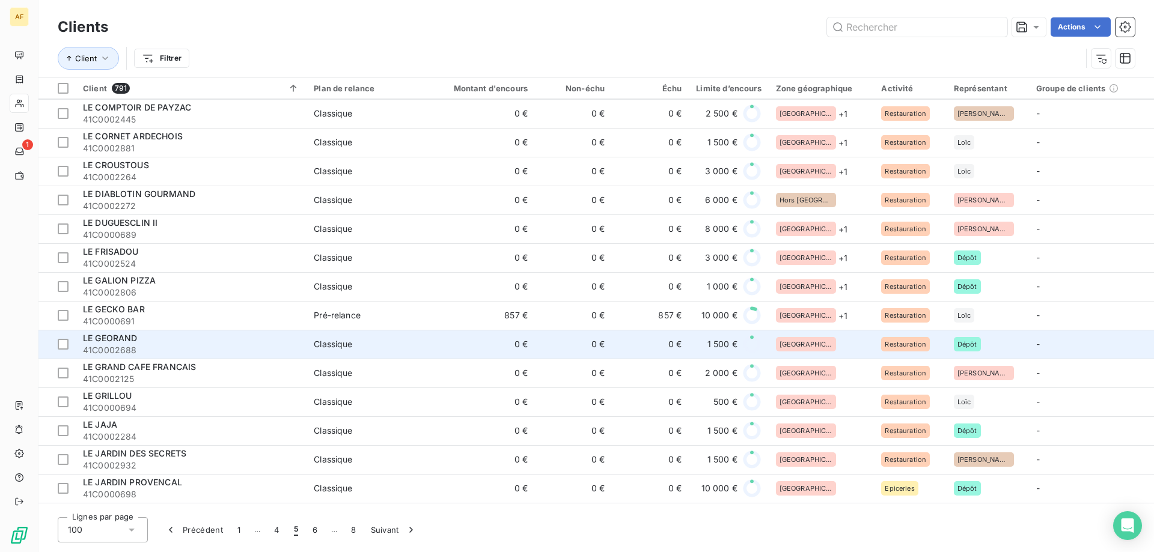
click at [821, 345] on div "[GEOGRAPHIC_DATA]" at bounding box center [821, 344] width 91 height 14
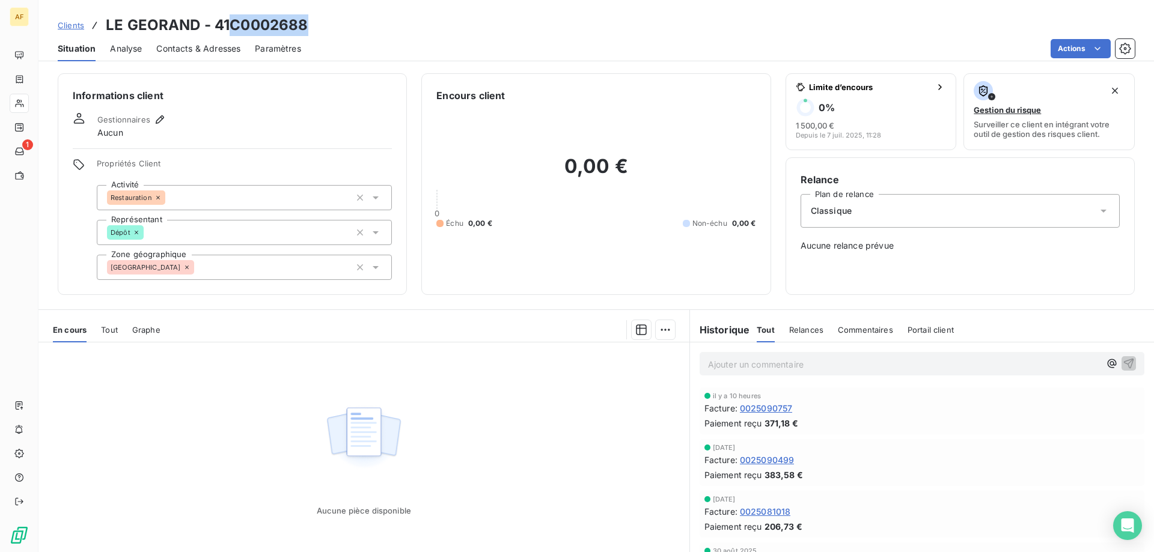
drag, startPoint x: 231, startPoint y: 23, endPoint x: 306, endPoint y: 24, distance: 75.1
click at [306, 24] on h3 "LE GEORAND - 41C0002688" at bounding box center [207, 25] width 202 height 22
click at [206, 259] on div "[GEOGRAPHIC_DATA]" at bounding box center [244, 267] width 295 height 25
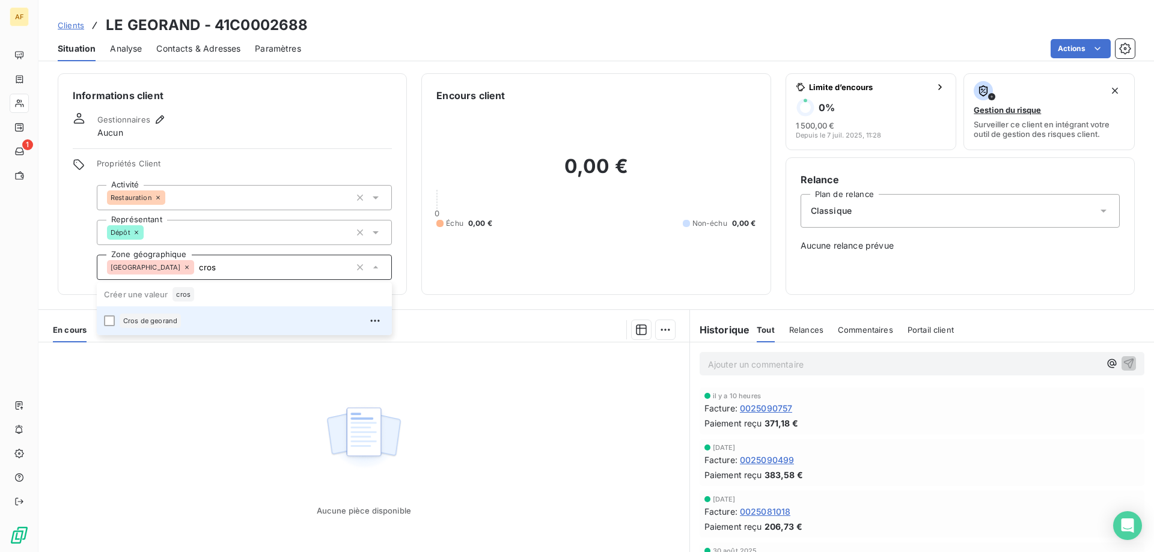
click at [183, 322] on div "Cros de georand" at bounding box center [252, 320] width 265 height 19
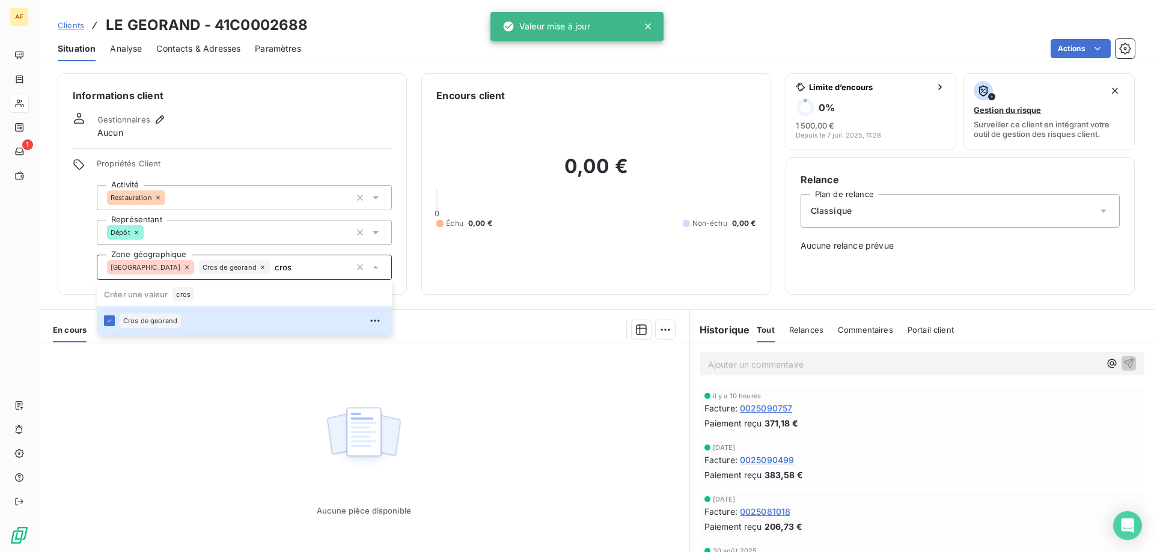
type input "cros"
click at [210, 392] on div "Aucune pièce disponible" at bounding box center [363, 458] width 651 height 231
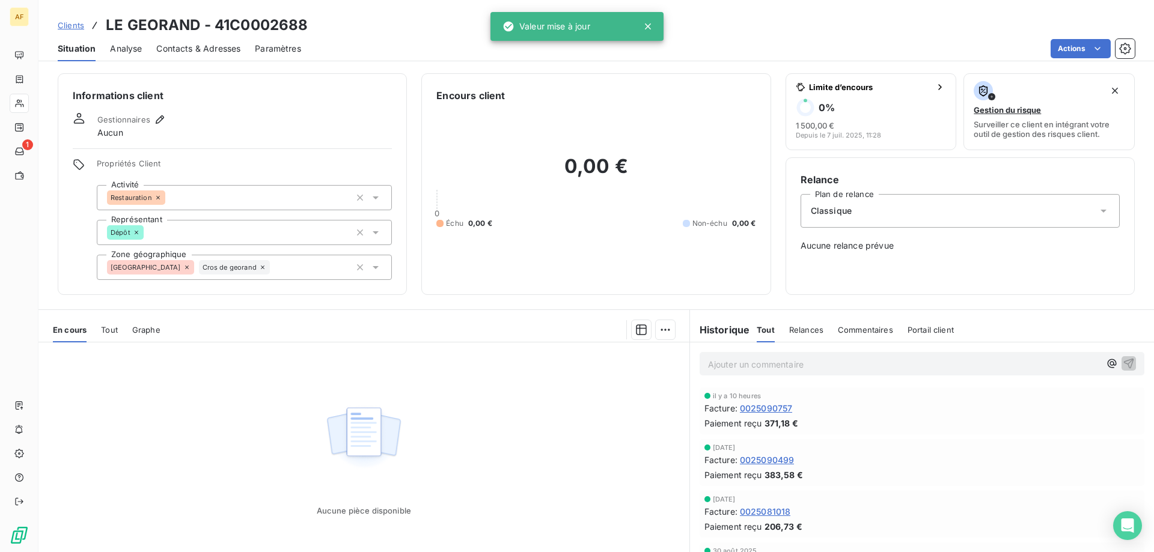
click at [78, 26] on span "Clients" at bounding box center [71, 25] width 26 height 10
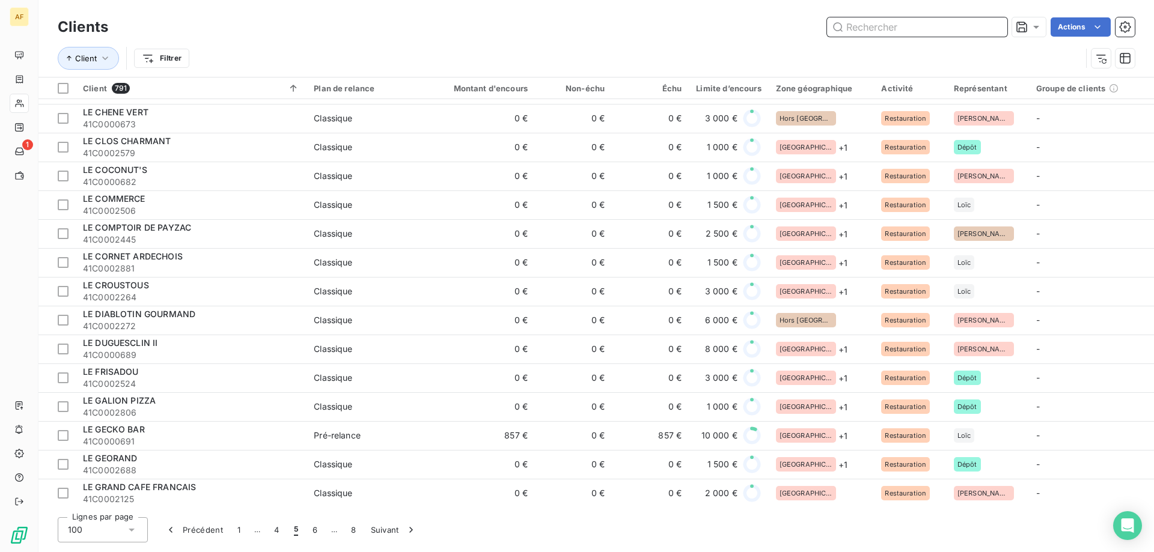
scroll to position [1503, 0]
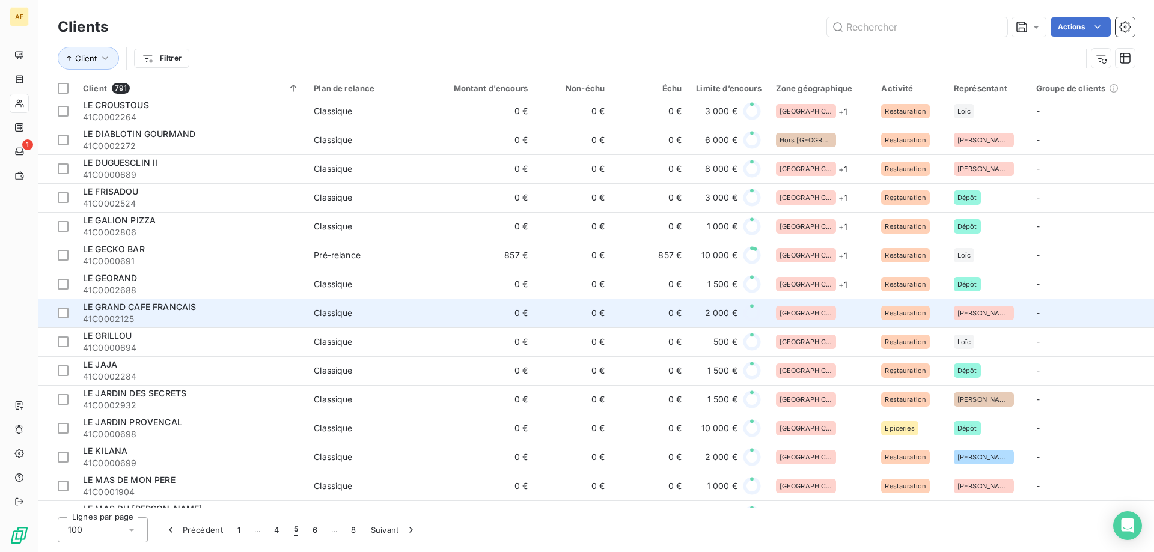
click at [820, 308] on div "[GEOGRAPHIC_DATA]" at bounding box center [821, 313] width 91 height 14
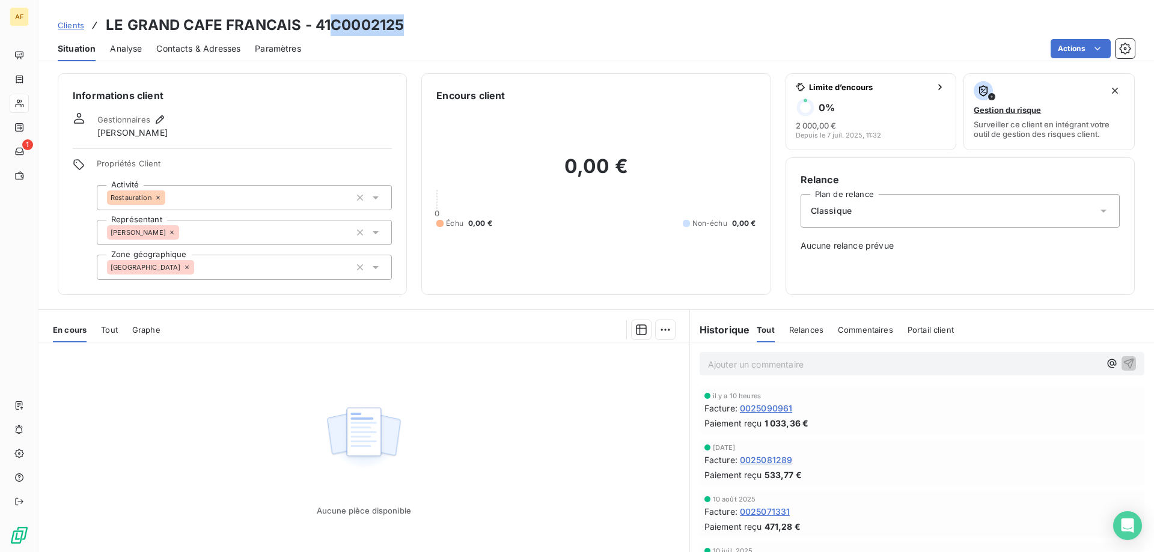
drag, startPoint x: 334, startPoint y: 25, endPoint x: 415, endPoint y: 25, distance: 81.1
click at [415, 25] on div "Clients LE GRAND CAFE FRANCAIS - 41C0002125" at bounding box center [596, 25] width 1116 height 22
click at [220, 270] on div "[GEOGRAPHIC_DATA]" at bounding box center [244, 267] width 295 height 25
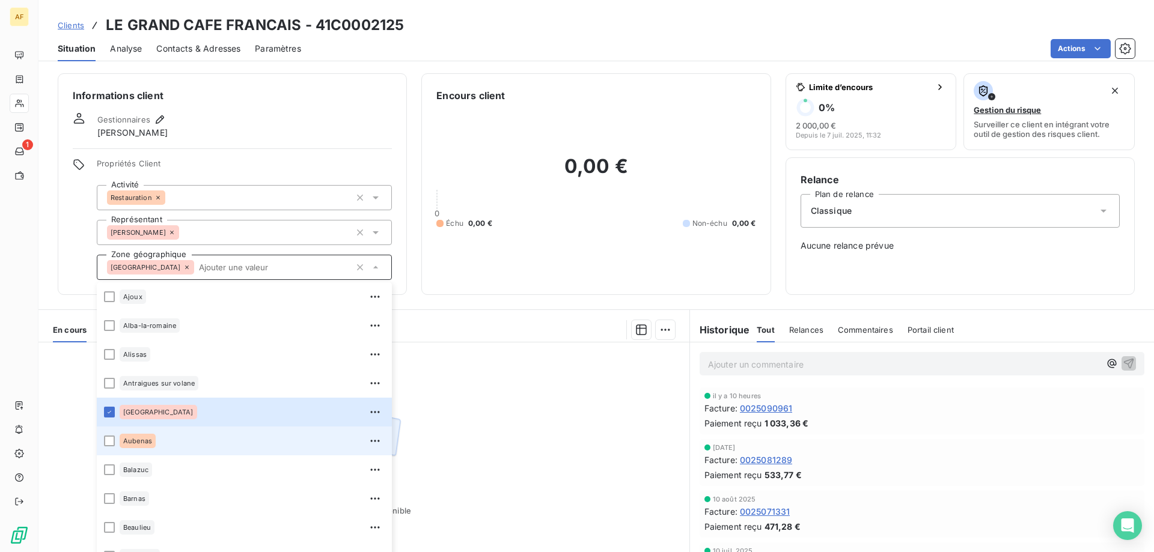
click at [148, 447] on div "Aubenas" at bounding box center [138, 441] width 36 height 14
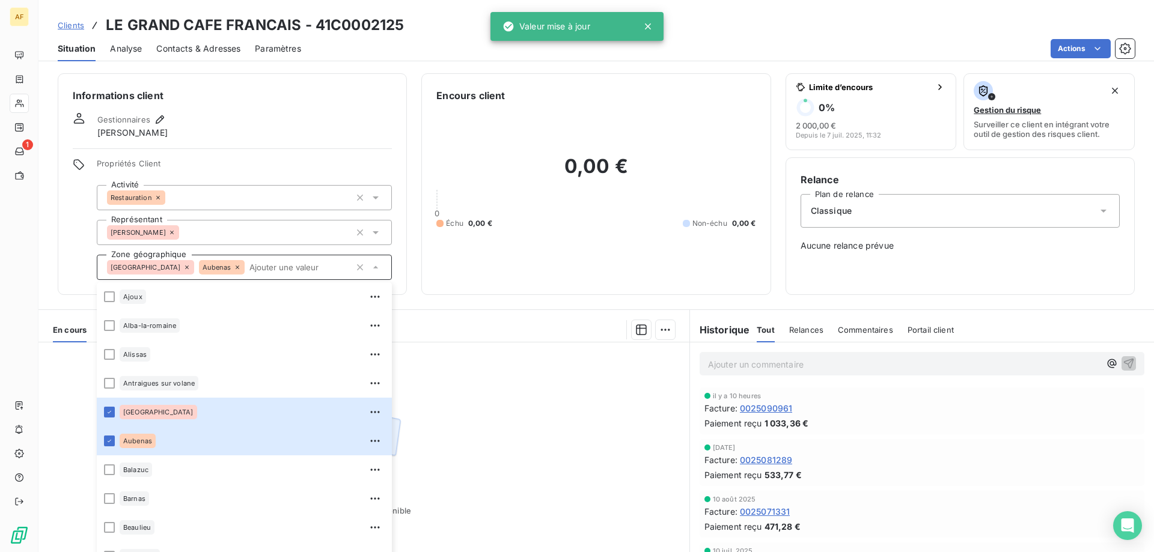
click at [486, 432] on div "Aucune pièce disponible" at bounding box center [363, 458] width 651 height 231
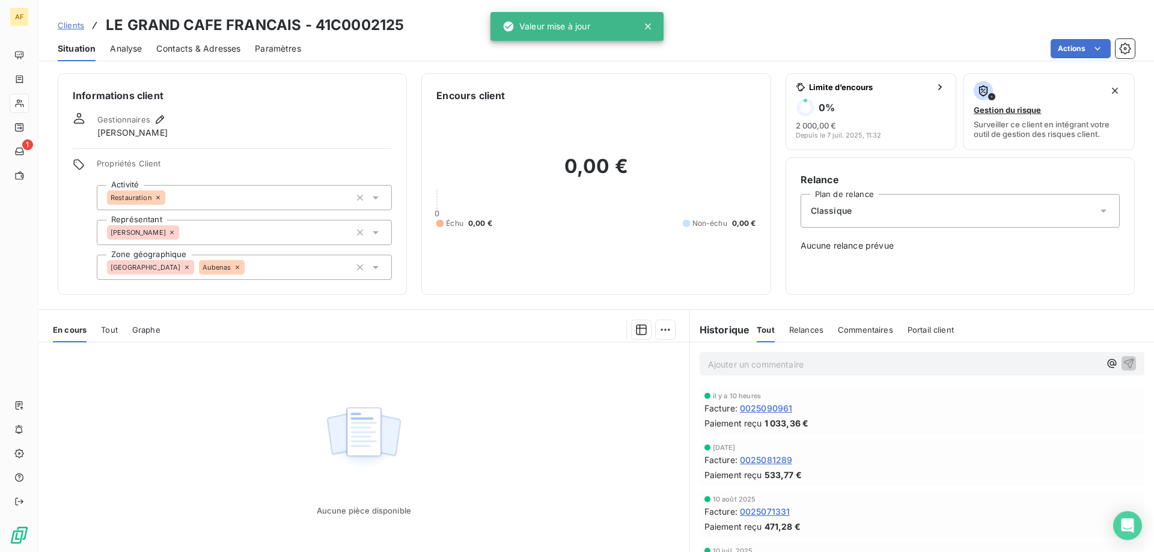
click at [72, 28] on span "Clients" at bounding box center [71, 25] width 26 height 10
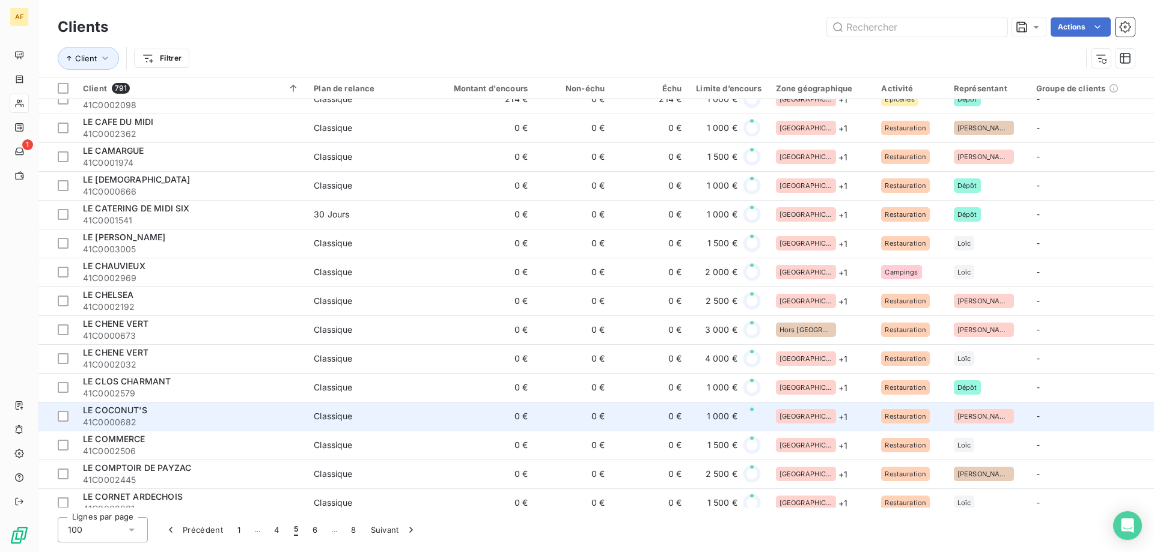
scroll to position [1563, 0]
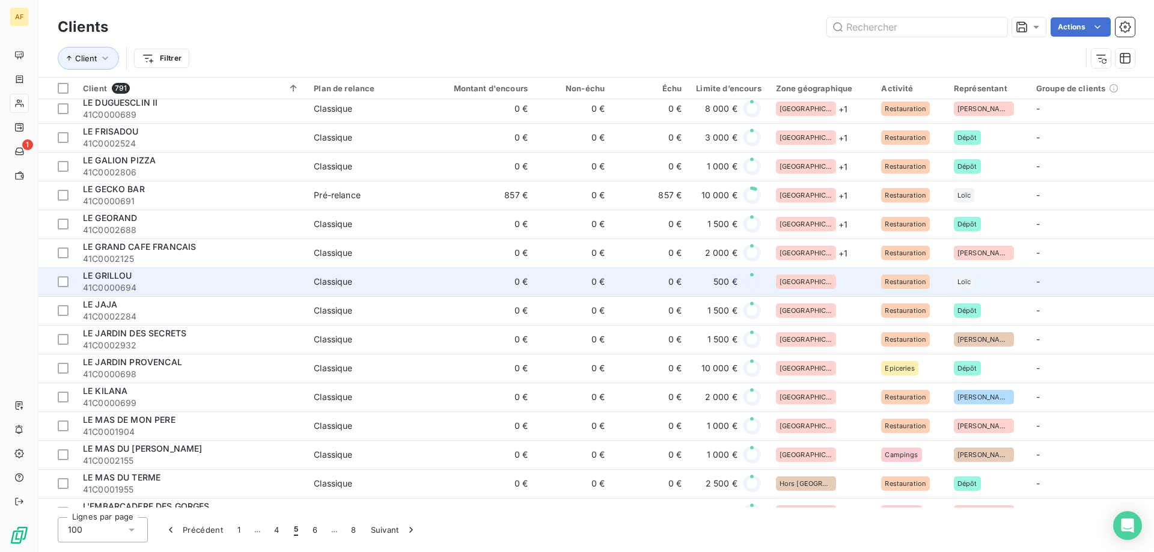
click at [820, 275] on div "[GEOGRAPHIC_DATA]" at bounding box center [821, 282] width 91 height 14
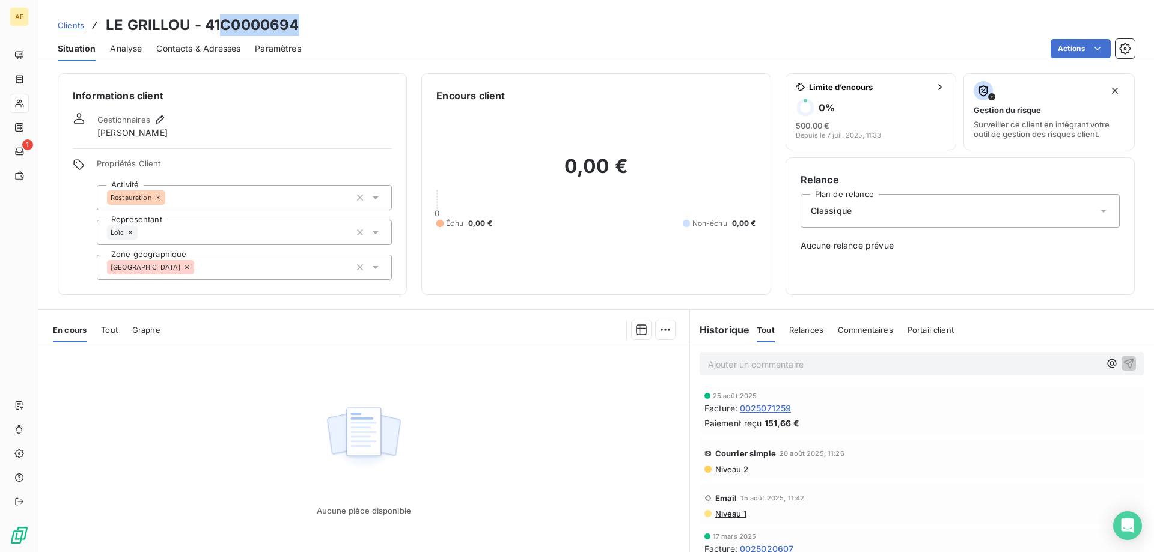
drag, startPoint x: 224, startPoint y: 22, endPoint x: 302, endPoint y: 25, distance: 77.6
click at [302, 25] on div "Clients LE GRILLOU - 41C0000694" at bounding box center [596, 25] width 1116 height 22
click at [246, 267] on div "[GEOGRAPHIC_DATA]" at bounding box center [244, 267] width 295 height 25
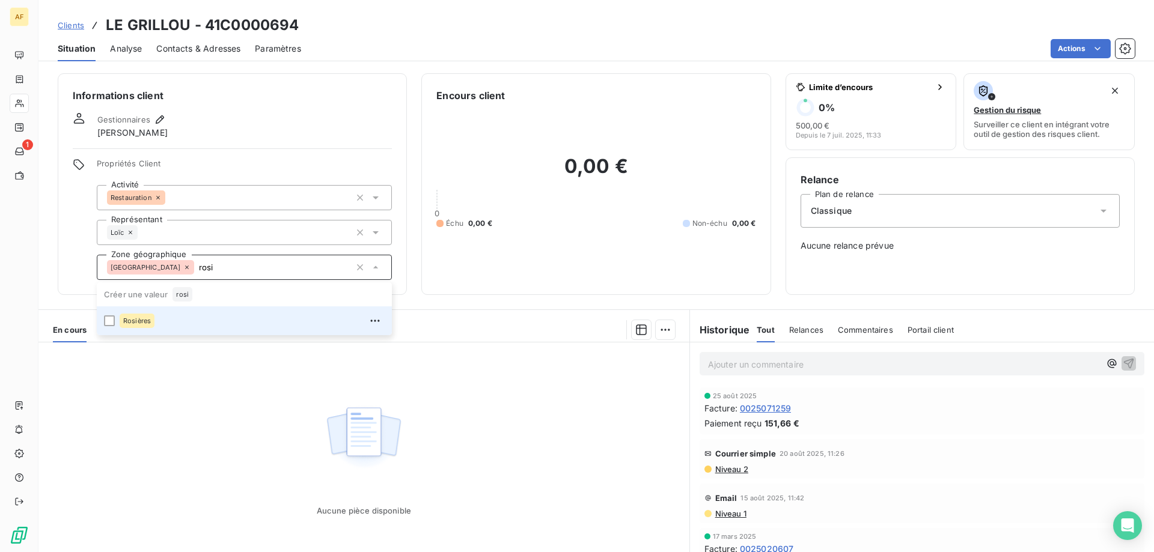
click at [242, 329] on div "Rosières" at bounding box center [252, 320] width 265 height 19
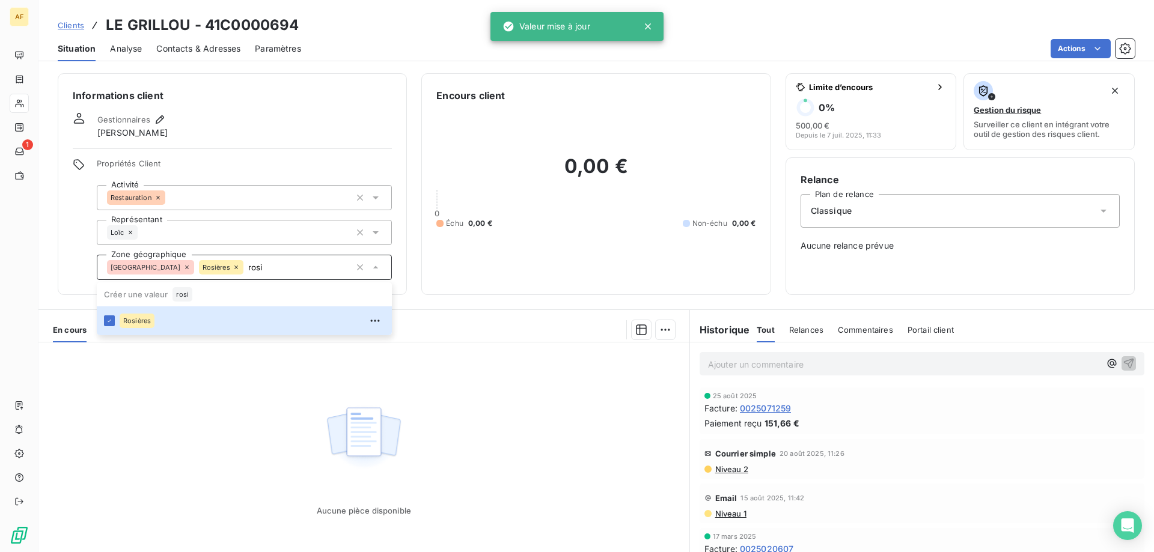
type input "rosi"
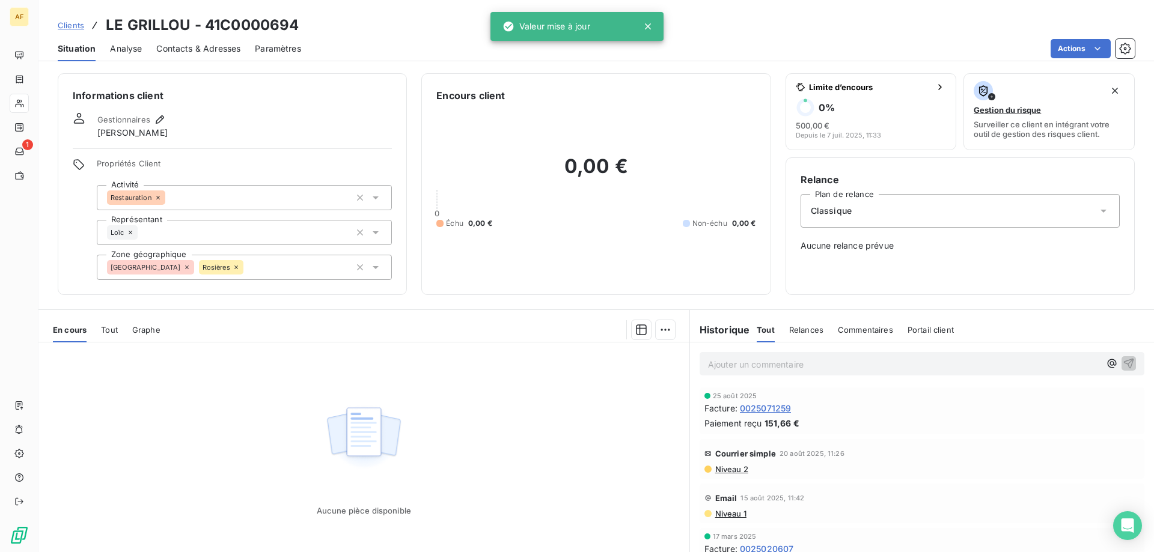
click at [227, 402] on div "Aucune pièce disponible" at bounding box center [363, 458] width 651 height 231
click at [72, 26] on span "Clients" at bounding box center [71, 25] width 26 height 10
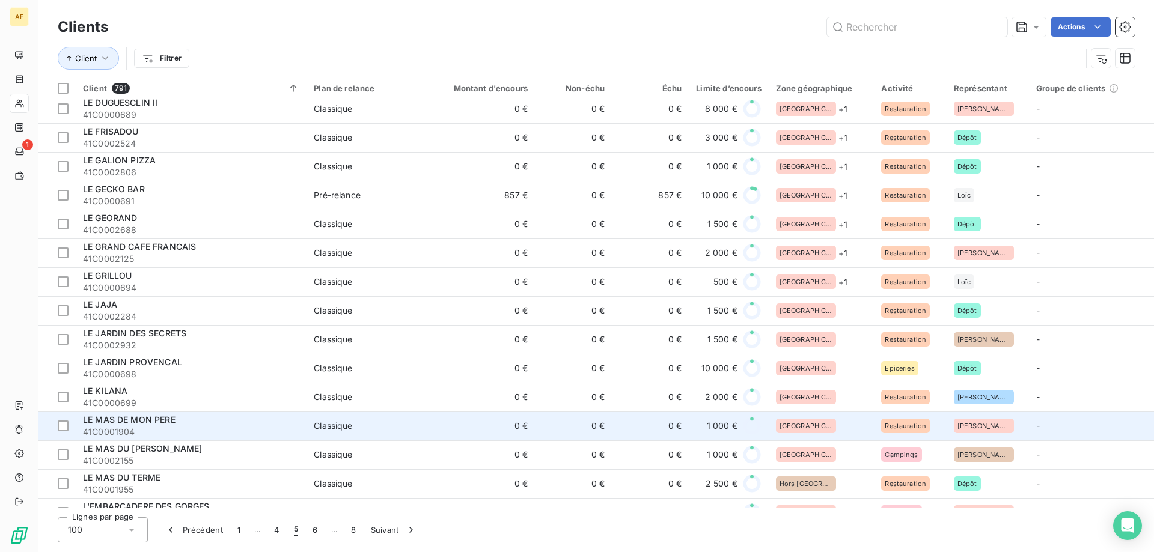
scroll to position [1623, 0]
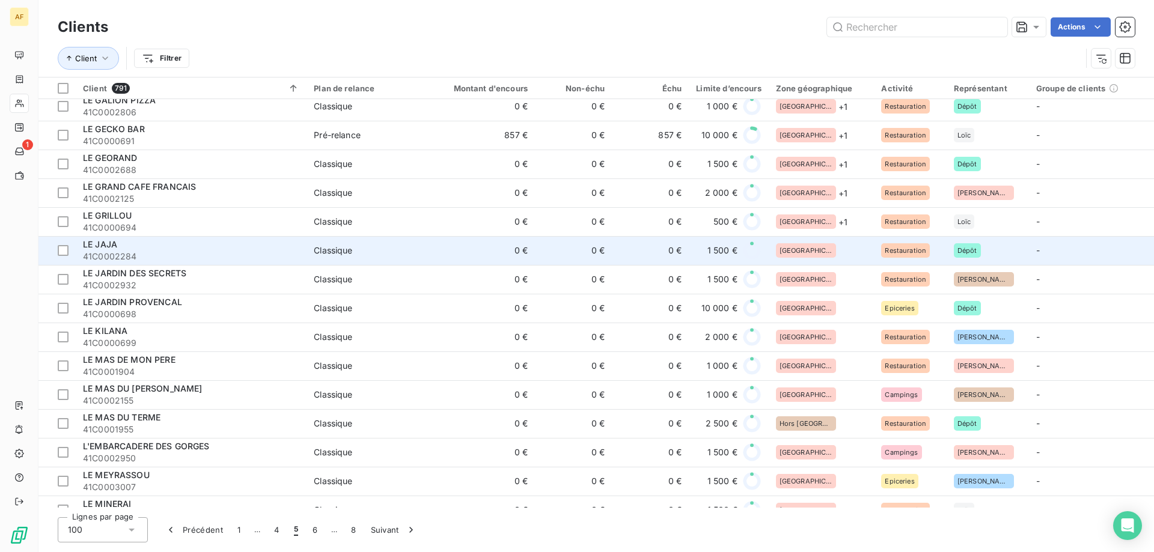
click at [817, 251] on div "[GEOGRAPHIC_DATA]" at bounding box center [821, 250] width 91 height 14
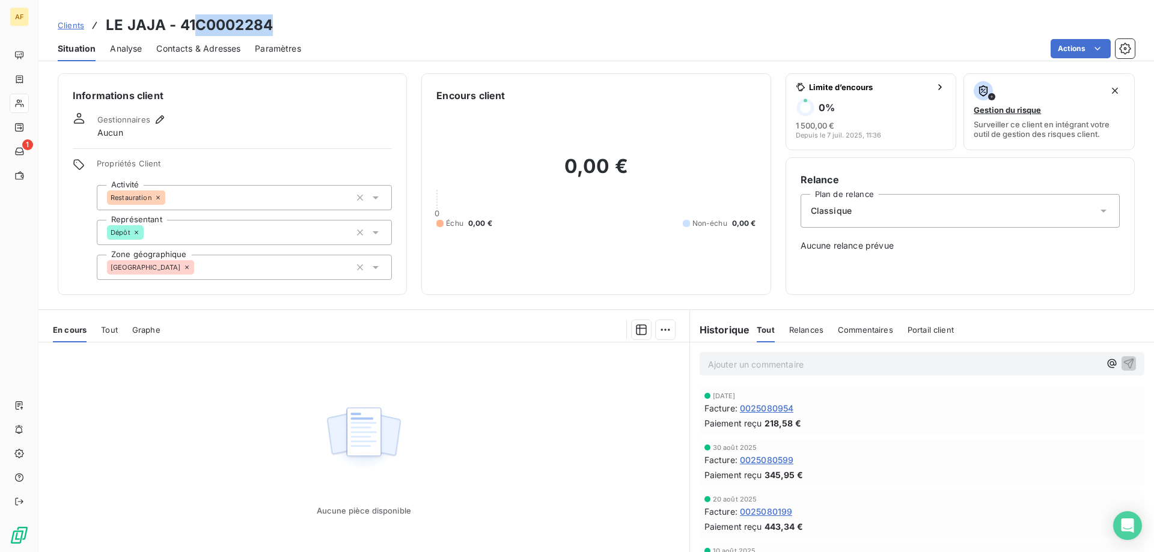
drag, startPoint x: 198, startPoint y: 27, endPoint x: 286, endPoint y: 28, distance: 87.8
click at [286, 28] on div "Clients LE JAJA - 41C0002284" at bounding box center [596, 25] width 1116 height 22
click at [233, 257] on div "[GEOGRAPHIC_DATA]" at bounding box center [244, 267] width 295 height 25
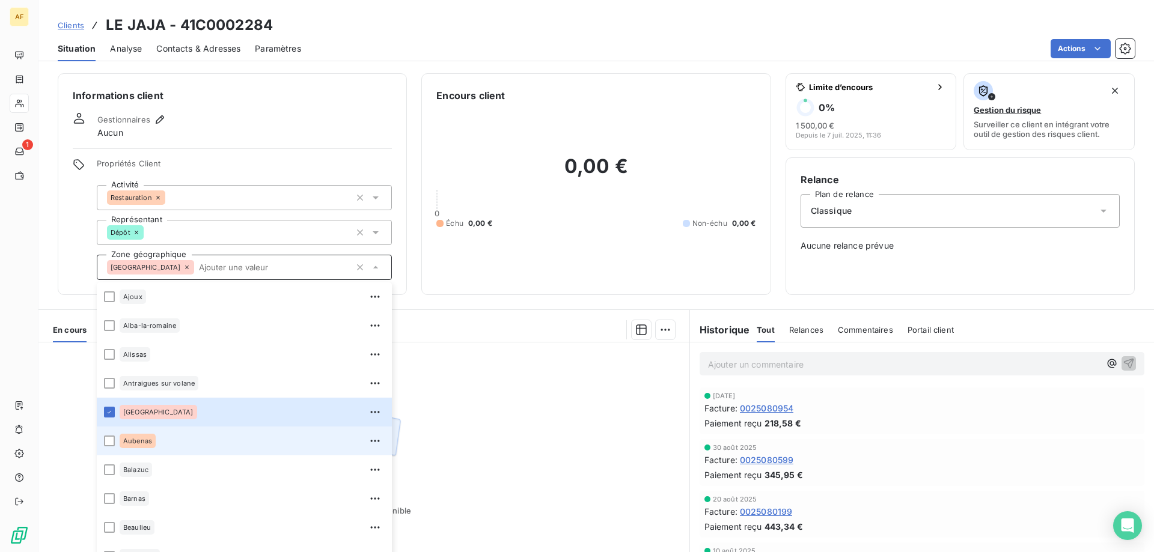
click at [148, 444] on span "Aubenas" at bounding box center [137, 441] width 29 height 7
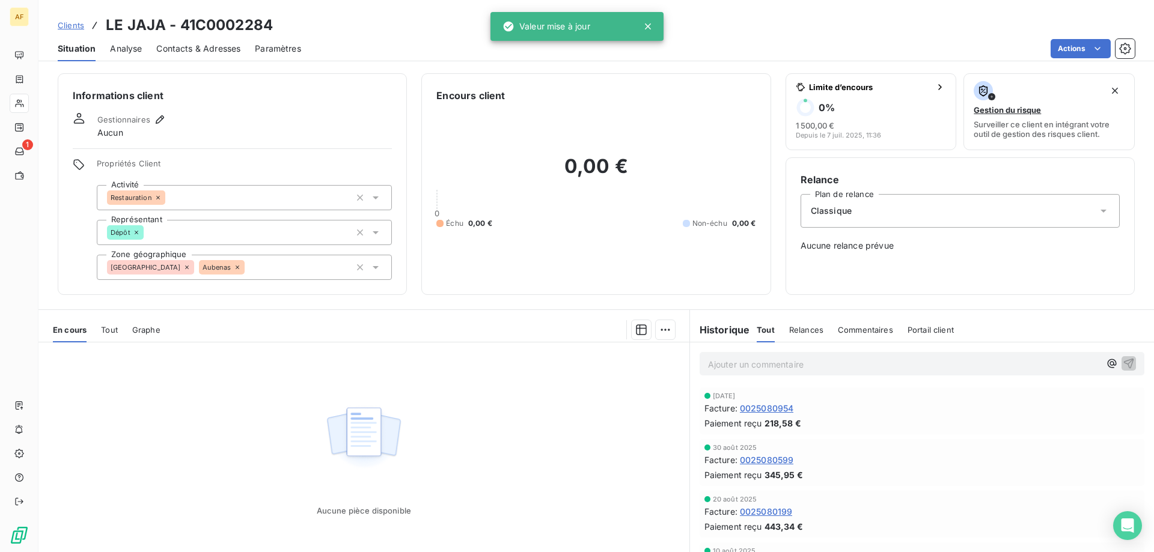
click at [522, 430] on div "Aucune pièce disponible" at bounding box center [363, 458] width 651 height 231
click at [69, 23] on span "Clients" at bounding box center [71, 25] width 26 height 10
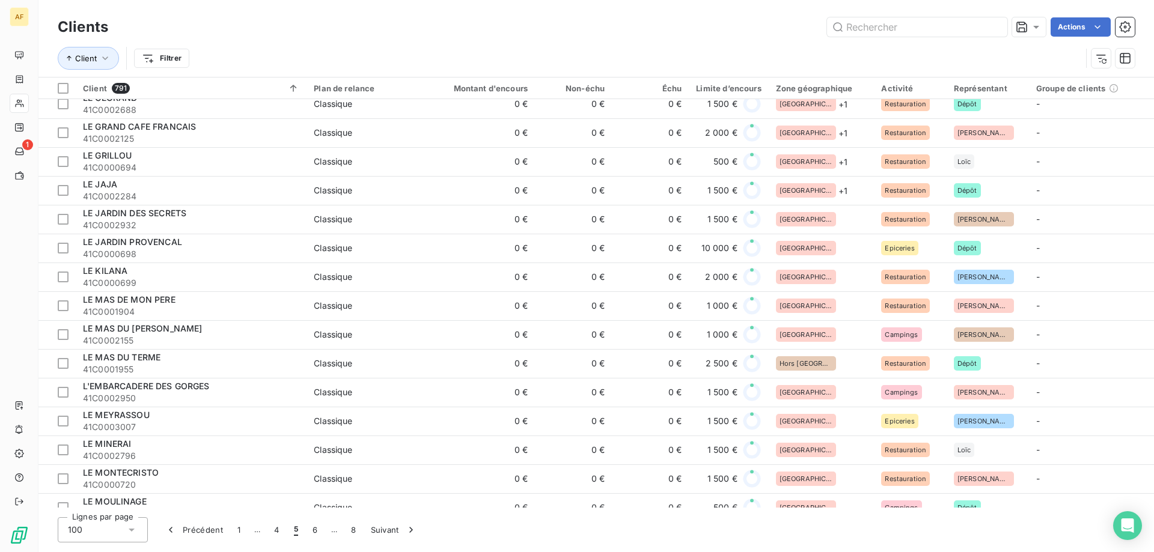
scroll to position [1743, 0]
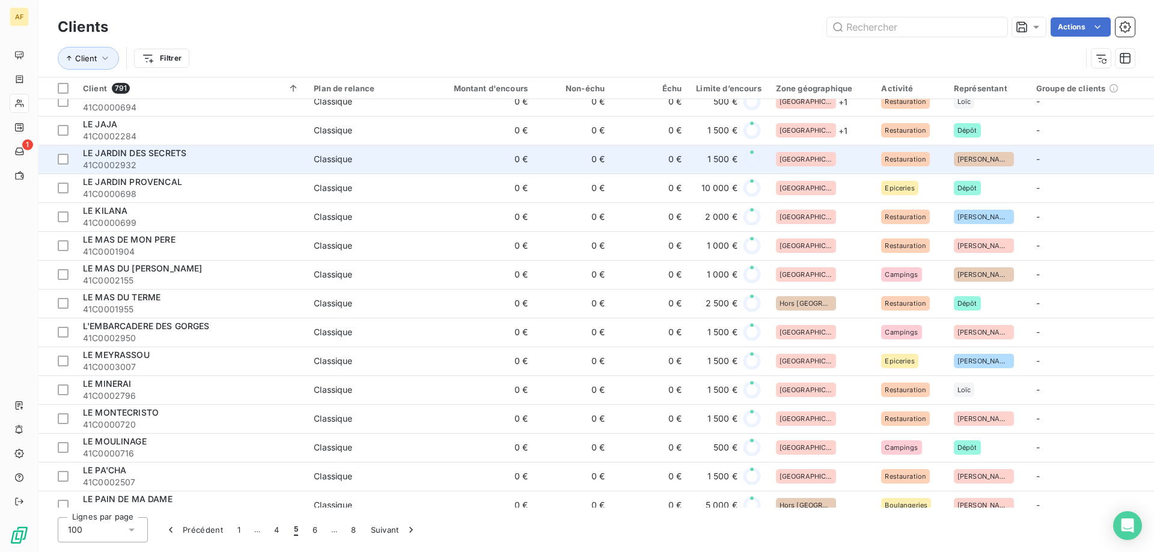
click at [823, 156] on div "[GEOGRAPHIC_DATA]" at bounding box center [821, 159] width 91 height 14
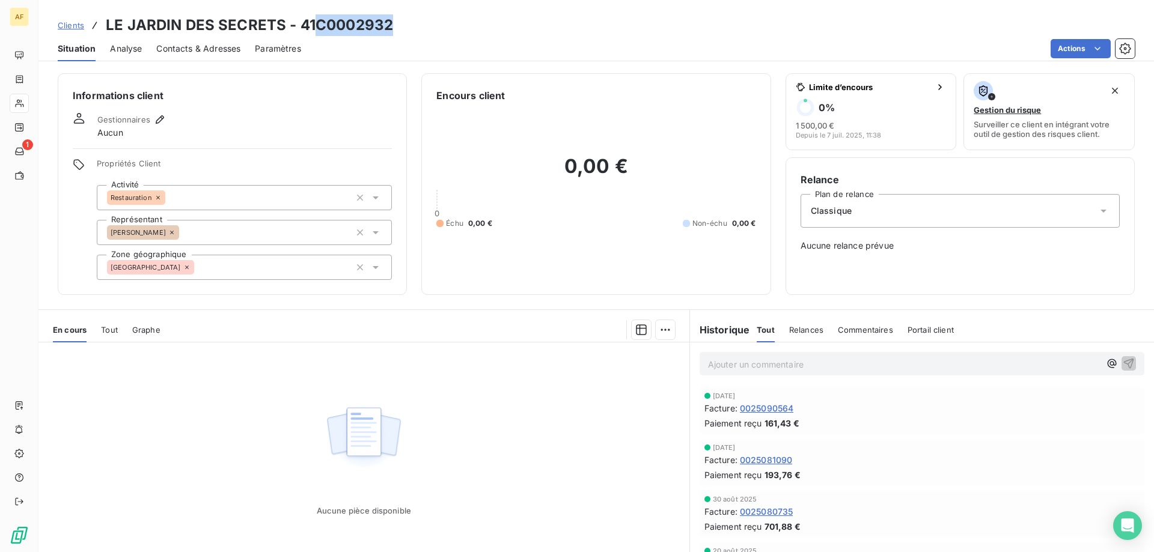
drag, startPoint x: 317, startPoint y: 23, endPoint x: 449, endPoint y: 19, distance: 132.3
click at [450, 21] on div "Clients LE JARDIN DES SECRETS - 41C0002932" at bounding box center [596, 25] width 1116 height 22
click at [307, 260] on div "[GEOGRAPHIC_DATA]" at bounding box center [244, 267] width 295 height 25
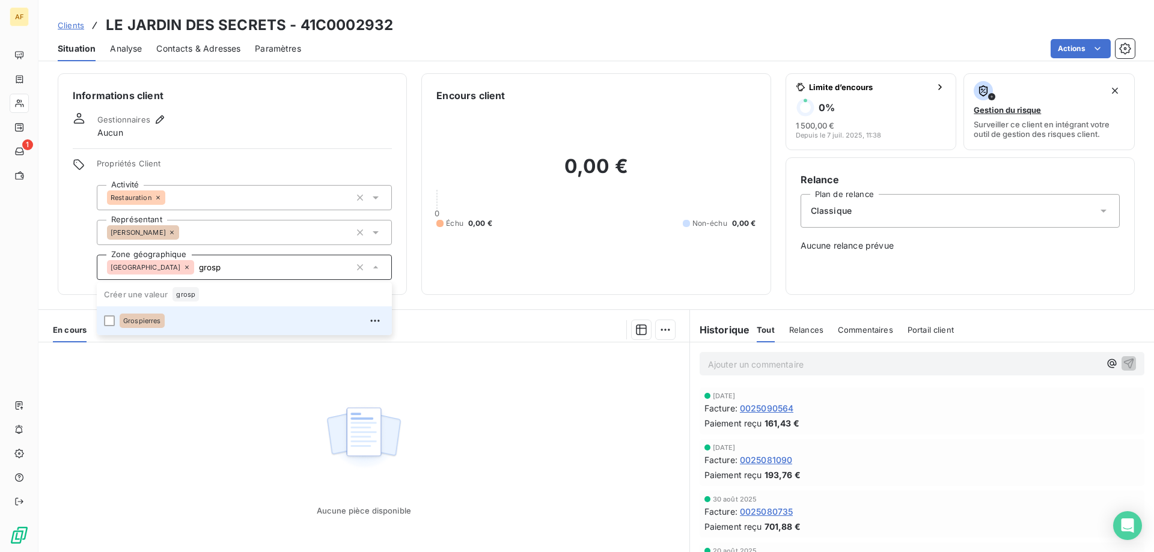
click at [295, 314] on div "Grospierres" at bounding box center [252, 320] width 265 height 19
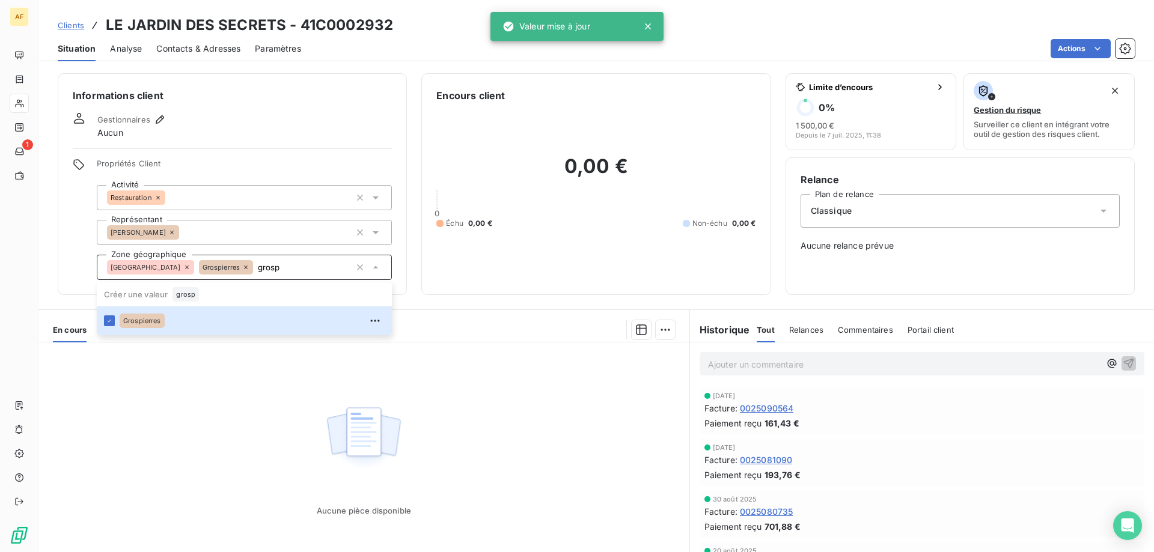
type input "grosp"
click at [321, 406] on div "Aucune pièce disponible" at bounding box center [364, 458] width 94 height 115
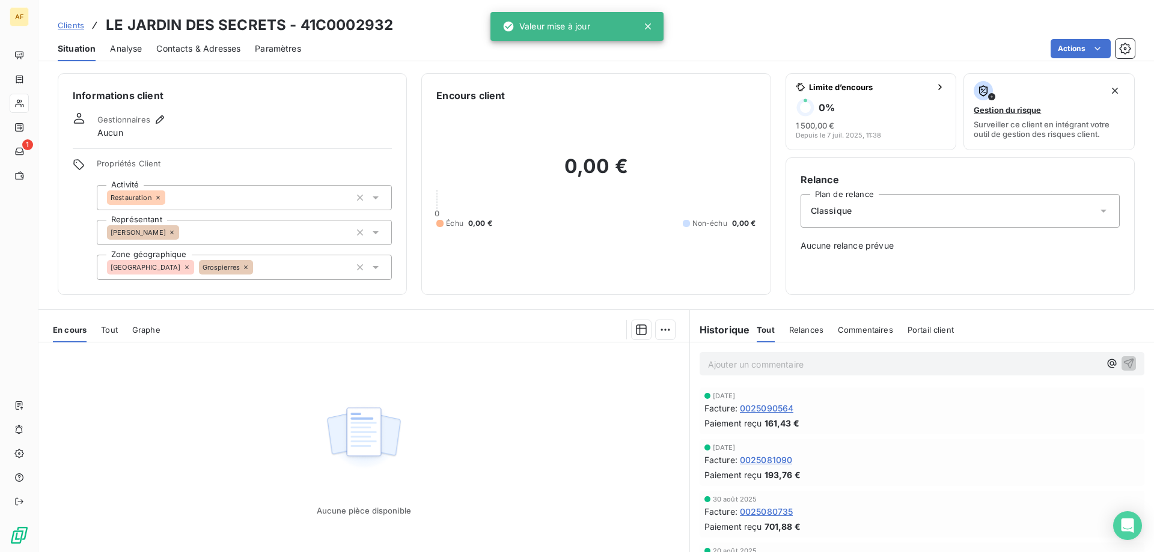
click at [78, 27] on span "Clients" at bounding box center [71, 25] width 26 height 10
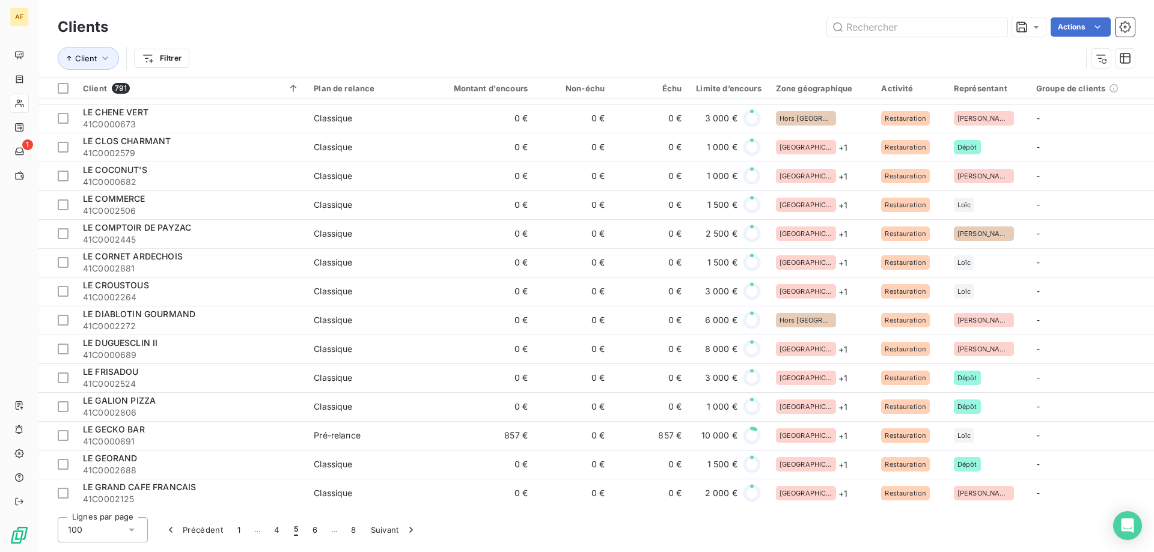
scroll to position [1743, 0]
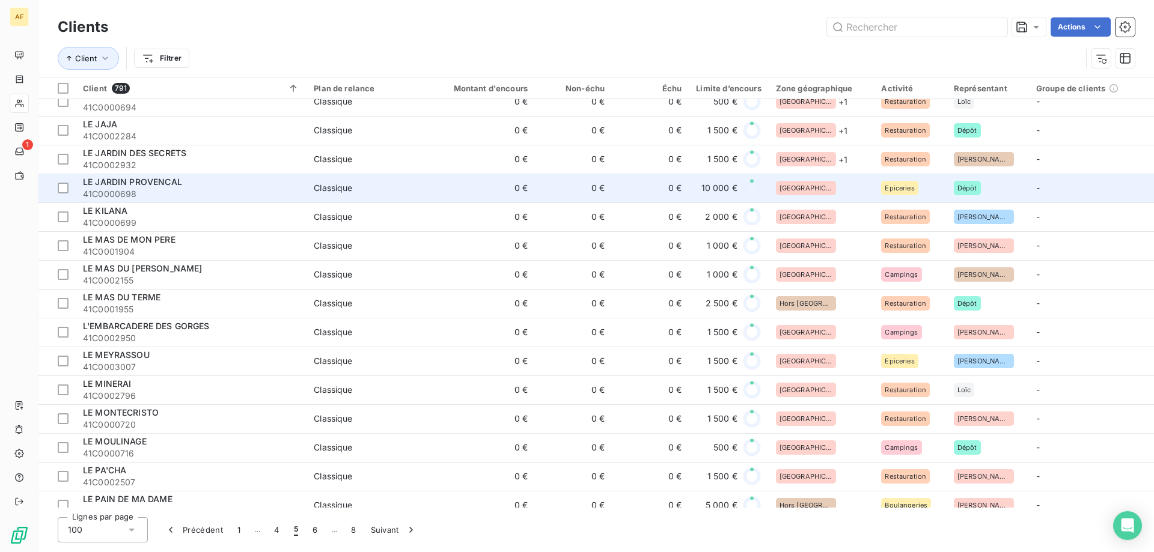
click at [835, 185] on div "[GEOGRAPHIC_DATA]" at bounding box center [821, 188] width 91 height 14
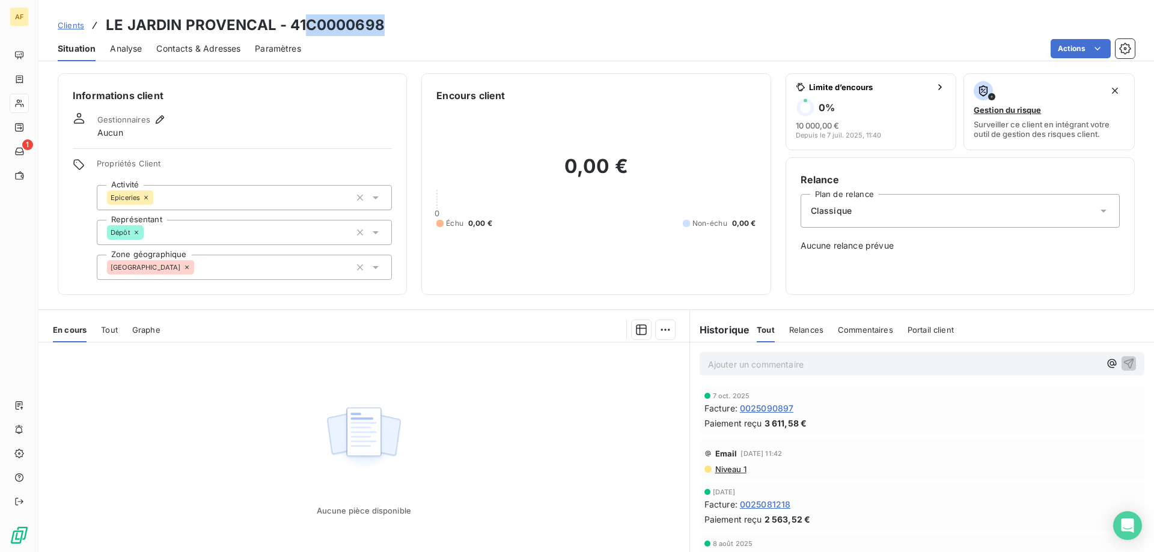
drag, startPoint x: 307, startPoint y: 24, endPoint x: 405, endPoint y: 22, distance: 98.6
click at [405, 22] on div "Clients LE JARDIN PROVENCAL - 41C0000698" at bounding box center [596, 25] width 1116 height 22
click at [188, 270] on div "[GEOGRAPHIC_DATA]" at bounding box center [244, 267] width 295 height 25
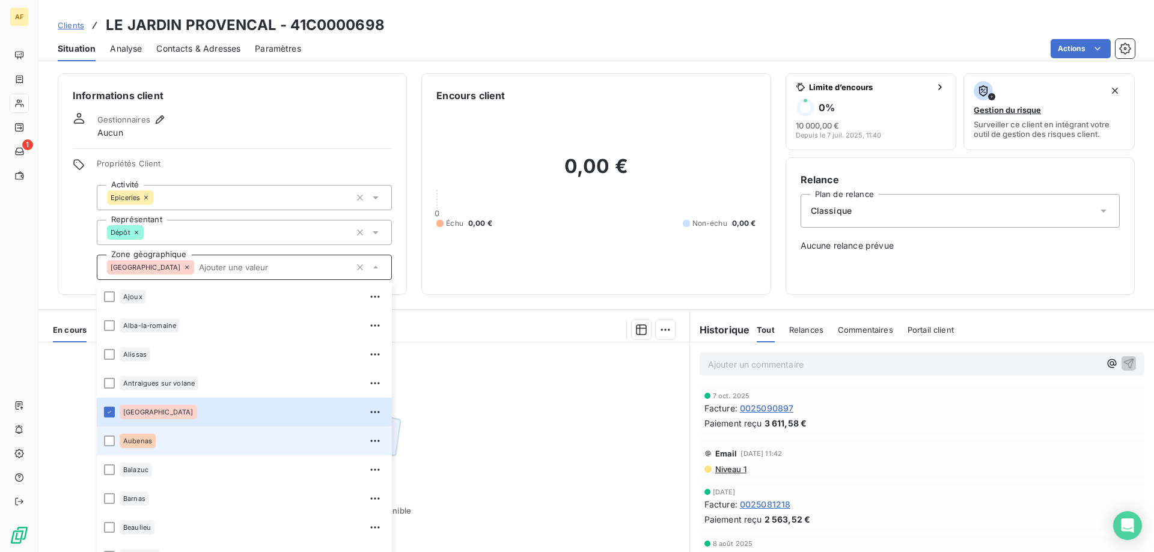
click at [148, 441] on span "Aubenas" at bounding box center [137, 441] width 29 height 7
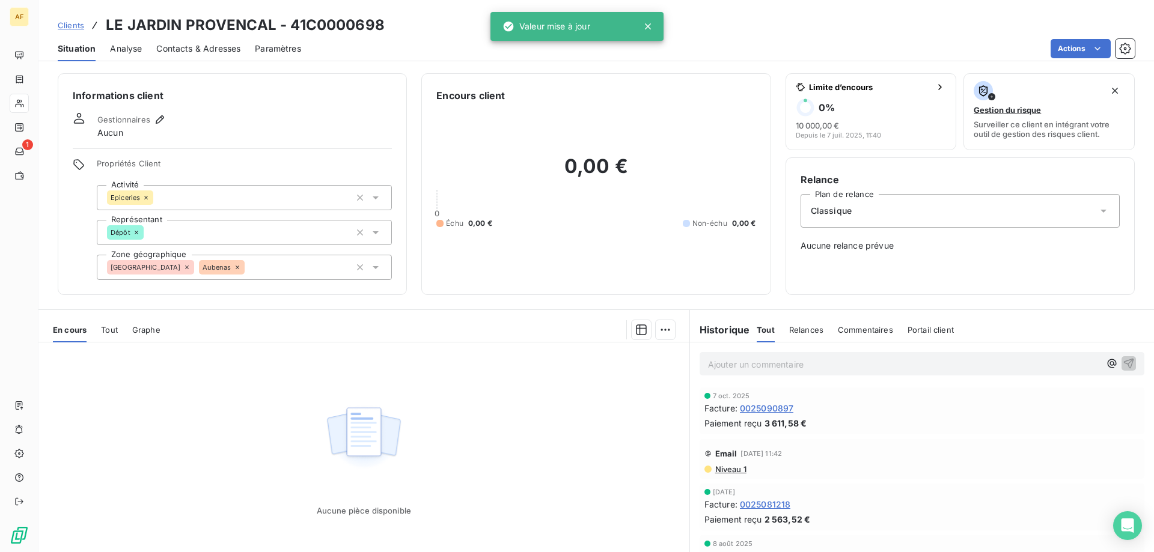
click at [453, 438] on div "Aucune pièce disponible" at bounding box center [363, 458] width 651 height 231
click at [67, 23] on span "Clients" at bounding box center [71, 25] width 26 height 10
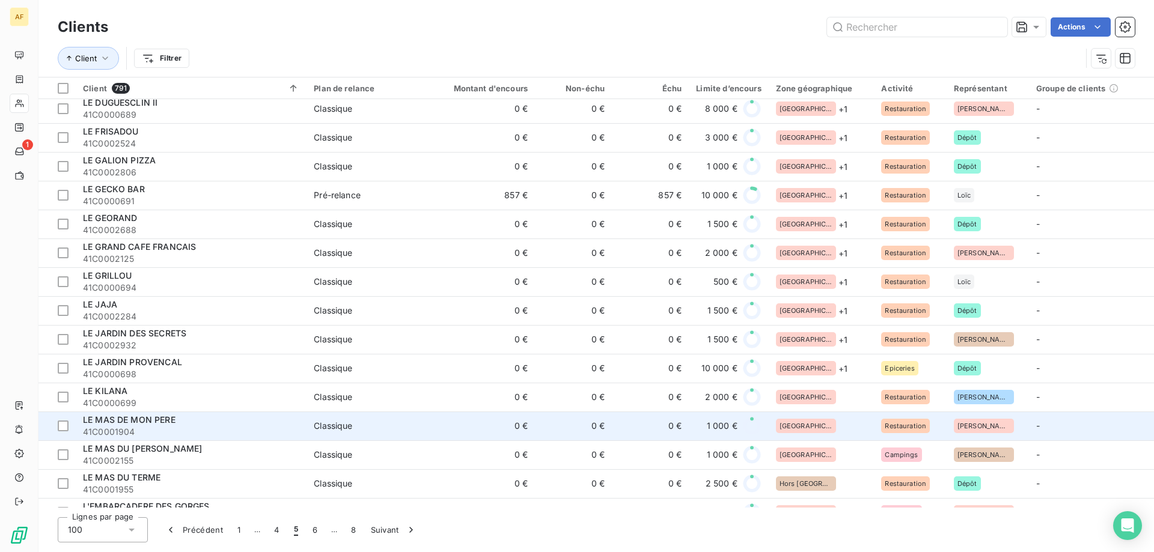
scroll to position [1683, 0]
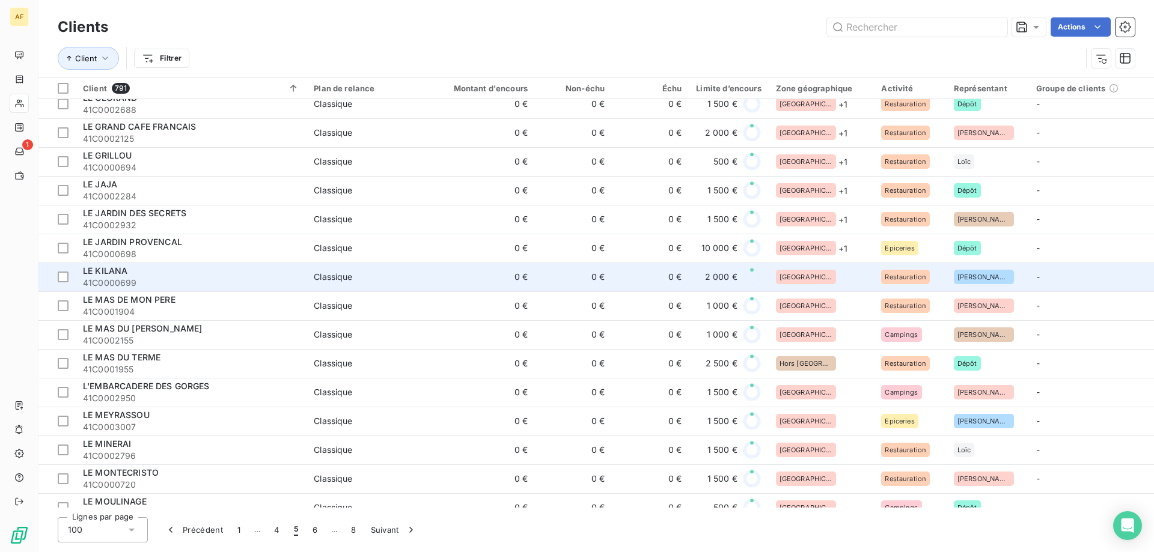
click at [824, 279] on div "[GEOGRAPHIC_DATA]" at bounding box center [821, 277] width 91 height 14
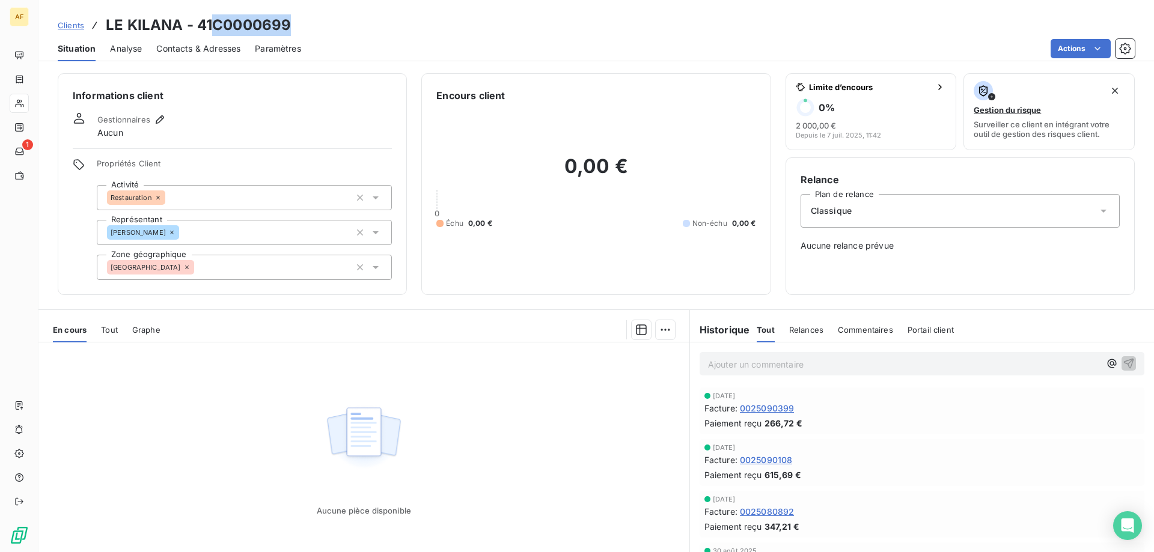
drag, startPoint x: 213, startPoint y: 22, endPoint x: 301, endPoint y: 24, distance: 87.8
click at [301, 24] on div "Clients LE KILANA - 41C0000699" at bounding box center [596, 25] width 1116 height 22
click at [230, 276] on div "[GEOGRAPHIC_DATA]" at bounding box center [244, 267] width 295 height 25
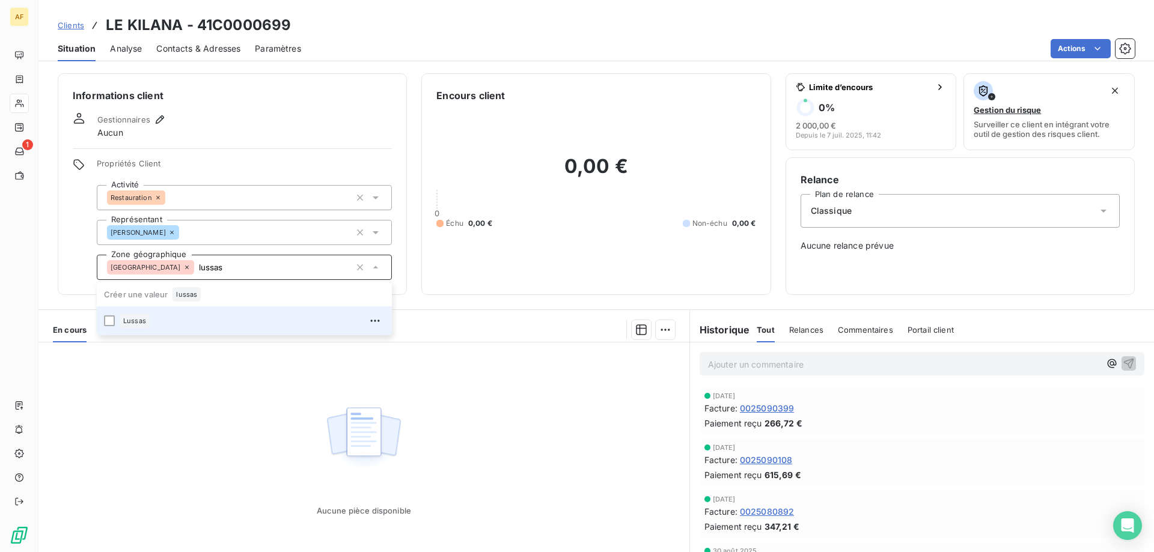
click at [181, 320] on div "Lussas" at bounding box center [252, 320] width 265 height 19
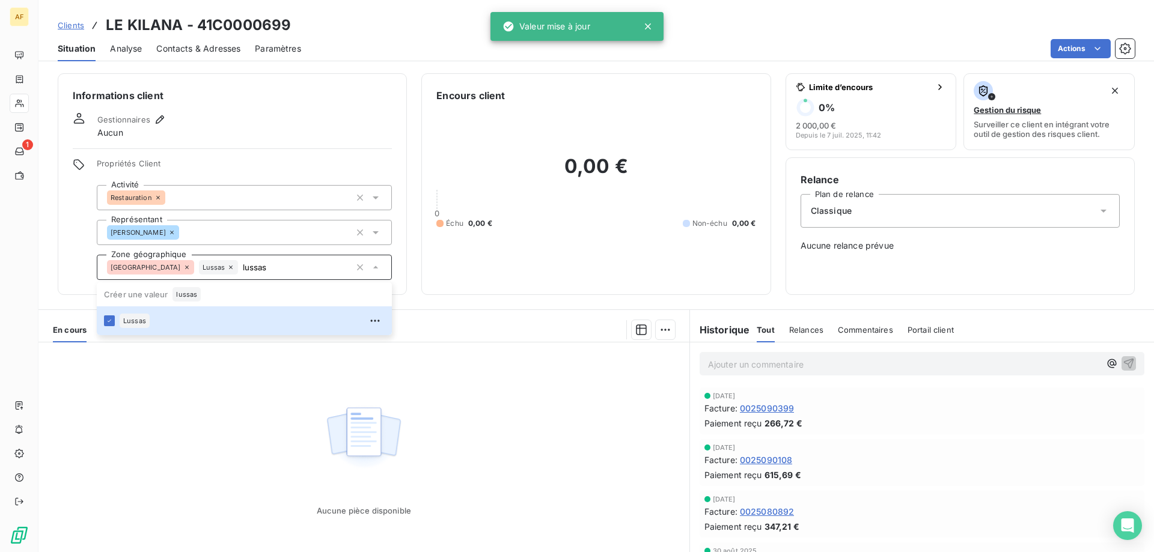
type input "lussas"
click at [207, 424] on div "Aucune pièce disponible" at bounding box center [363, 458] width 651 height 231
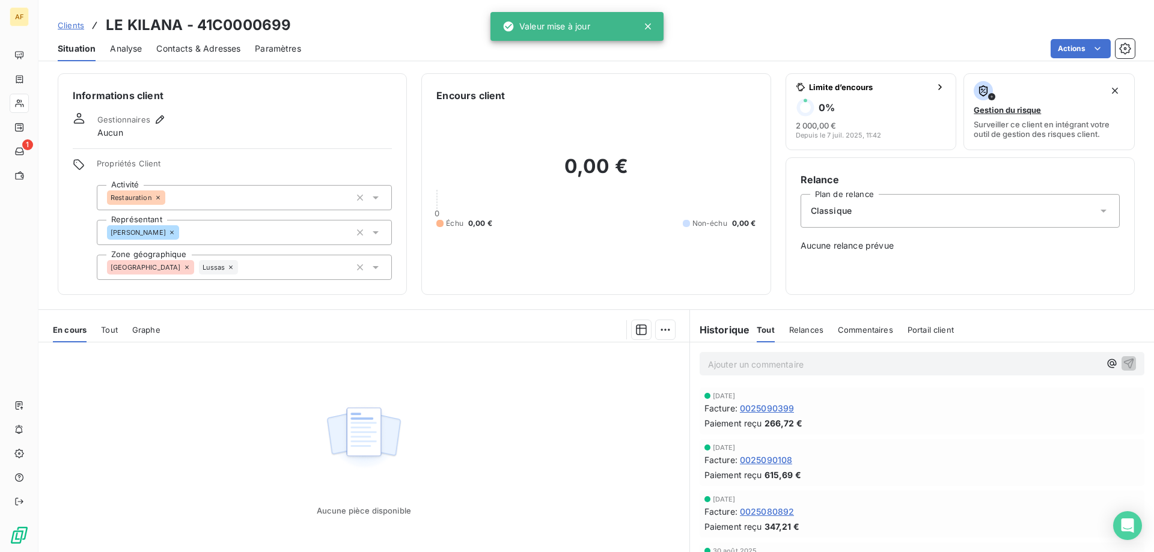
click at [76, 22] on span "Clients" at bounding box center [71, 25] width 26 height 10
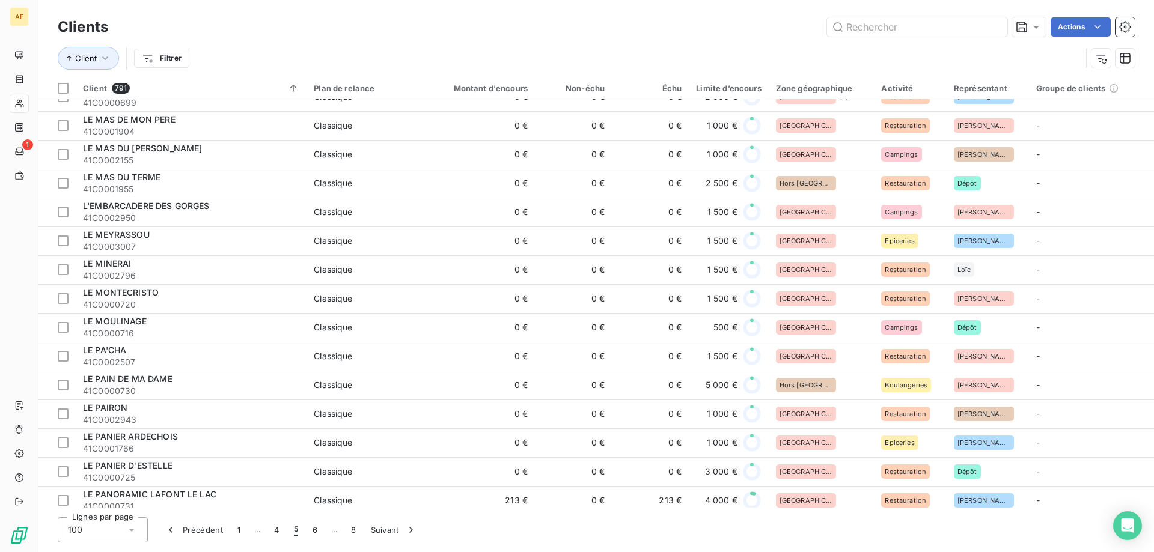
scroll to position [1623, 0]
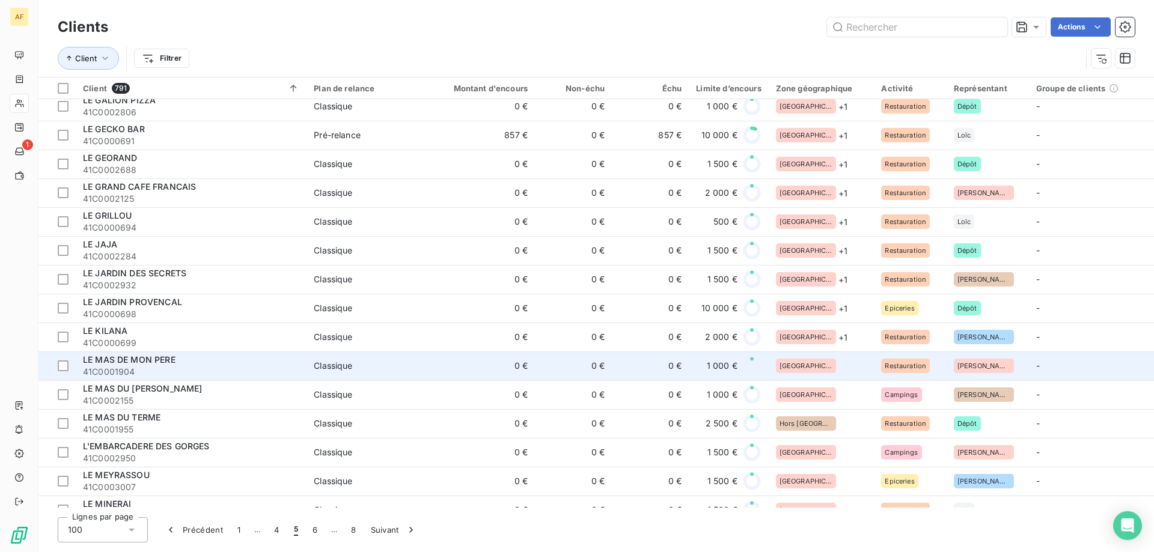
click at [825, 374] on td "[GEOGRAPHIC_DATA]" at bounding box center [822, 366] width 106 height 29
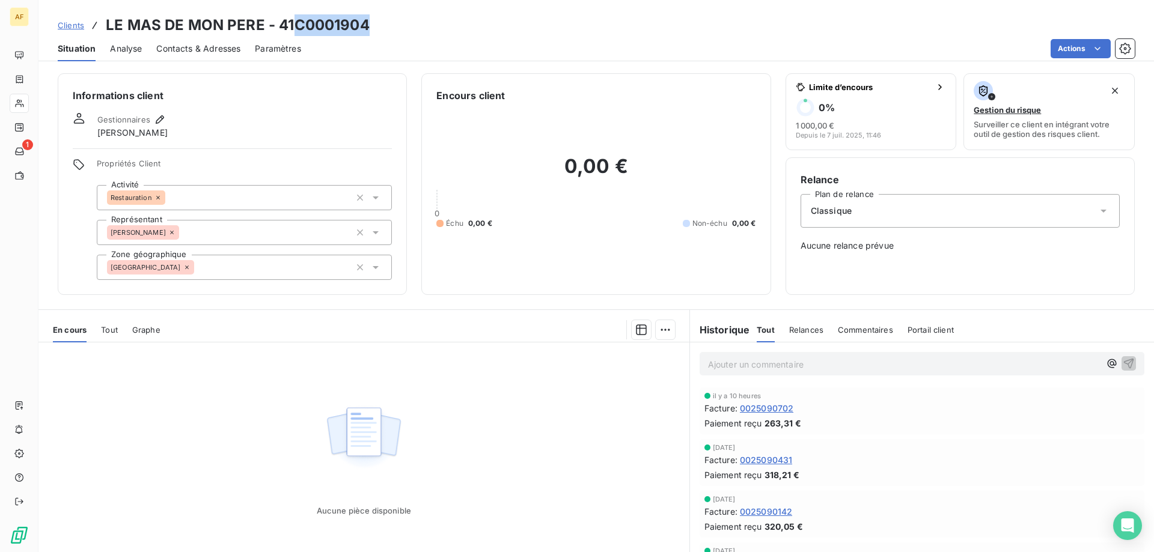
drag, startPoint x: 297, startPoint y: 23, endPoint x: 370, endPoint y: 27, distance: 72.8
click at [370, 27] on div "Clients LE MAS DE MON PERE - 41C0001904" at bounding box center [596, 25] width 1116 height 22
click at [198, 280] on div "Informations client Gestionnaires [PERSON_NAME] Propriétés Client Activité Rest…" at bounding box center [232, 184] width 349 height 222
click at [204, 272] on div "[GEOGRAPHIC_DATA]" at bounding box center [244, 267] width 295 height 25
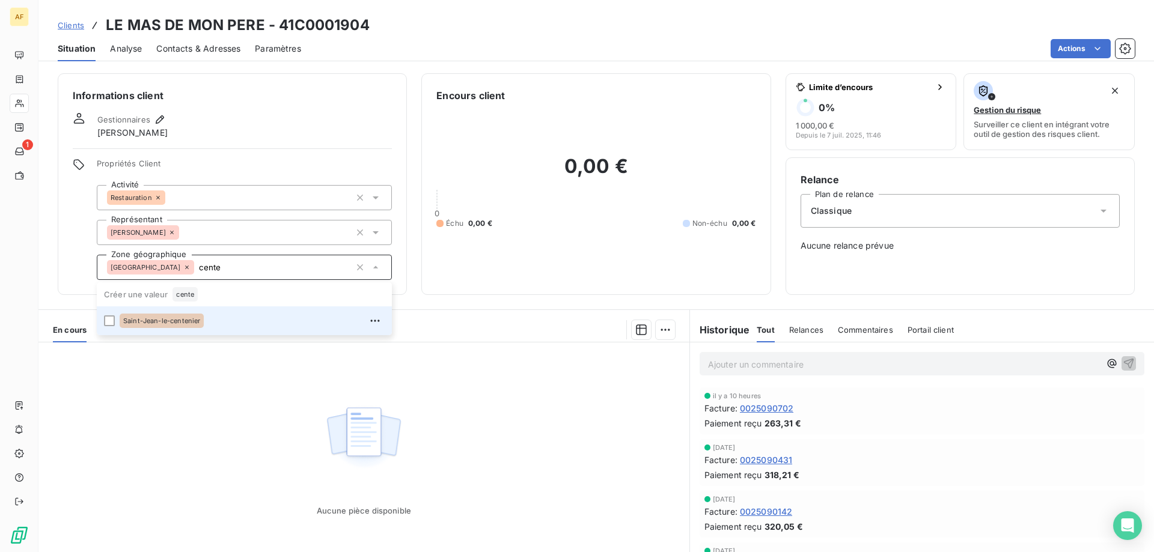
click at [210, 313] on div "Saint-Jean-le-centenier" at bounding box center [252, 320] width 265 height 19
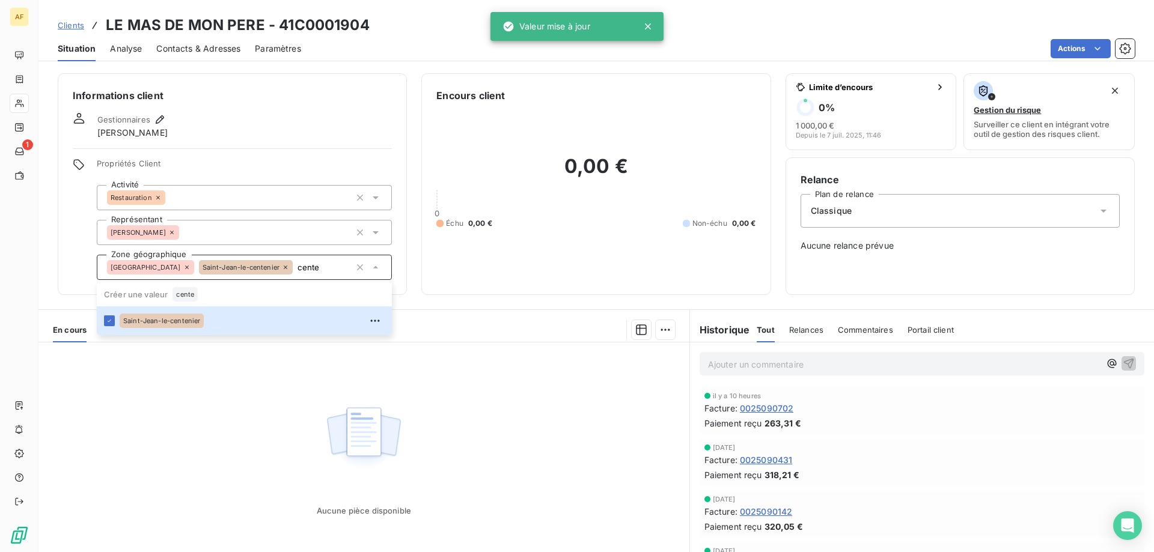
type input "cente"
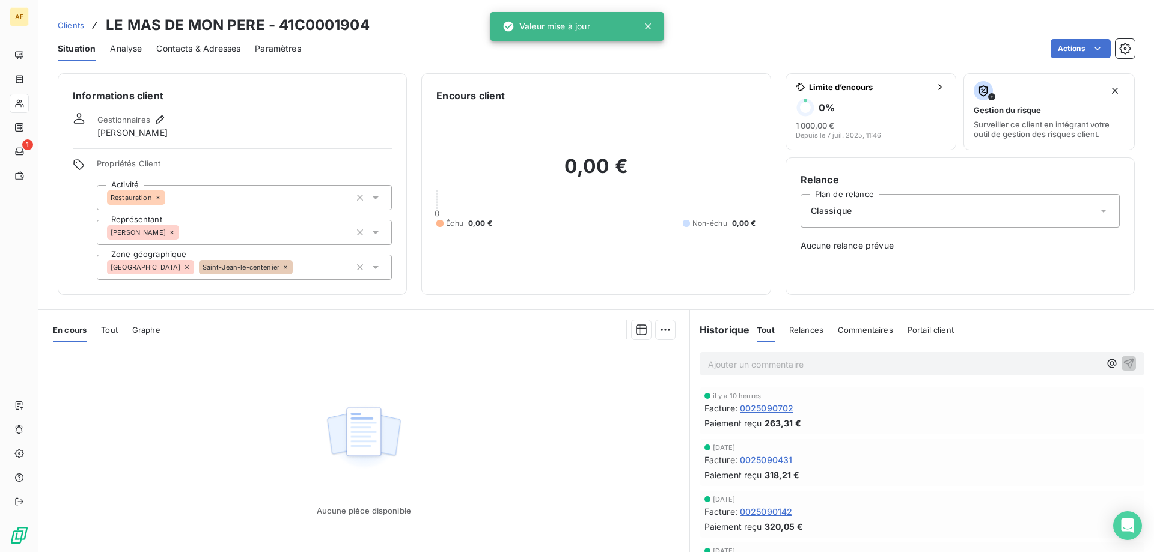
click at [224, 396] on div "Aucune pièce disponible" at bounding box center [363, 458] width 651 height 231
click at [75, 23] on span "Clients" at bounding box center [71, 25] width 26 height 10
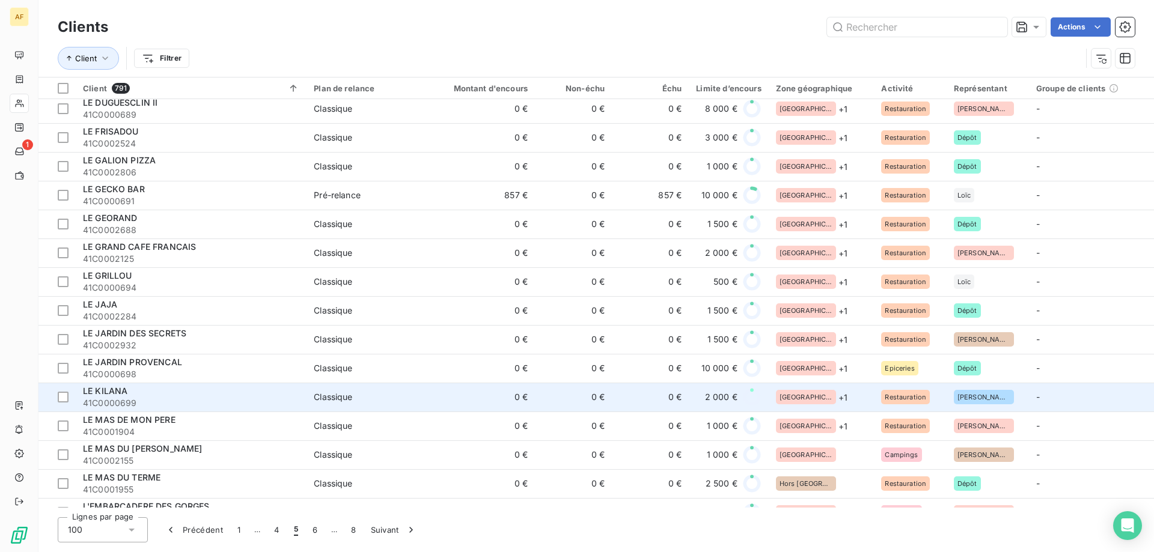
scroll to position [1623, 0]
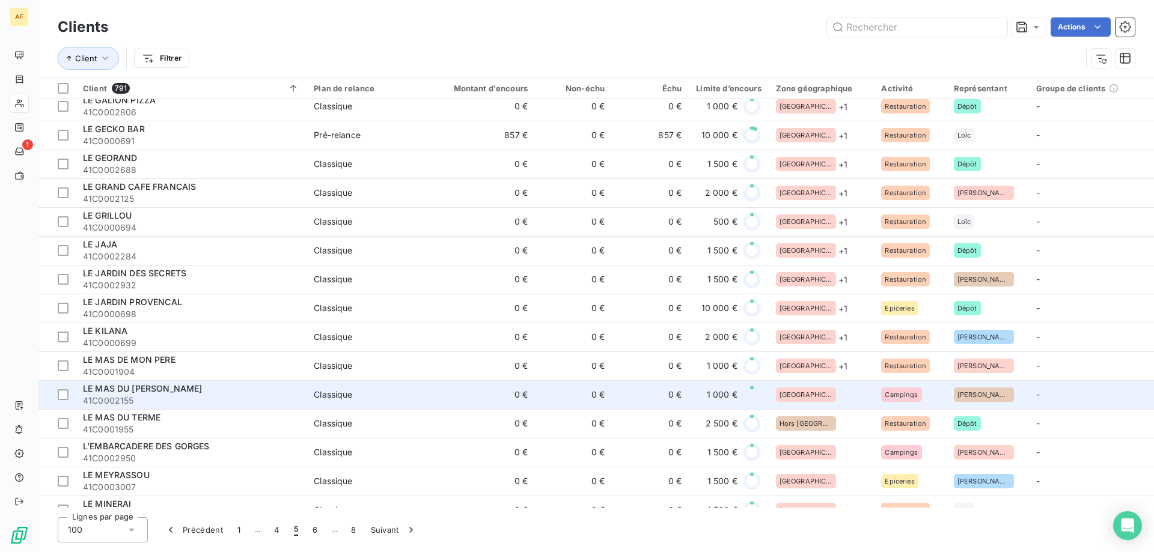
click at [811, 401] on div "[GEOGRAPHIC_DATA]" at bounding box center [821, 395] width 91 height 14
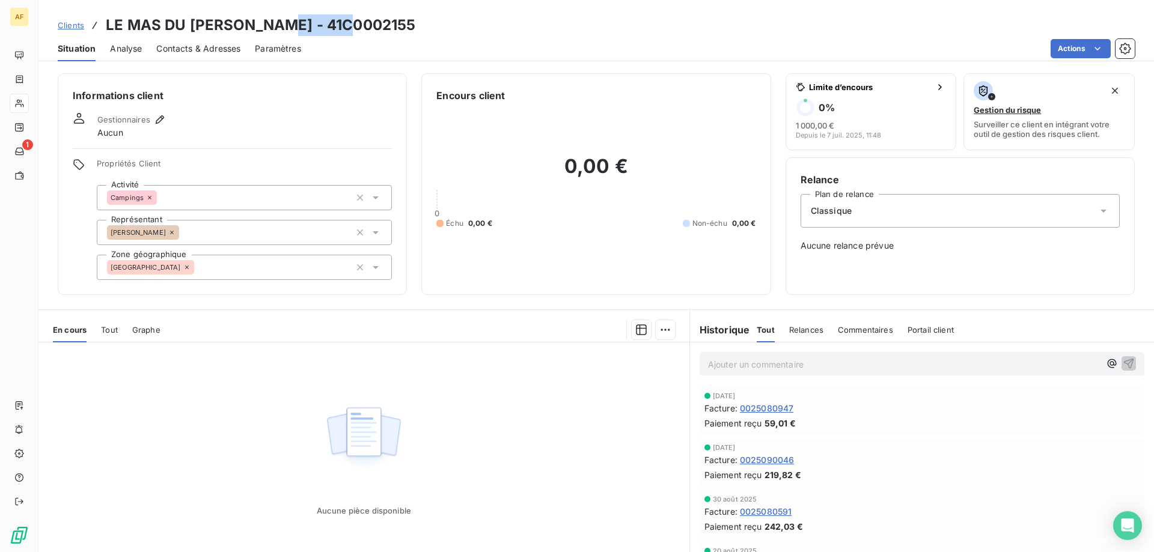
drag, startPoint x: 282, startPoint y: 23, endPoint x: 363, endPoint y: 23, distance: 81.1
click at [363, 23] on div "Clients LE MAS DU [PERSON_NAME] - 41C0002155" at bounding box center [596, 25] width 1116 height 22
click at [206, 270] on div "[GEOGRAPHIC_DATA]" at bounding box center [244, 267] width 295 height 25
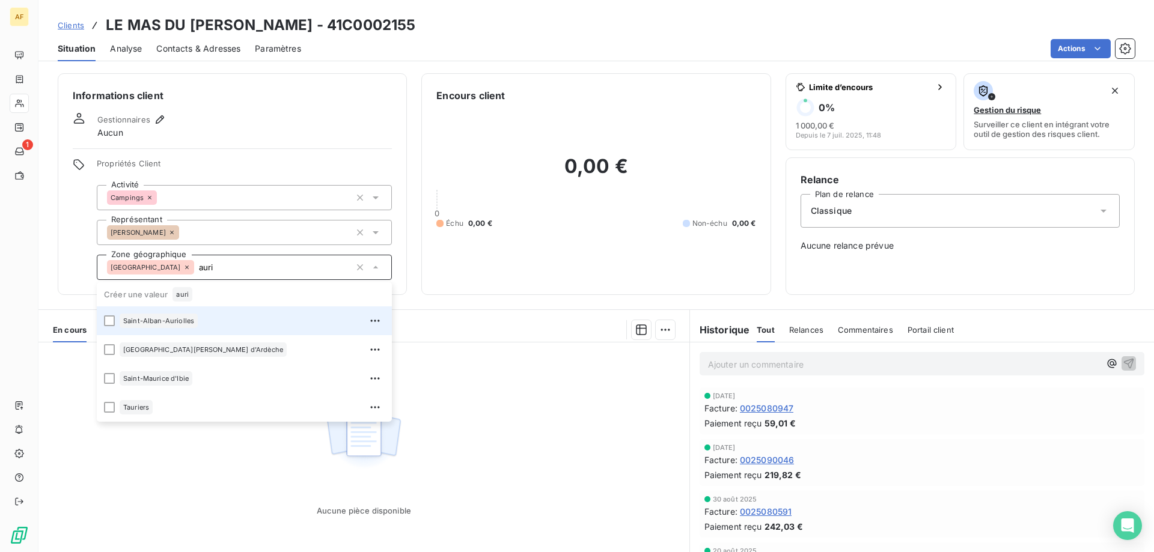
click at [176, 322] on span "Saint-Alban-Auriolles" at bounding box center [158, 320] width 71 height 7
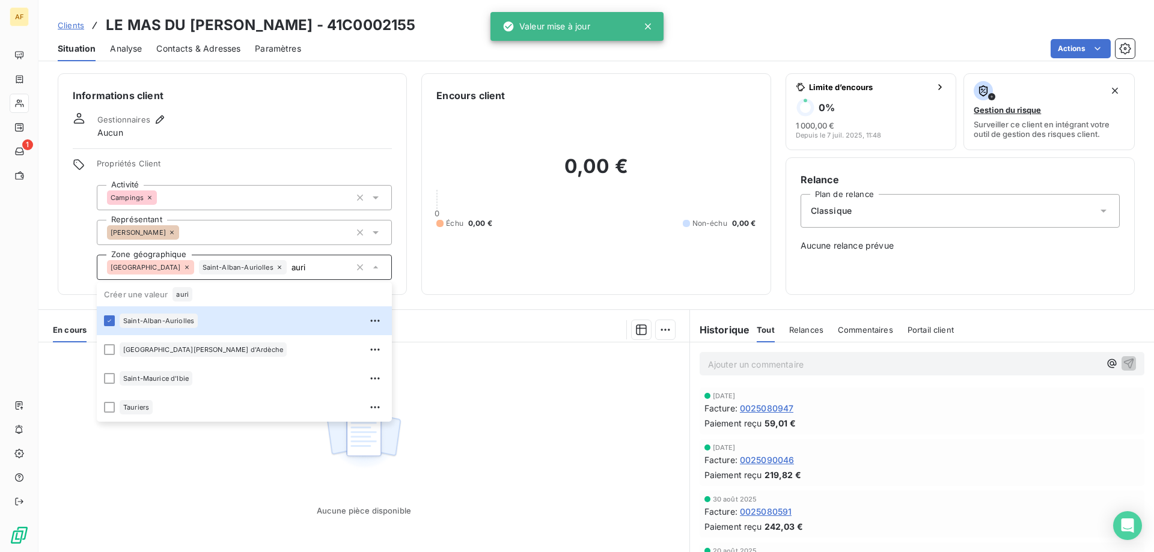
type input "auri"
click at [459, 427] on div "Aucune pièce disponible" at bounding box center [363, 458] width 651 height 231
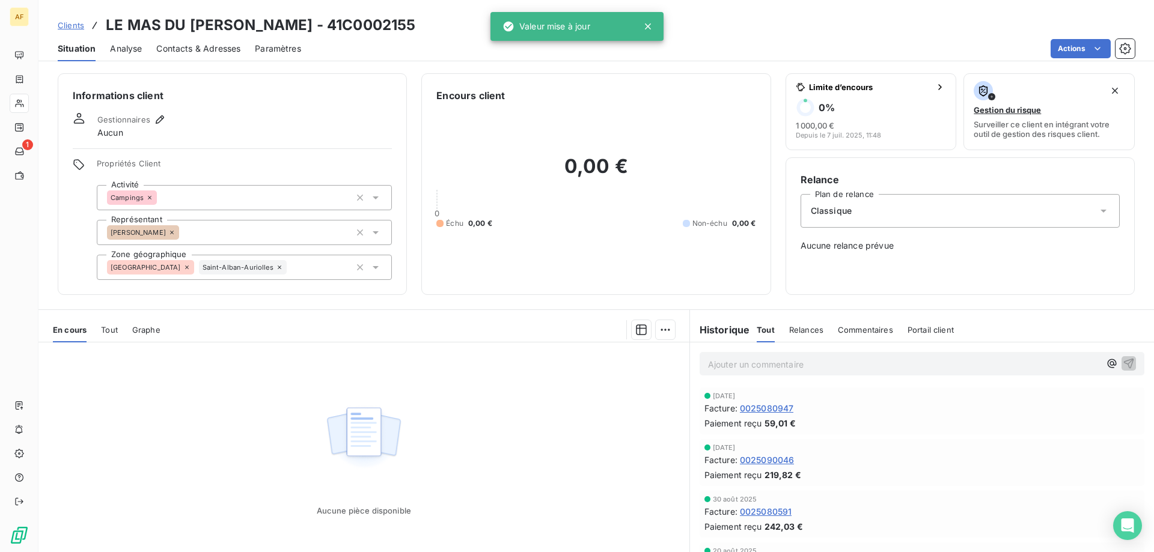
click at [76, 25] on span "Clients" at bounding box center [71, 25] width 26 height 10
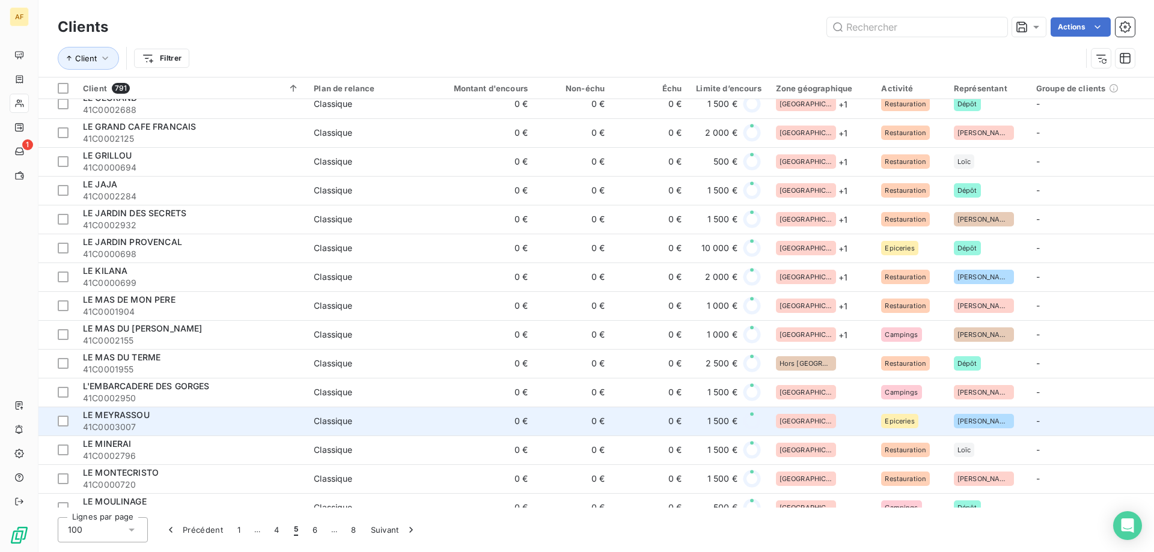
scroll to position [1743, 0]
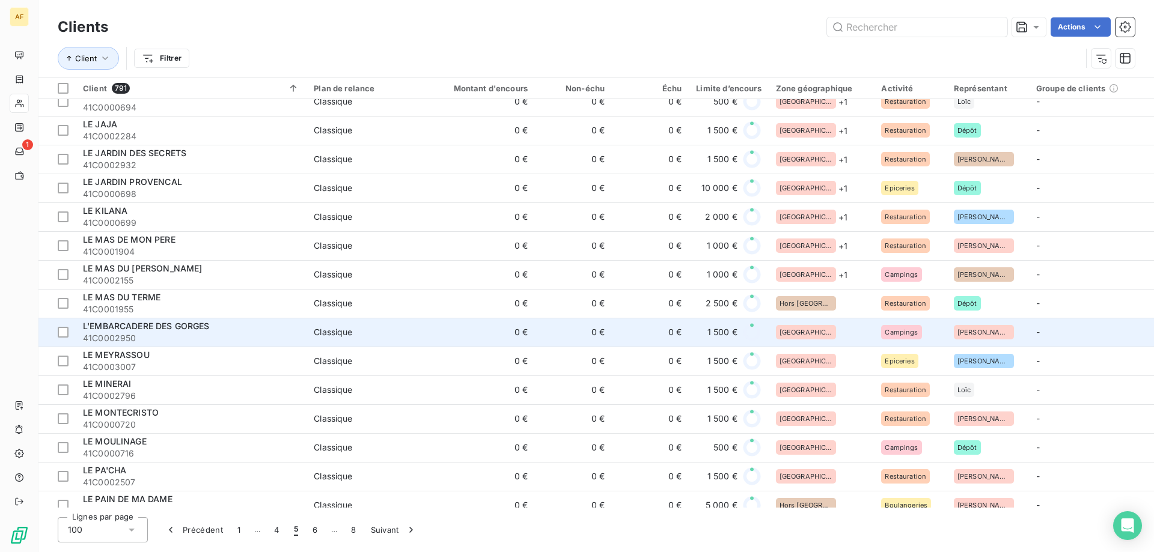
click at [817, 332] on div "[GEOGRAPHIC_DATA]" at bounding box center [821, 332] width 91 height 14
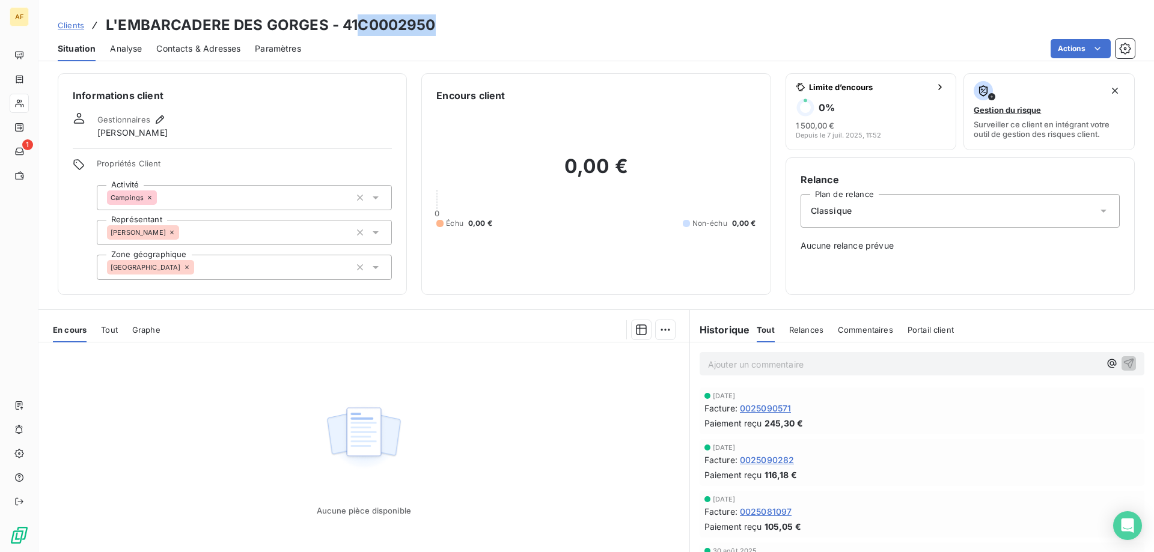
drag, startPoint x: 361, startPoint y: 22, endPoint x: 444, endPoint y: 22, distance: 82.9
click at [444, 22] on div "Clients L'EMBARCADERE DES GORGES - 41C0002950" at bounding box center [596, 25] width 1116 height 22
click at [284, 255] on div "[GEOGRAPHIC_DATA]" at bounding box center [244, 267] width 295 height 25
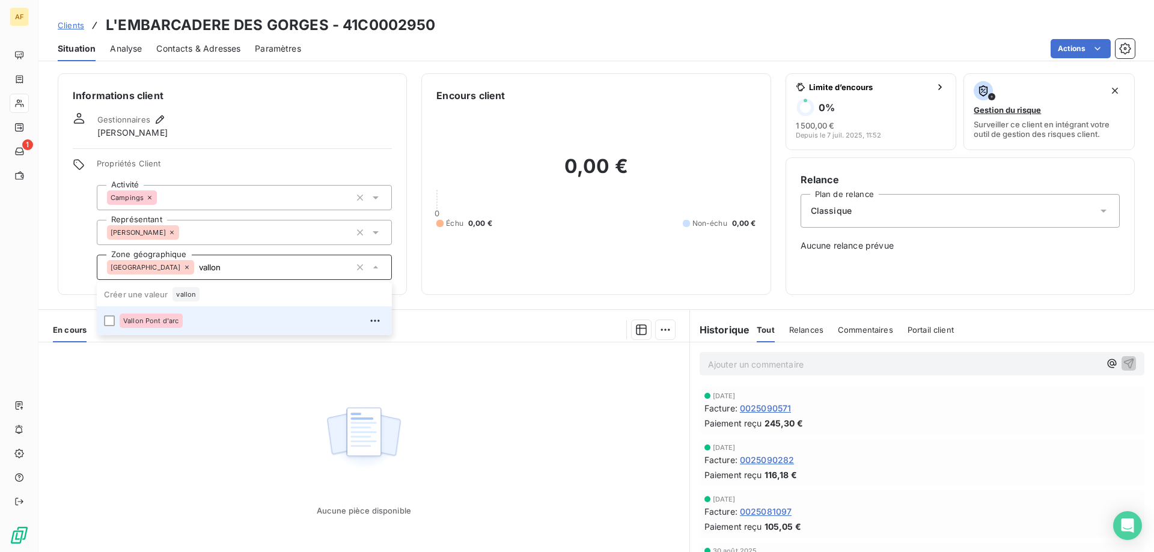
click at [213, 317] on div "Vallon Pont d'arc" at bounding box center [252, 320] width 265 height 19
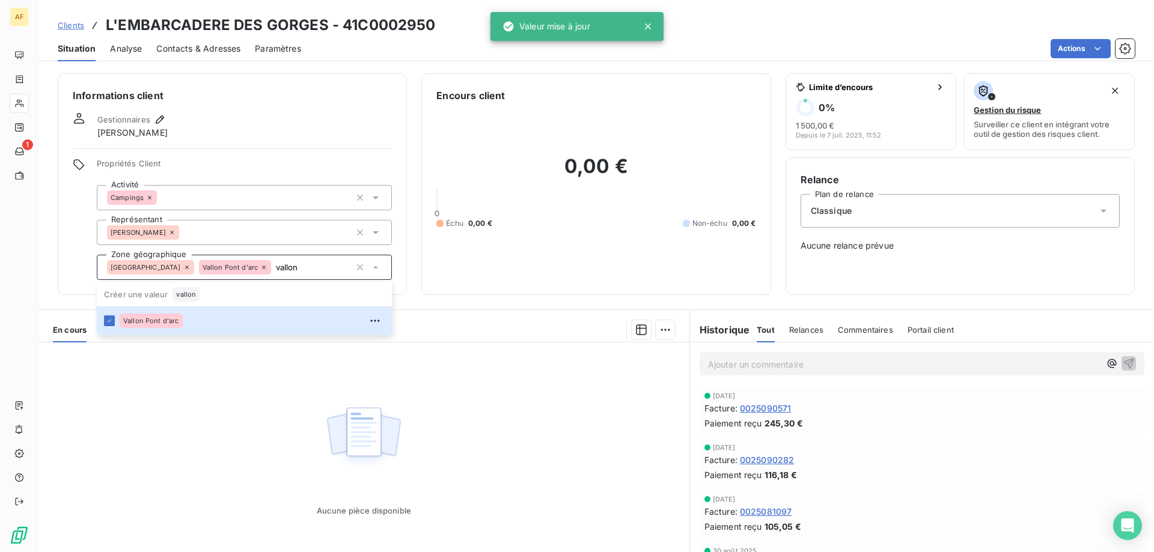
type input "vallon"
click at [242, 428] on div "Aucune pièce disponible" at bounding box center [363, 458] width 651 height 231
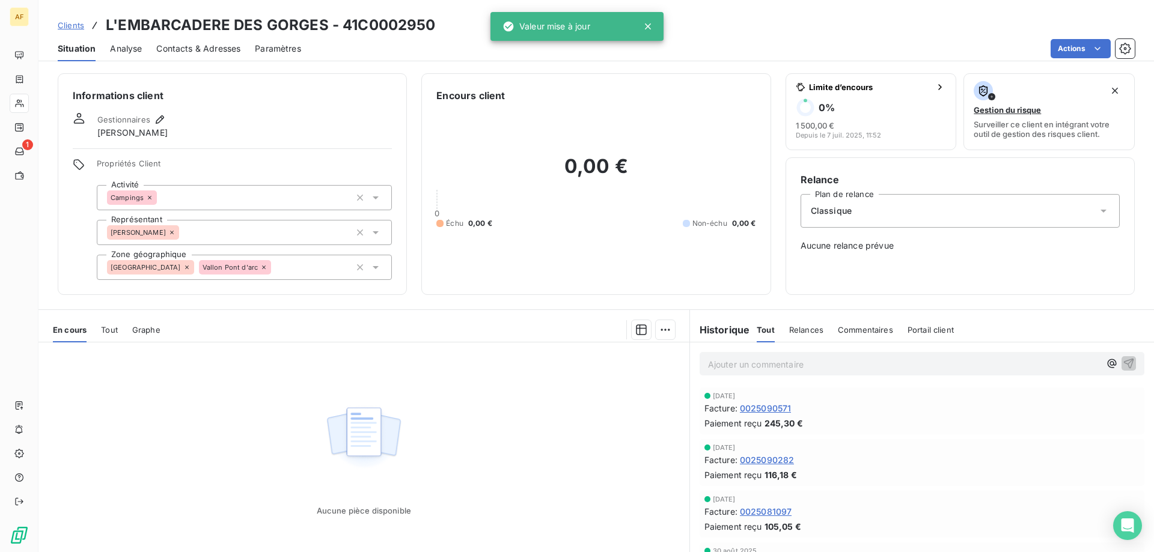
click at [74, 25] on span "Clients" at bounding box center [71, 25] width 26 height 10
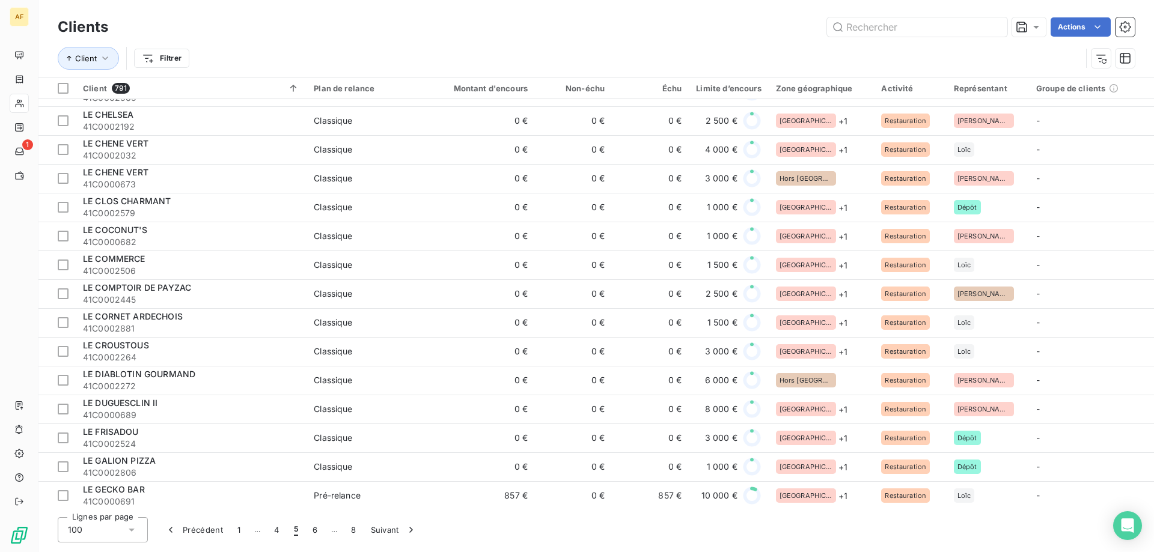
scroll to position [1683, 0]
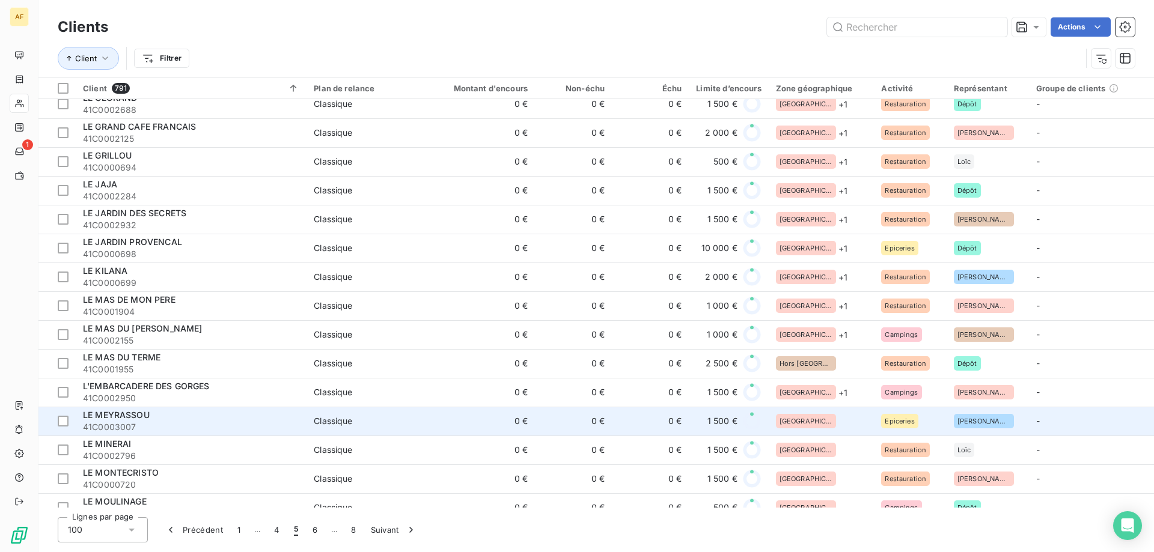
click at [817, 422] on div "[GEOGRAPHIC_DATA]" at bounding box center [821, 421] width 91 height 14
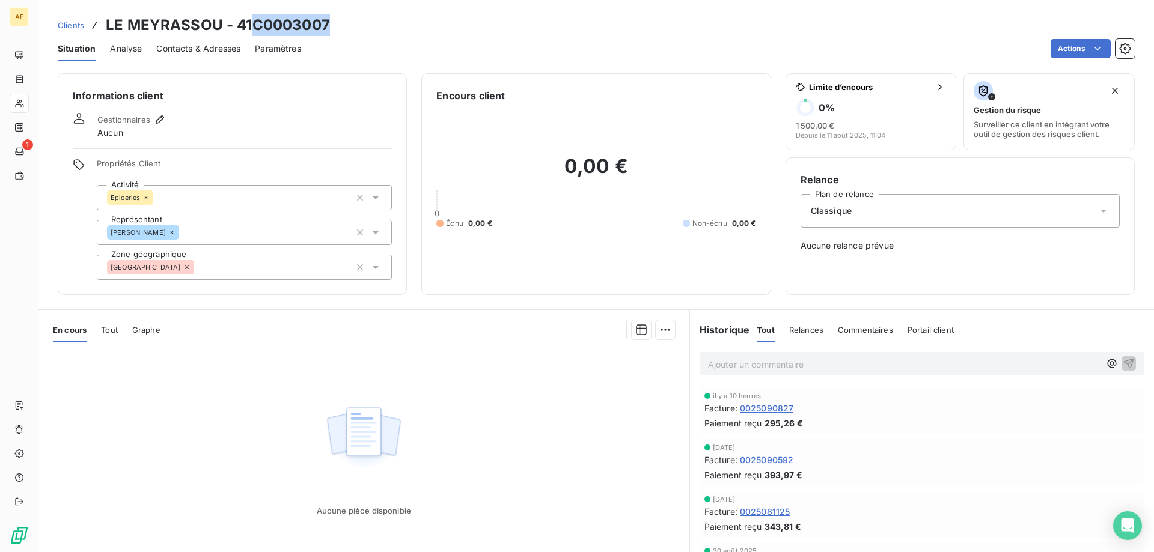
drag, startPoint x: 255, startPoint y: 23, endPoint x: 340, endPoint y: 28, distance: 84.9
click at [340, 28] on div "Clients LE MEYRASSOU - 41C0003007" at bounding box center [596, 25] width 1116 height 22
click at [293, 279] on div "[GEOGRAPHIC_DATA]" at bounding box center [244, 267] width 295 height 25
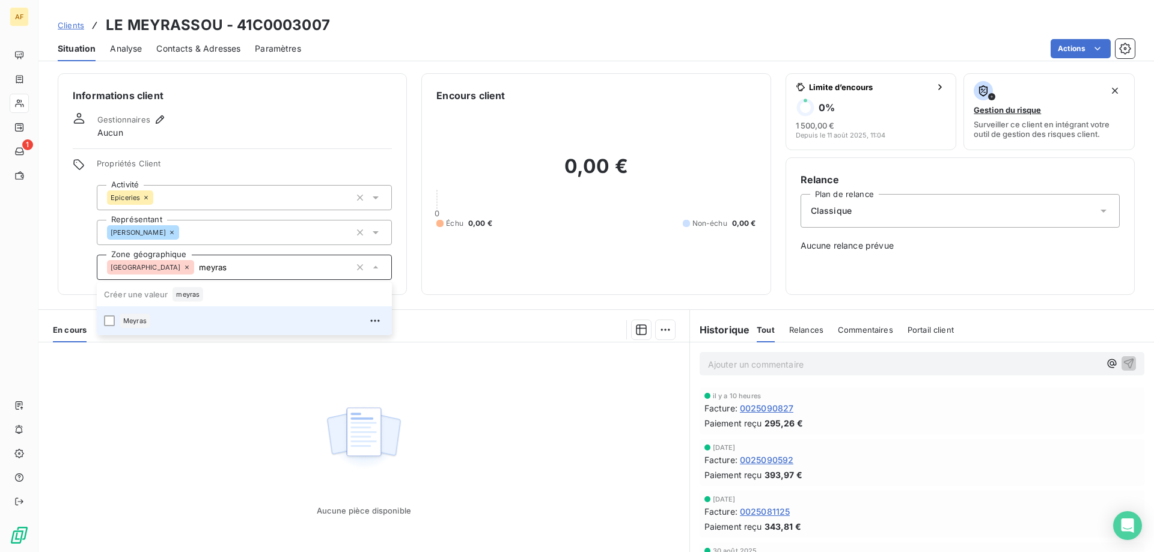
click at [256, 316] on div "Meyras" at bounding box center [252, 320] width 265 height 19
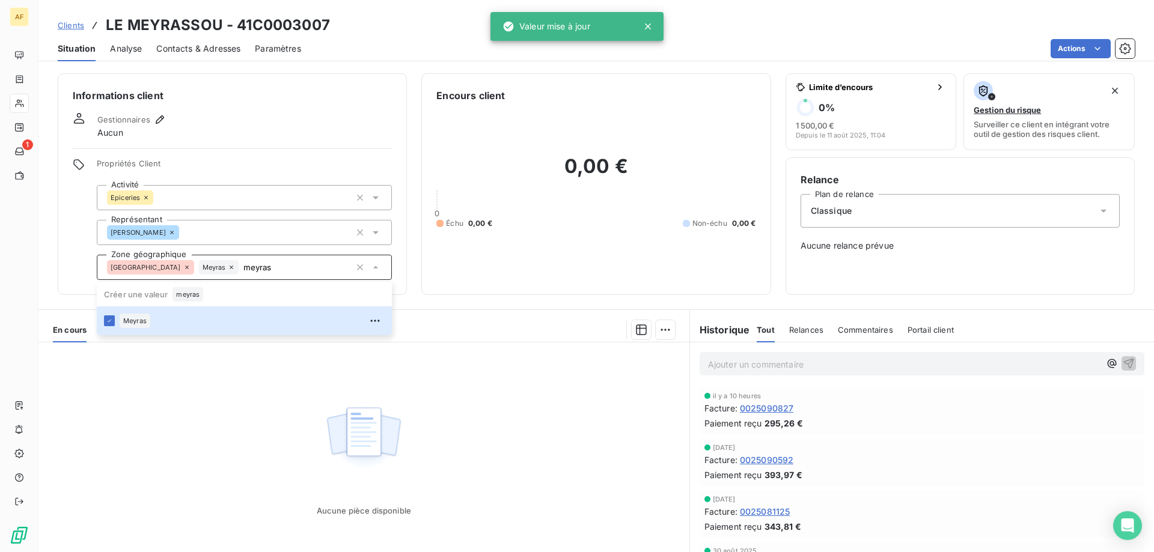
type input "meyras"
click at [236, 388] on div "Aucune pièce disponible" at bounding box center [363, 458] width 651 height 231
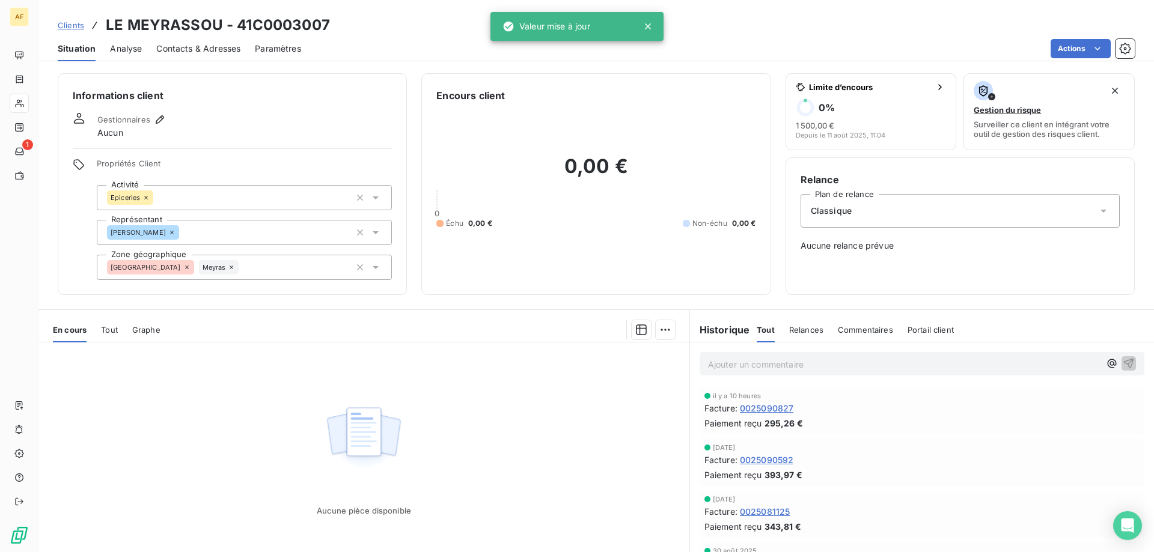
click at [66, 22] on span "Clients" at bounding box center [71, 25] width 26 height 10
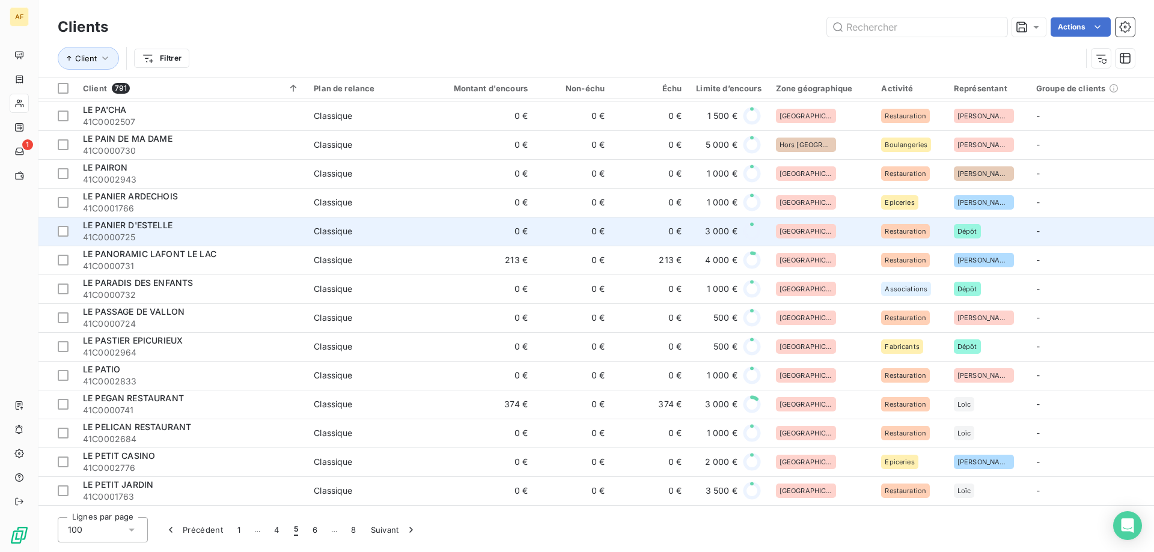
scroll to position [1923, 0]
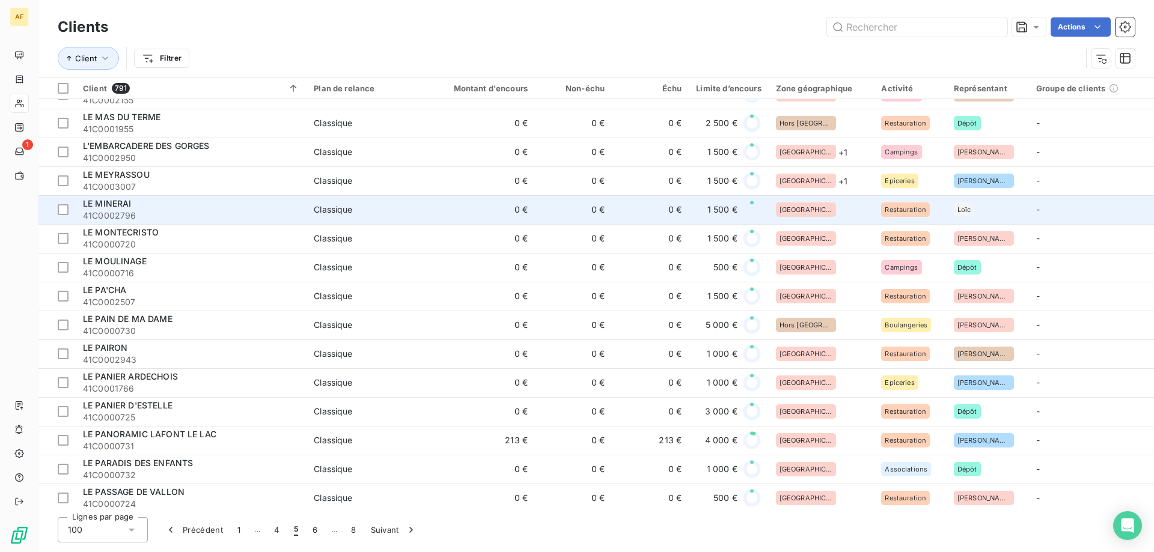
click at [834, 210] on div "[GEOGRAPHIC_DATA]" at bounding box center [821, 210] width 91 height 14
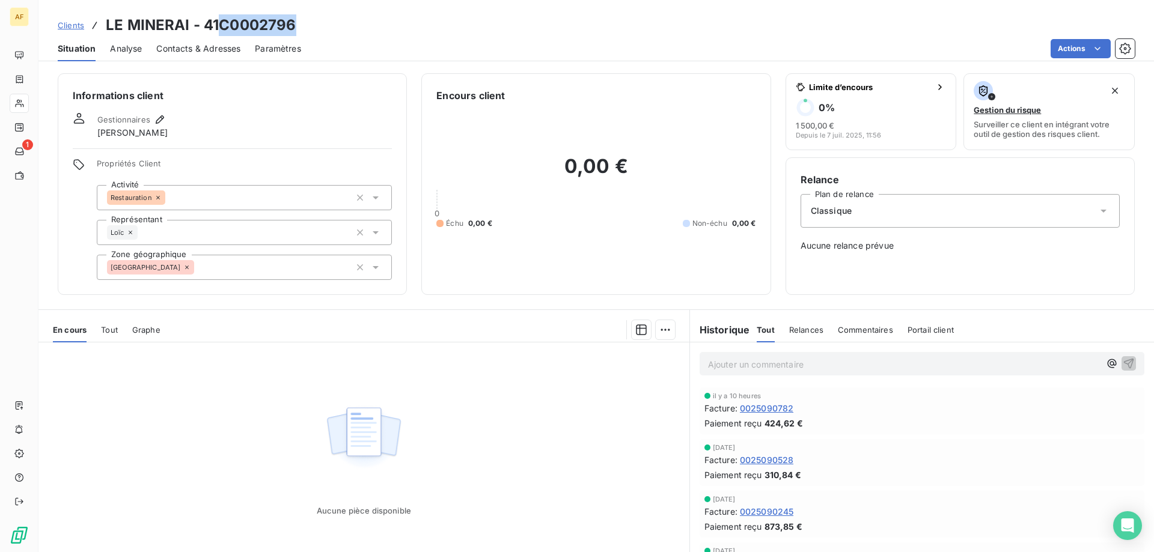
drag, startPoint x: 224, startPoint y: 23, endPoint x: 314, endPoint y: 25, distance: 90.8
click at [314, 25] on div "Clients LE MINERAI - 41C0002796" at bounding box center [596, 25] width 1116 height 22
click at [221, 266] on div "[GEOGRAPHIC_DATA]" at bounding box center [244, 267] width 295 height 25
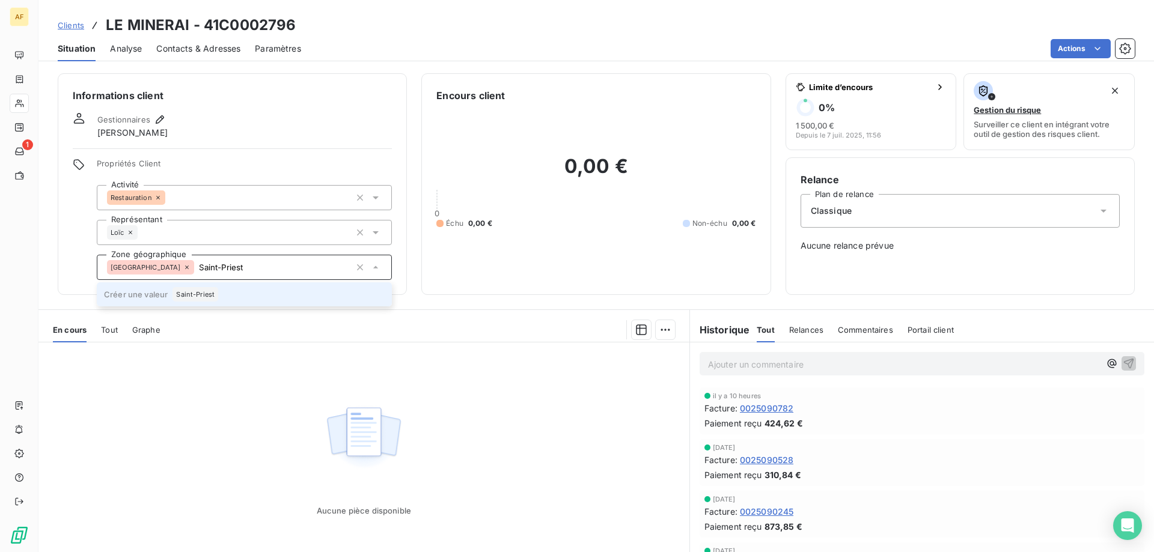
click at [210, 292] on span "Saint-Priest" at bounding box center [195, 294] width 38 height 7
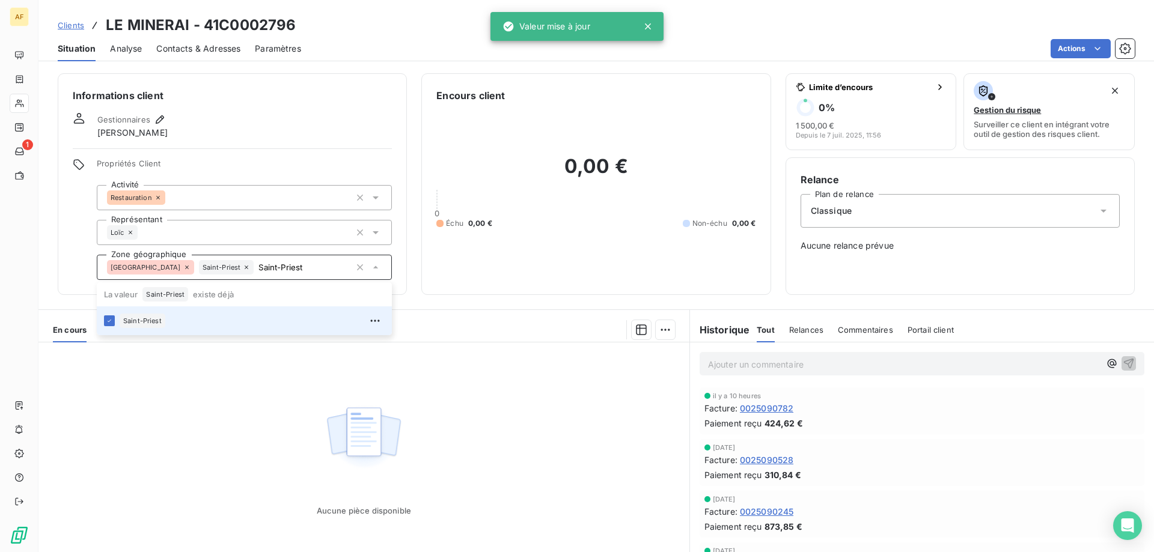
click at [346, 432] on img at bounding box center [363, 438] width 77 height 75
type input "Saint-Priest"
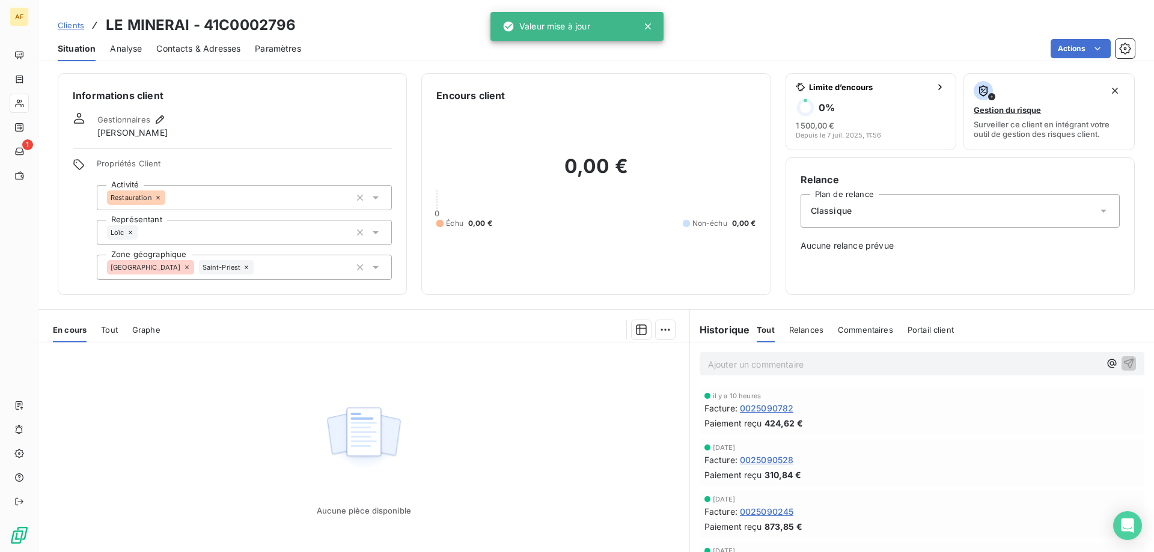
click at [63, 26] on span "Clients" at bounding box center [71, 25] width 26 height 10
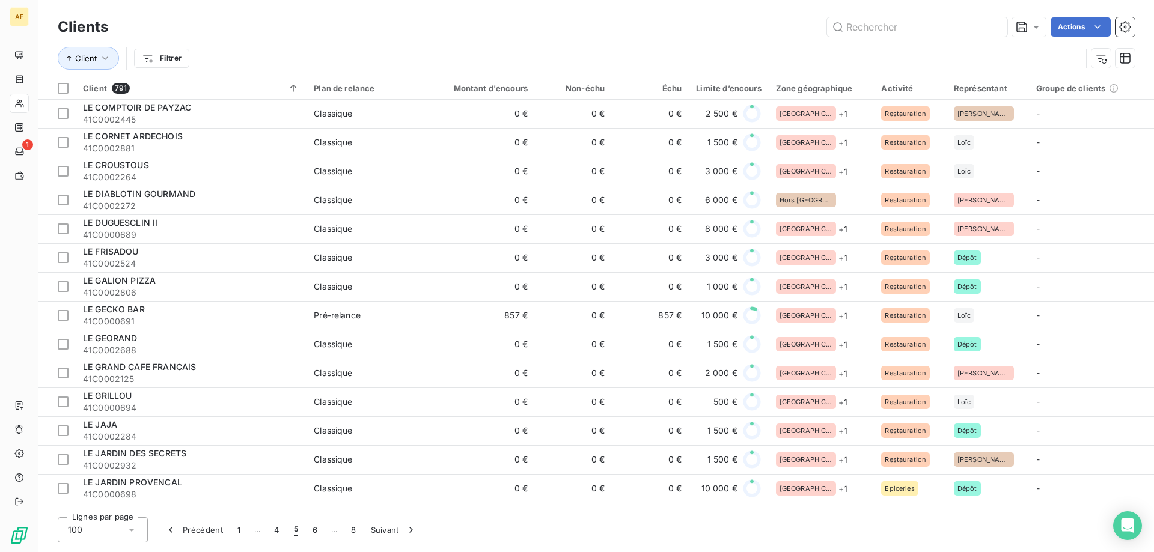
scroll to position [1984, 0]
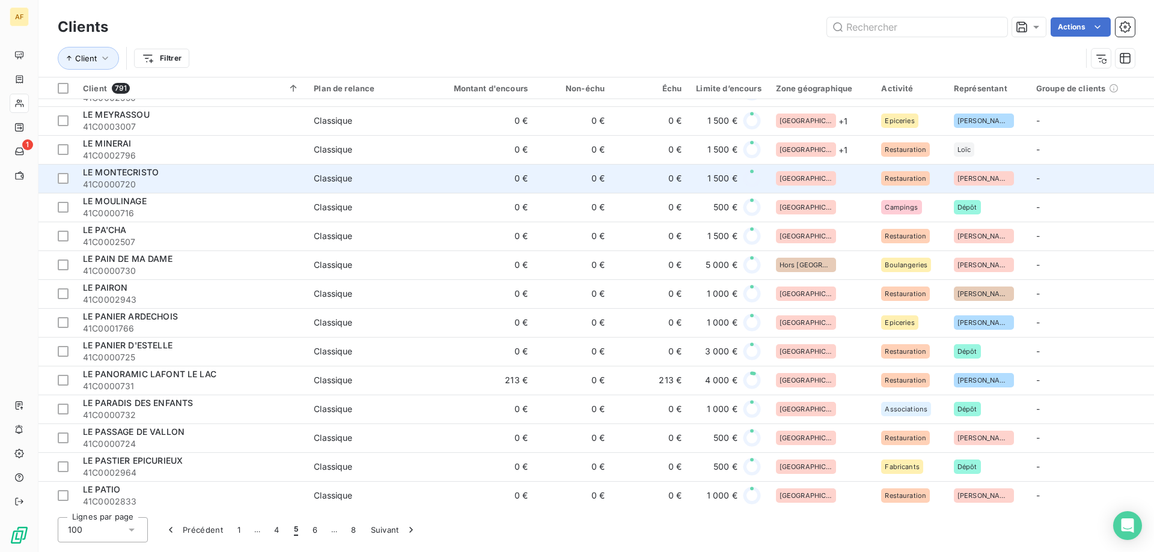
click at [829, 176] on div "[GEOGRAPHIC_DATA]" at bounding box center [821, 178] width 91 height 14
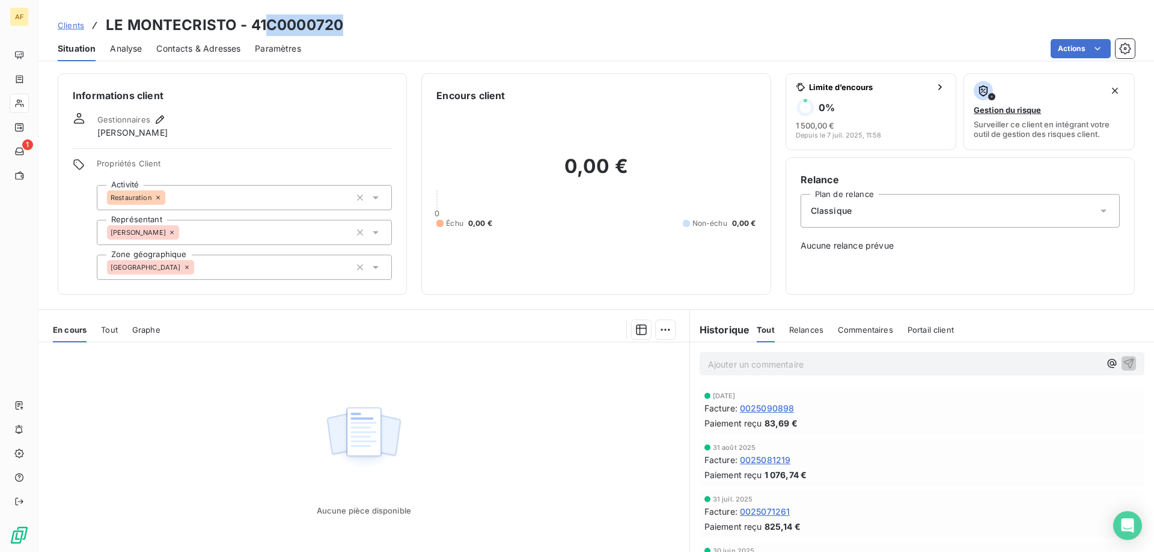
drag, startPoint x: 269, startPoint y: 25, endPoint x: 359, endPoint y: 26, distance: 90.2
click at [359, 26] on div "Clients LE MONTECRISTO - 41C0000720" at bounding box center [596, 25] width 1116 height 22
click at [288, 277] on div "[GEOGRAPHIC_DATA]" at bounding box center [244, 267] width 295 height 25
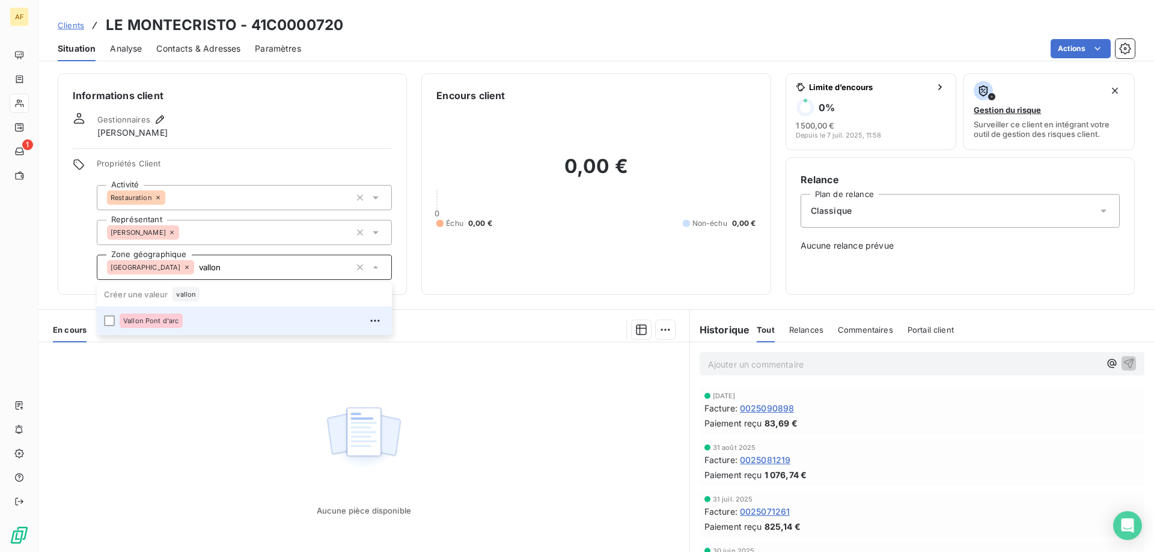
click at [235, 324] on div "Vallon Pont d'arc" at bounding box center [252, 320] width 265 height 19
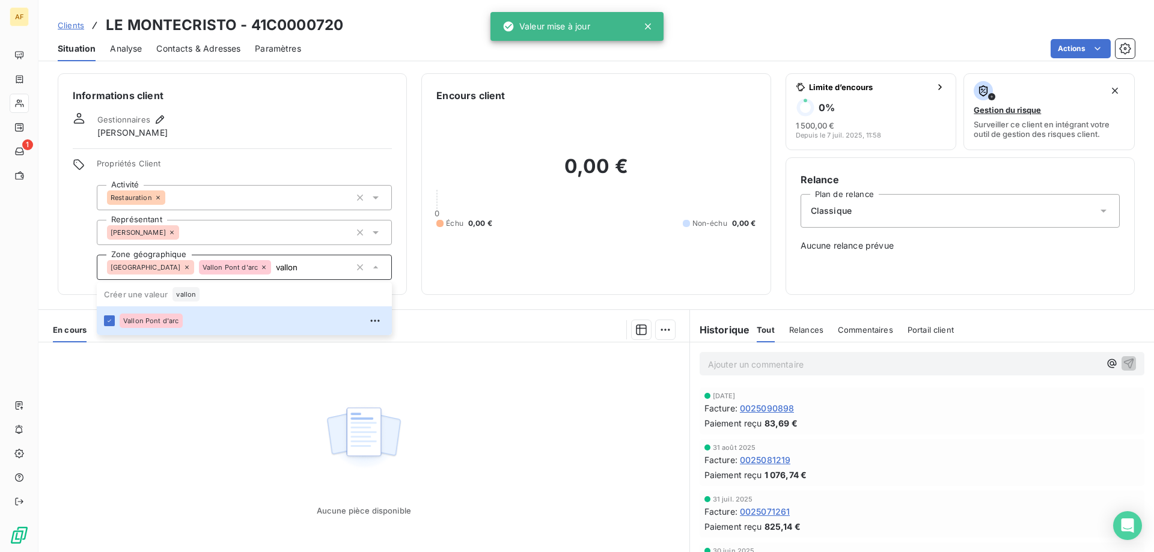
type input "vallon"
click at [229, 430] on div "Aucune pièce disponible" at bounding box center [363, 458] width 651 height 231
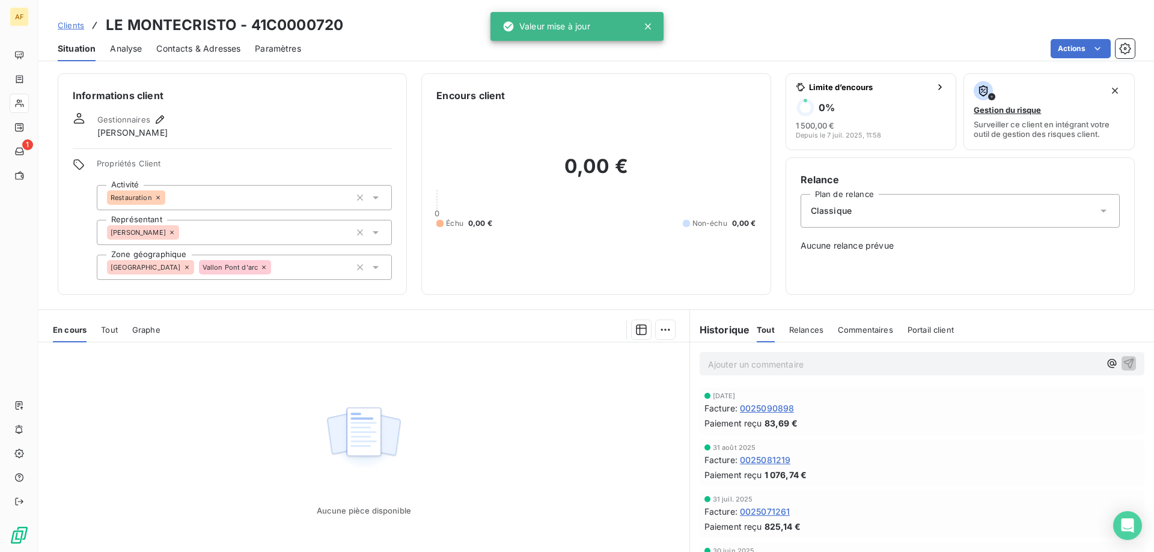
click at [75, 25] on span "Clients" at bounding box center [71, 25] width 26 height 10
